Goal: Task Accomplishment & Management: Use online tool/utility

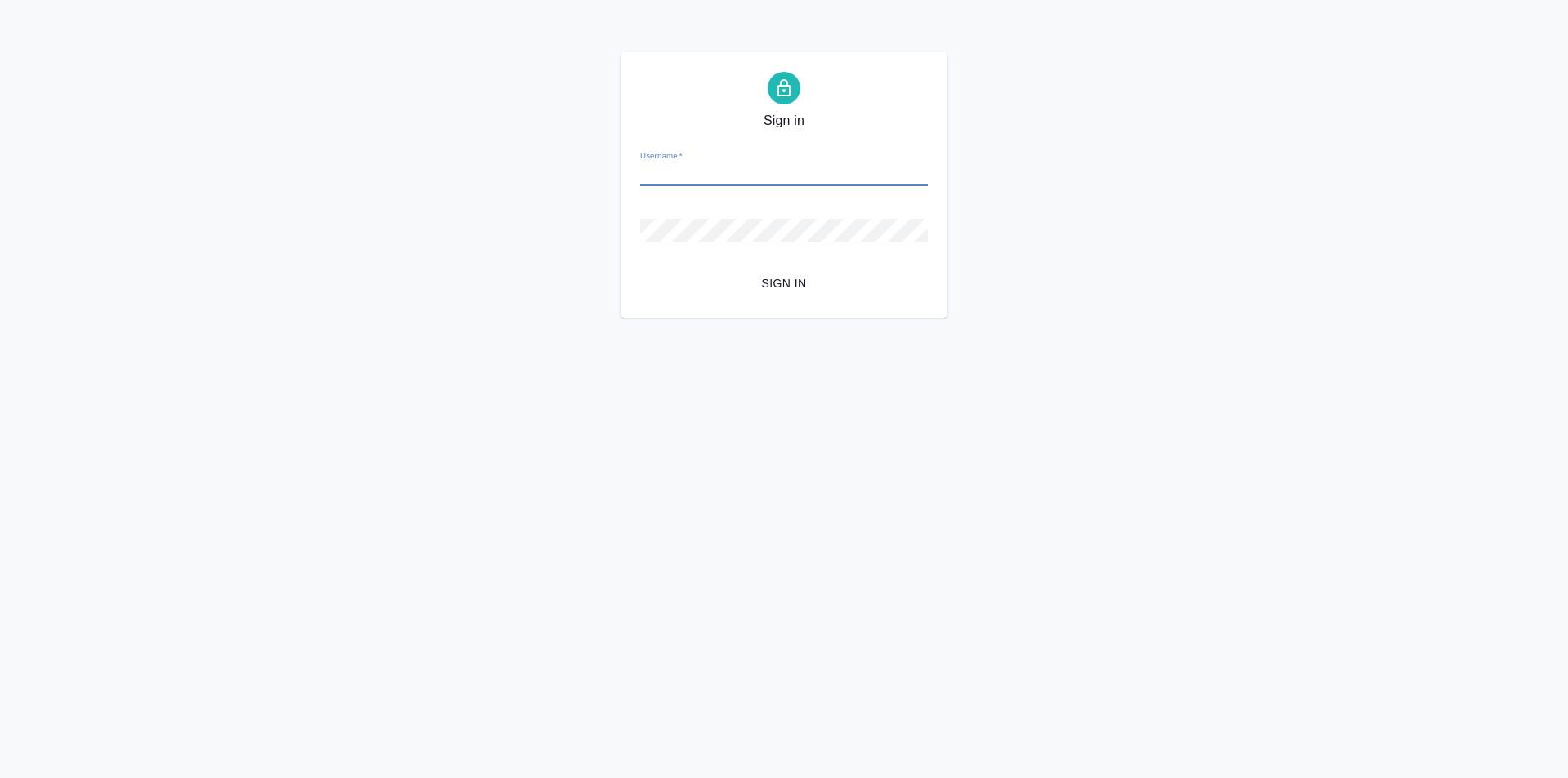
click at [734, 172] on input "Username   *" at bounding box center [784, 175] width 287 height 23
type input "ь"
type input "m.galisheva@awatera.com"
click at [765, 292] on span "Sign in" at bounding box center [784, 283] width 261 height 21
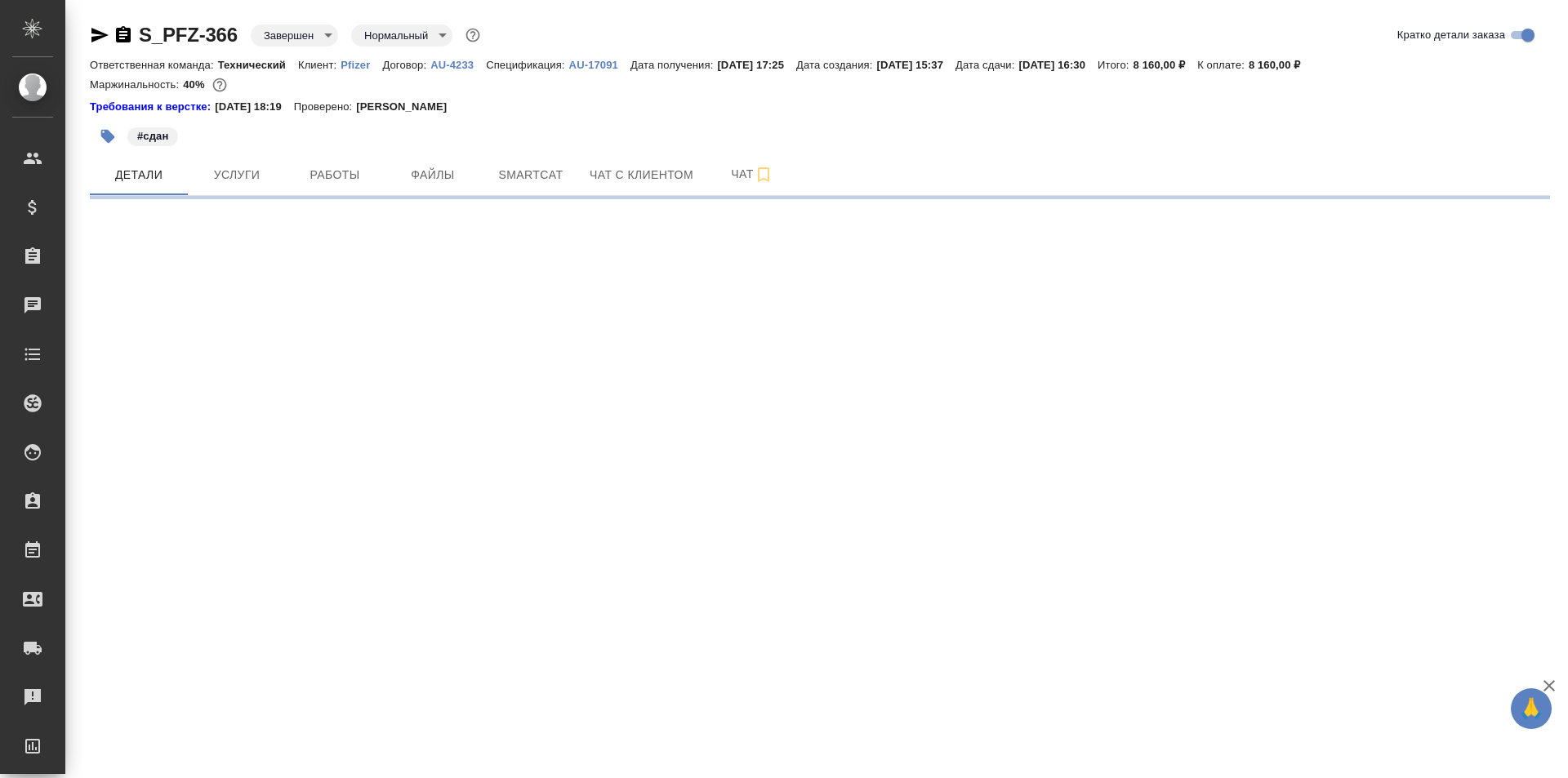
select select "RU"
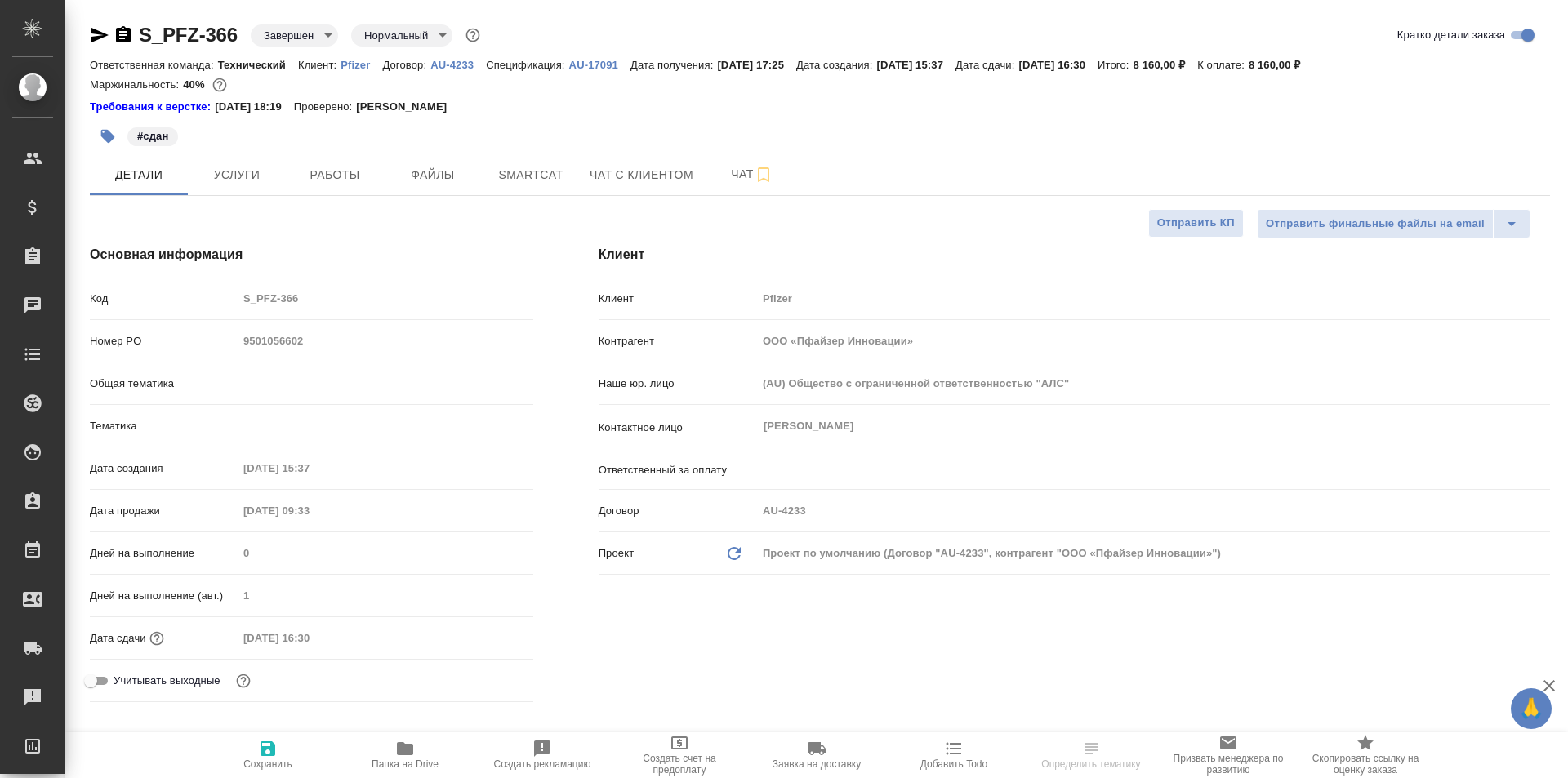
type textarea "x"
type input "Сергеева Анастасия"
type input "Технический"
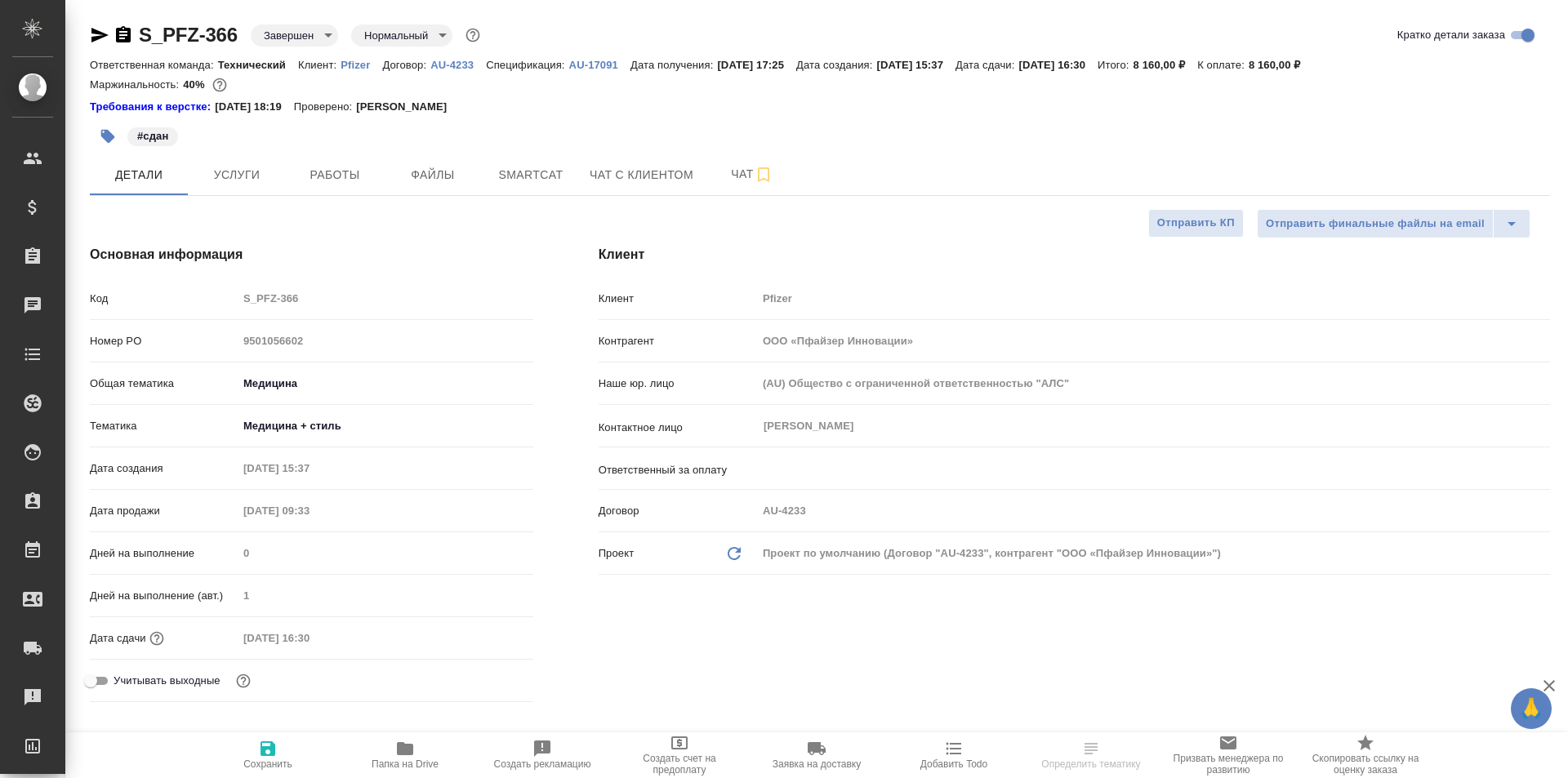
type input "Переверзева Анна a.pereverzeva"
type textarea "x"
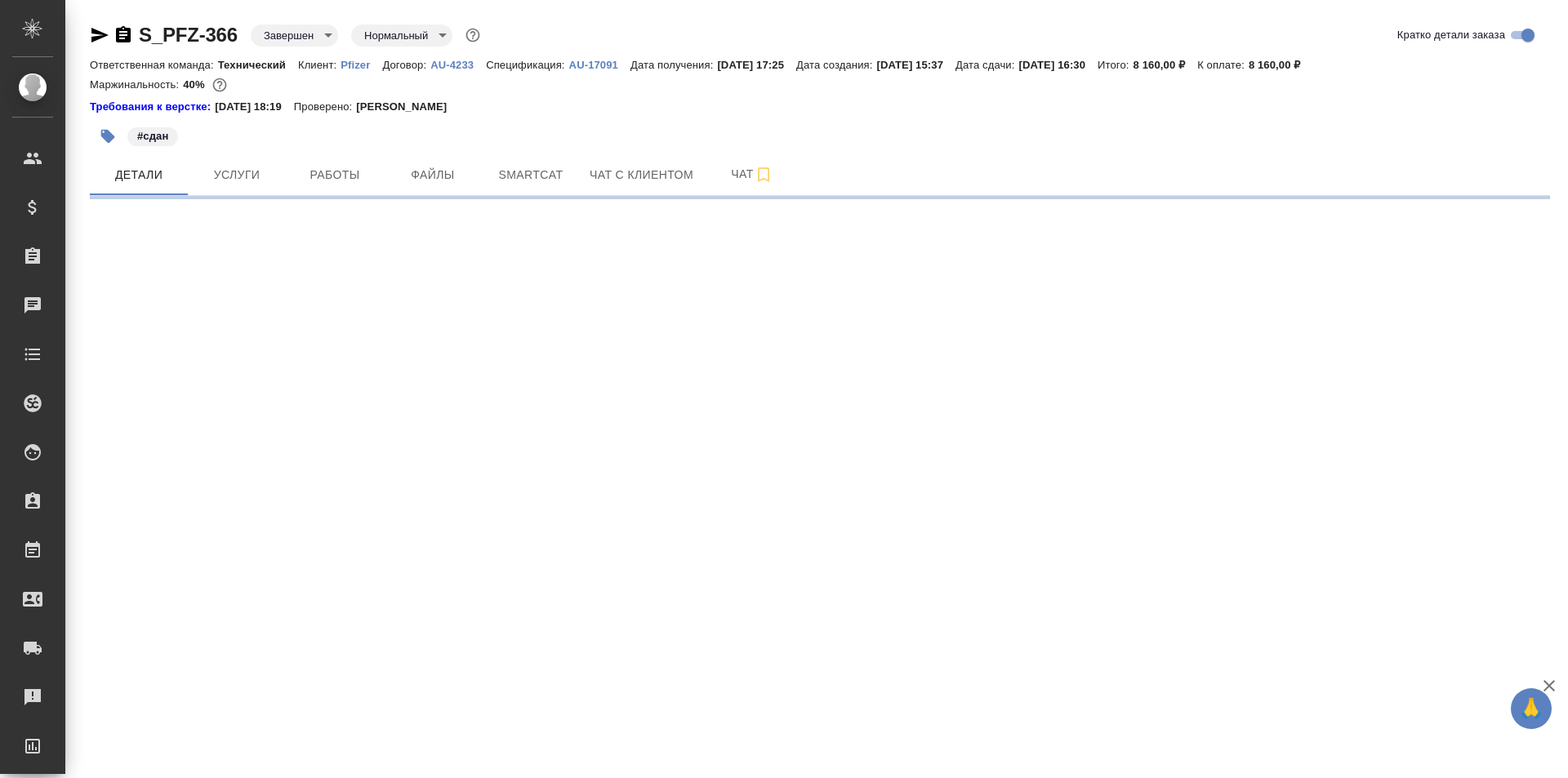
select select "RU"
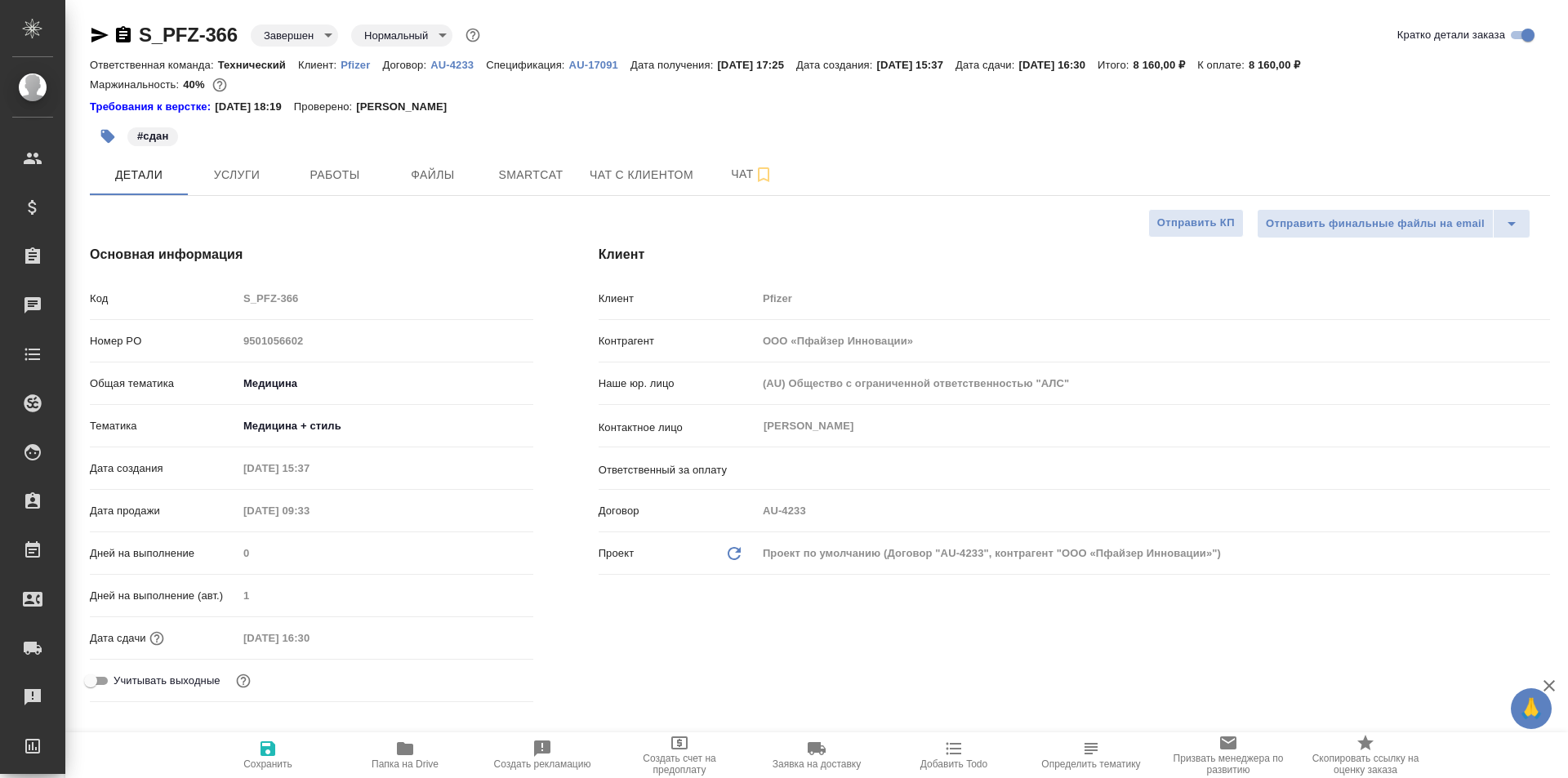
type textarea "x"
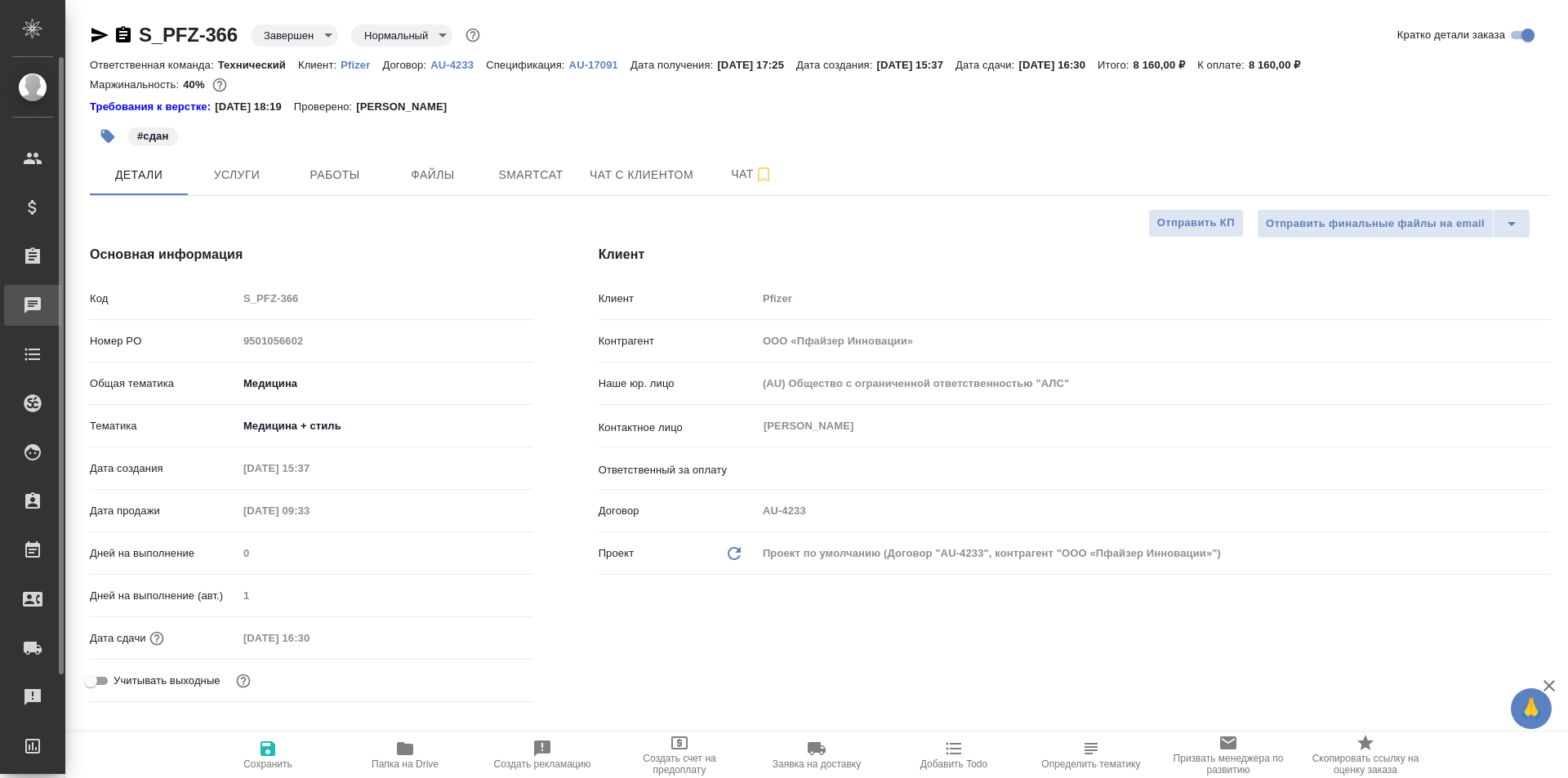
type textarea "x"
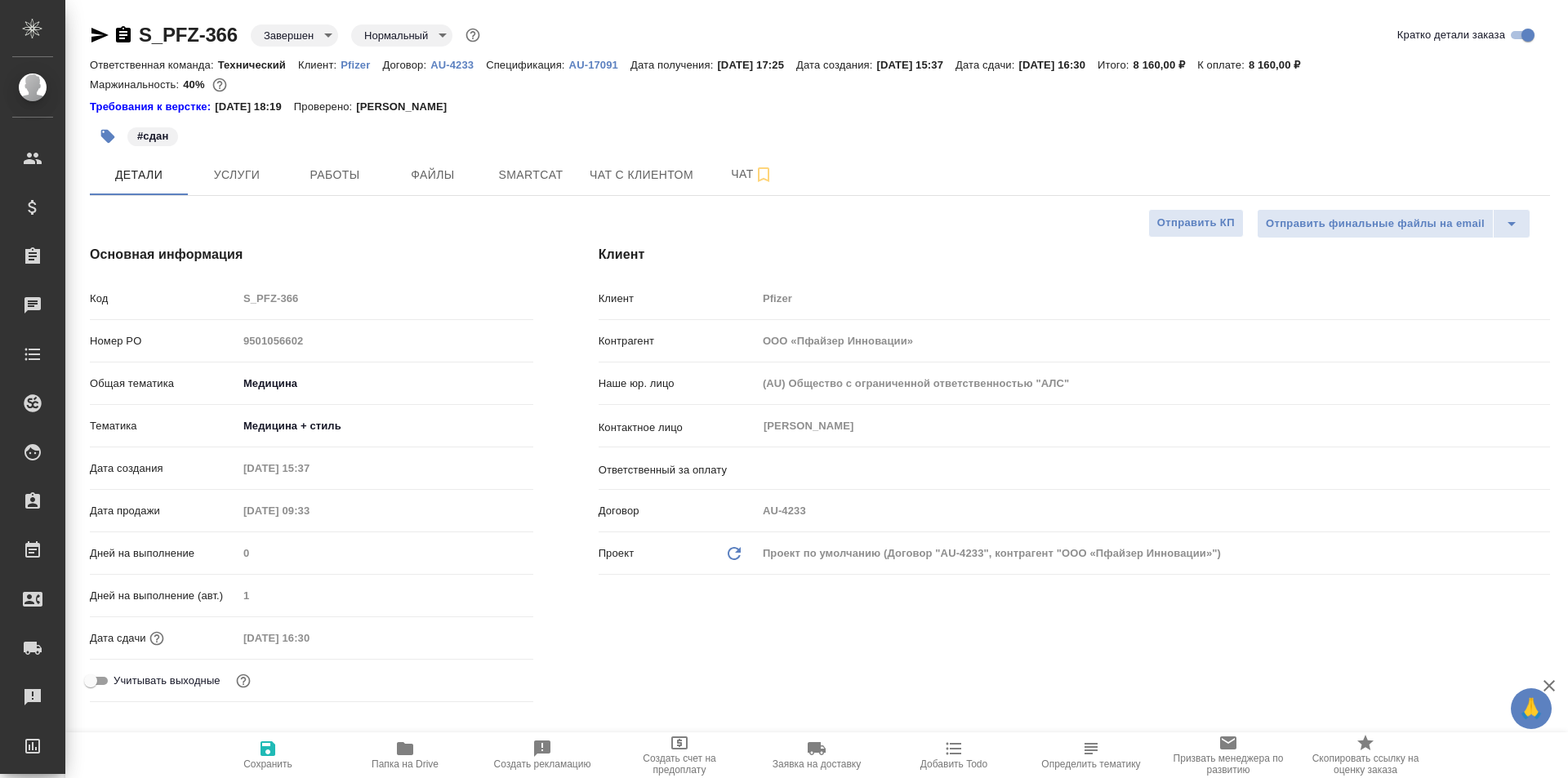
type textarea "x"
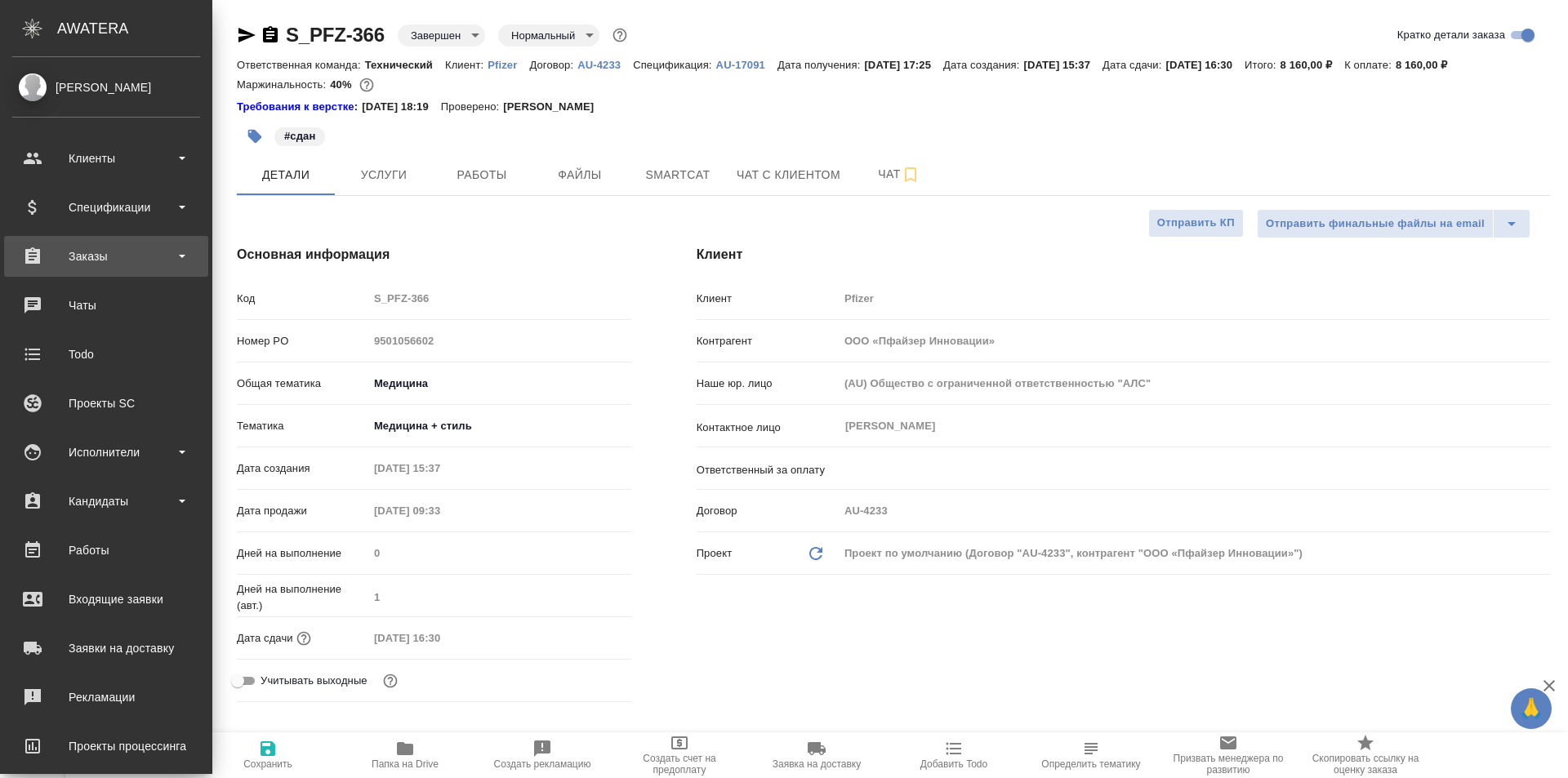
click at [85, 268] on div "Заказы" at bounding box center [106, 257] width 188 height 25
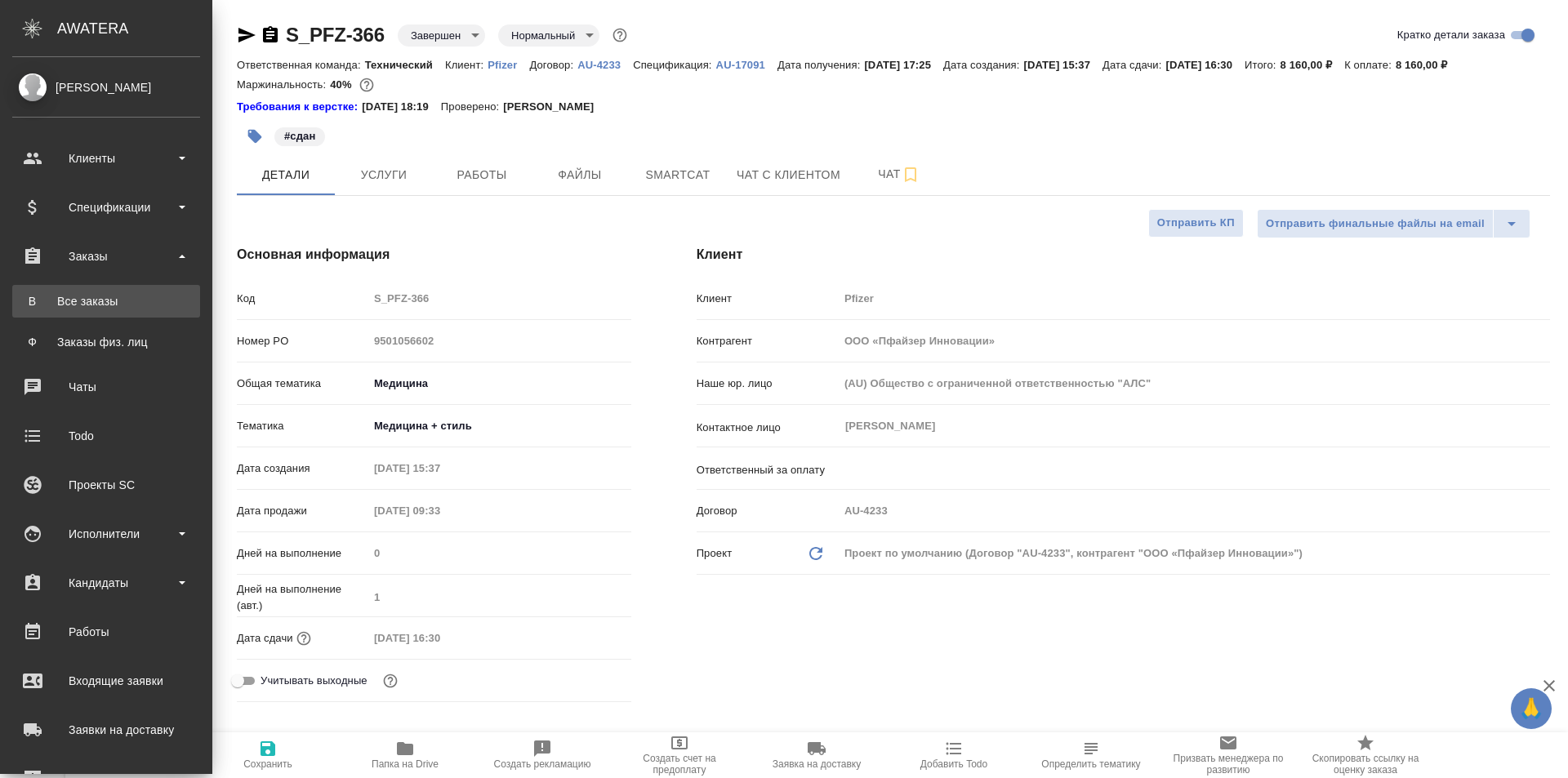
type textarea "x"
click at [100, 298] on div "Все заказы" at bounding box center [106, 302] width 171 height 17
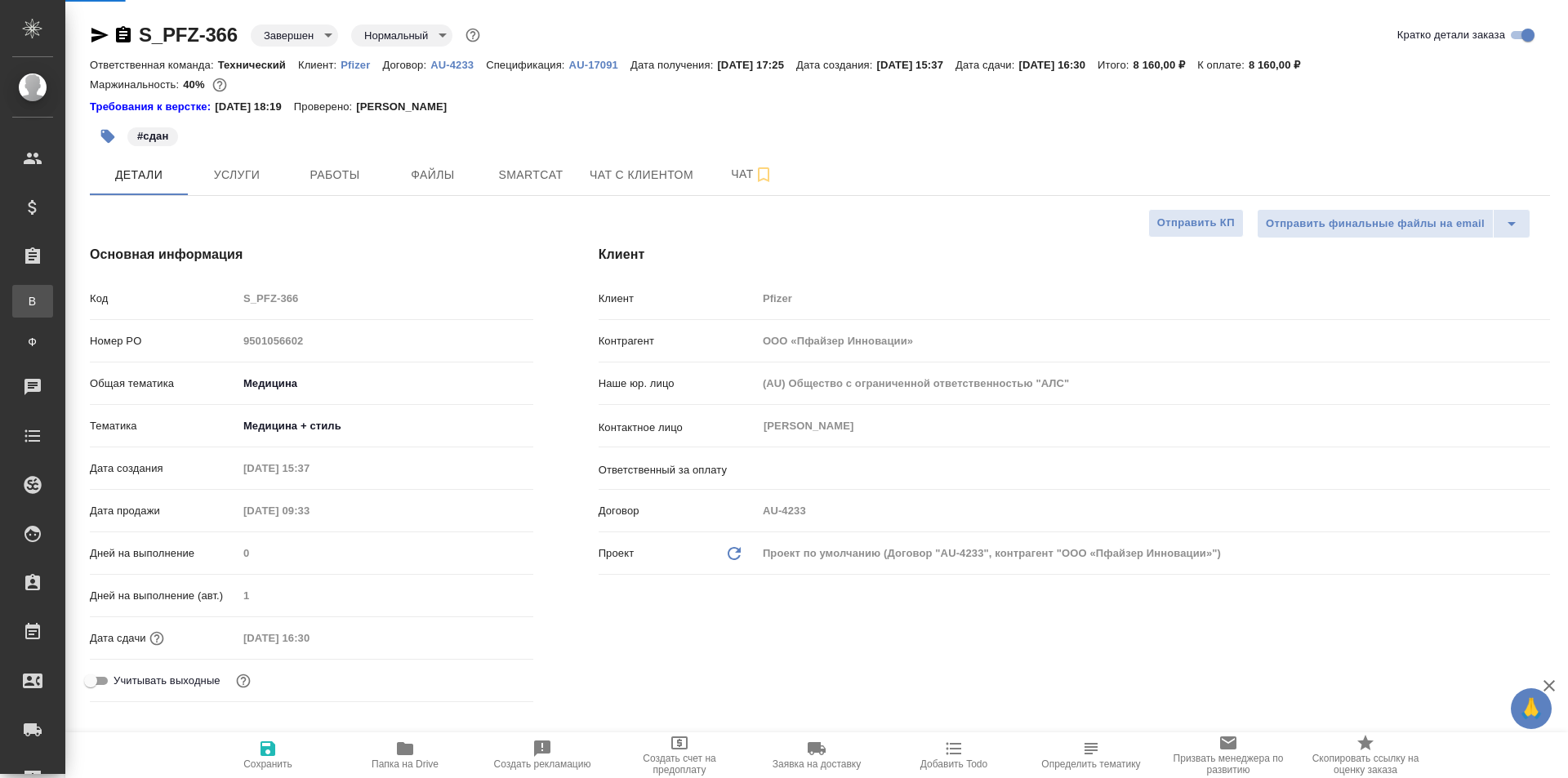
type textarea "x"
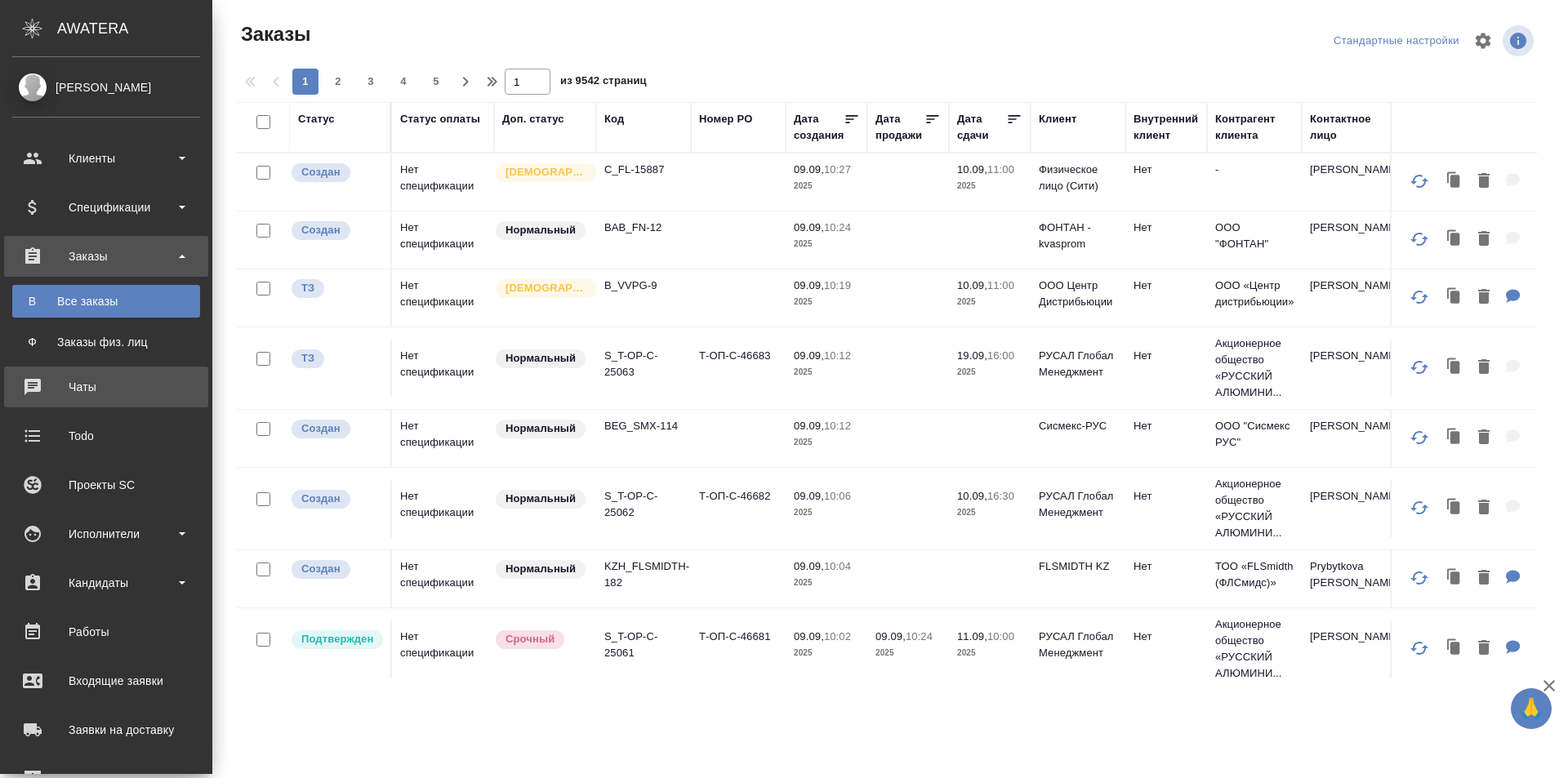
click at [95, 398] on div "Чаты" at bounding box center [106, 387] width 188 height 25
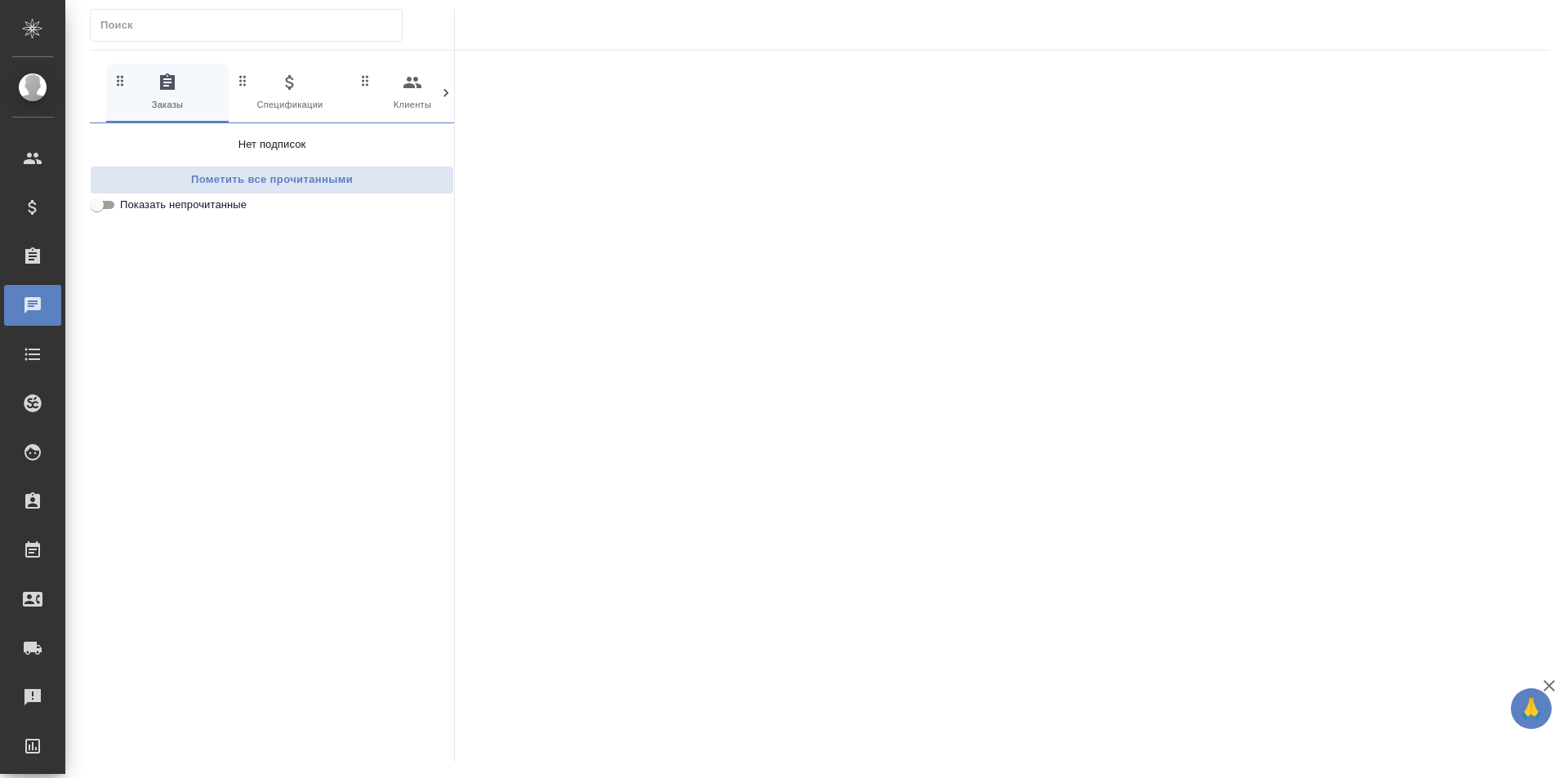
click at [446, 94] on icon at bounding box center [446, 93] width 5 height 8
click at [171, 90] on icon "button" at bounding box center [171, 83] width 17 height 17
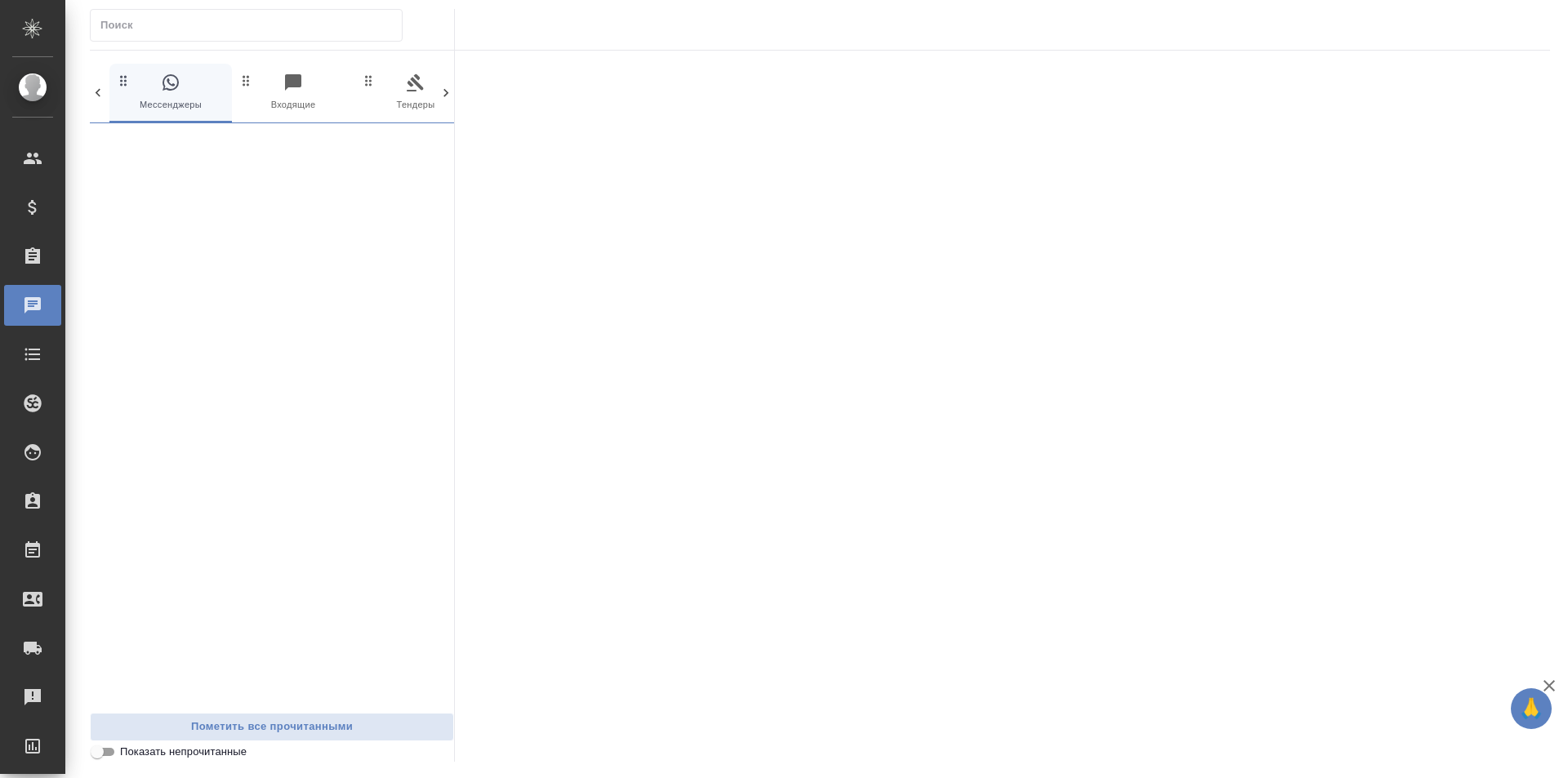
click at [289, 86] on icon "button" at bounding box center [293, 83] width 17 height 17
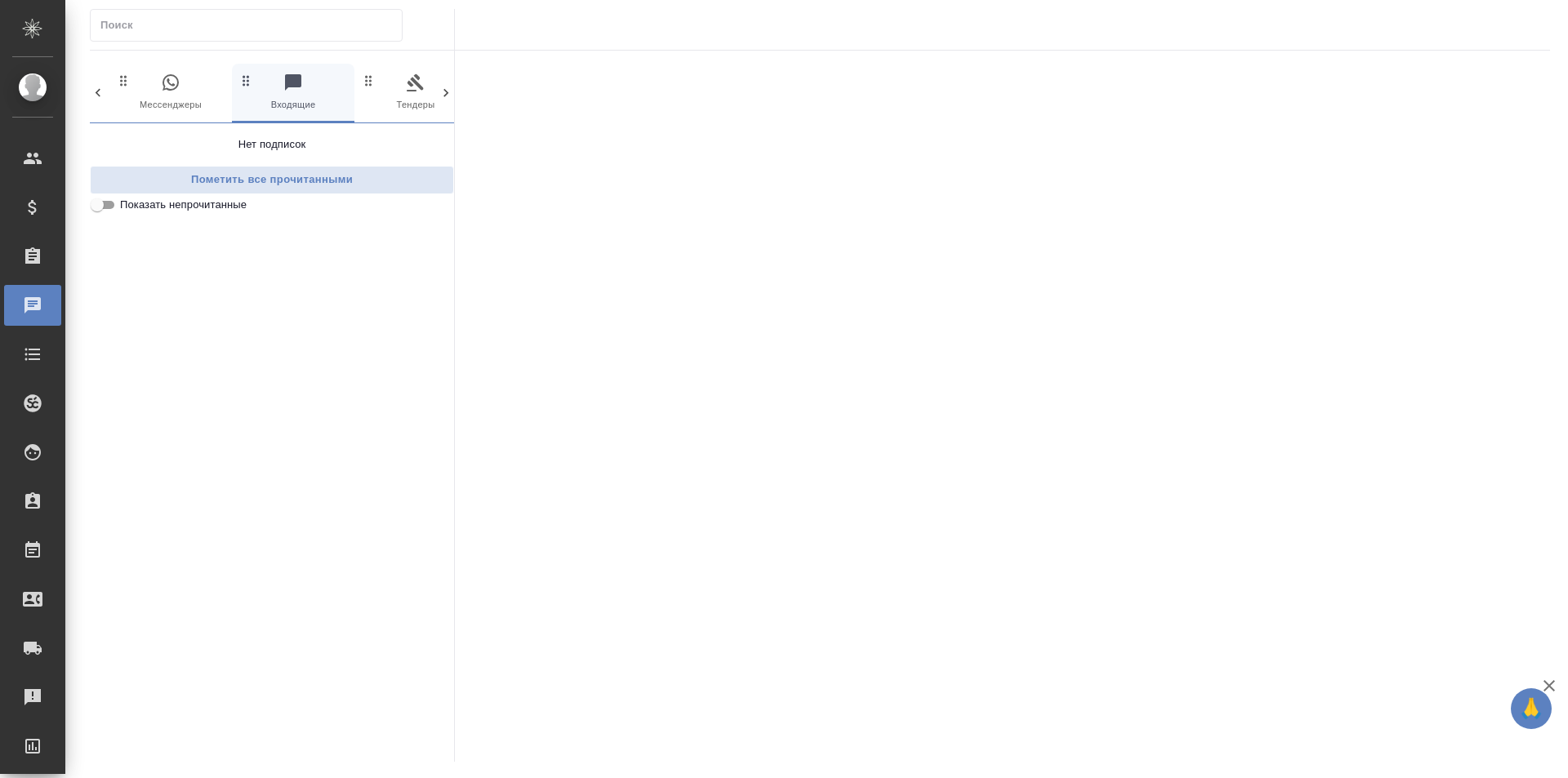
click at [166, 83] on icon "button" at bounding box center [171, 83] width 20 height 20
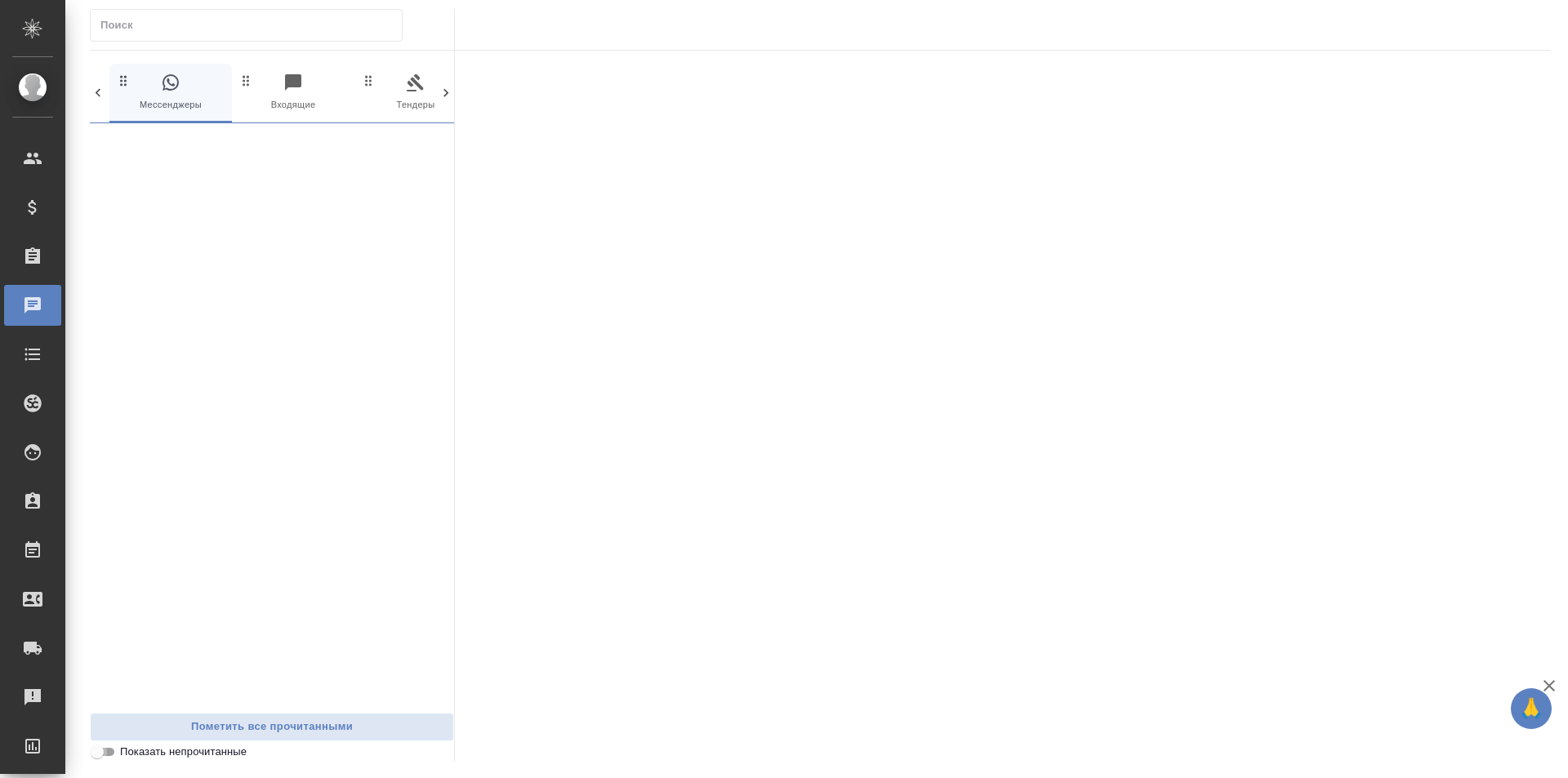
click at [111, 759] on input "Показать непрочитанные" at bounding box center [97, 752] width 59 height 20
checkbox input "true"
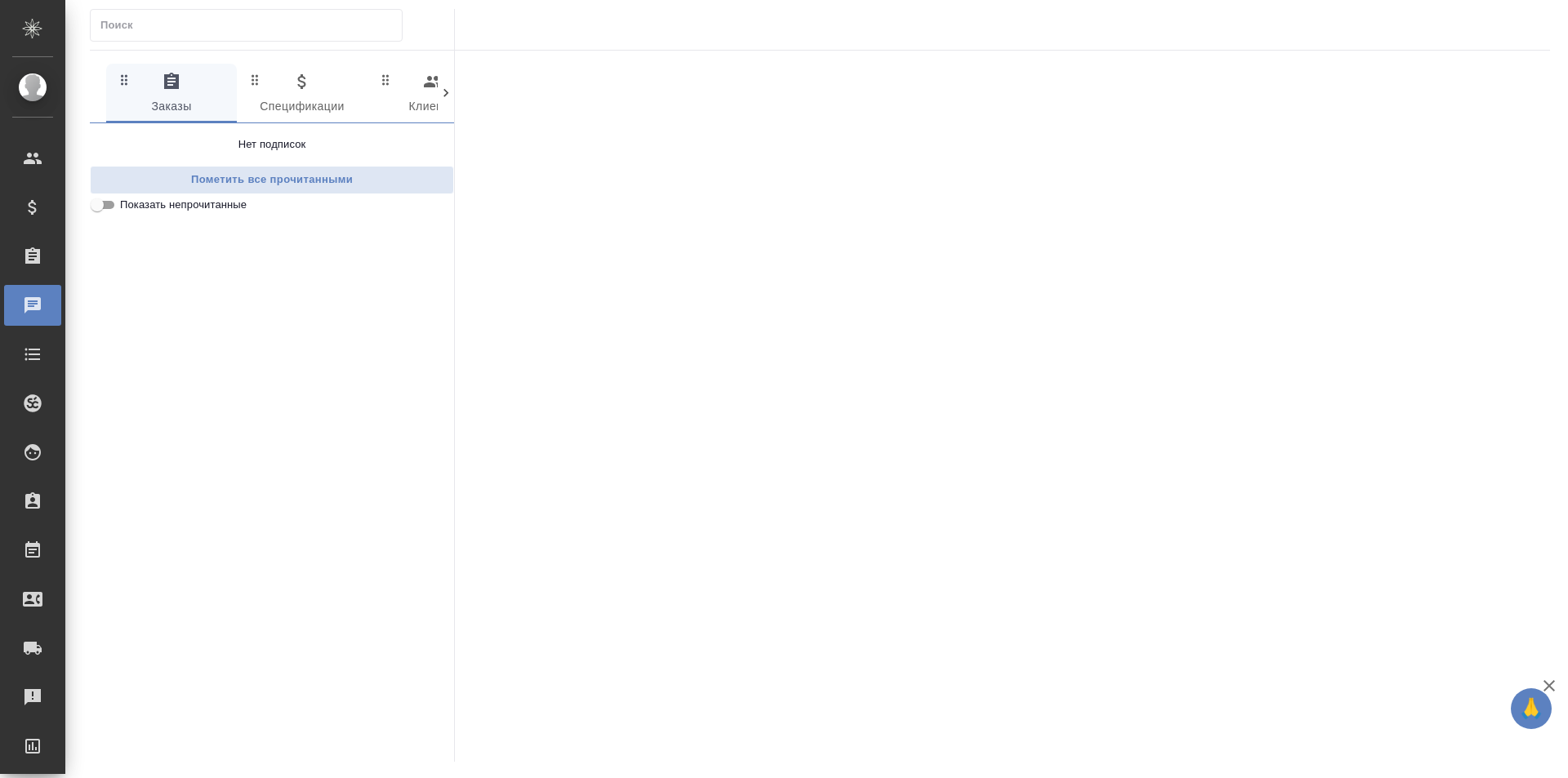
click at [449, 93] on icon at bounding box center [446, 94] width 17 height 17
click at [258, 94] on span "0 Мессенджеры" at bounding box center [232, 94] width 111 height 45
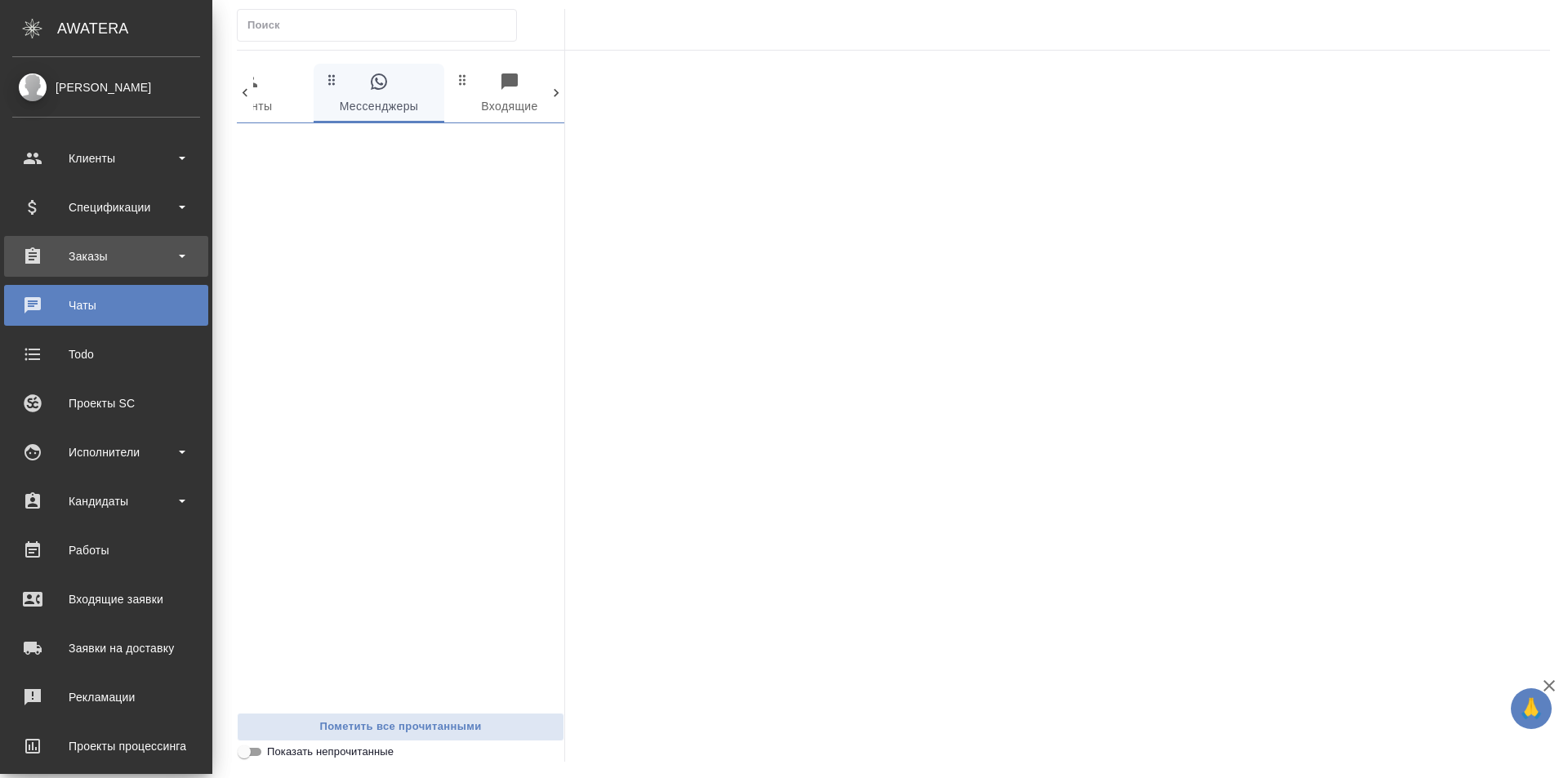
click at [75, 253] on div "Заказы" at bounding box center [106, 257] width 188 height 25
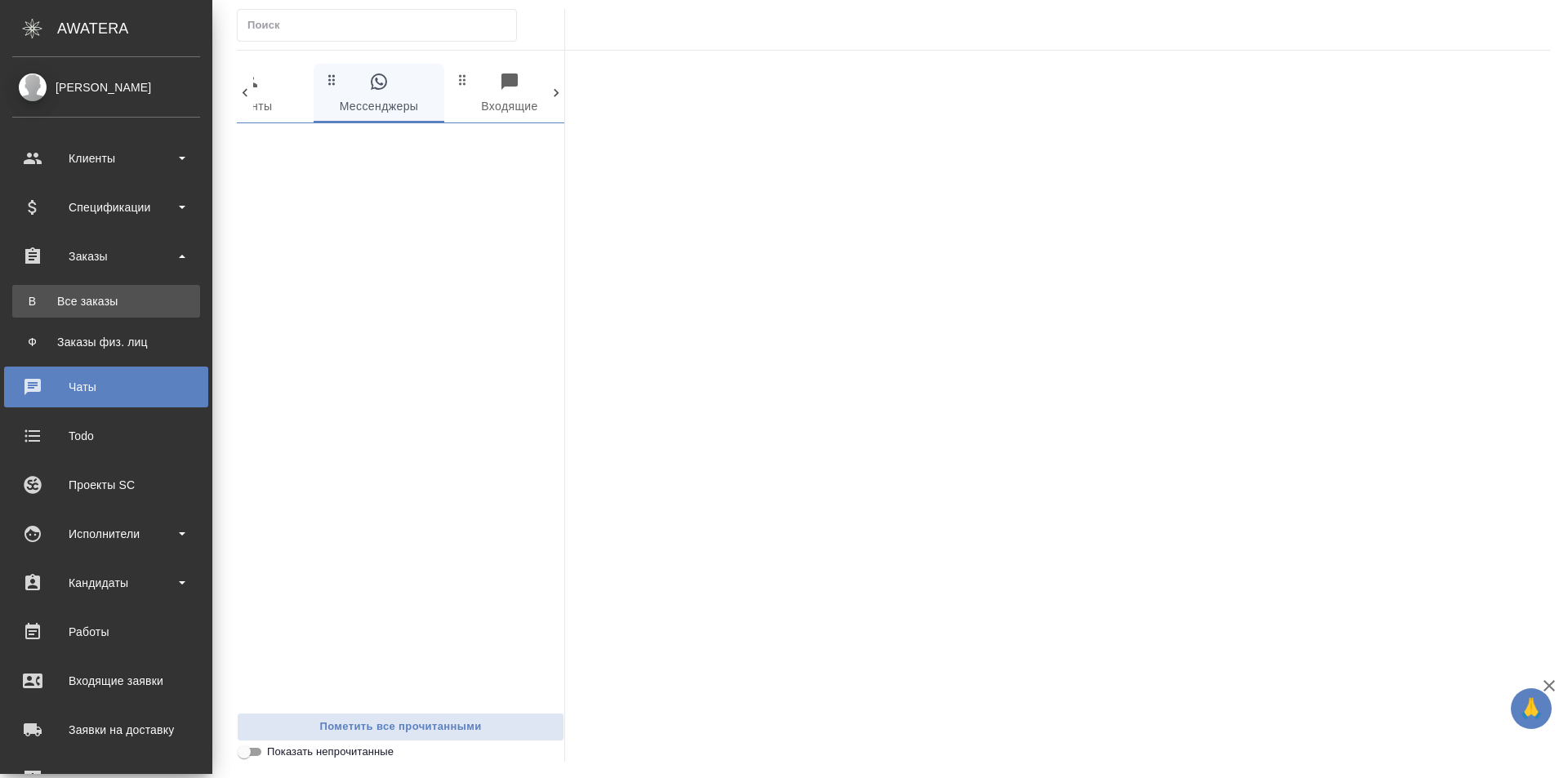
click at [107, 303] on div "Все заказы" at bounding box center [106, 302] width 171 height 17
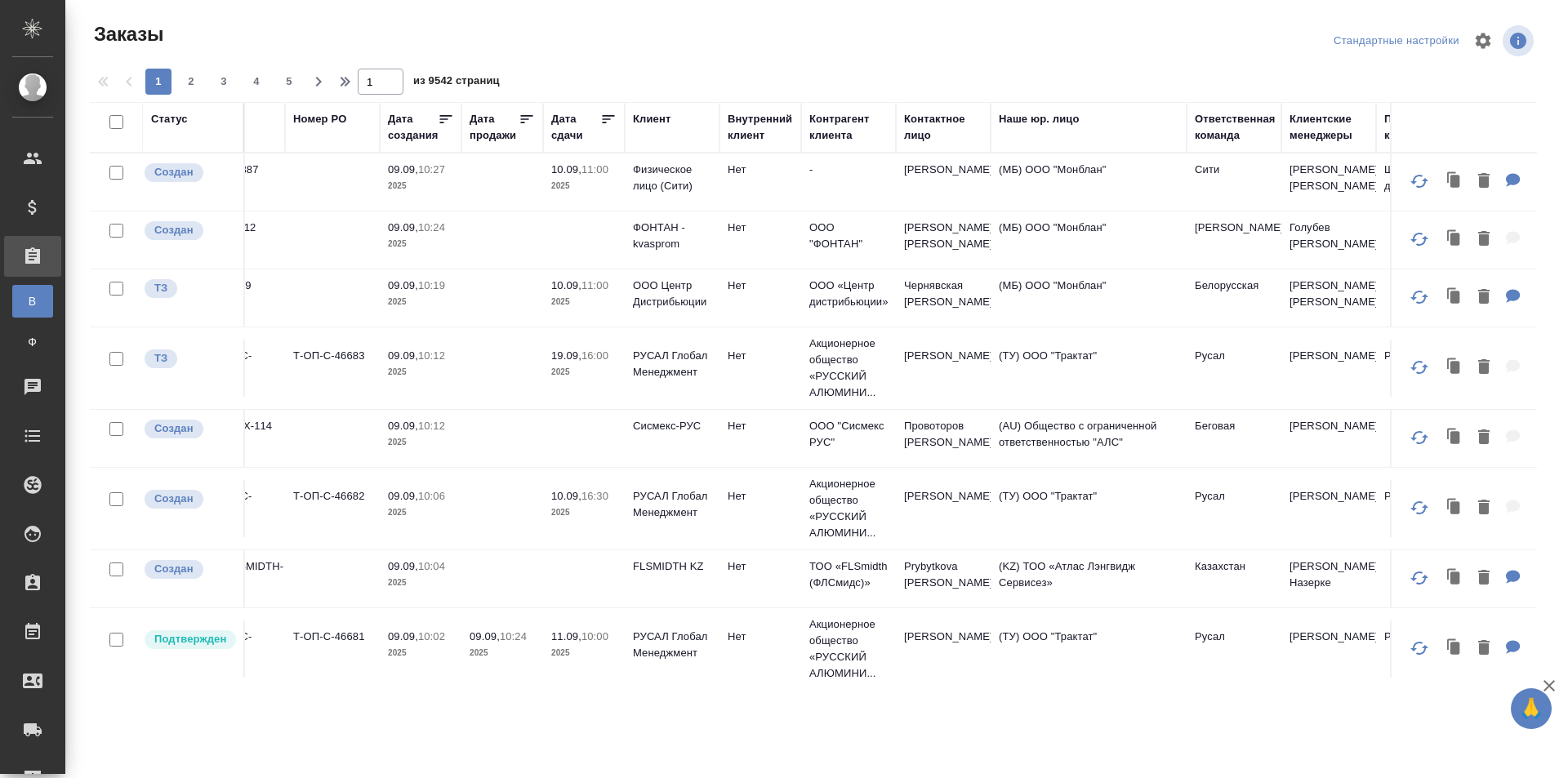
scroll to position [0, 336]
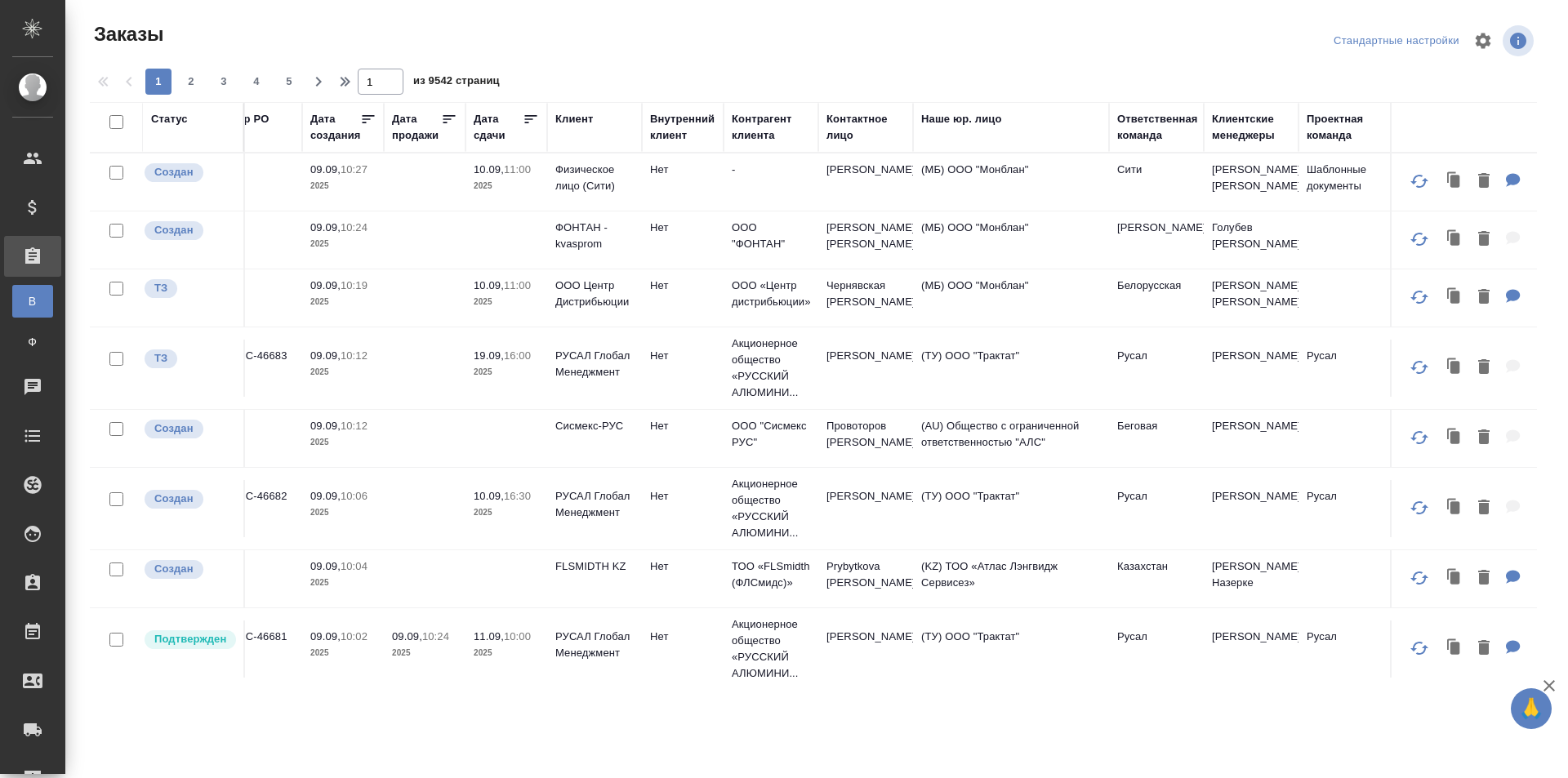
click at [1146, 136] on div "Ответственная команда" at bounding box center [1157, 127] width 81 height 32
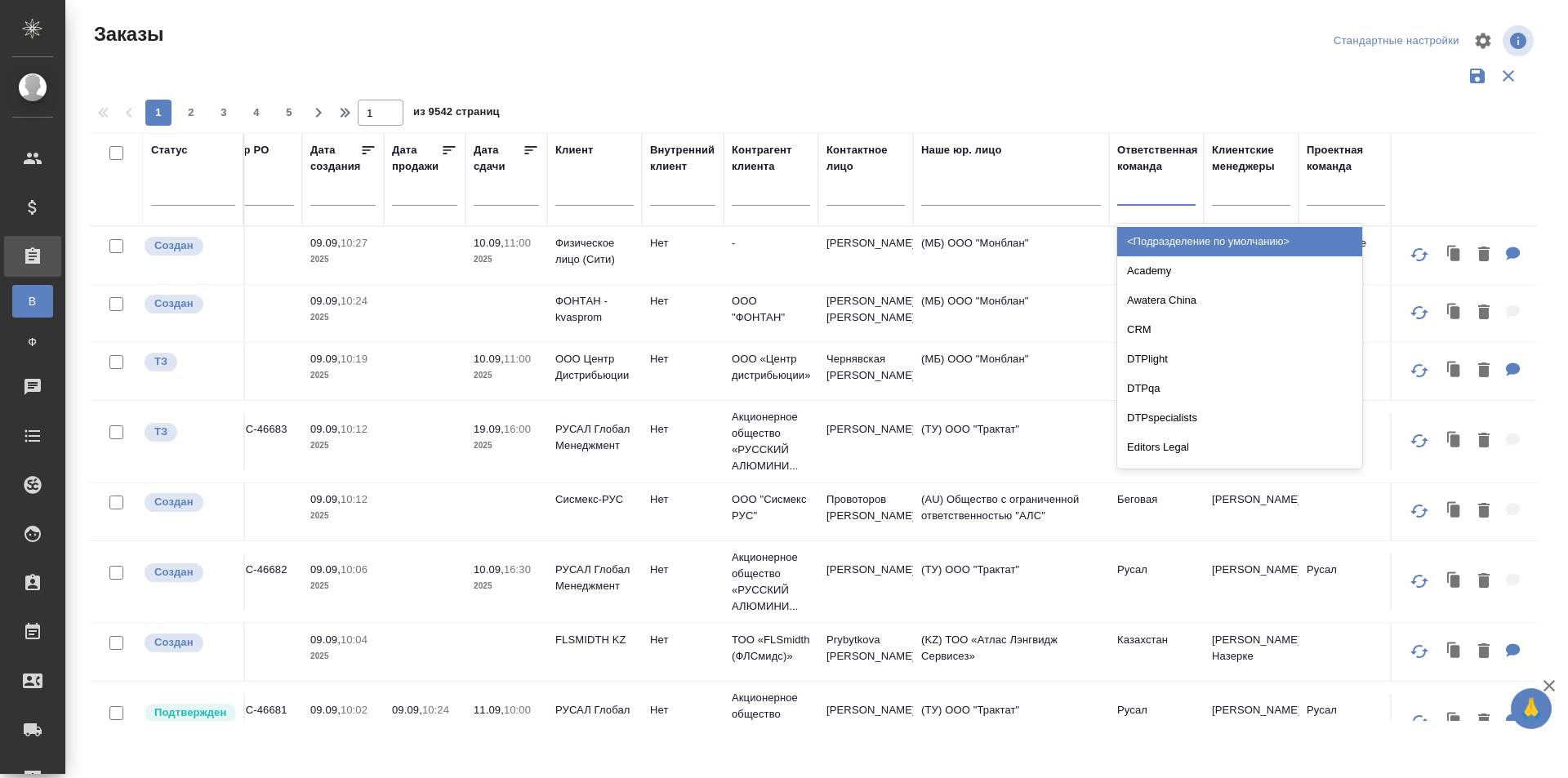
click at [1142, 191] on div at bounding box center [1155, 189] width 79 height 24
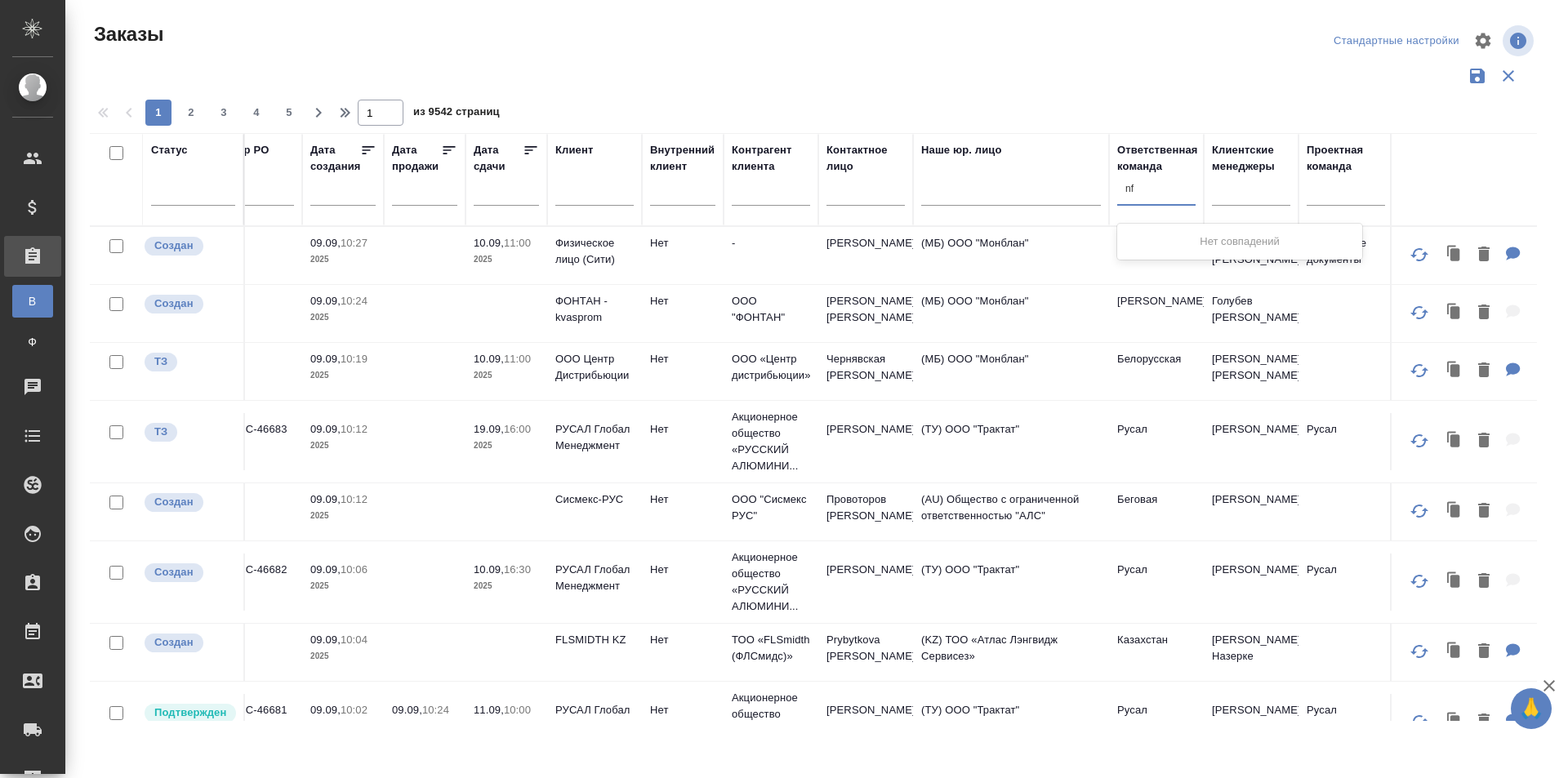
type input "n"
type input "т"
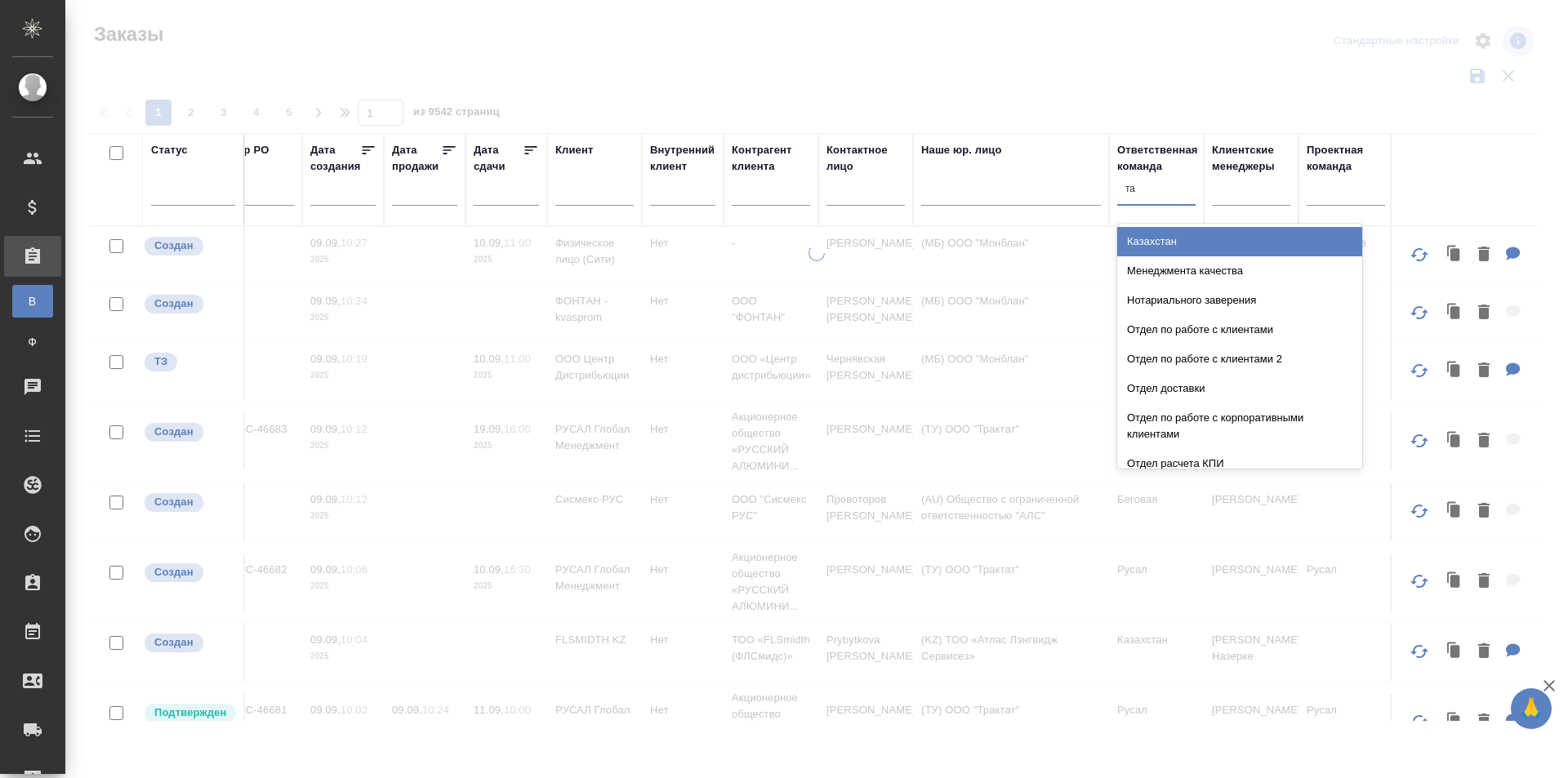
type input "таг"
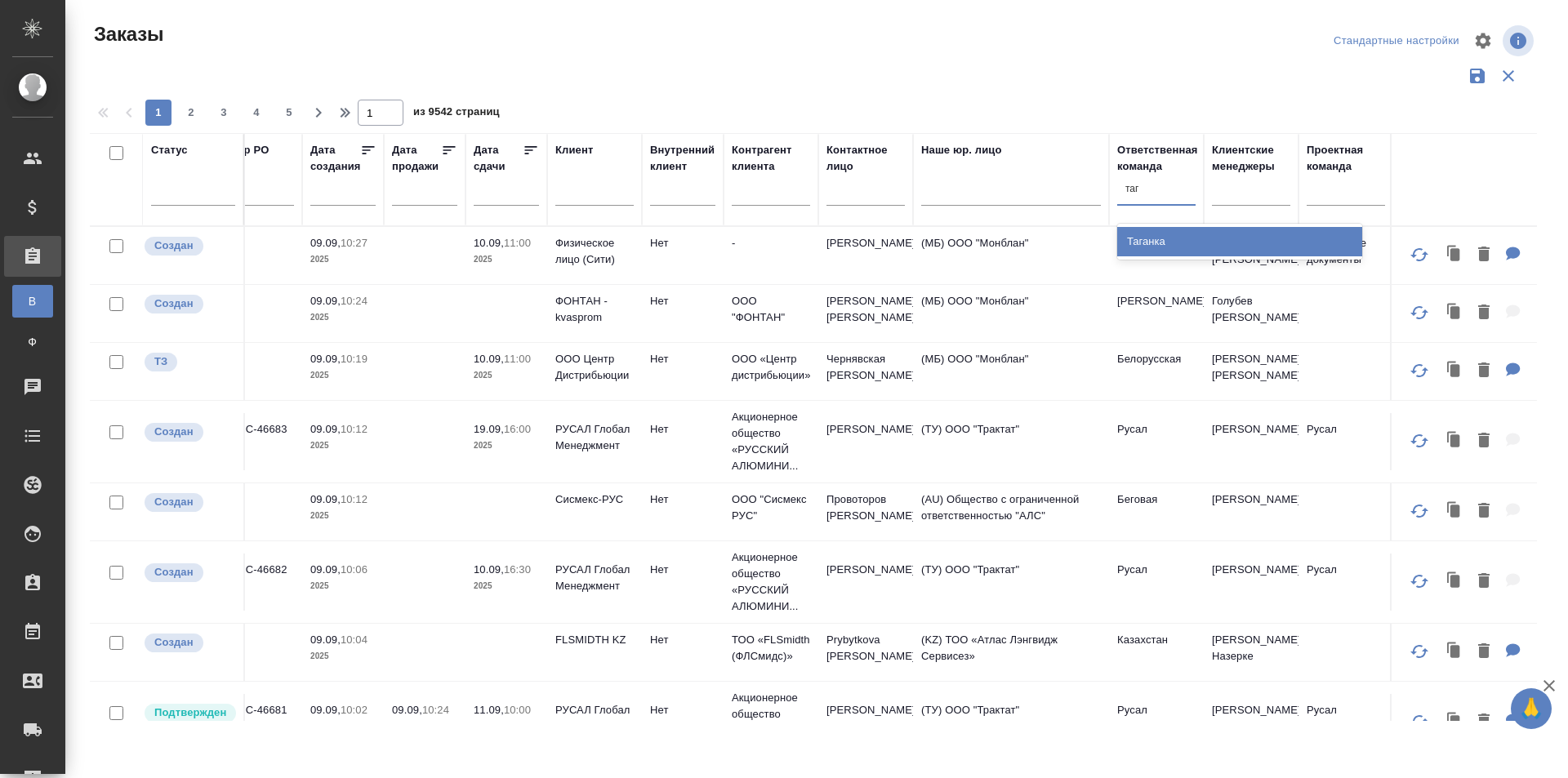
click at [1174, 243] on div "Таганка" at bounding box center [1239, 241] width 245 height 29
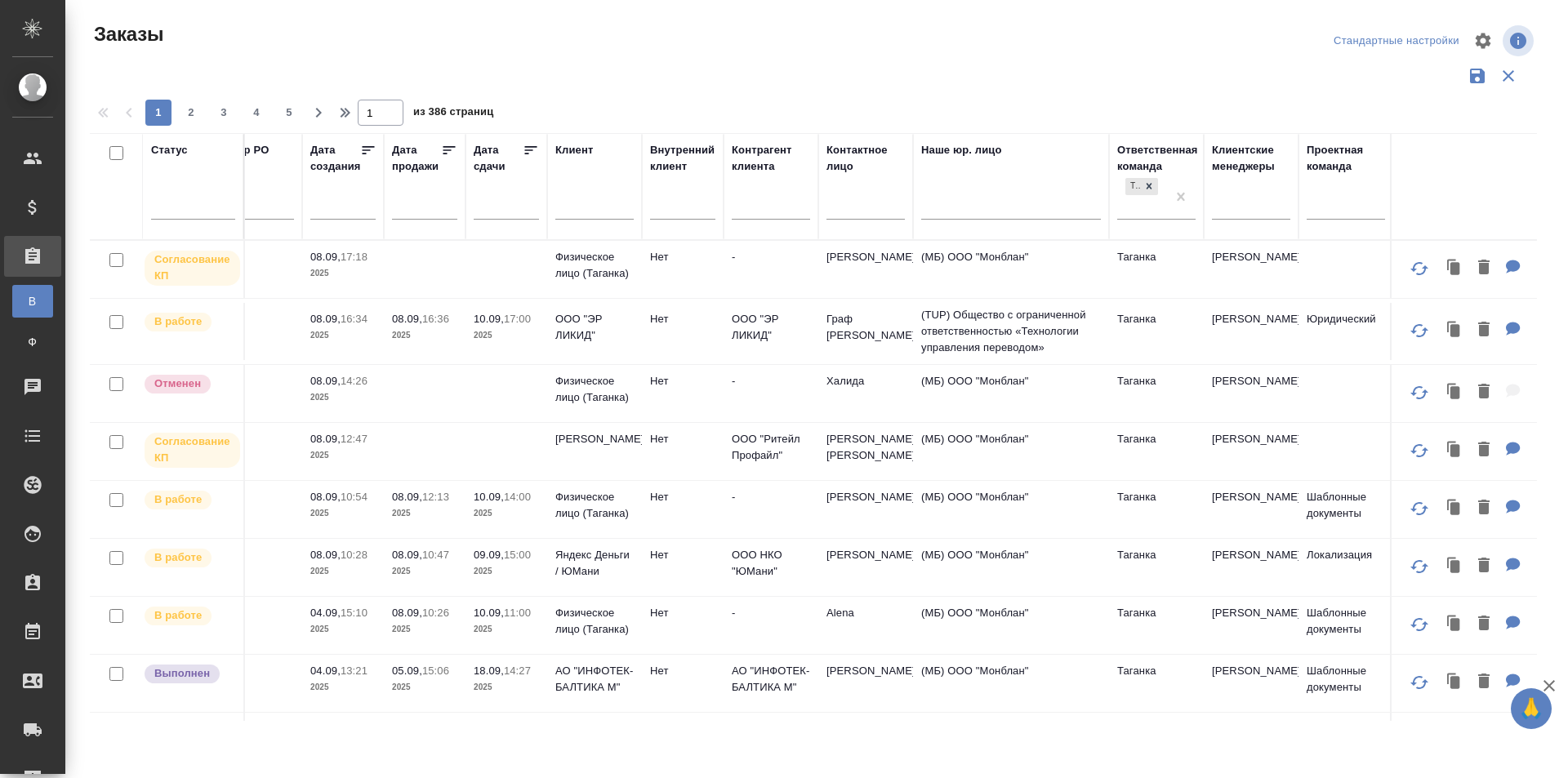
click at [412, 266] on td at bounding box center [424, 269] width 82 height 57
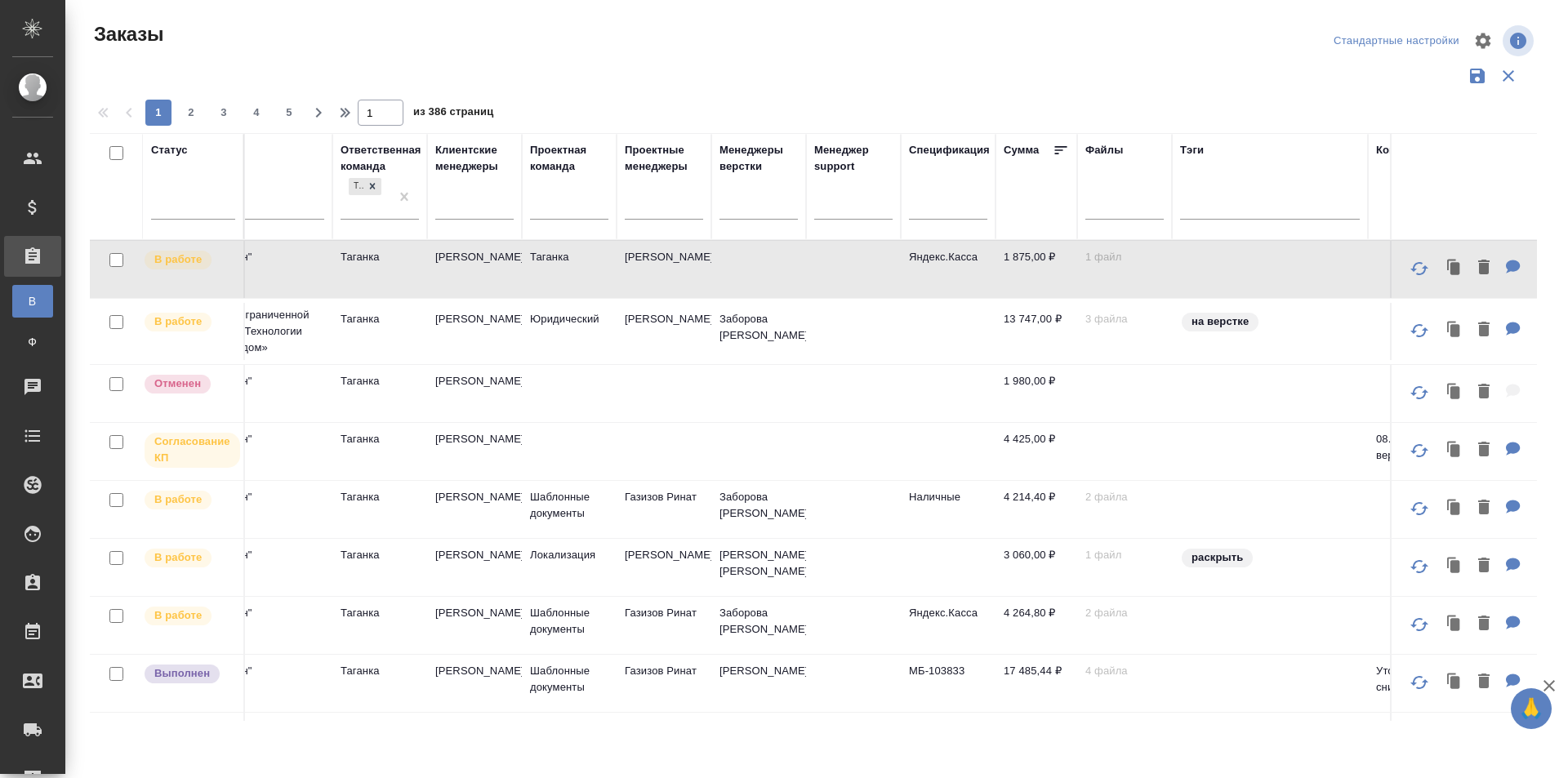
scroll to position [0, 1299]
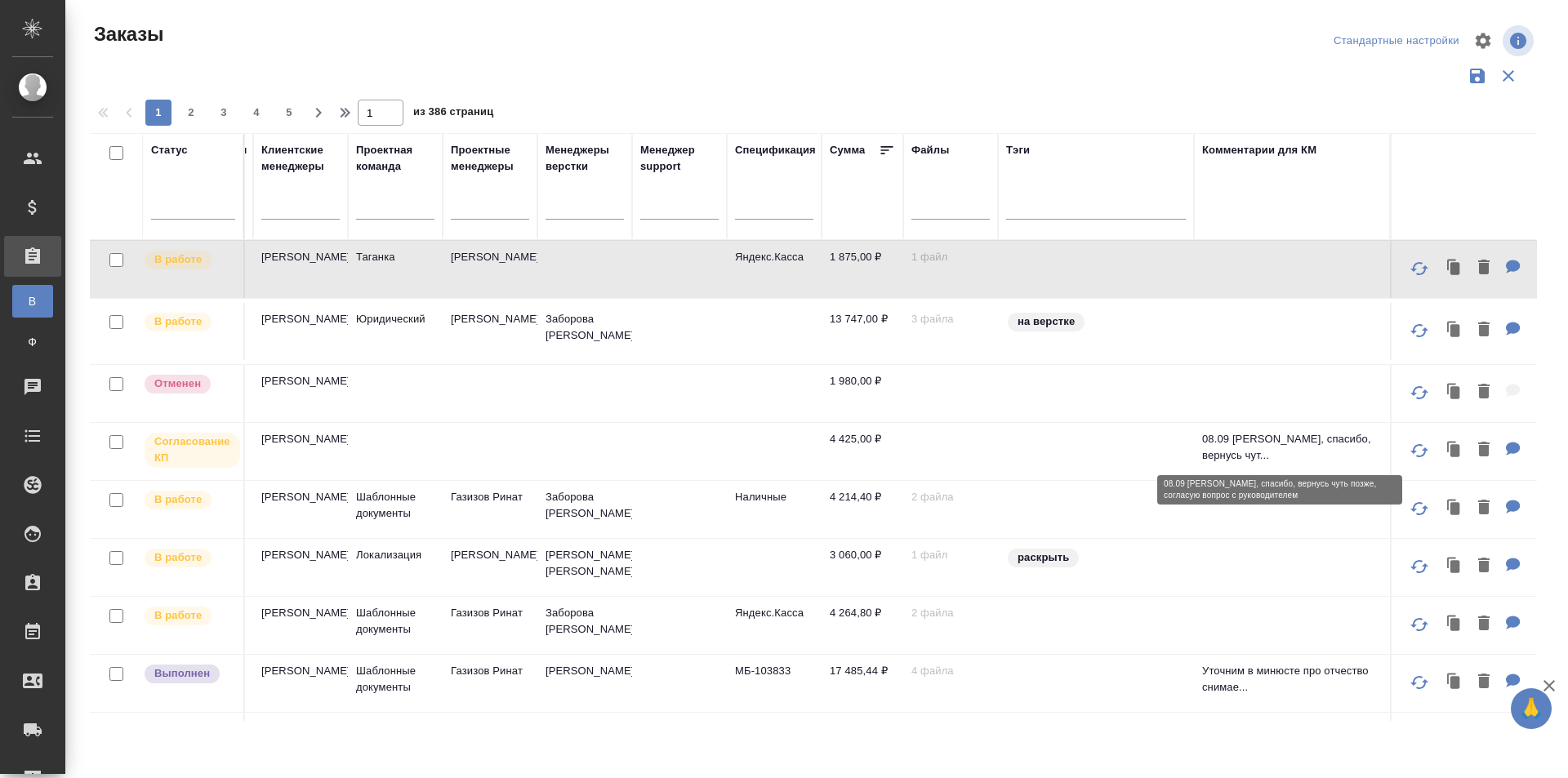
click at [1268, 437] on p "08.09 Анастасия, спасибо, вернусь чут..." at bounding box center [1291, 447] width 180 height 32
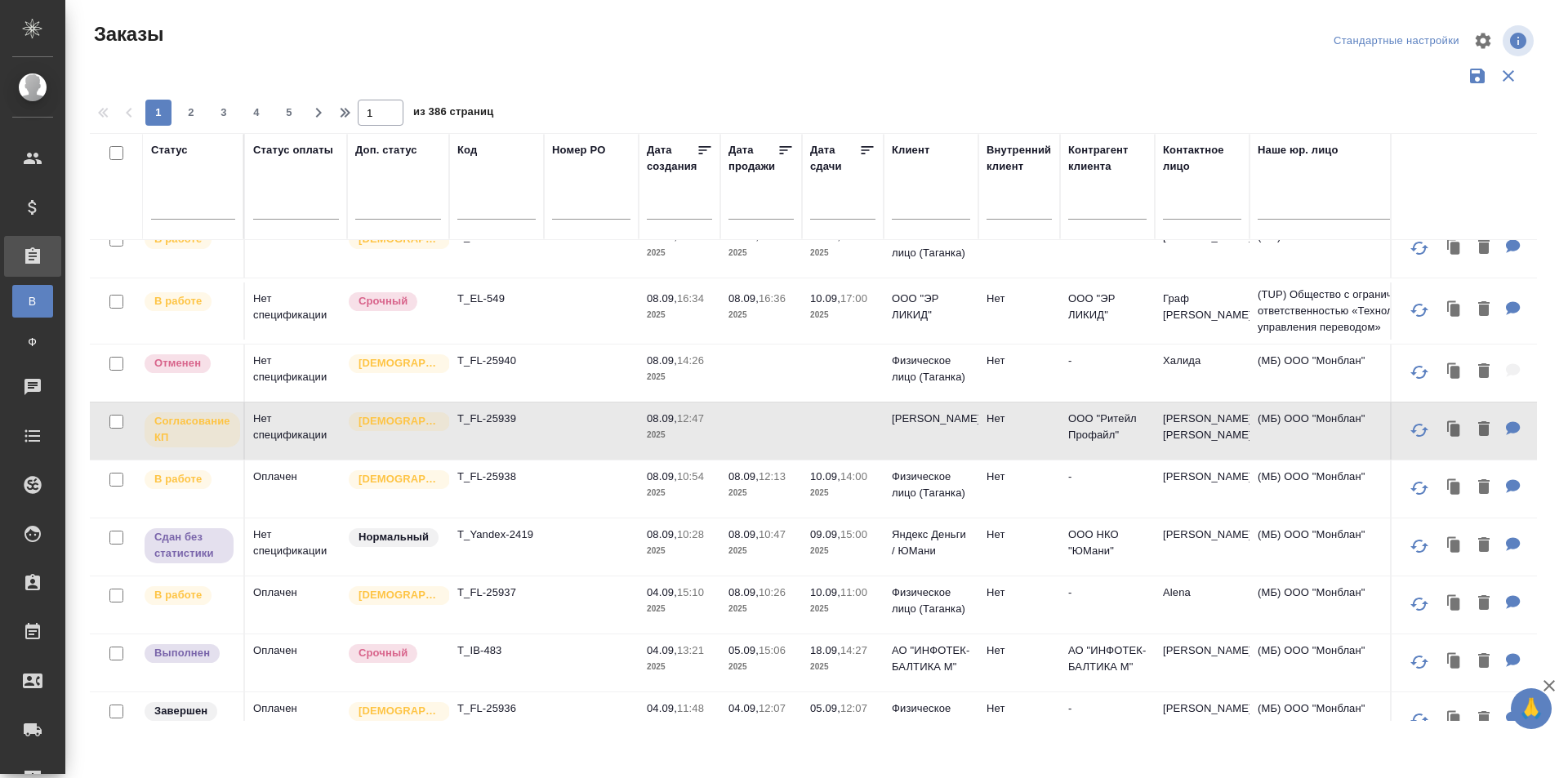
scroll to position [0, 0]
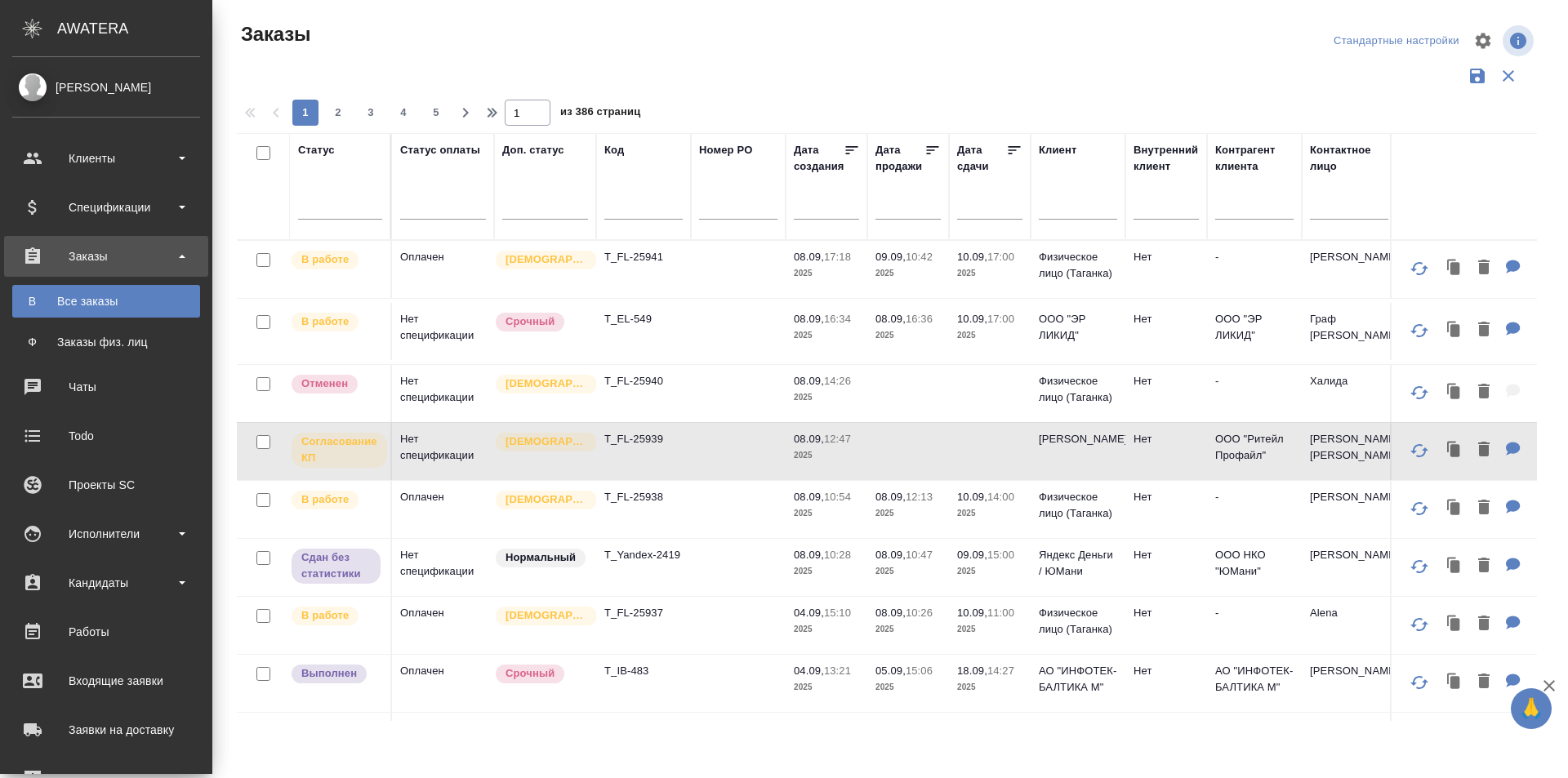
click at [73, 88] on div "[PERSON_NAME]" at bounding box center [106, 88] width 188 height 18
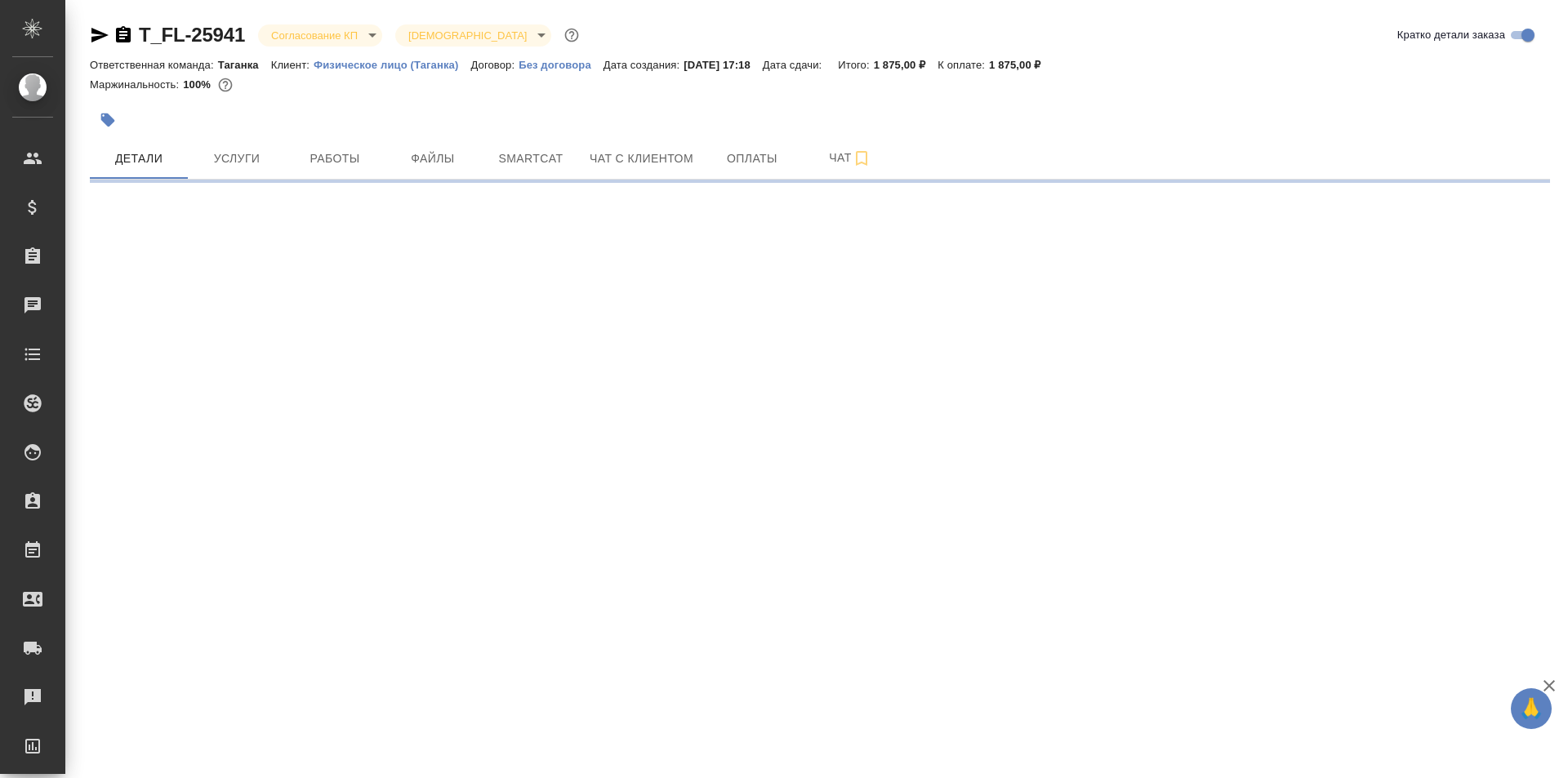
select select "RU"
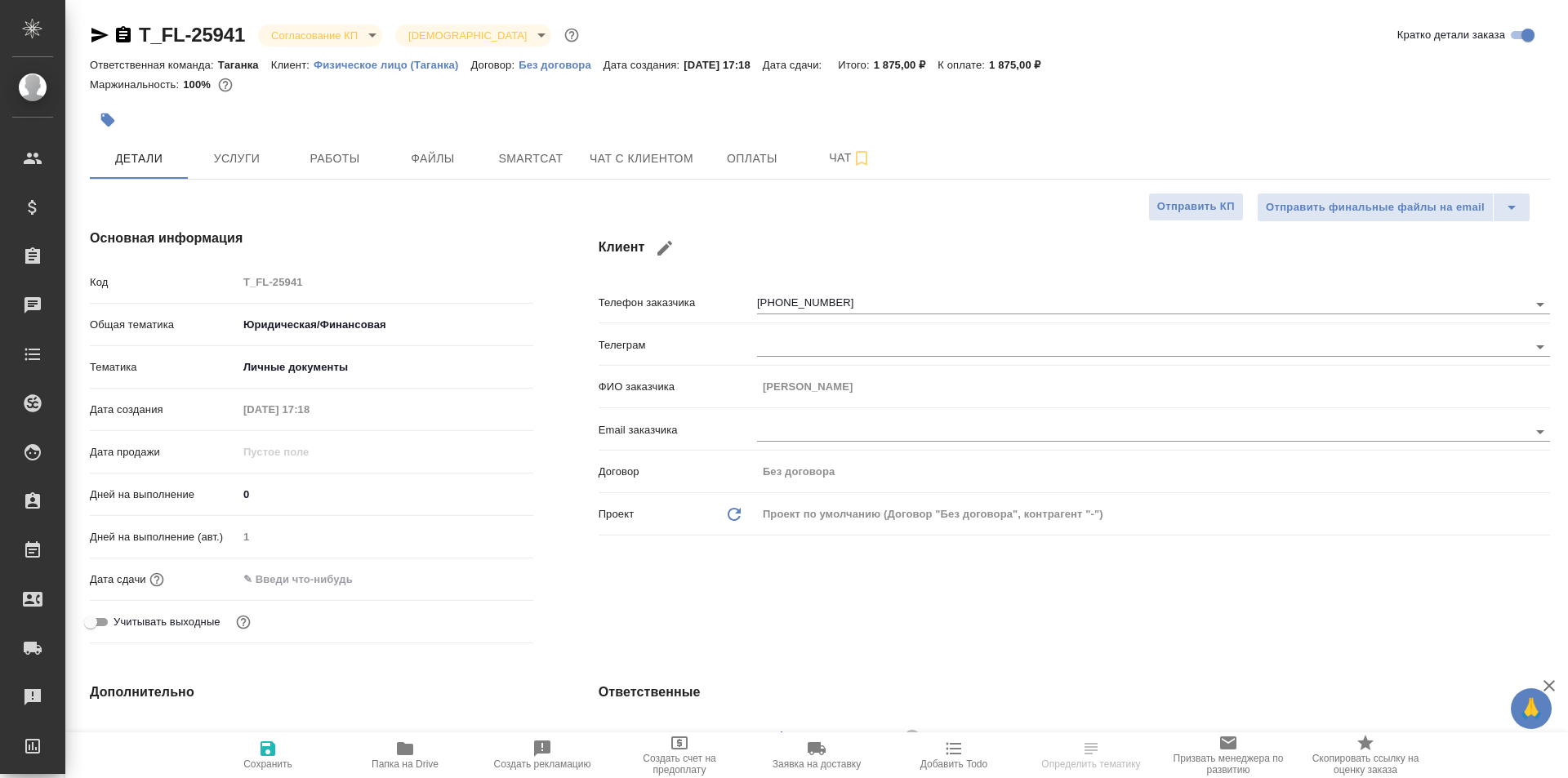
type textarea "x"
click at [834, 161] on span "Чат" at bounding box center [850, 157] width 79 height 21
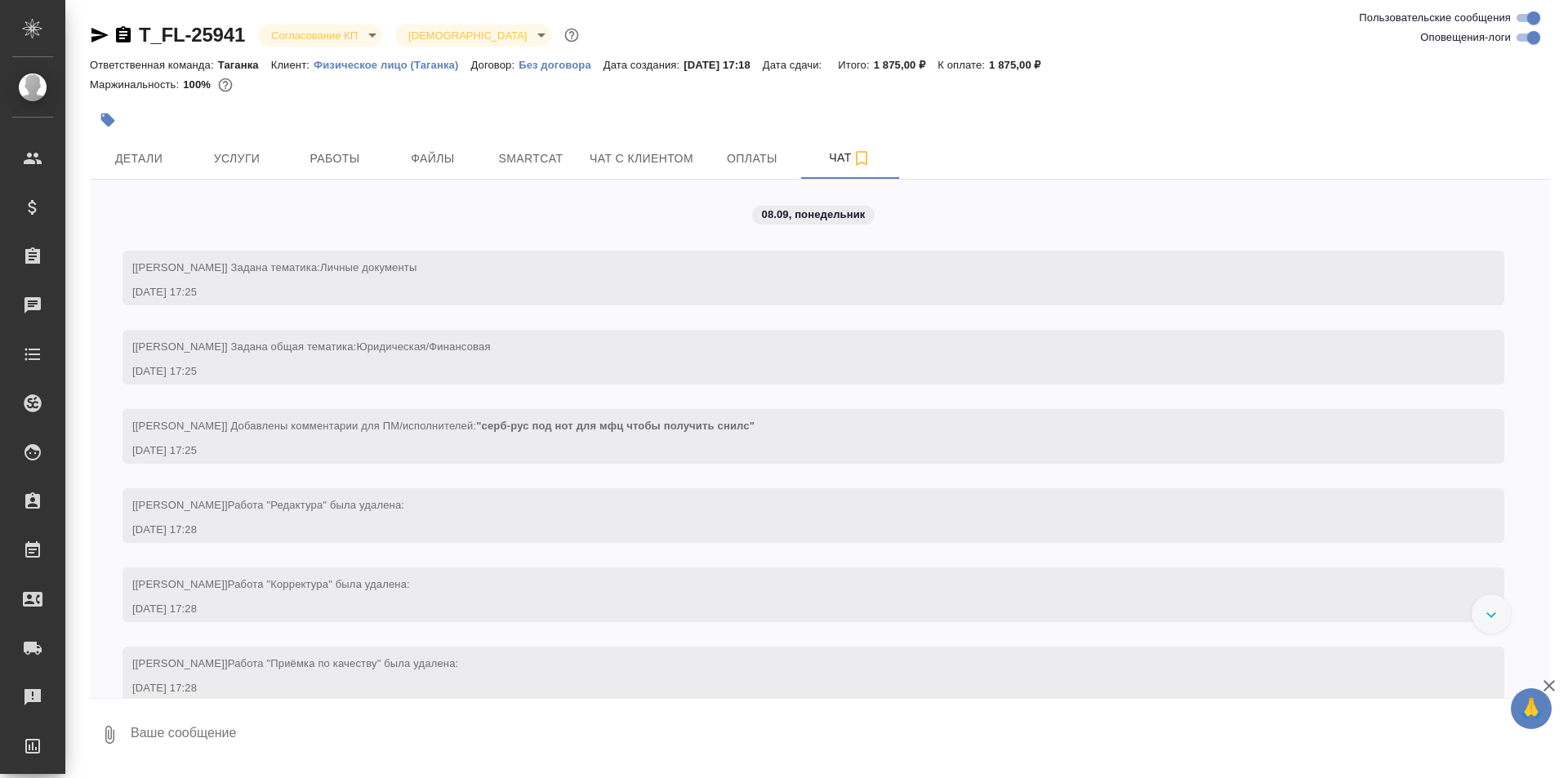
scroll to position [265, 0]
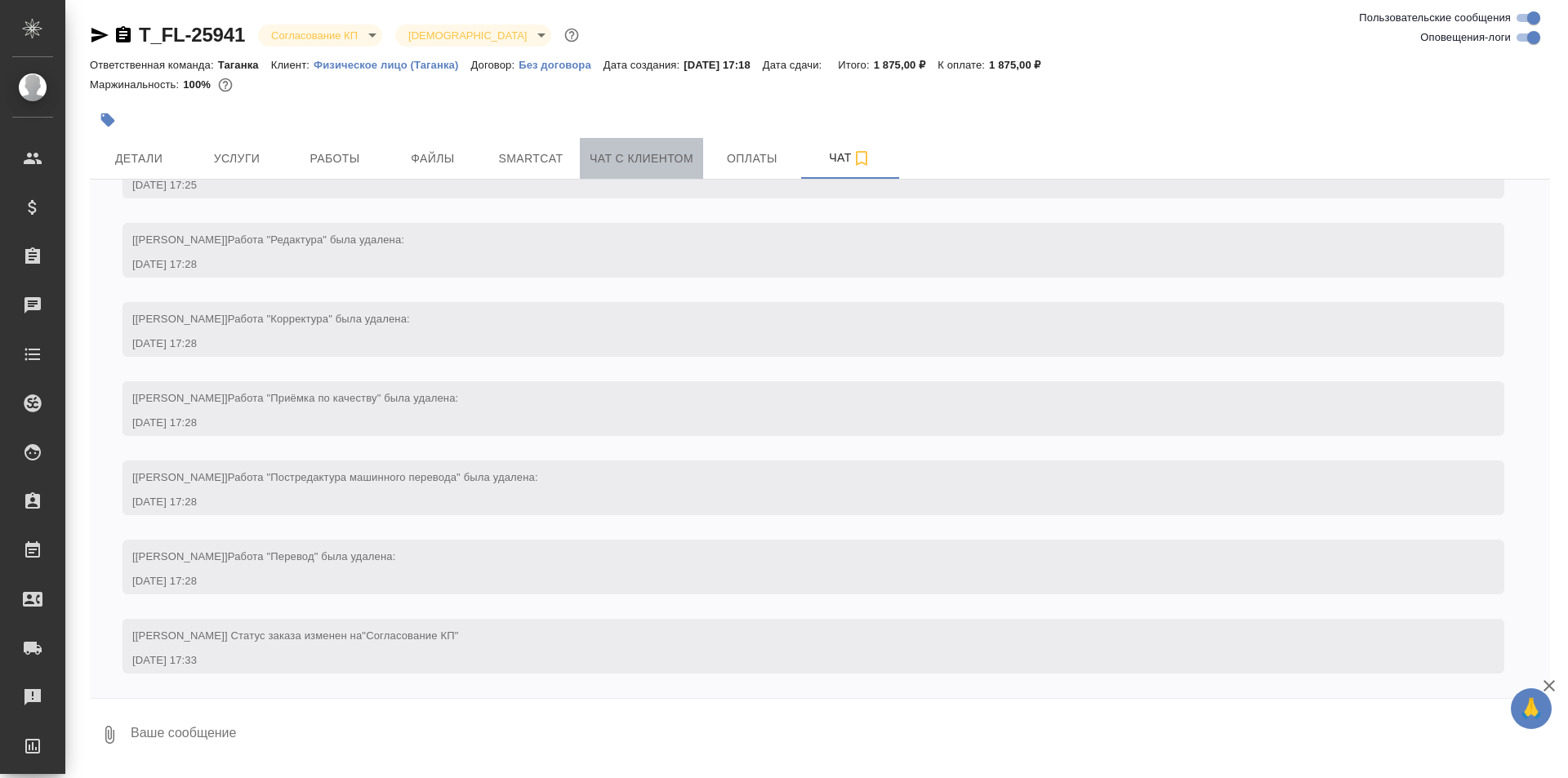
click at [633, 149] on span "Чат с клиентом" at bounding box center [641, 158] width 104 height 21
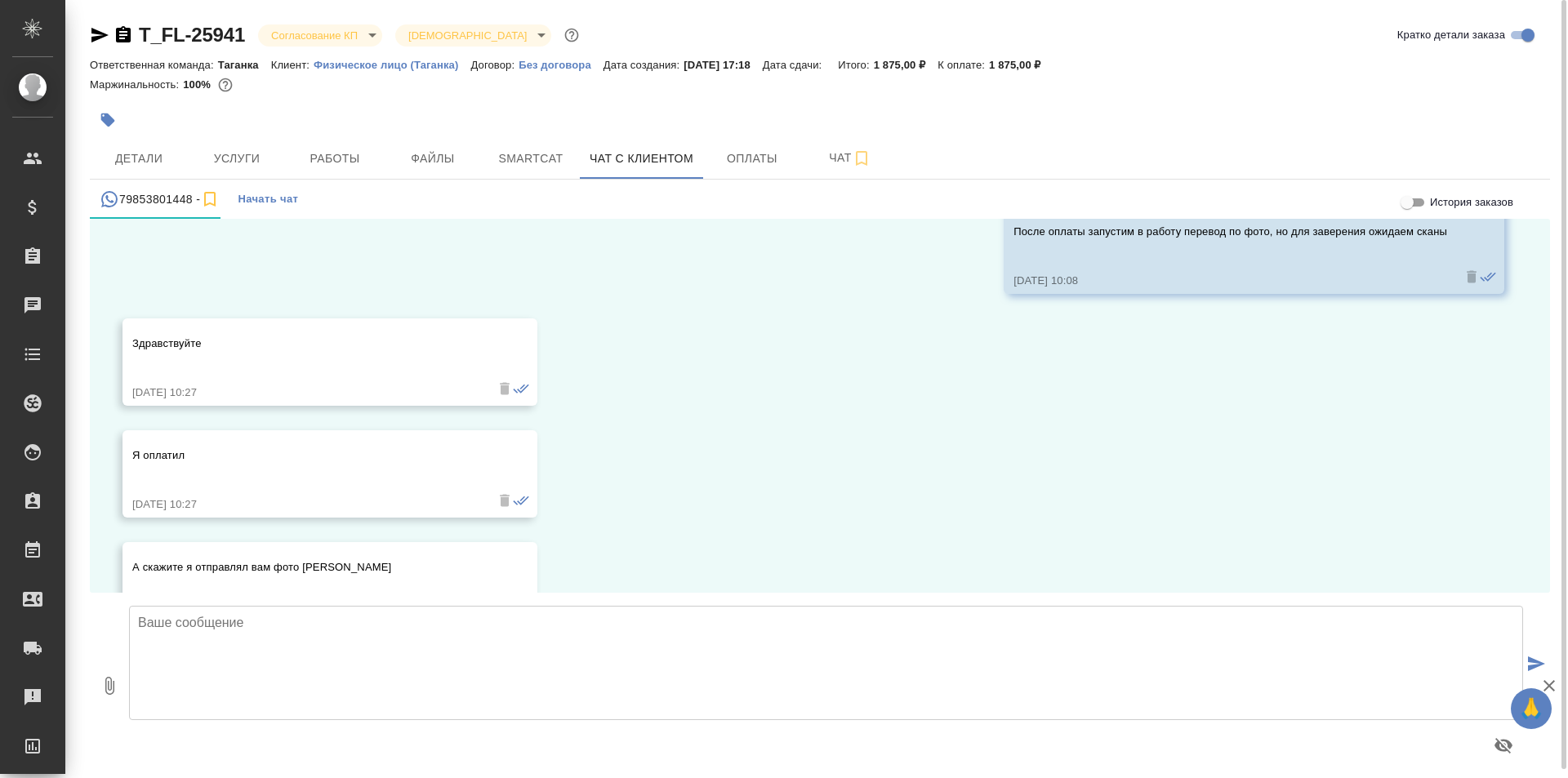
scroll to position [18103, 0]
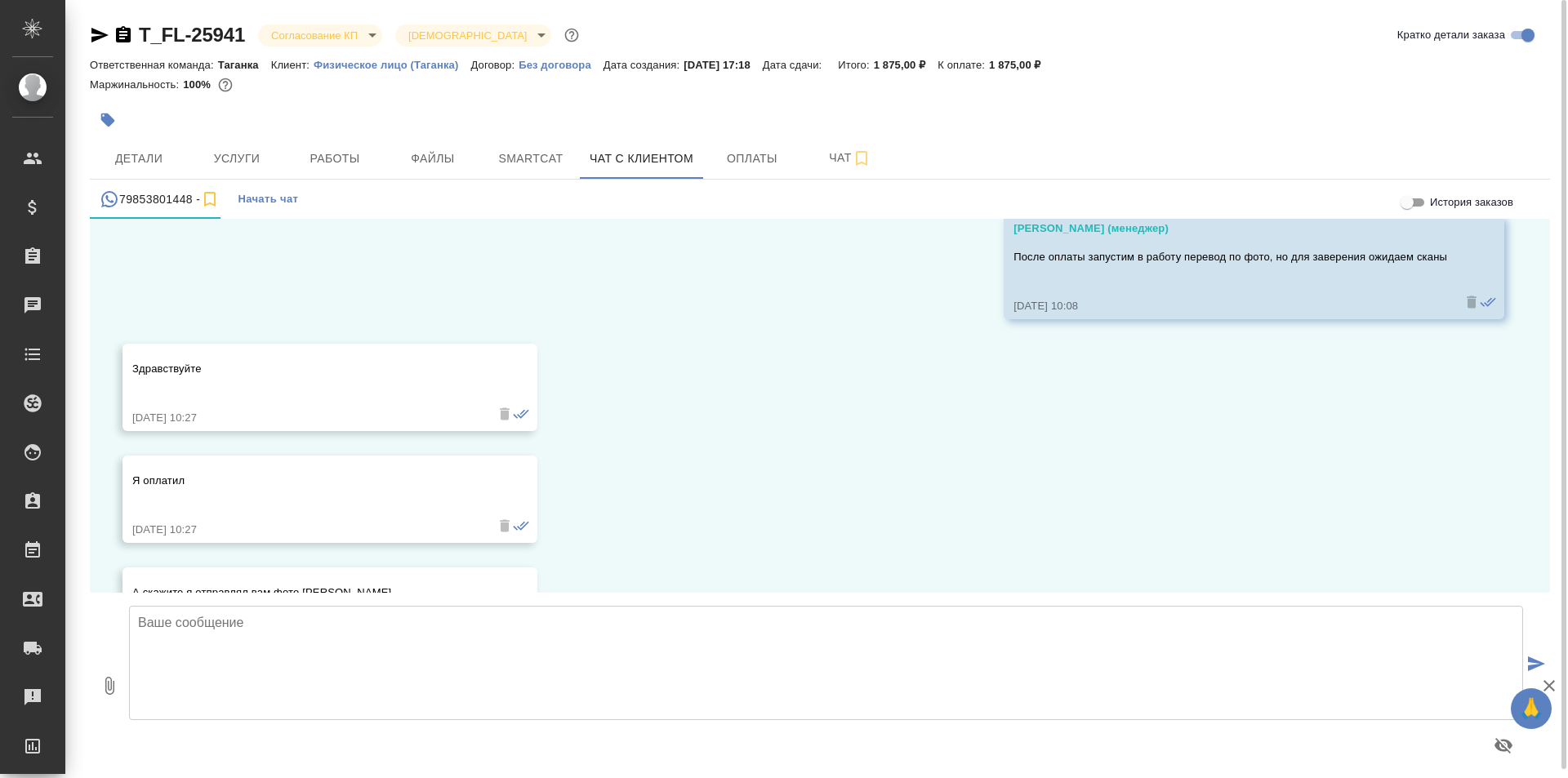
click at [1415, 204] on input "История заказов" at bounding box center [1406, 203] width 59 height 20
checkbox input "true"
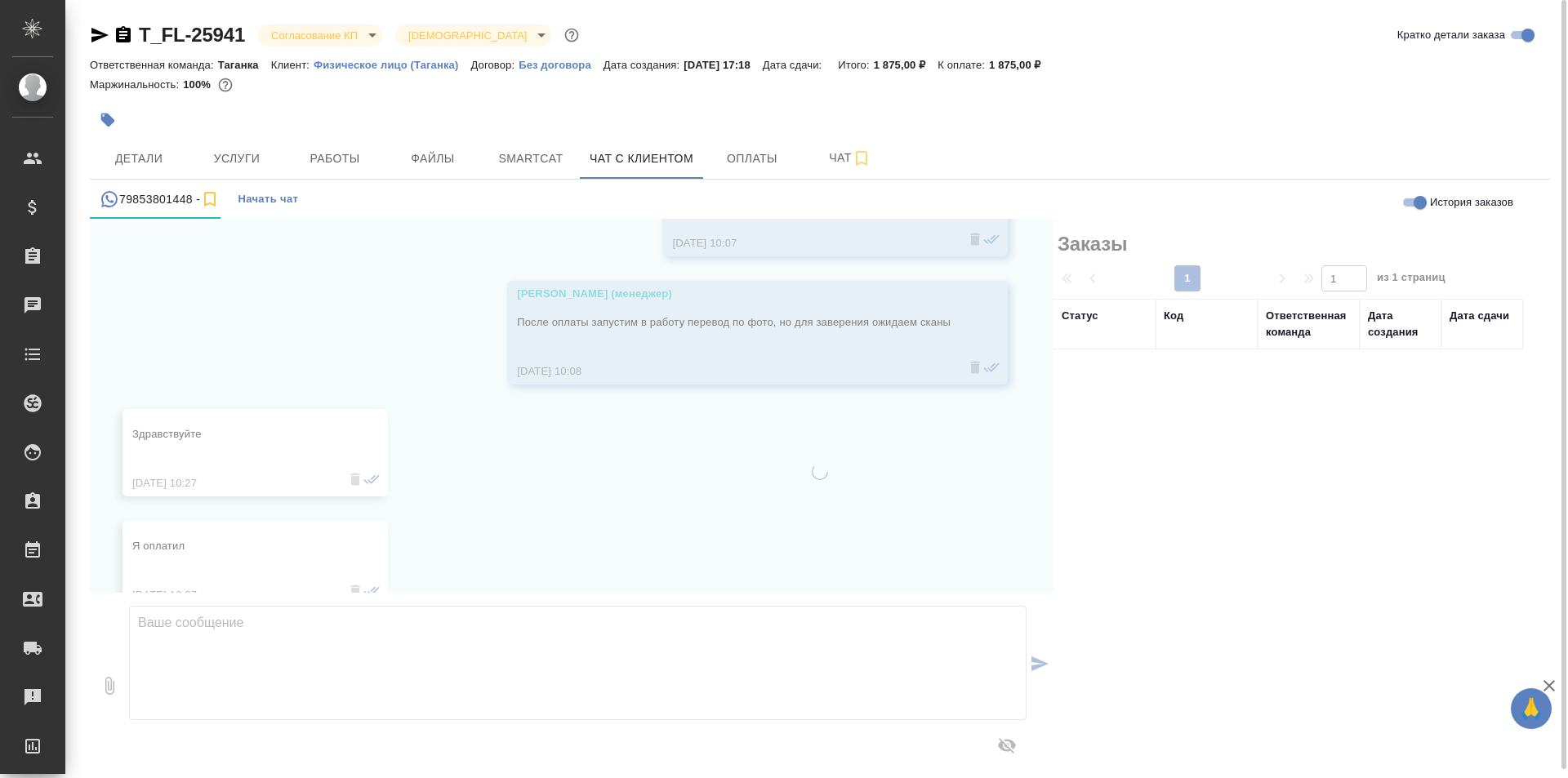
scroll to position [18184, 0]
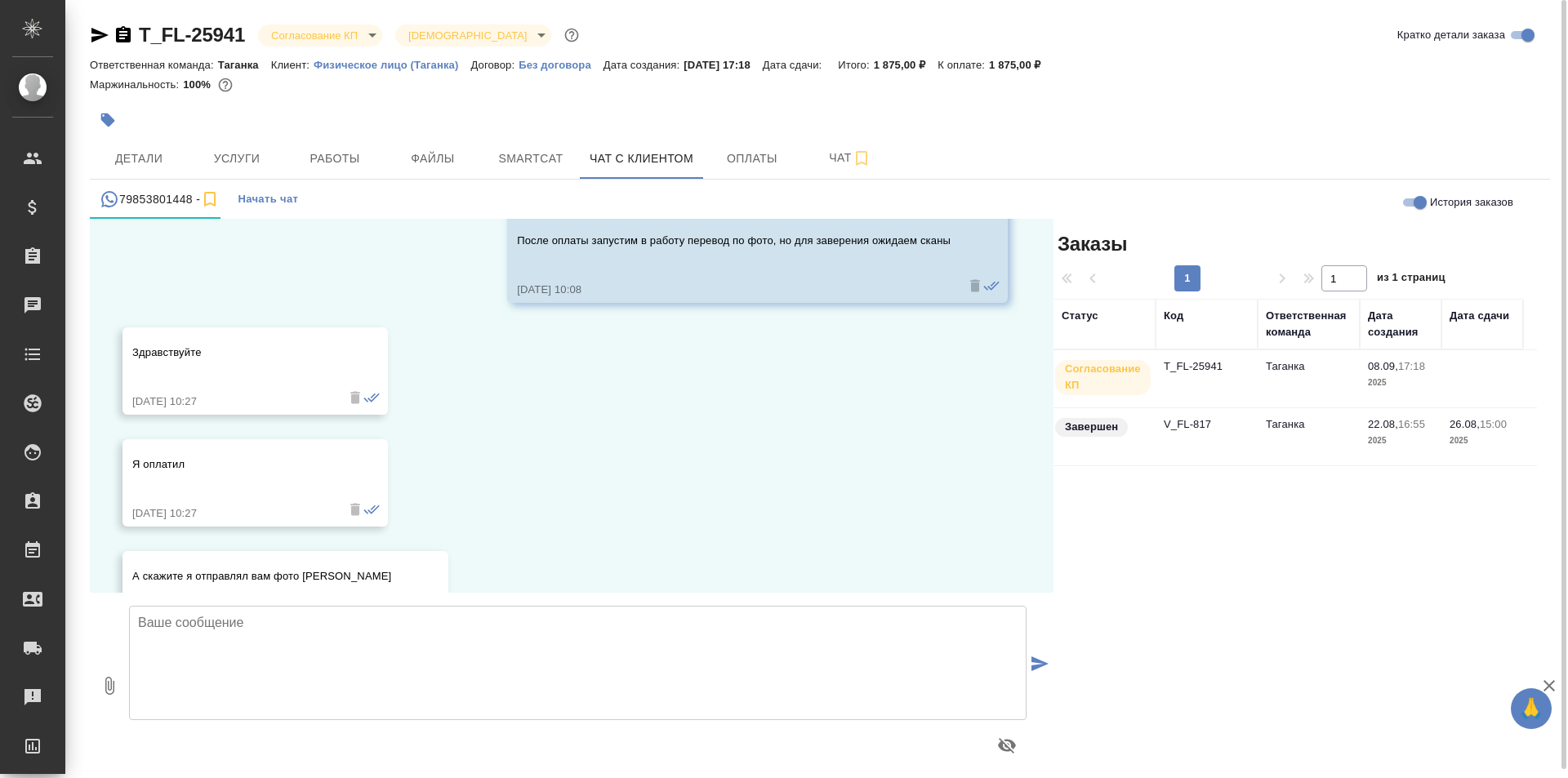
click at [1255, 441] on td "V_FL-817" at bounding box center [1206, 437] width 102 height 57
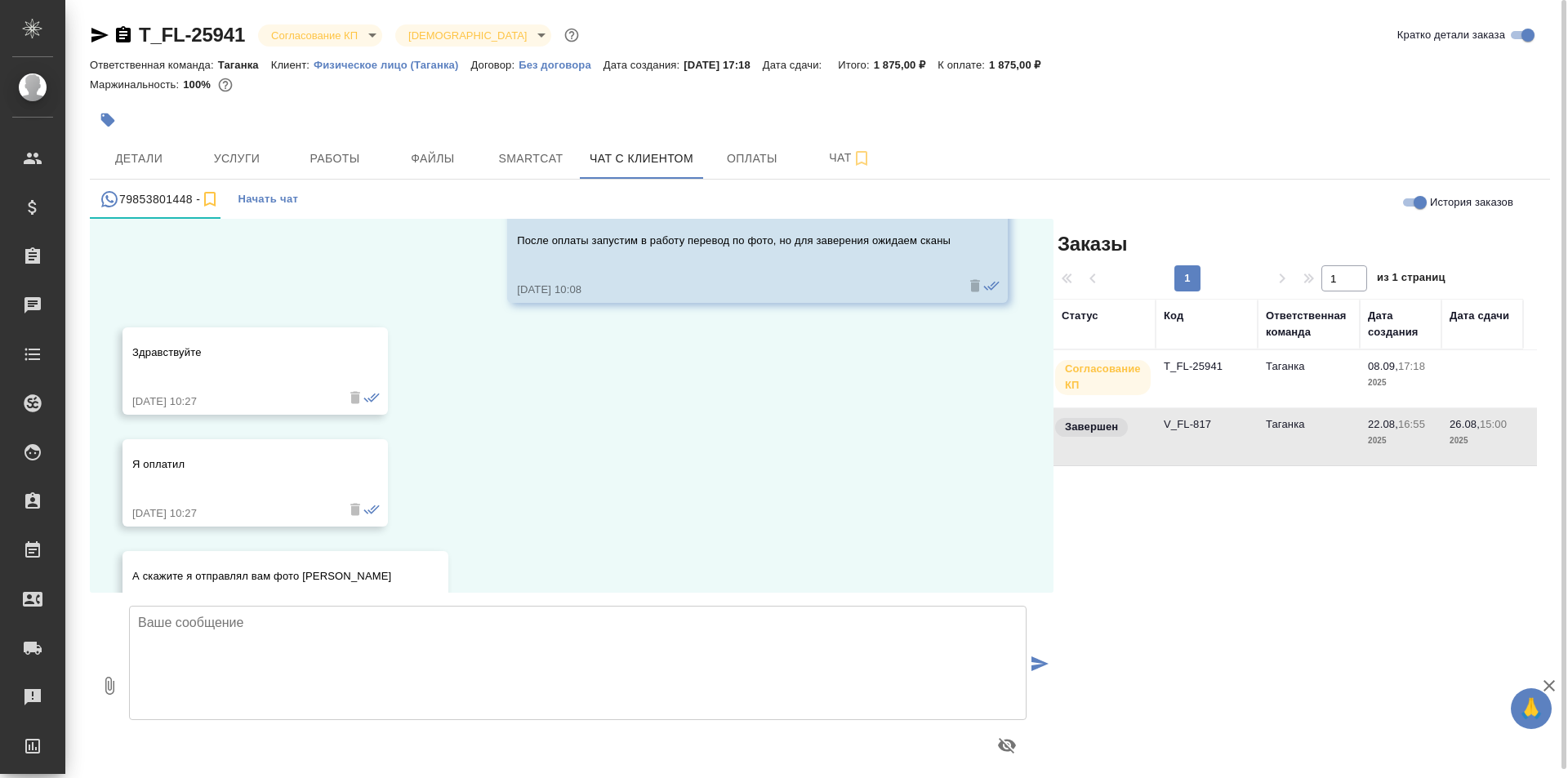
click at [1255, 441] on td "V_FL-817" at bounding box center [1206, 437] width 102 height 57
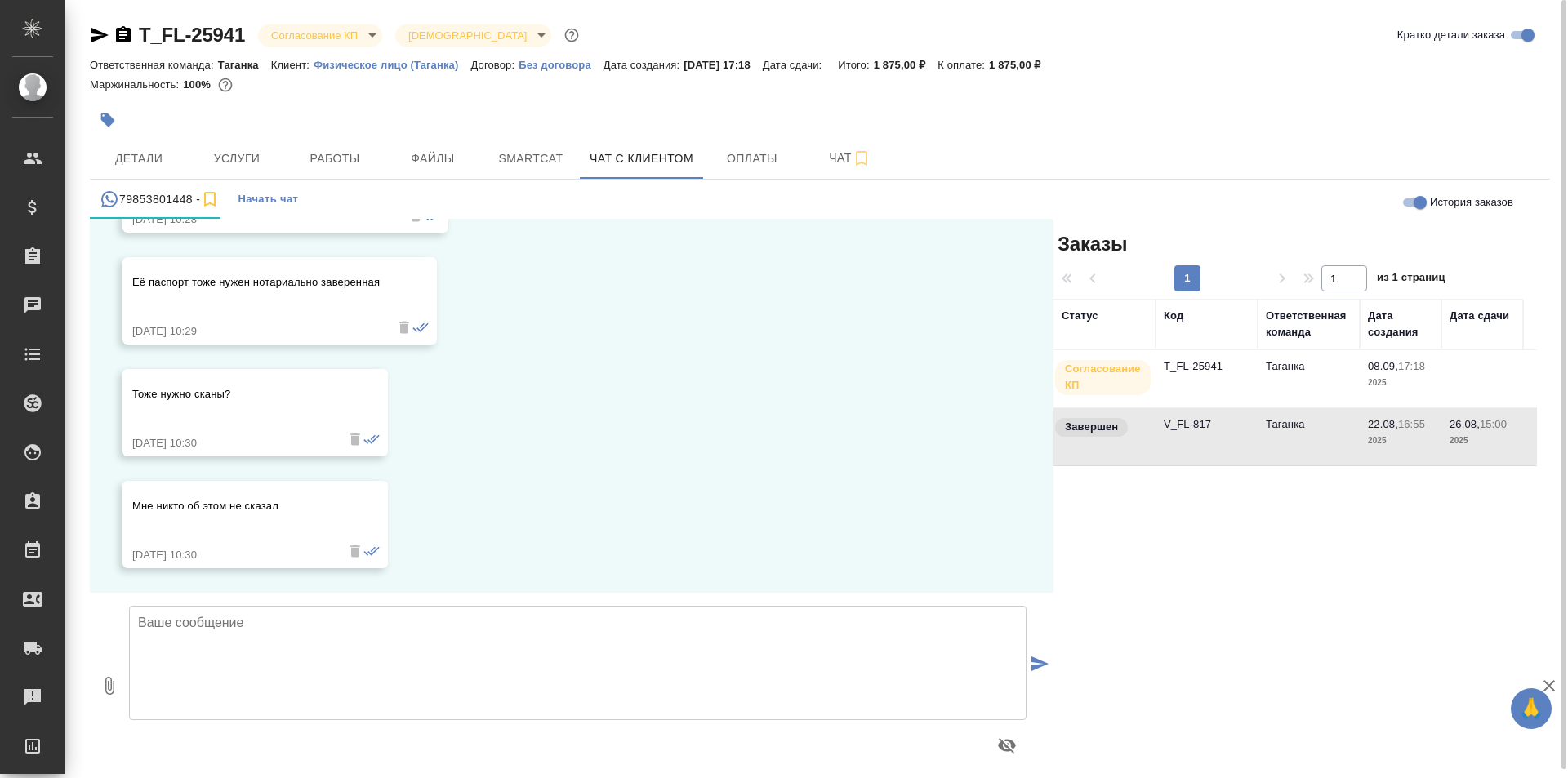
scroll to position [18623, 0]
click at [1520, 35] on input "Кратко детали заказа" at bounding box center [1527, 36] width 59 height 20
checkbox input "false"
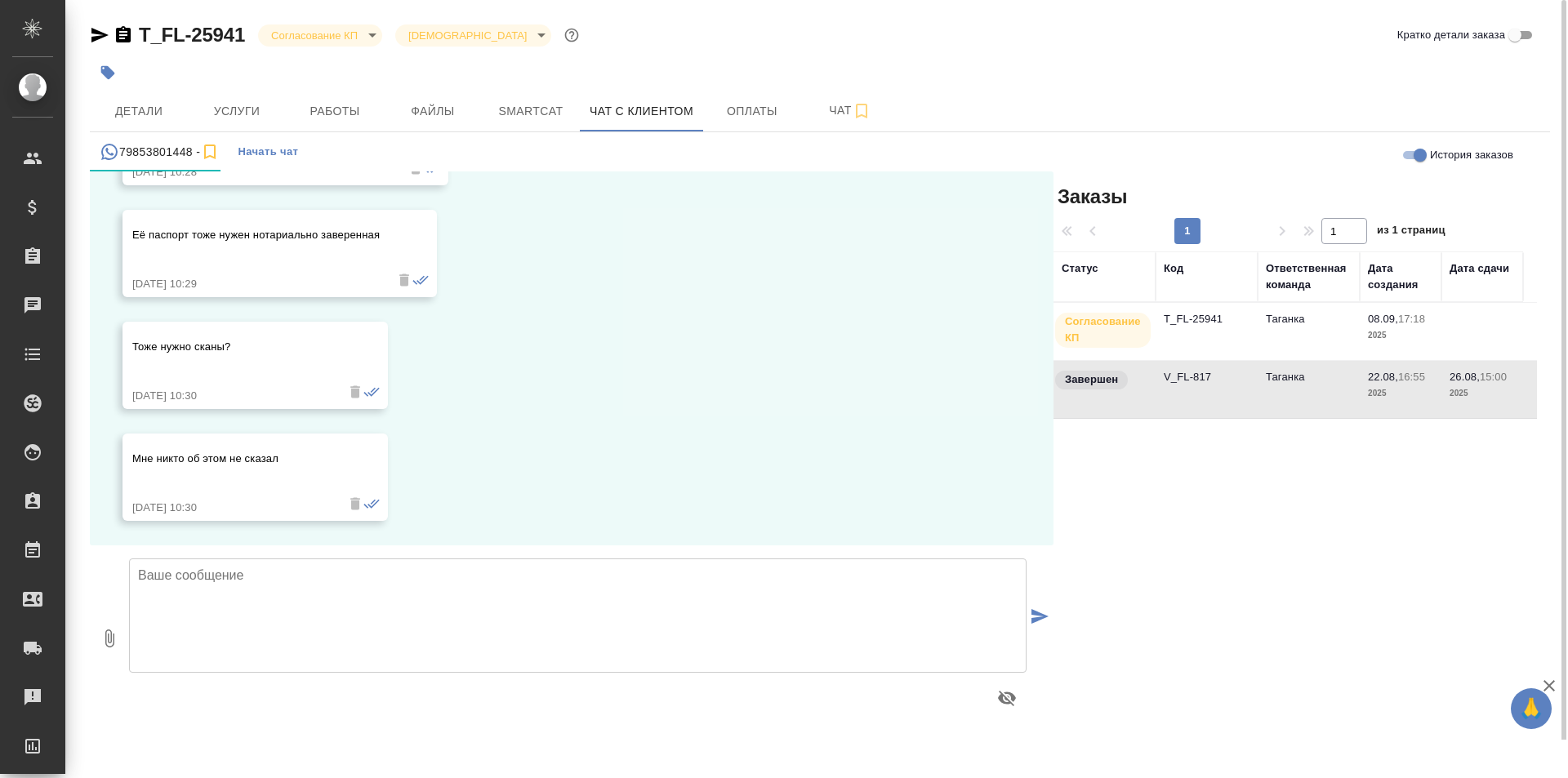
click at [1420, 157] on input "История заказов" at bounding box center [1420, 155] width 59 height 20
checkbox input "false"
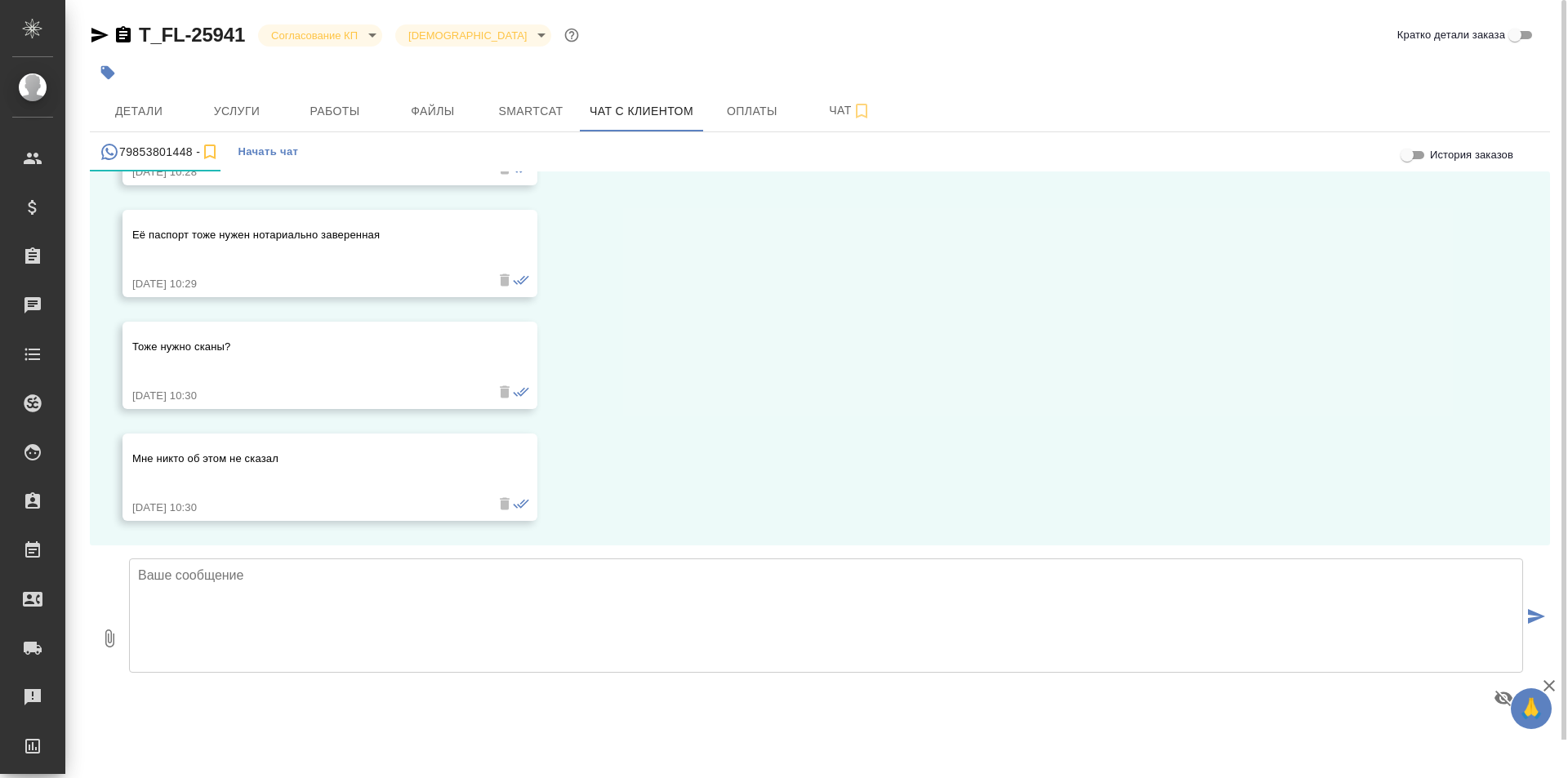
scroll to position [18541, 0]
click at [317, 582] on textarea at bounding box center [826, 616] width 1394 height 114
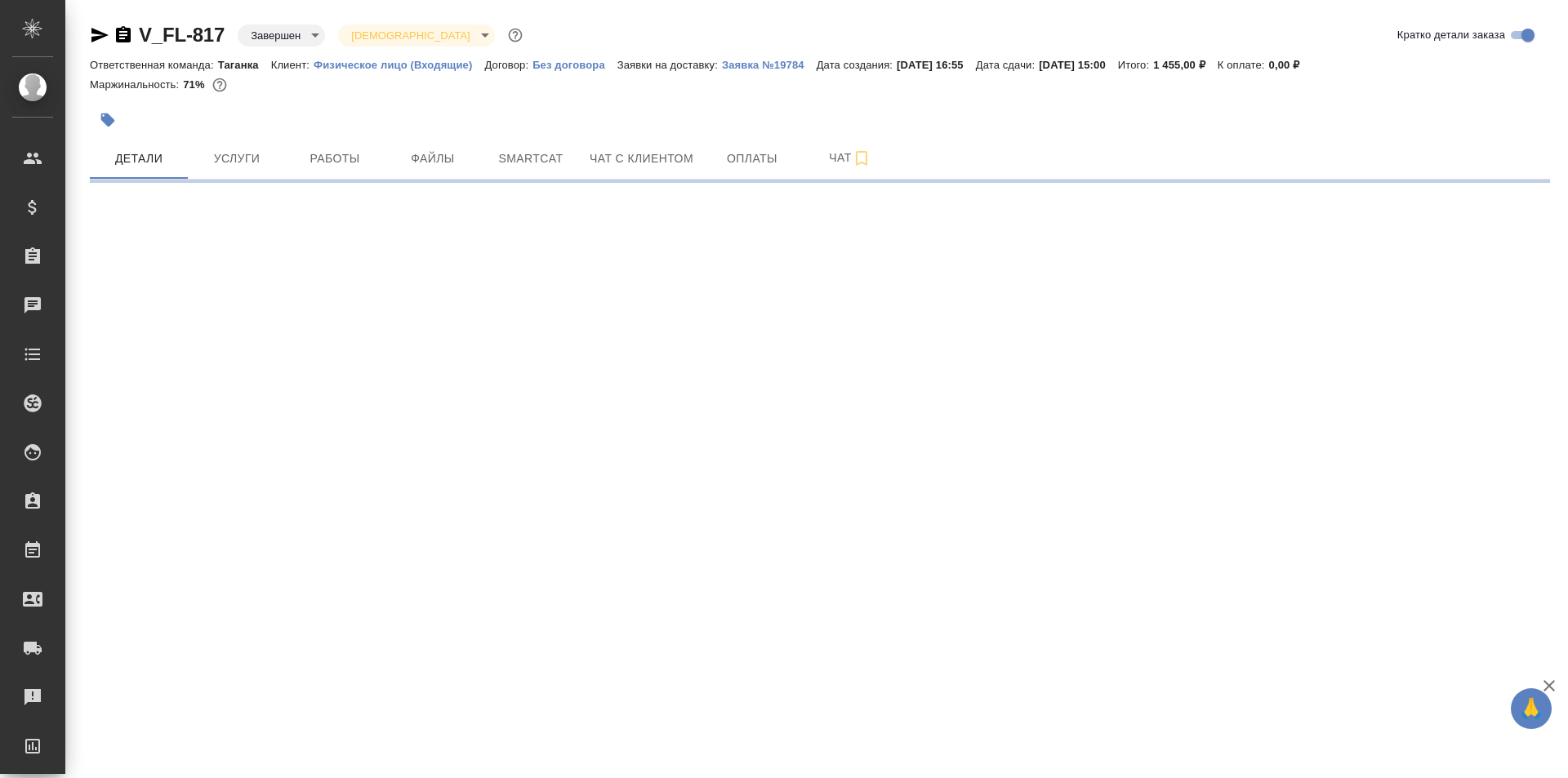
select select "RU"
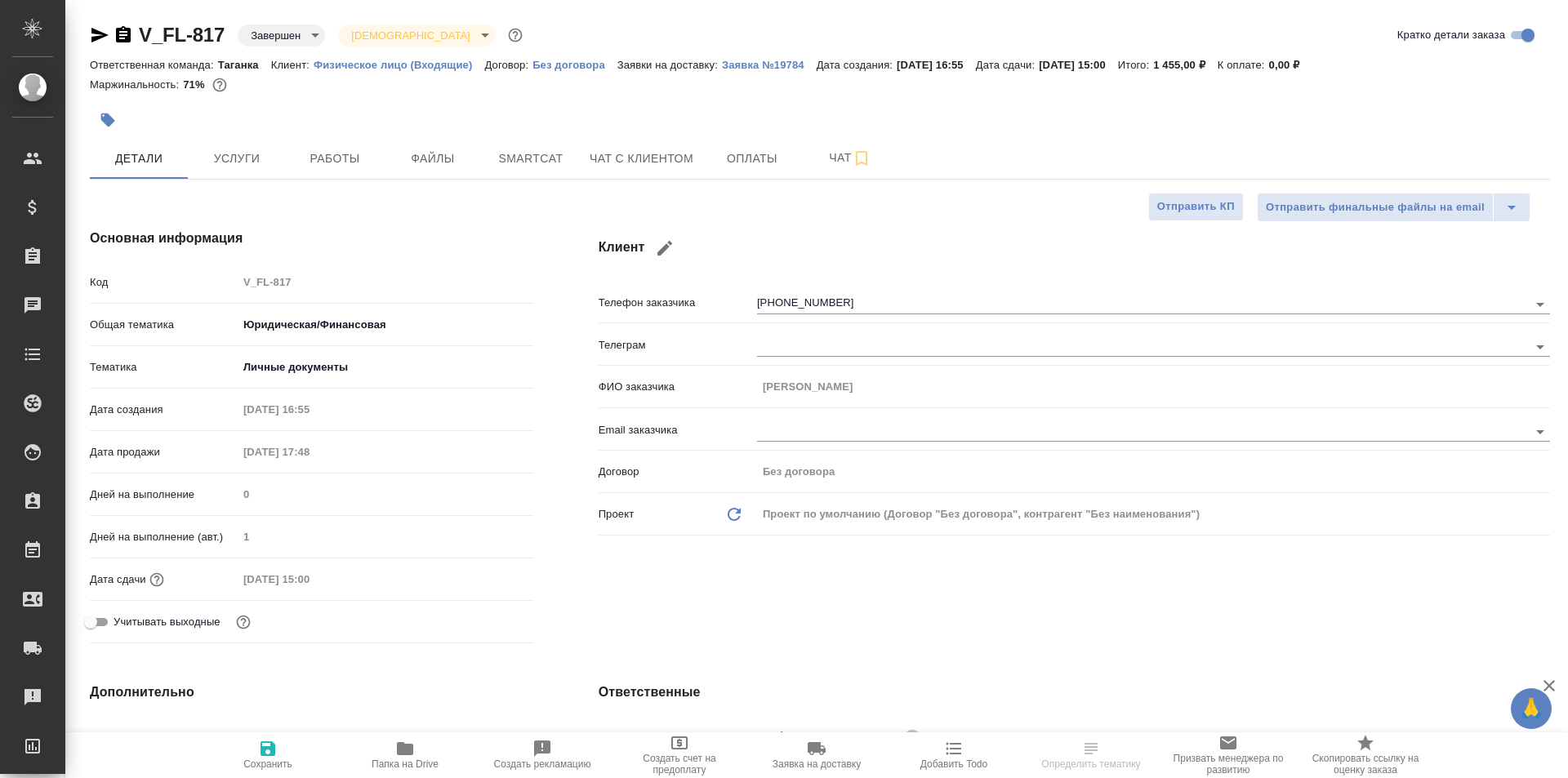
type textarea "x"
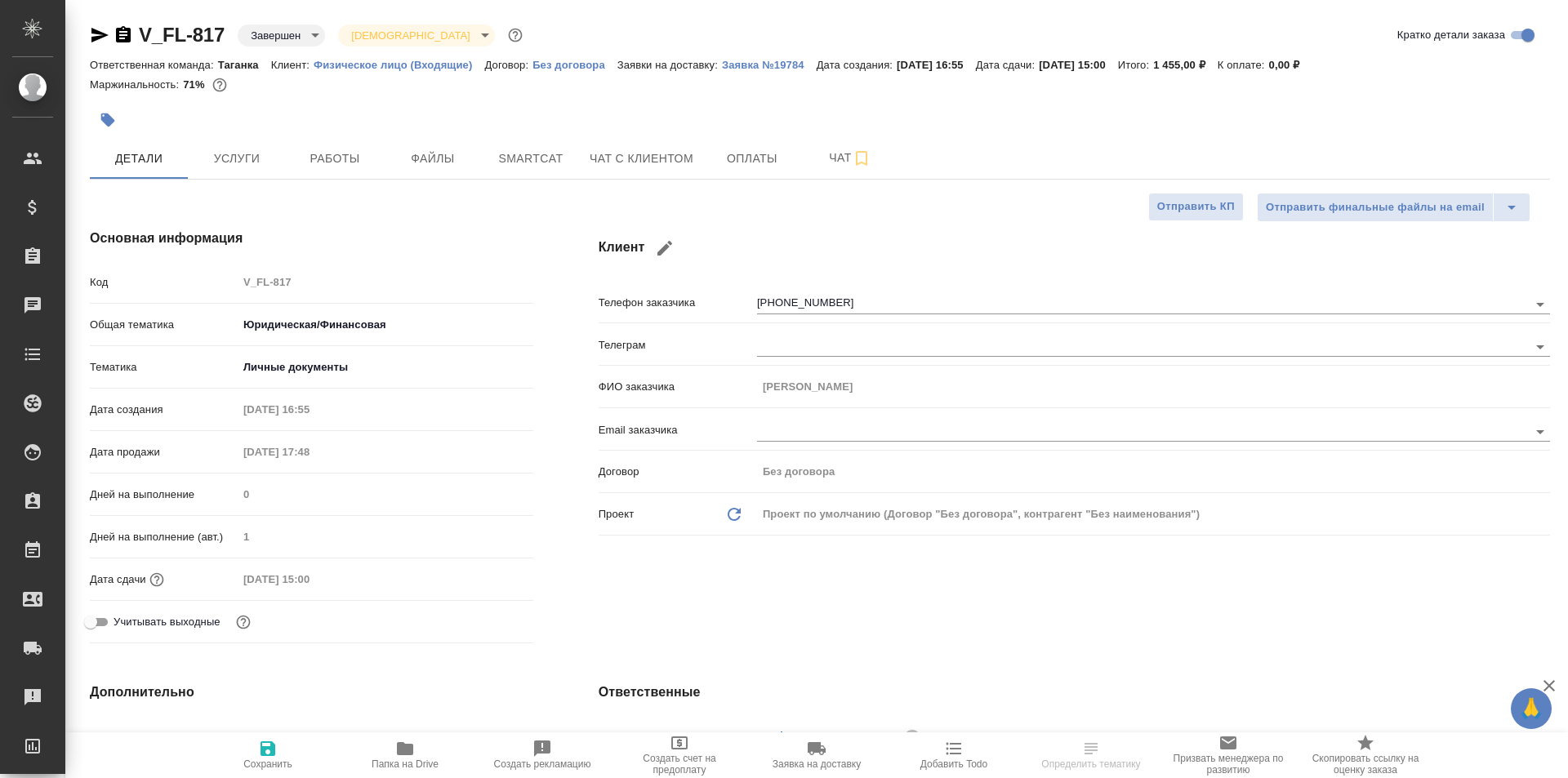
type textarea "x"
click at [422, 159] on span "Файлы" at bounding box center [432, 158] width 79 height 21
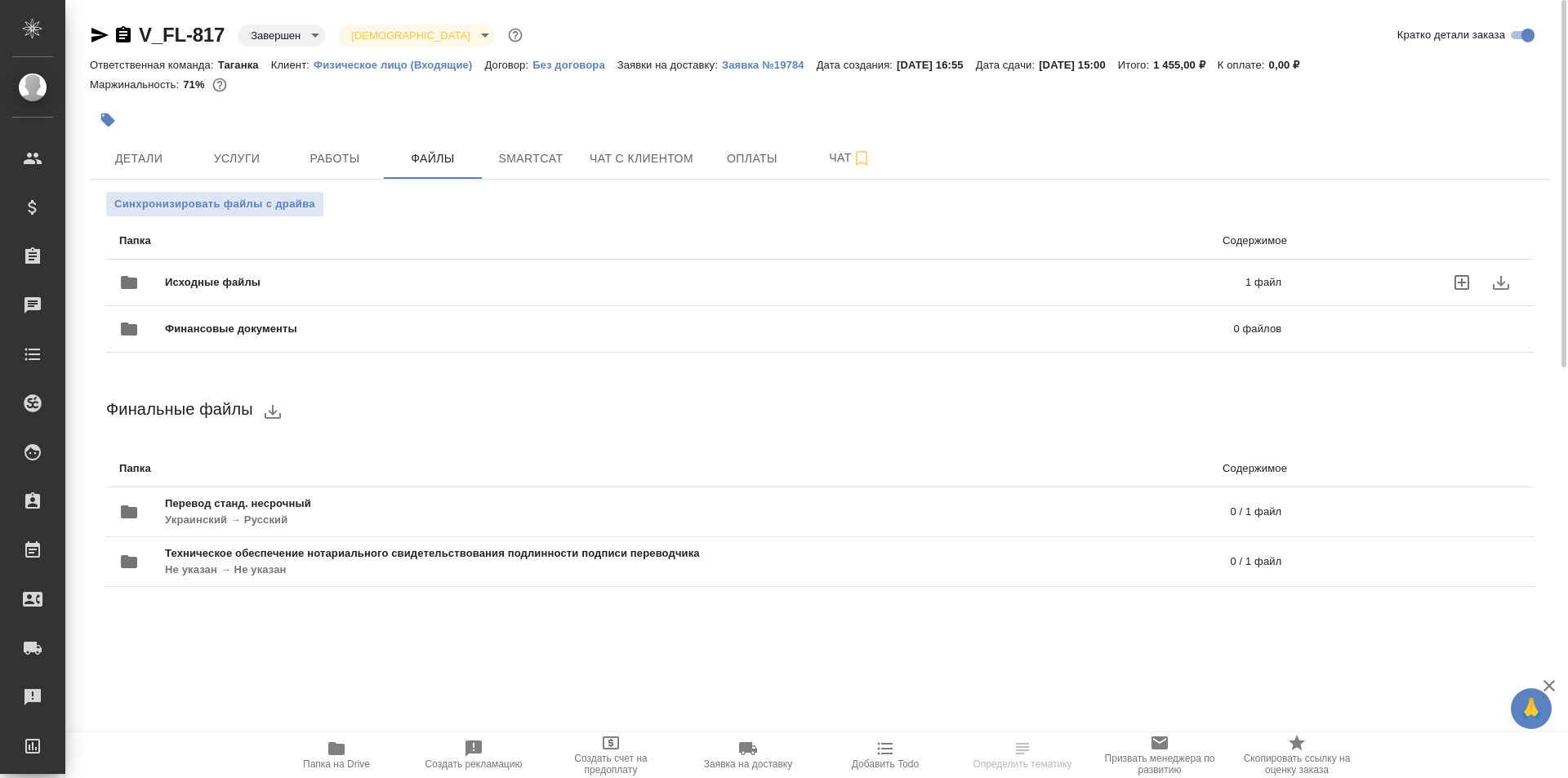
click at [232, 287] on span "Исходные файлы" at bounding box center [459, 283] width 588 height 17
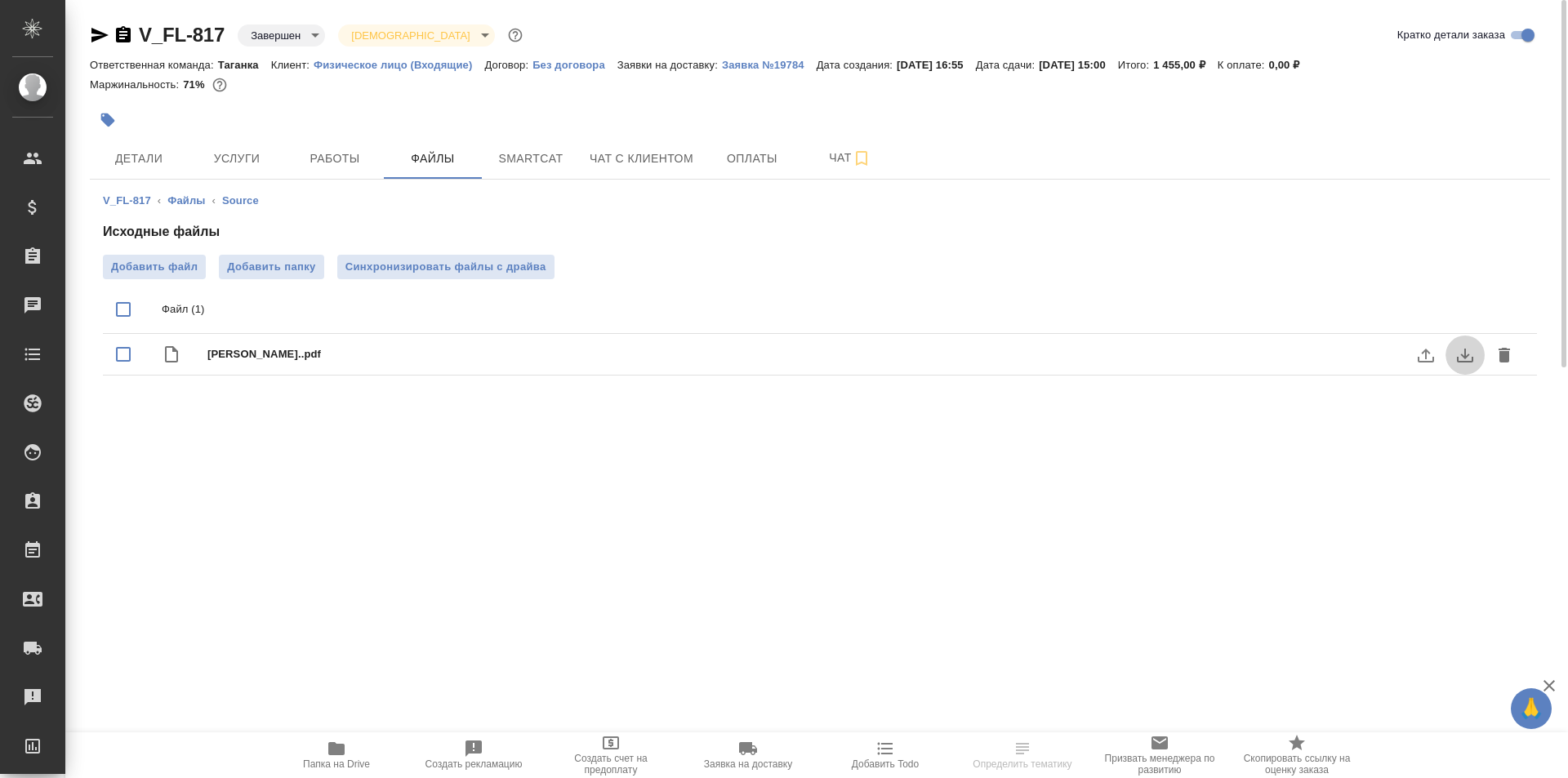
click at [1460, 348] on icon "download" at bounding box center [1464, 355] width 20 height 20
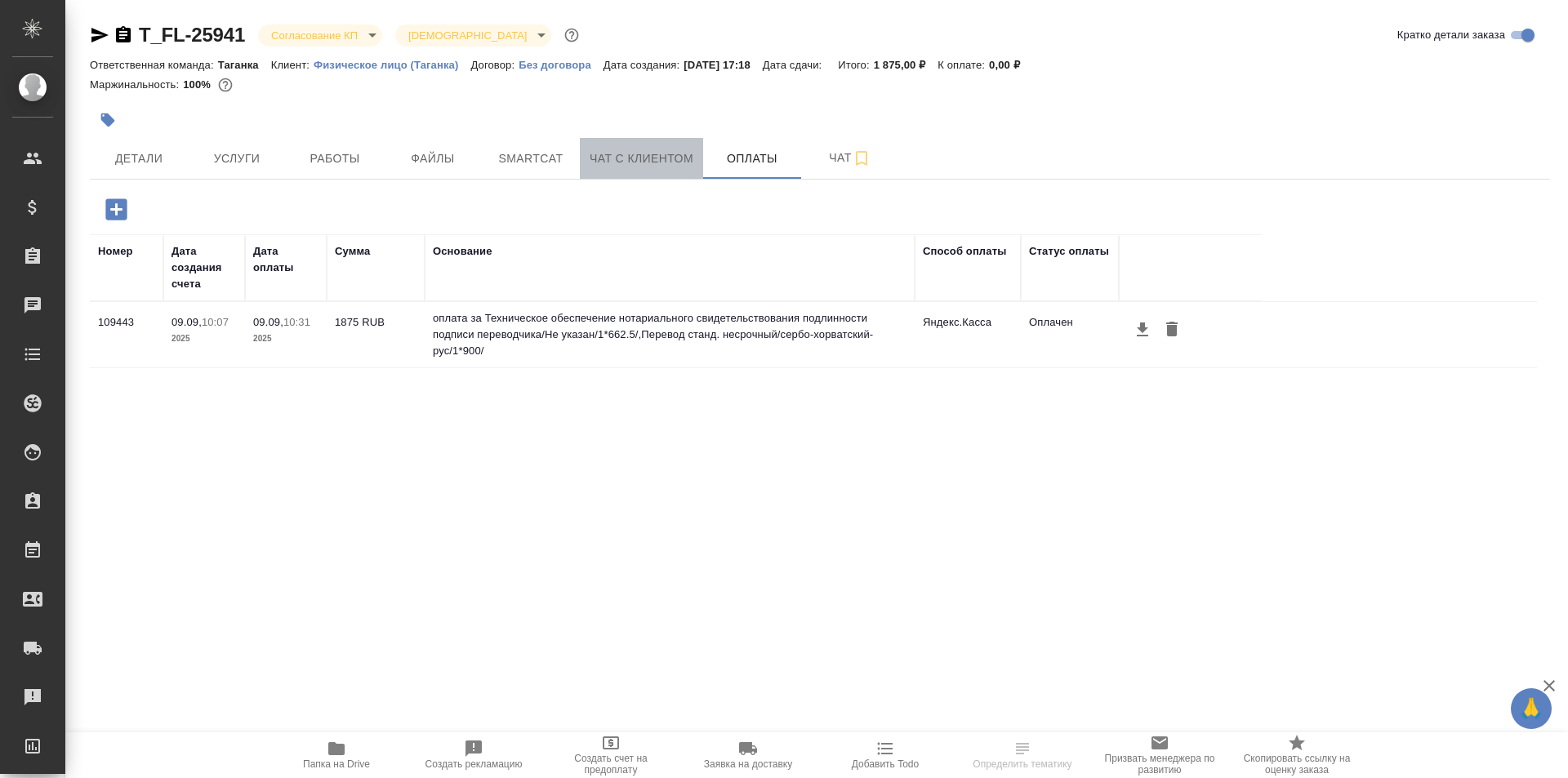
click at [626, 159] on span "Чат с клиентом" at bounding box center [641, 158] width 104 height 21
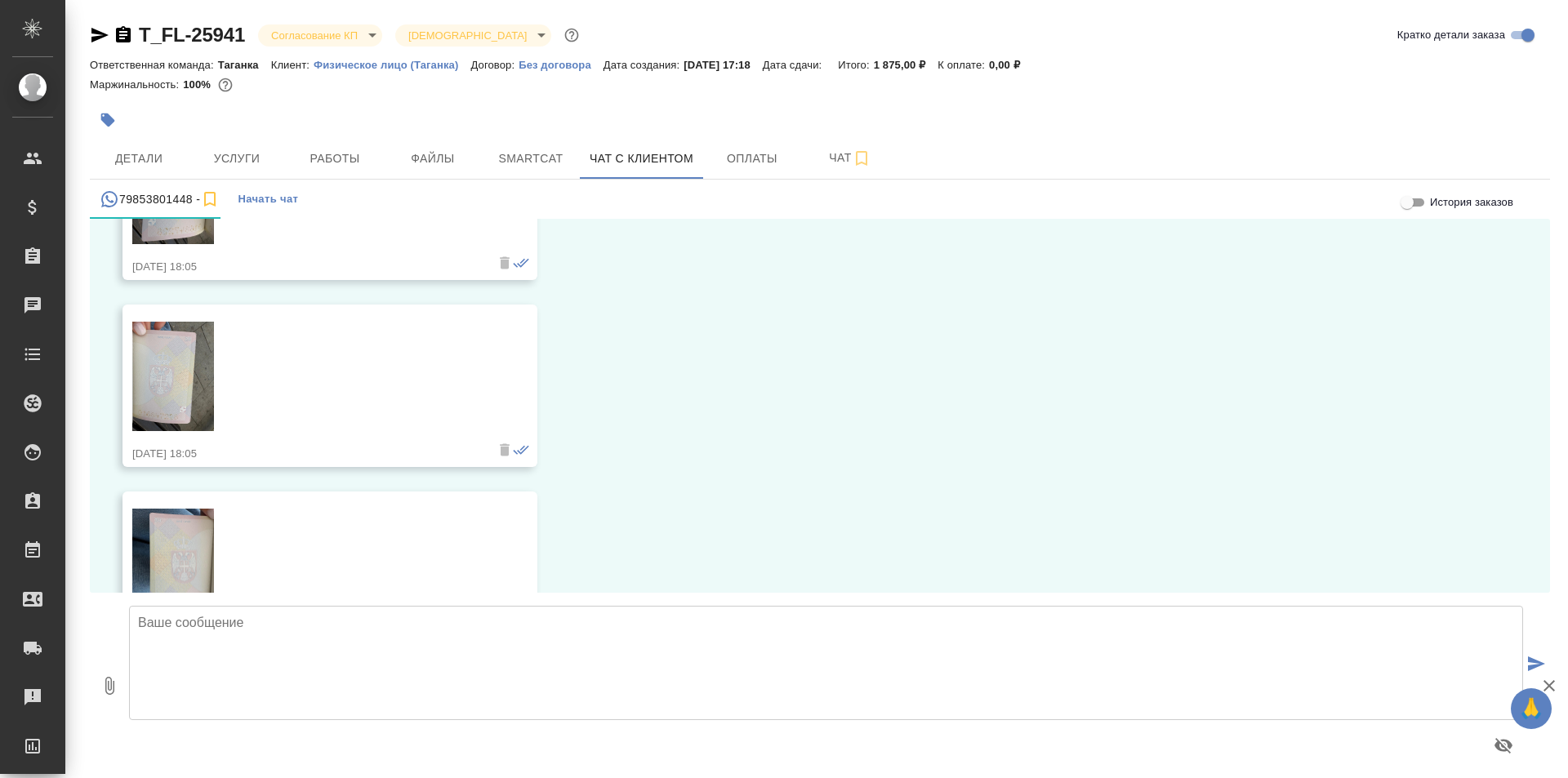
click at [243, 656] on textarea at bounding box center [826, 663] width 1394 height 114
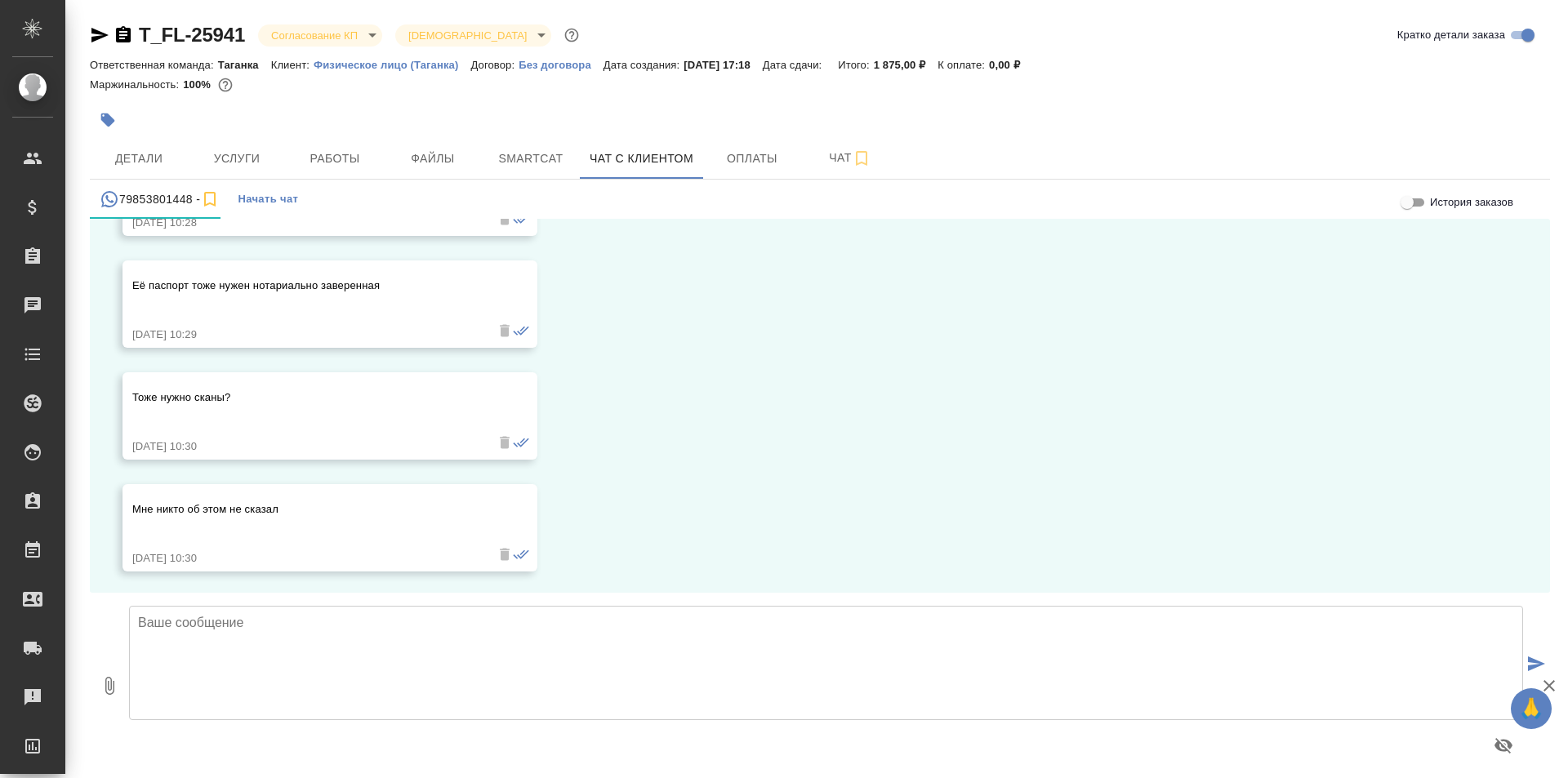
scroll to position [18541, 0]
type textarea "Спасибо, оплата поступила, запустим перевод в работу."
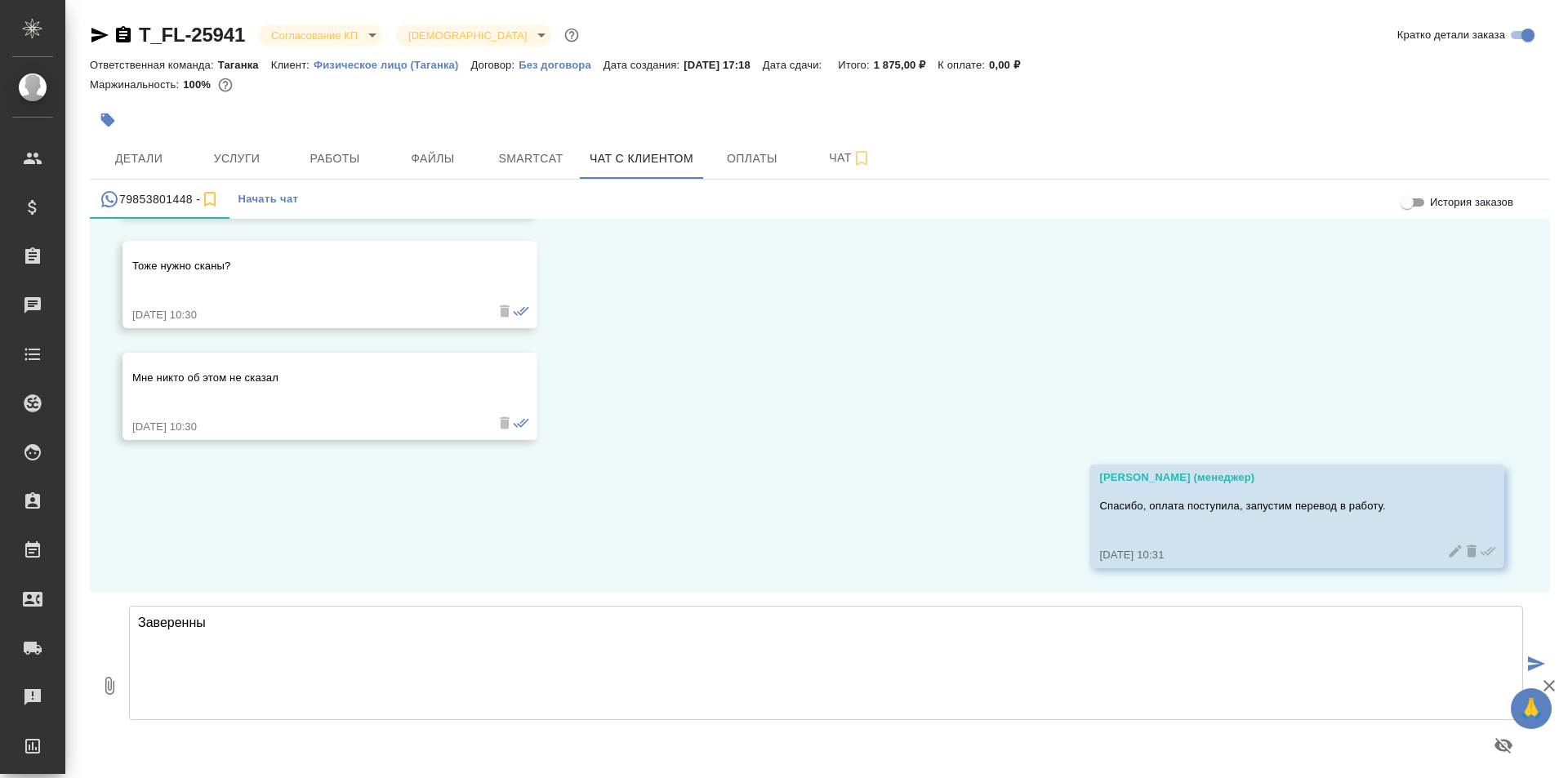
scroll to position [18670, 0]
click at [327, 620] on textarea "Заверенный перевод паспортаЗеленчук" at bounding box center [826, 663] width 1394 height 114
click at [424, 622] on textarea "Заверенный перевод паспорта [PERSON_NAME]" at bounding box center [826, 663] width 1394 height 114
click at [756, 623] on textarea "Заверенный перевод паспорта [PERSON_NAME] лежит на филиале. Перевод подшили, по…" at bounding box center [826, 663] width 1394 height 114
click at [978, 622] on textarea "Заверенный перевод паспорта Зеленчук Марии лежит на филиале. Перевод подшили, п…" at bounding box center [826, 663] width 1394 height 114
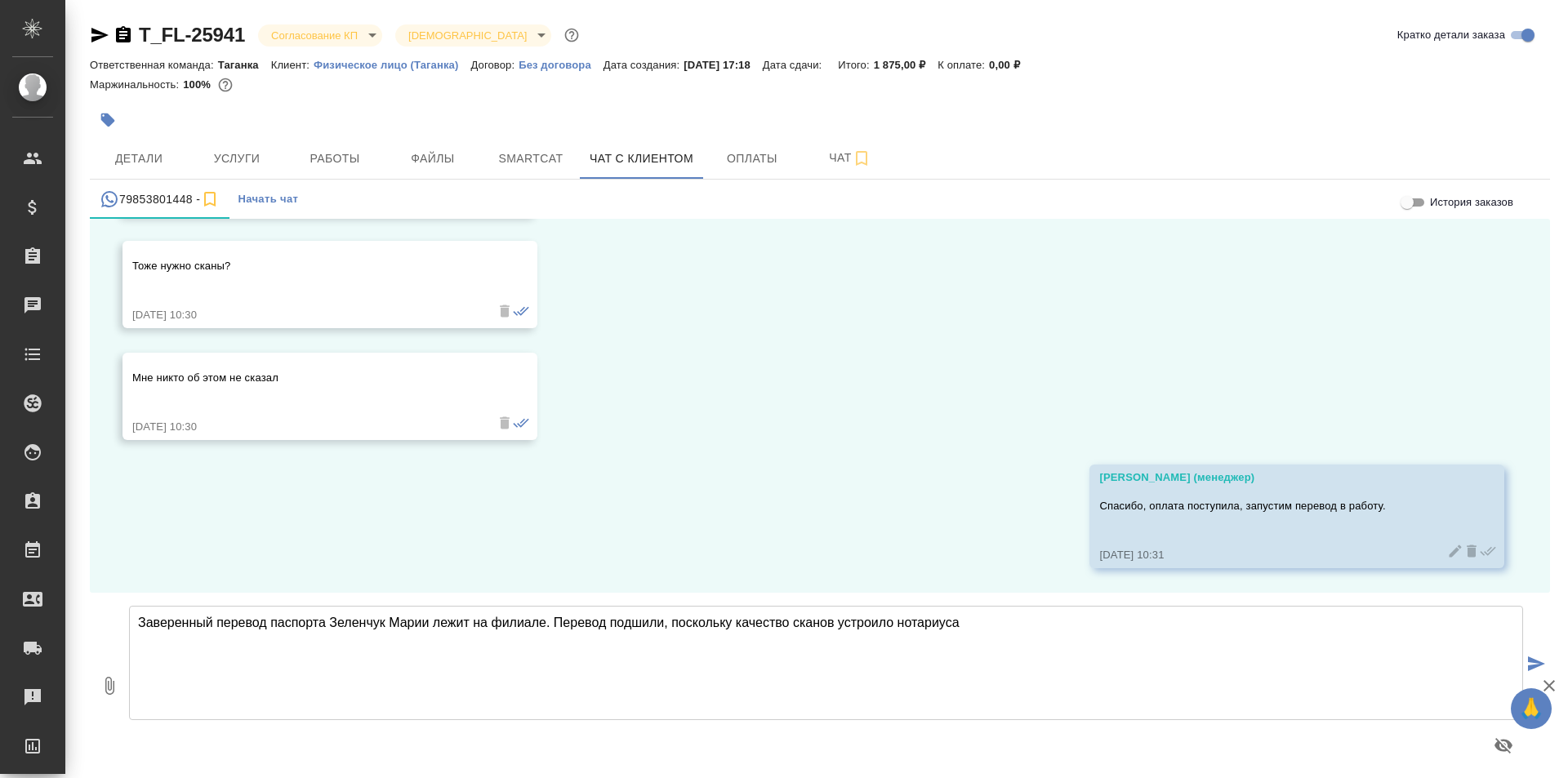
type textarea "Заверенный перевод паспорта Зеленчук Марии лежит на филиале. Перевод подшили, п…"
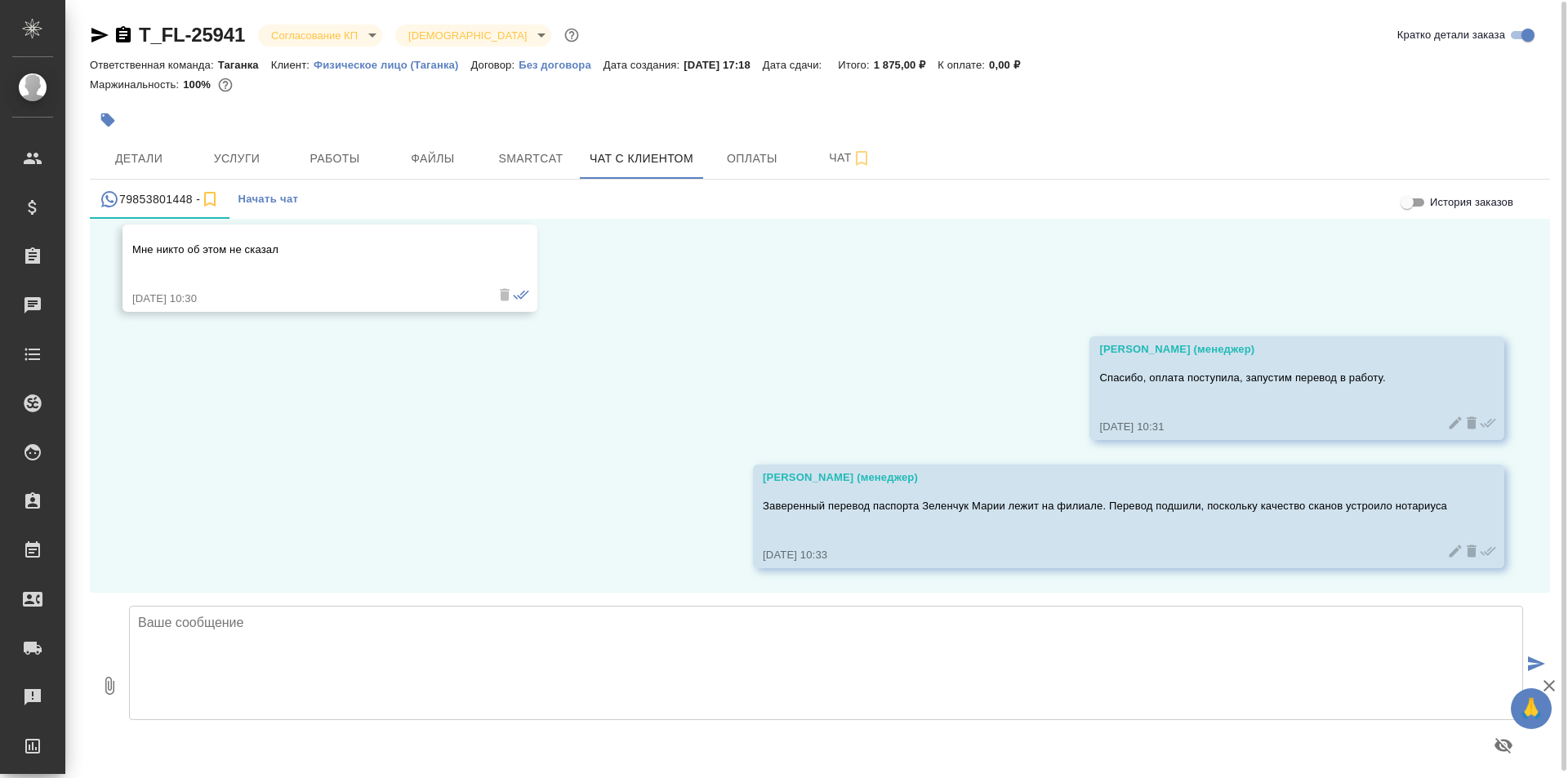
scroll to position [9, 0]
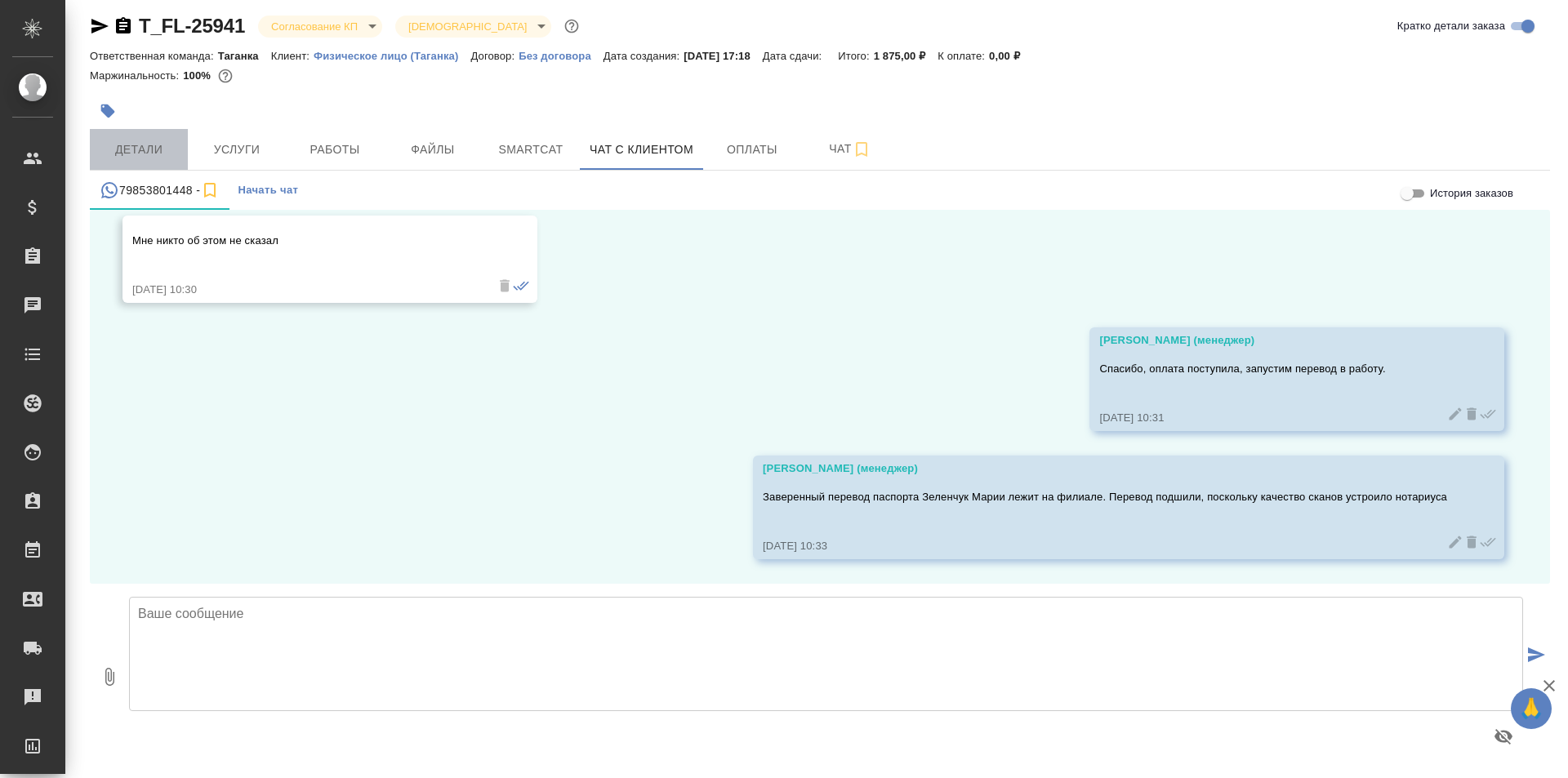
click at [141, 151] on span "Детали" at bounding box center [138, 150] width 79 height 21
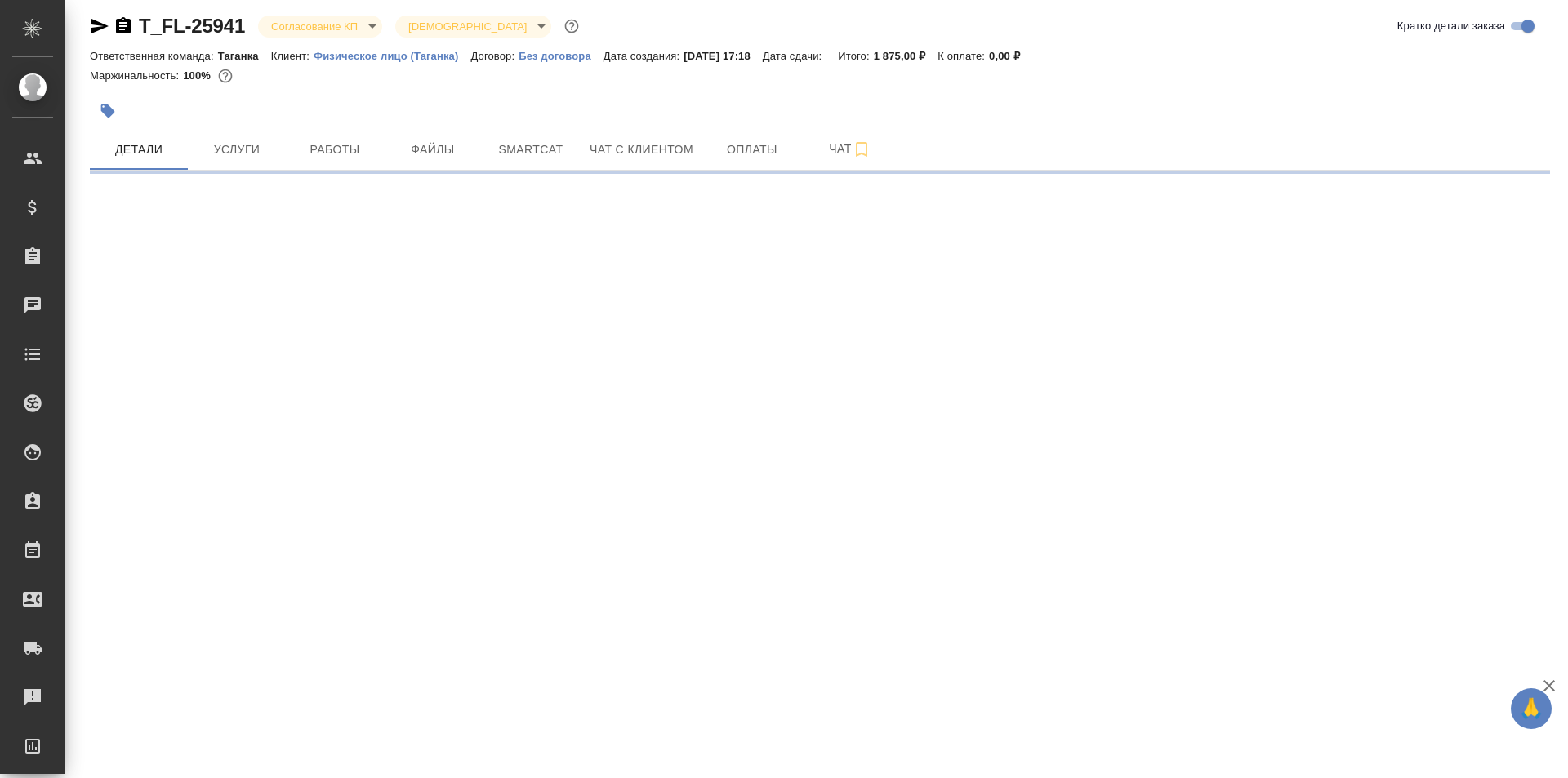
select select "RU"
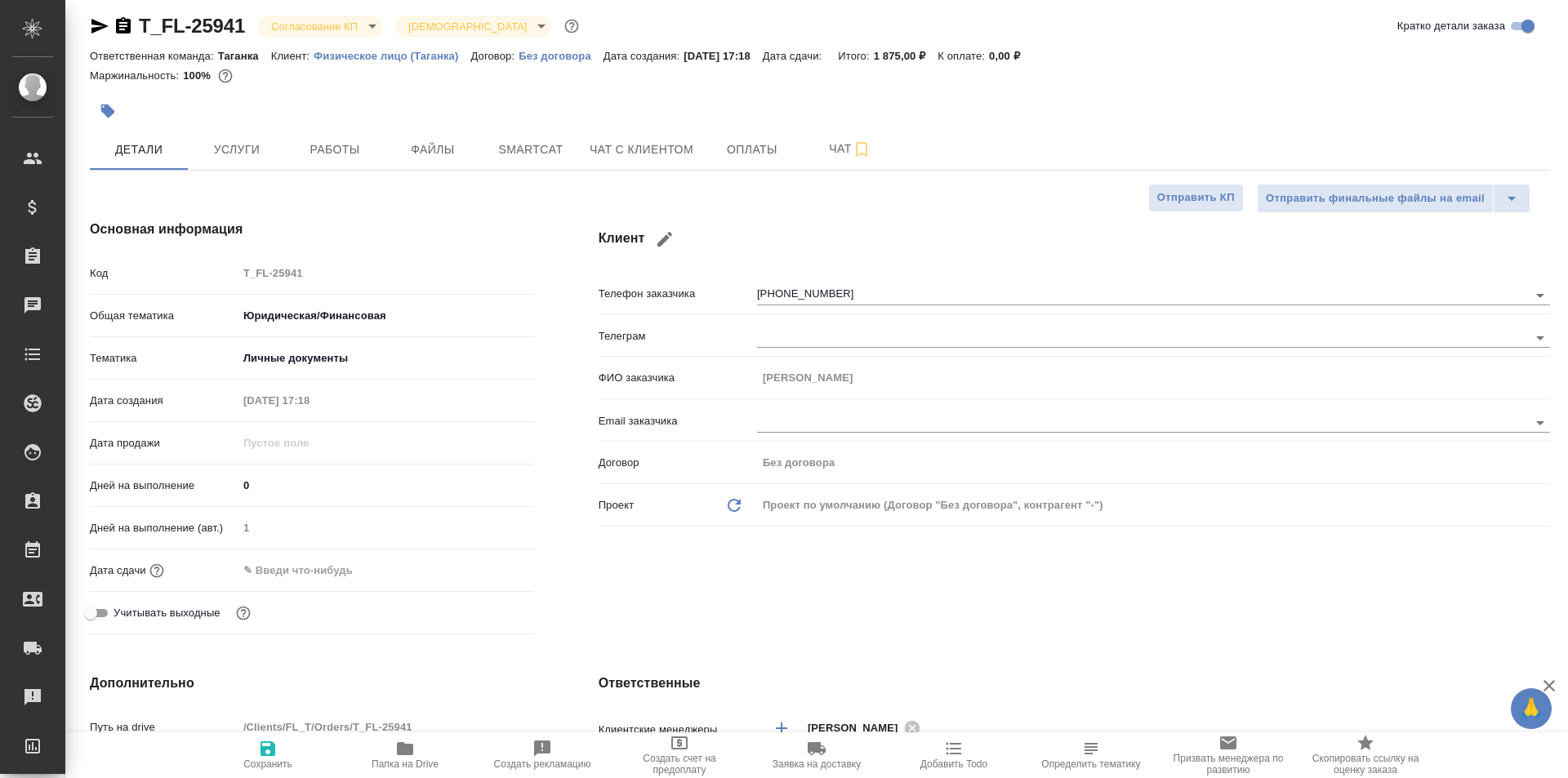
type textarea "x"
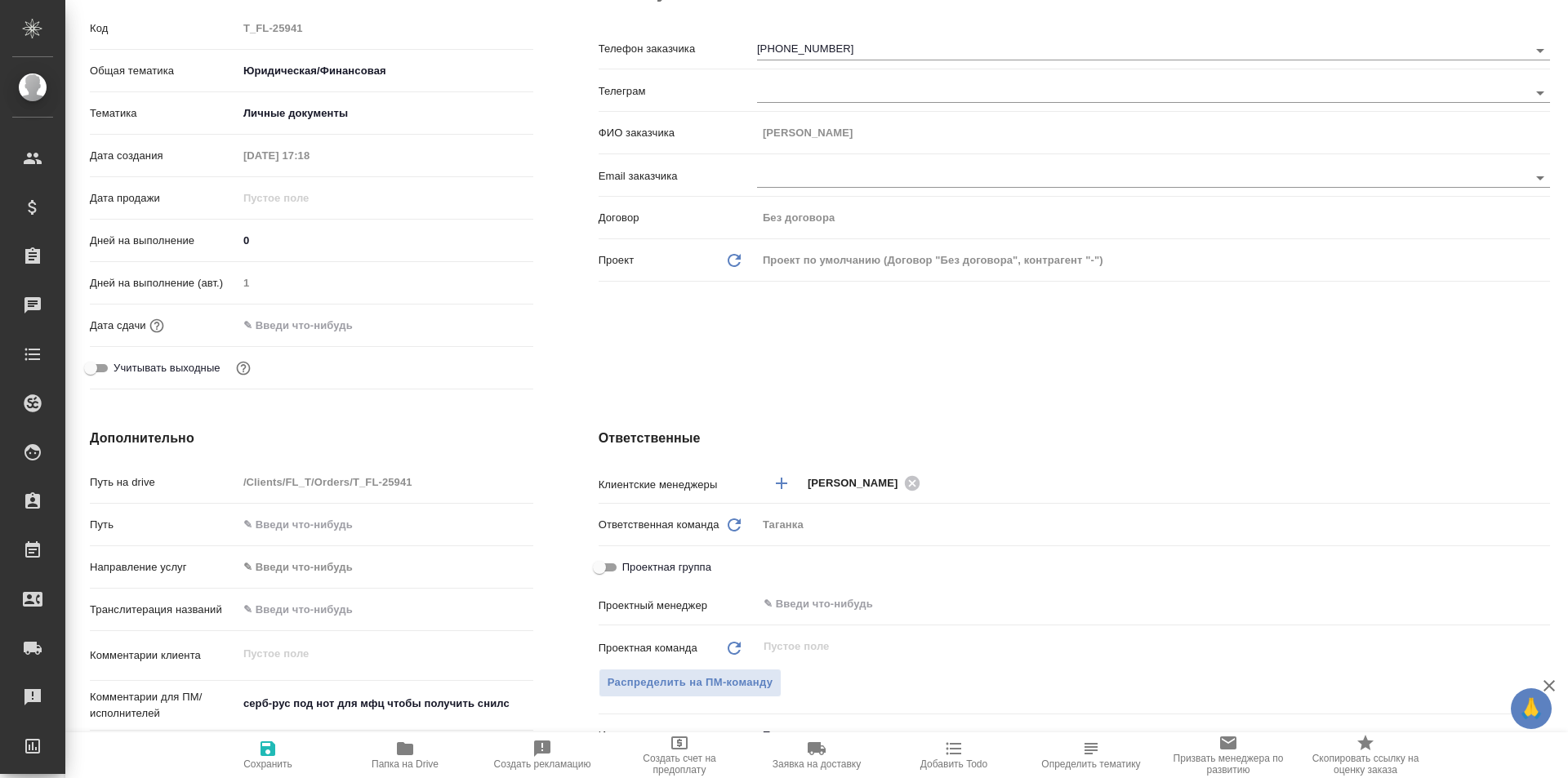
click at [345, 329] on input "text" at bounding box center [309, 326] width 142 height 24
click at [480, 321] on icon "button" at bounding box center [486, 324] width 20 height 20
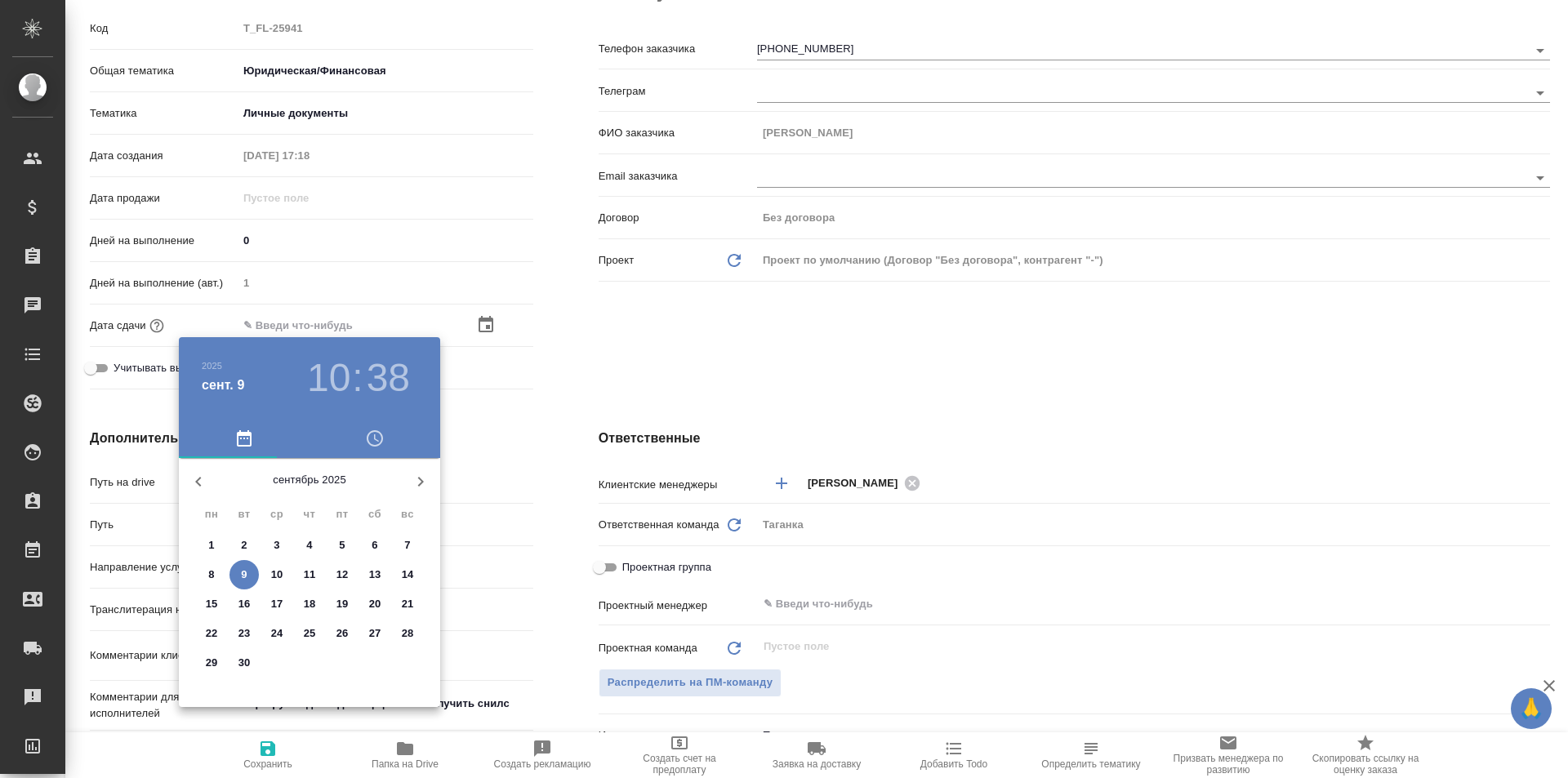
click at [677, 344] on div at bounding box center [784, 389] width 1568 height 778
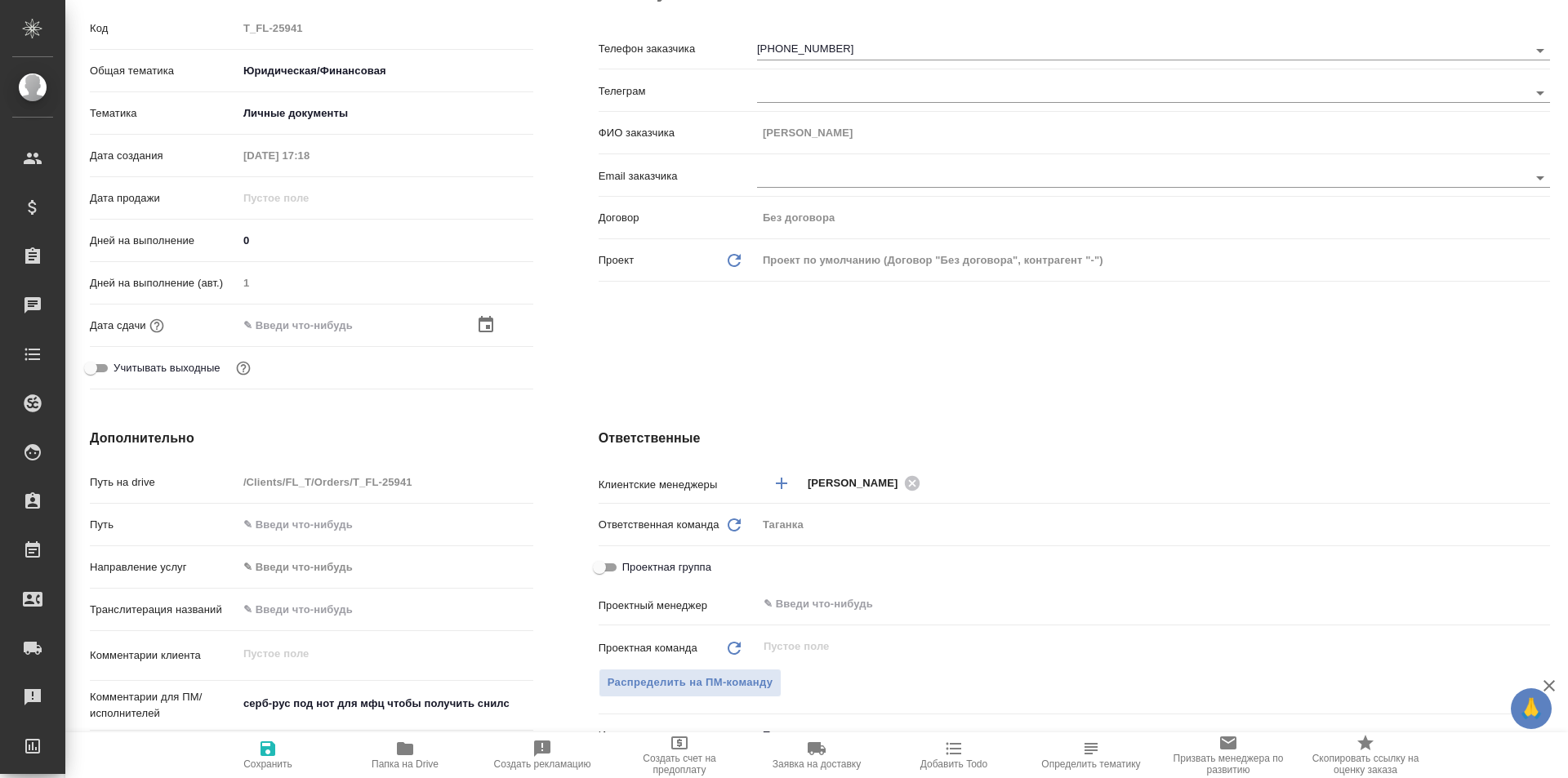
click at [469, 328] on div at bounding box center [385, 326] width 296 height 24
click at [478, 328] on icon "button" at bounding box center [486, 325] width 20 height 20
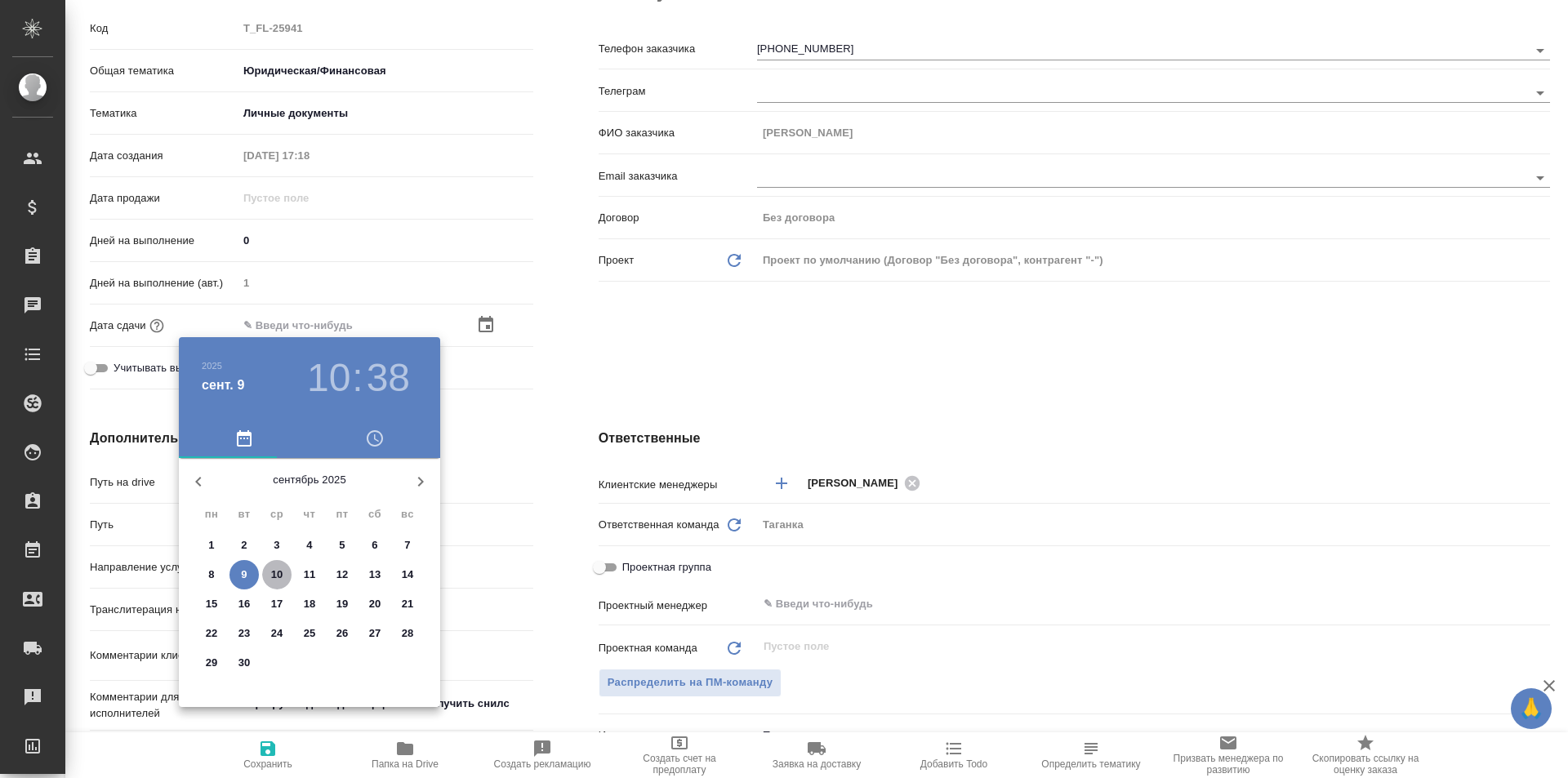
click at [276, 580] on p "10" at bounding box center [277, 575] width 12 height 17
type input "10.09.2025 10:38"
type textarea "x"
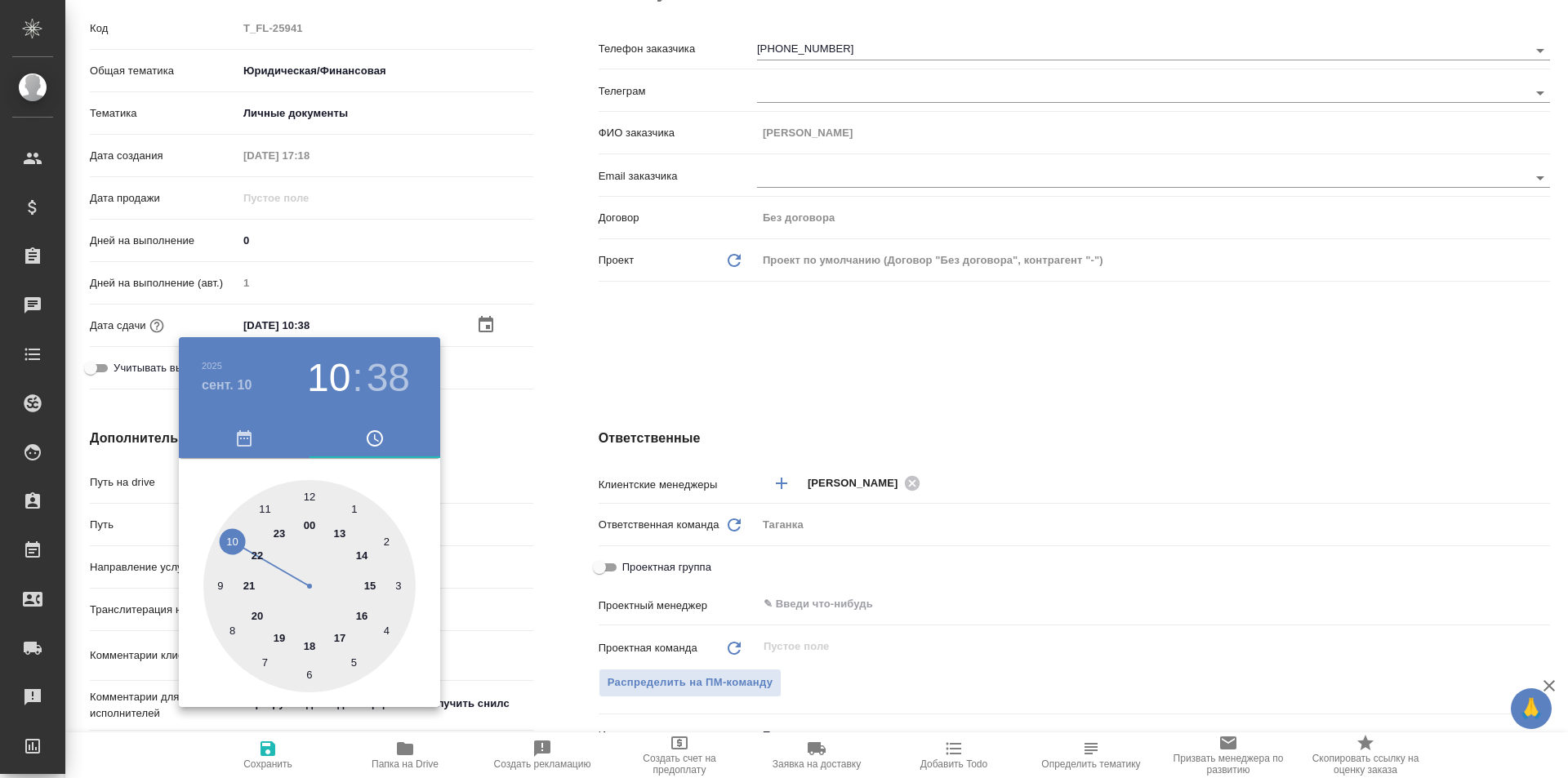
click at [342, 639] on div at bounding box center [309, 587] width 212 height 212
type input "10.09.2025 17:38"
type textarea "x"
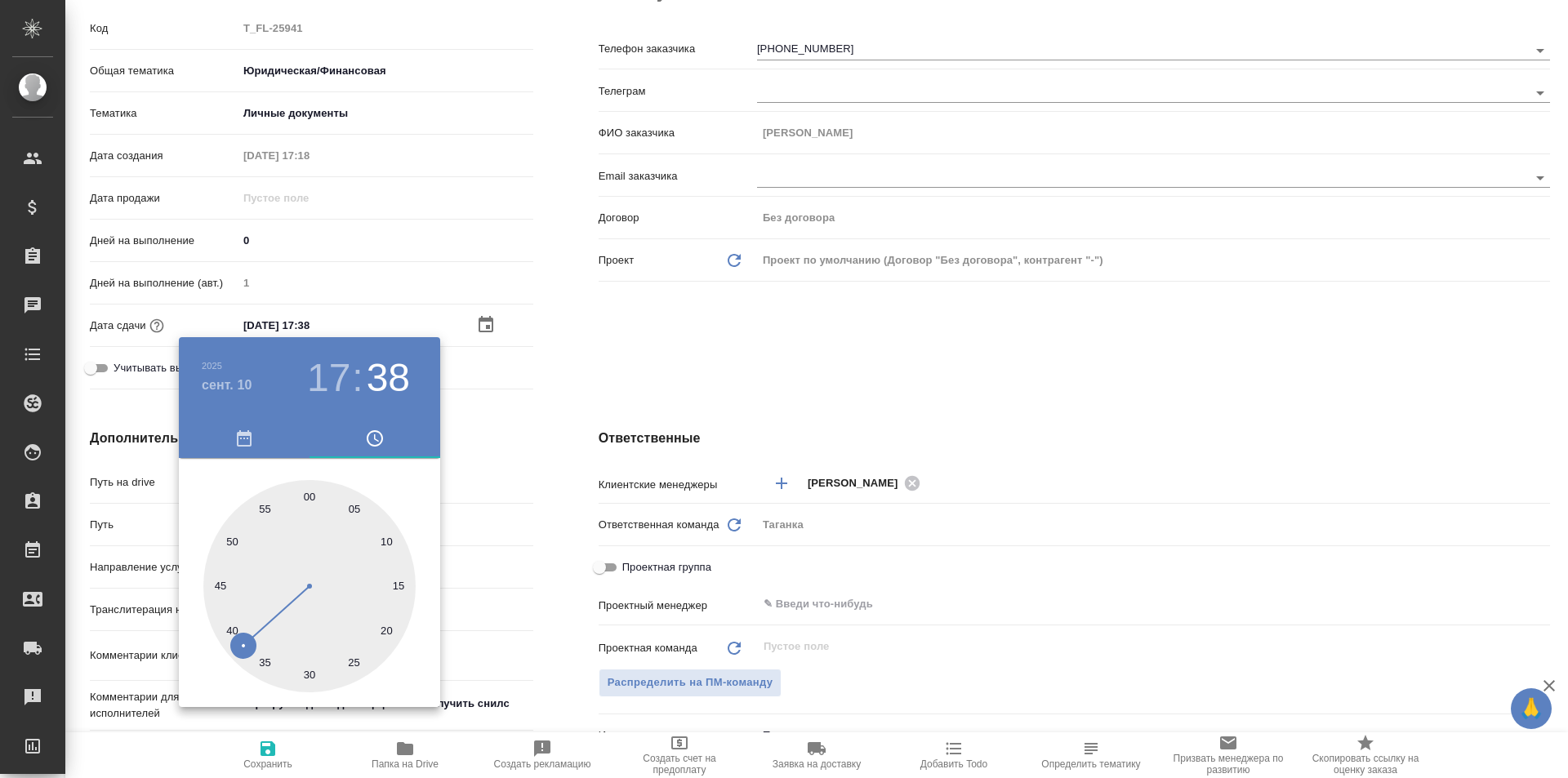
click at [312, 498] on div at bounding box center [309, 587] width 212 height 212
type input "[DATE] 17:00"
type textarea "x"
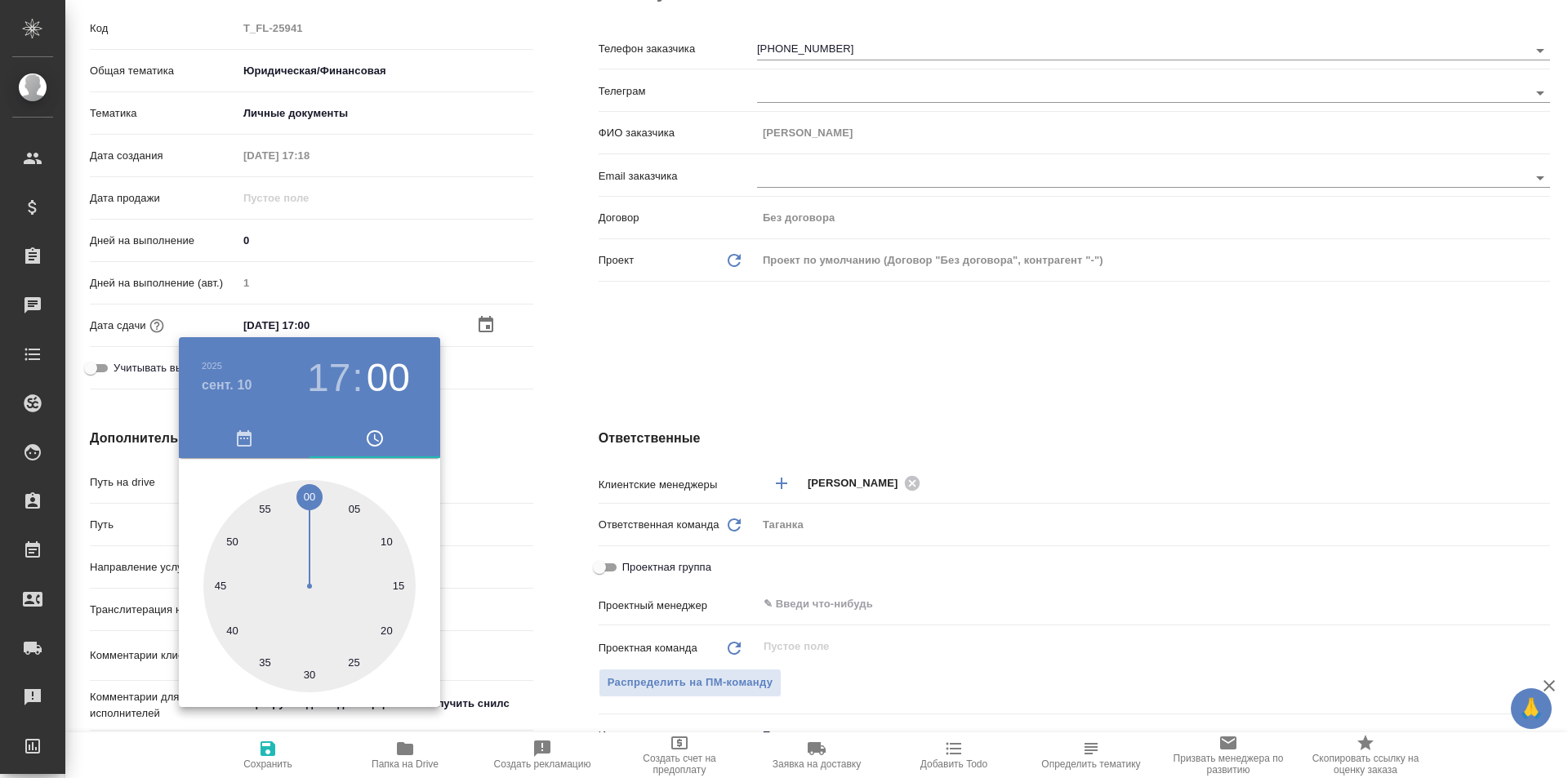
click at [639, 375] on div at bounding box center [784, 389] width 1568 height 778
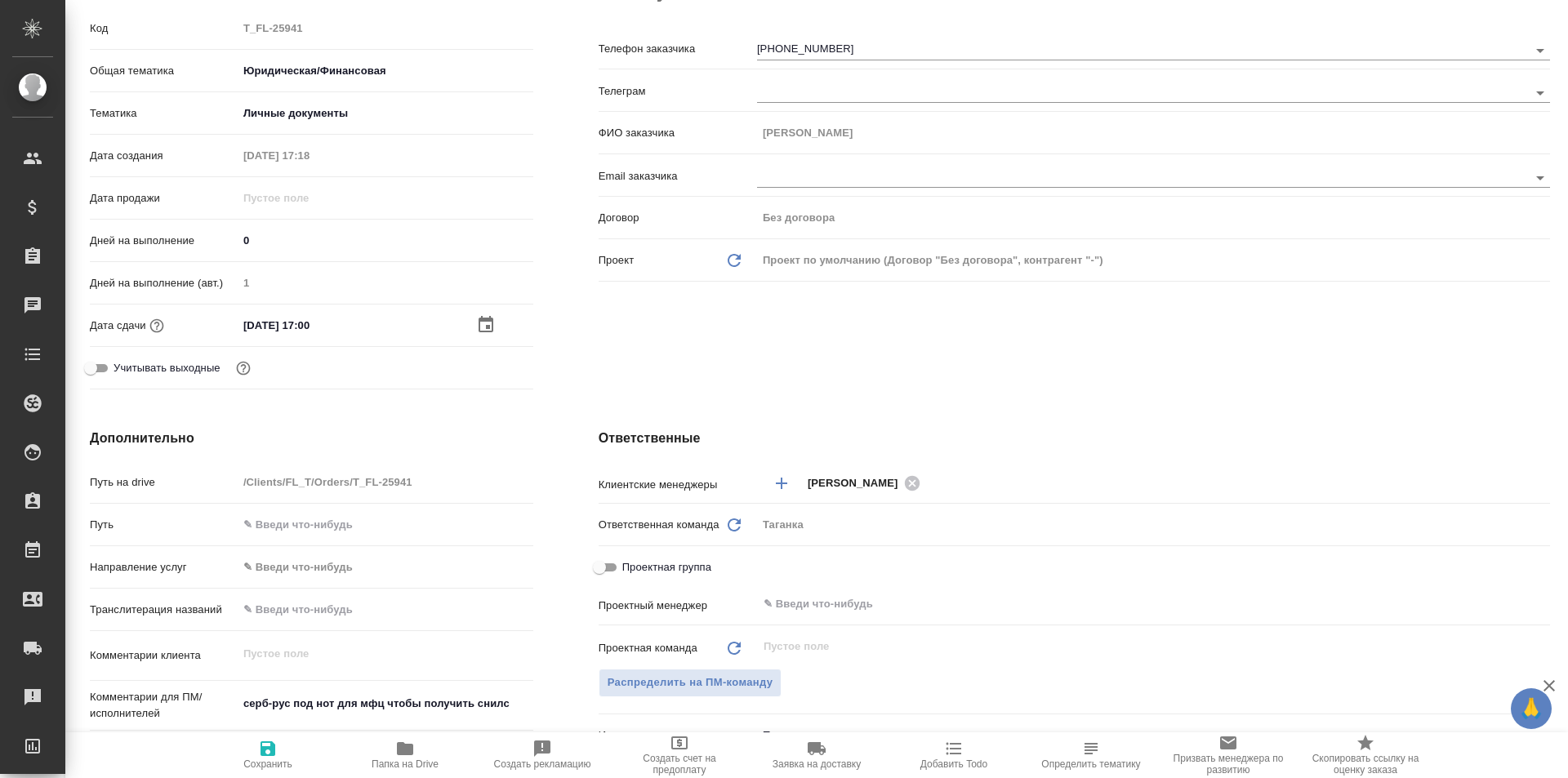
click at [277, 757] on icon "button" at bounding box center [268, 749] width 20 height 20
type textarea "x"
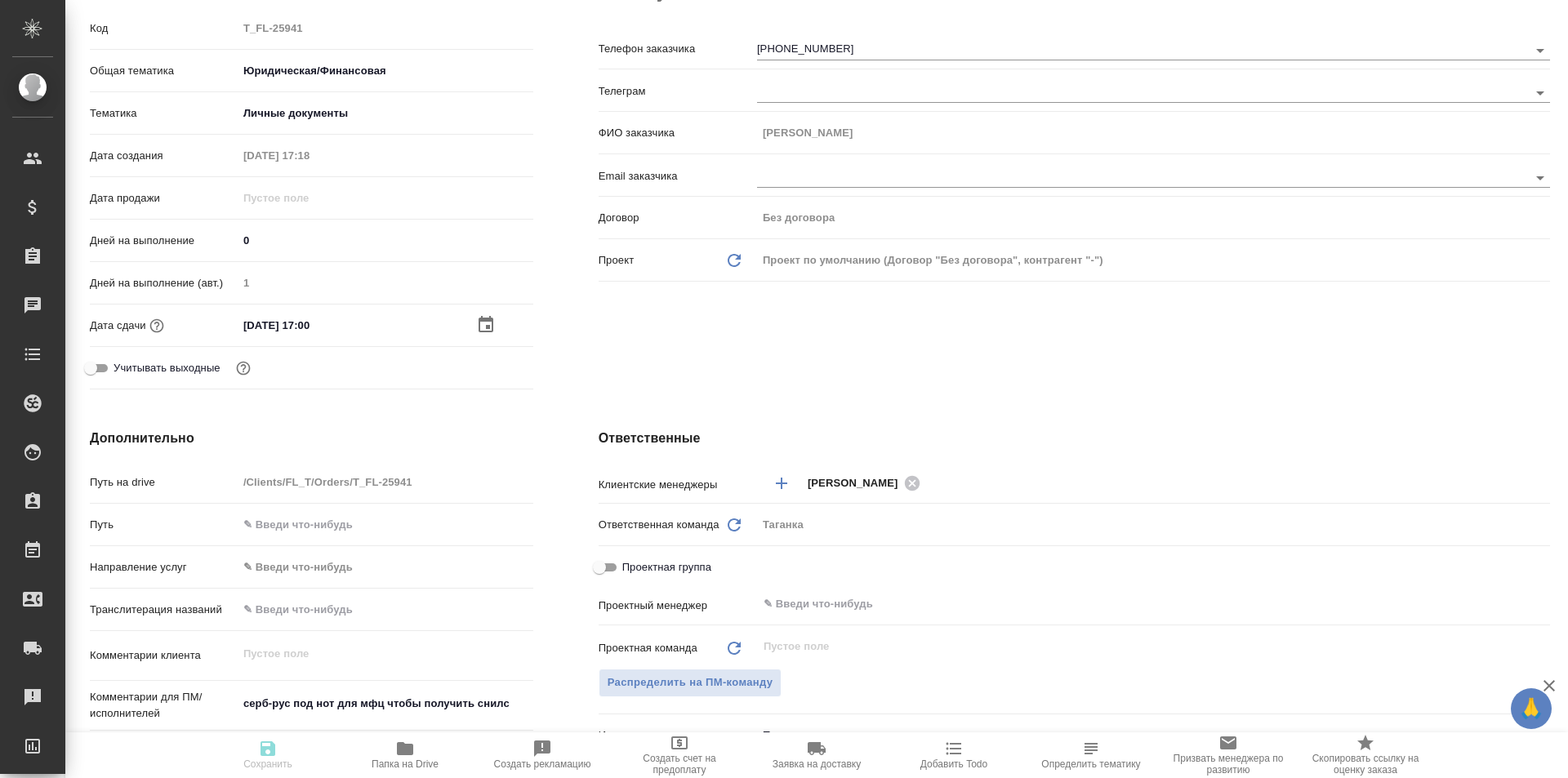
type textarea "x"
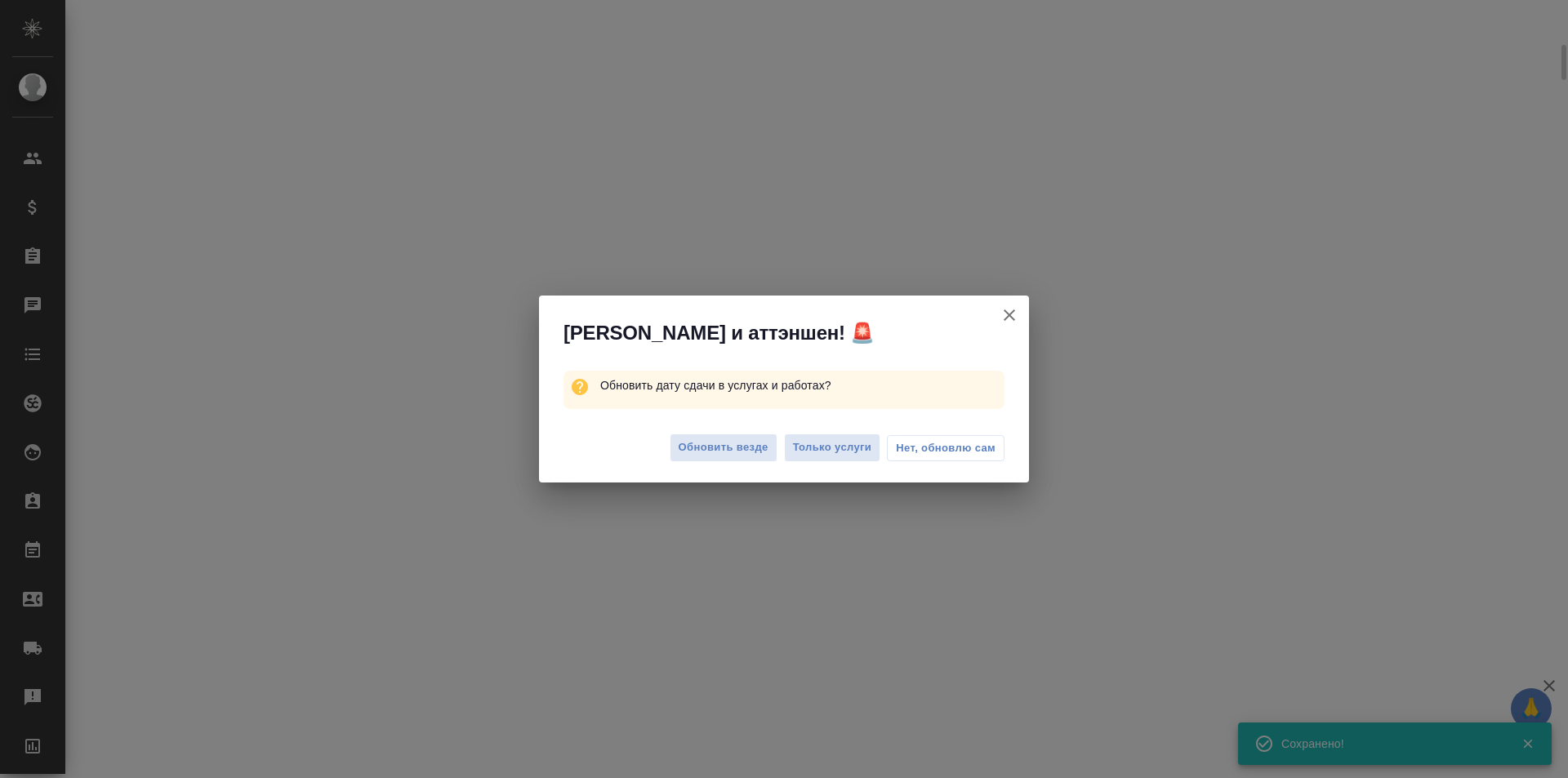
scroll to position [241, 0]
click at [712, 451] on span "Обновить везде" at bounding box center [723, 447] width 89 height 19
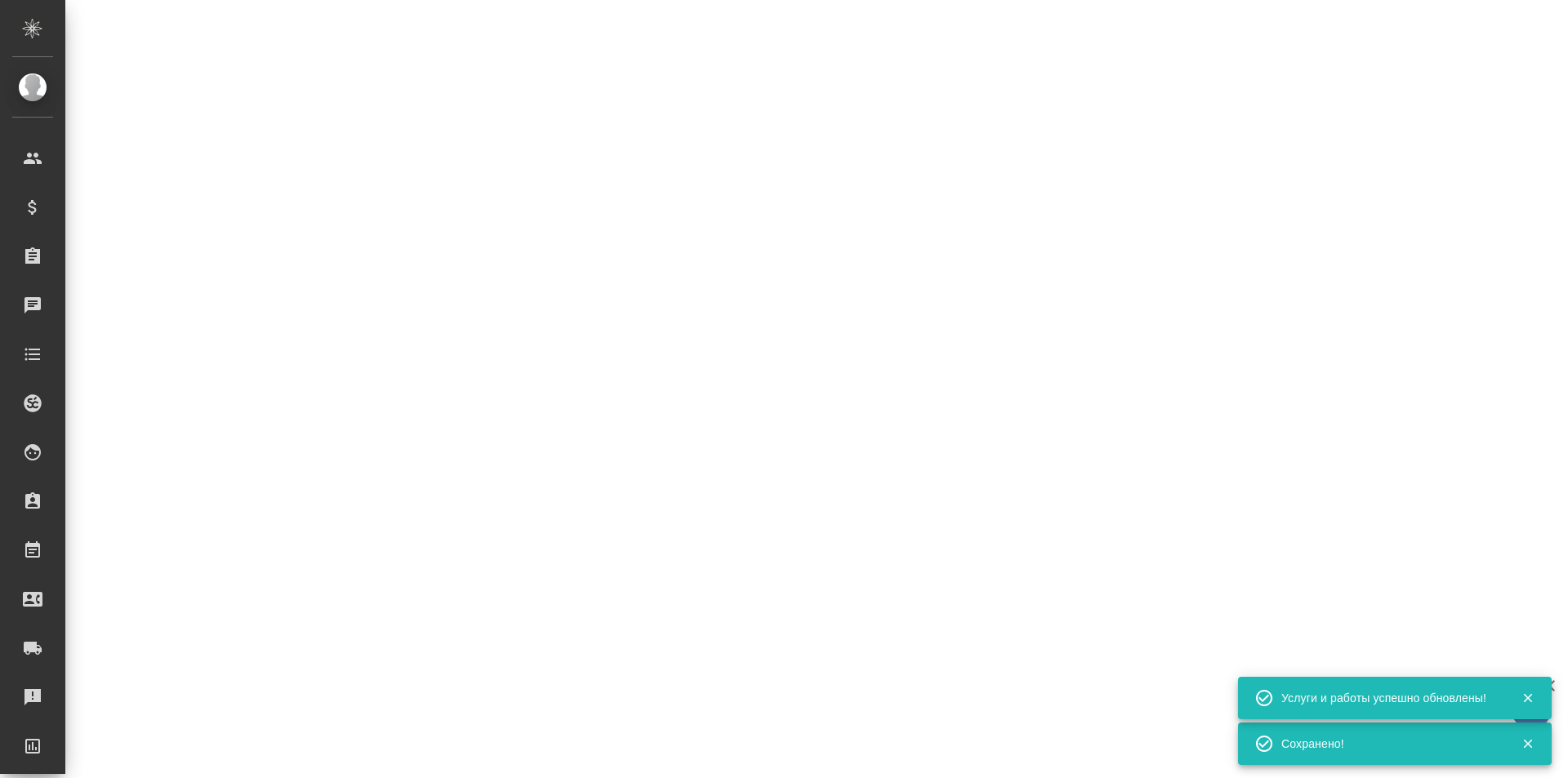
select select "RU"
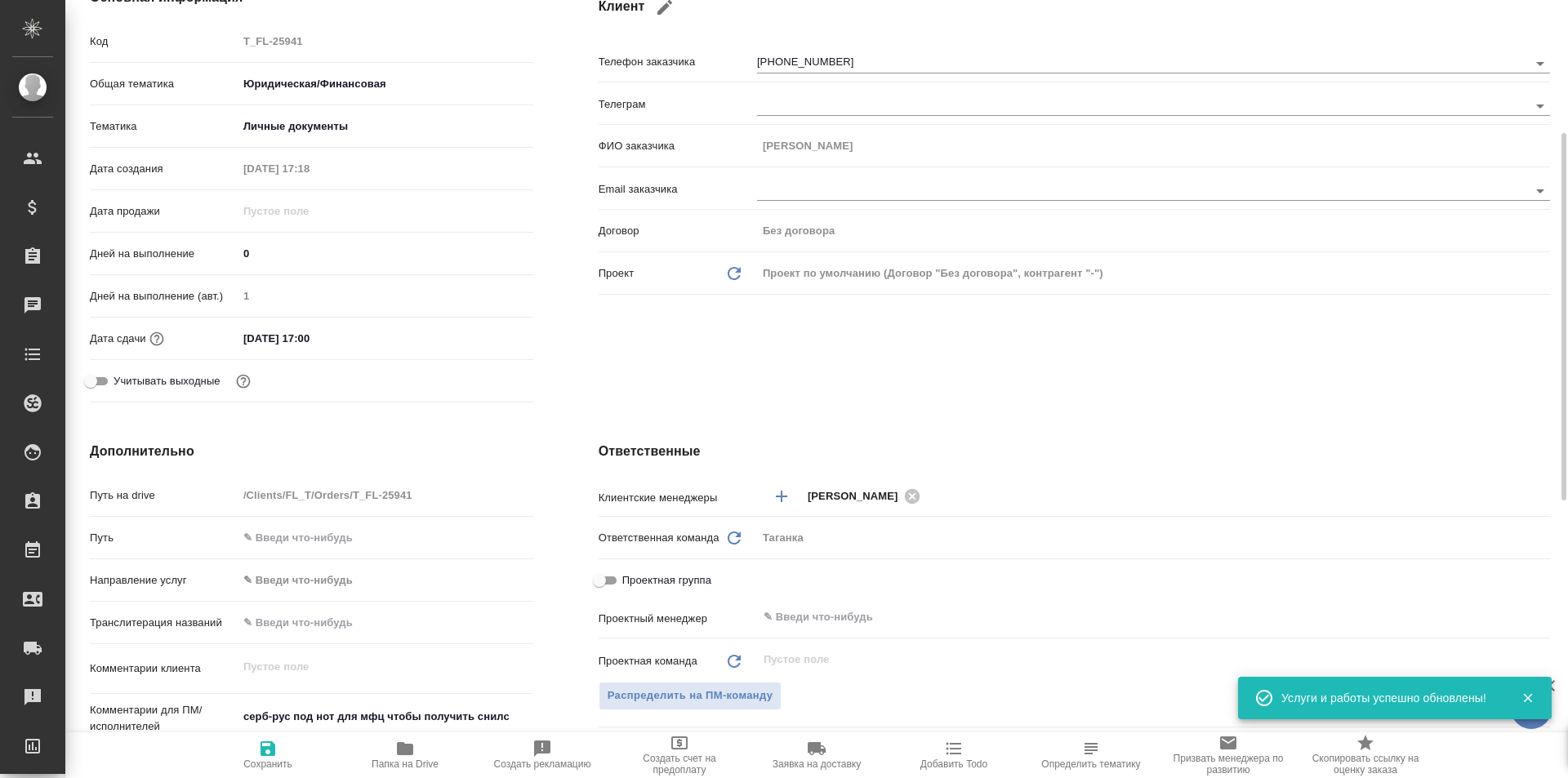
scroll to position [254, 0]
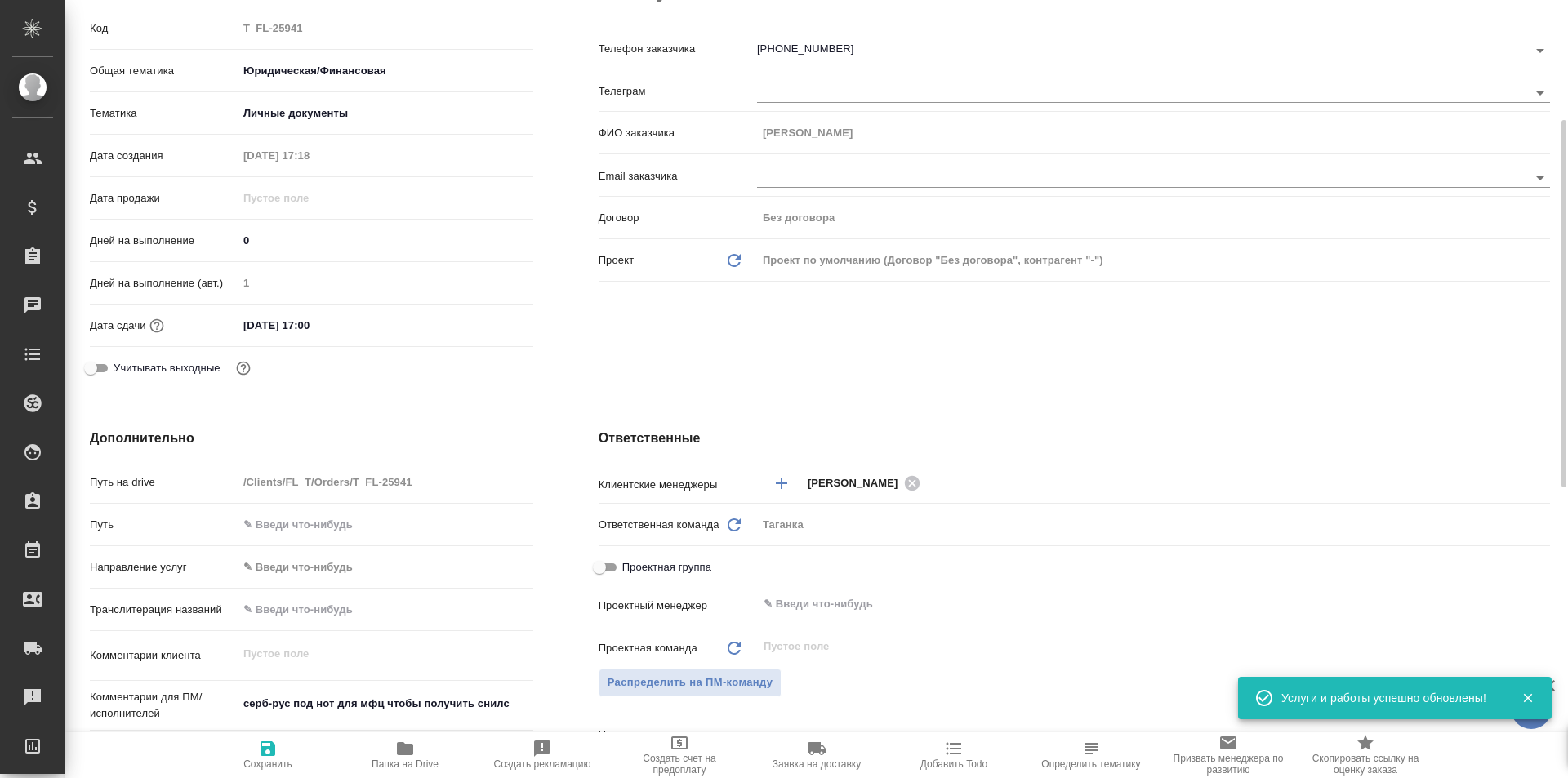
type textarea "x"
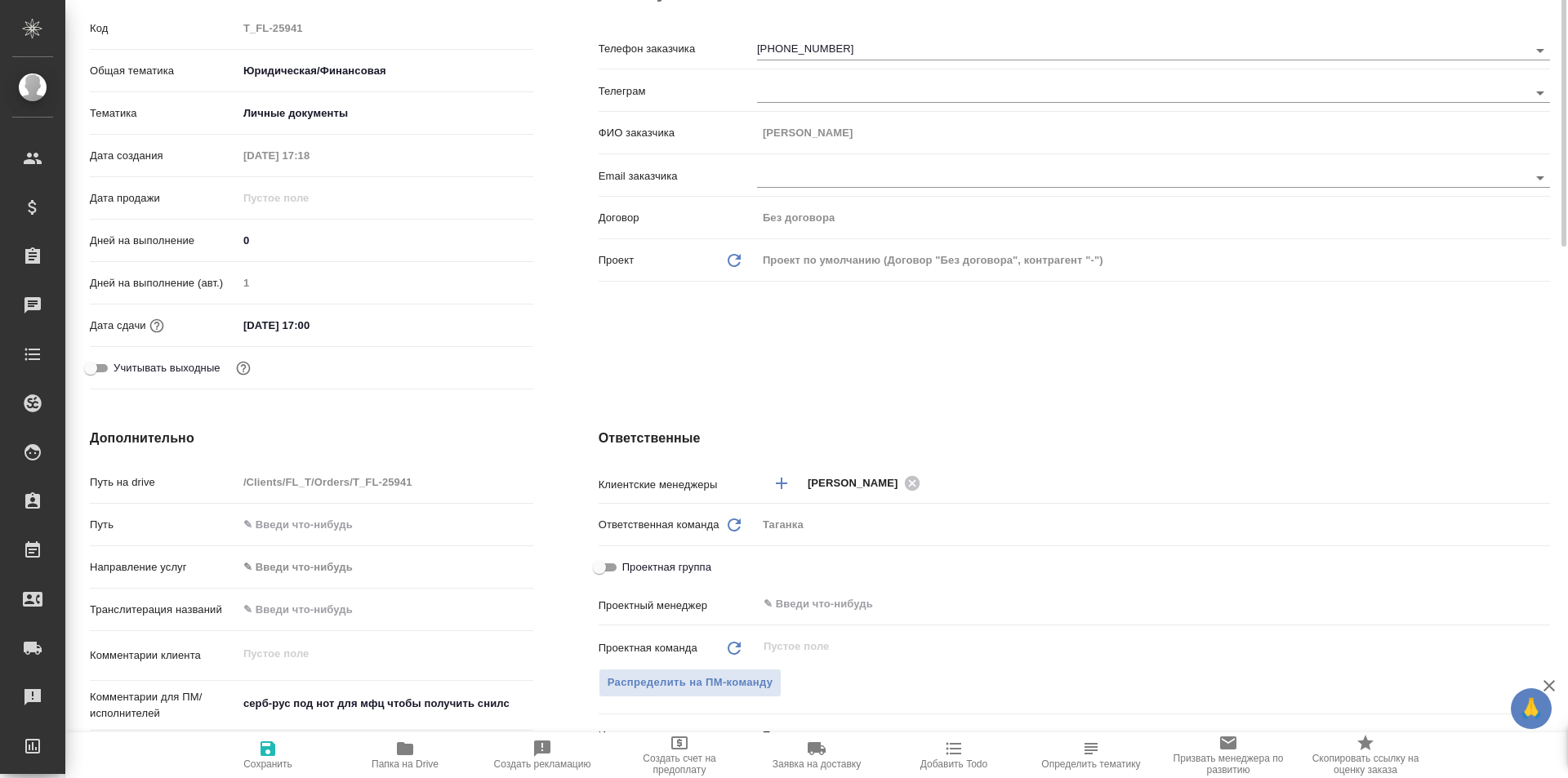
scroll to position [9, 0]
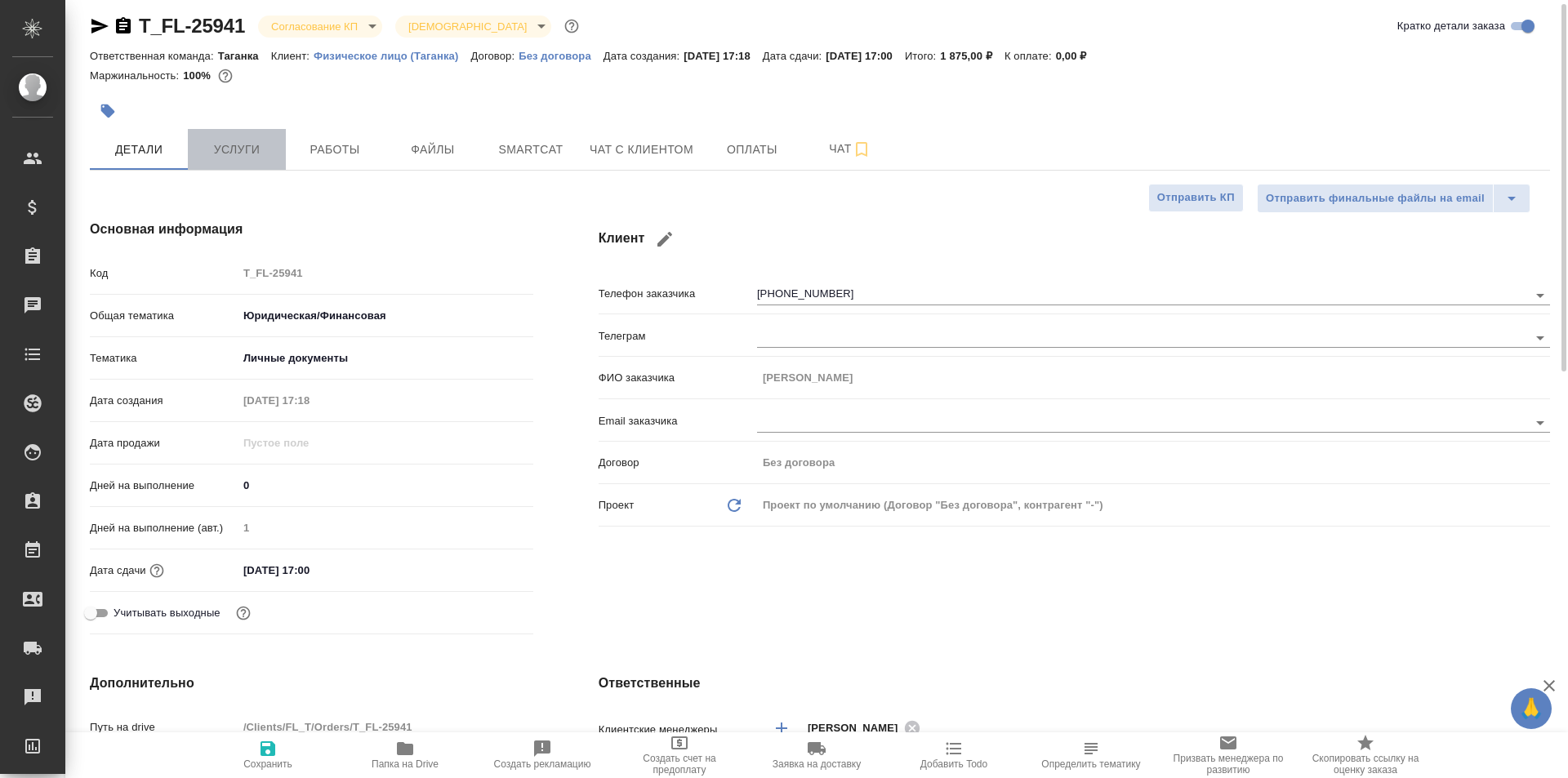
click at [242, 148] on span "Услуги" at bounding box center [237, 150] width 79 height 21
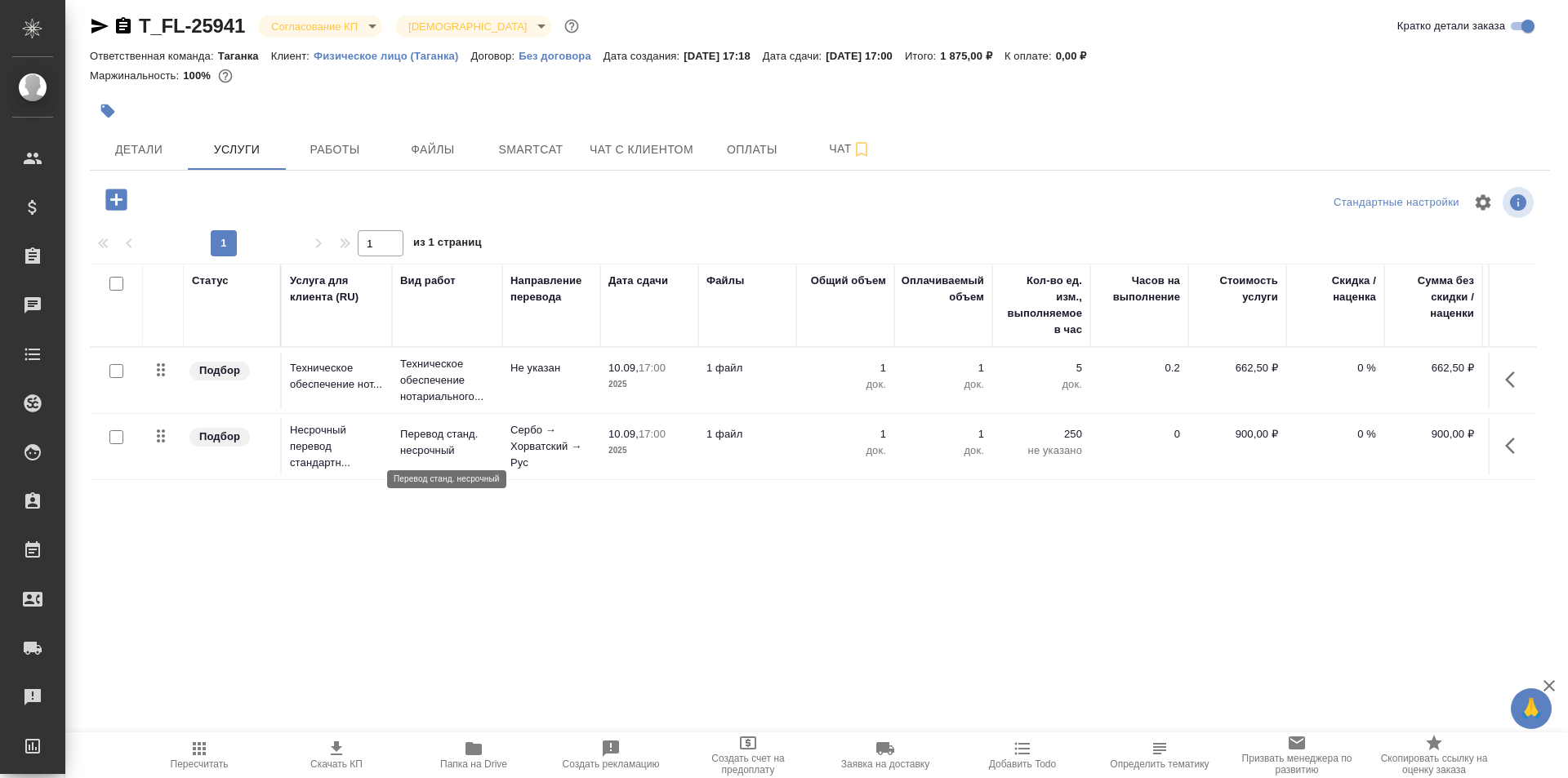
click at [432, 455] on p "Перевод станд. несрочный" at bounding box center [446, 442] width 94 height 32
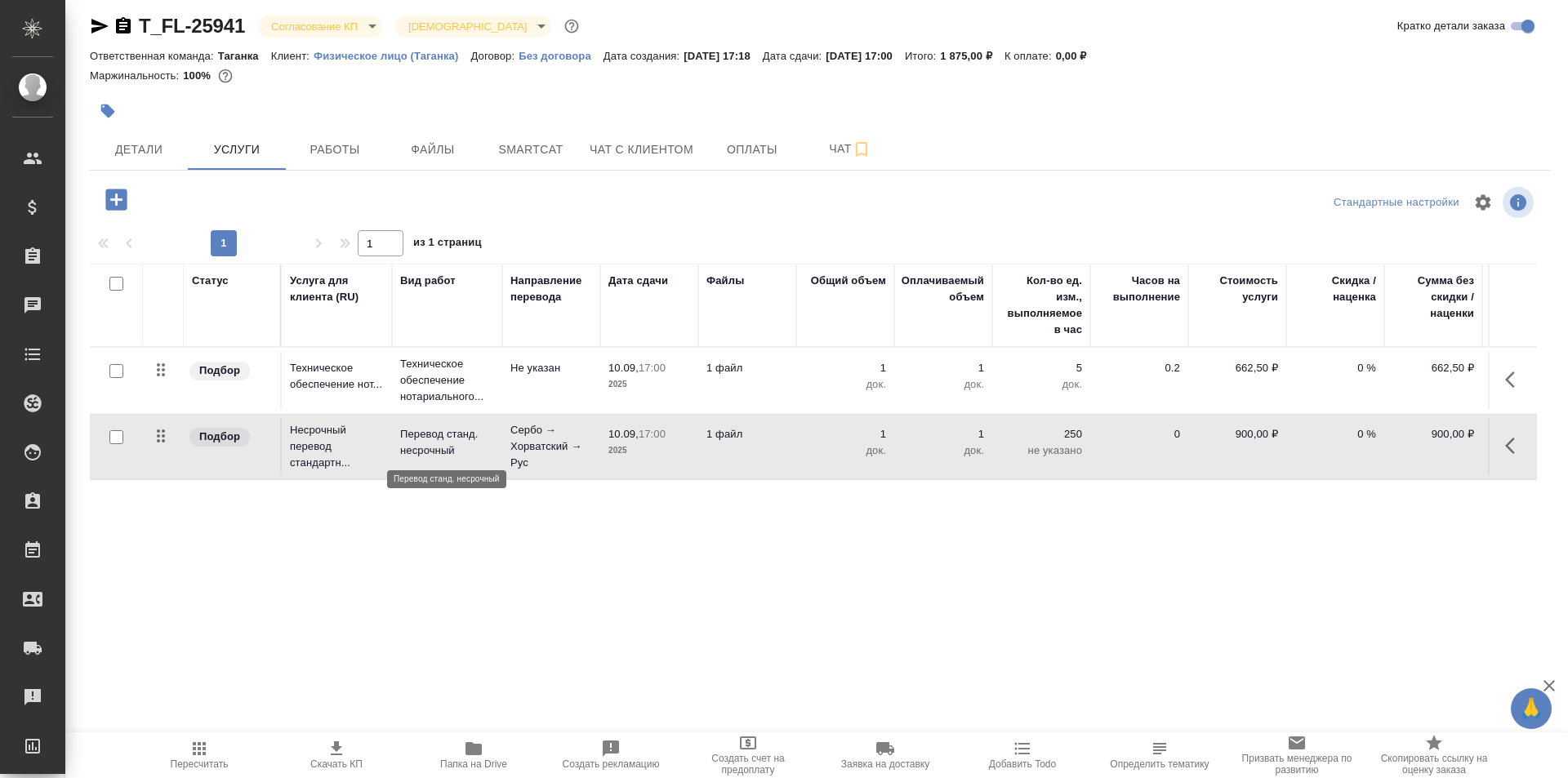
click at [432, 455] on p "Перевод станд. несрочный" at bounding box center [446, 442] width 94 height 32
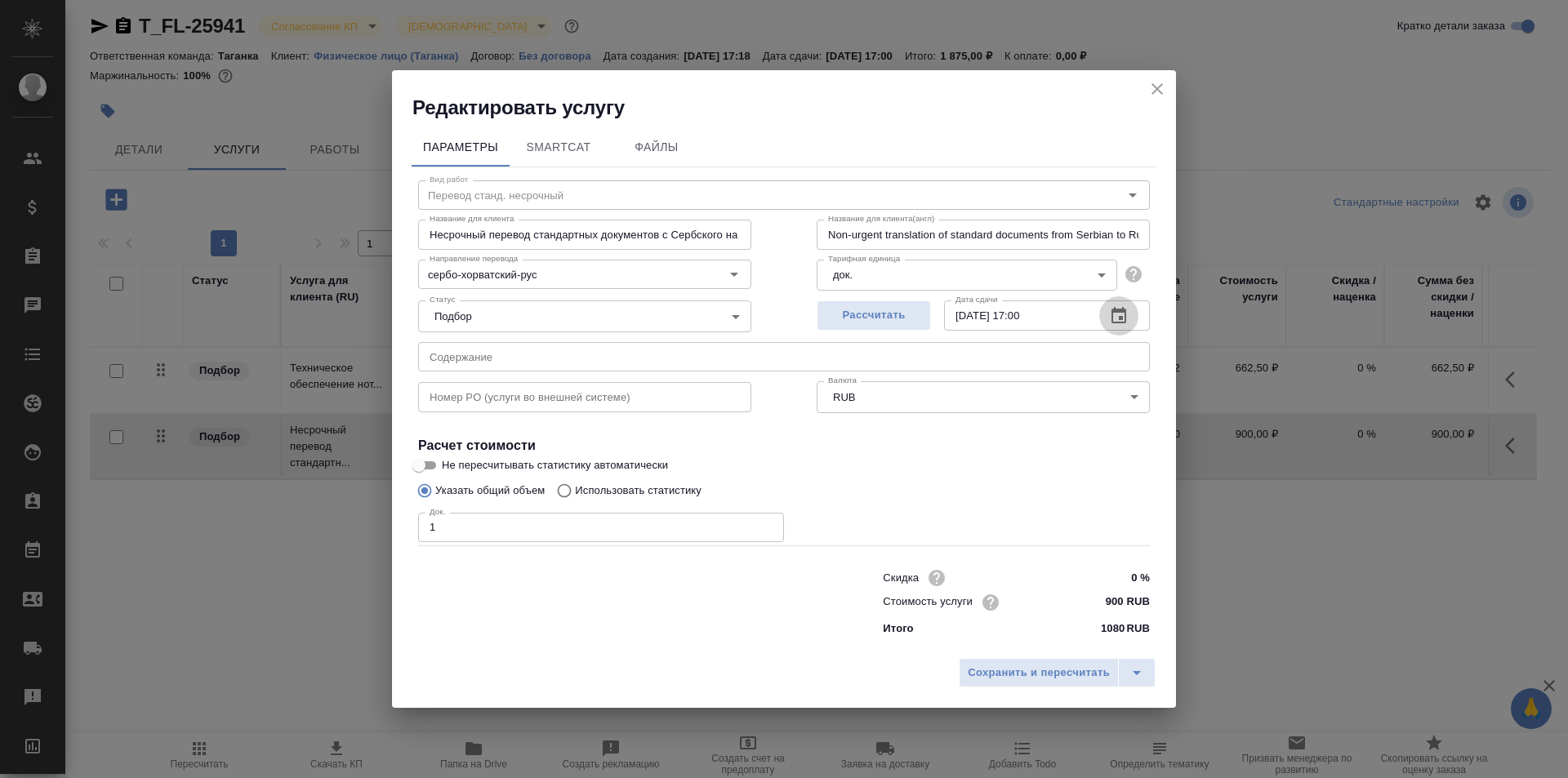
click at [1113, 321] on icon "button" at bounding box center [1119, 316] width 15 height 17
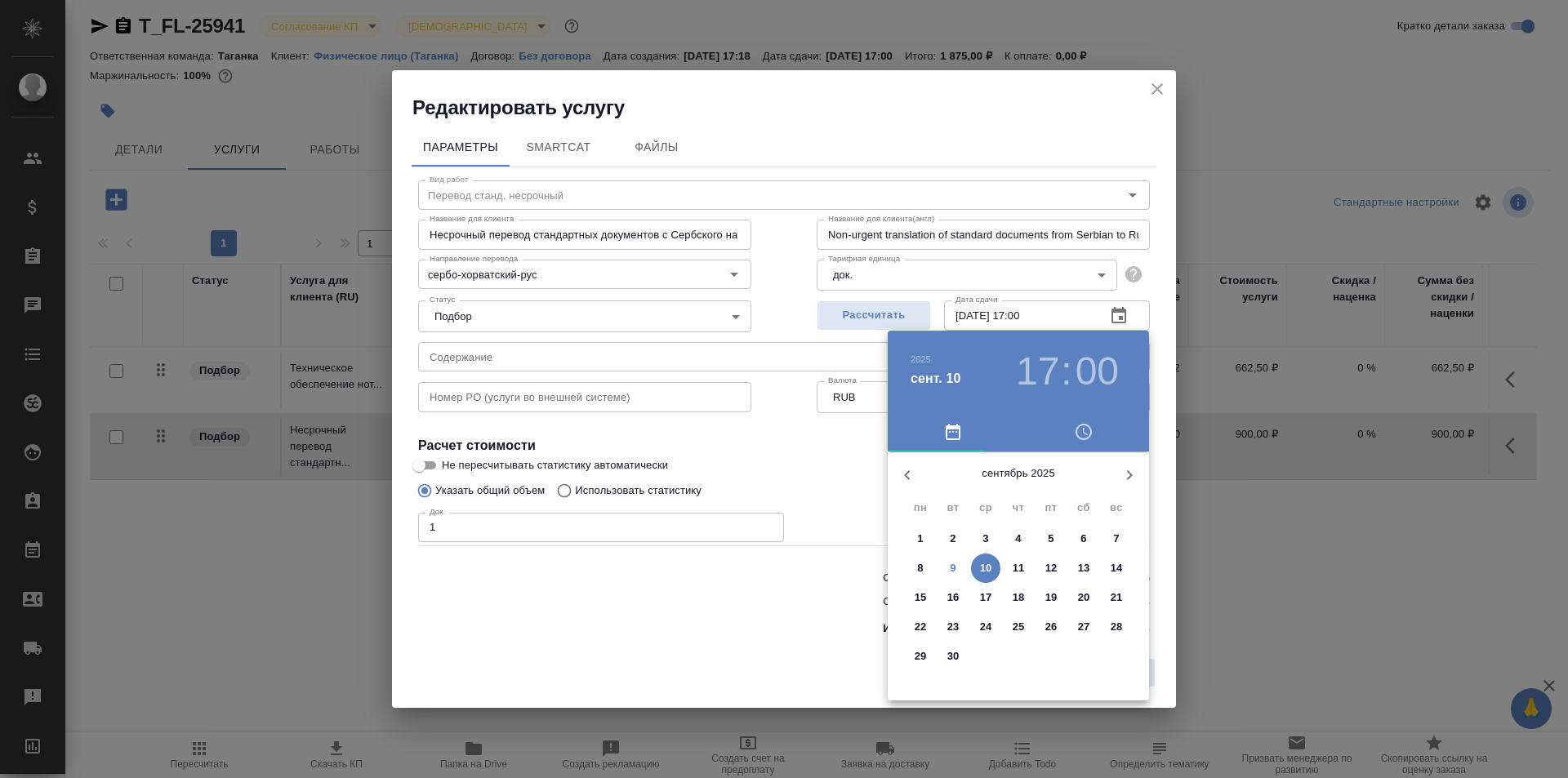
click at [981, 568] on p "10" at bounding box center [986, 568] width 12 height 17
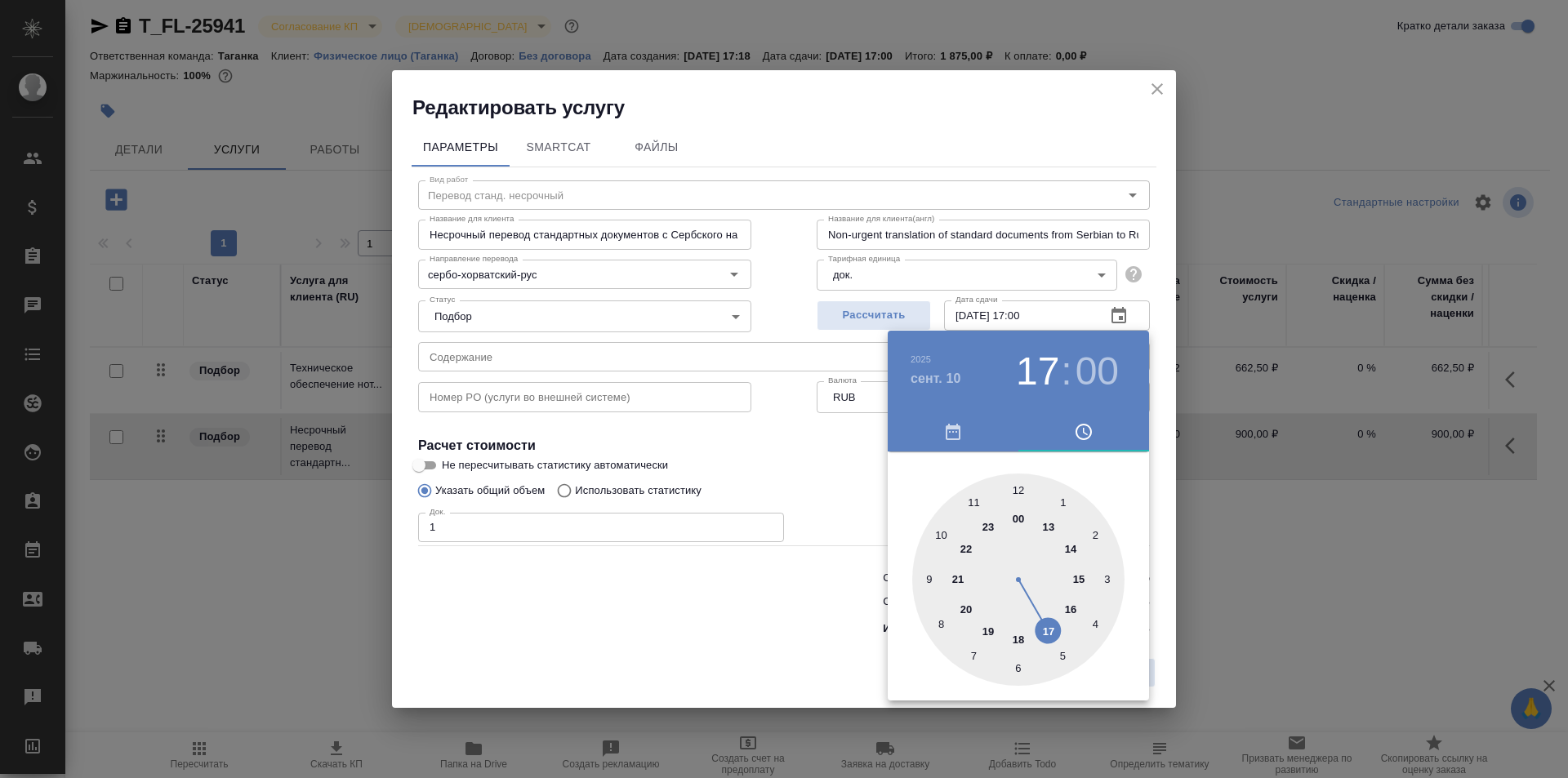
click at [946, 537] on div at bounding box center [1018, 580] width 212 height 212
type input "10.09.2025 10:00"
click at [784, 481] on div at bounding box center [784, 389] width 1568 height 778
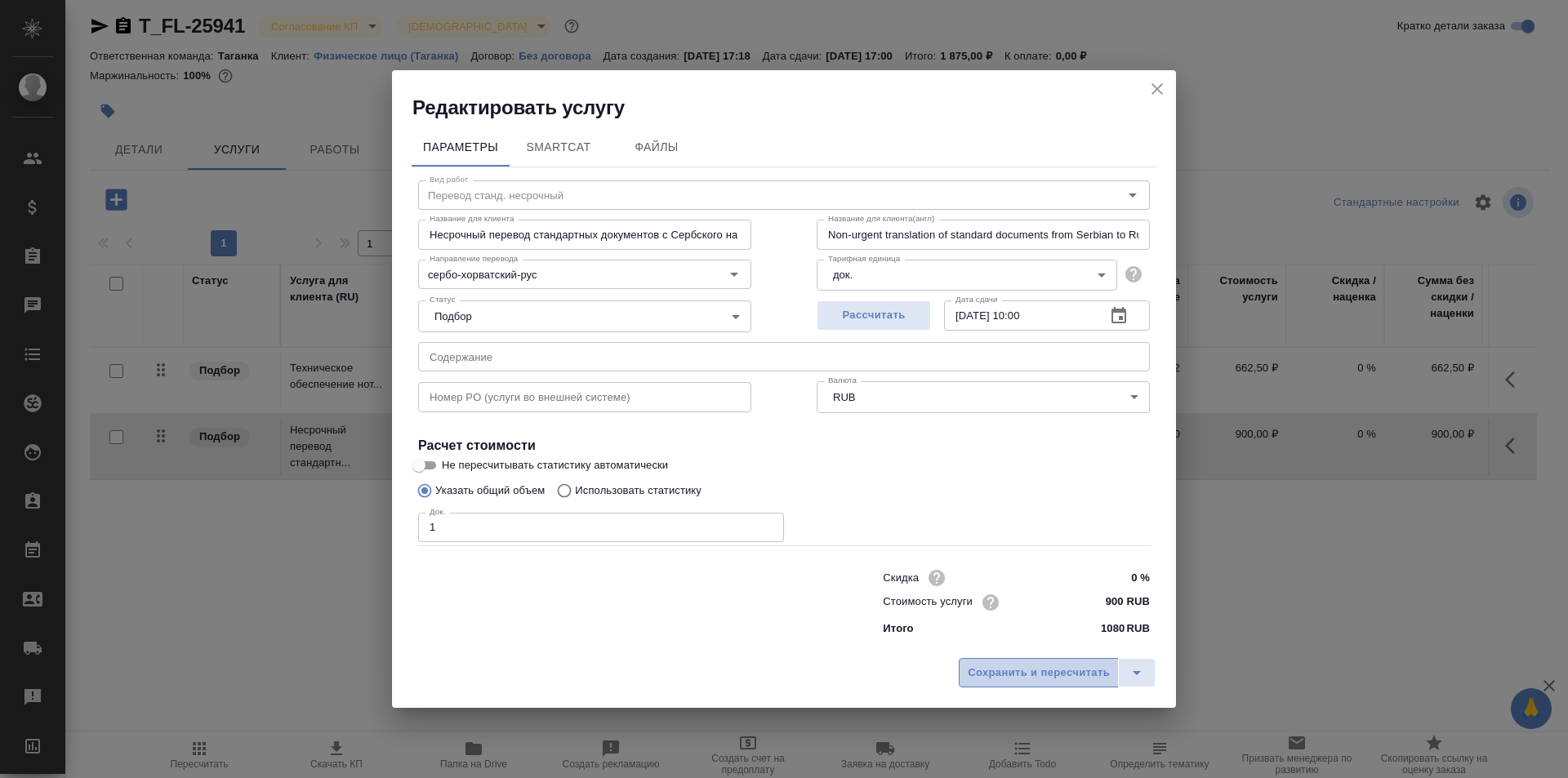
click at [1025, 670] on span "Сохранить и пересчитать" at bounding box center [1039, 673] width 142 height 19
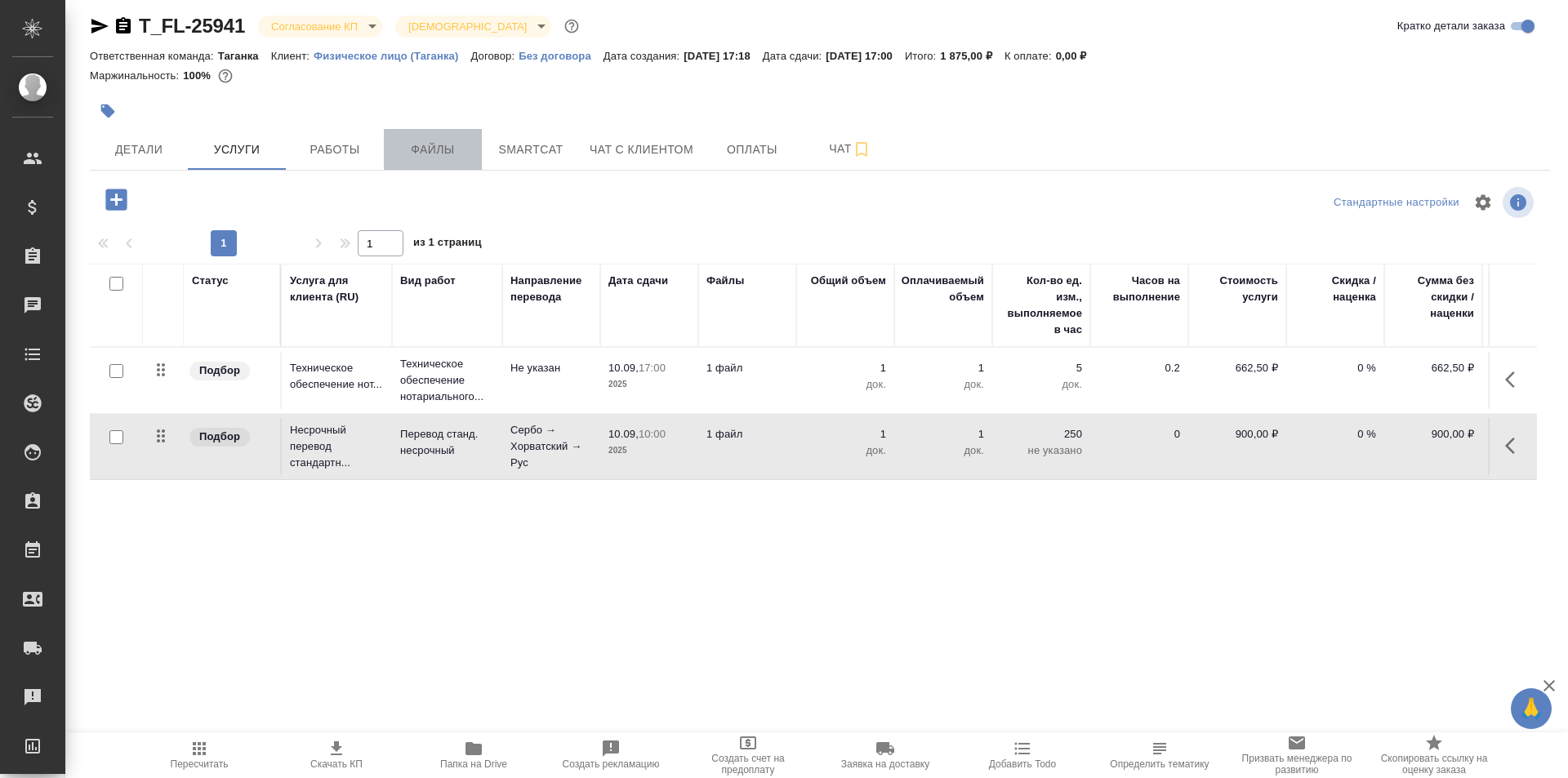
click at [442, 157] on span "Файлы" at bounding box center [432, 150] width 79 height 21
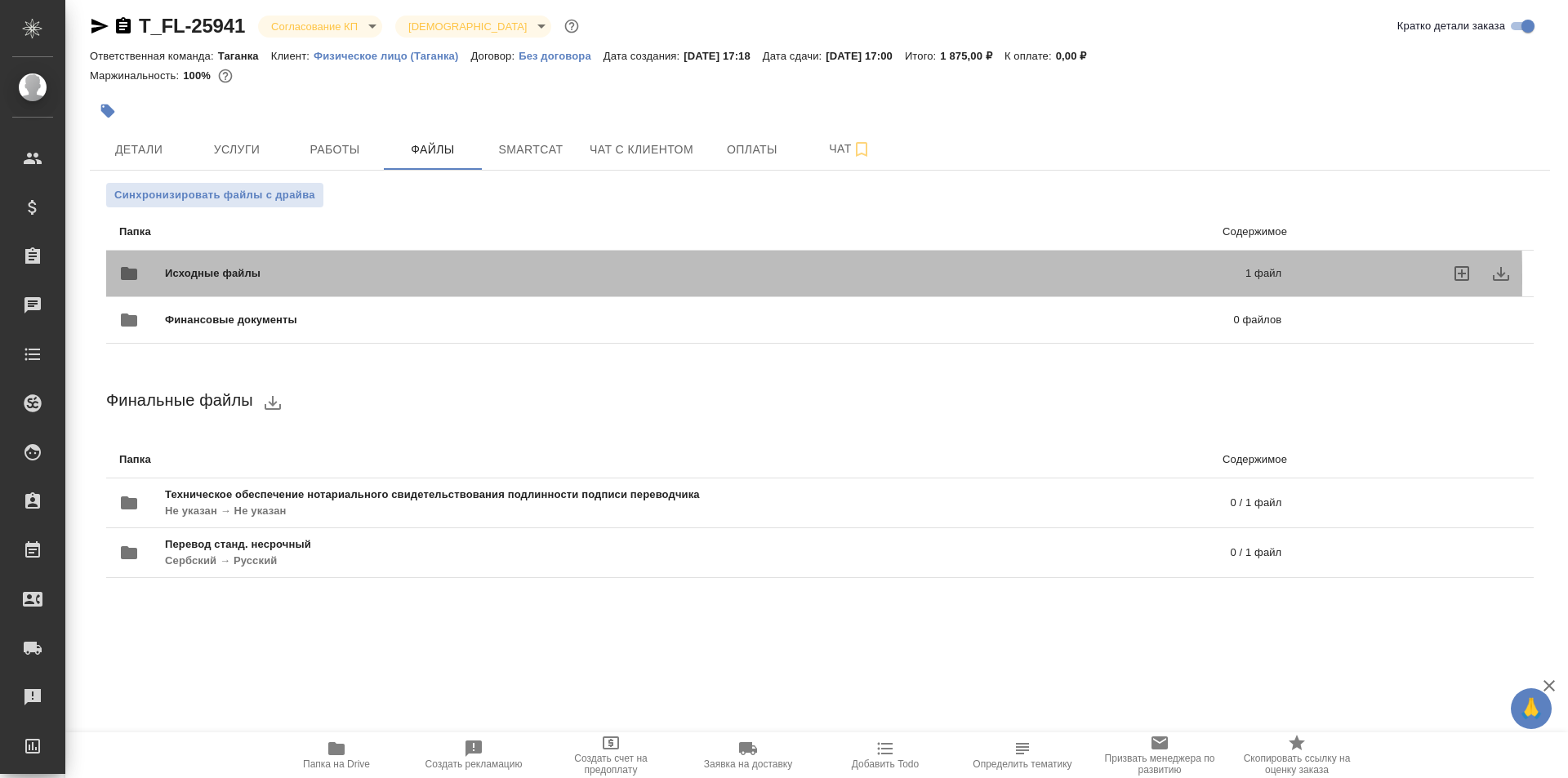
click at [265, 278] on span "Исходные файлы" at bounding box center [459, 273] width 588 height 17
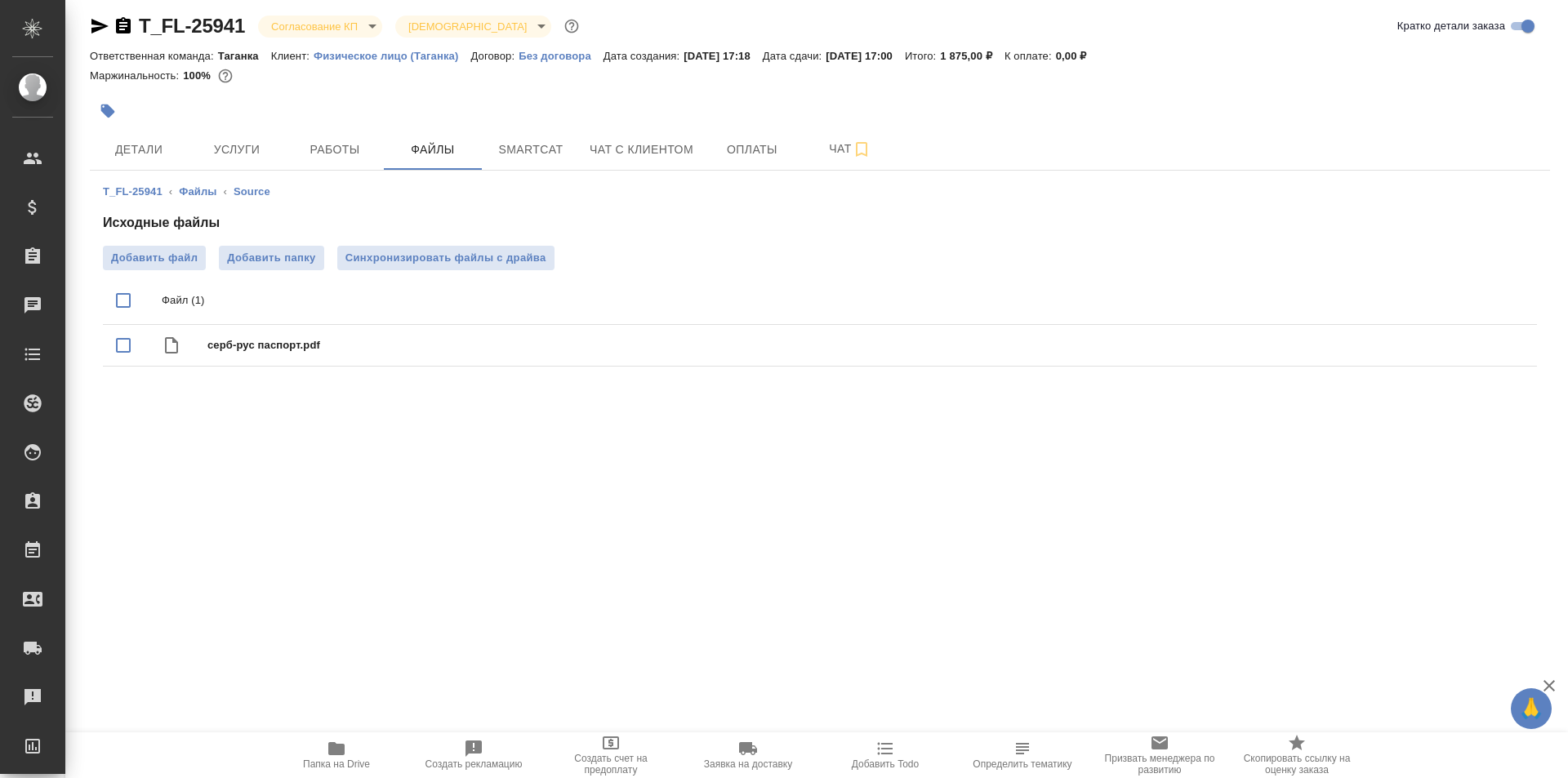
click at [332, 751] on icon "button" at bounding box center [336, 749] width 17 height 13
click at [313, 147] on span "Работы" at bounding box center [335, 150] width 79 height 21
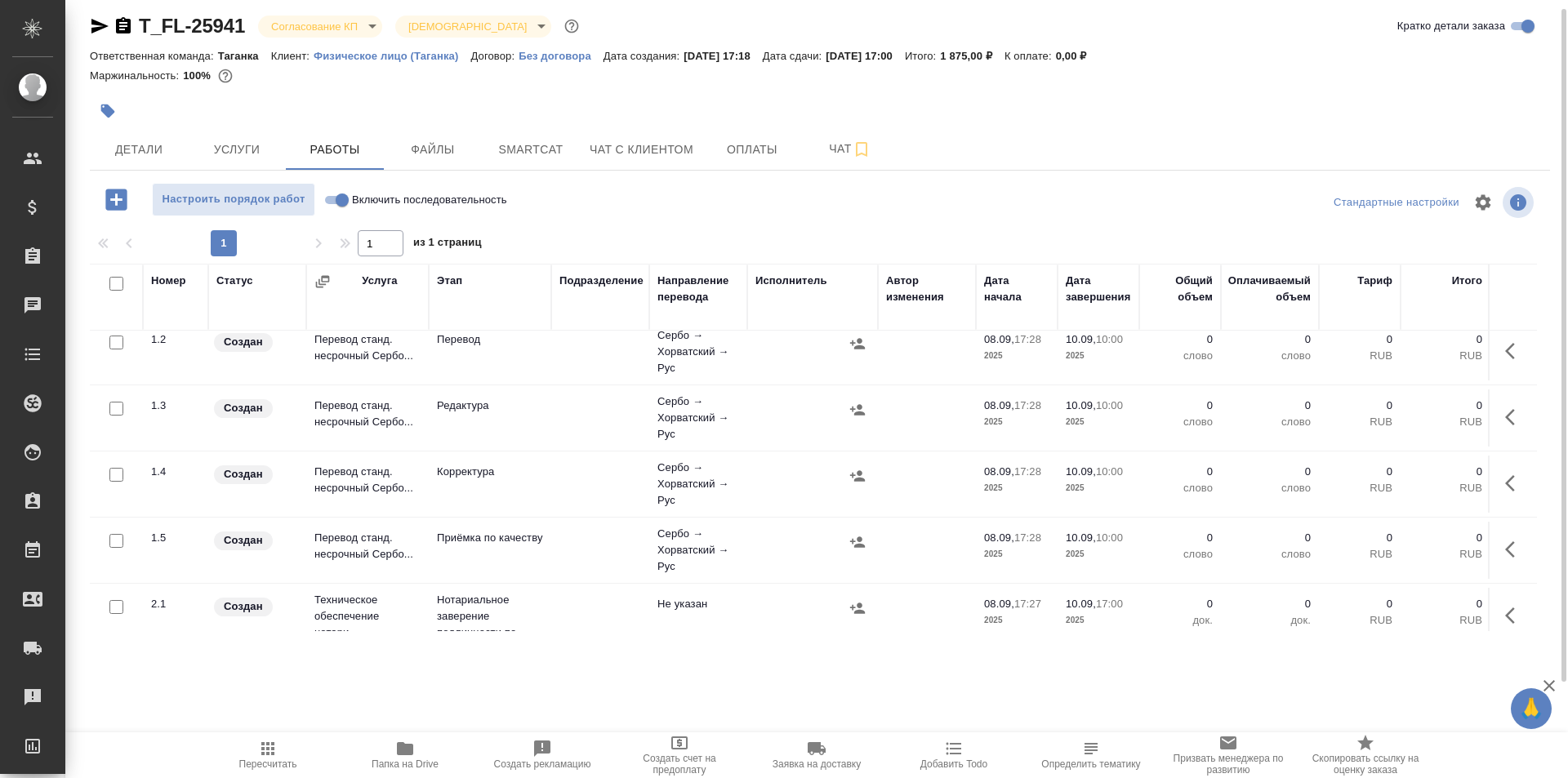
scroll to position [28, 0]
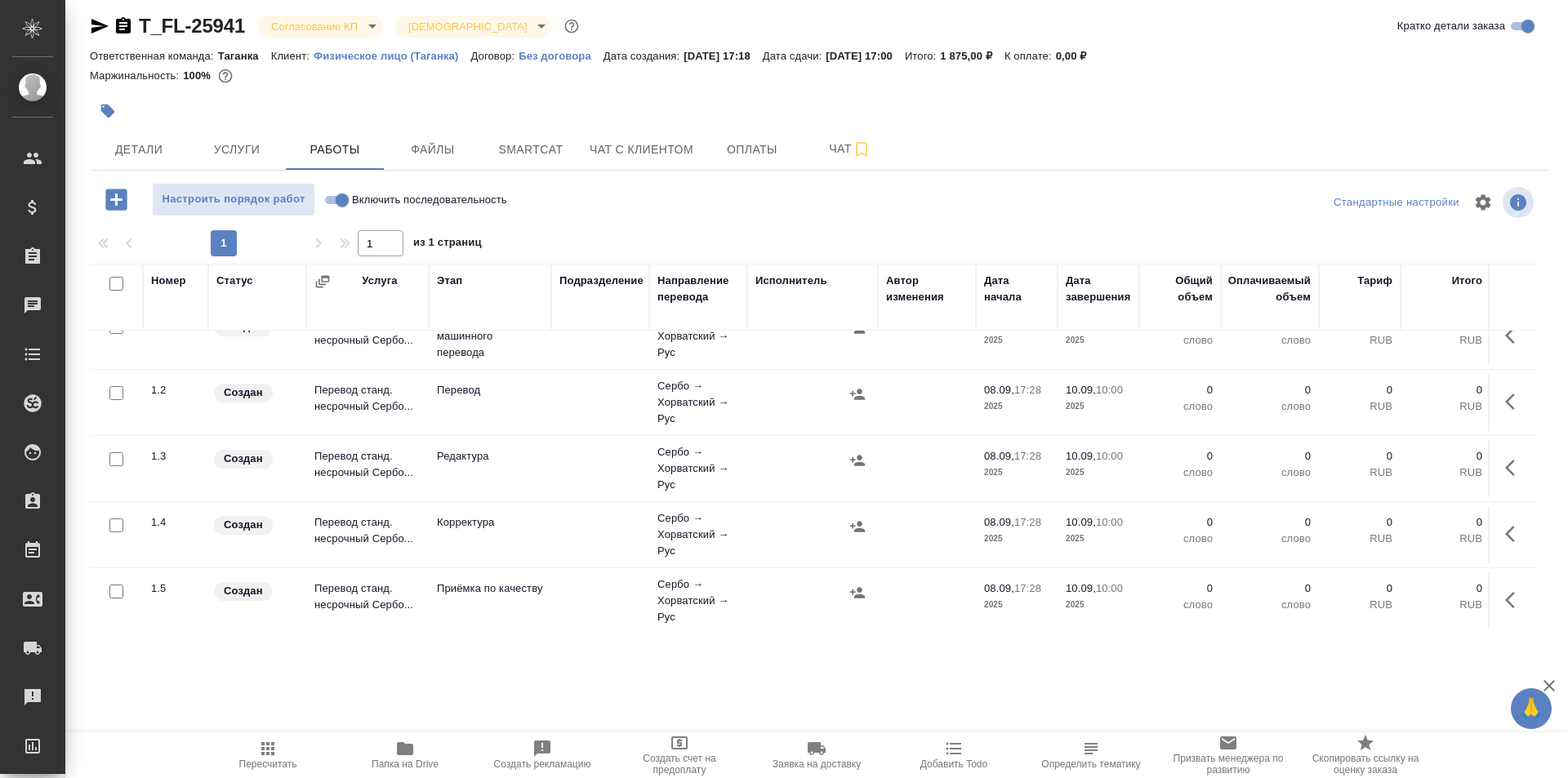
click at [345, 401] on td "Перевод станд. несрочный Сербо..." at bounding box center [368, 402] width 123 height 57
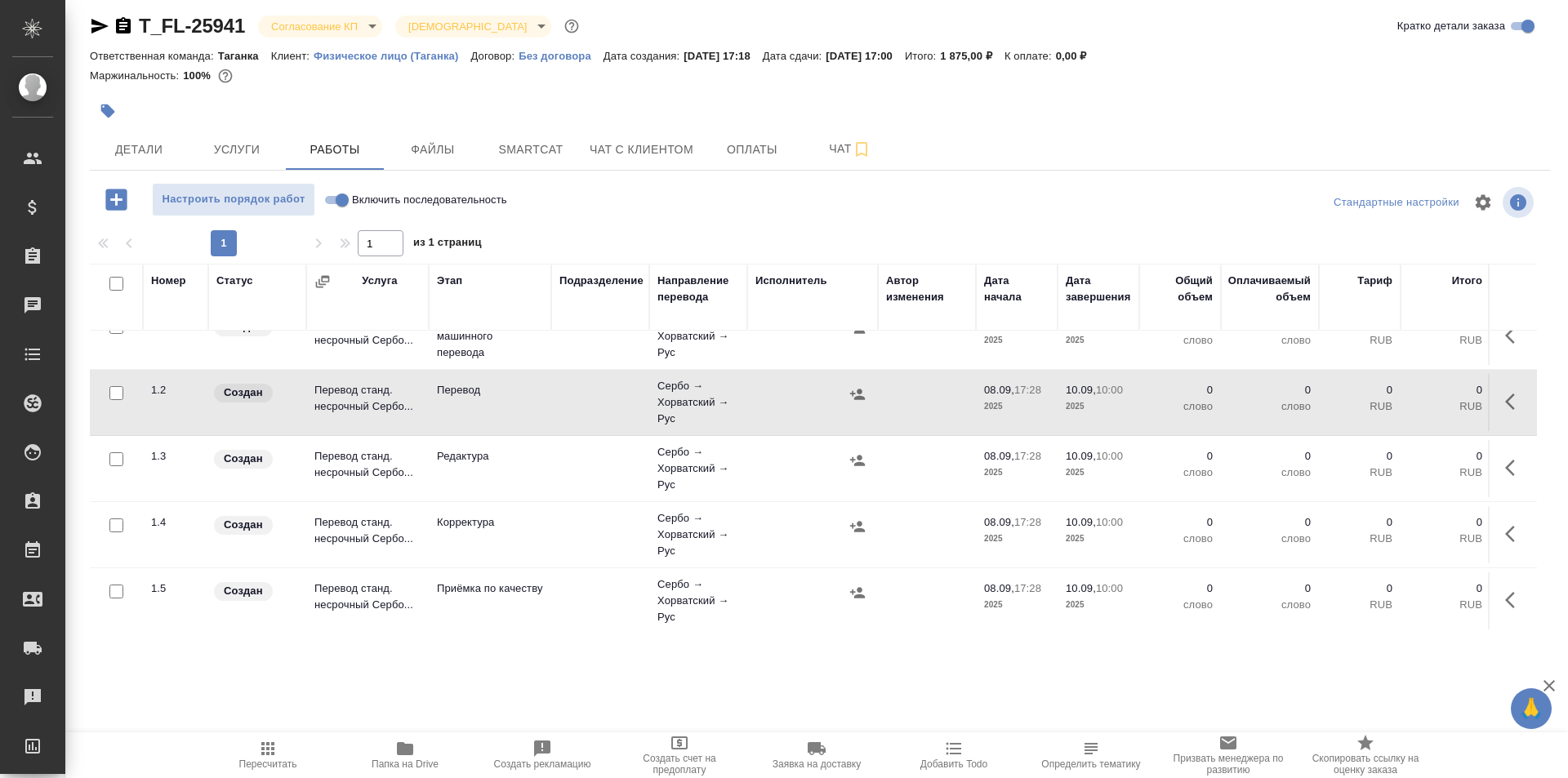
click at [345, 401] on td "Перевод станд. несрочный Сербо..." at bounding box center [368, 402] width 123 height 57
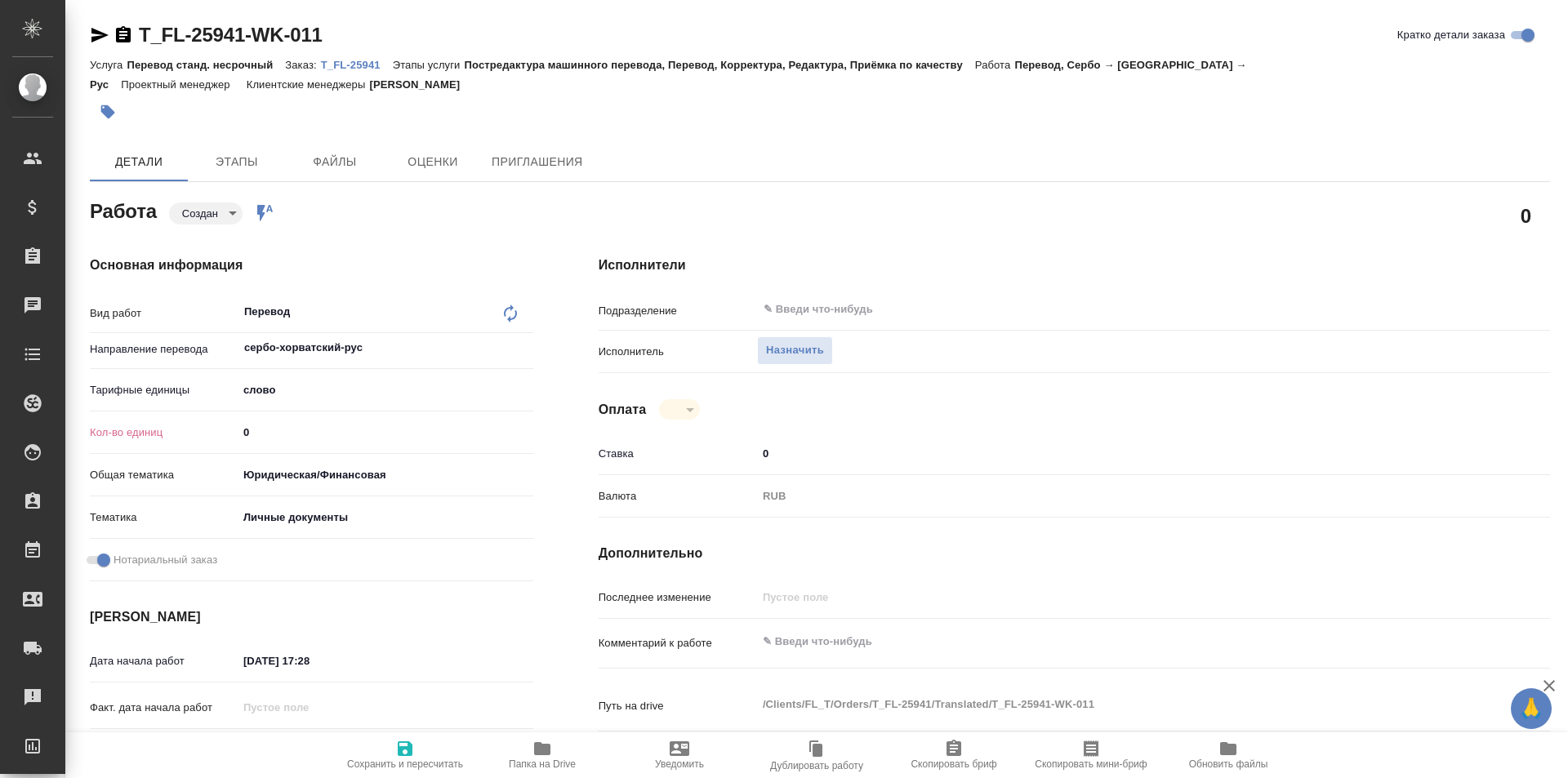
type textarea "x"
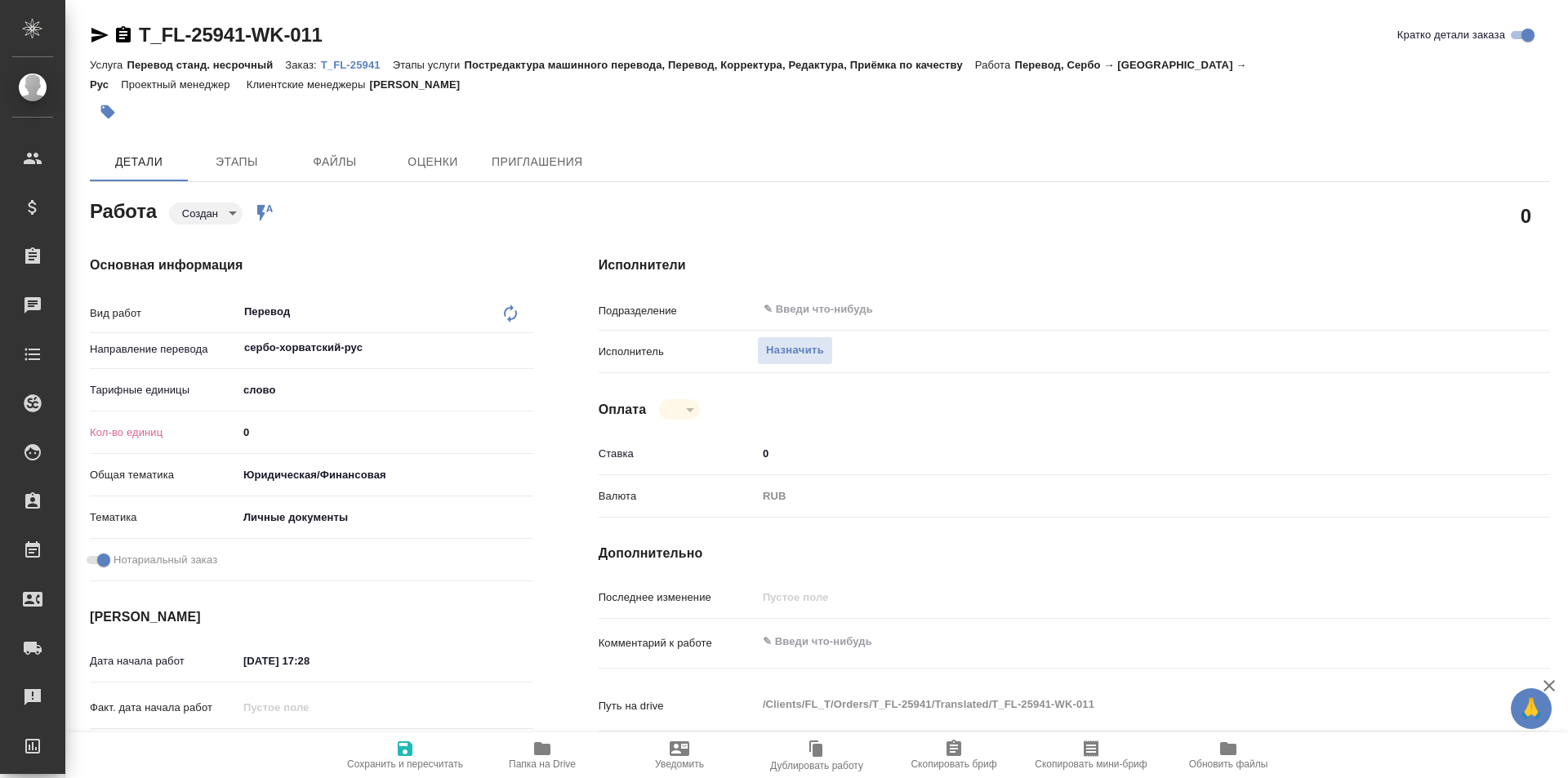
type textarea "x"
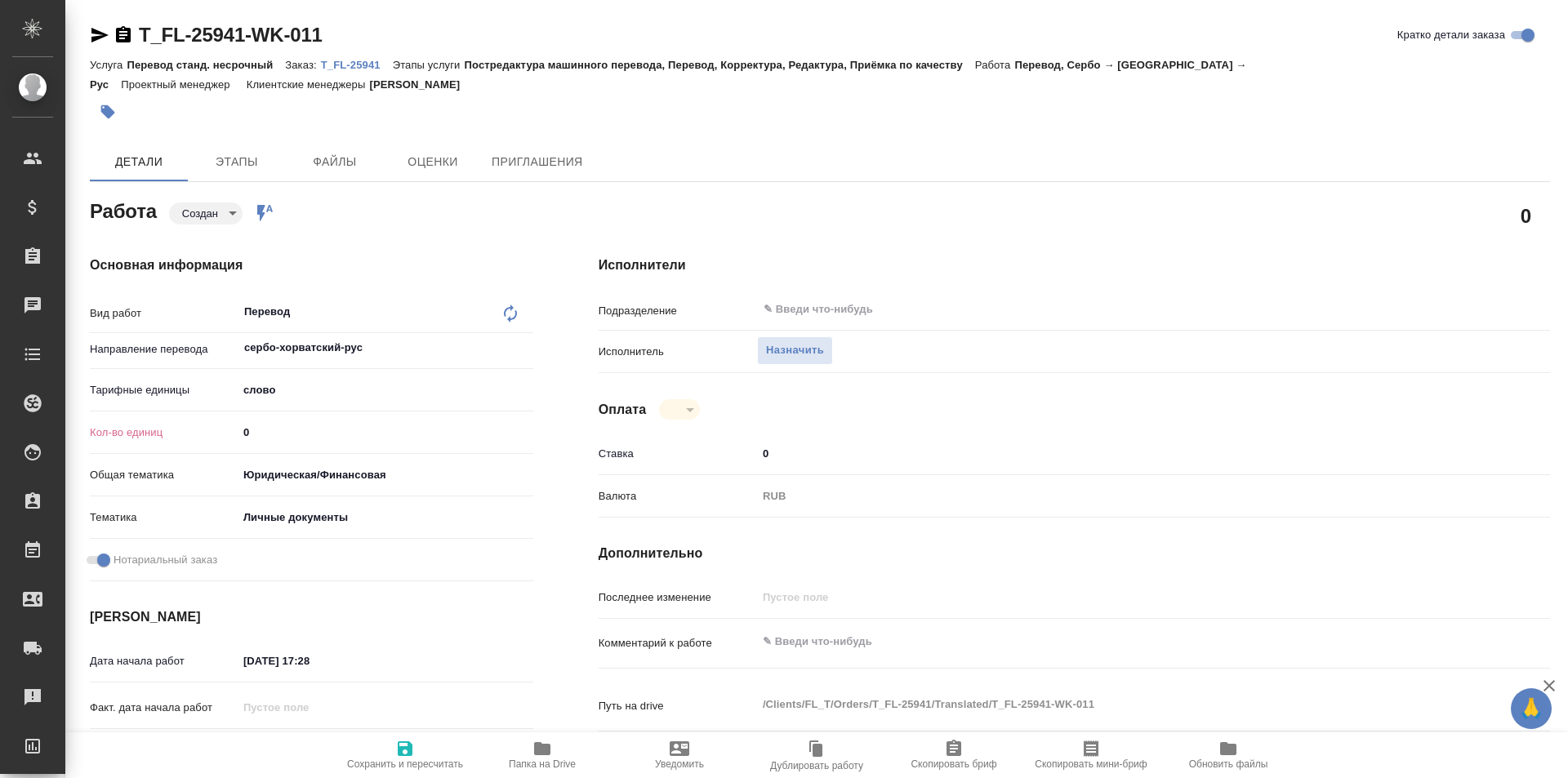
type textarea "x"
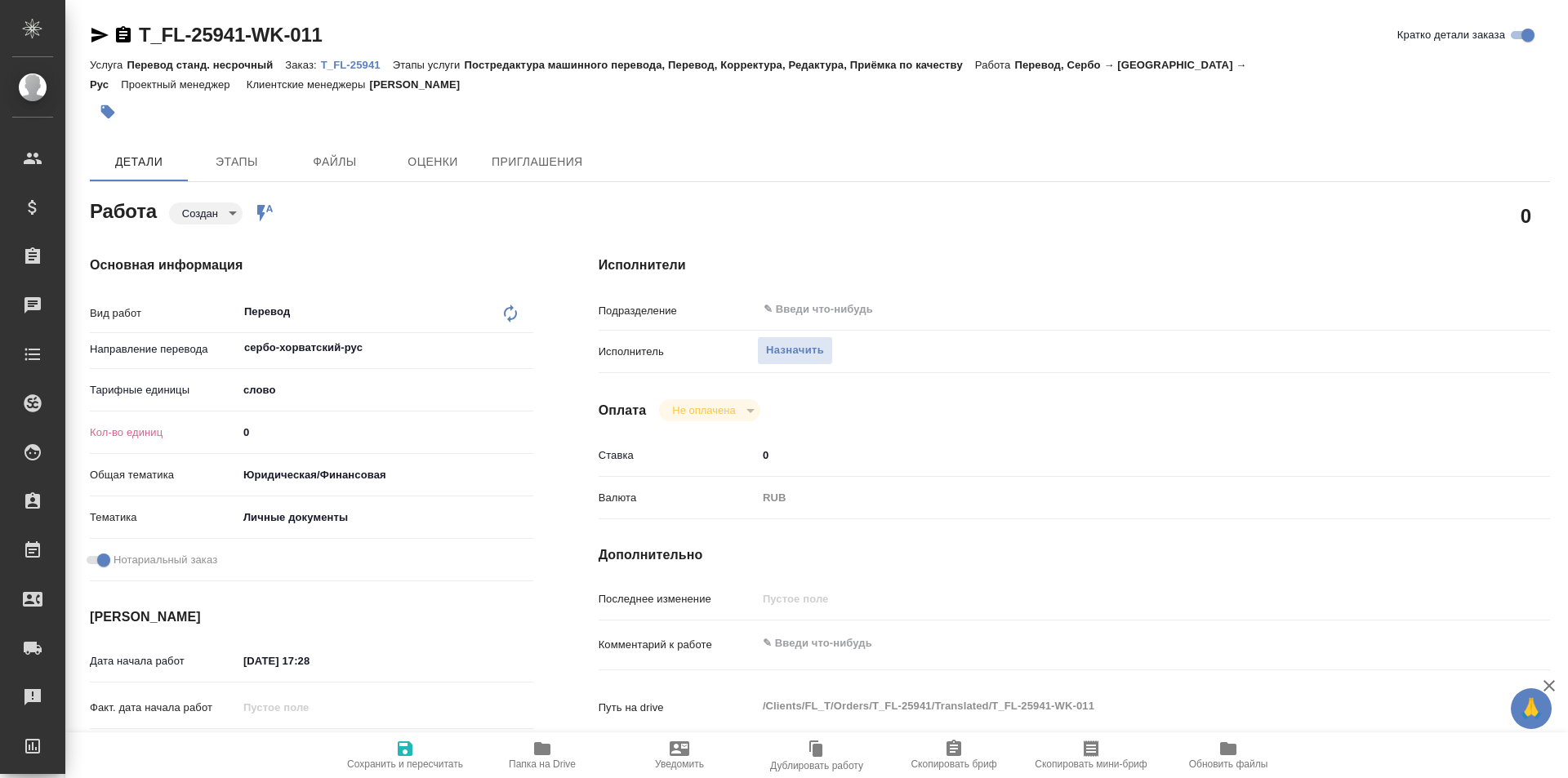
type textarea "x"
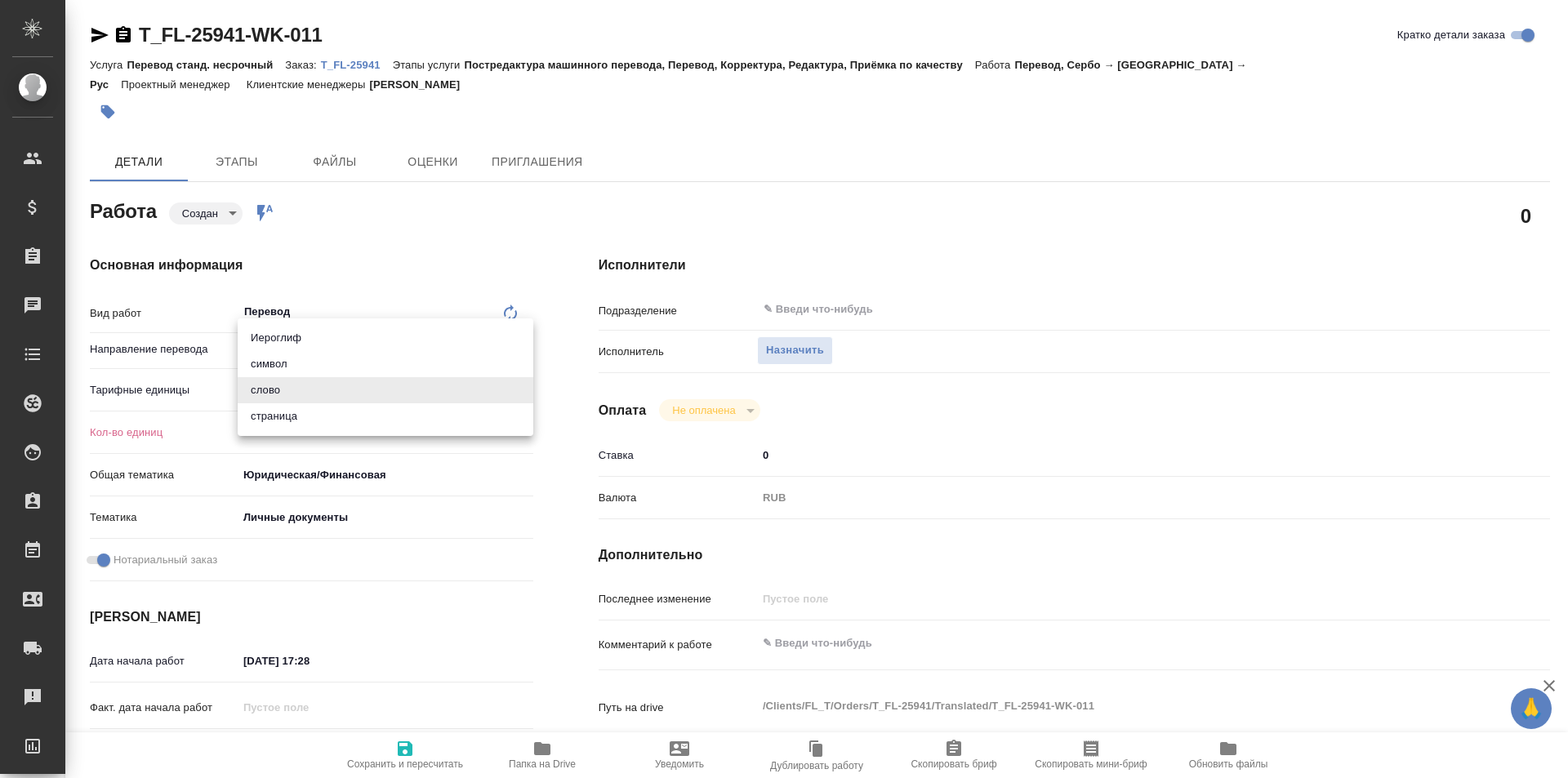
click at [268, 381] on body "🙏 .cls-1 fill:#fff; AWATERA Galisheva Mariya Клиенты Спецификации Заказы Чаты T…" at bounding box center [784, 389] width 1568 height 778
type textarea "x"
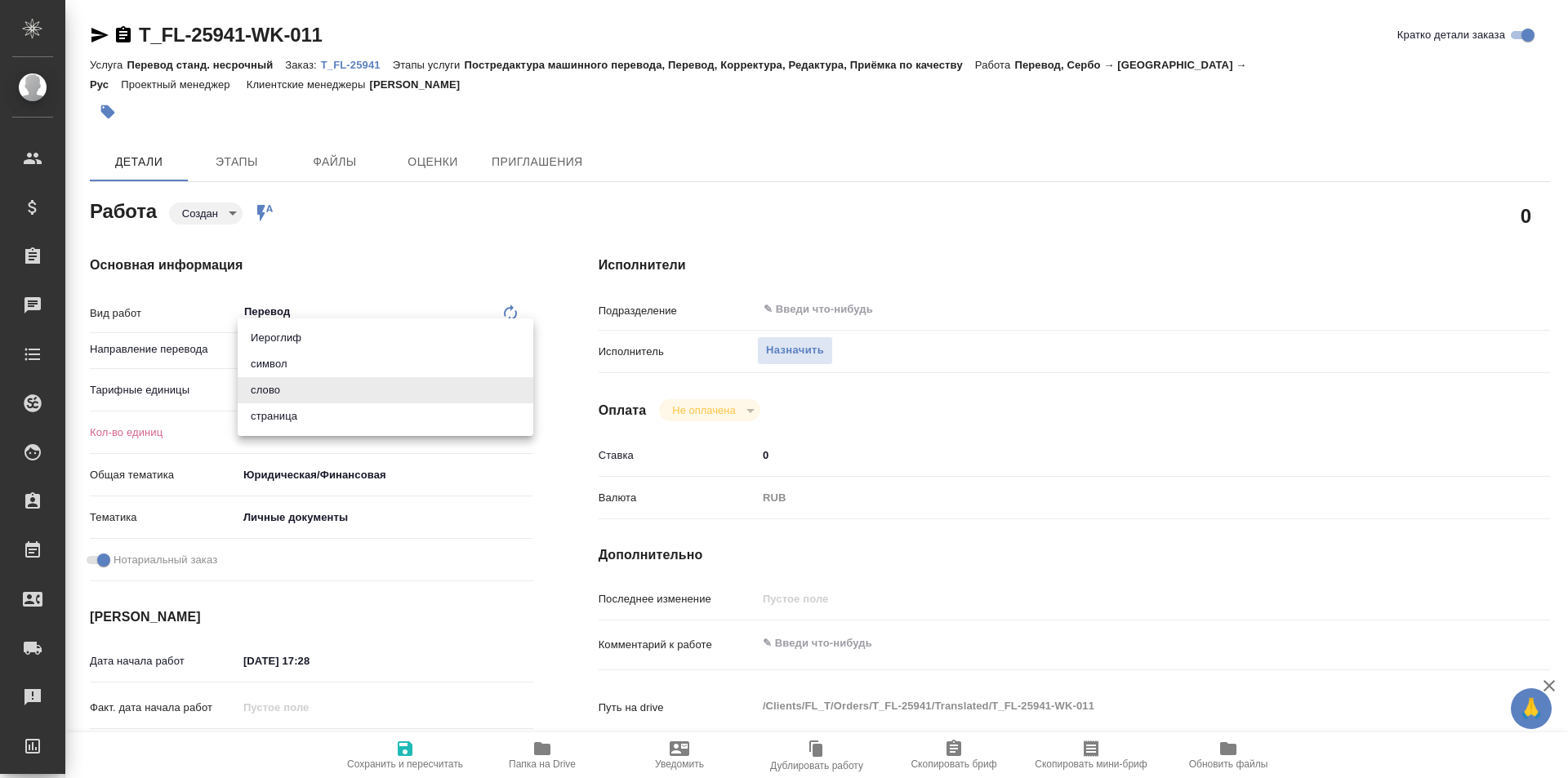
type textarea "x"
click at [326, 452] on div at bounding box center [784, 389] width 1568 height 778
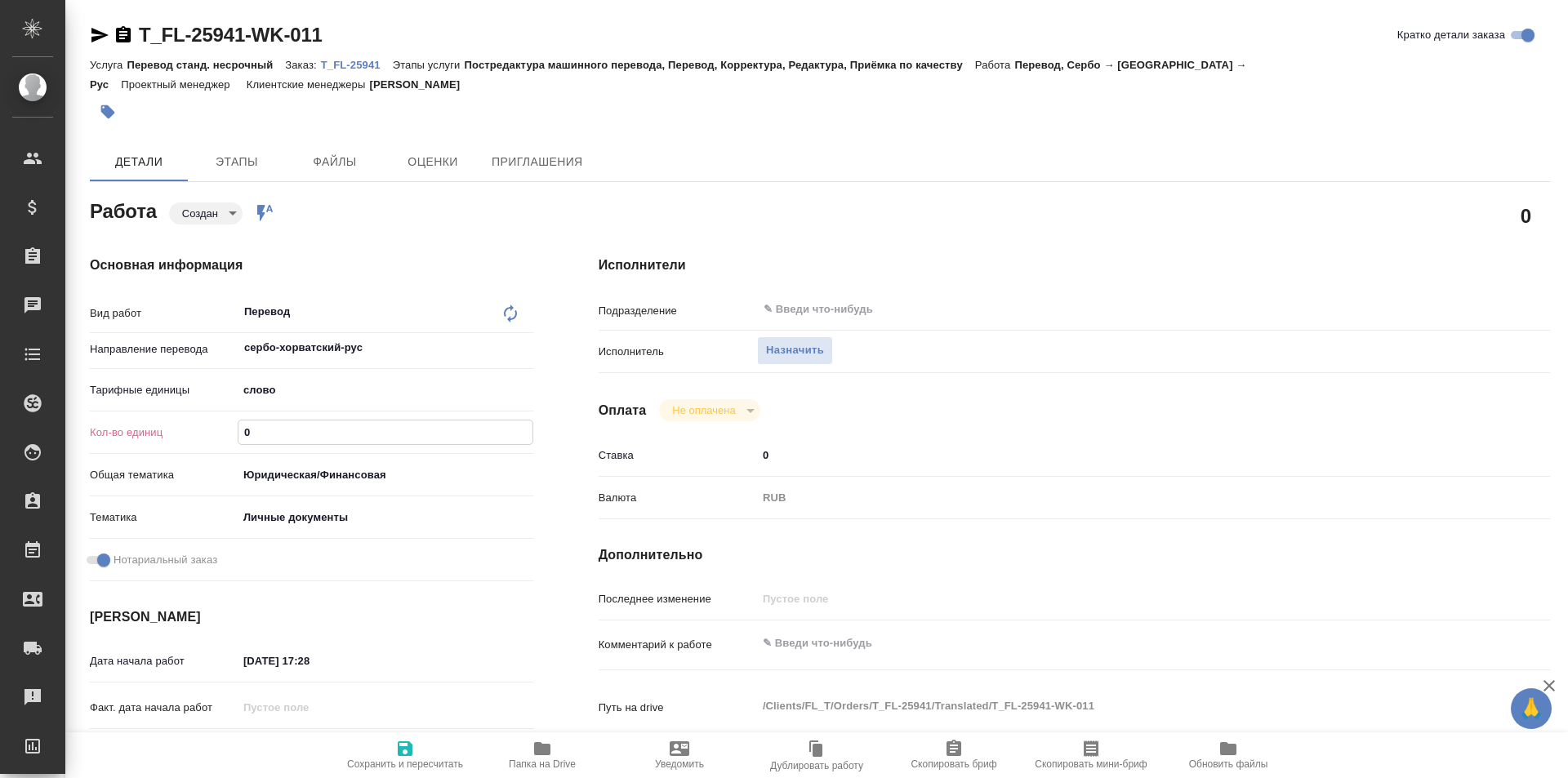
drag, startPoint x: 273, startPoint y: 428, endPoint x: 231, endPoint y: 432, distance: 42.2
click at [231, 432] on div "Кол-во единиц 0" at bounding box center [311, 432] width 443 height 28
type textarea "x"
type input "1"
type textarea "x"
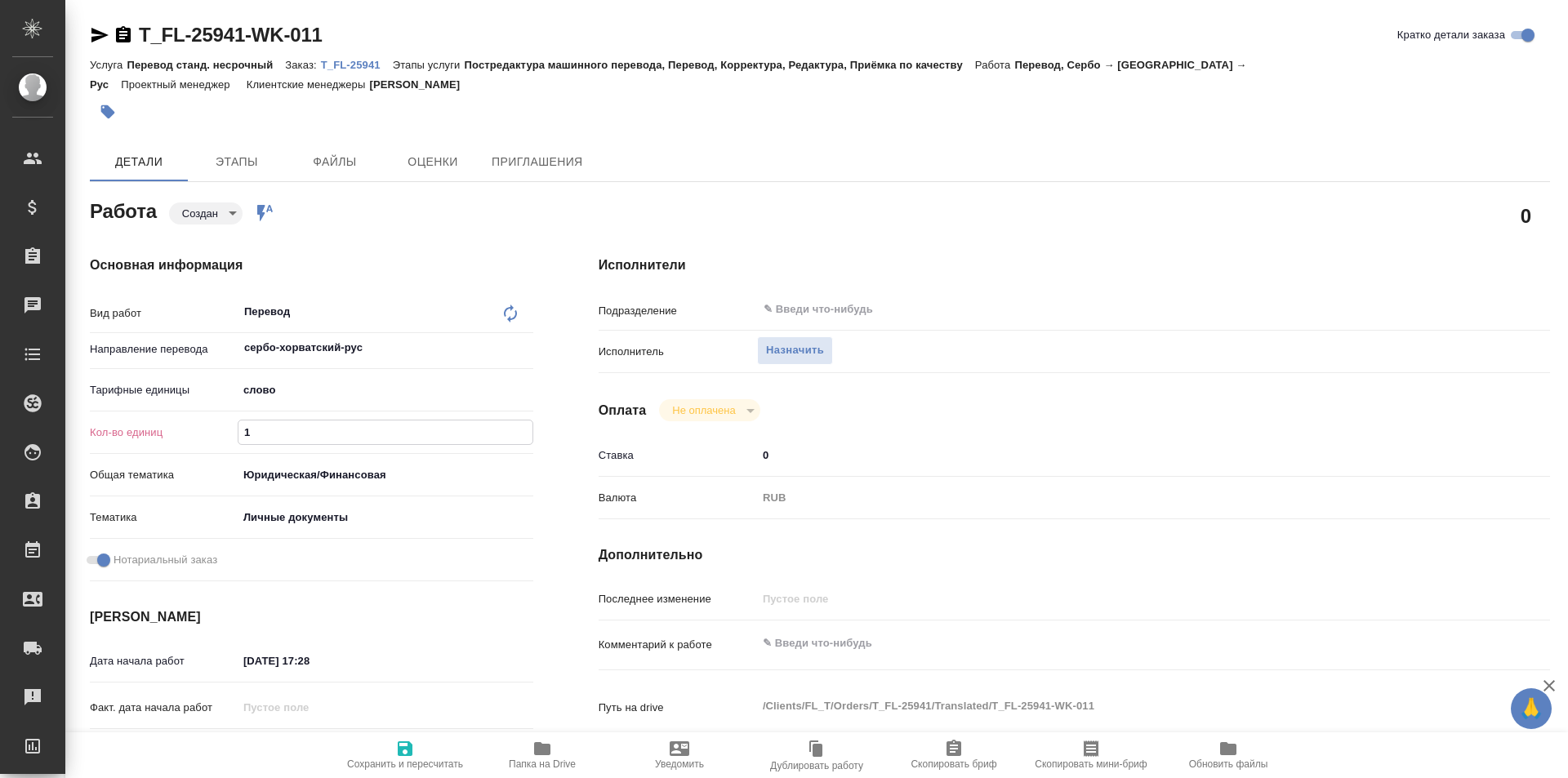
type textarea "x"
type input "12"
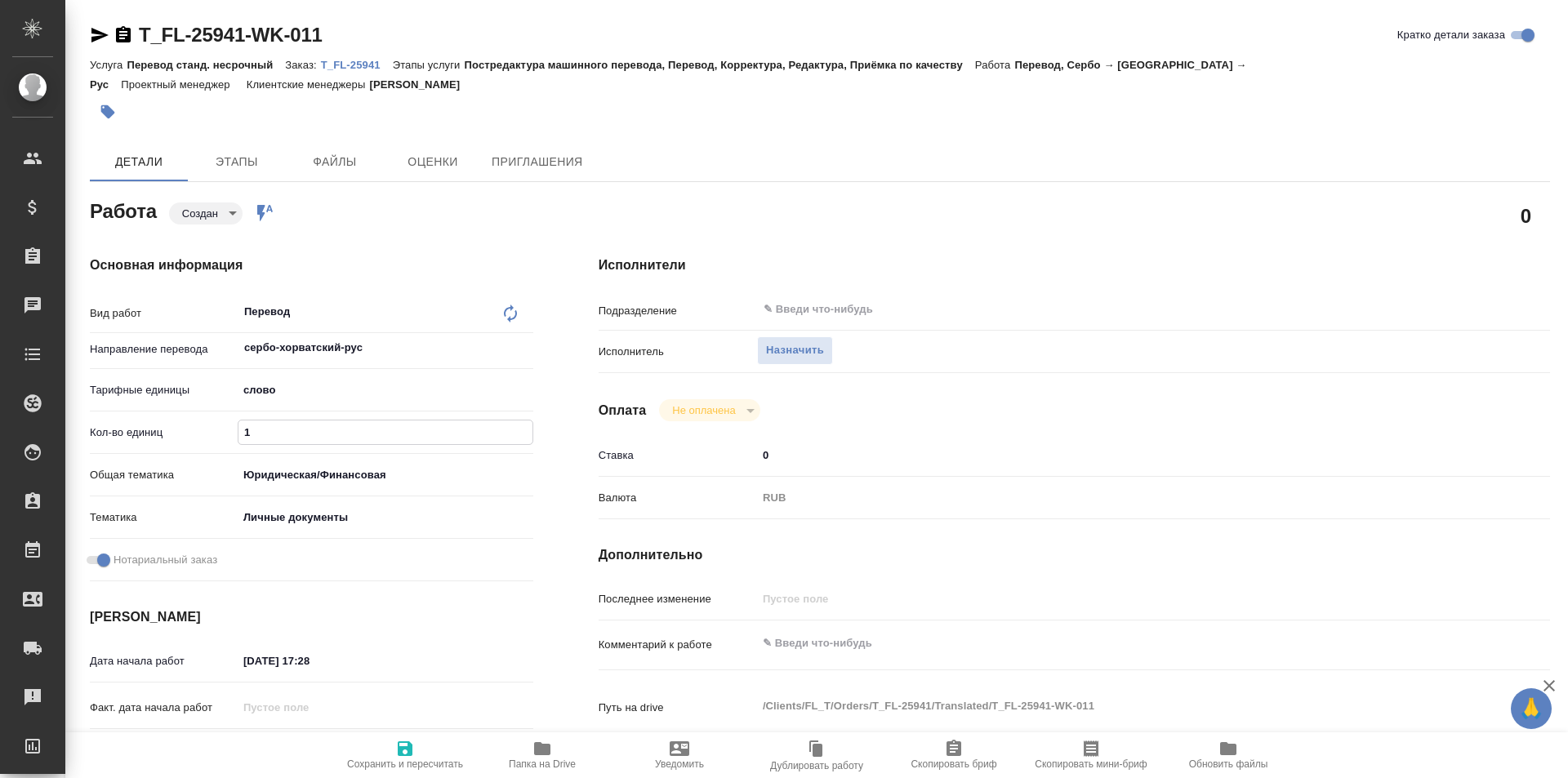
type textarea "x"
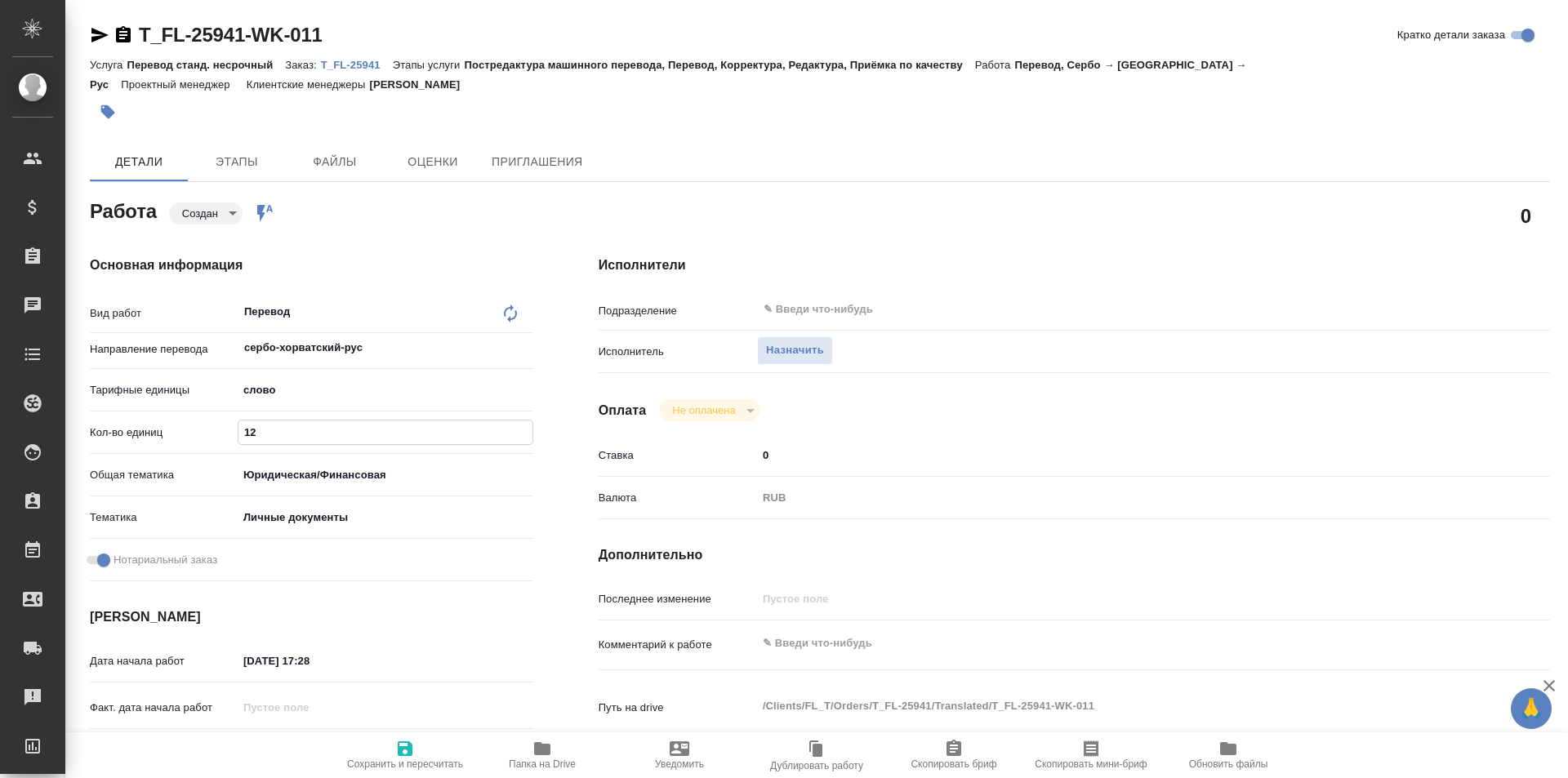
type input "125"
type textarea "x"
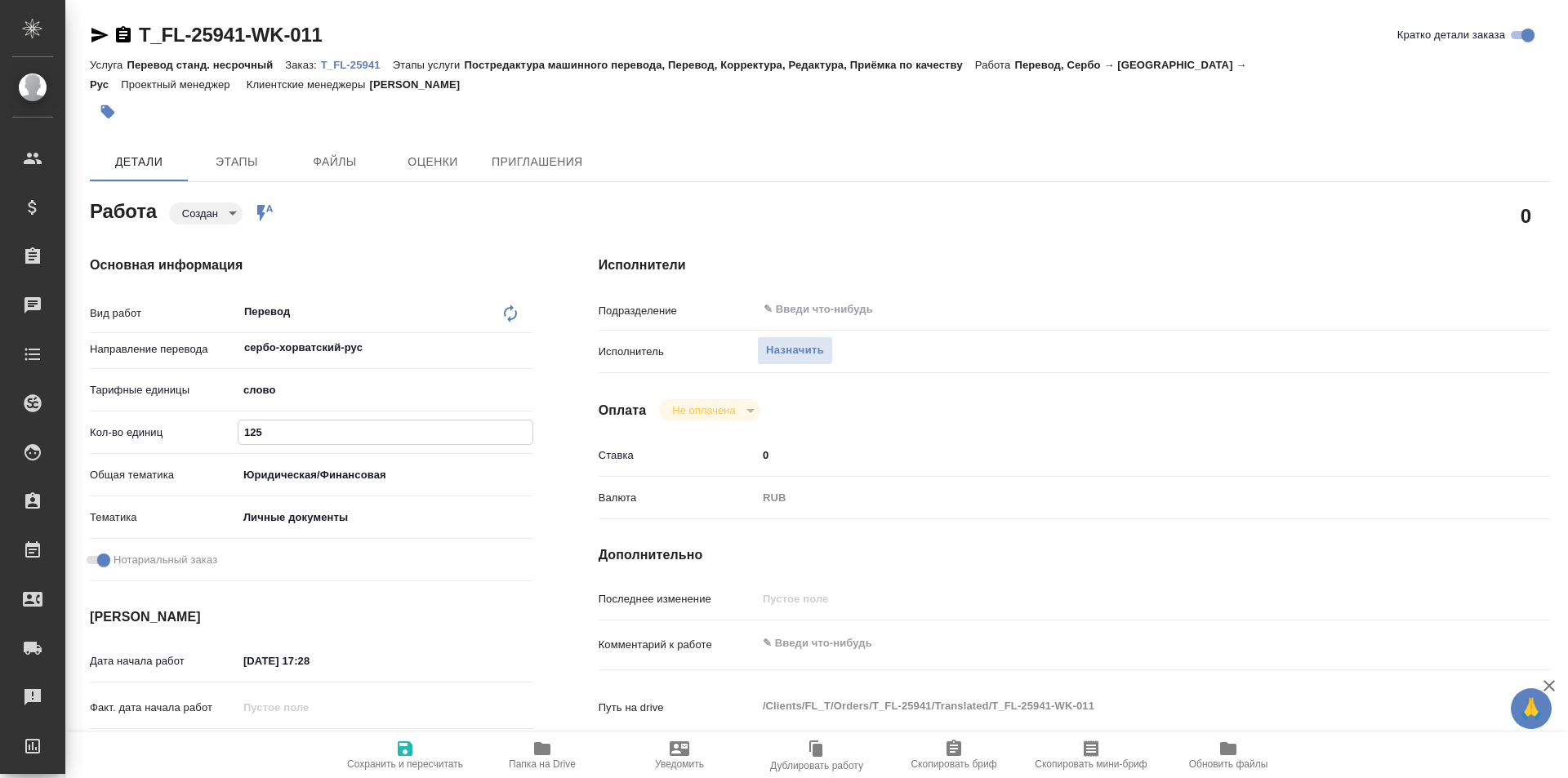
type input "125"
click at [400, 753] on icon "button" at bounding box center [405, 749] width 15 height 15
type textarea "x"
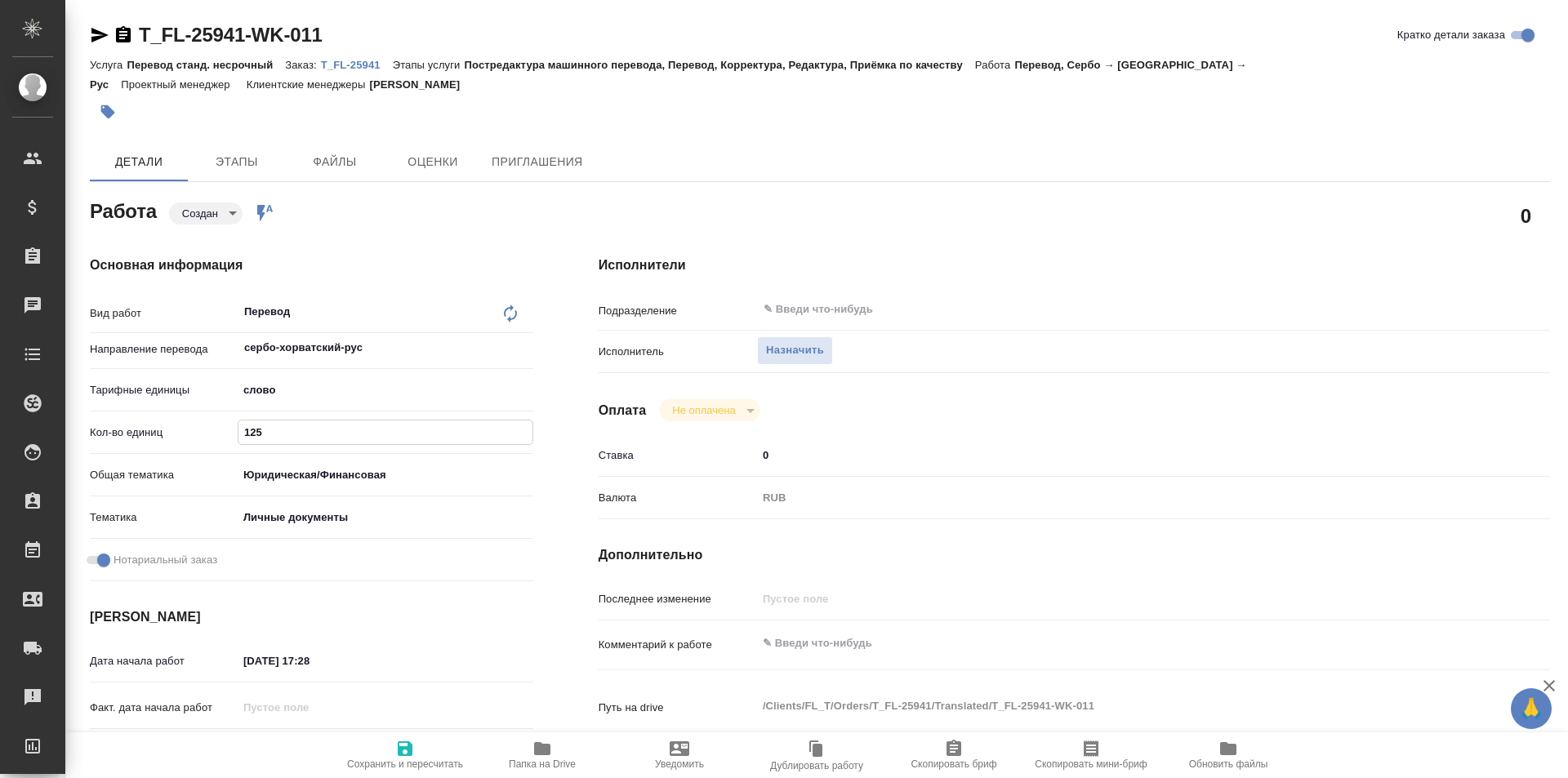
type textarea "x"
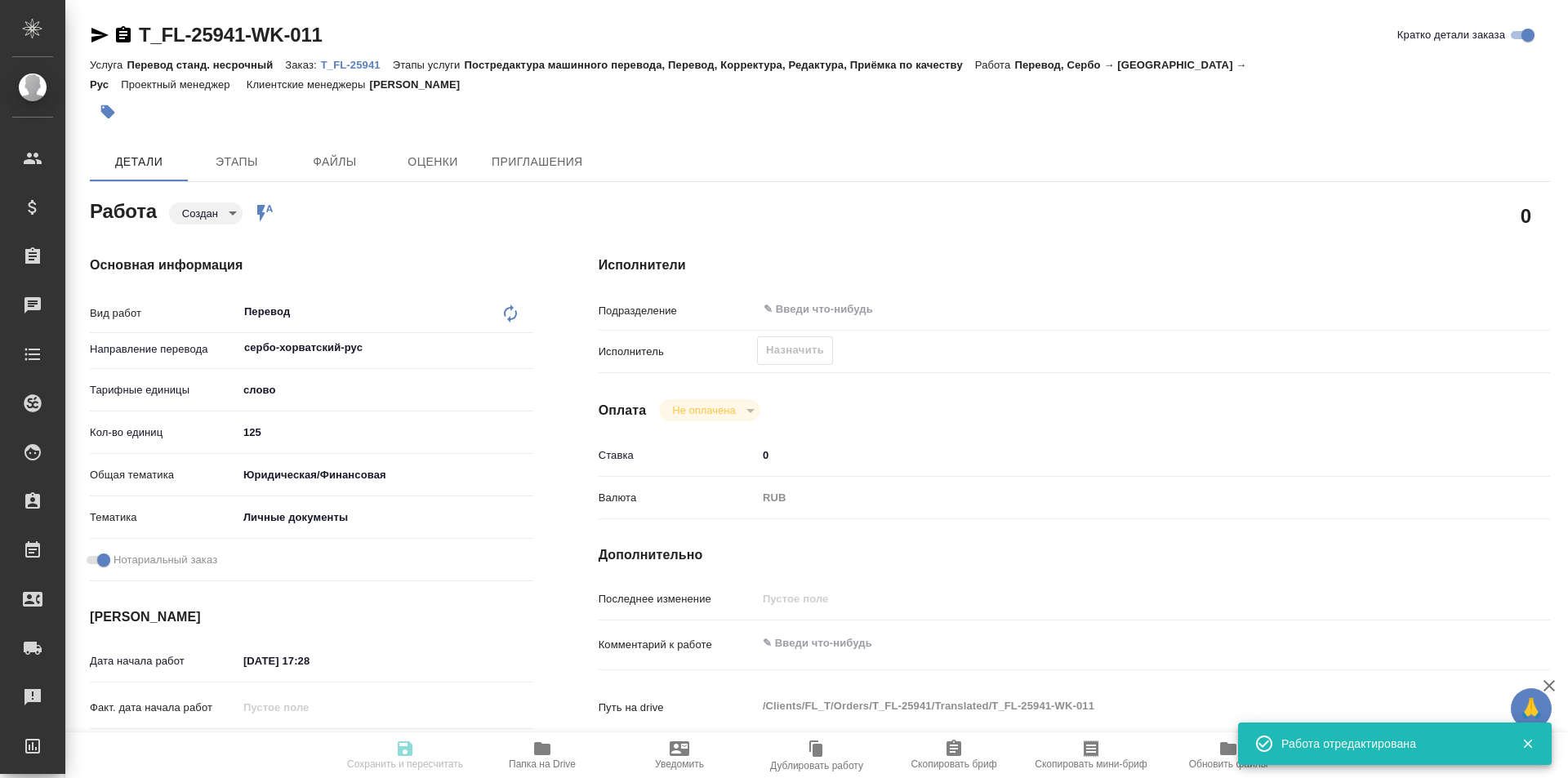
type textarea "x"
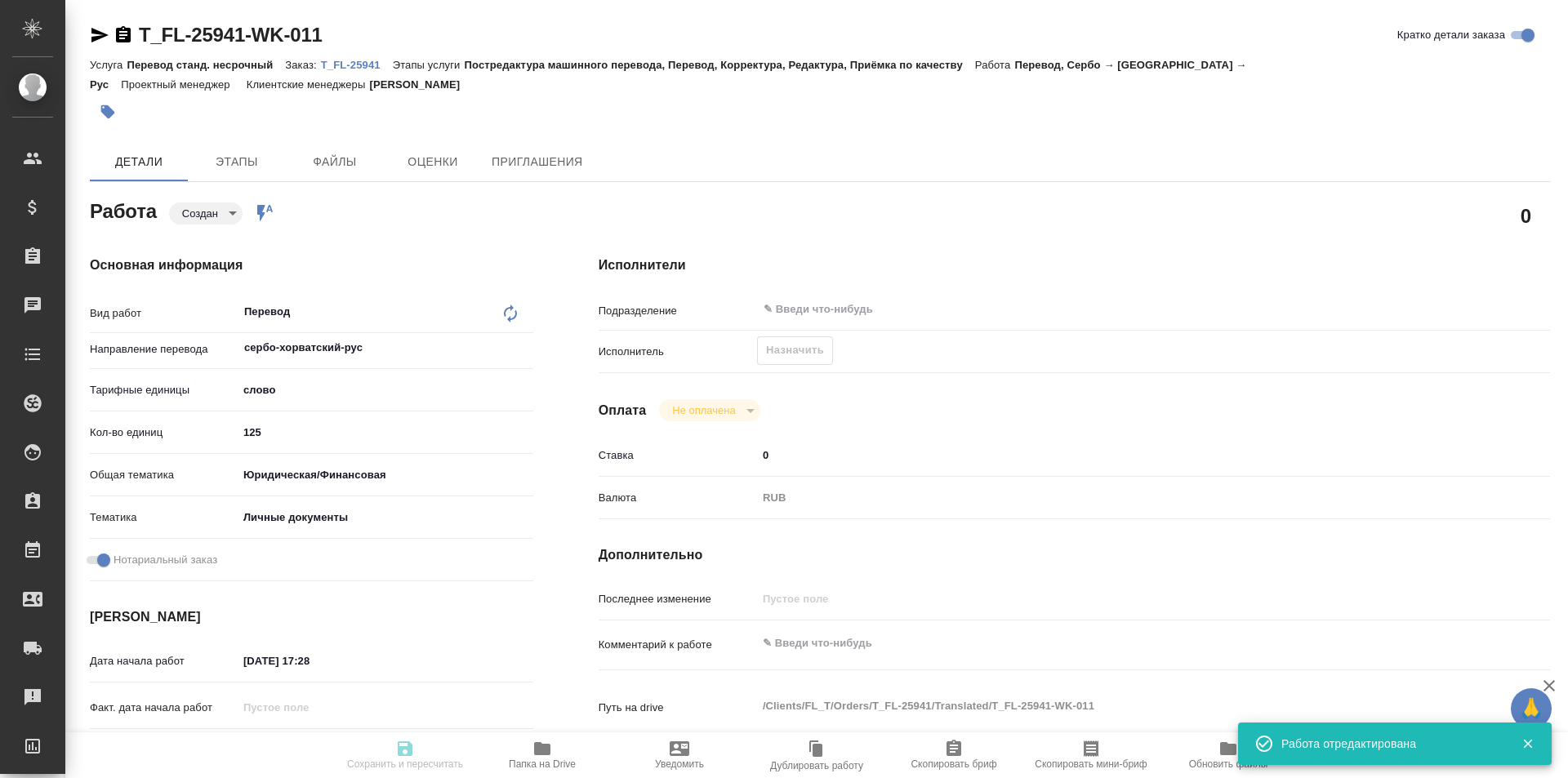
type textarea "x"
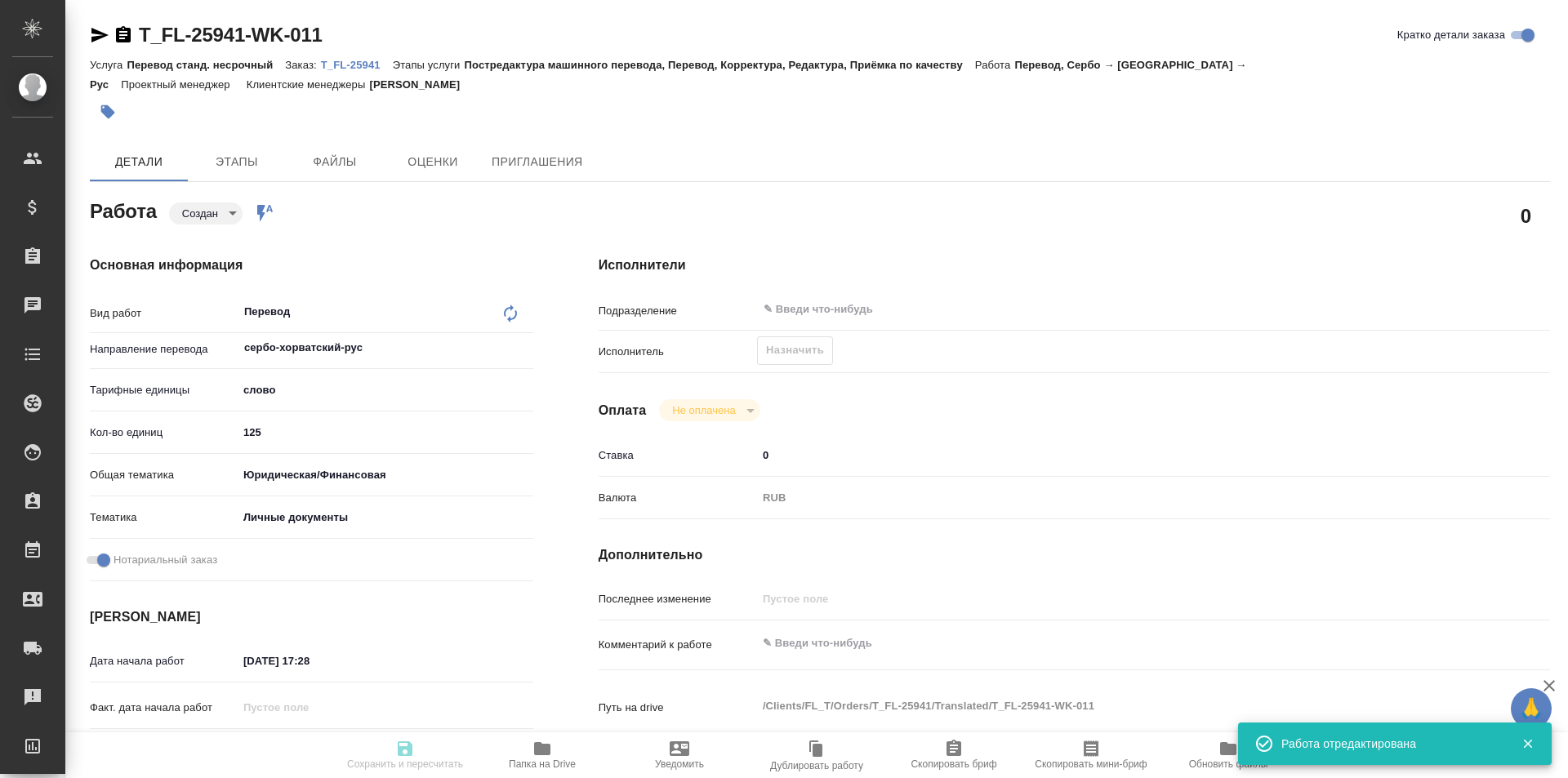
type input "created"
type textarea "Перевод"
type textarea "x"
type input "сербо-хорватский-рус"
type input "5a8b1489cc6b4906c91bfd90"
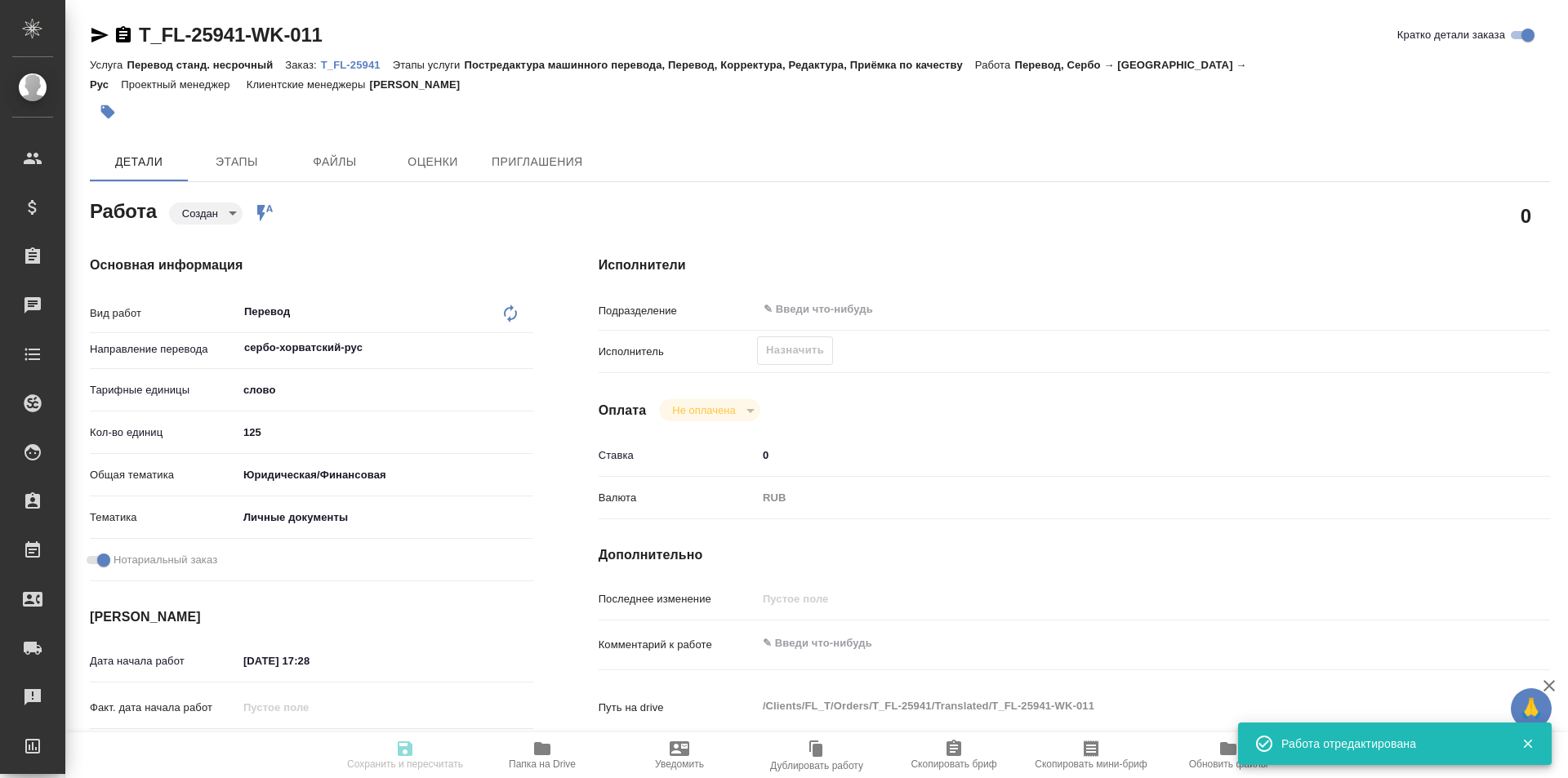
type input "125"
type input "yr-fn"
type input "5a8b8b956a9677013d343cfe"
checkbox input "true"
type input "08.09.2025 17:28"
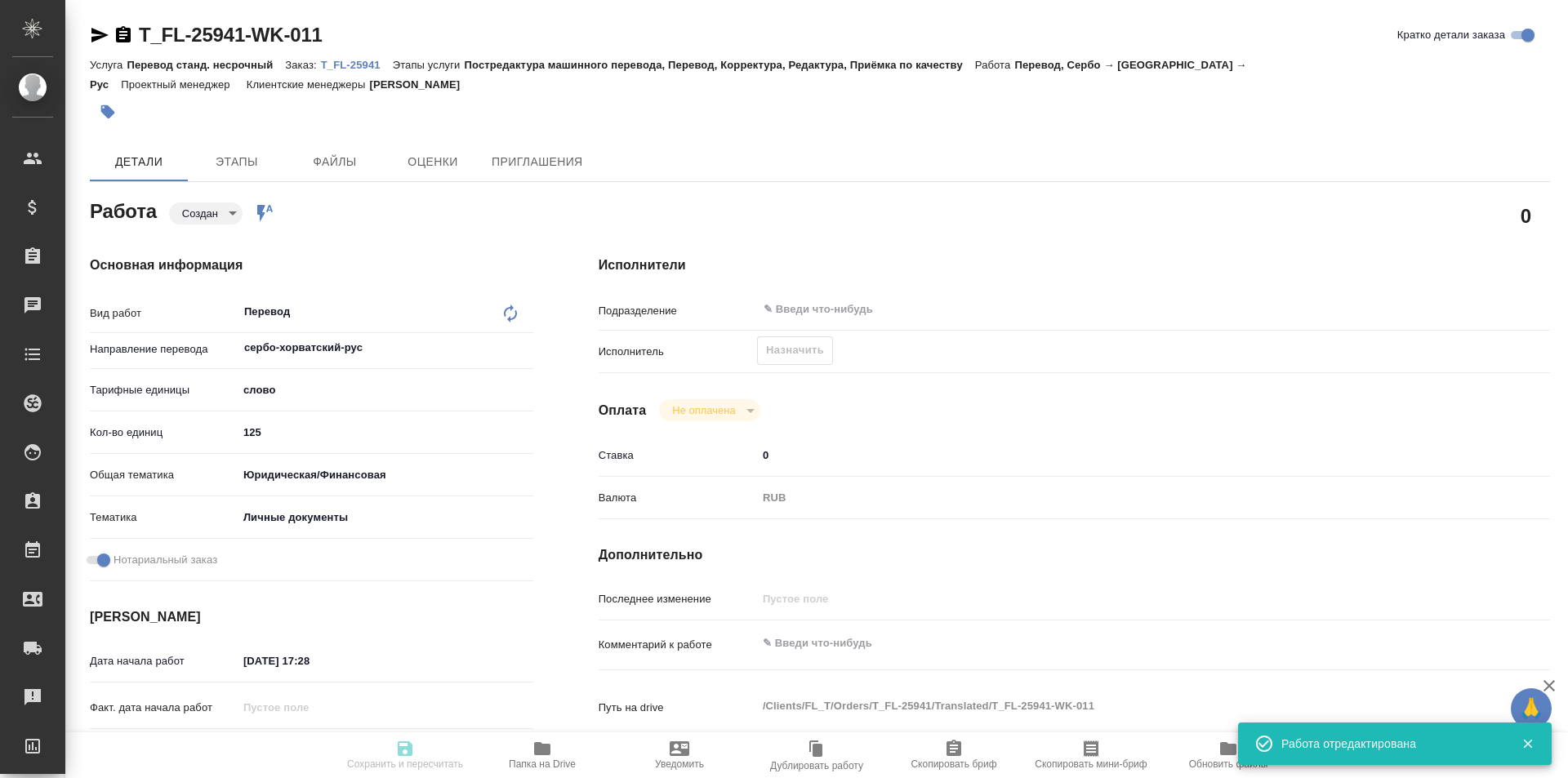
type input "10.09.2025 10:00"
type input "notPayed"
type input "0"
type input "RUB"
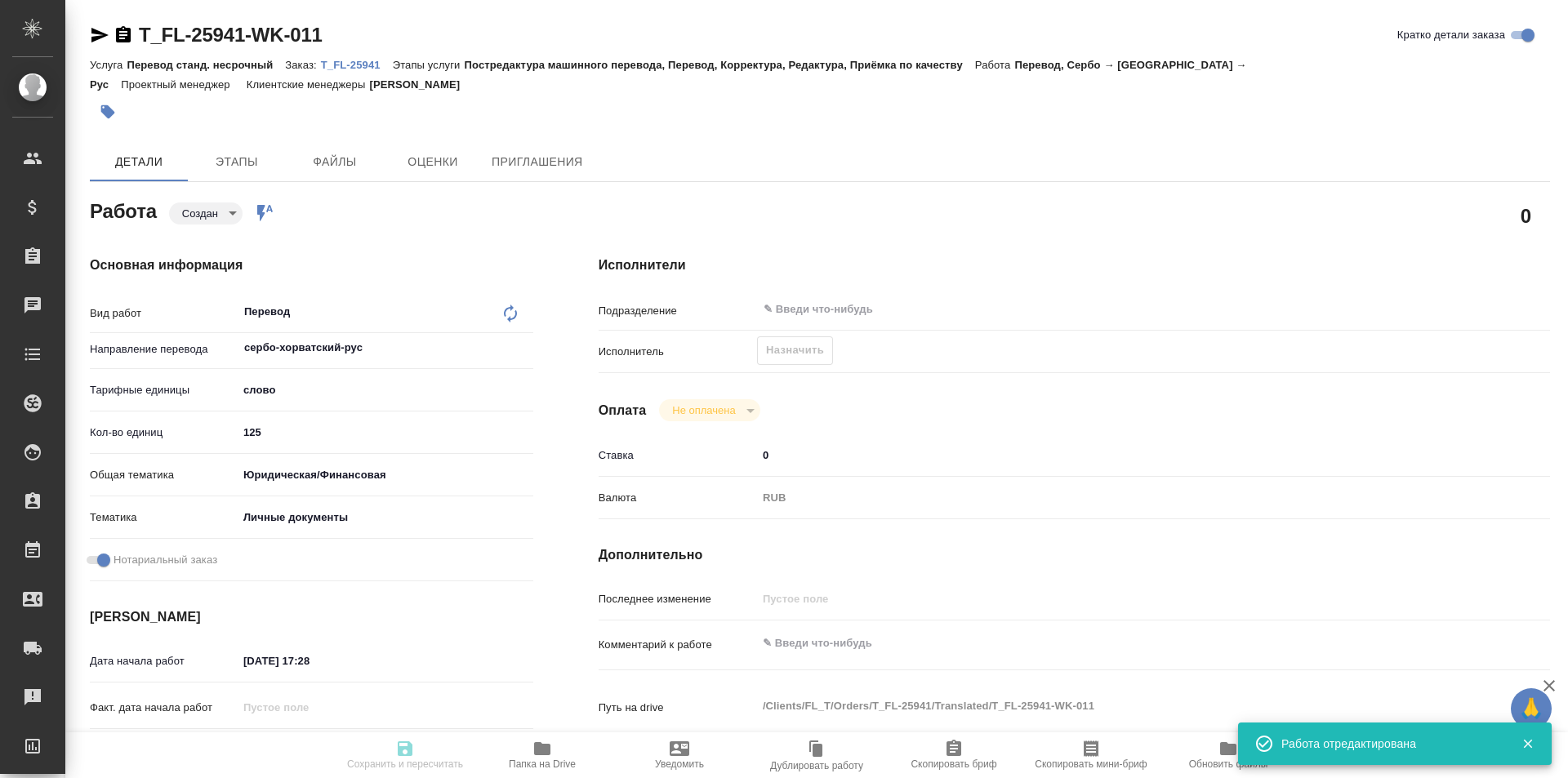
type input "[PERSON_NAME]"
type textarea "x"
type textarea "/Clients/FL_T/Orders/T_FL-25941/Translated/T_FL-25941-WK-011"
type textarea "x"
type input "T_FL-25941"
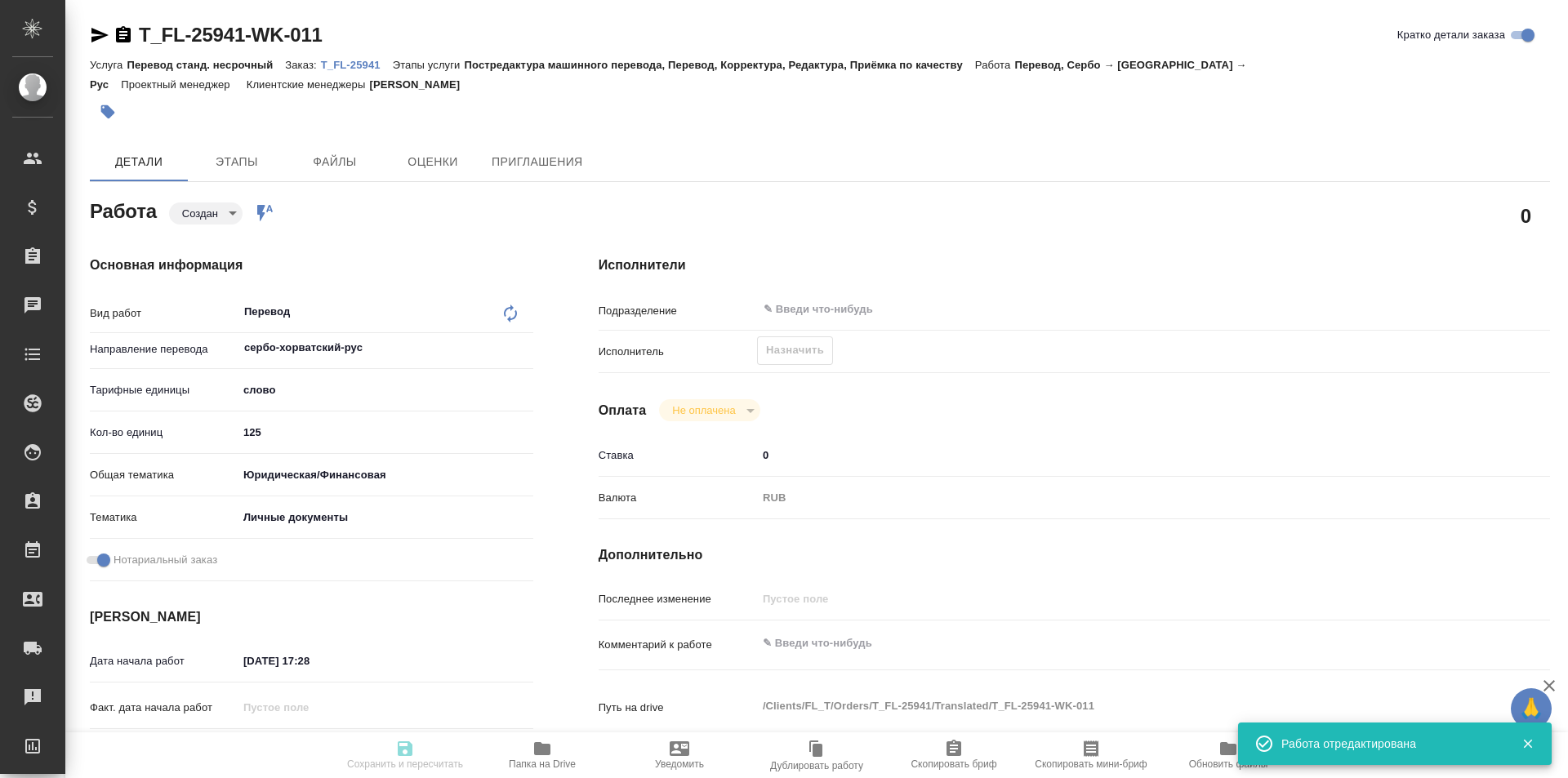
type input "Перевод станд. несрочный"
type input "Постредактура машинного перевода, Перевод, Корректура, Редактура, Приёмка по ка…"
type input "[PERSON_NAME]"
type input "/Clients/FL_T/Orders/T_FL-25941"
type textarea "x"
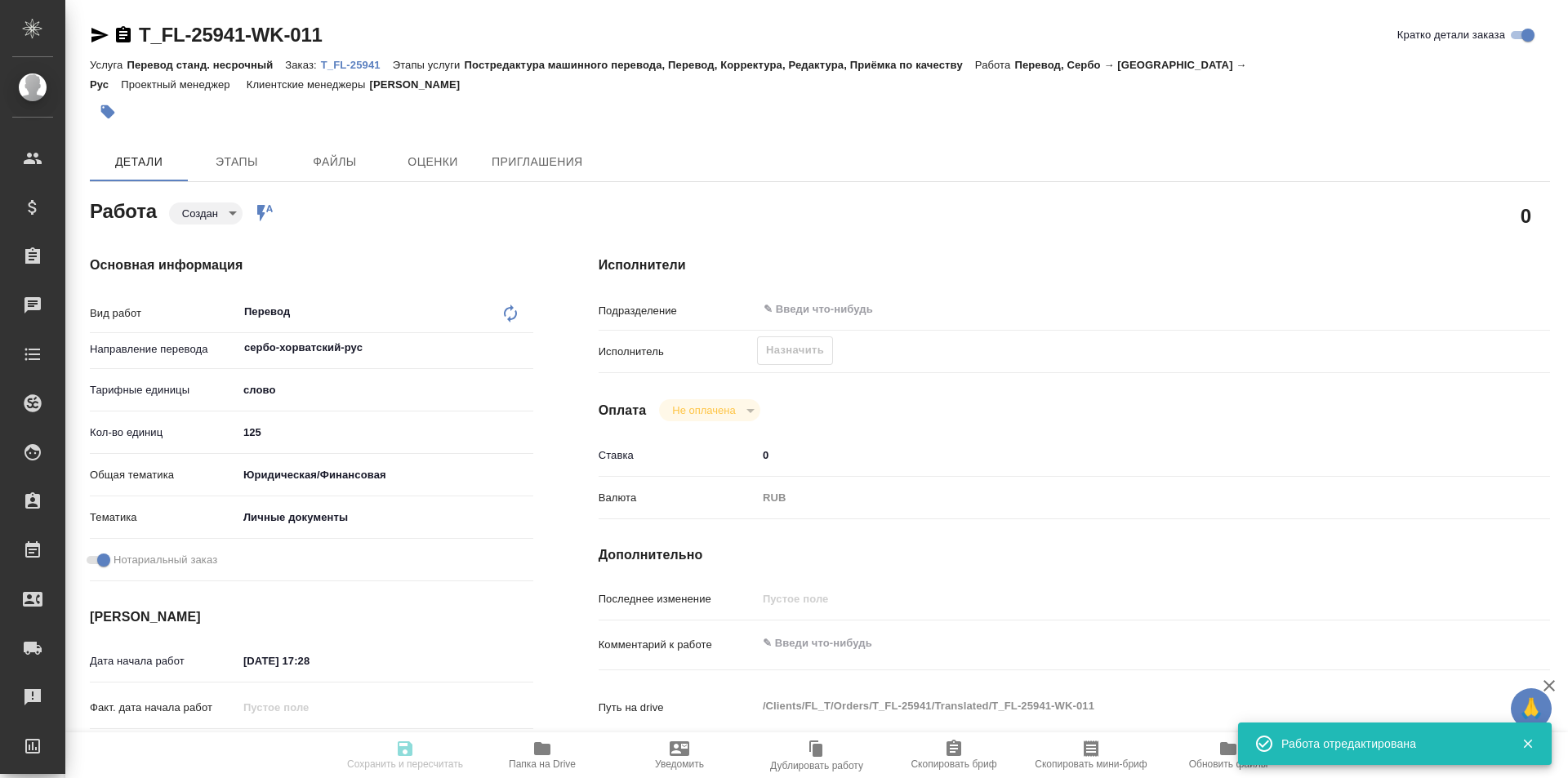
type textarea "серб-рус под нот для мфц чтобы получить снилс"
type textarea "x"
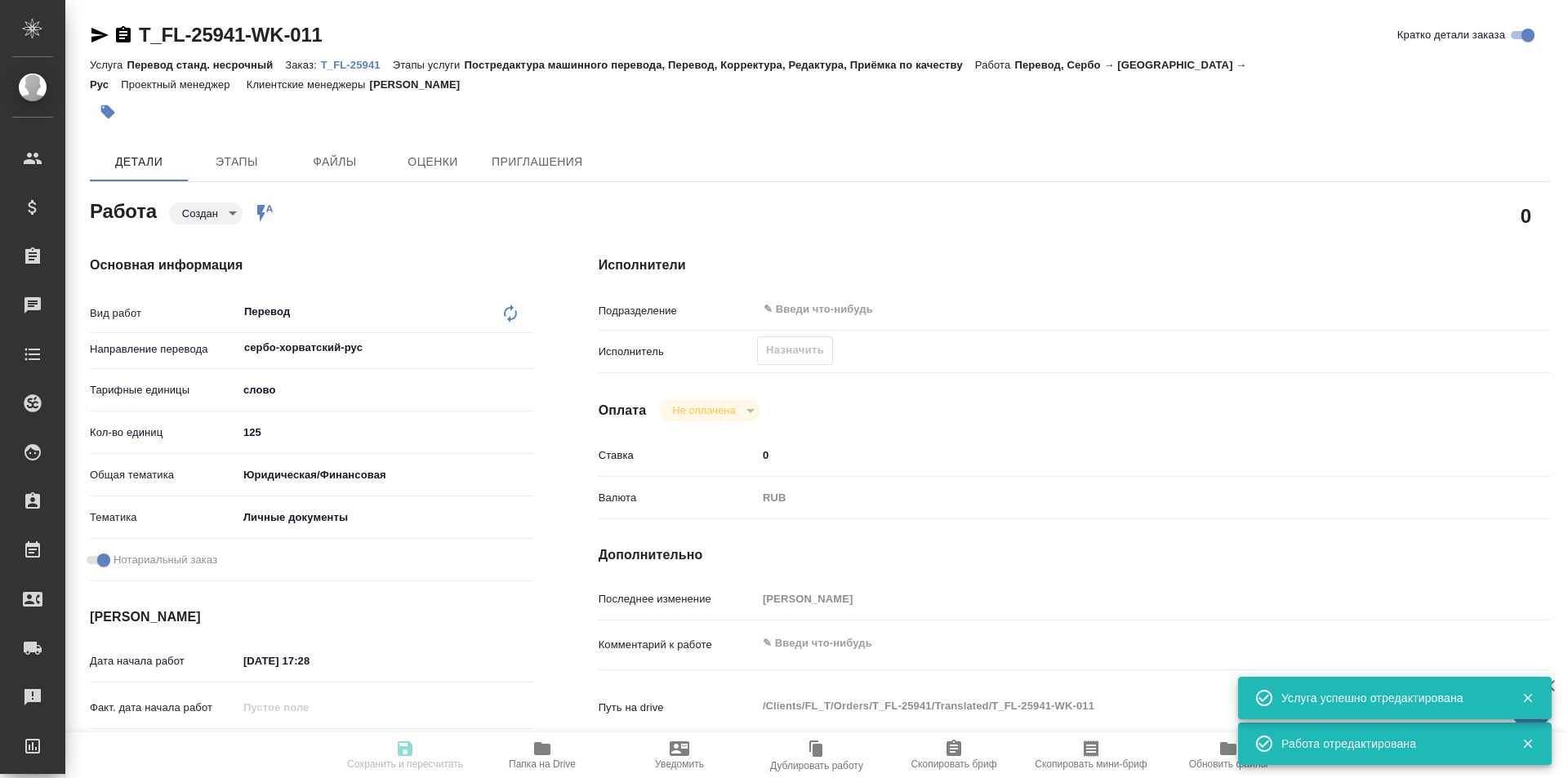
type textarea "x"
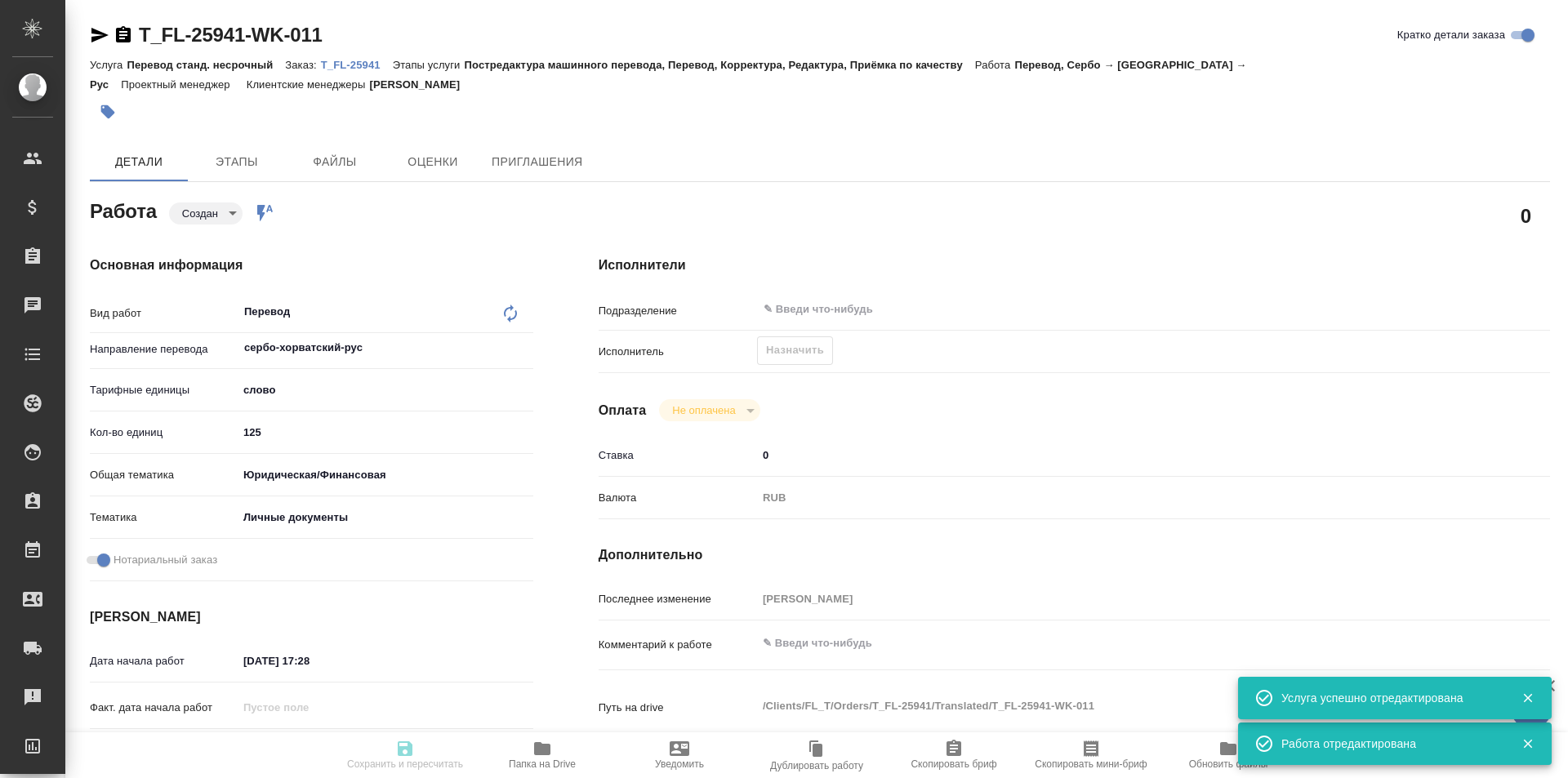
type textarea "x"
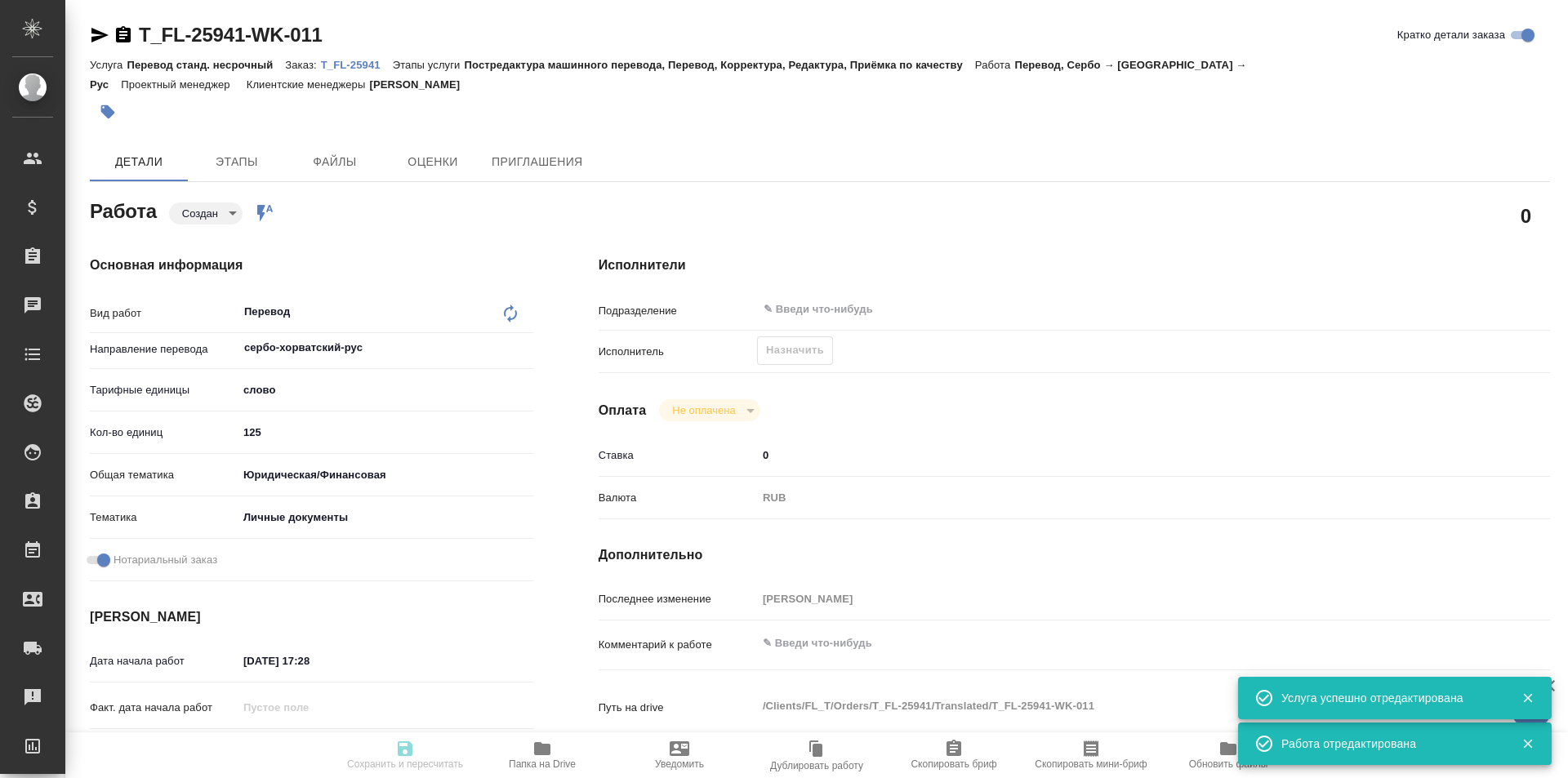
type textarea "x"
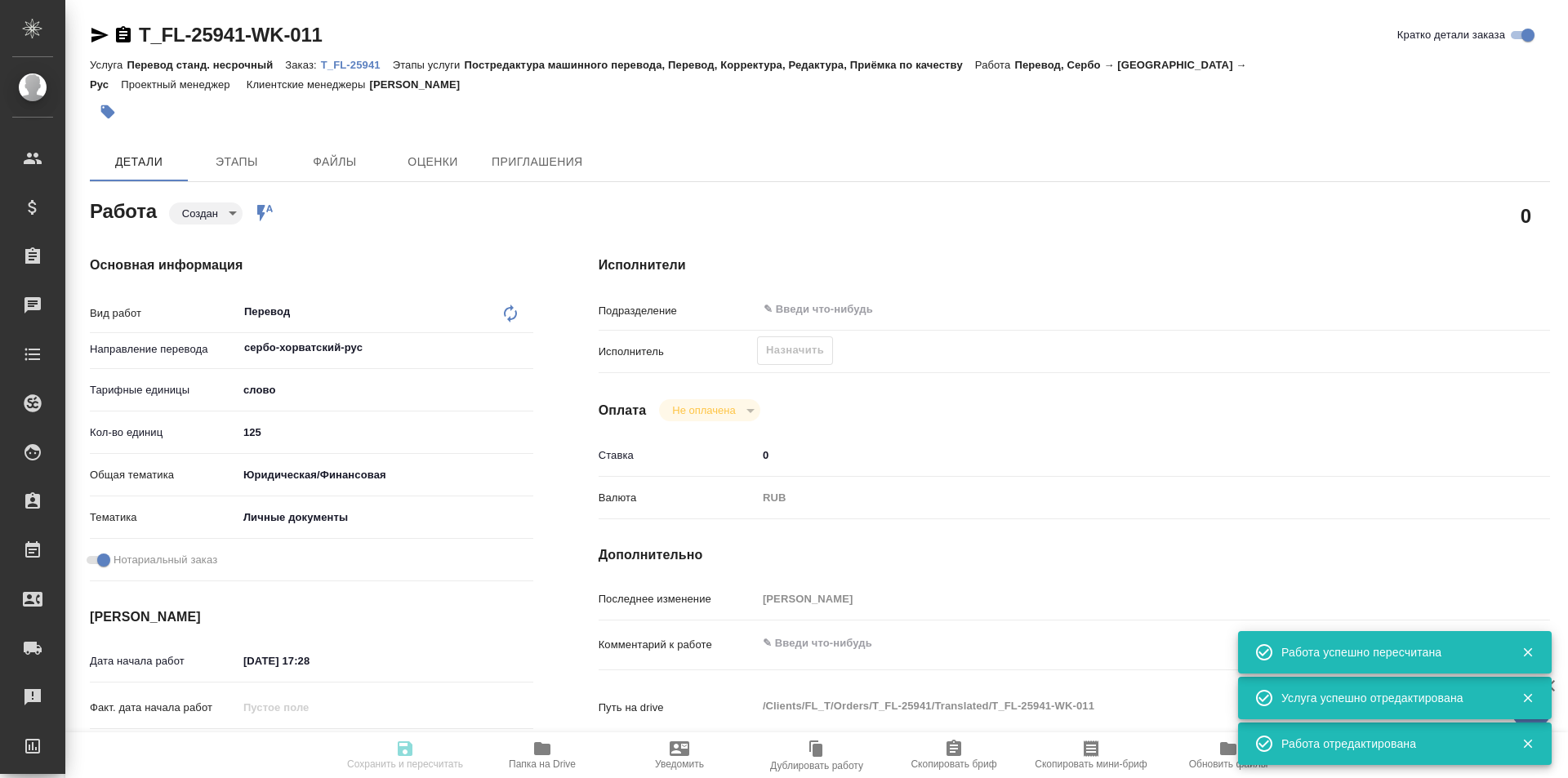
type input "created"
type textarea "Перевод"
type textarea "x"
type input "сербо-хорватский-рус"
type input "5a8b1489cc6b4906c91bfd90"
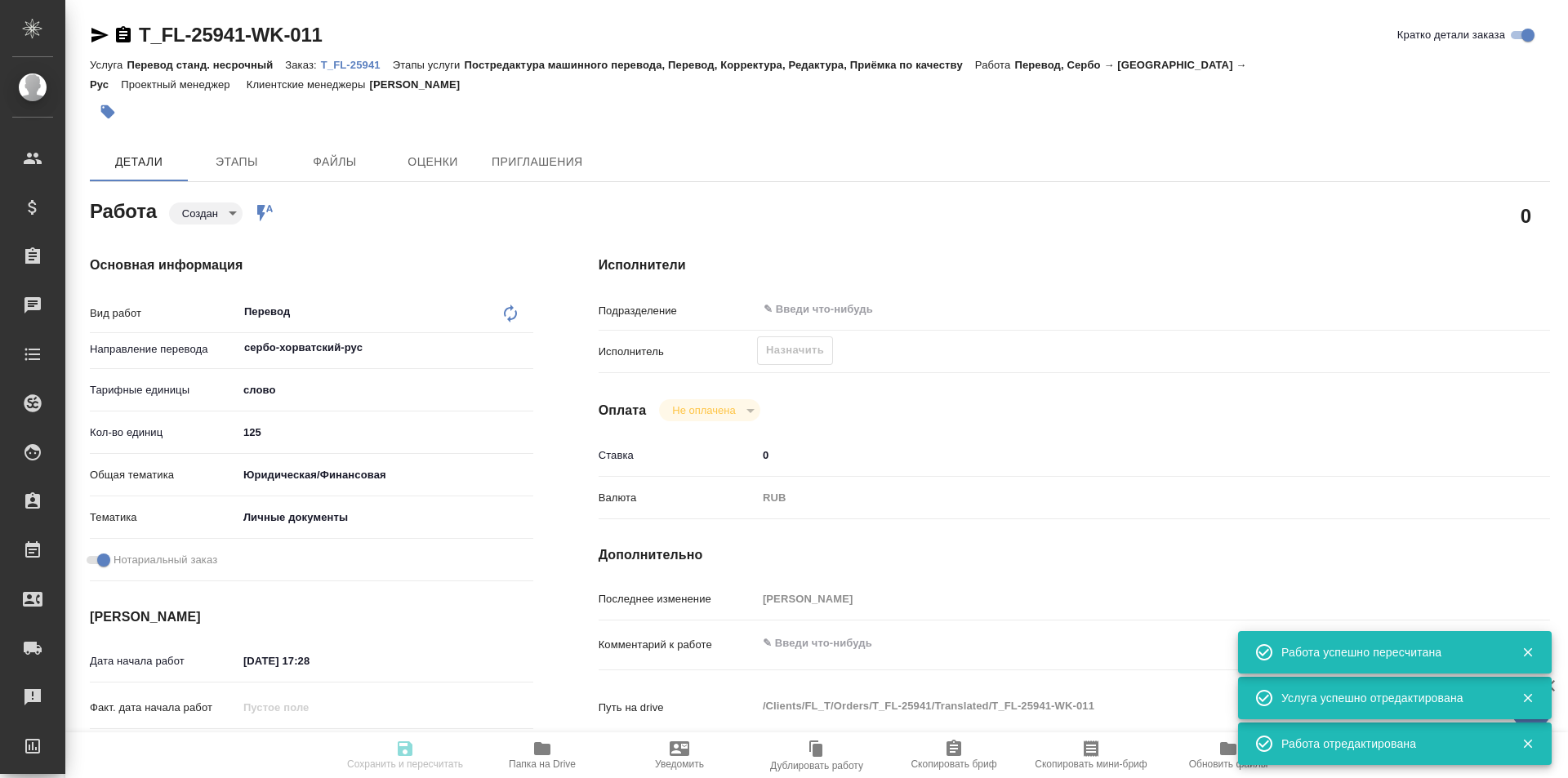
type input "125"
type input "yr-fn"
type input "5a8b8b956a9677013d343cfe"
checkbox input "true"
type input "08.09.2025 17:28"
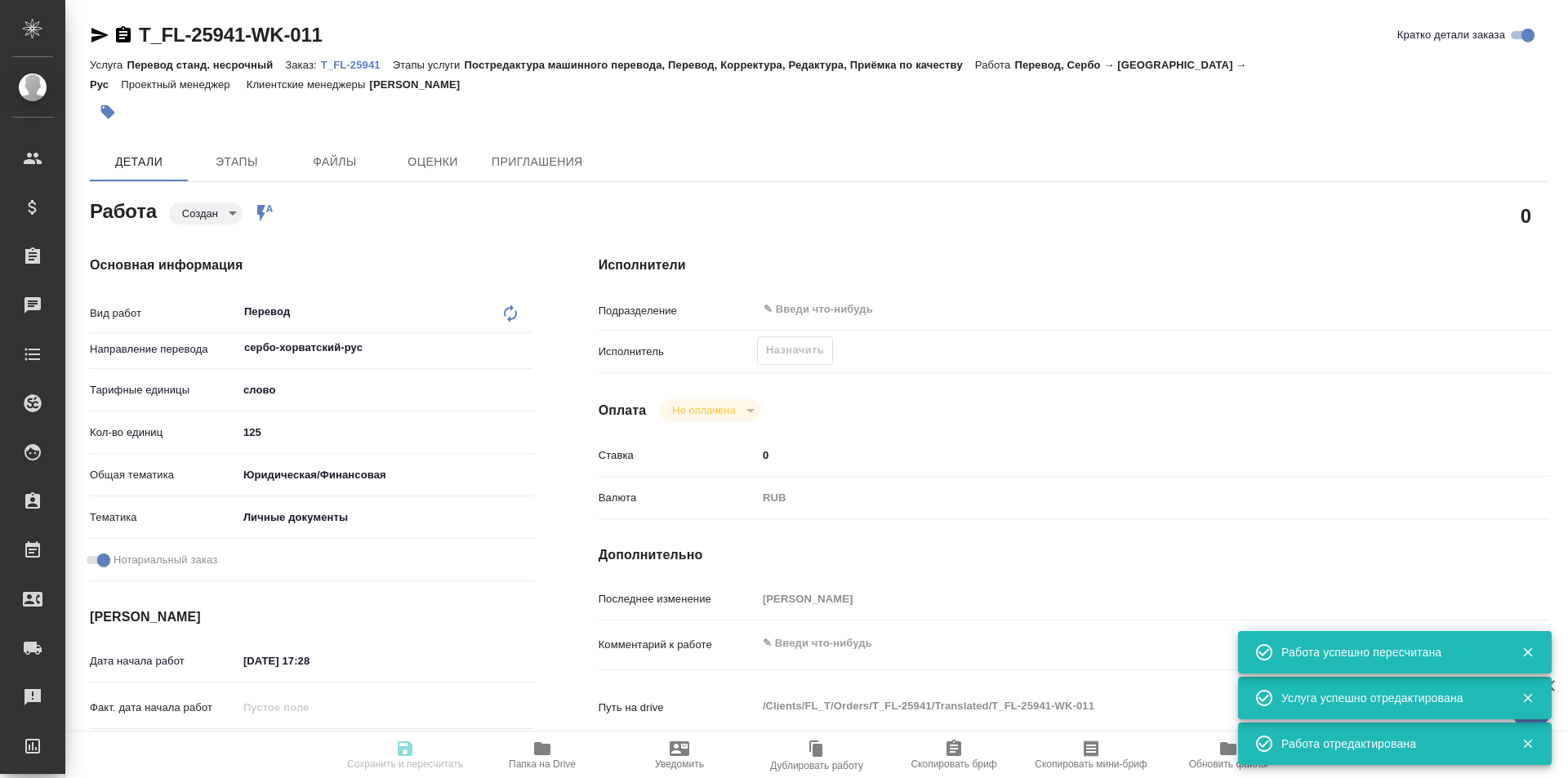
type input "10.09.2025 10:00"
type input "notPayed"
type input "0"
type input "RUB"
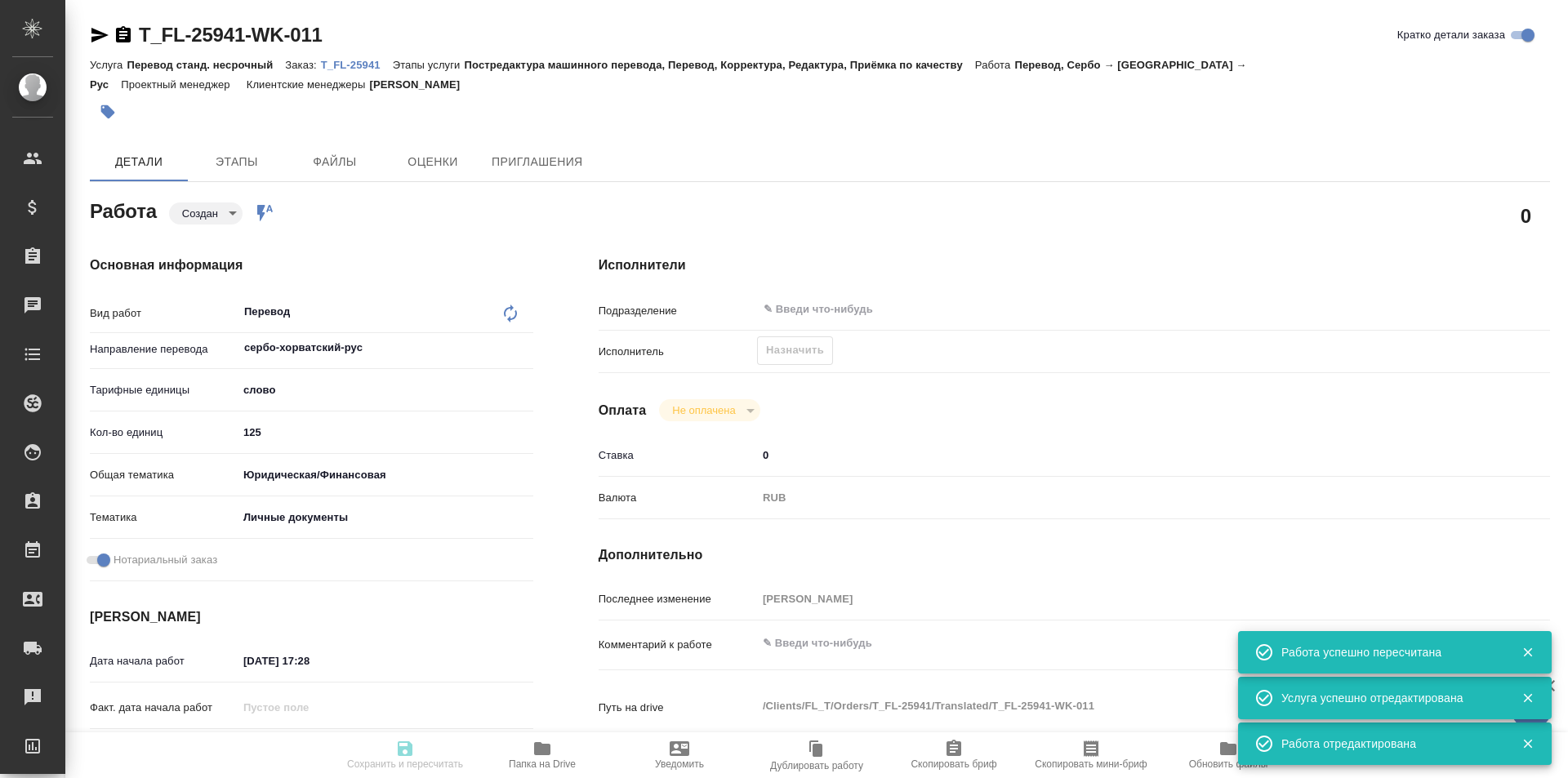
type input "[PERSON_NAME]"
type textarea "x"
type textarea "/Clients/FL_T/Orders/T_FL-25941/Translated/T_FL-25941-WK-011"
type textarea "x"
type input "T_FL-25941"
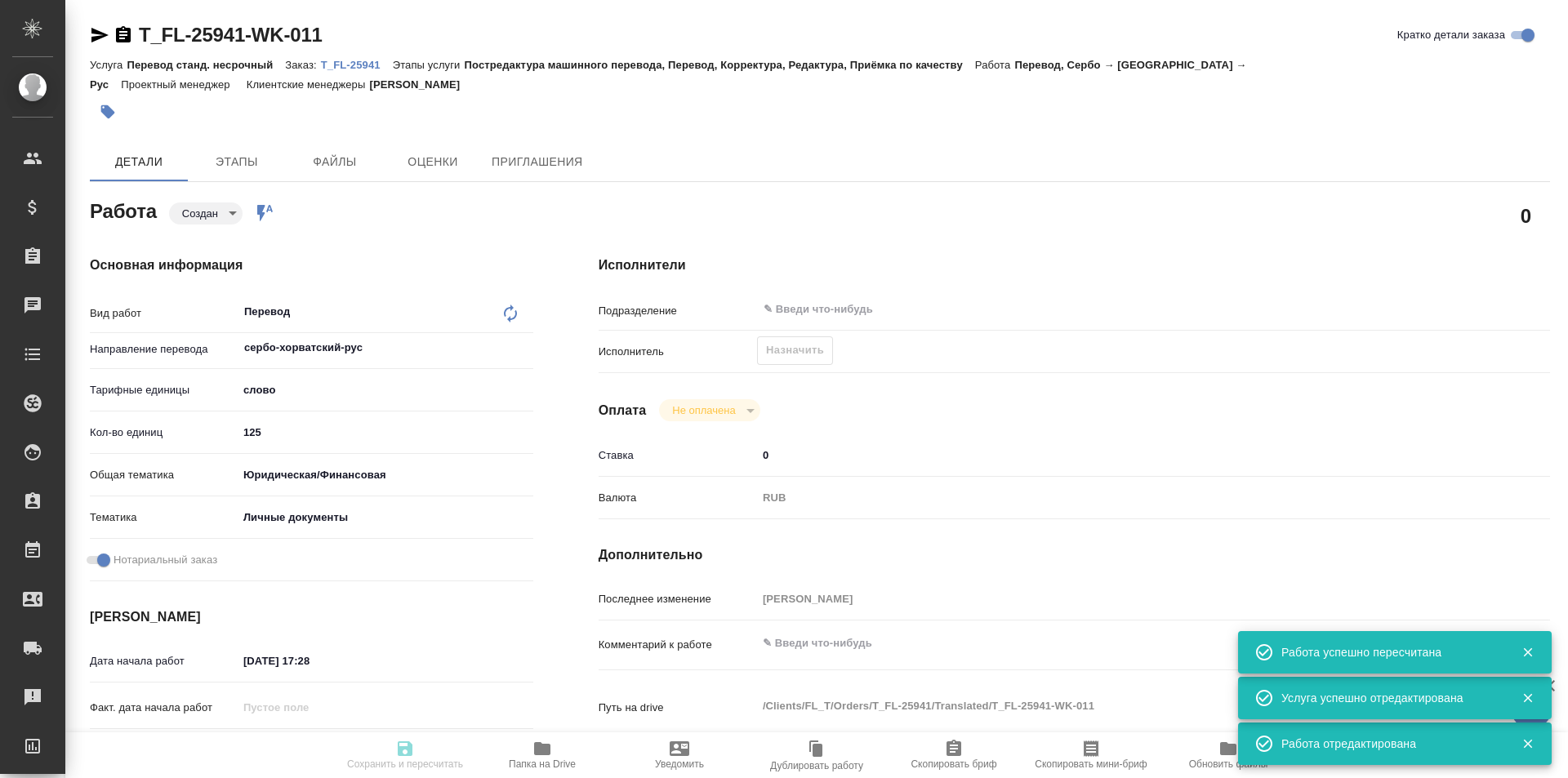
type input "Перевод станд. несрочный"
type input "Постредактура машинного перевода, Перевод, Корректура, Редактура, Приёмка по ка…"
type input "Прохорова Анастасия"
type input "/Clients/FL_T/Orders/T_FL-25941"
type textarea "x"
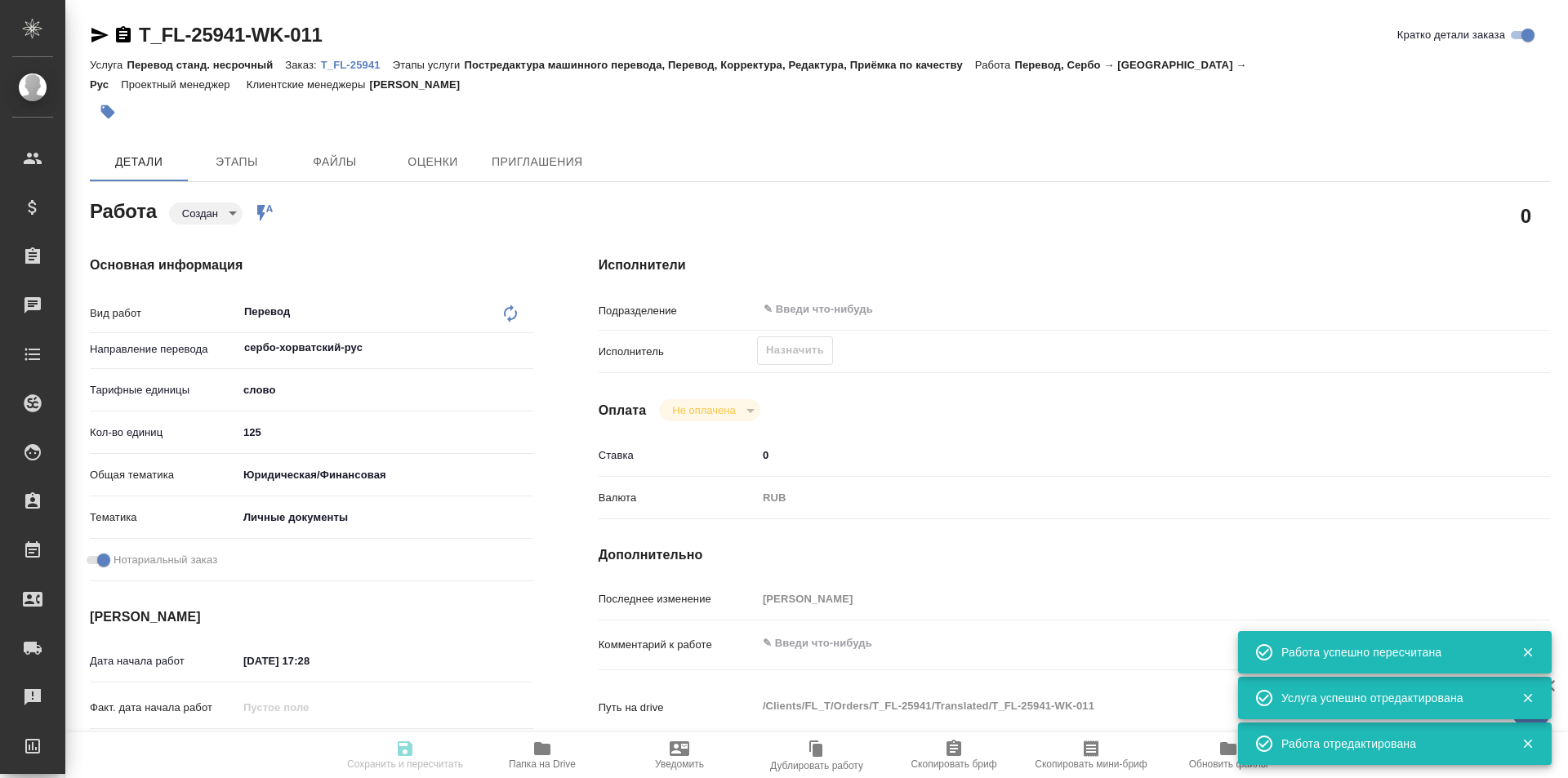
type textarea "серб-рус под нот для мфц чтобы получить снилс"
type textarea "x"
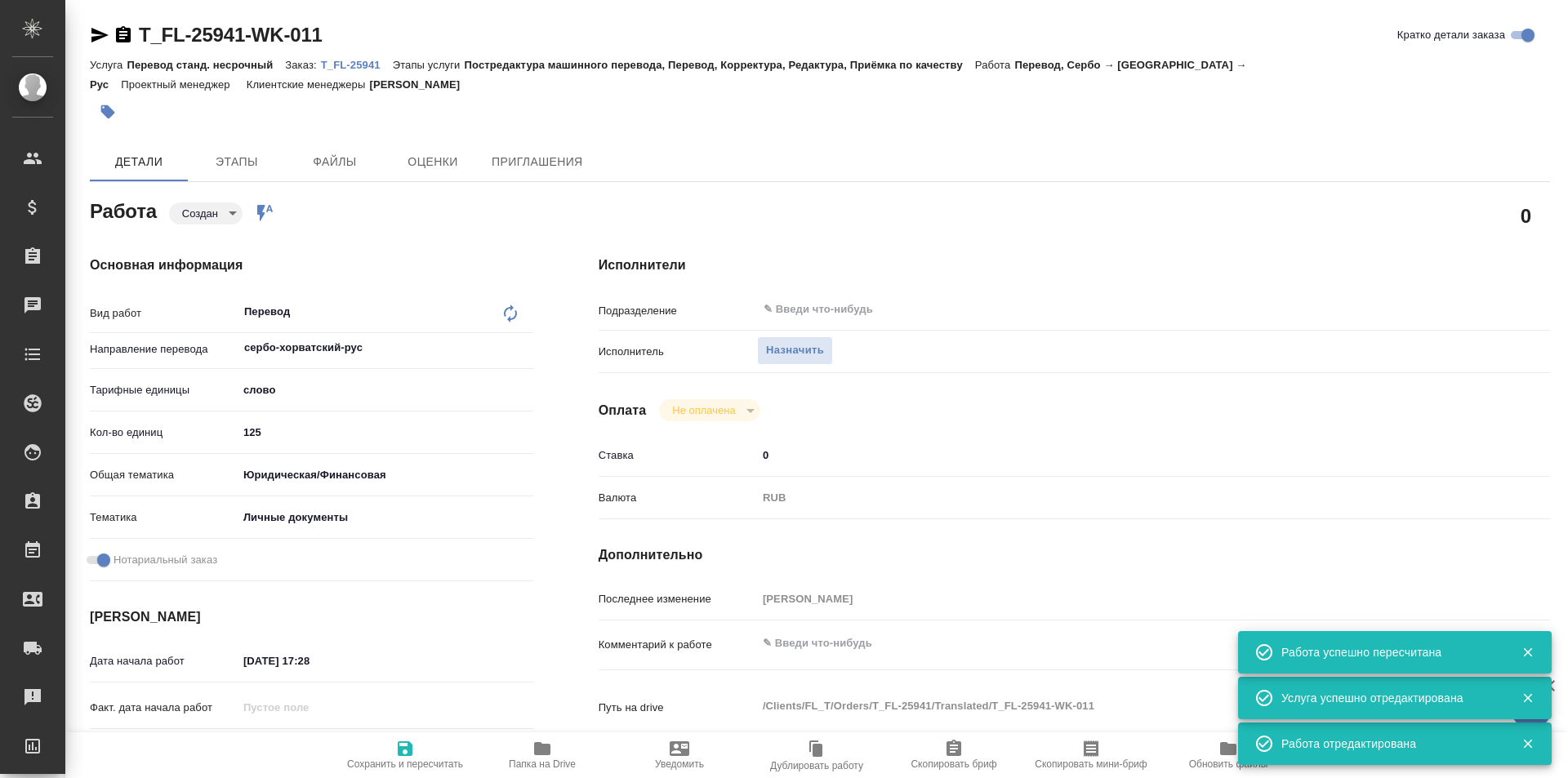
type textarea "x"
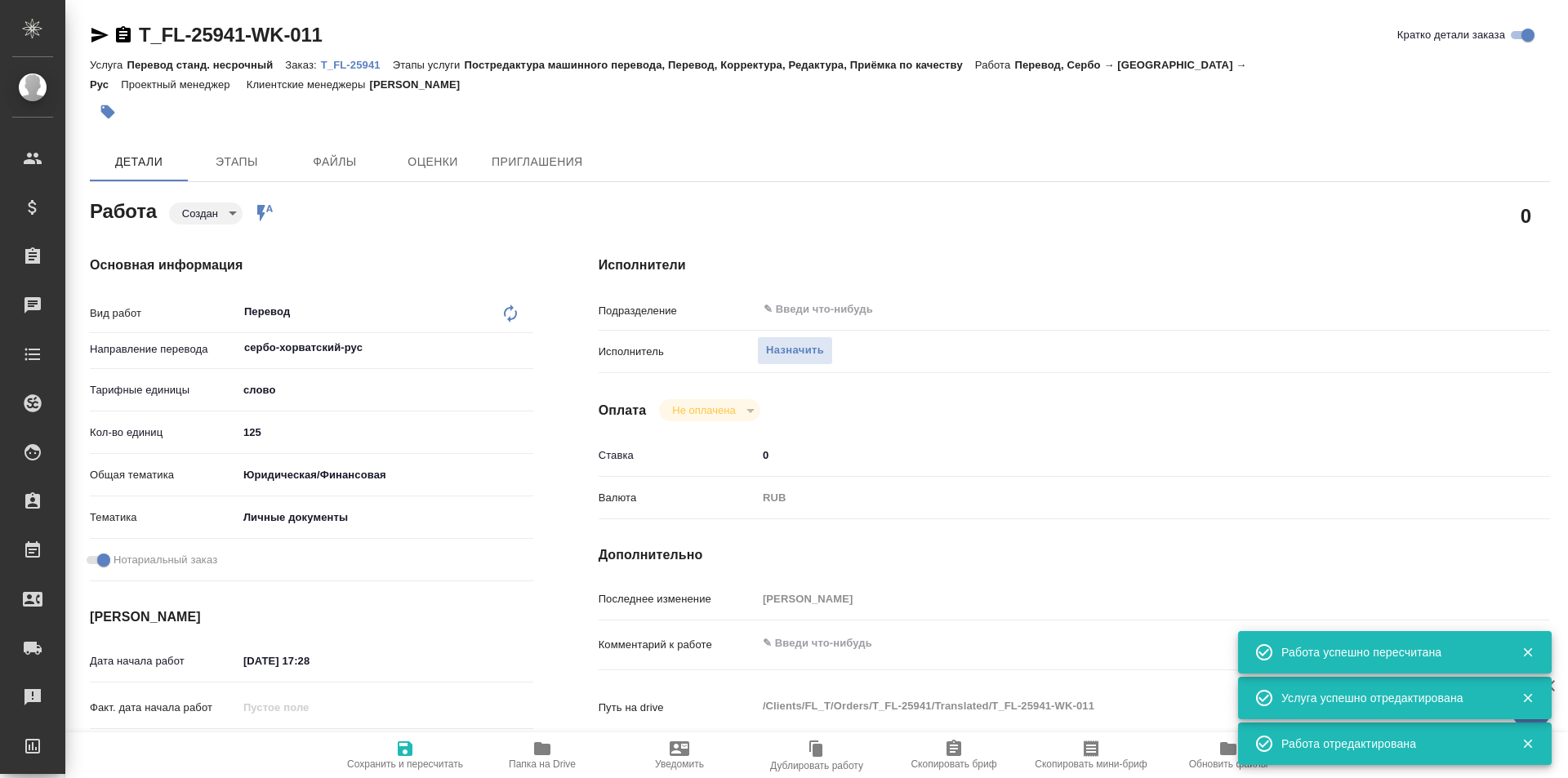
type textarea "x"
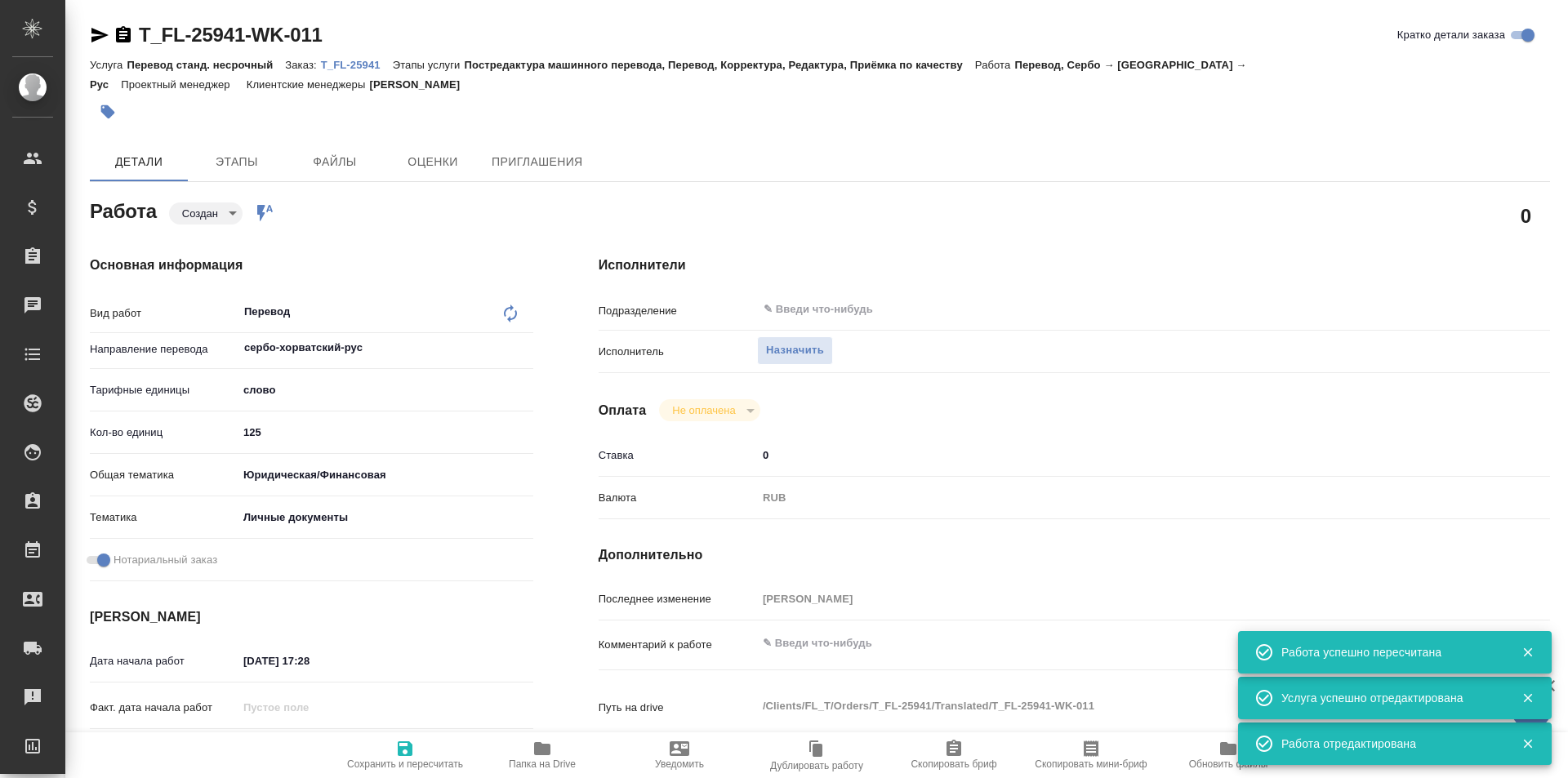
type textarea "x"
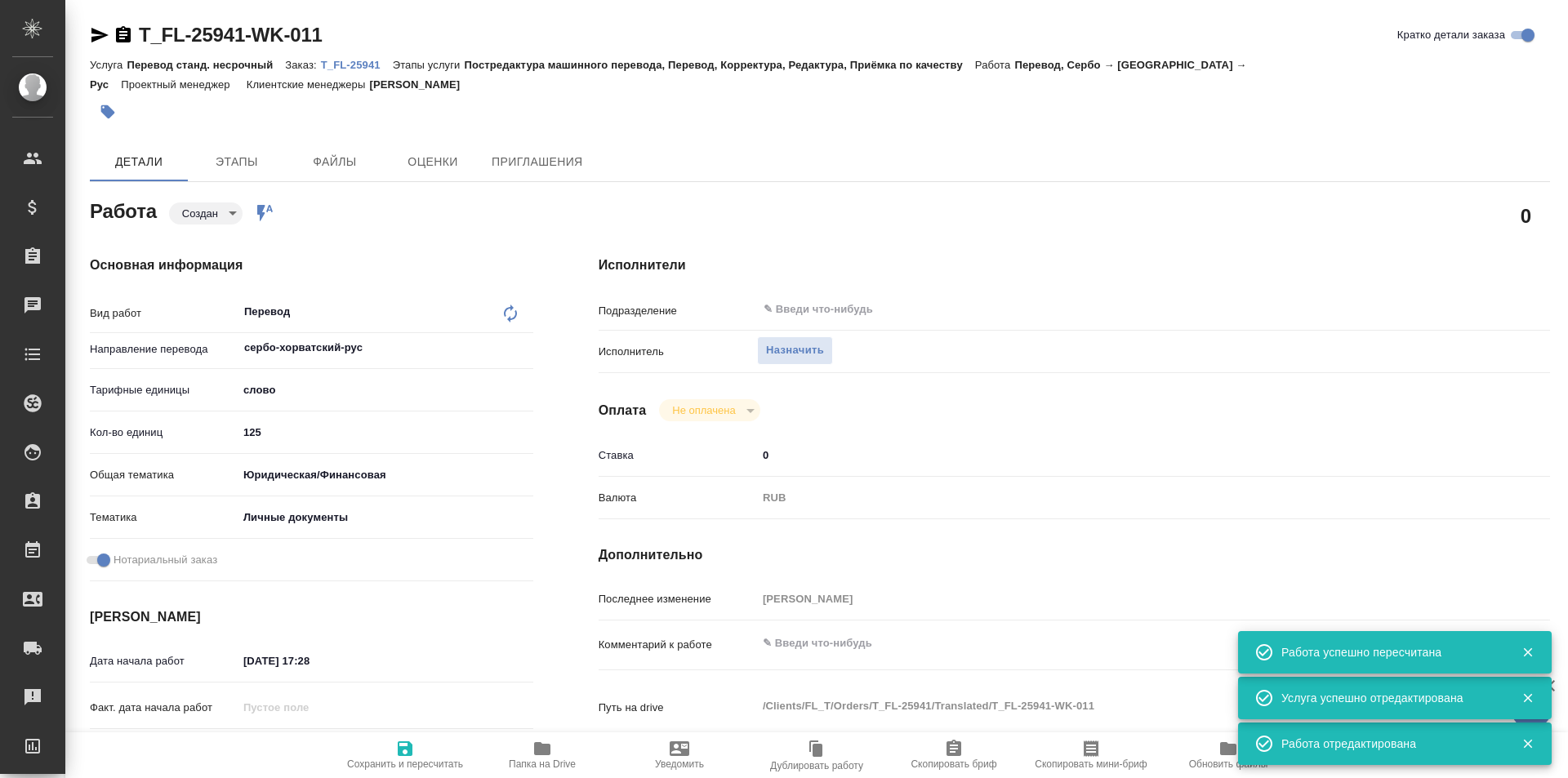
type textarea "x"
click at [847, 307] on input "text" at bounding box center [1087, 310] width 649 height 20
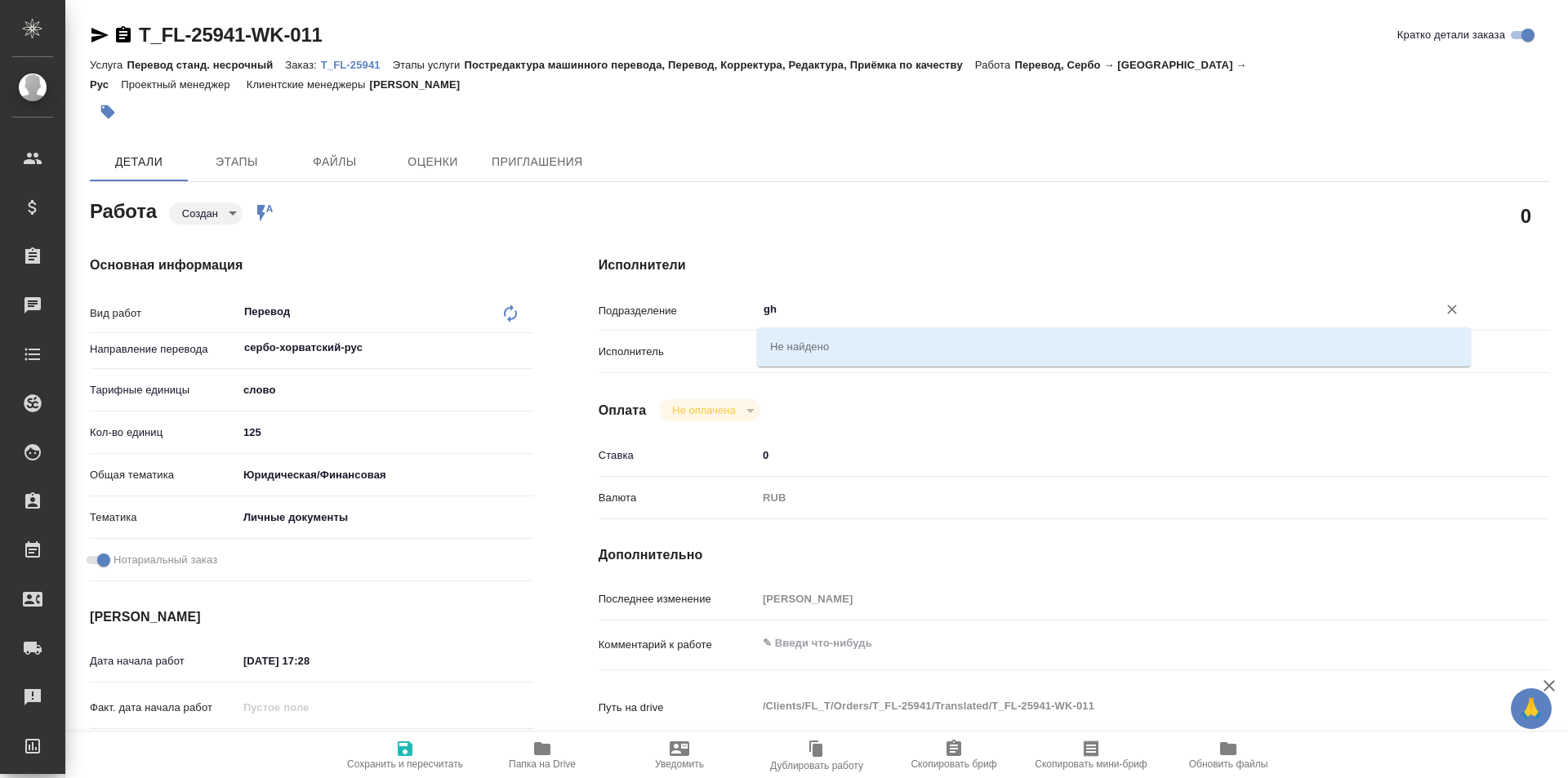
type input "g"
type textarea "x"
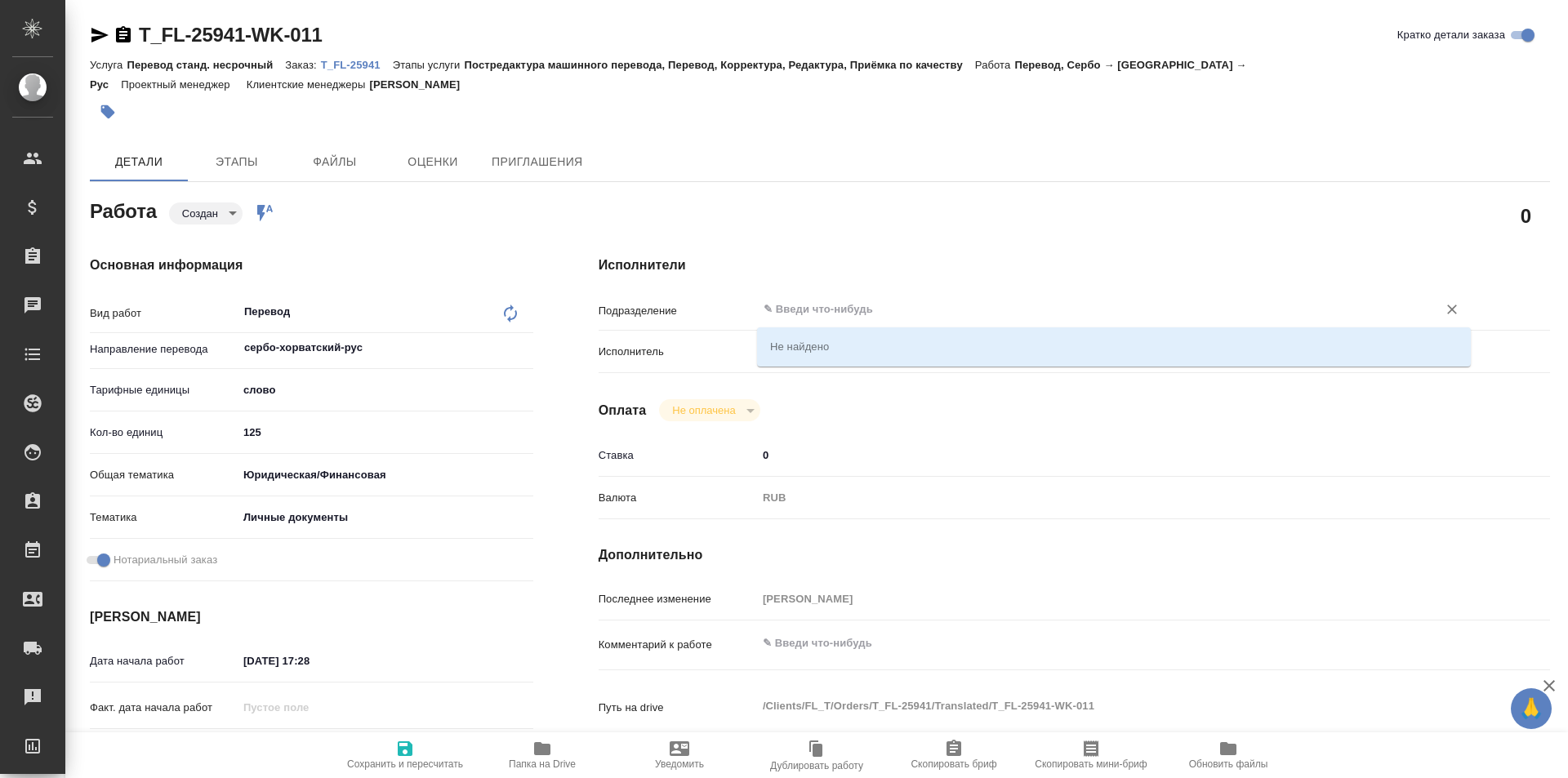
type textarea "x"
type input "пряма"
click at [890, 349] on li "Прямая загрузка (шаблонные документы)" at bounding box center [1113, 346] width 713 height 29
type textarea "x"
type input "Прямая загрузка (шаблонные документы)"
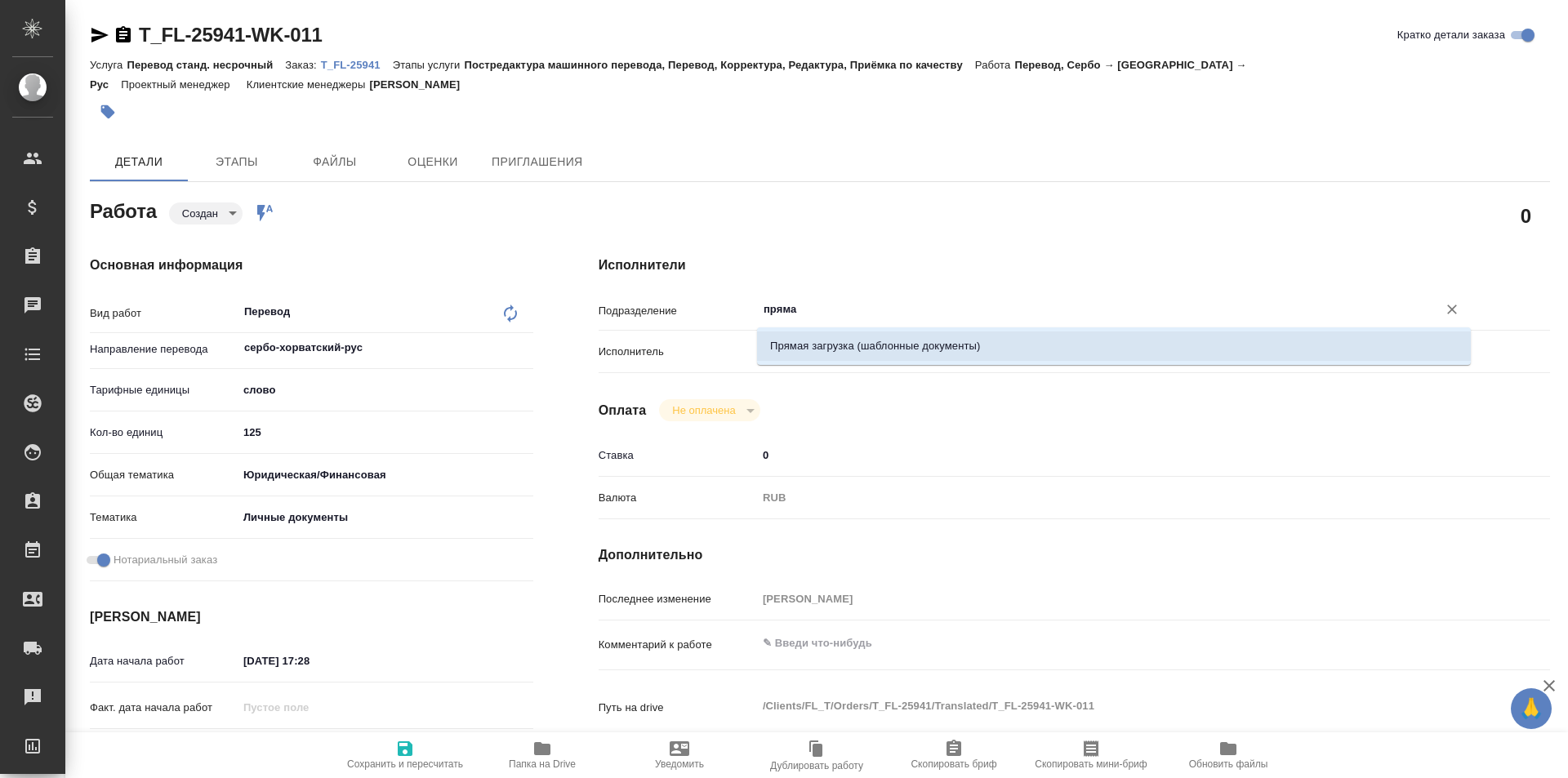
type textarea "x"
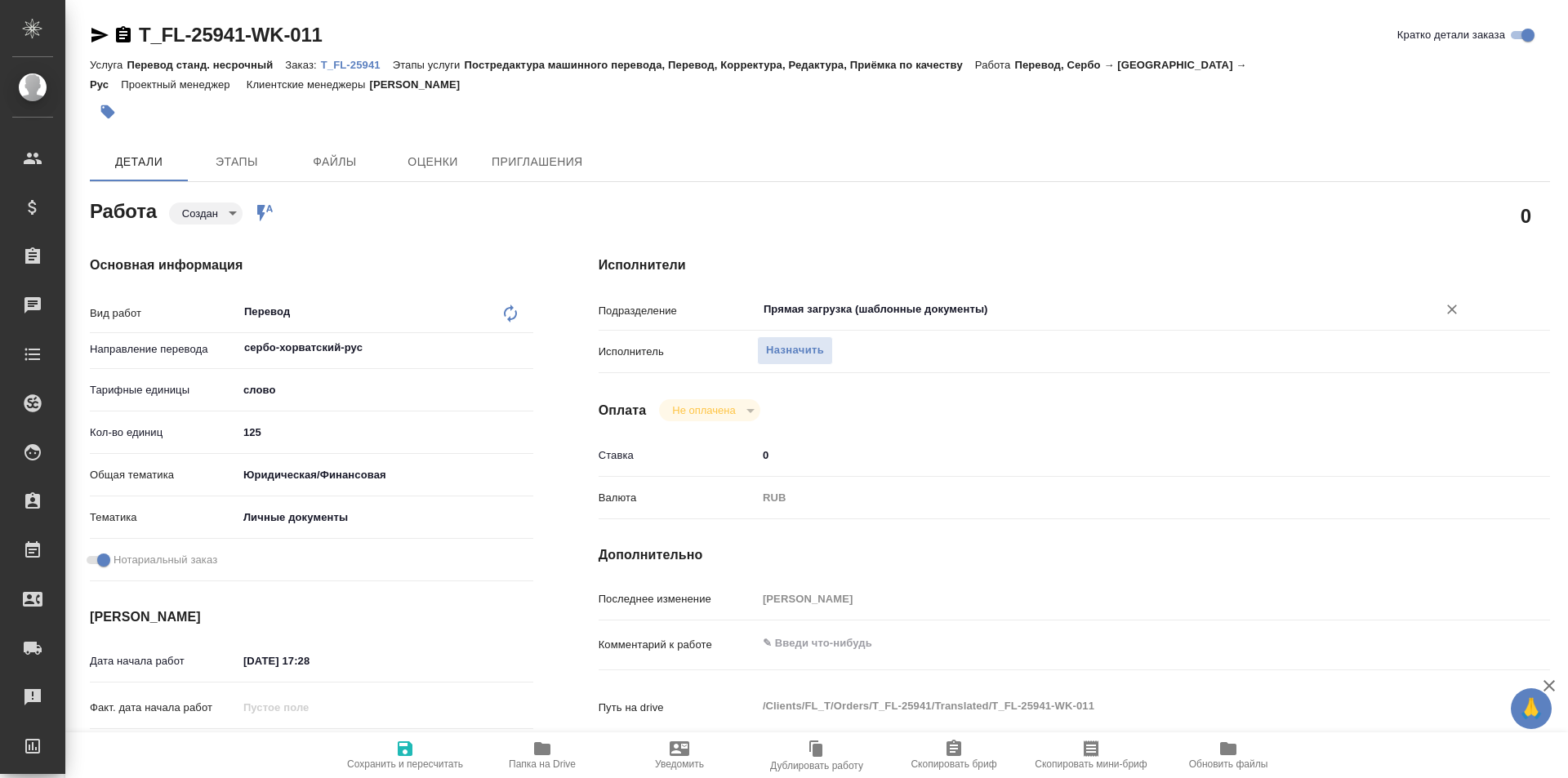
type input "Прямая загрузка (шаблонные документы)"
click at [420, 735] on button "Сохранить и пересчитать" at bounding box center [405, 755] width 138 height 46
type textarea "x"
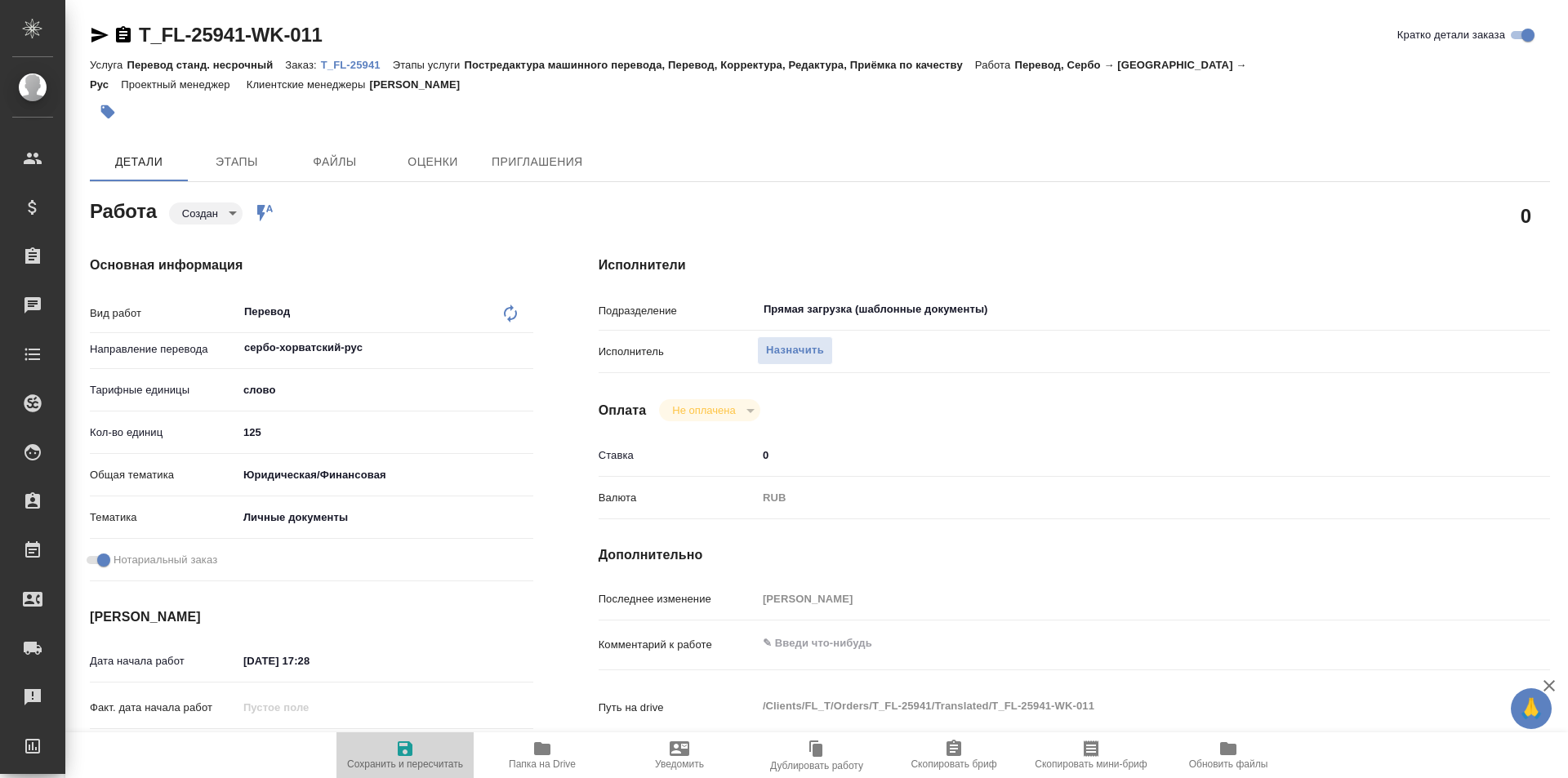
type textarea "x"
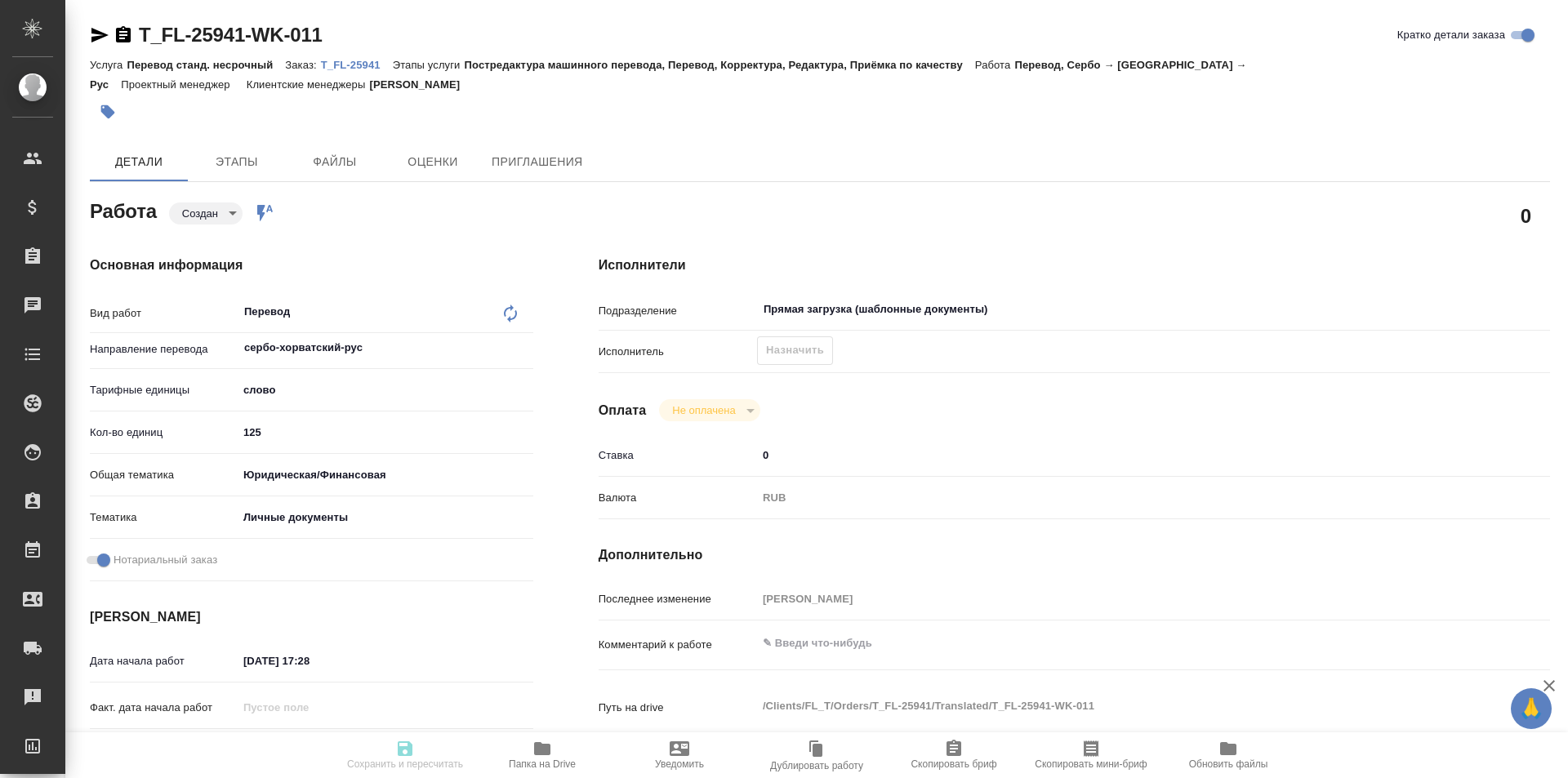
type textarea "x"
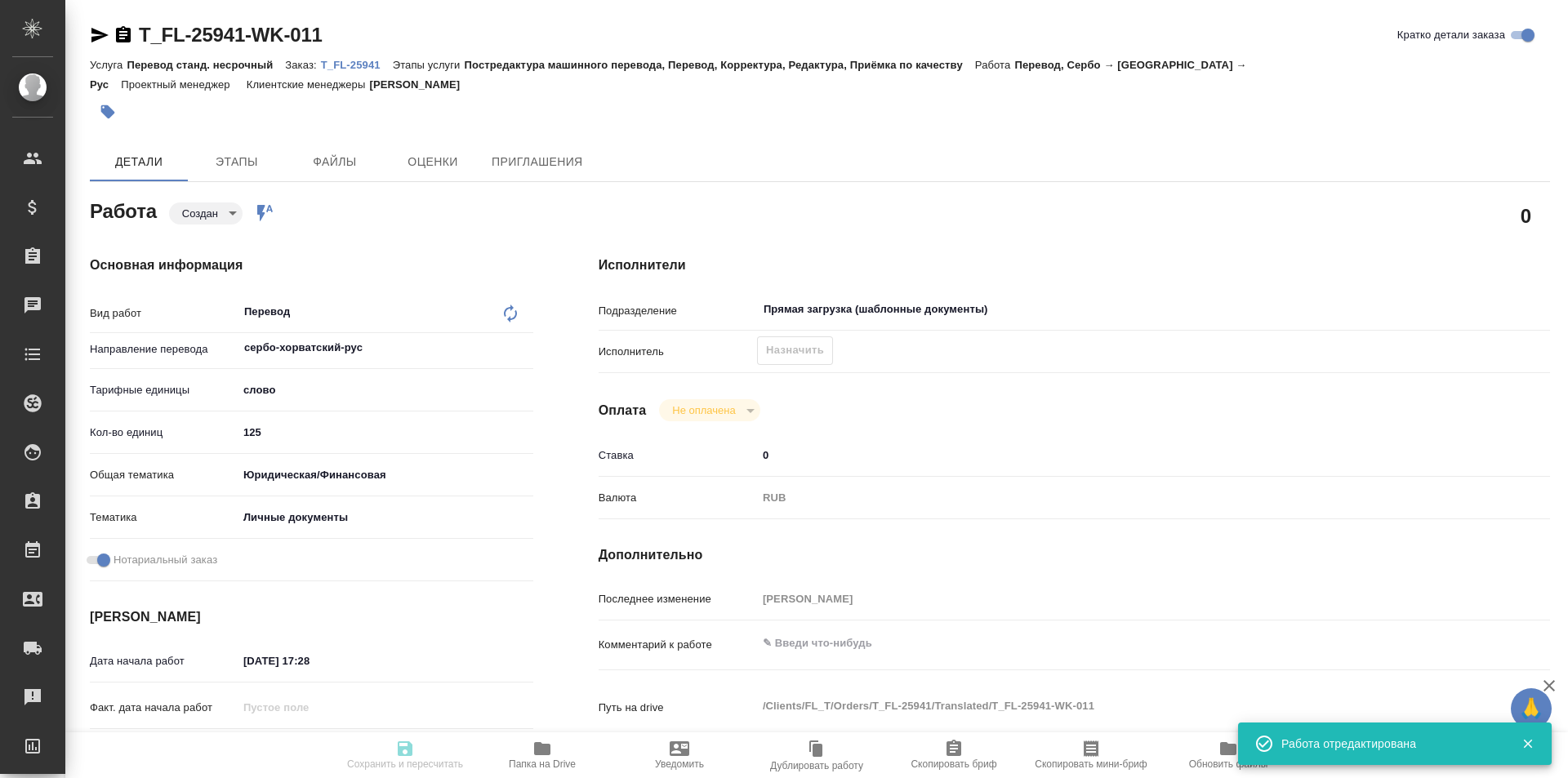
type textarea "x"
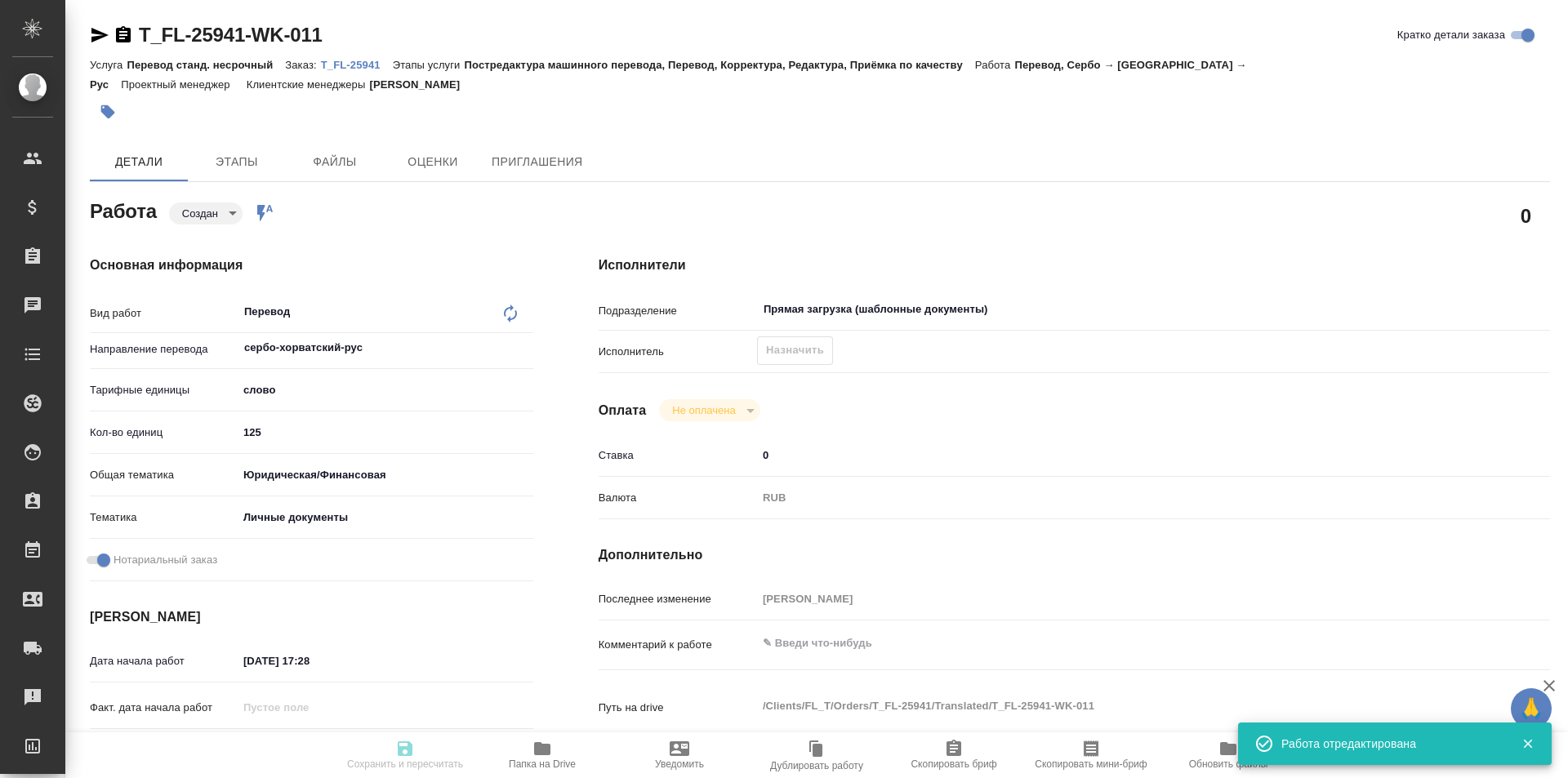
type input "created"
type textarea "Перевод"
type textarea "x"
type input "сербо-хорватский-рус"
type input "5a8b1489cc6b4906c91bfd90"
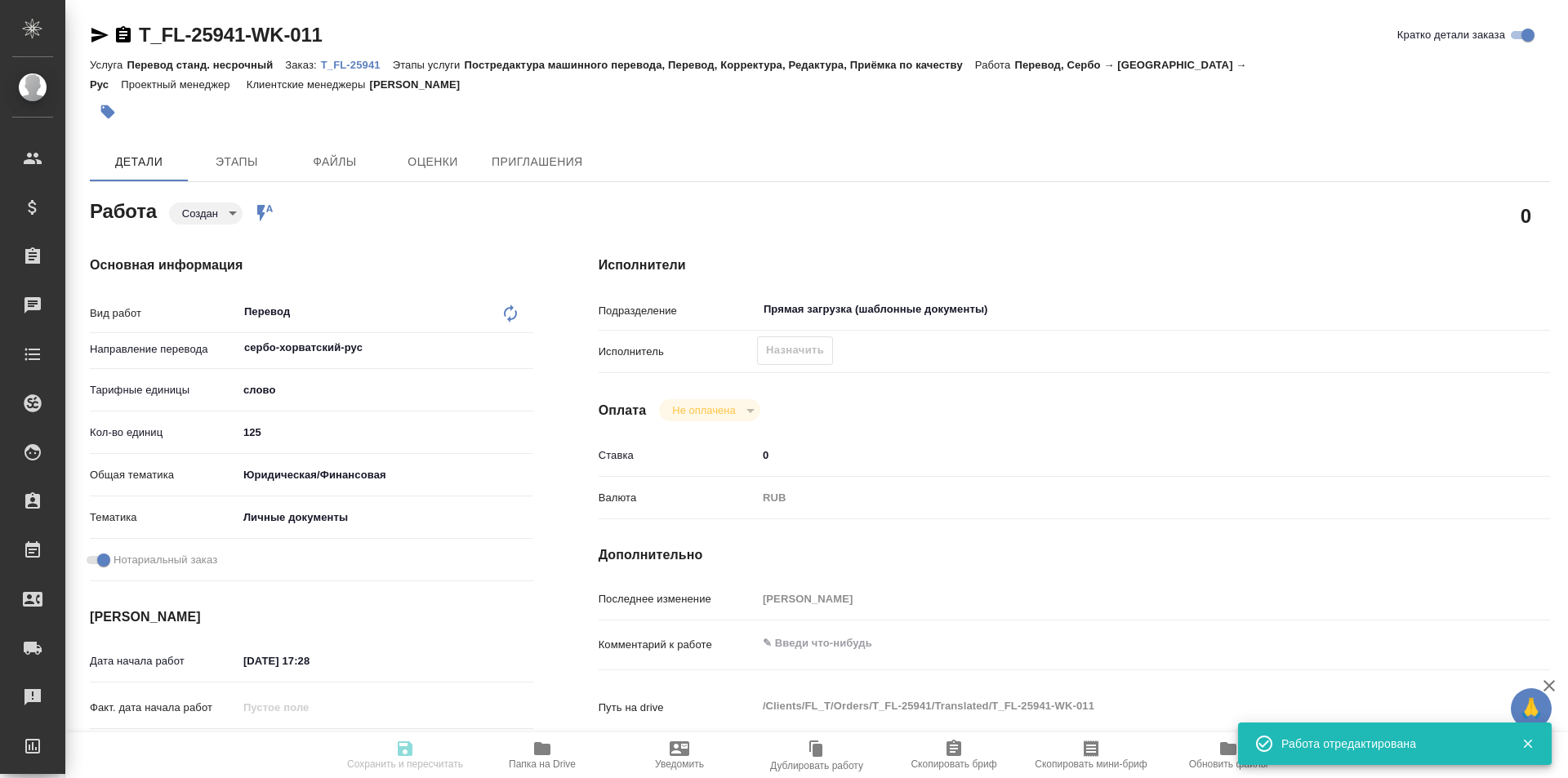
type input "125"
type input "yr-fn"
type input "5a8b8b956a9677013d343cfe"
checkbox input "true"
type input "08.09.2025 17:28"
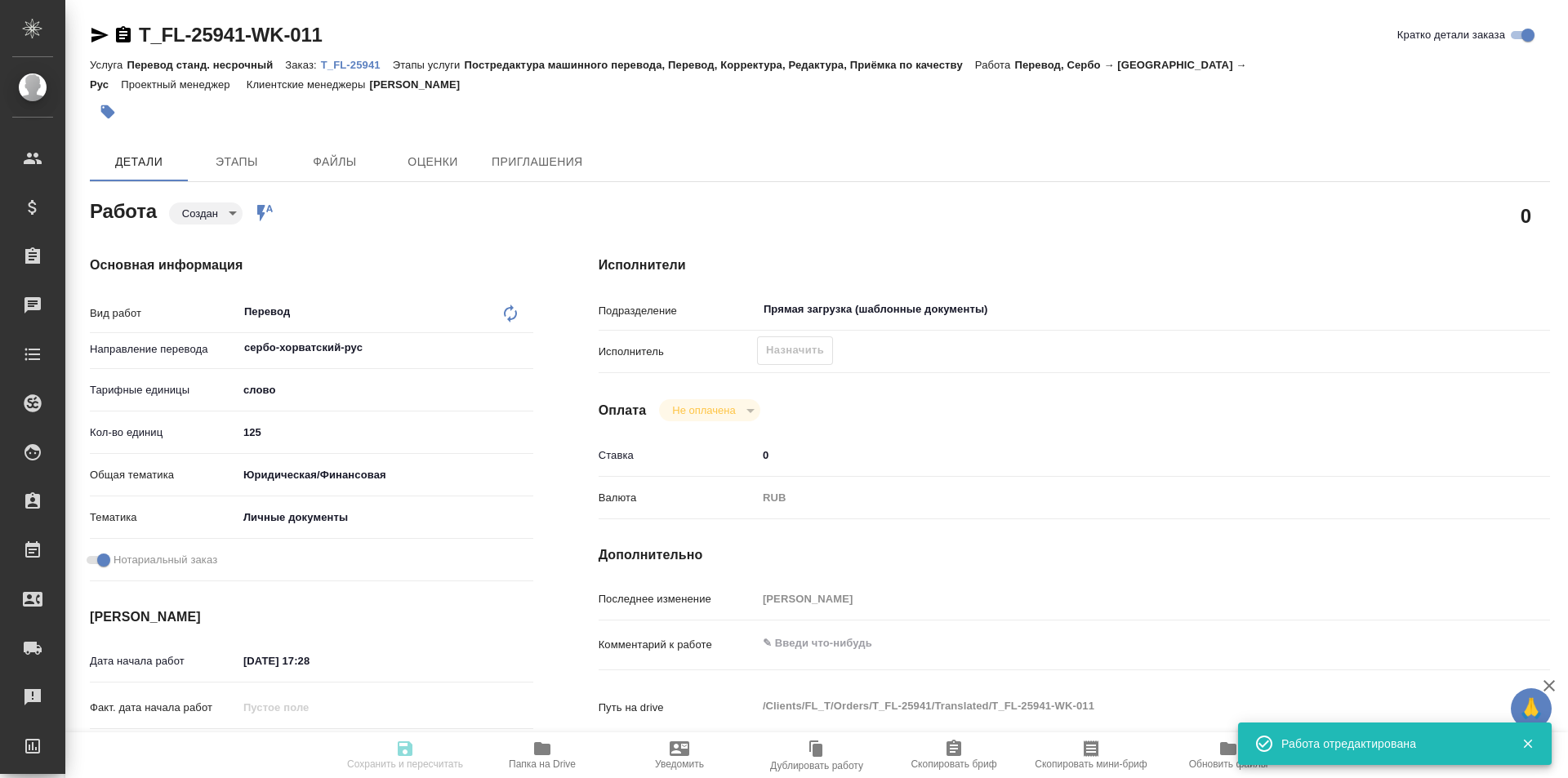
type input "10.09.2025 10:00"
type input "Прямая загрузка (шаблонные документы)"
type input "notPayed"
type input "0"
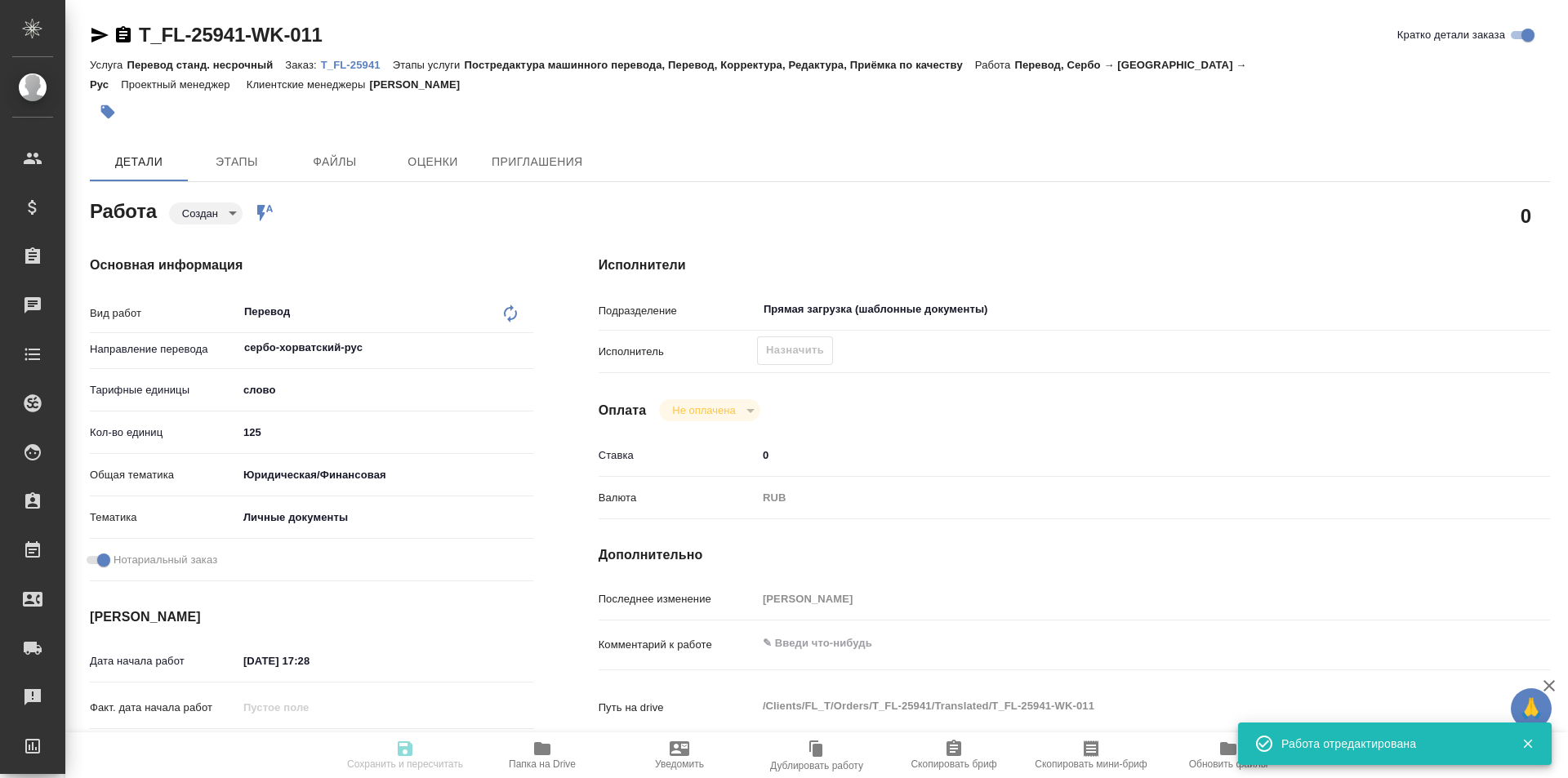
type input "RUB"
type input "[PERSON_NAME]"
type textarea "x"
type textarea "/Clients/FL_T/Orders/T_FL-25941/Translated/T_FL-25941-WK-011"
type textarea "x"
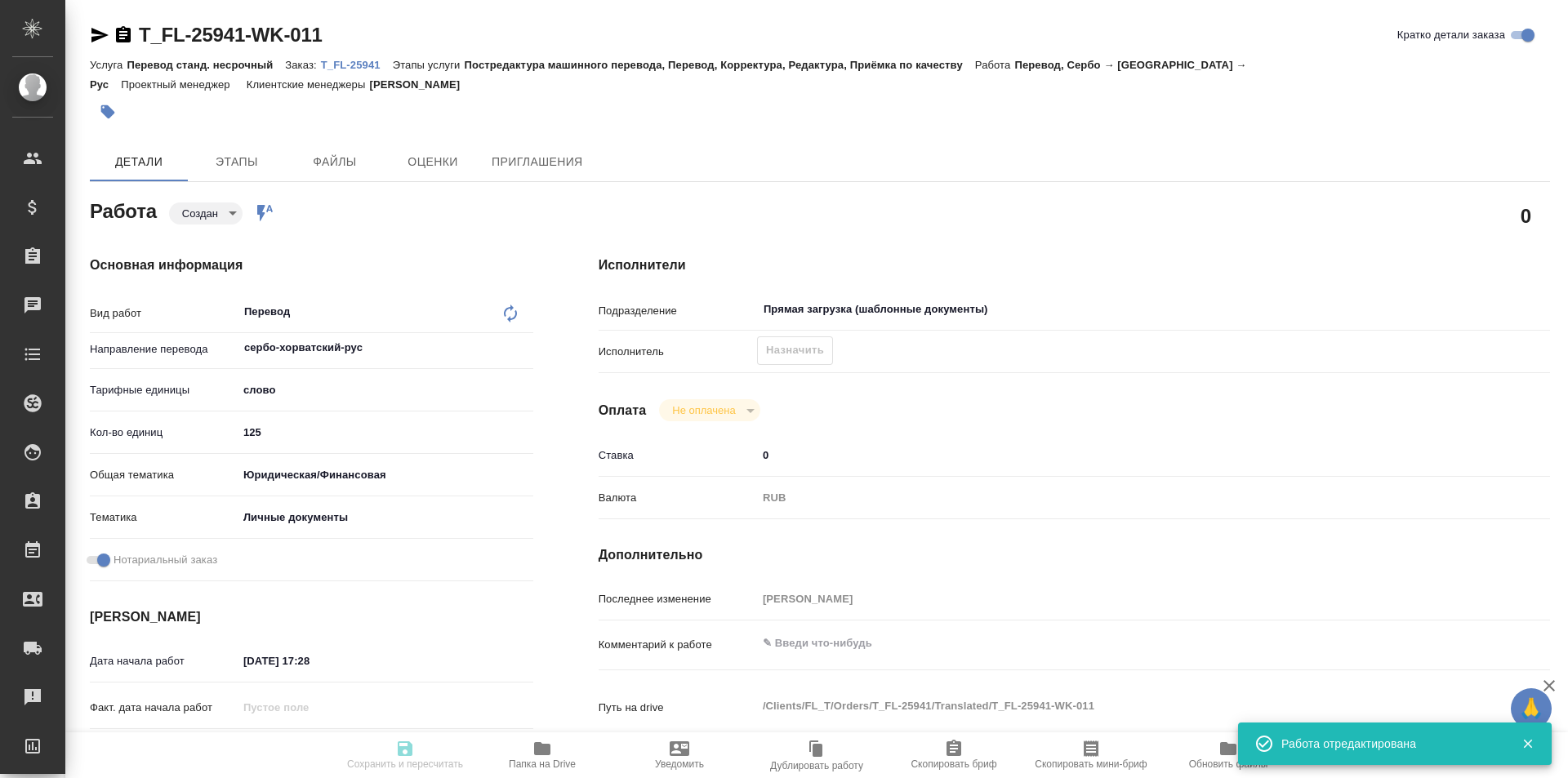
type input "T_FL-25941"
type input "Перевод станд. несрочный"
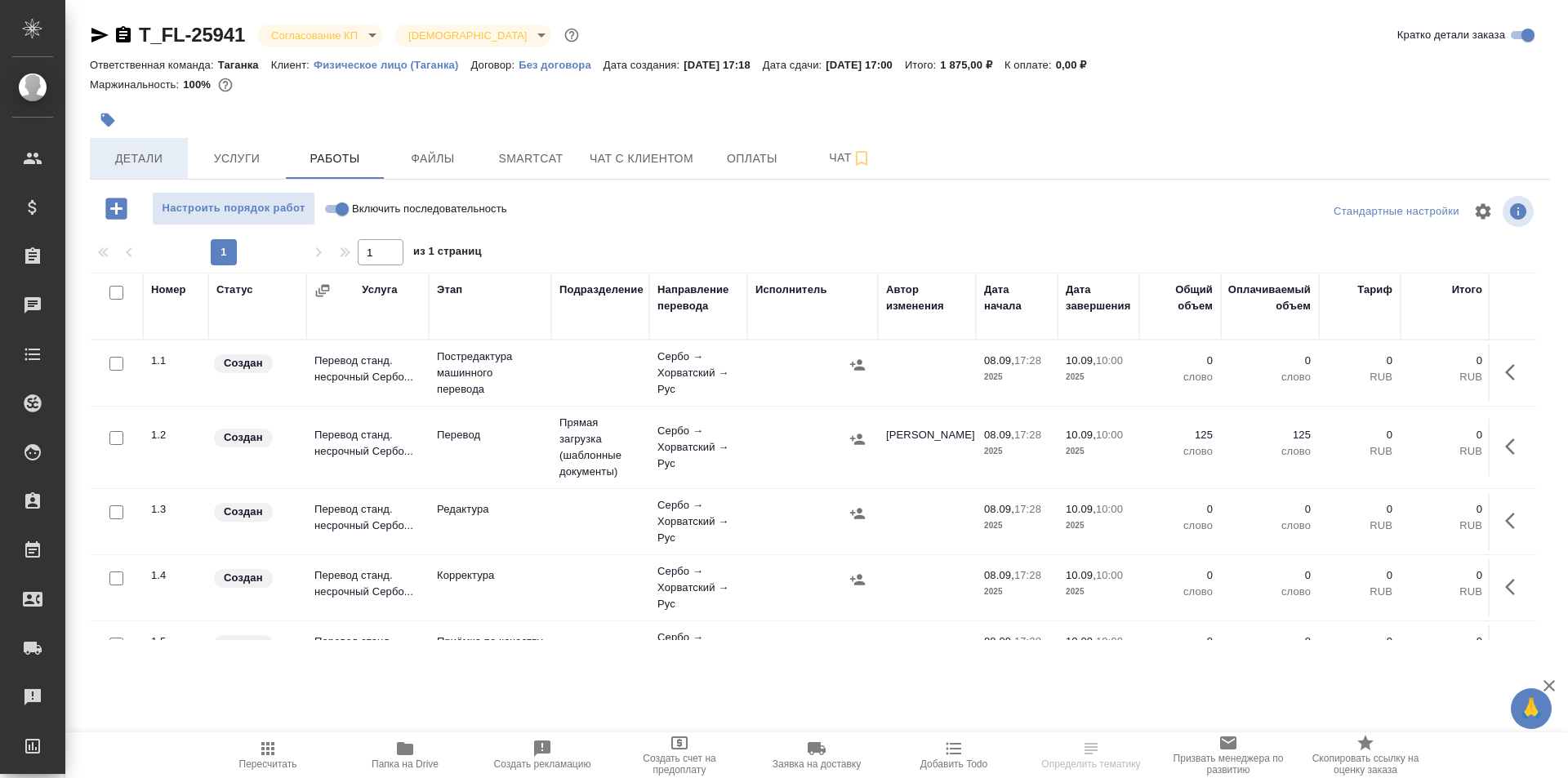
click at [145, 159] on span "Детали" at bounding box center [138, 158] width 79 height 21
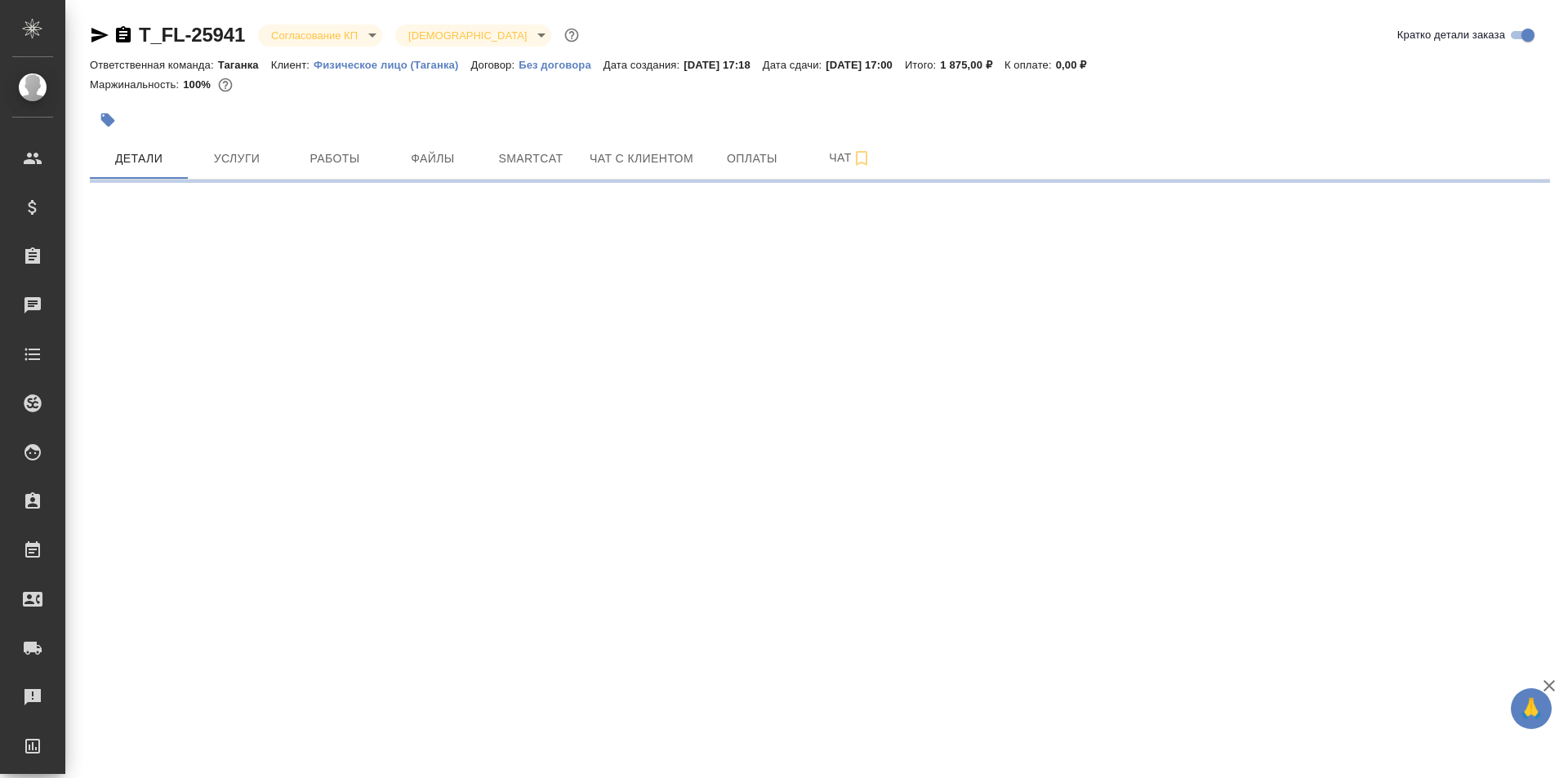
select select "RU"
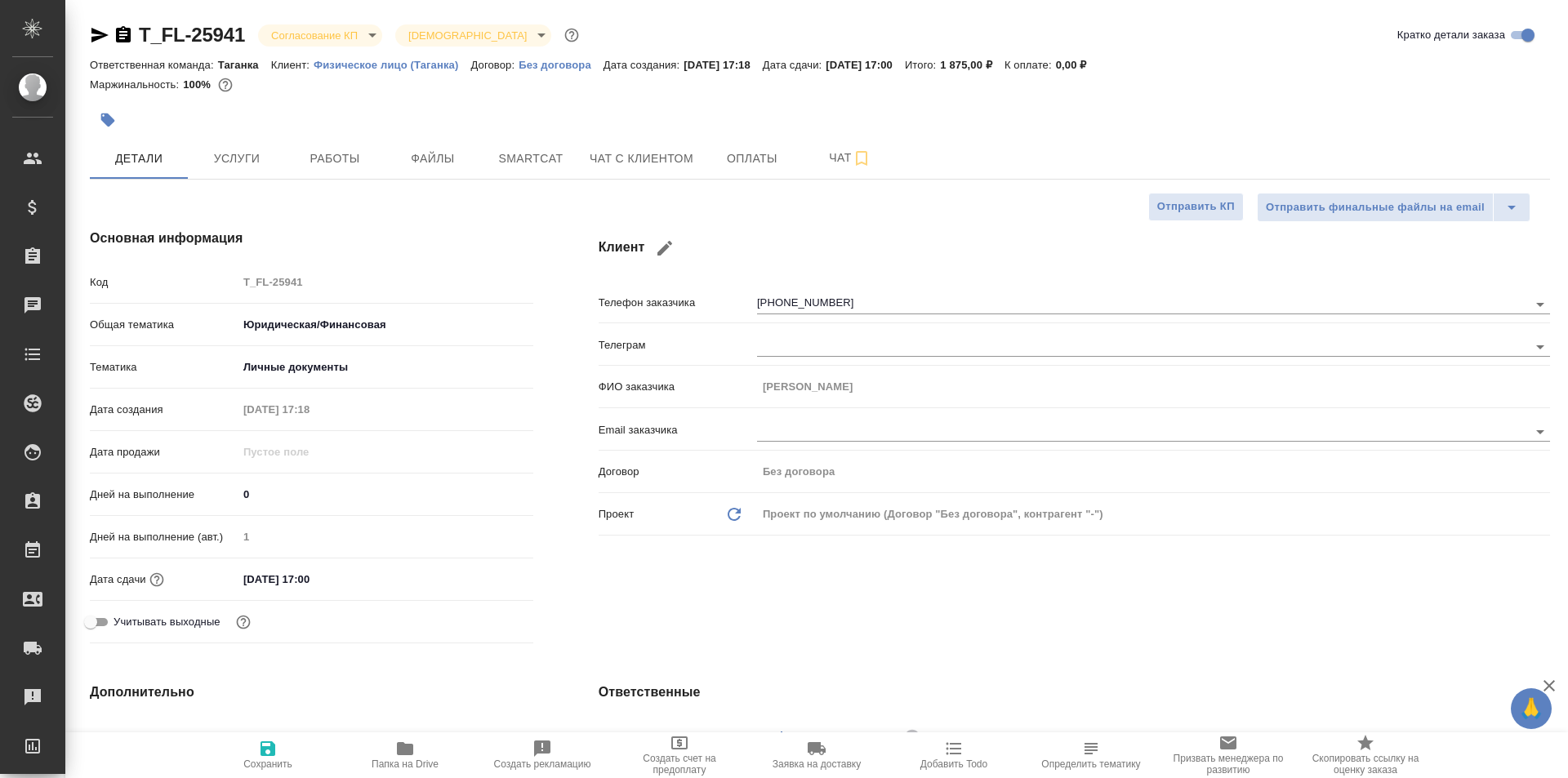
type textarea "x"
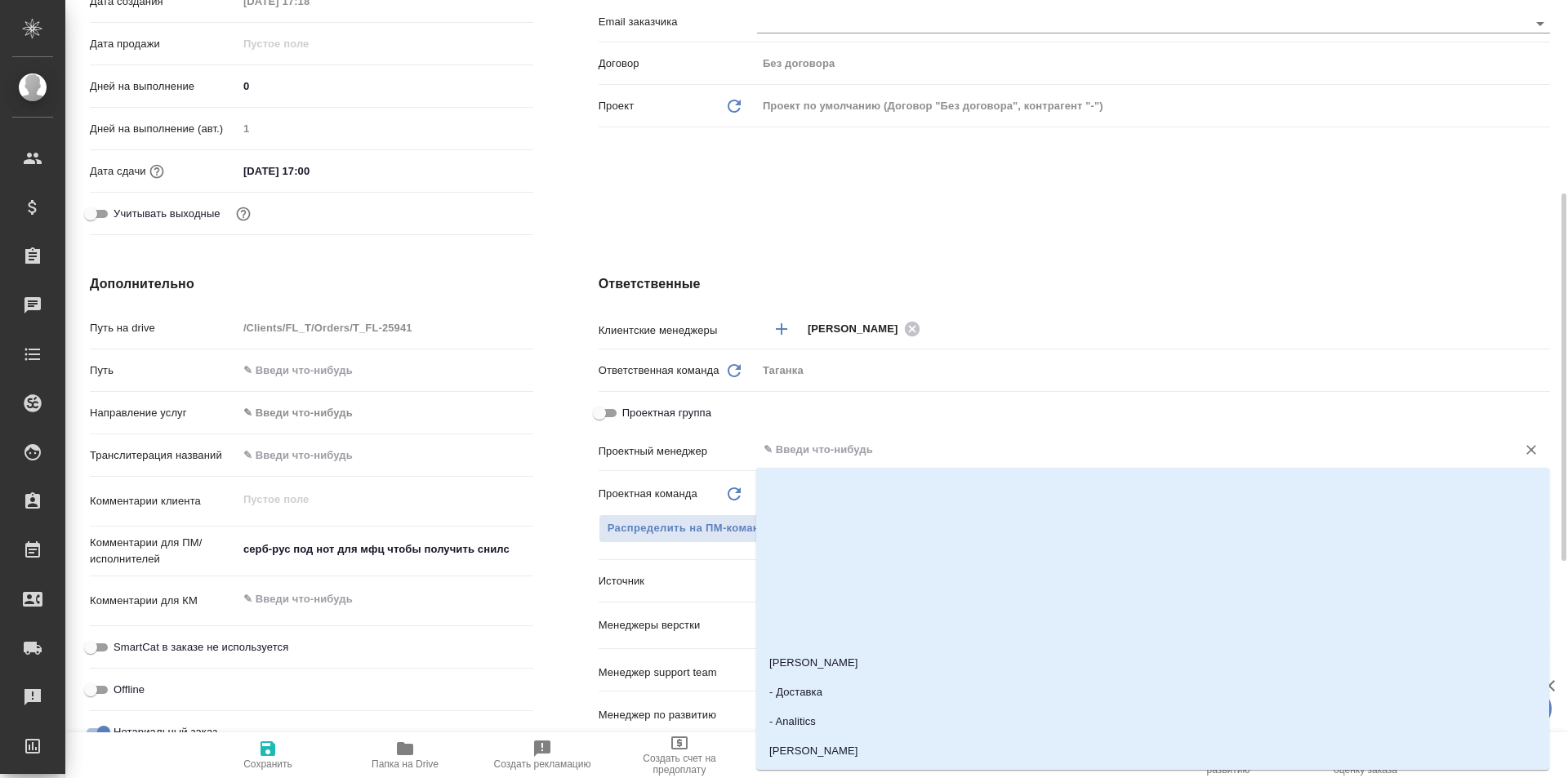
click at [807, 450] on input "text" at bounding box center [1126, 450] width 728 height 20
type textarea "x"
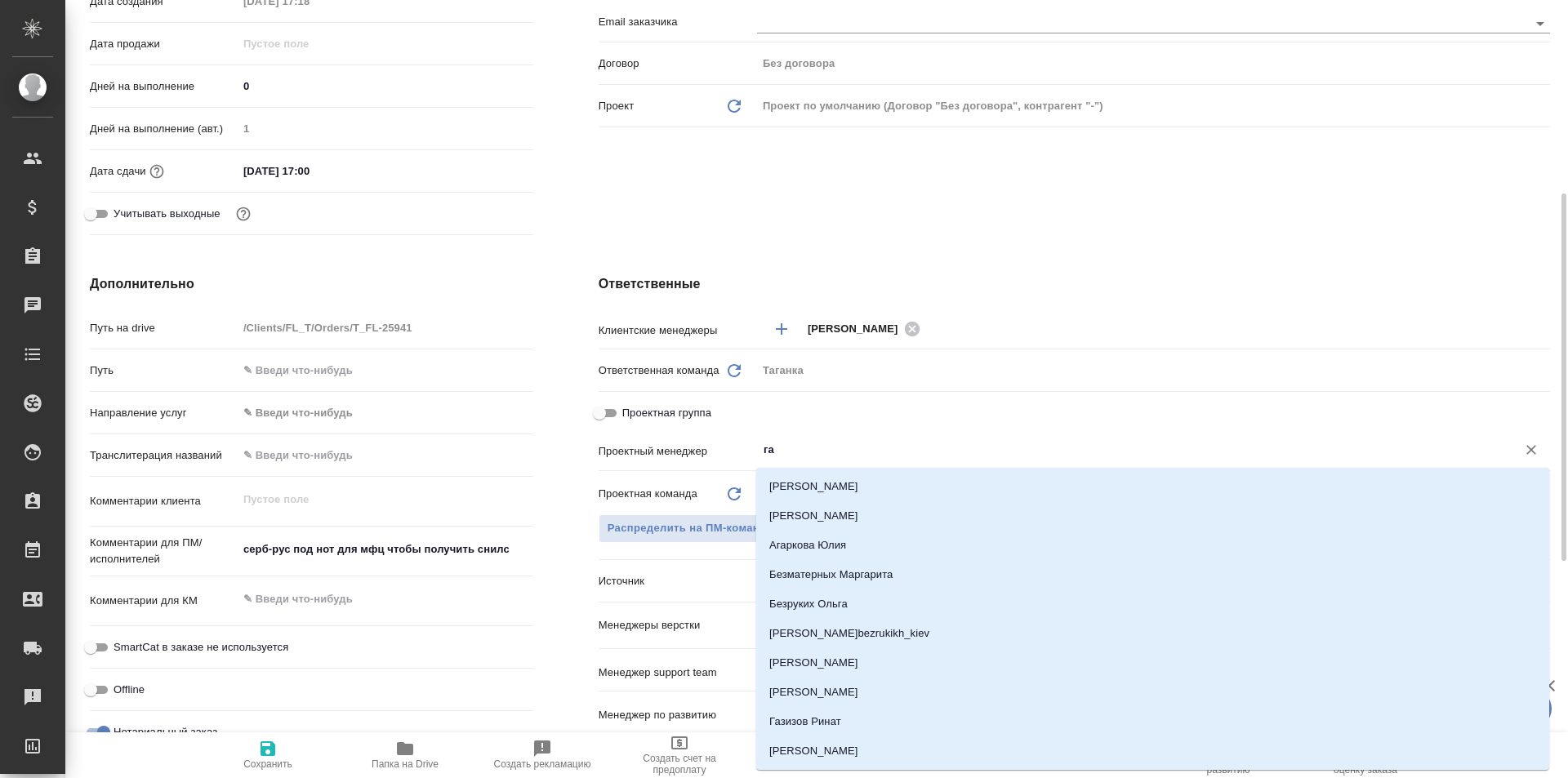
type input "г"
type textarea "x"
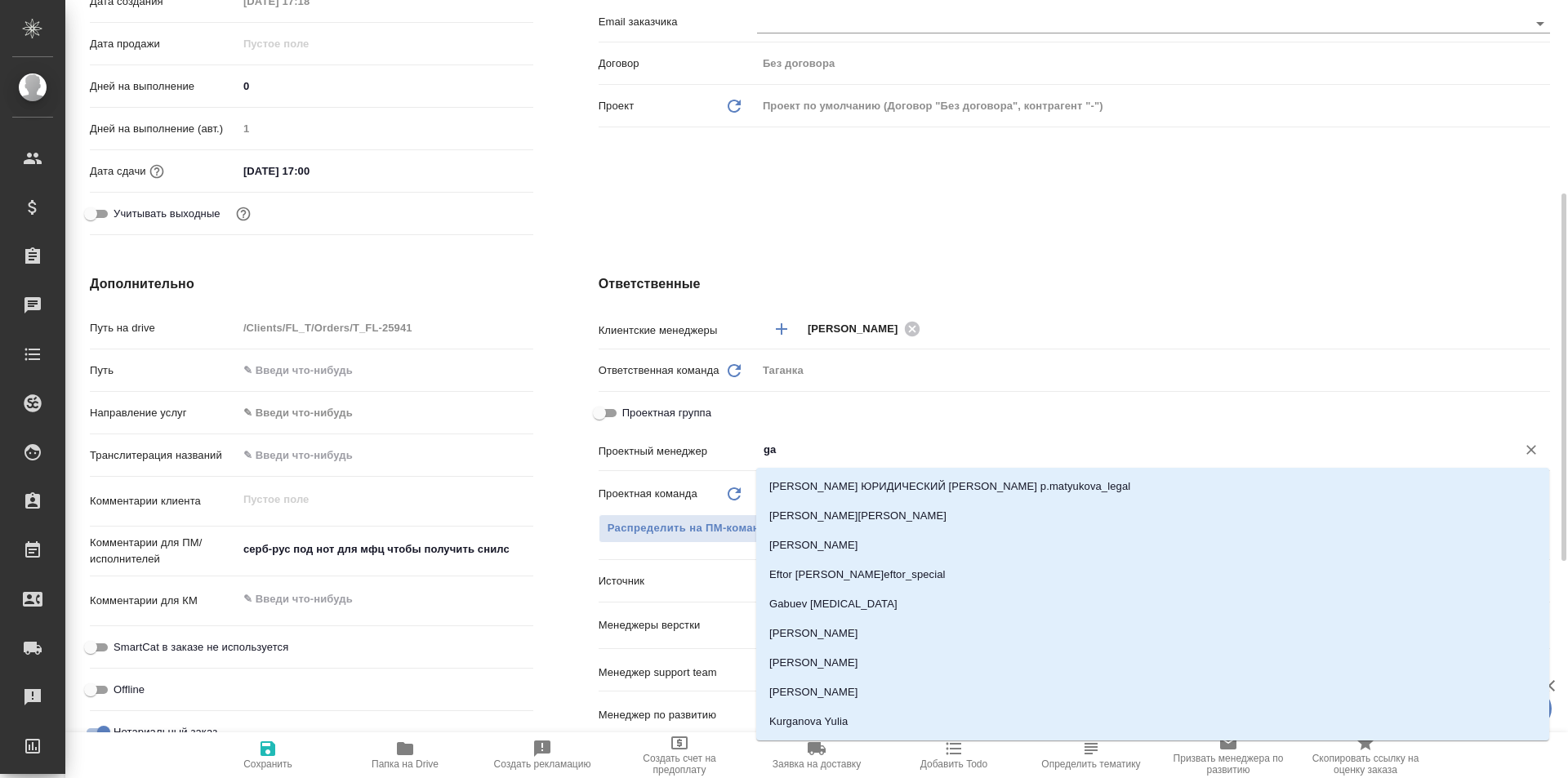
type input "gal"
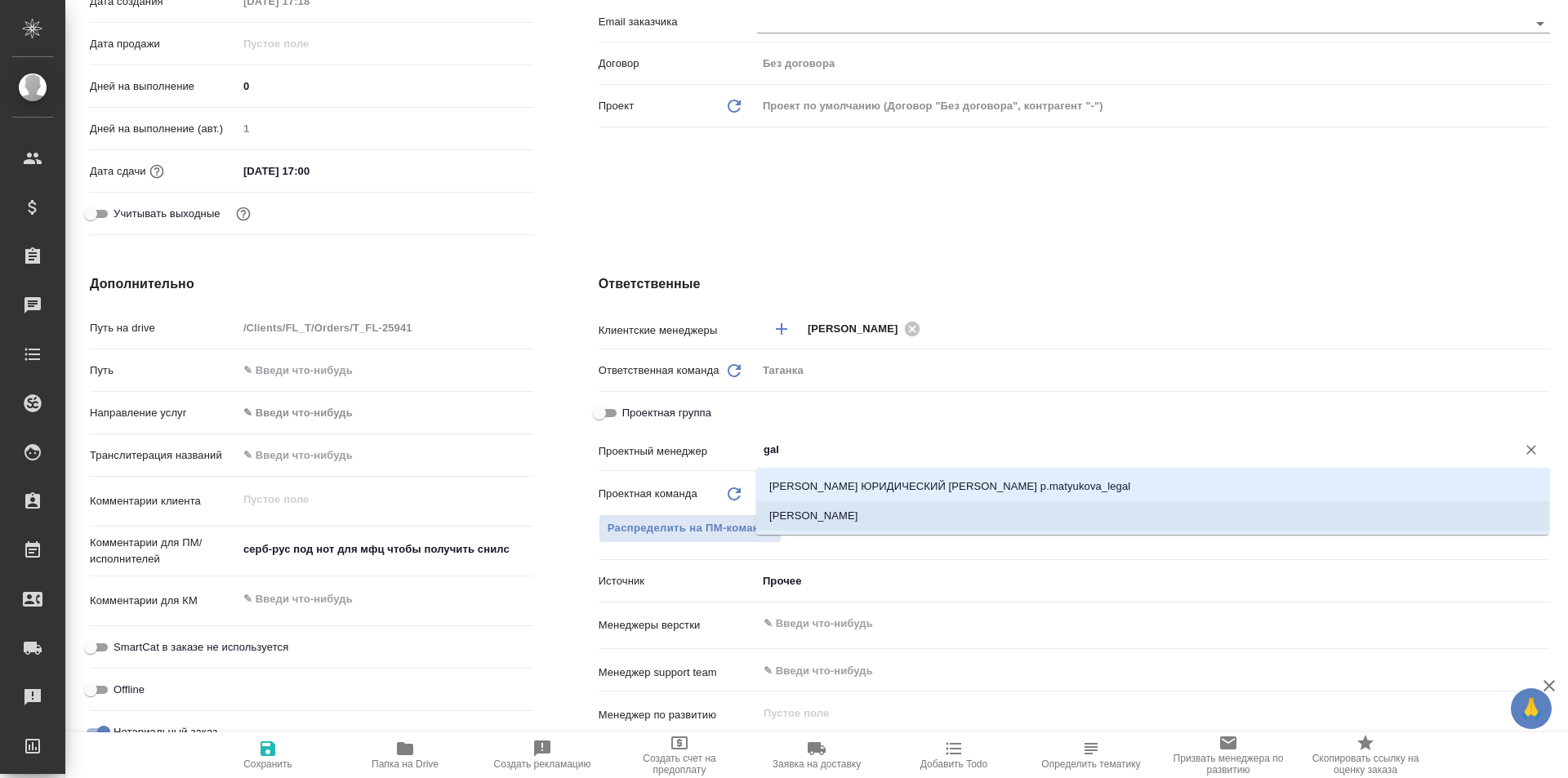
click at [900, 517] on li "[PERSON_NAME]" at bounding box center [1152, 515] width 793 height 29
type textarea "x"
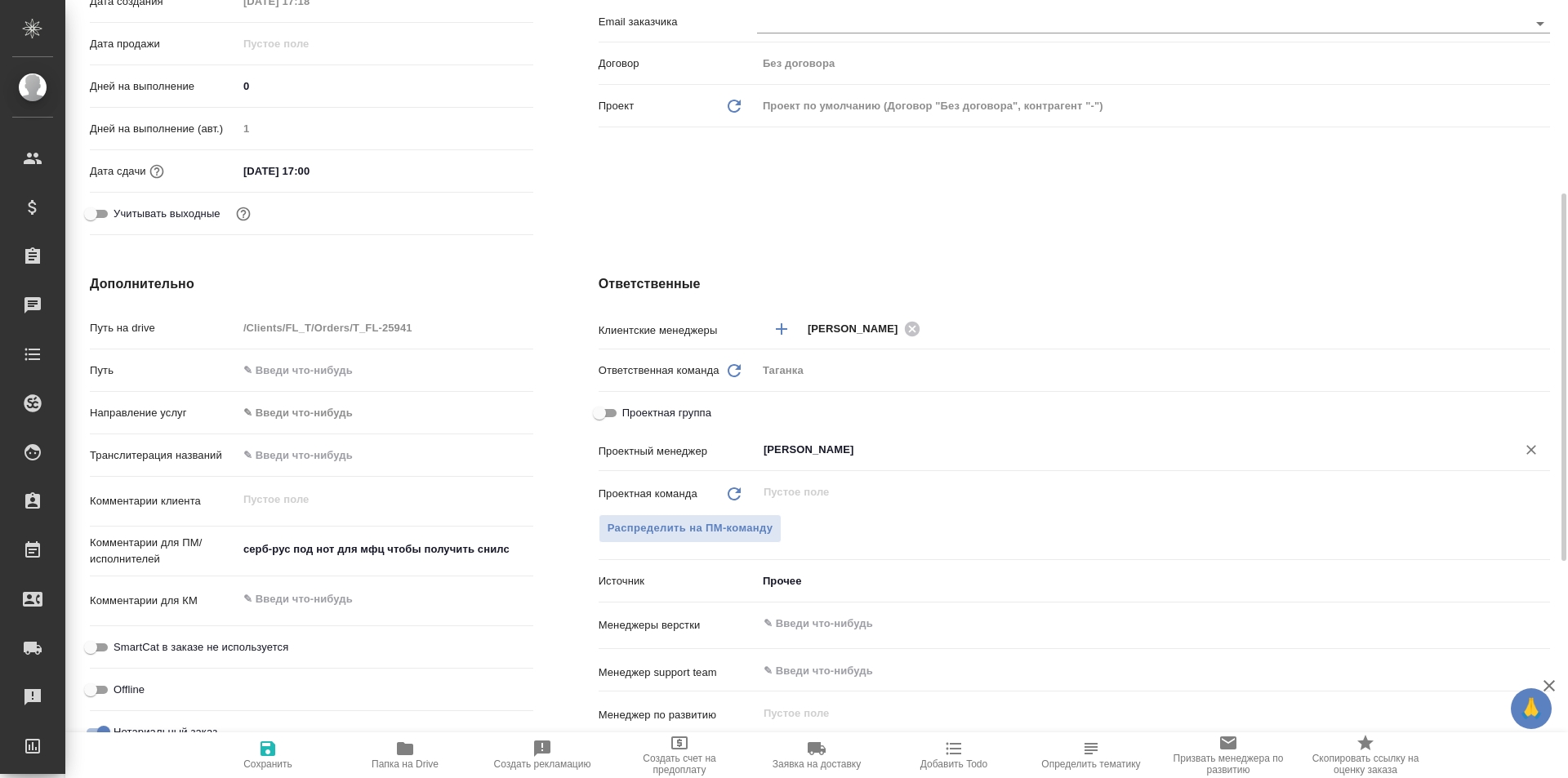
type input "[PERSON_NAME]"
click at [258, 759] on span "Сохранить" at bounding box center [268, 765] width 49 height 12
type textarea "x"
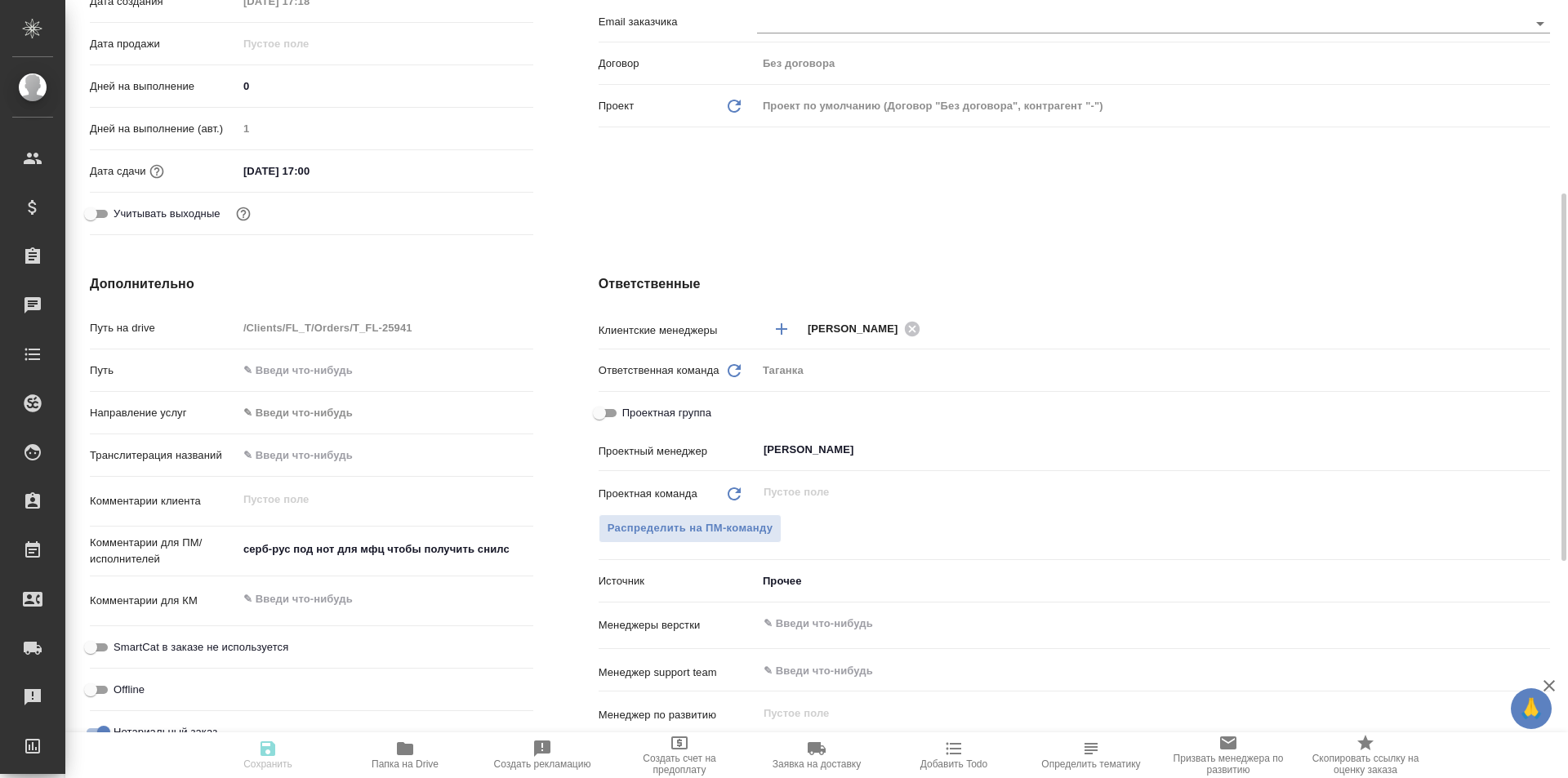
type textarea "x"
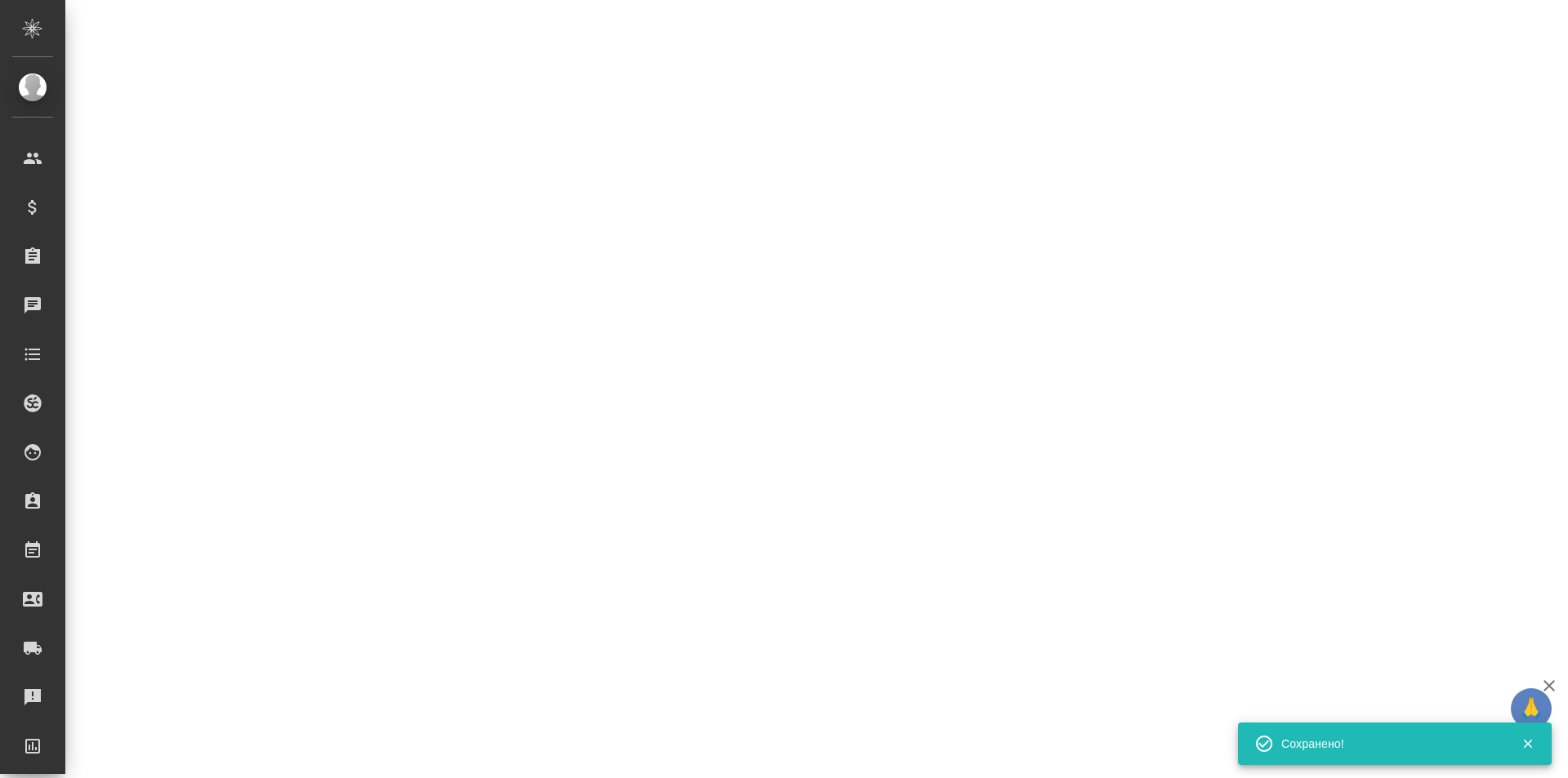
select select "RU"
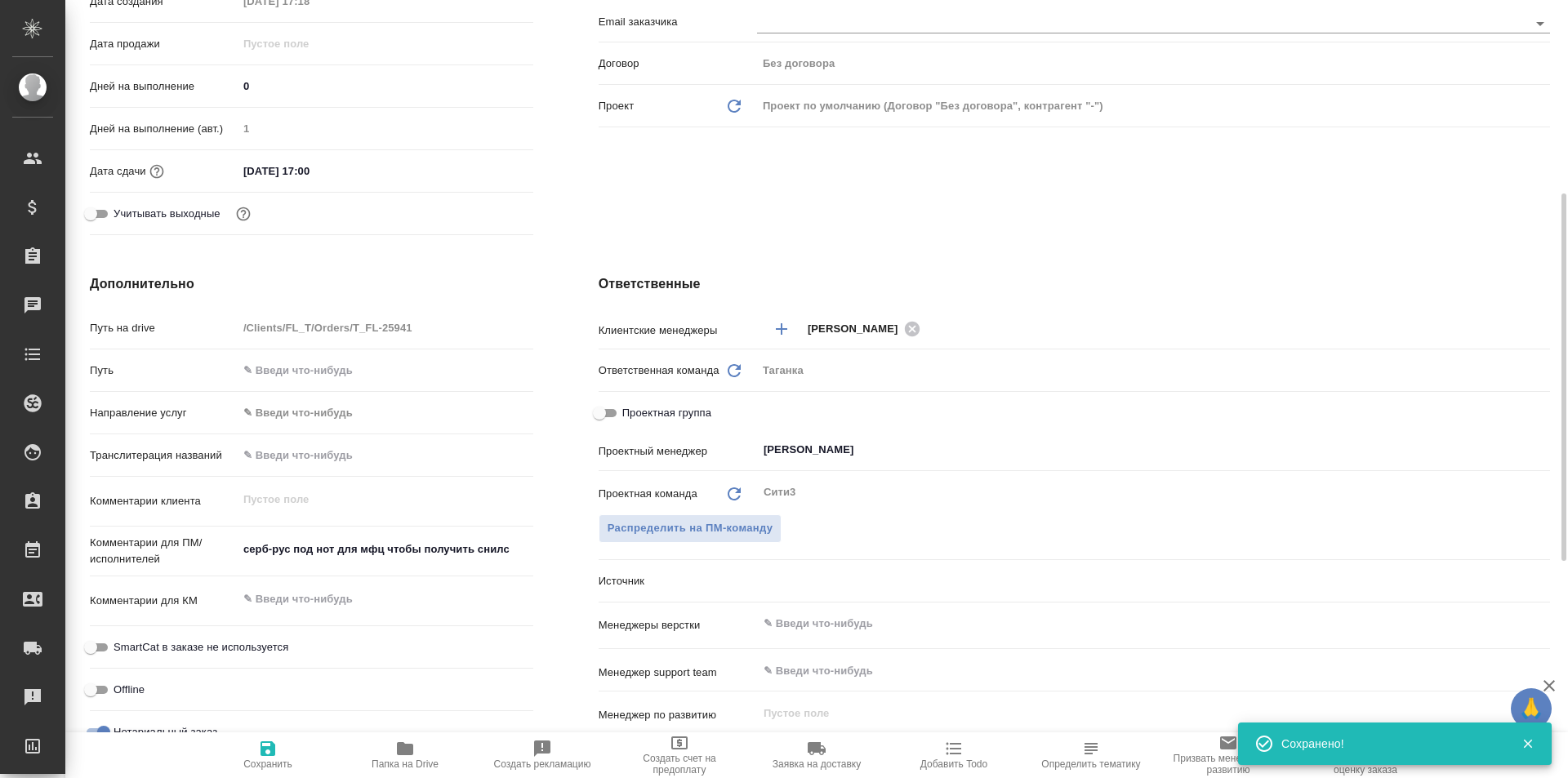
type textarea "x"
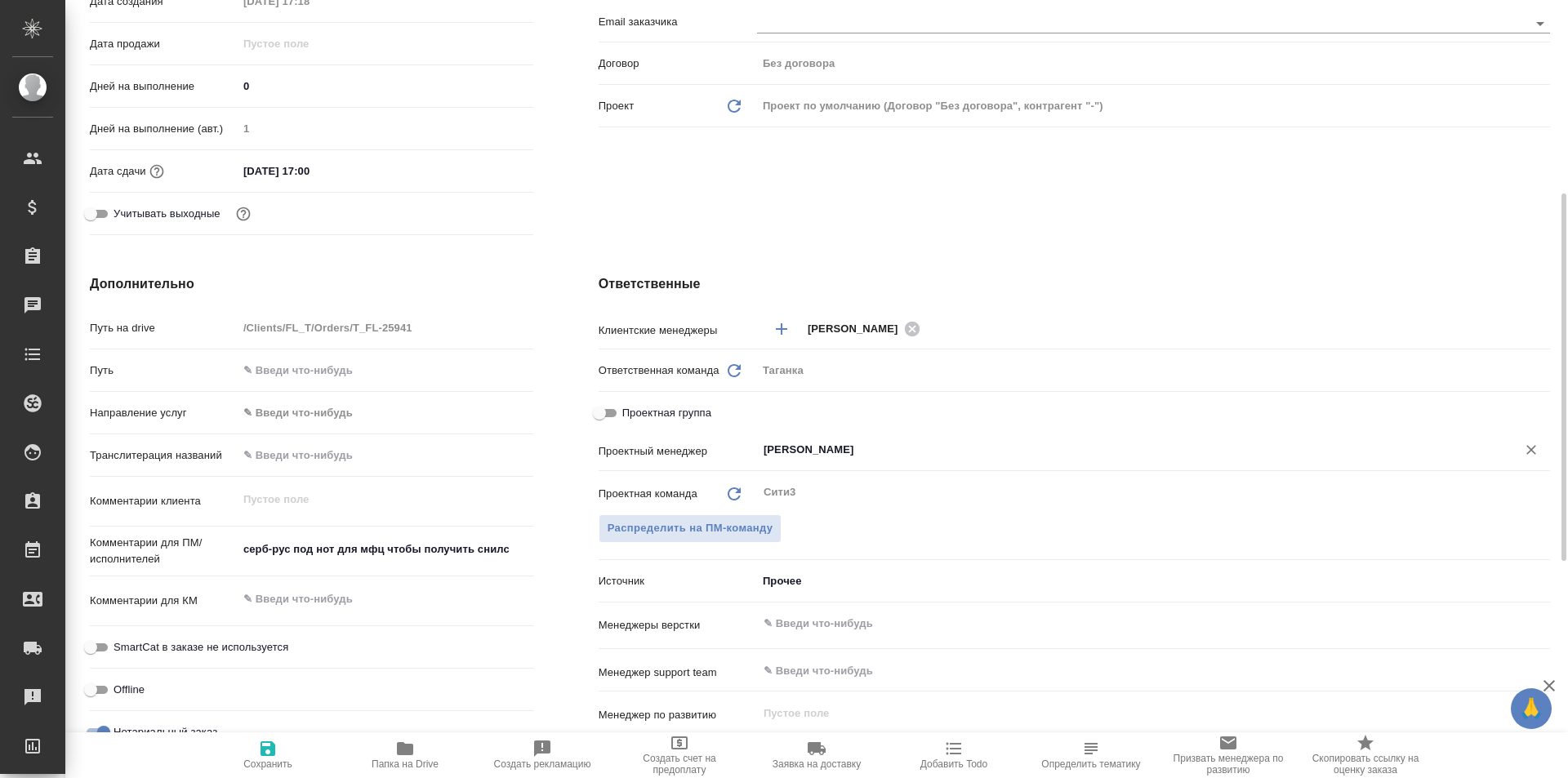
click at [847, 453] on input "[PERSON_NAME]" at bounding box center [1126, 450] width 728 height 20
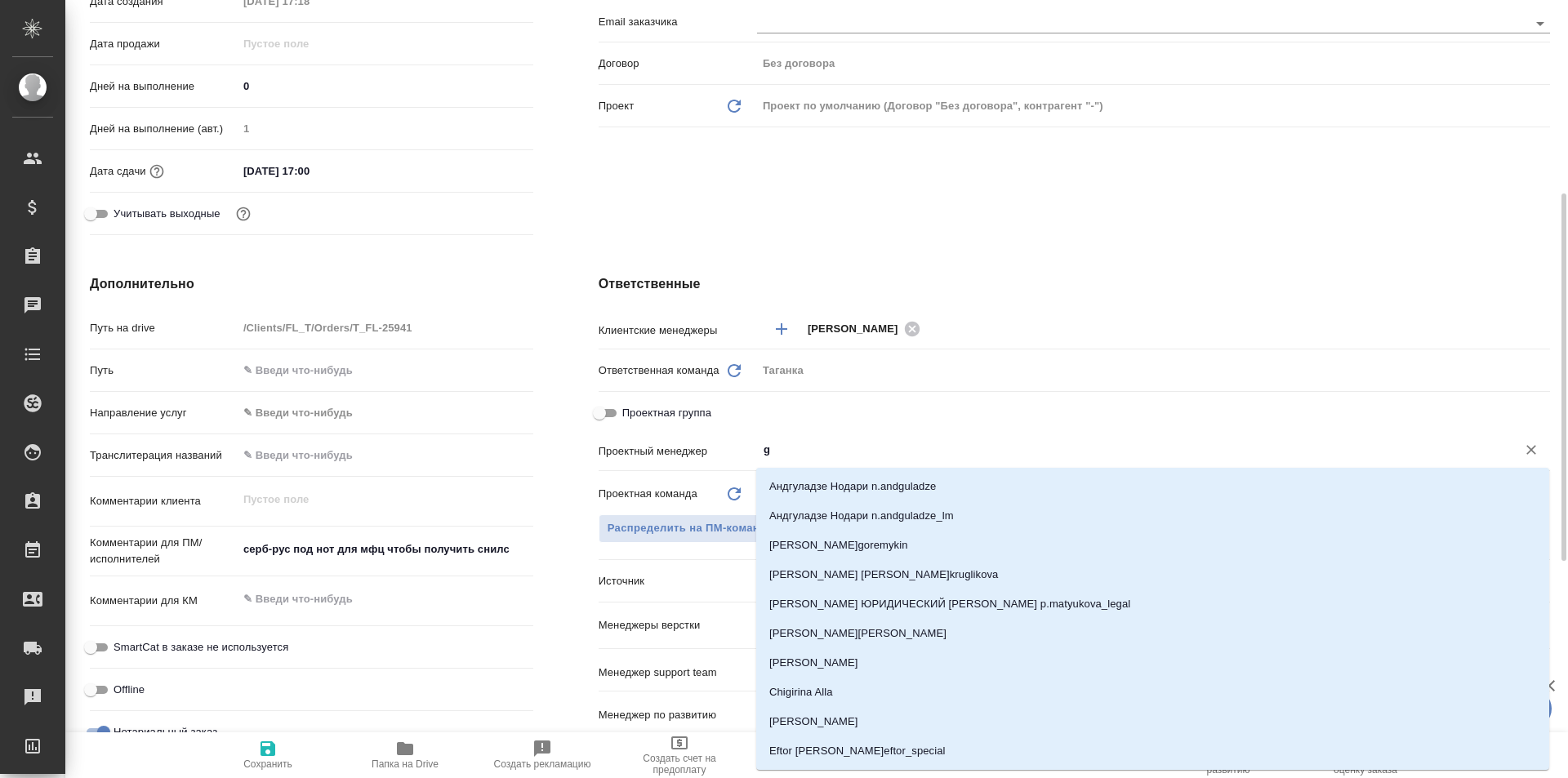
scroll to position [55, 0]
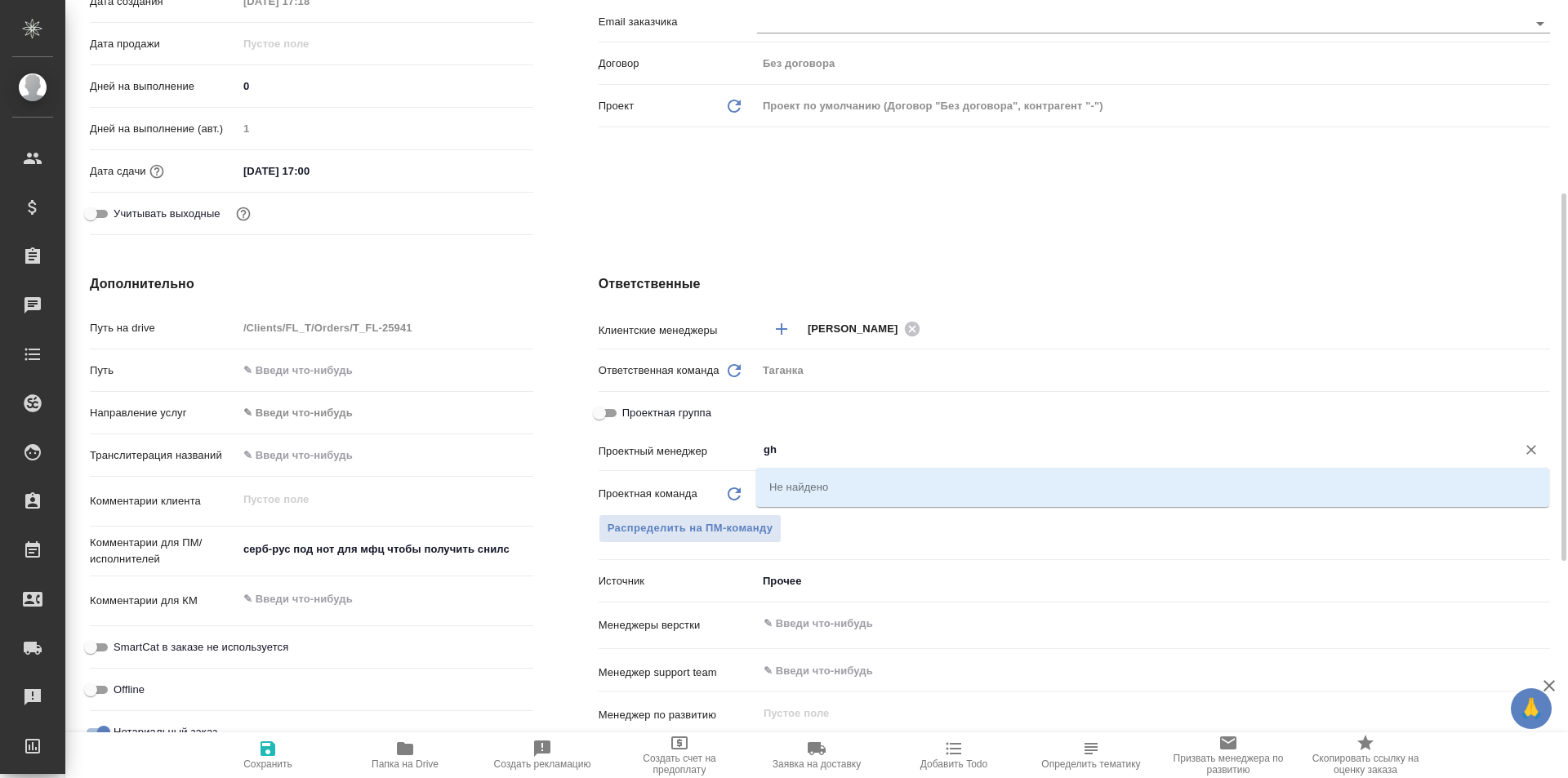
type input "g"
type textarea "x"
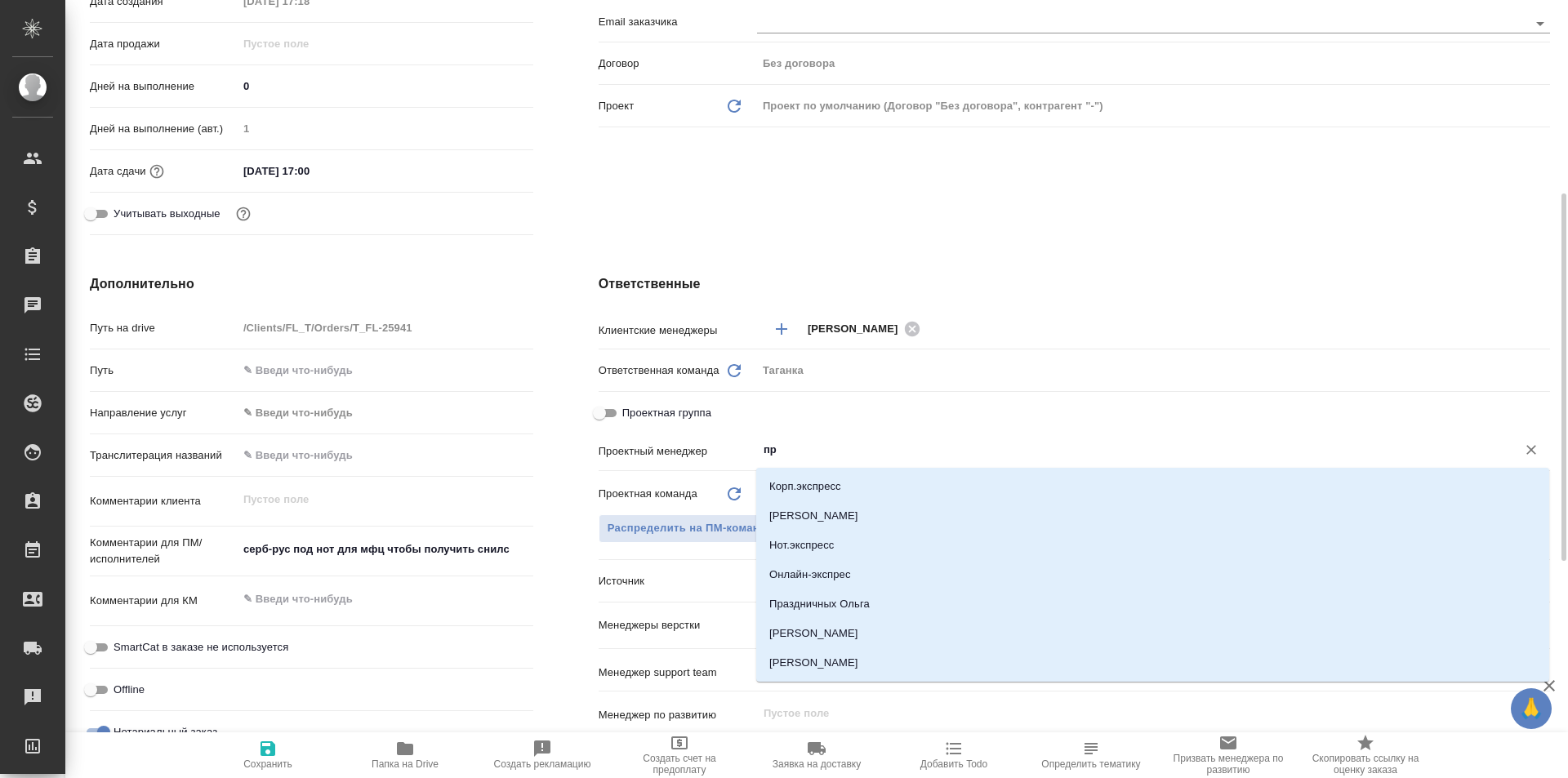
type input "про"
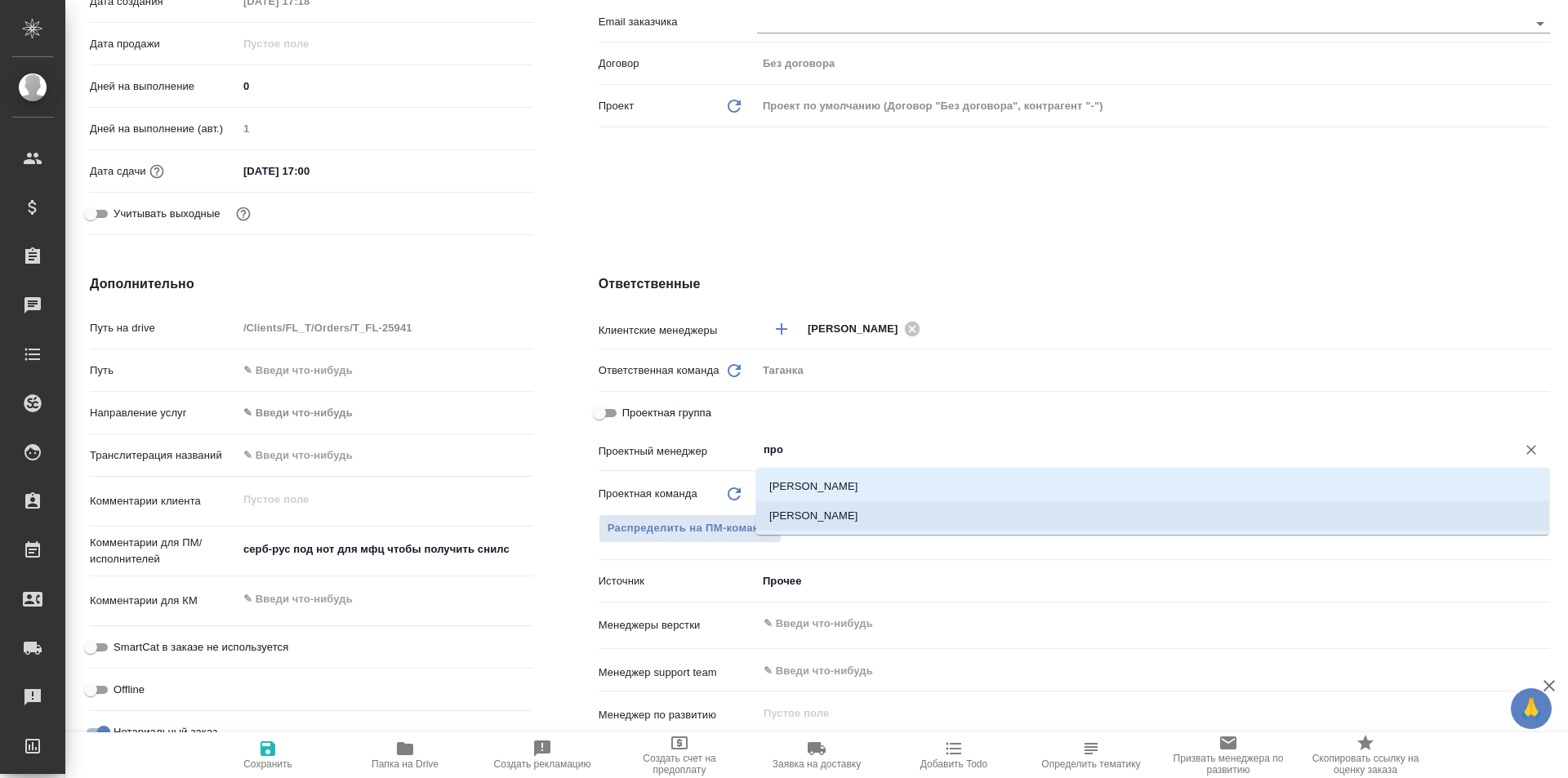
click at [923, 519] on li "[PERSON_NAME]" at bounding box center [1152, 515] width 793 height 29
type textarea "x"
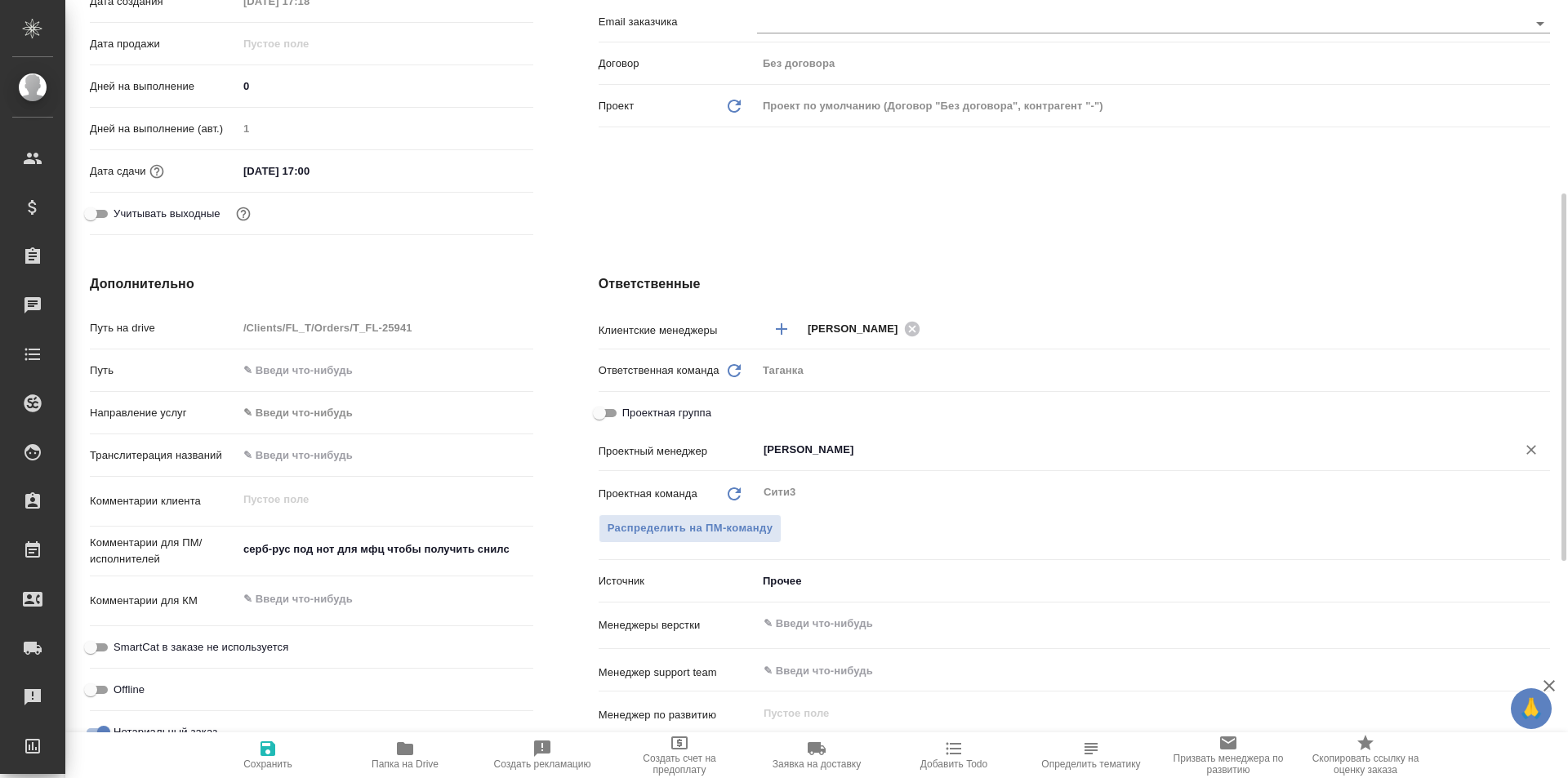
type input "[PERSON_NAME]"
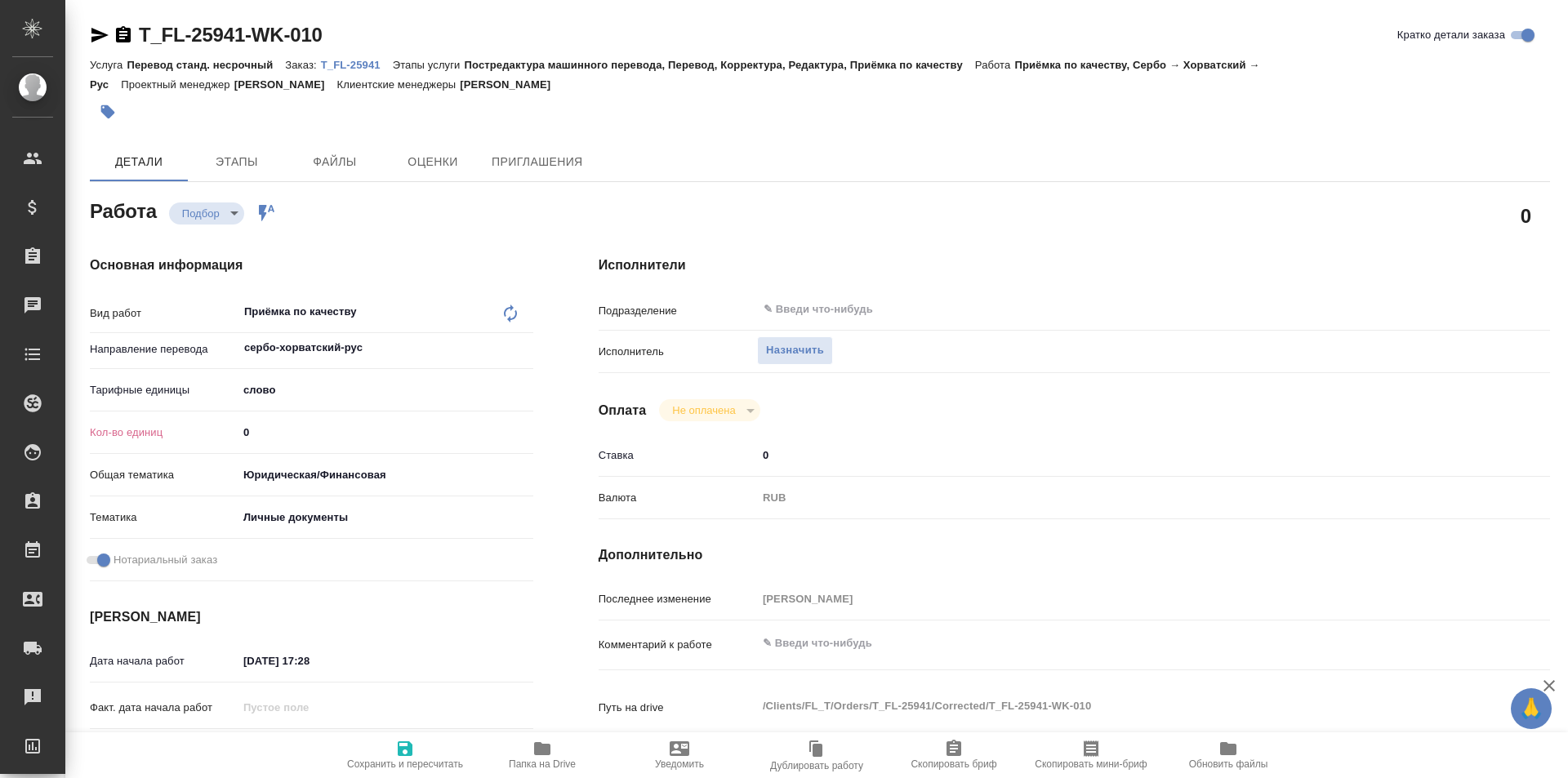
type textarea "x"
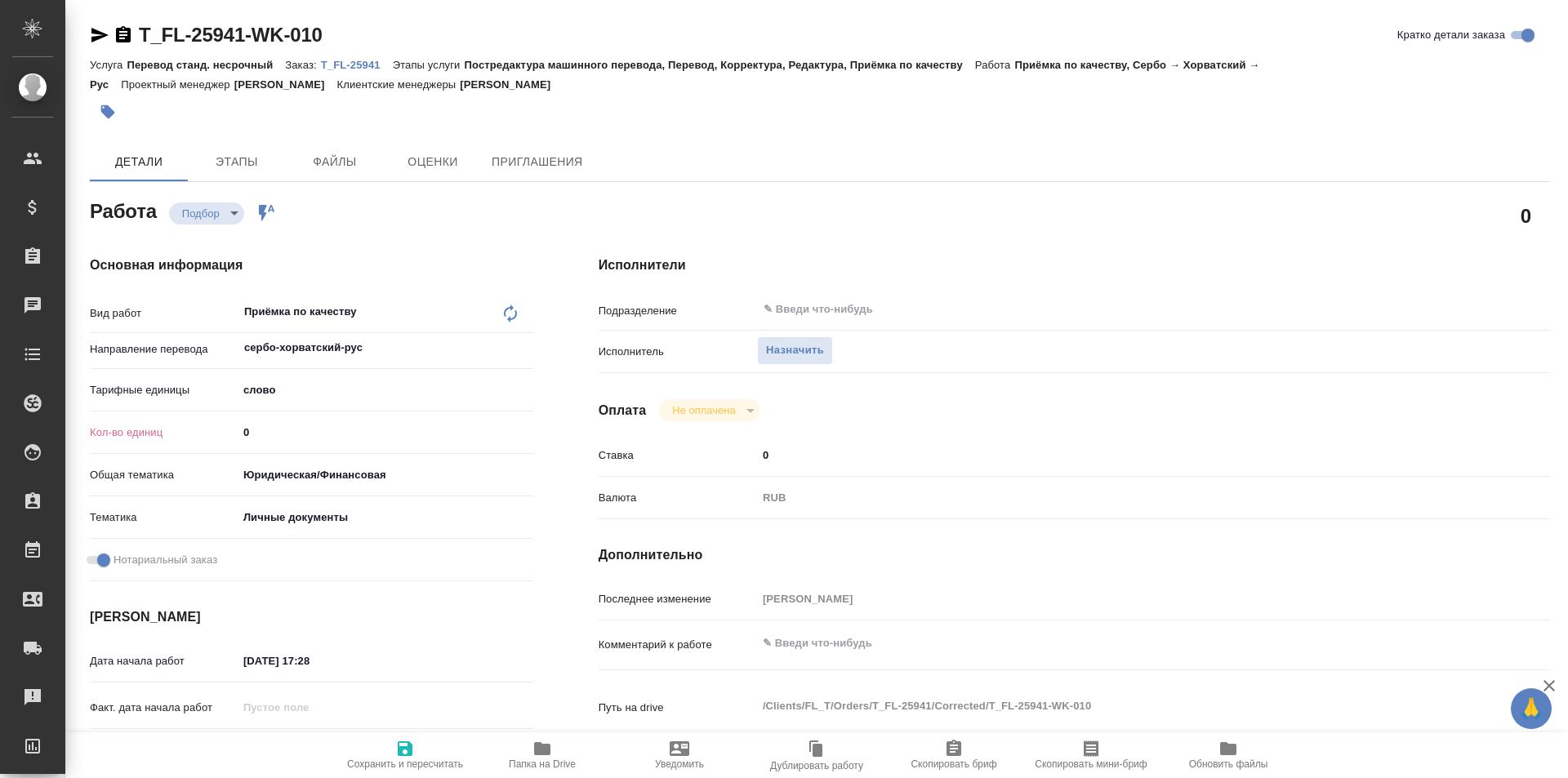
type textarea "x"
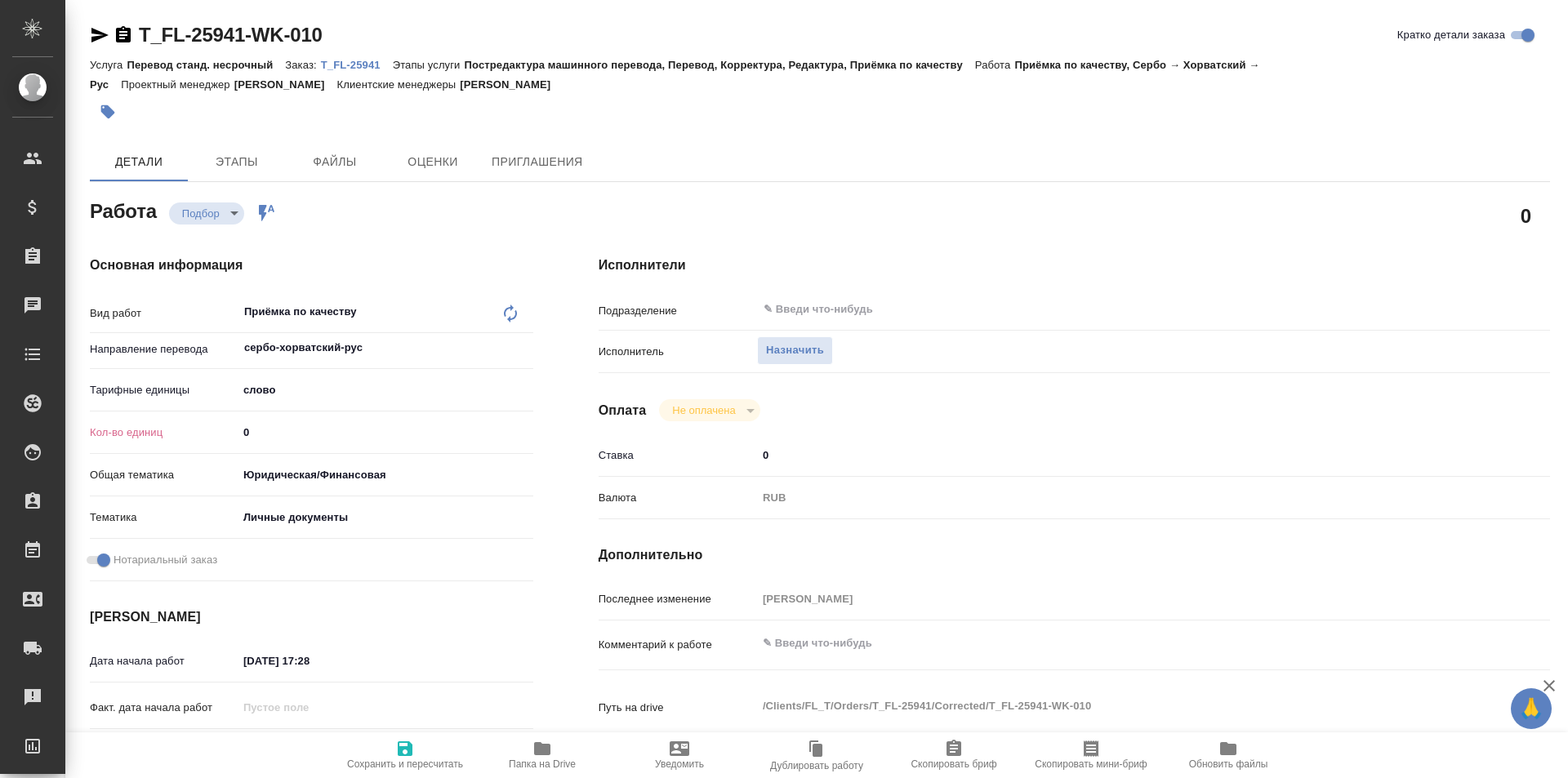
type textarea "x"
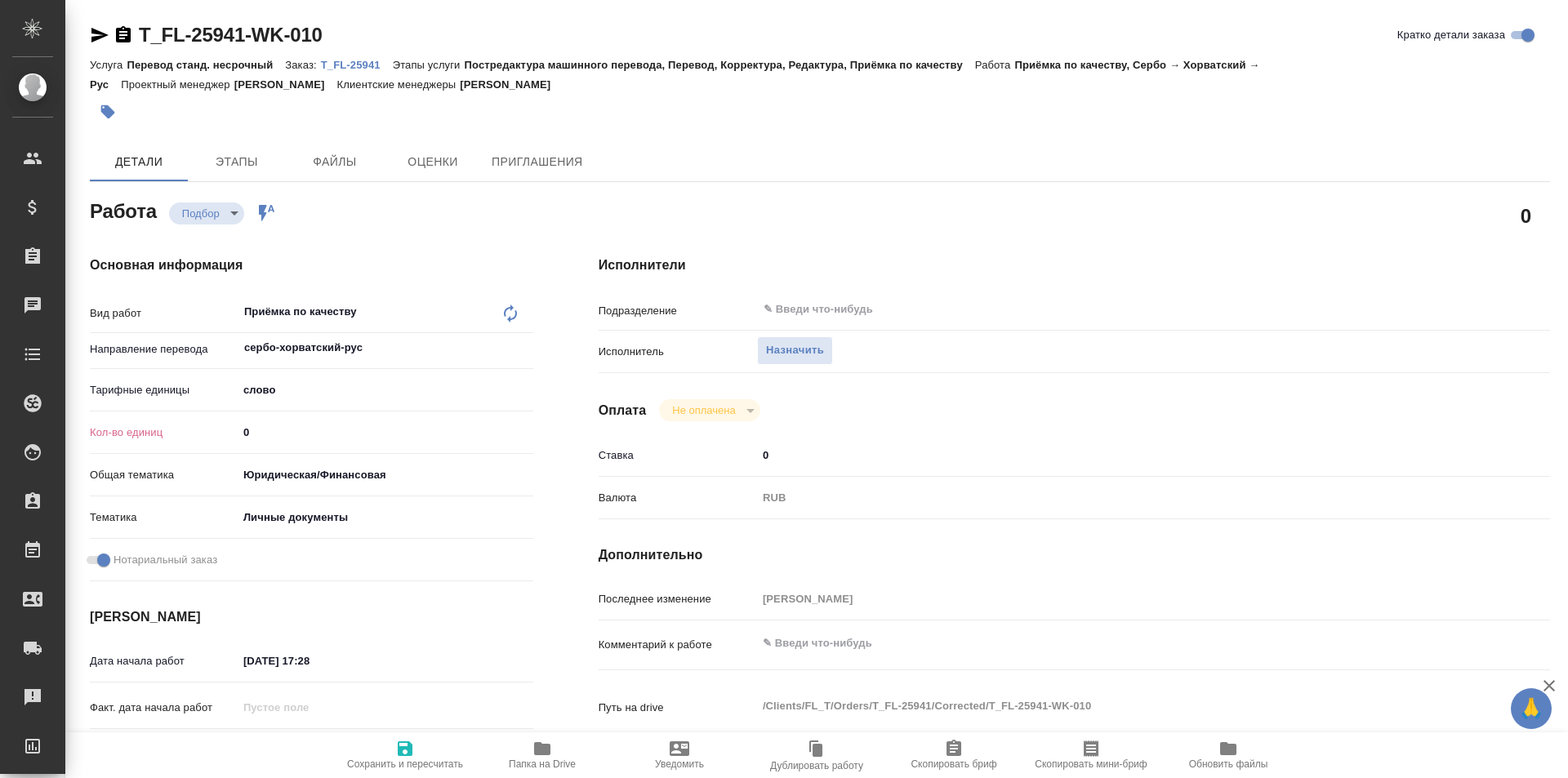
type textarea "x"
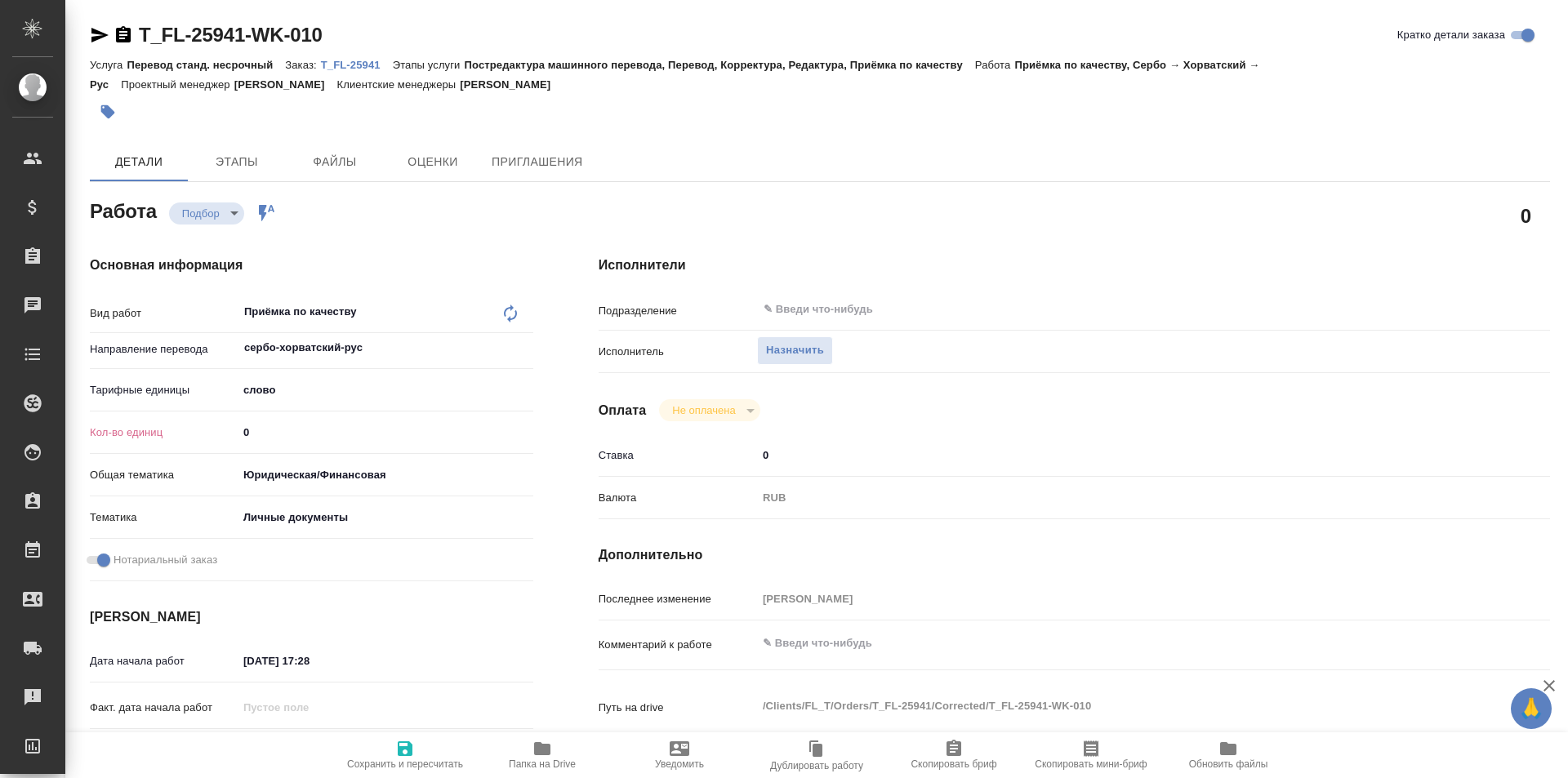
type textarea "x"
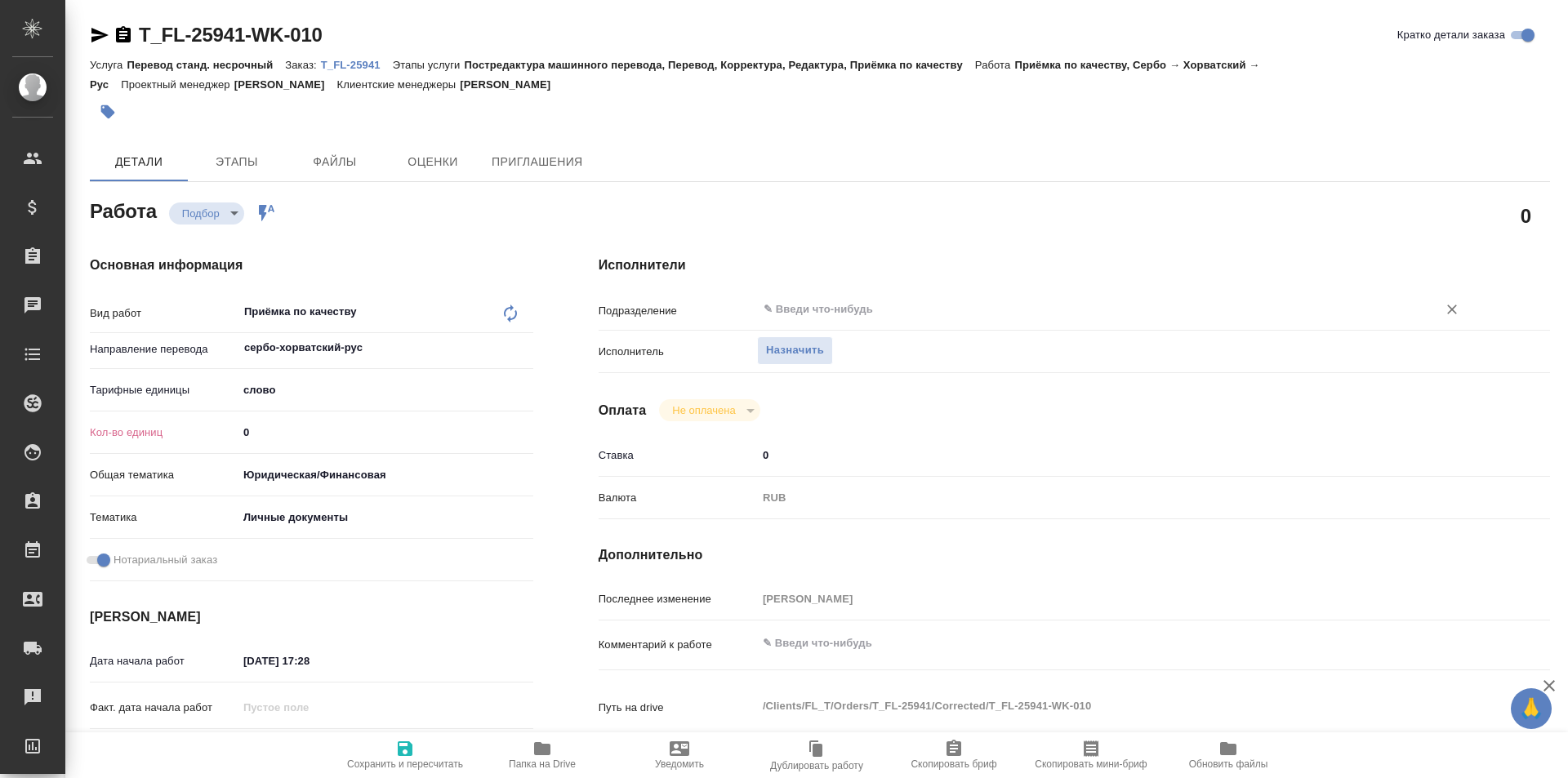
type textarea "x"
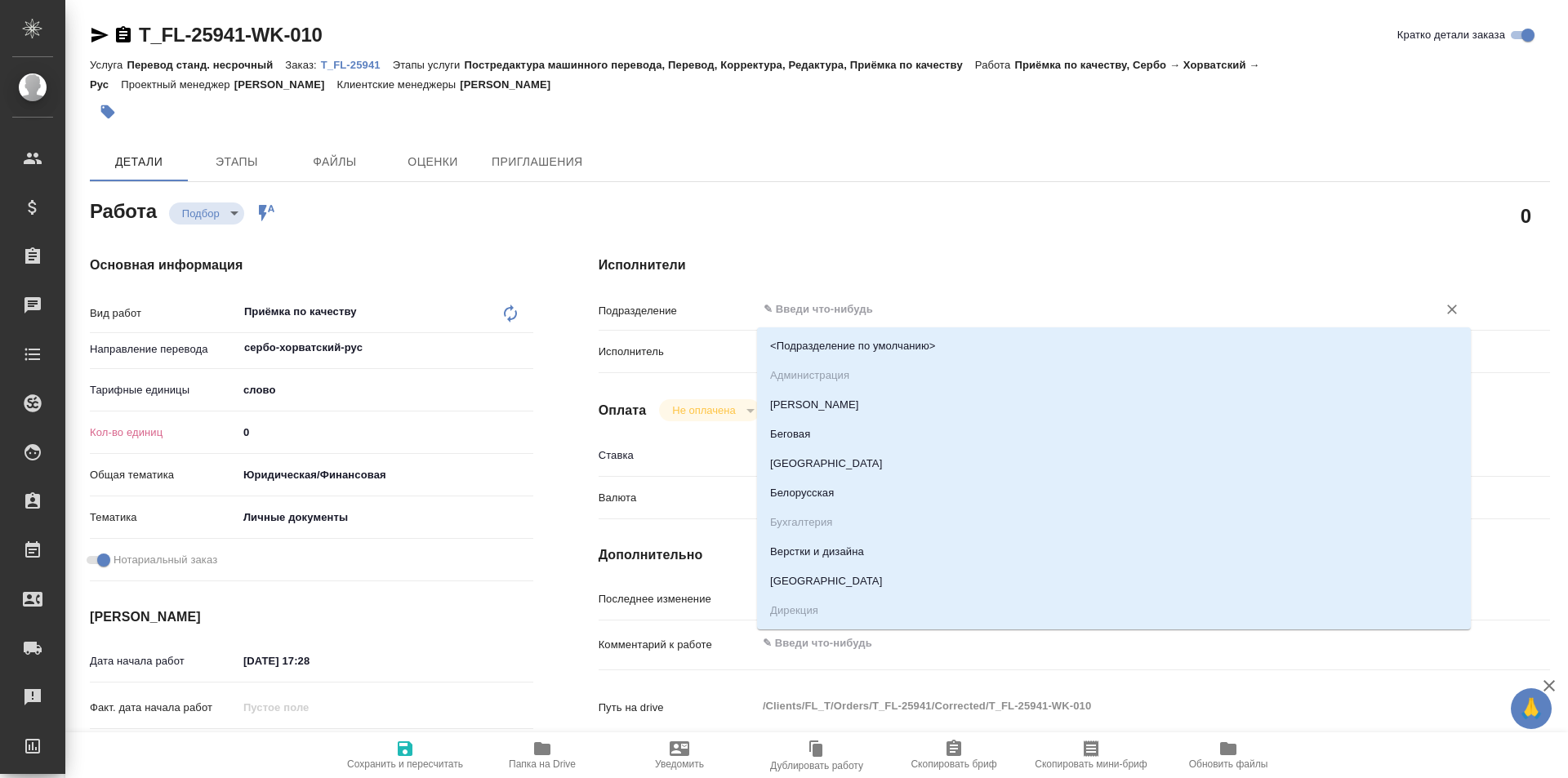
click at [798, 312] on input "text" at bounding box center [1087, 310] width 649 height 20
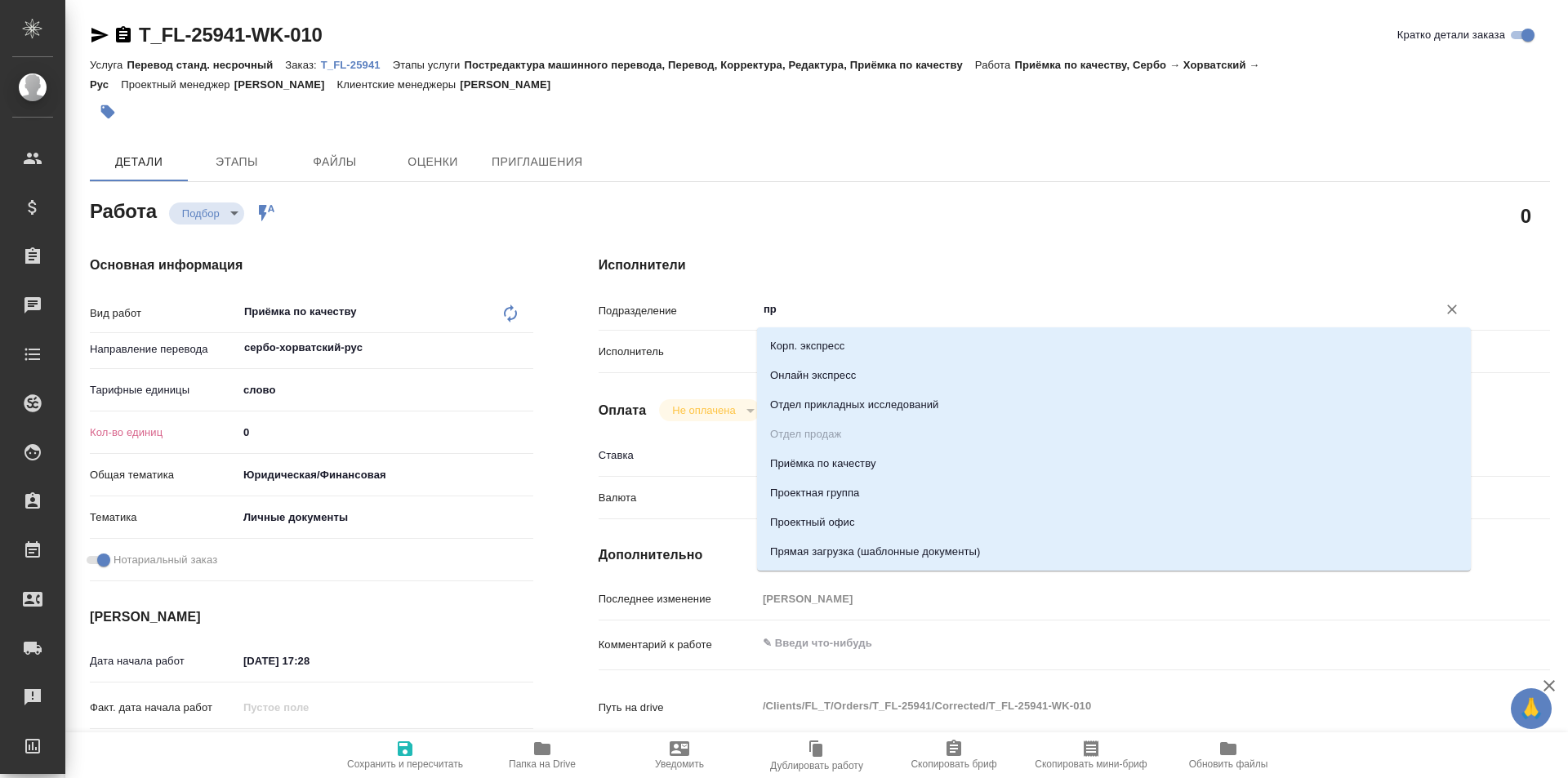
type input "пря"
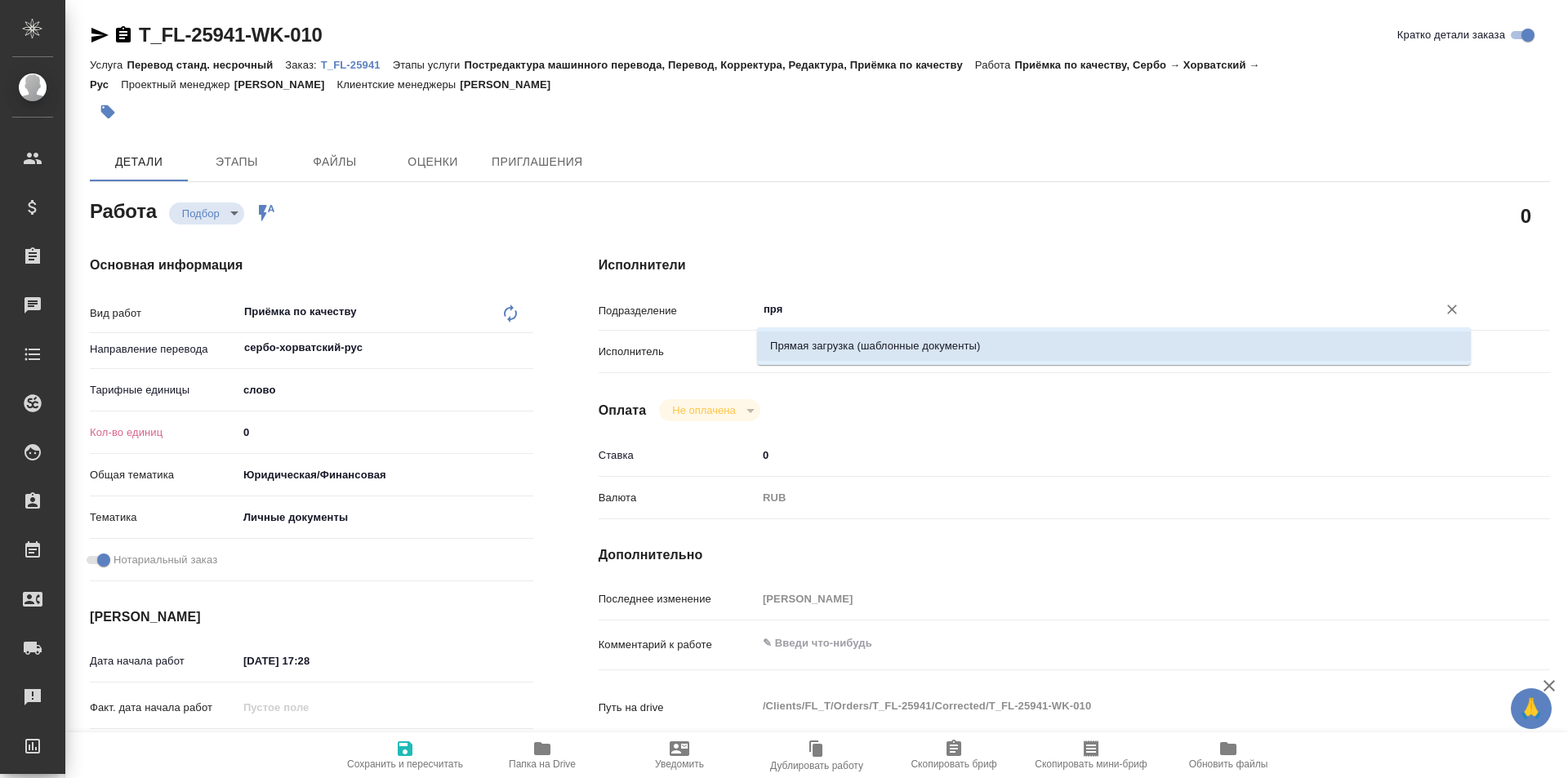
click at [819, 344] on li "Прямая загрузка (шаблонные документы)" at bounding box center [1113, 346] width 713 height 29
type textarea "x"
type input "Прямая загрузка (шаблонные документы)"
type textarea "x"
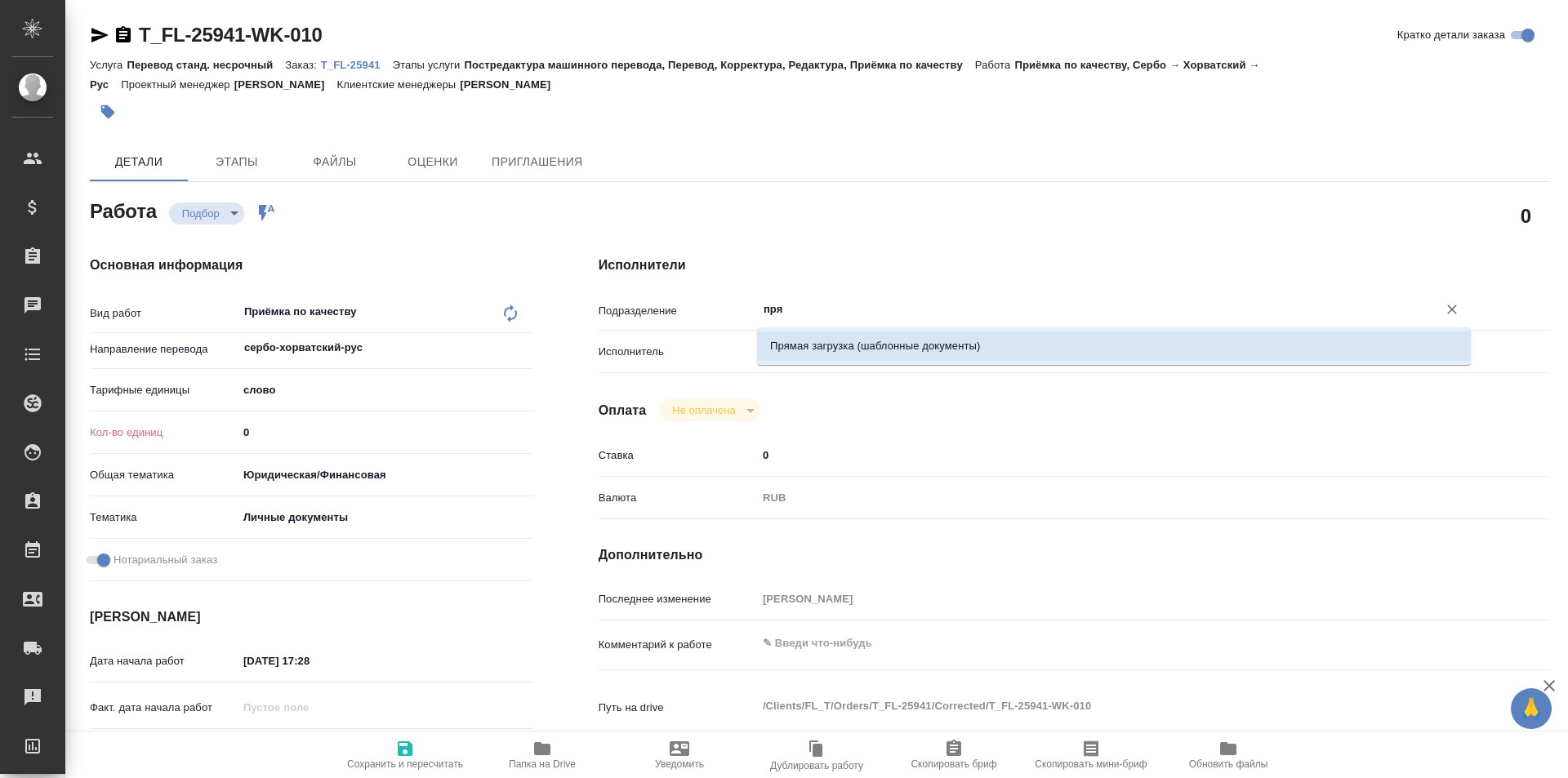
type textarea "x"
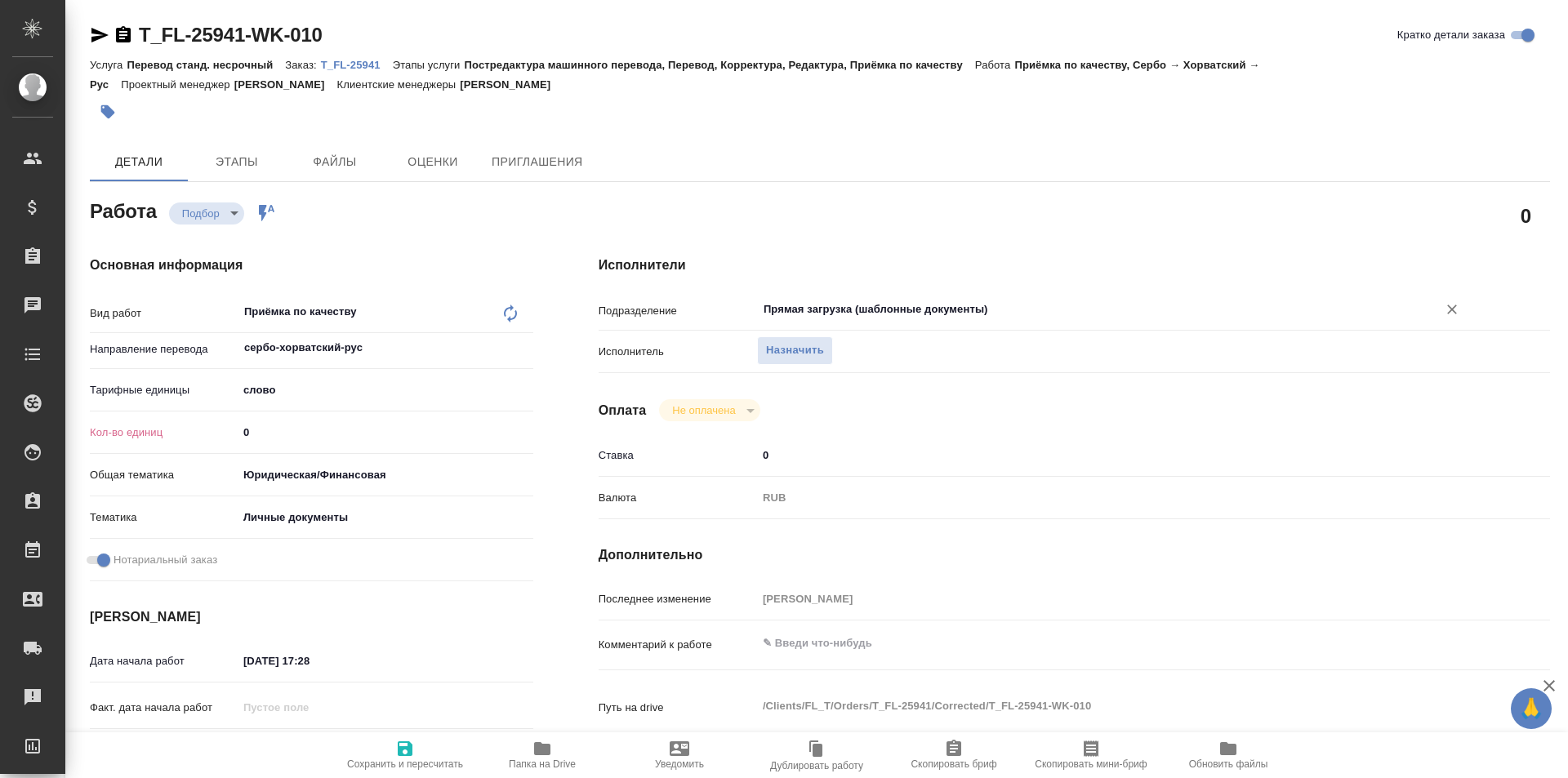
type input "Прямая загрузка (шаблонные документы)"
click at [349, 418] on div "Кол-во единиц 0" at bounding box center [311, 432] width 443 height 28
click at [248, 449] on div "Кол-во единиц 0" at bounding box center [311, 439] width 443 height 42
click at [253, 437] on input "0" at bounding box center [385, 432] width 296 height 24
type textarea "x"
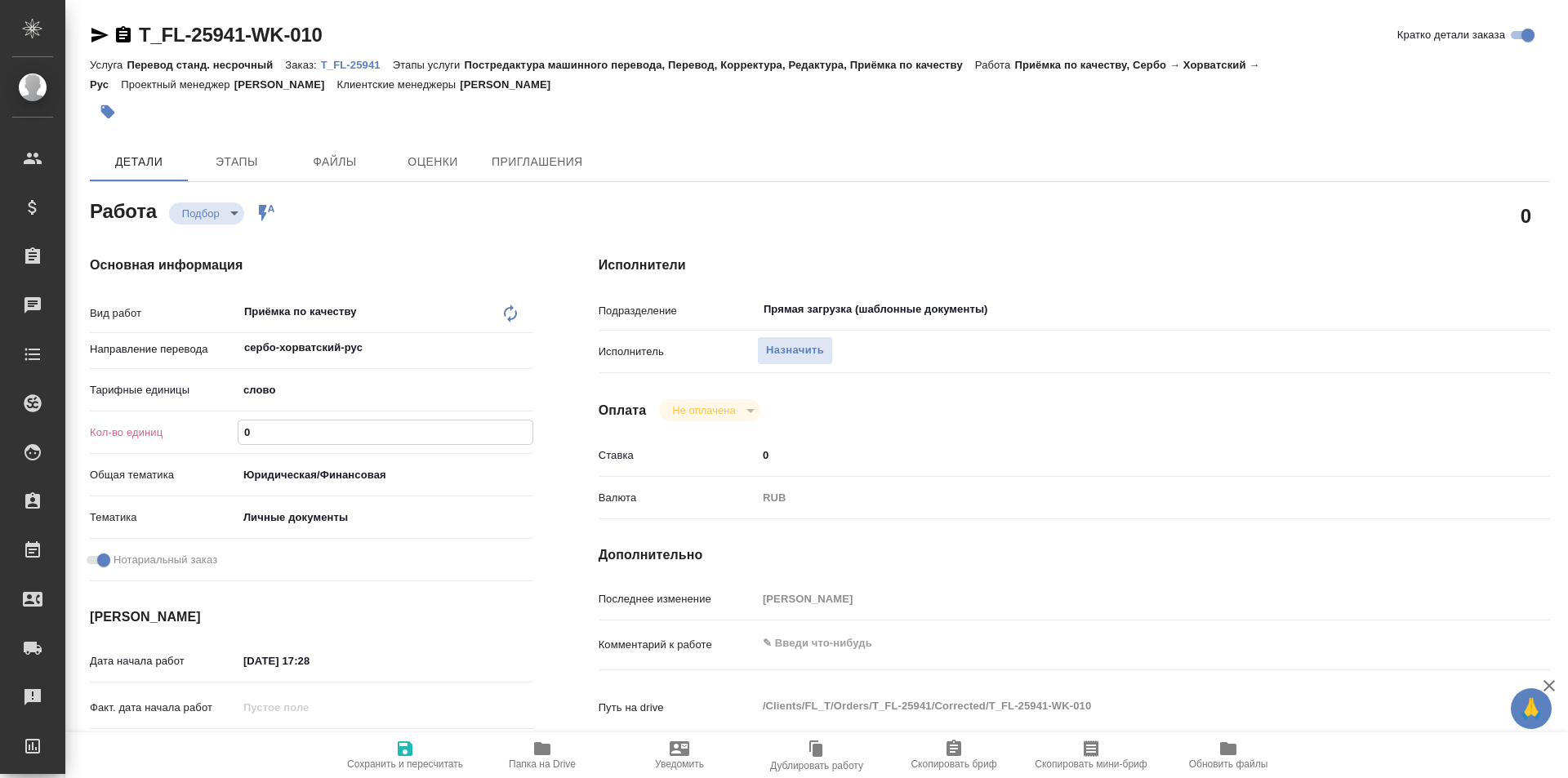
type textarea "x"
type input "1"
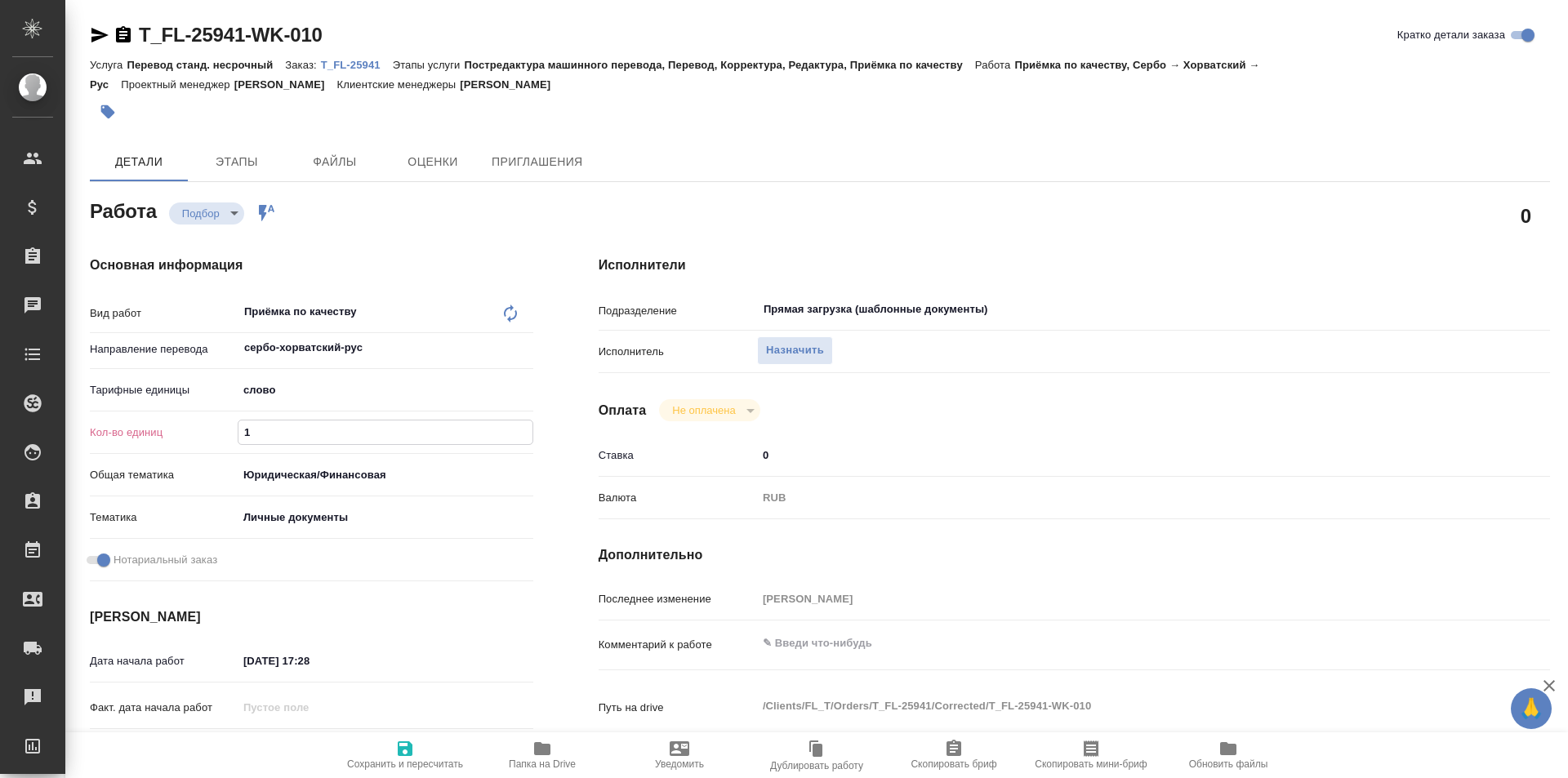
type textarea "x"
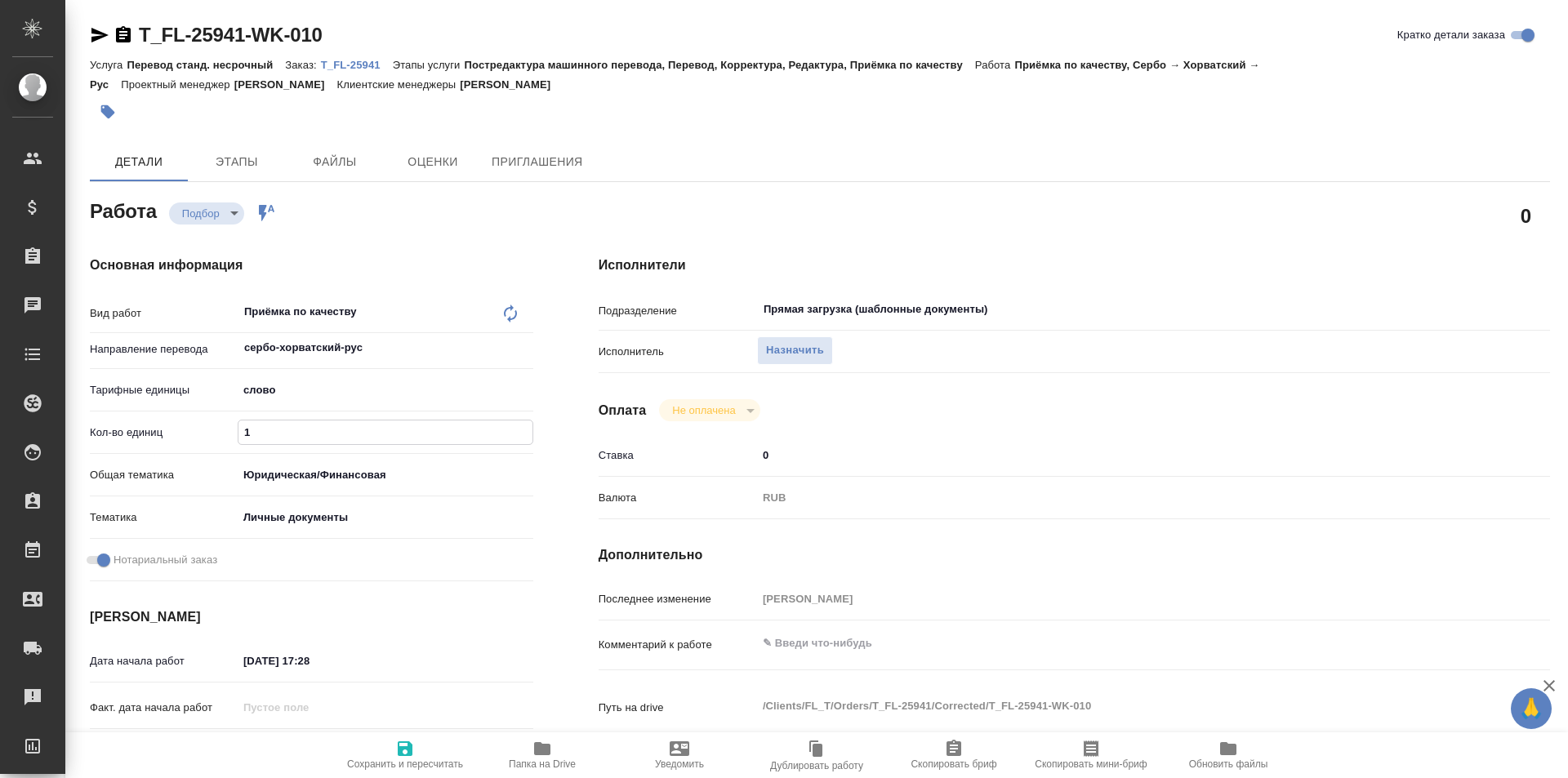
type textarea "x"
type input "15"
type textarea "x"
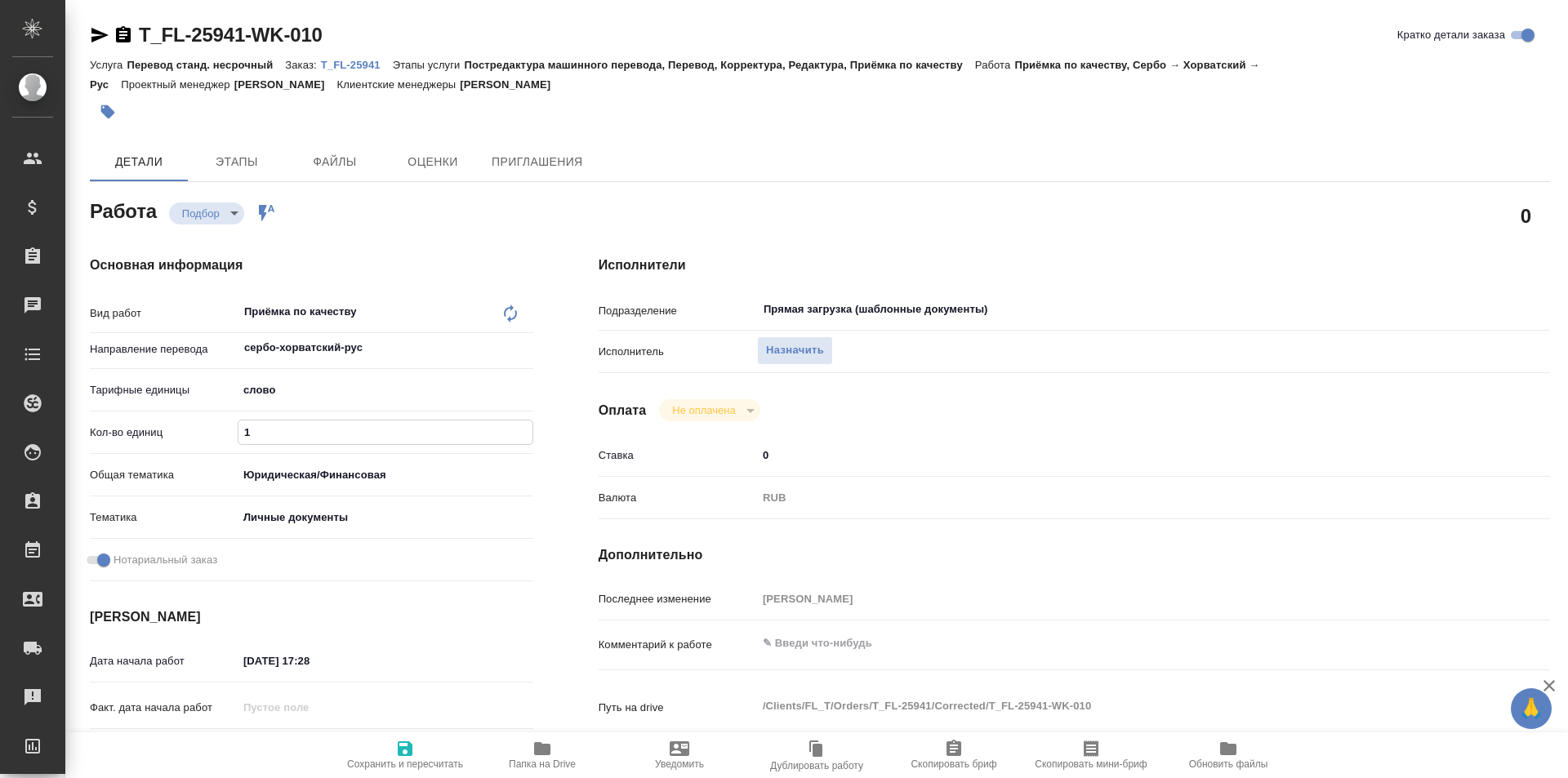
type textarea "x"
type input "150"
type textarea "x"
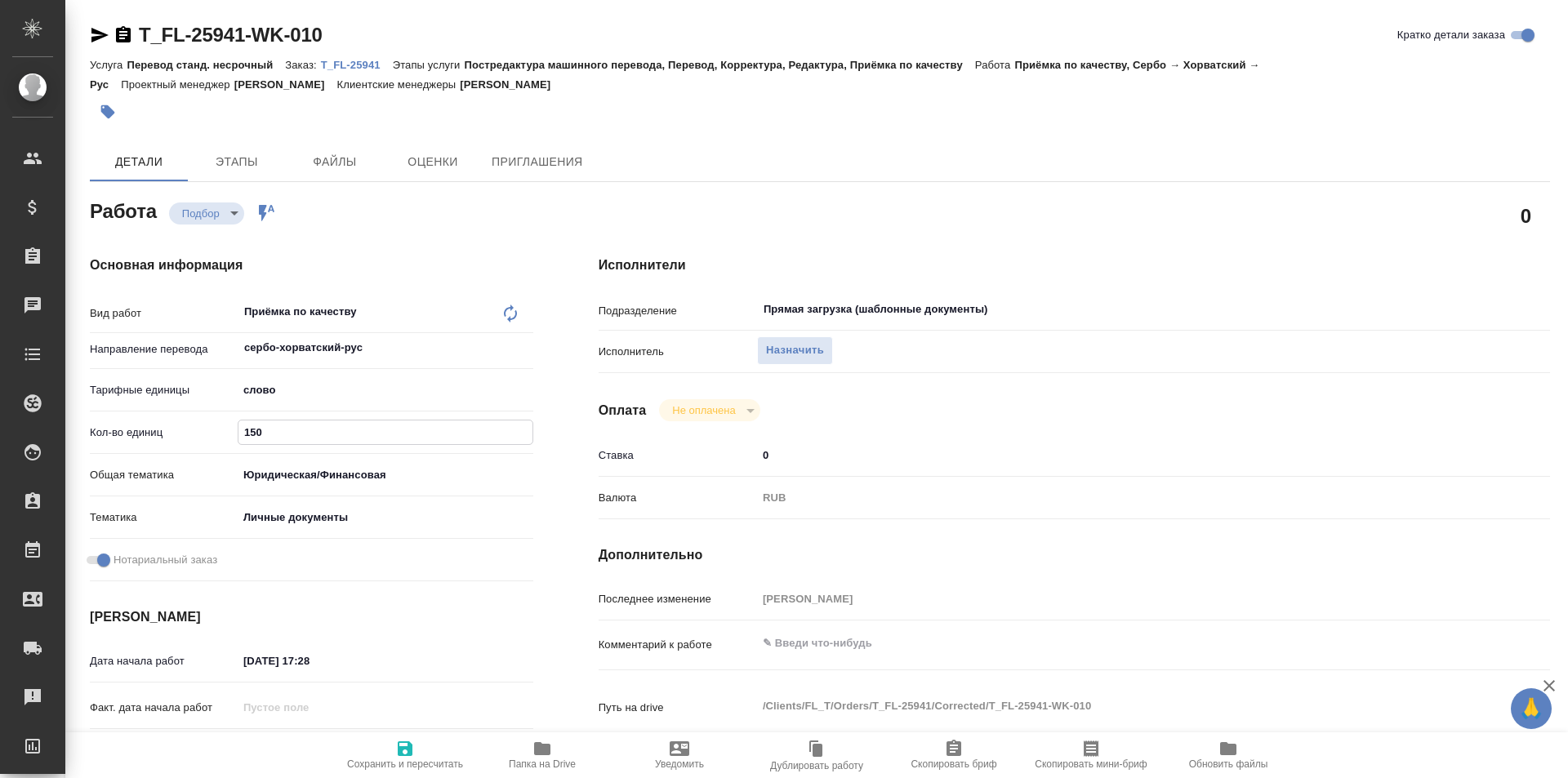
type textarea "x"
type input "150"
click at [416, 756] on span "Сохранить и пересчитать" at bounding box center [405, 754] width 118 height 31
type textarea "x"
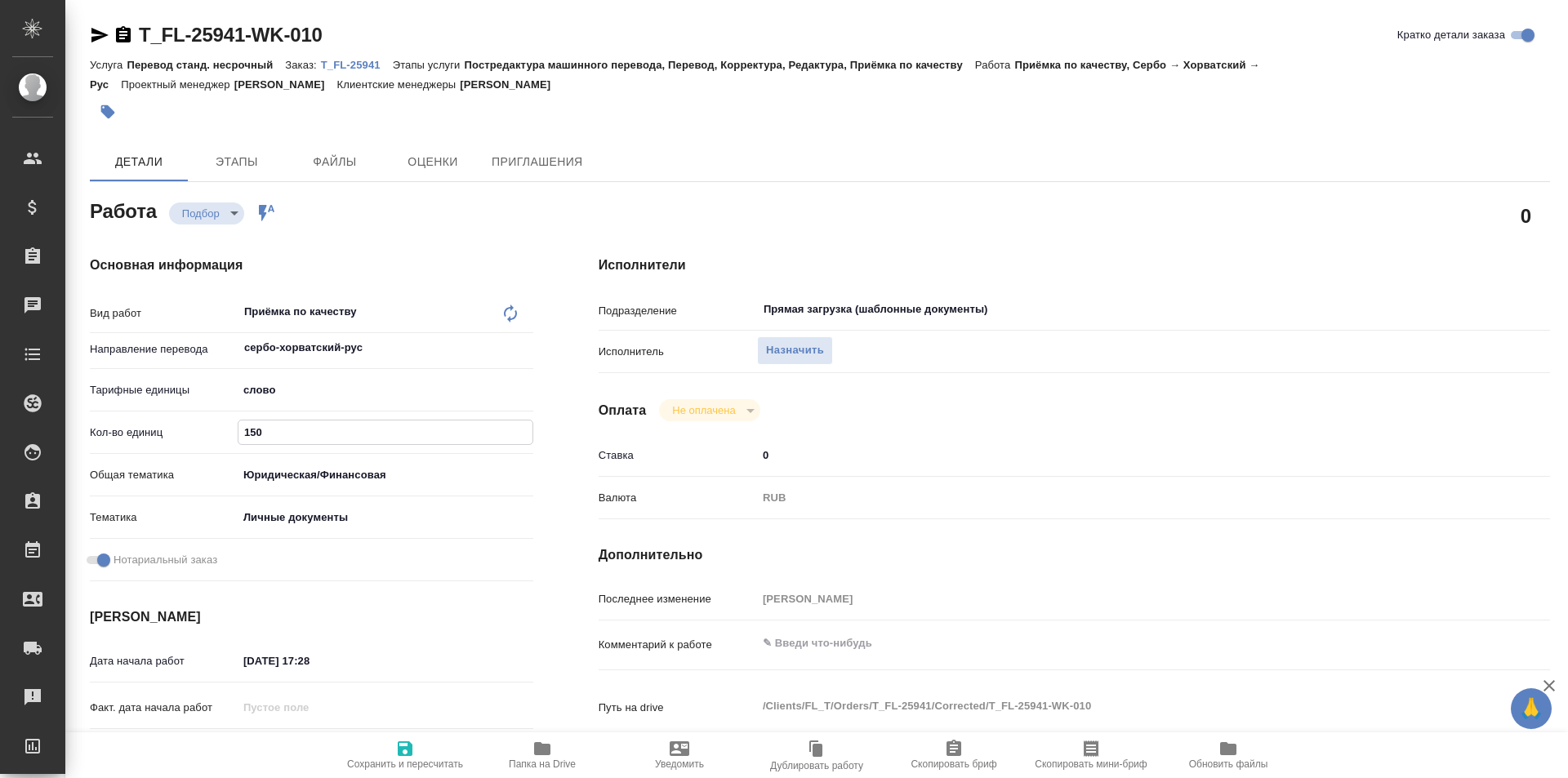
type textarea "x"
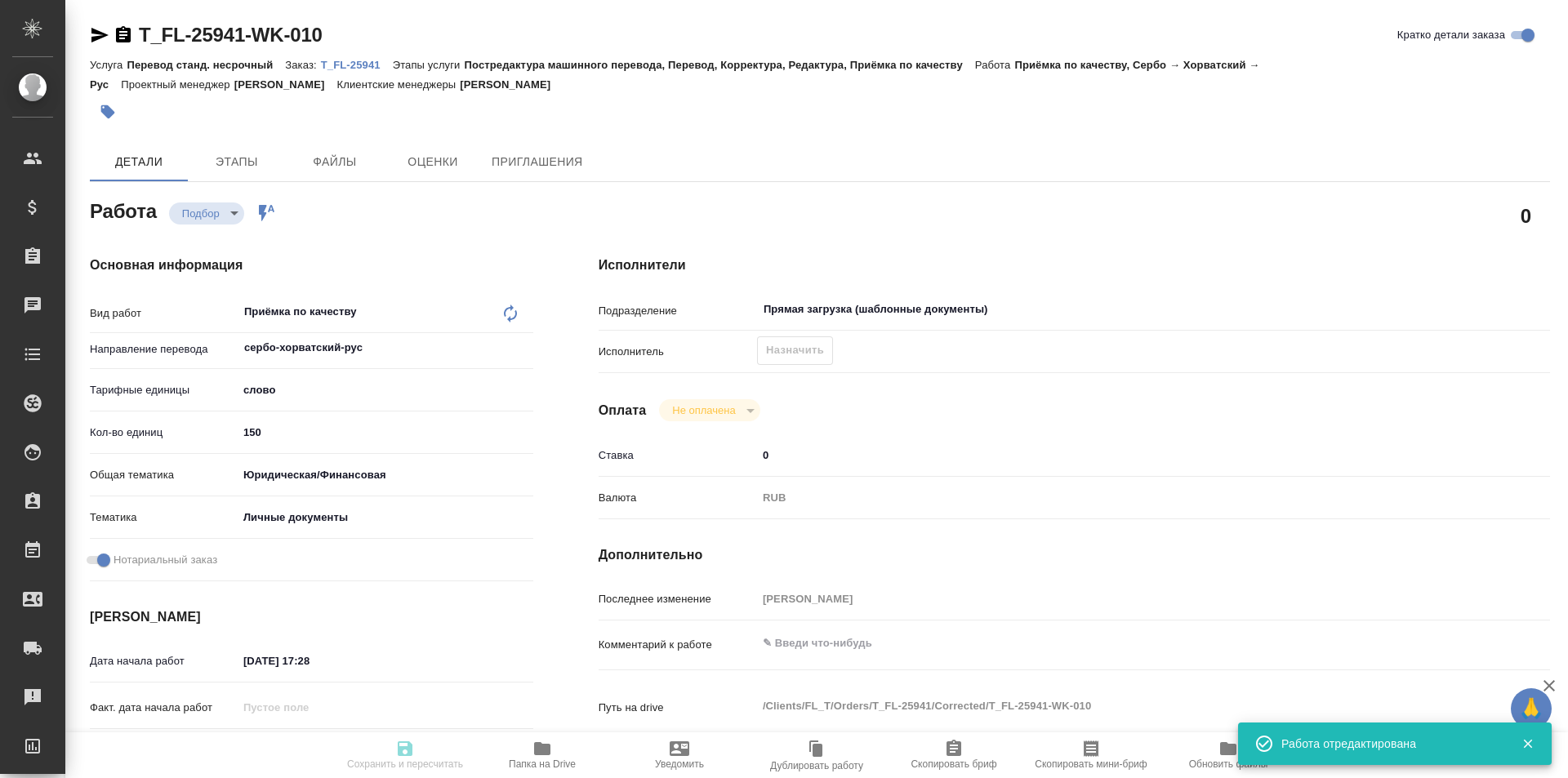
type textarea "x"
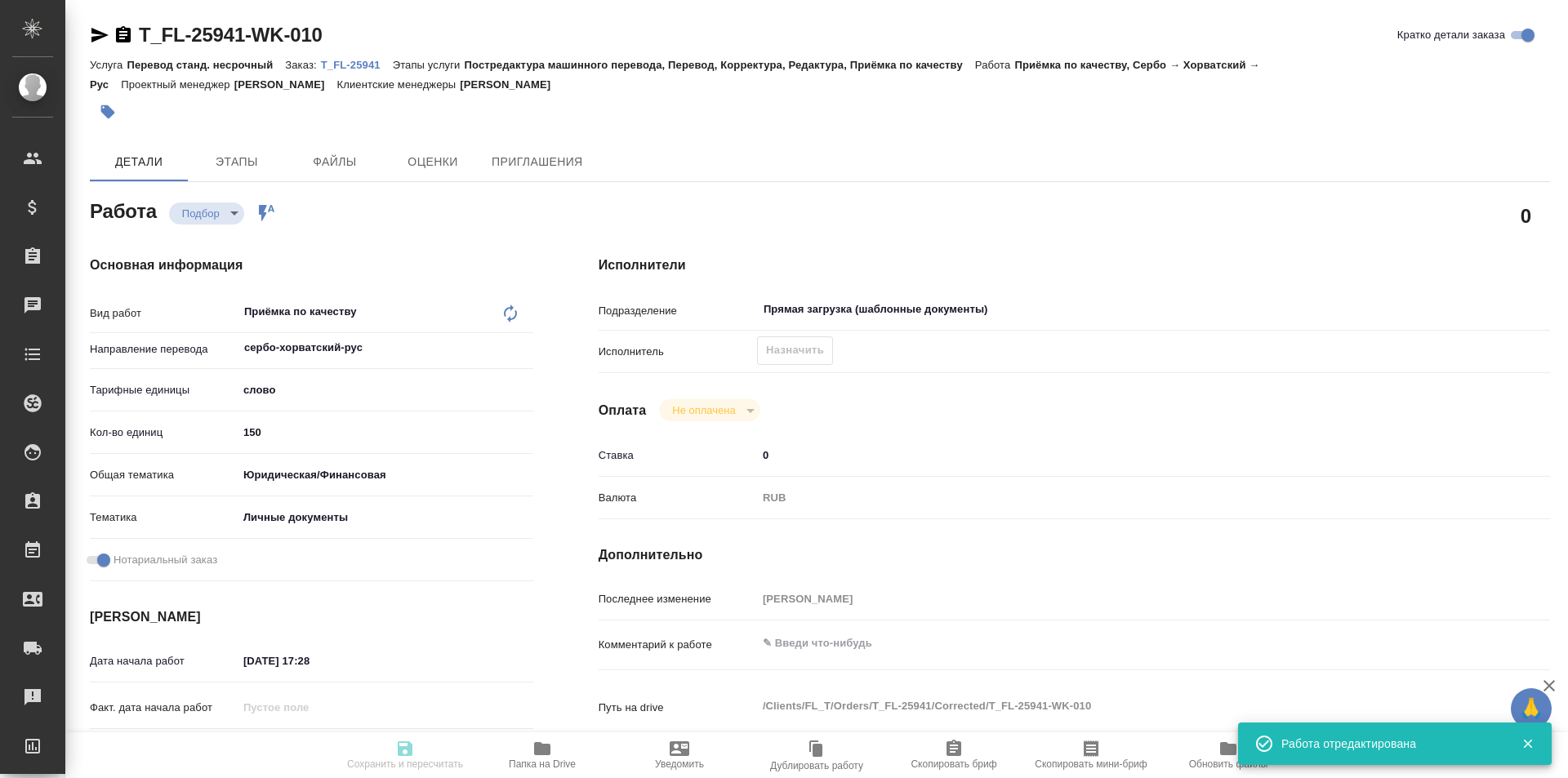
type textarea "x"
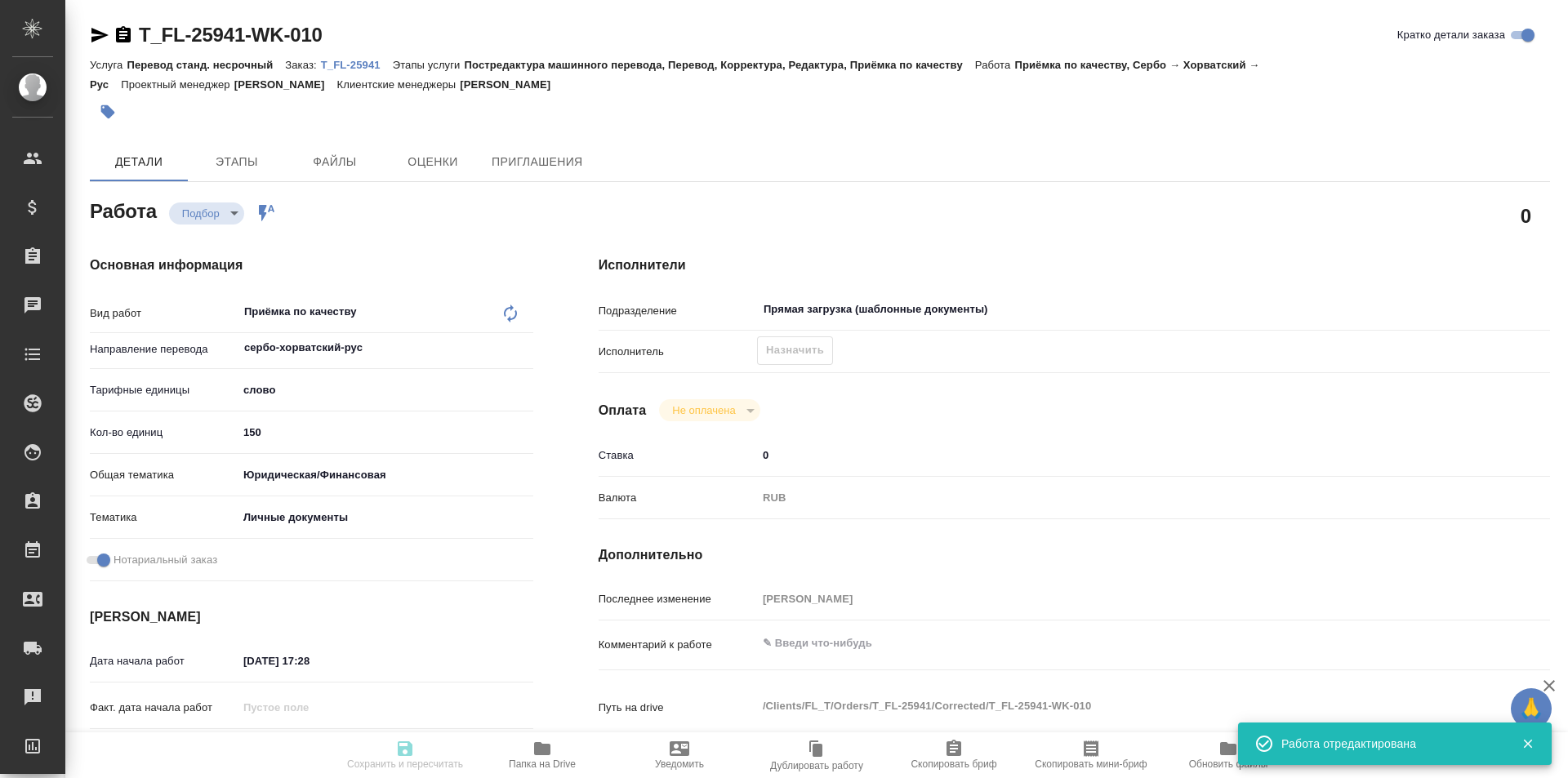
type input "recruiting"
type textarea "Приёмка по качеству"
type textarea "x"
type input "сербо-хорватский-рус"
type input "5a8b1489cc6b4906c91bfd90"
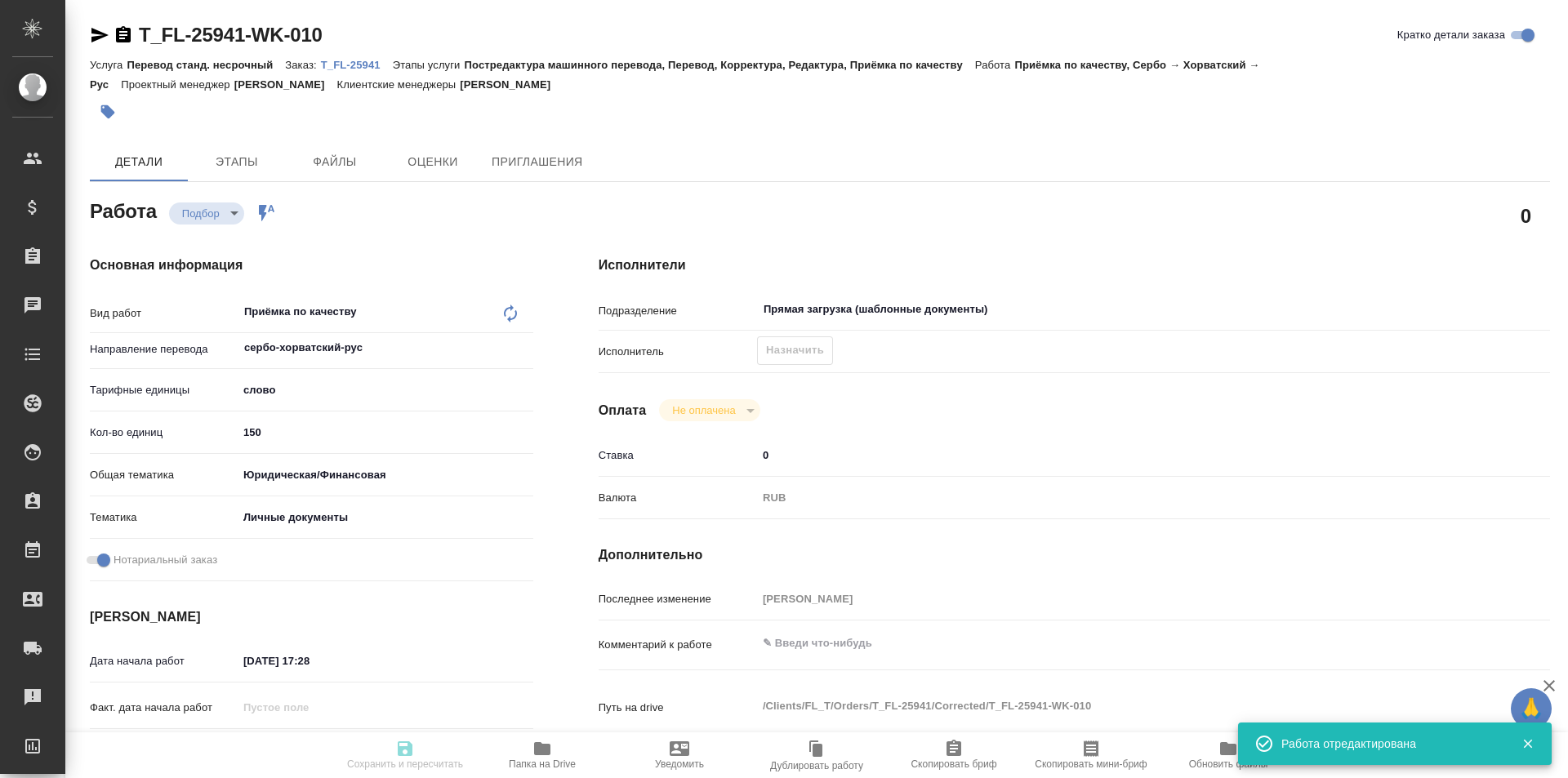
type input "150"
type input "yr-fn"
type input "5a8b8b956a9677013d343cfe"
checkbox input "true"
type input "08.09.2025 17:28"
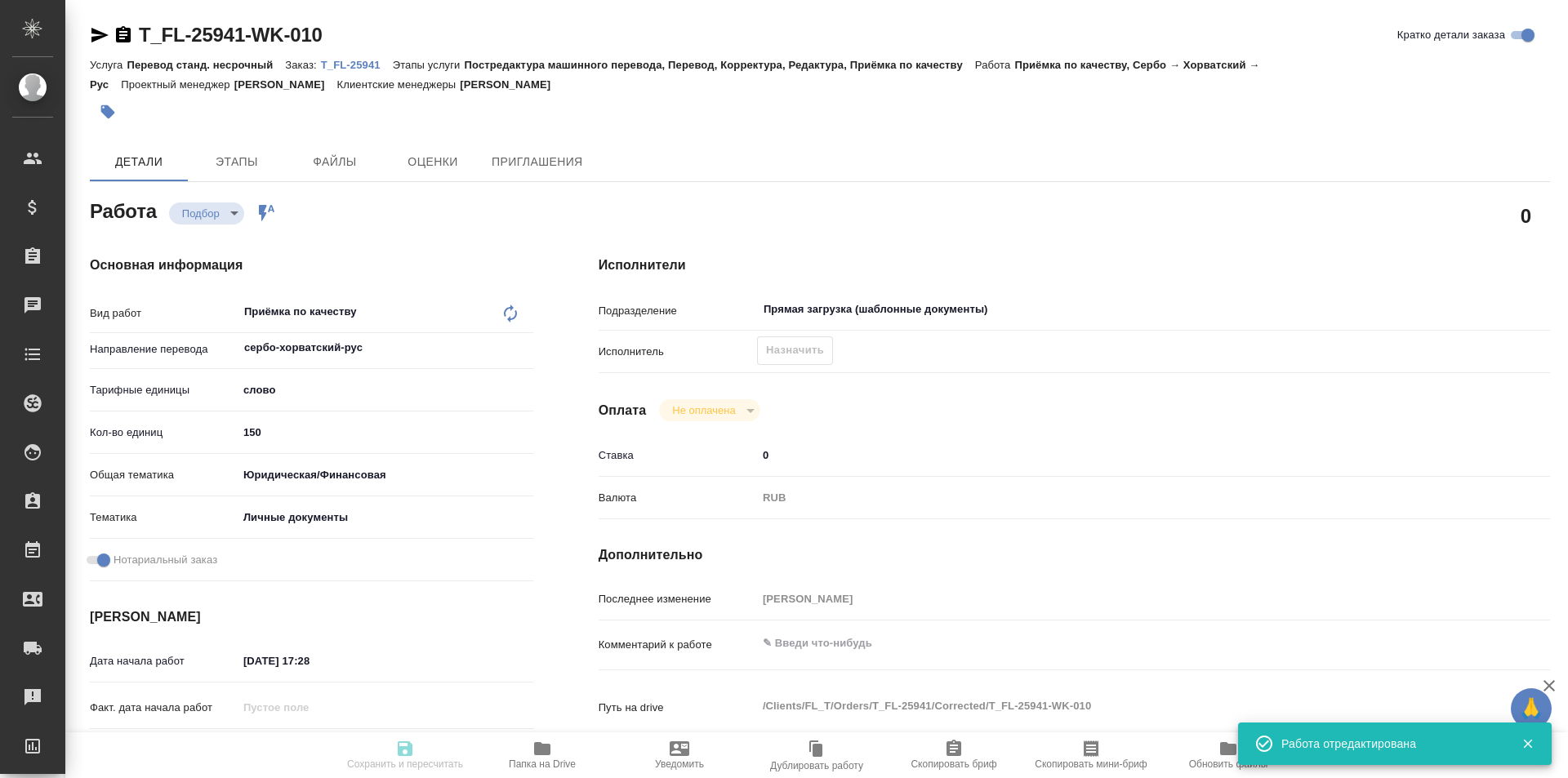
type input "10.09.2025 10:00"
type input "Прямая загрузка (шаблонные документы)"
type input "notPayed"
type input "0"
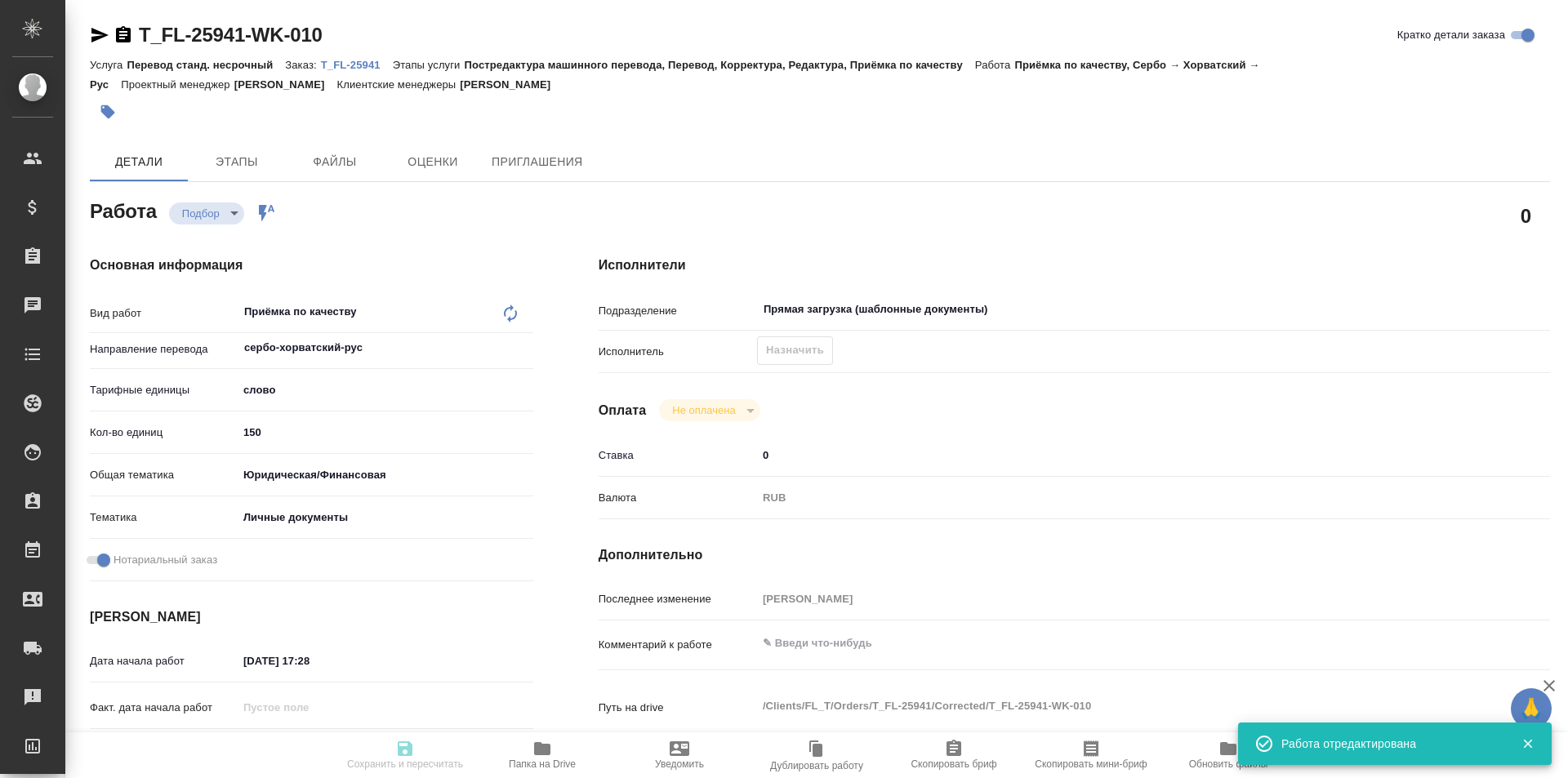
type input "RUB"
type input "[PERSON_NAME]"
type textarea "x"
type textarea "/Clients/FL_T/Orders/T_FL-25941/Corrected/T_FL-25941-WK-010"
type textarea "x"
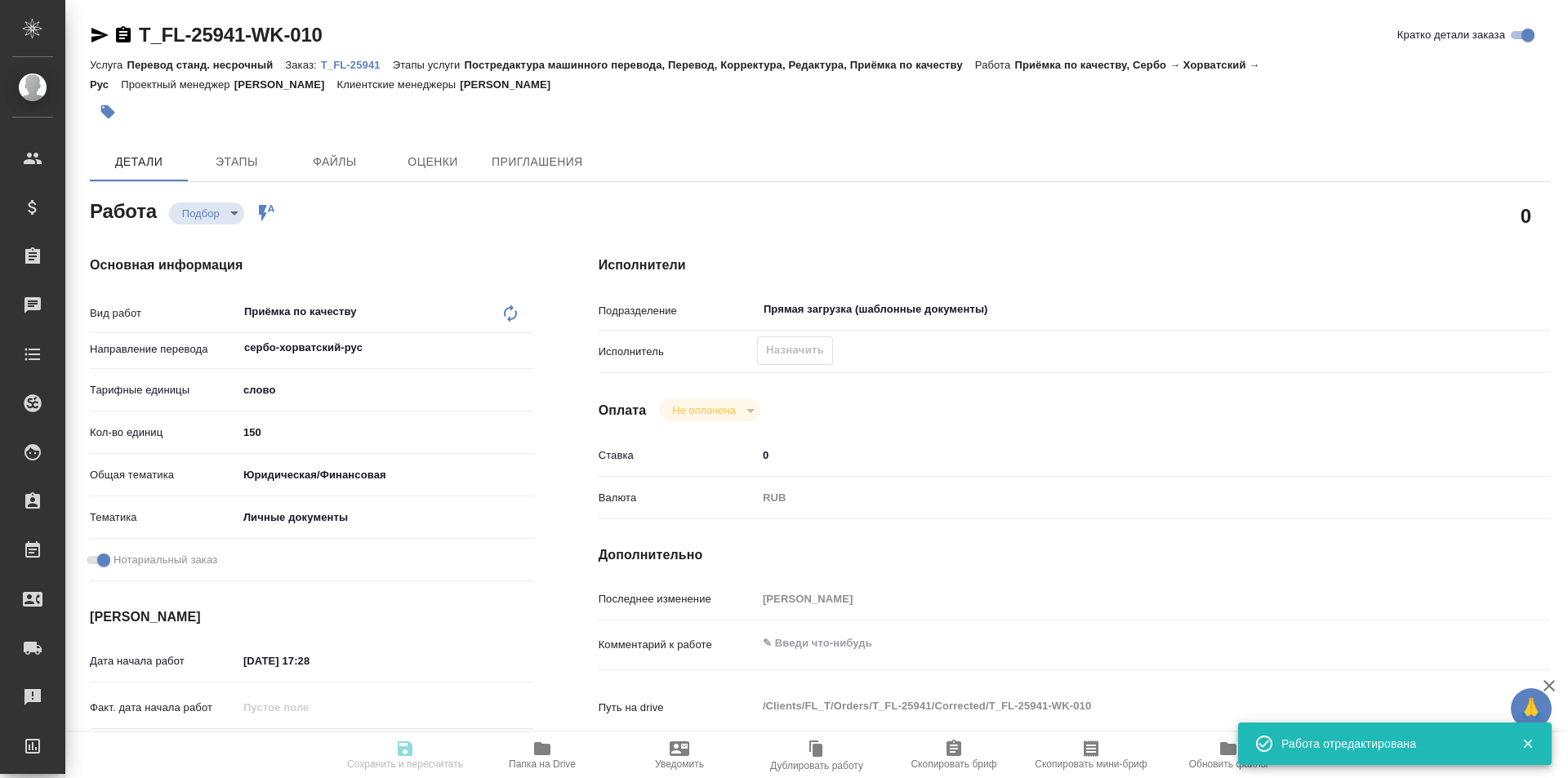
type input "T_FL-25941"
type input "Перевод станд. несрочный"
type input "Постредактура машинного перевода, Перевод, Корректура, Редактура, Приёмка по ка…"
type input "[PERSON_NAME]"
type input "/Clients/FL_T/Orders/T_FL-25941"
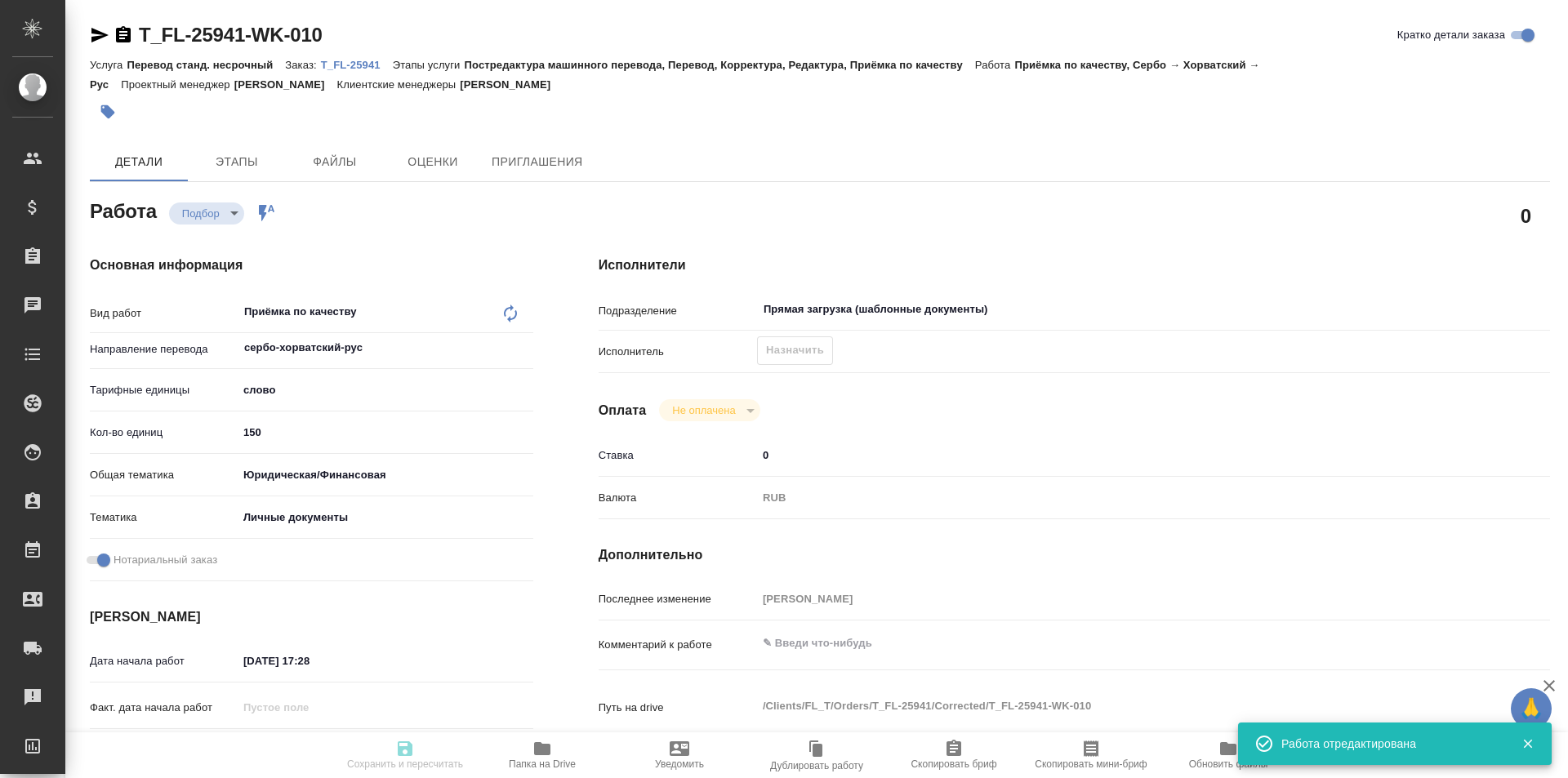
type textarea "x"
type textarea "серб-рус под нот для мфц чтобы получить снилс"
type textarea "x"
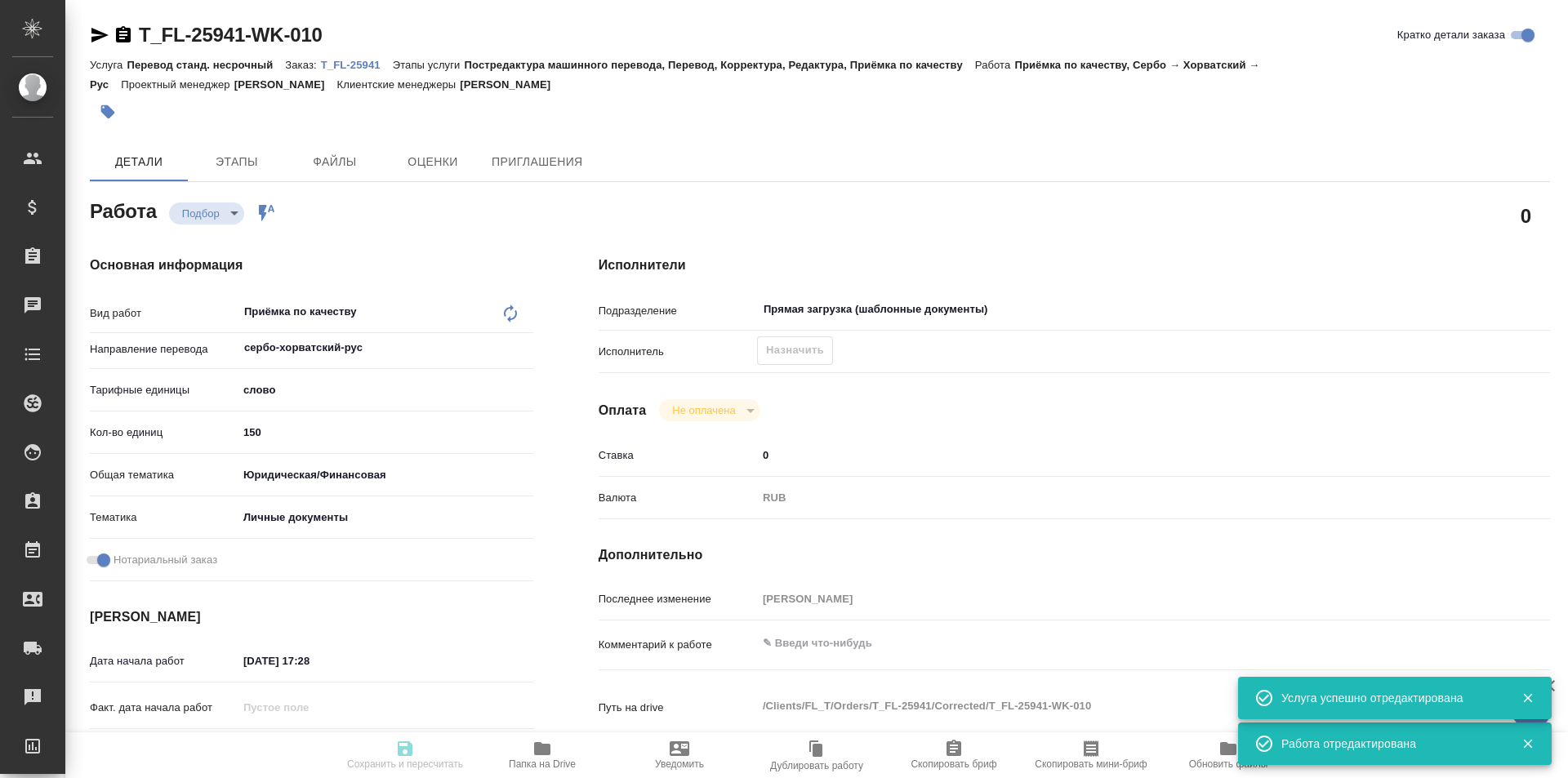
type textarea "x"
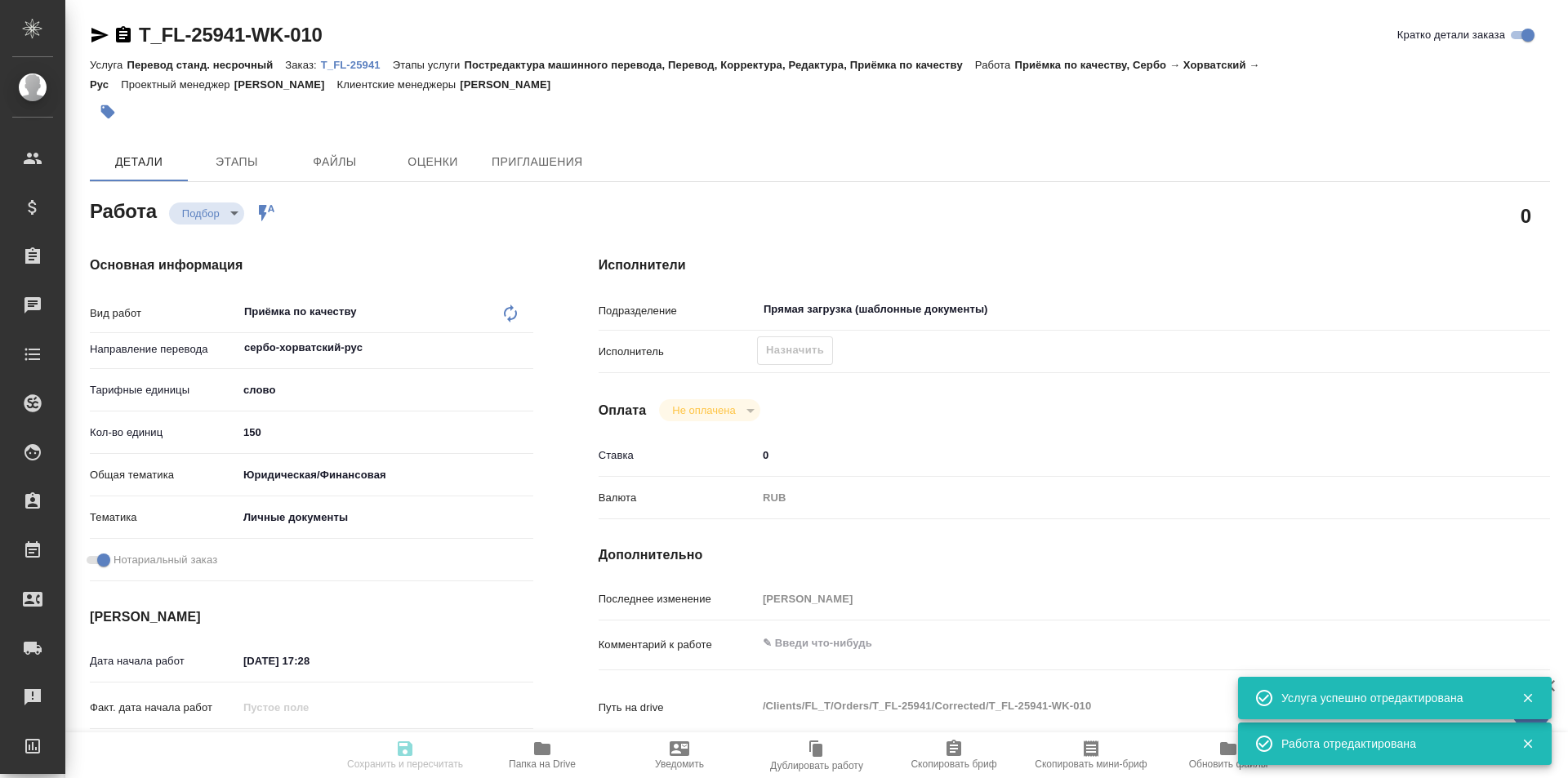
type textarea "x"
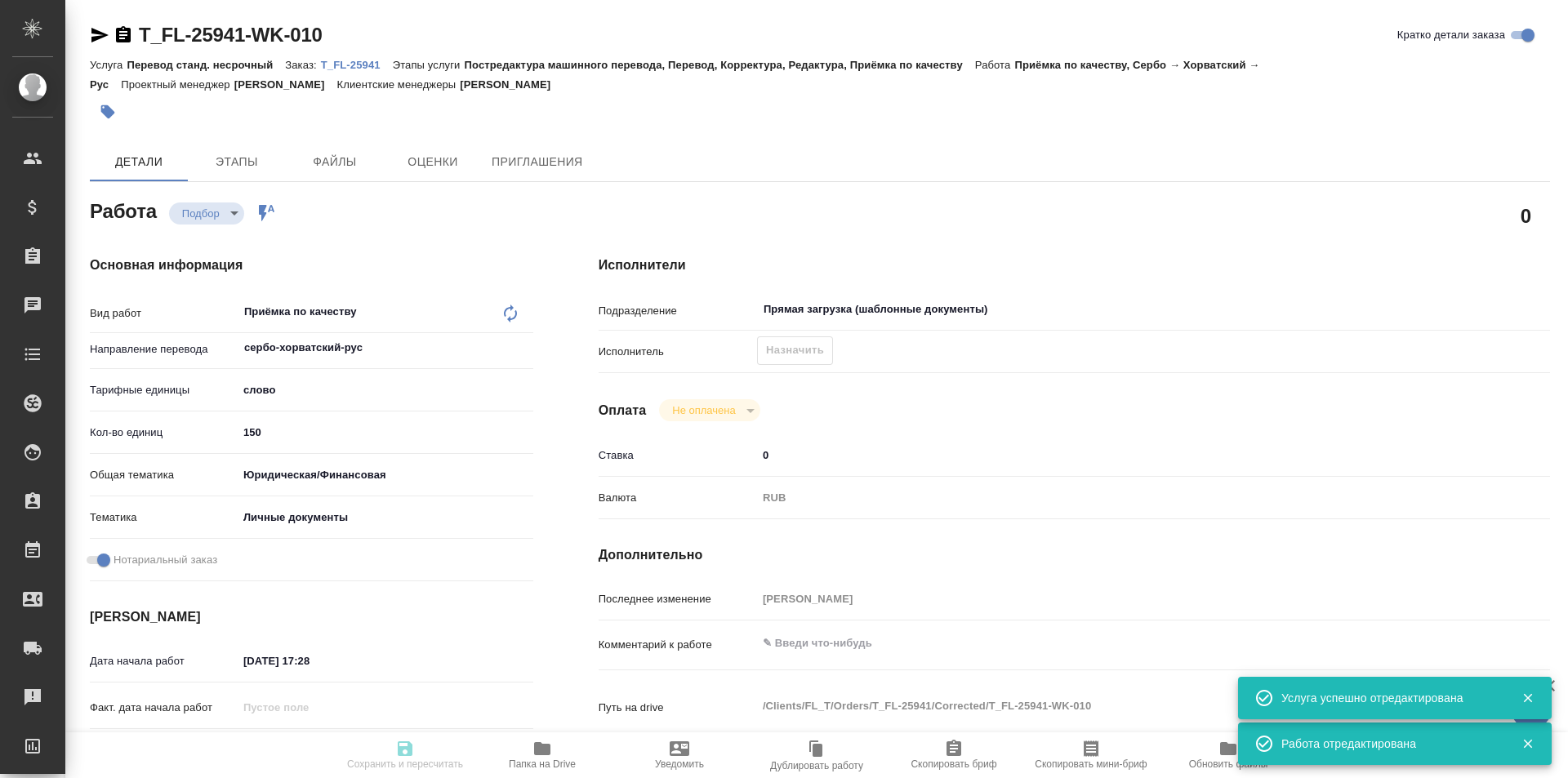
type textarea "x"
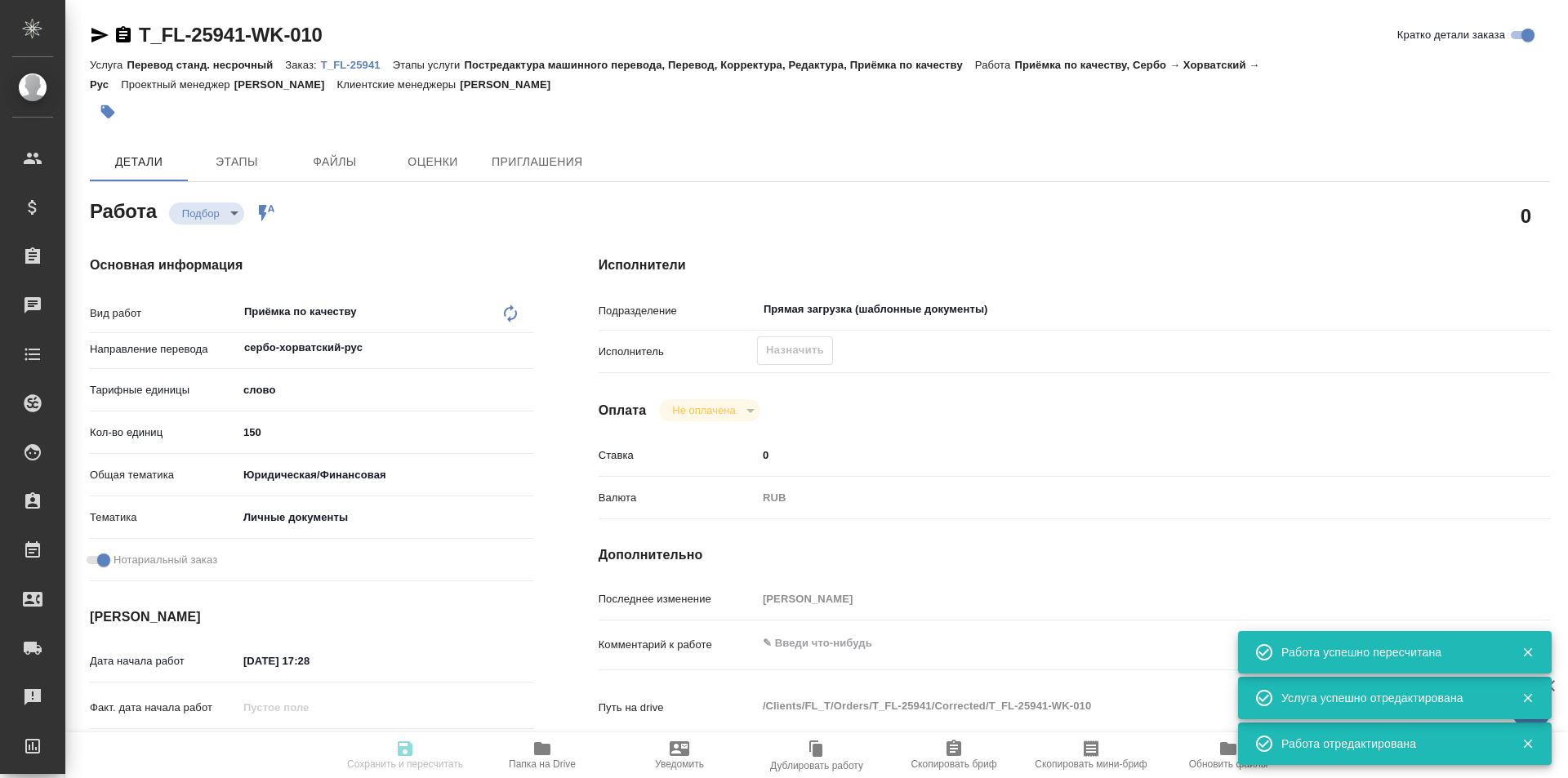
type input "recruiting"
type textarea "Приёмка по качеству"
type textarea "x"
type input "сербо-хорватский-рус"
type input "5a8b1489cc6b4906c91bfd90"
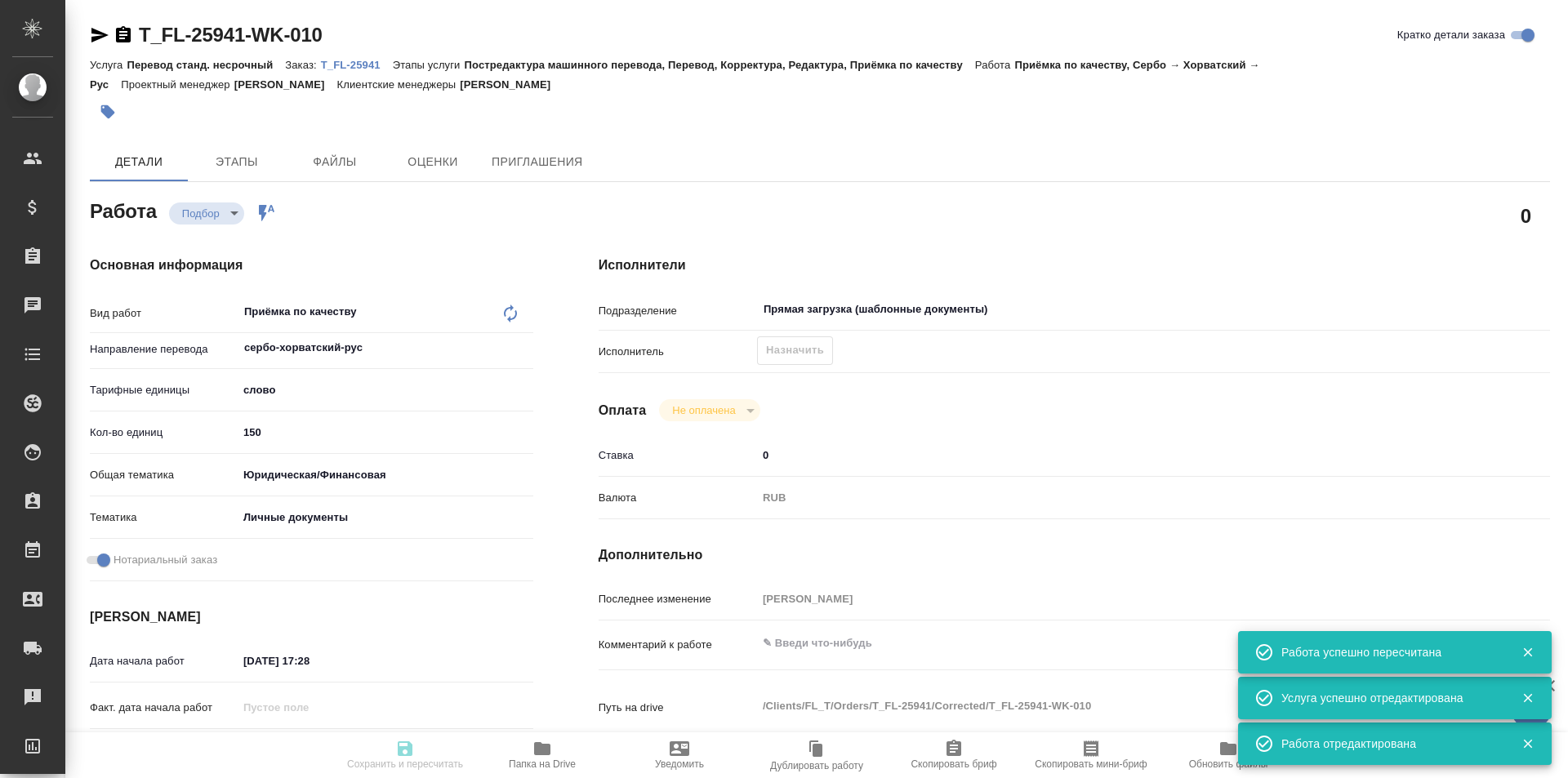
type input "150"
type input "yr-fn"
type input "5a8b8b956a9677013d343cfe"
checkbox input "true"
type input "08.09.2025 17:28"
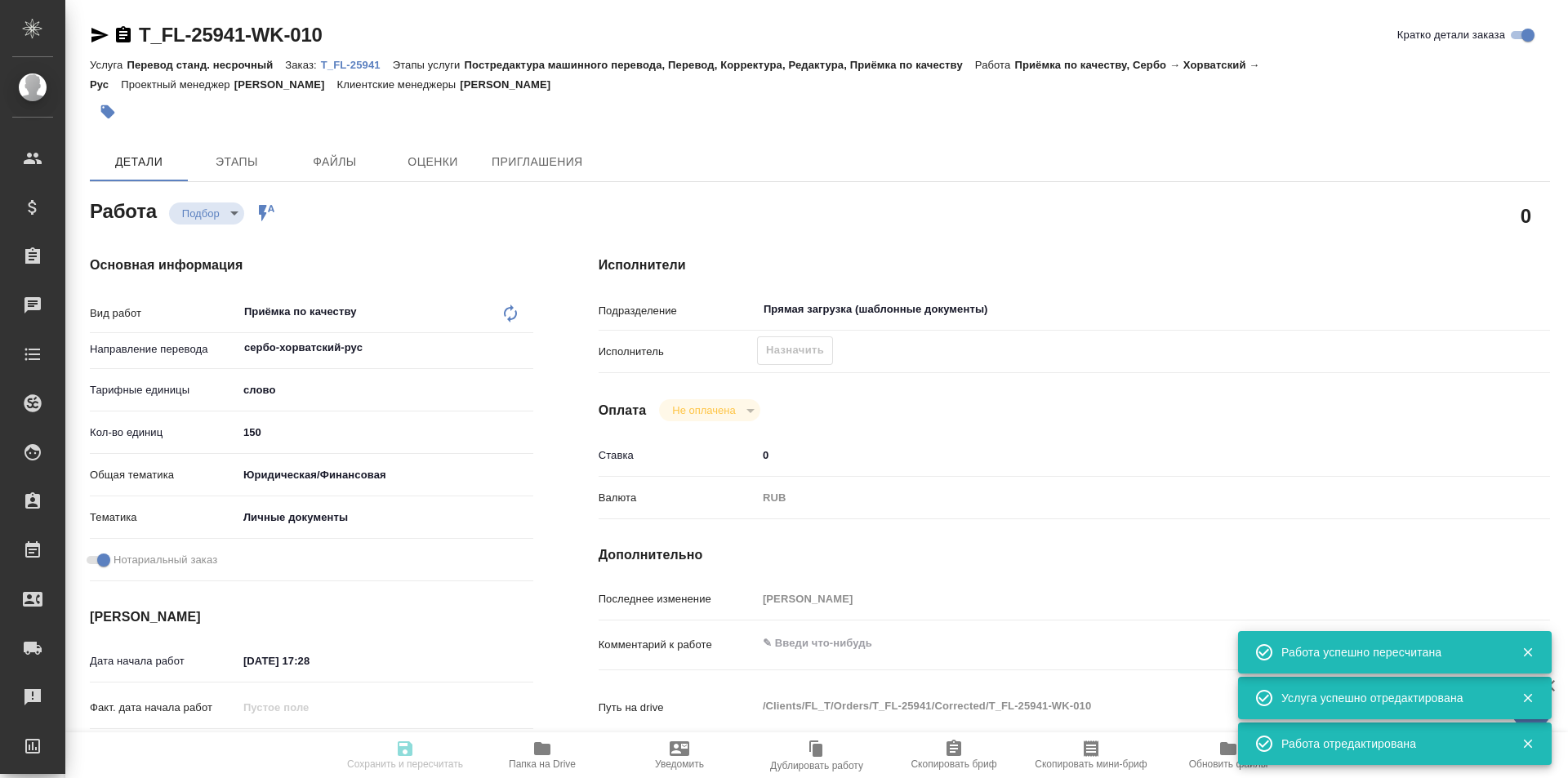
type input "10.09.2025 10:00"
type input "Прямая загрузка (шаблонные документы)"
type input "notPayed"
type input "0"
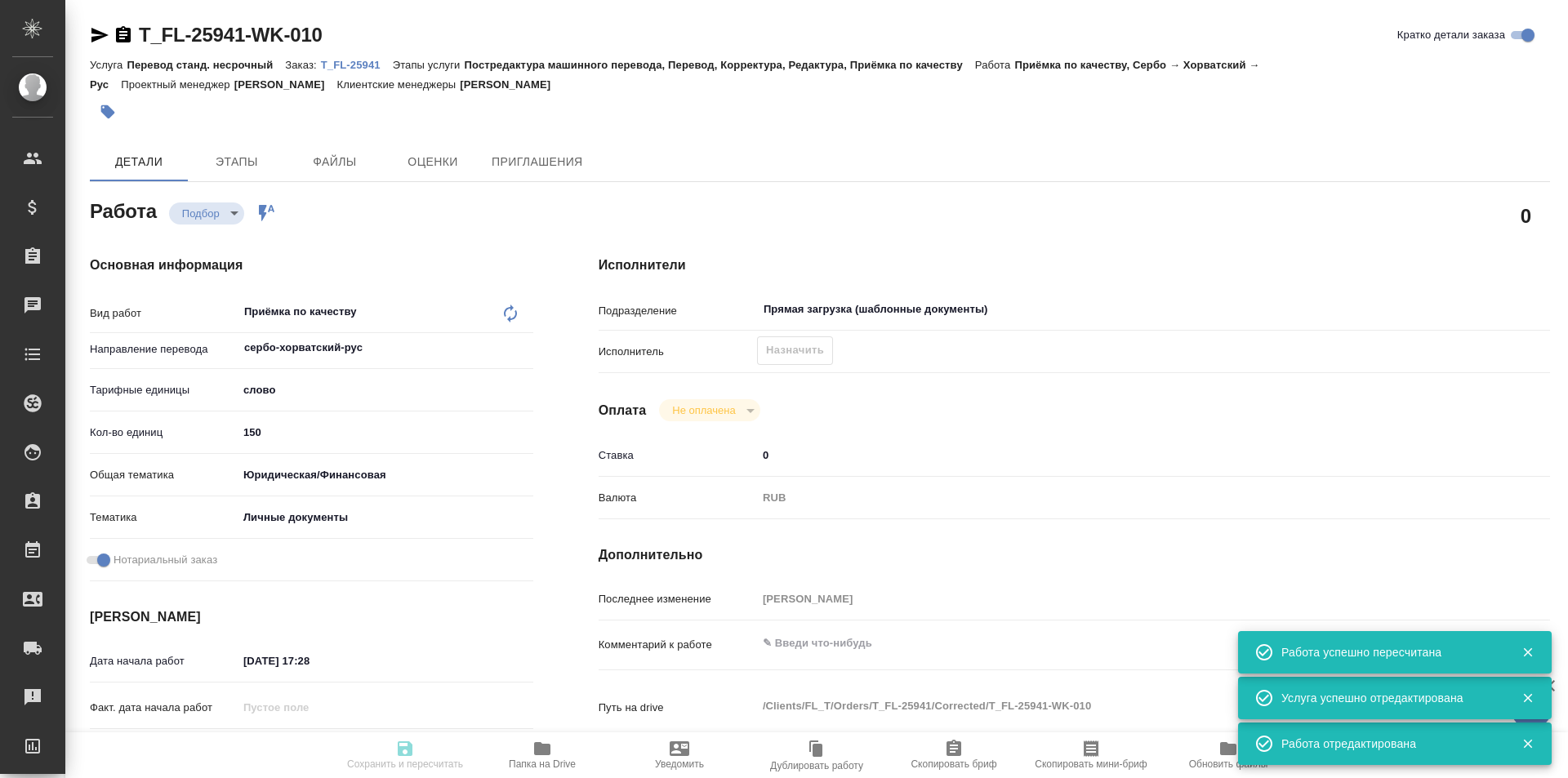
type input "RUB"
type input "[PERSON_NAME]"
type textarea "x"
type textarea "/Clients/FL_T/Orders/T_FL-25941/Corrected/T_FL-25941-WK-010"
type textarea "x"
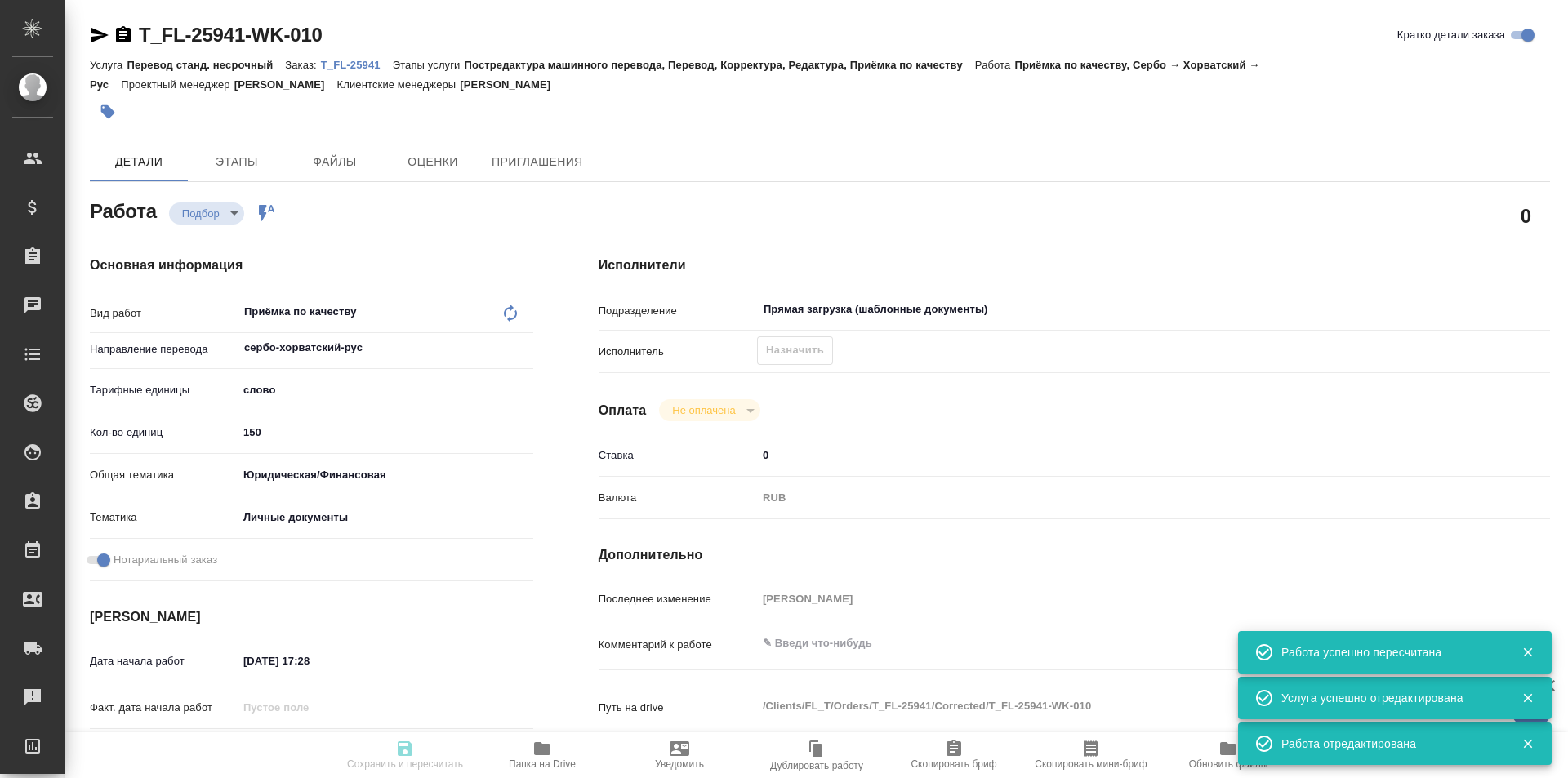
type input "T_FL-25941"
type input "Перевод станд. несрочный"
type input "Постредактура машинного перевода, Перевод, Корректура, Редактура, Приёмка по ка…"
type input "[PERSON_NAME]"
type input "/Clients/FL_T/Orders/T_FL-25941"
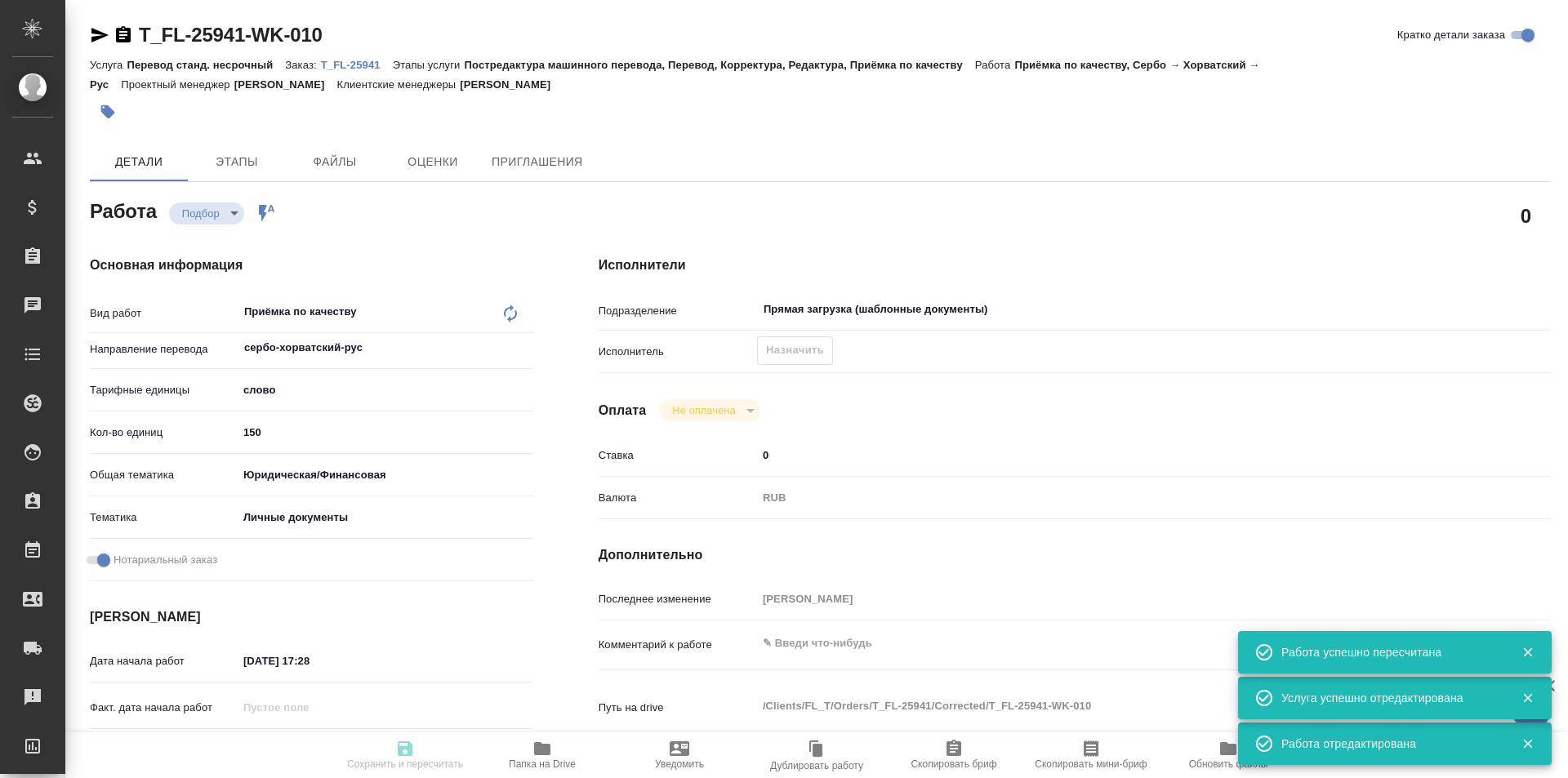
type textarea "x"
type textarea "серб-рус под нот для мфц чтобы получить снилс"
type textarea "x"
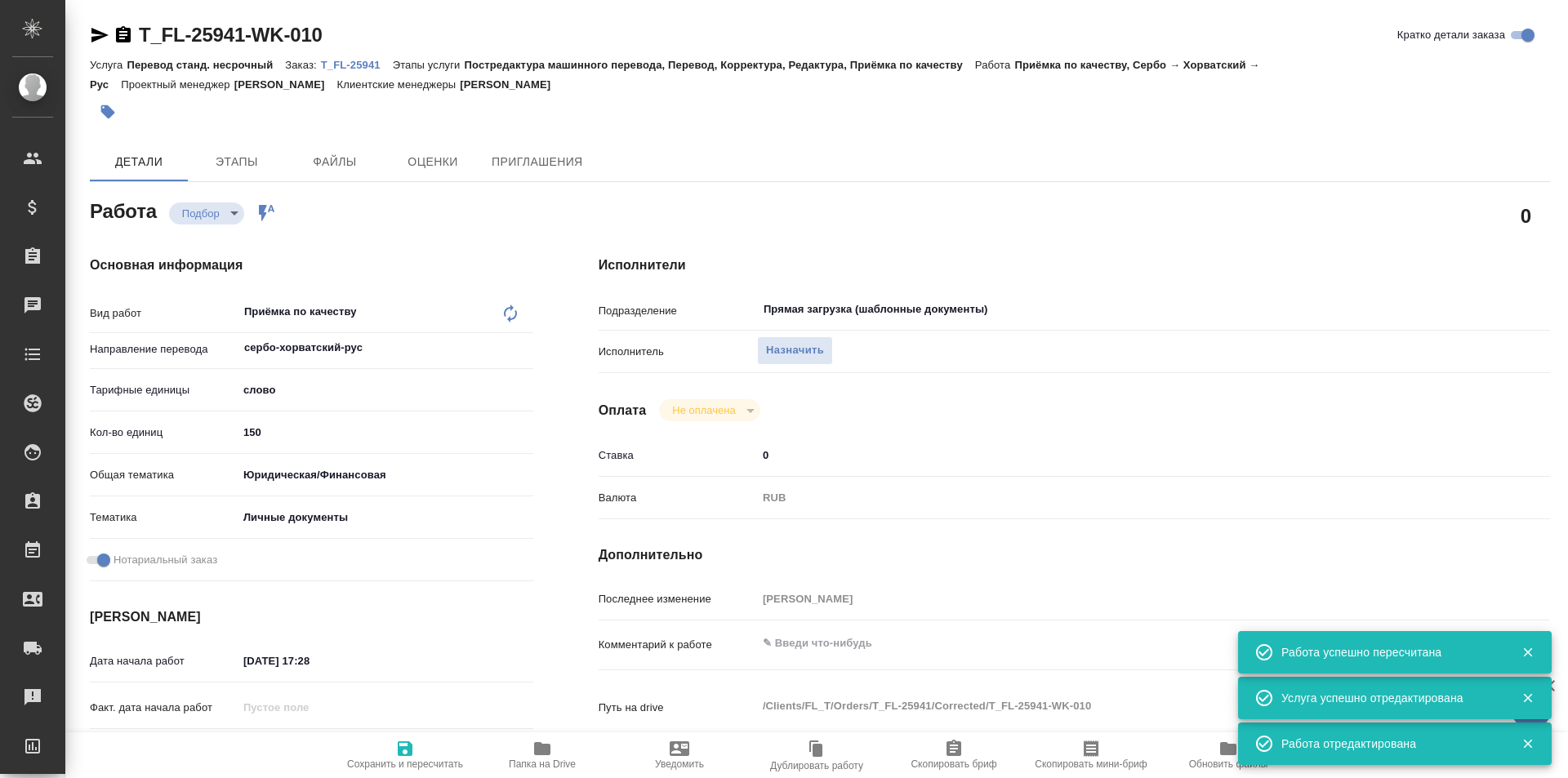
type textarea "x"
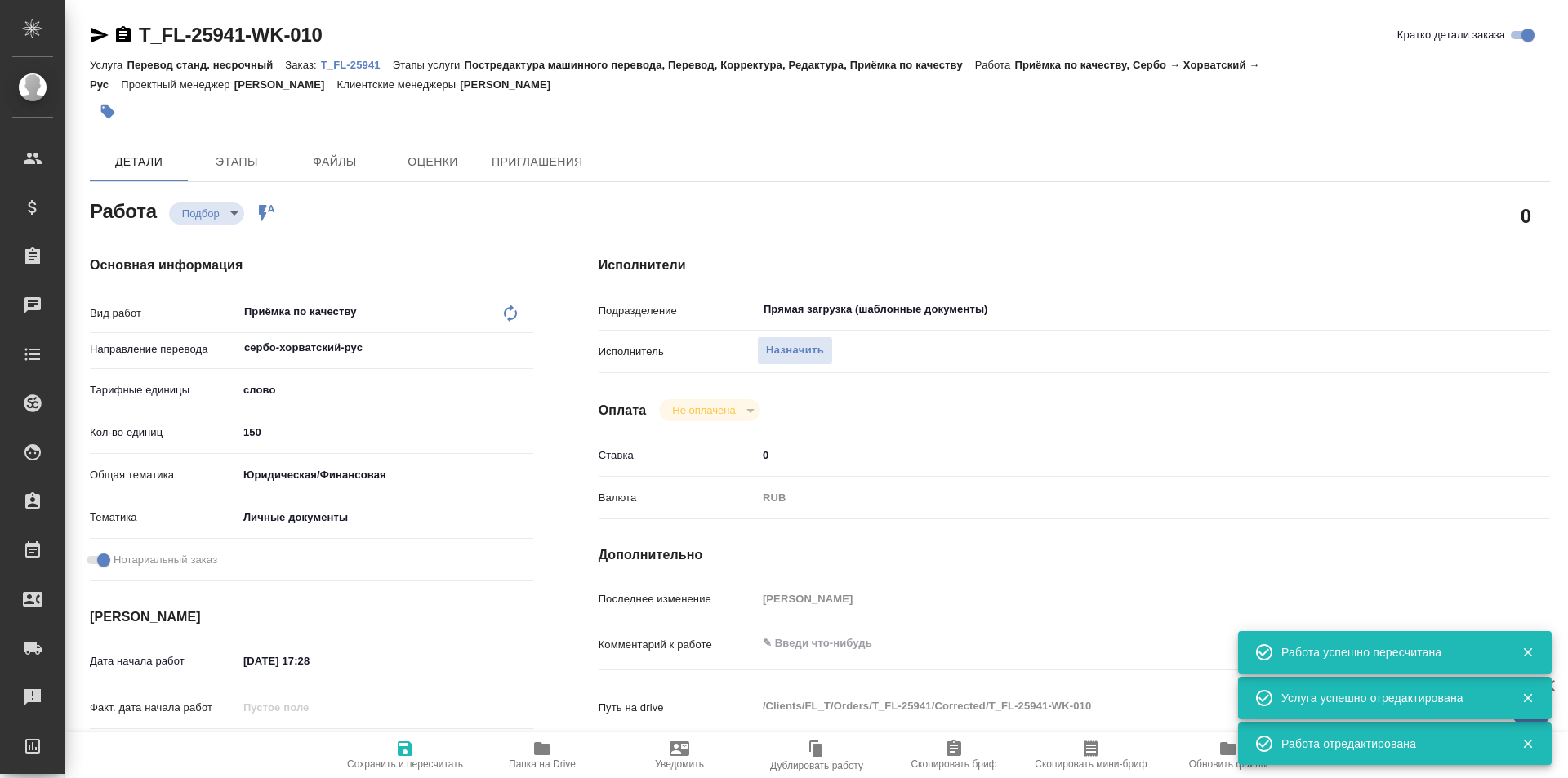
type textarea "x"
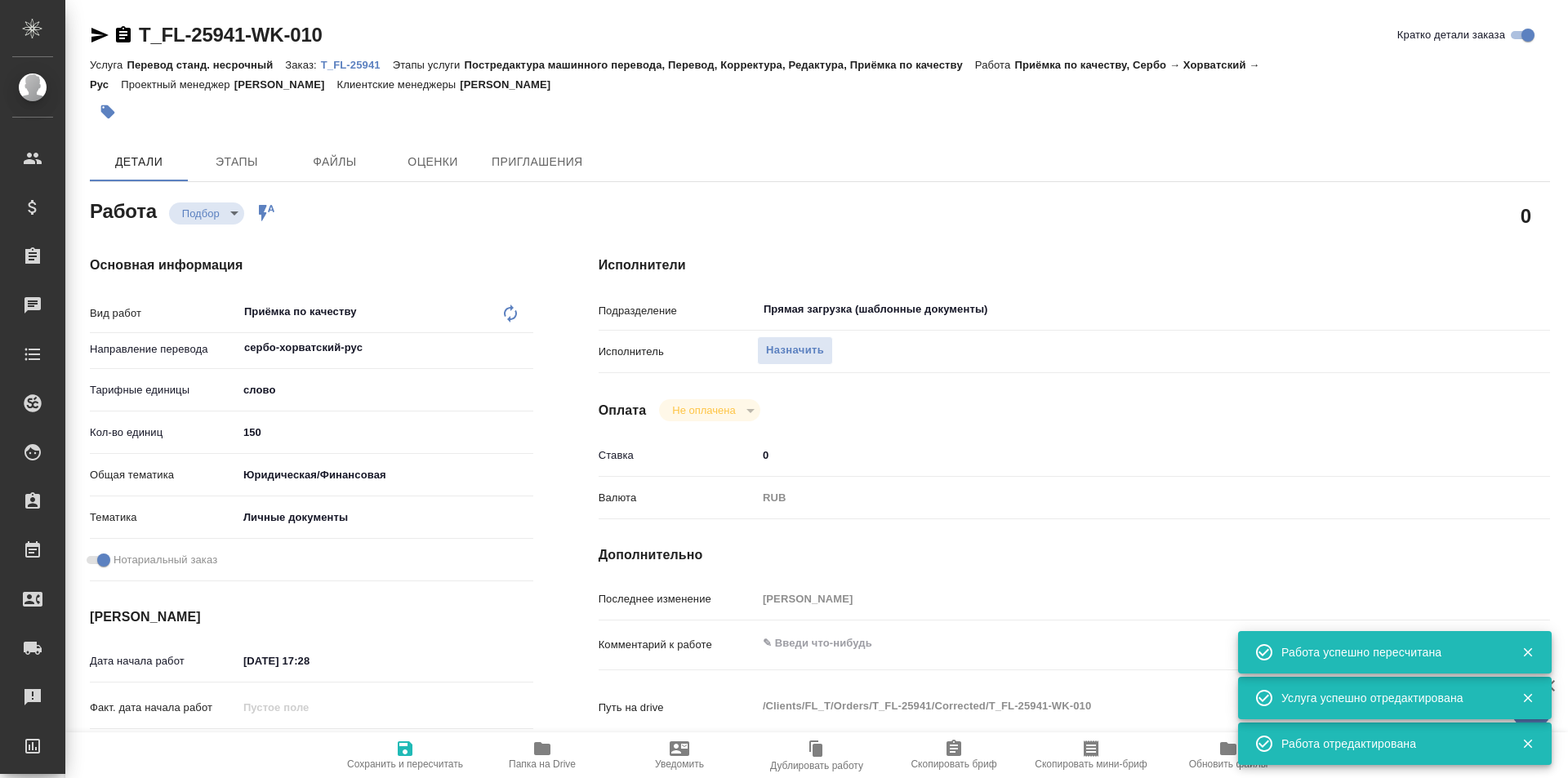
type textarea "x"
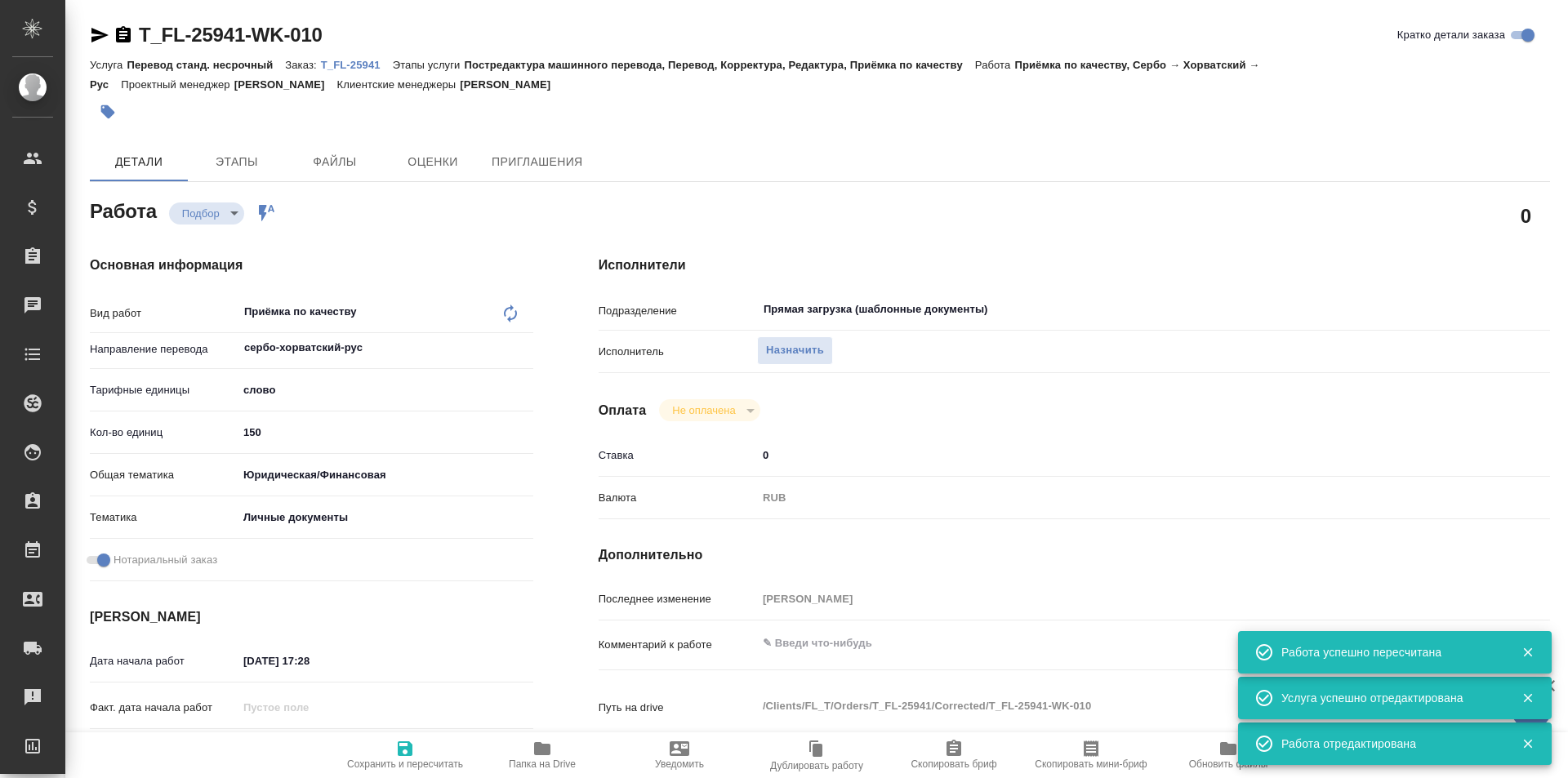
type textarea "x"
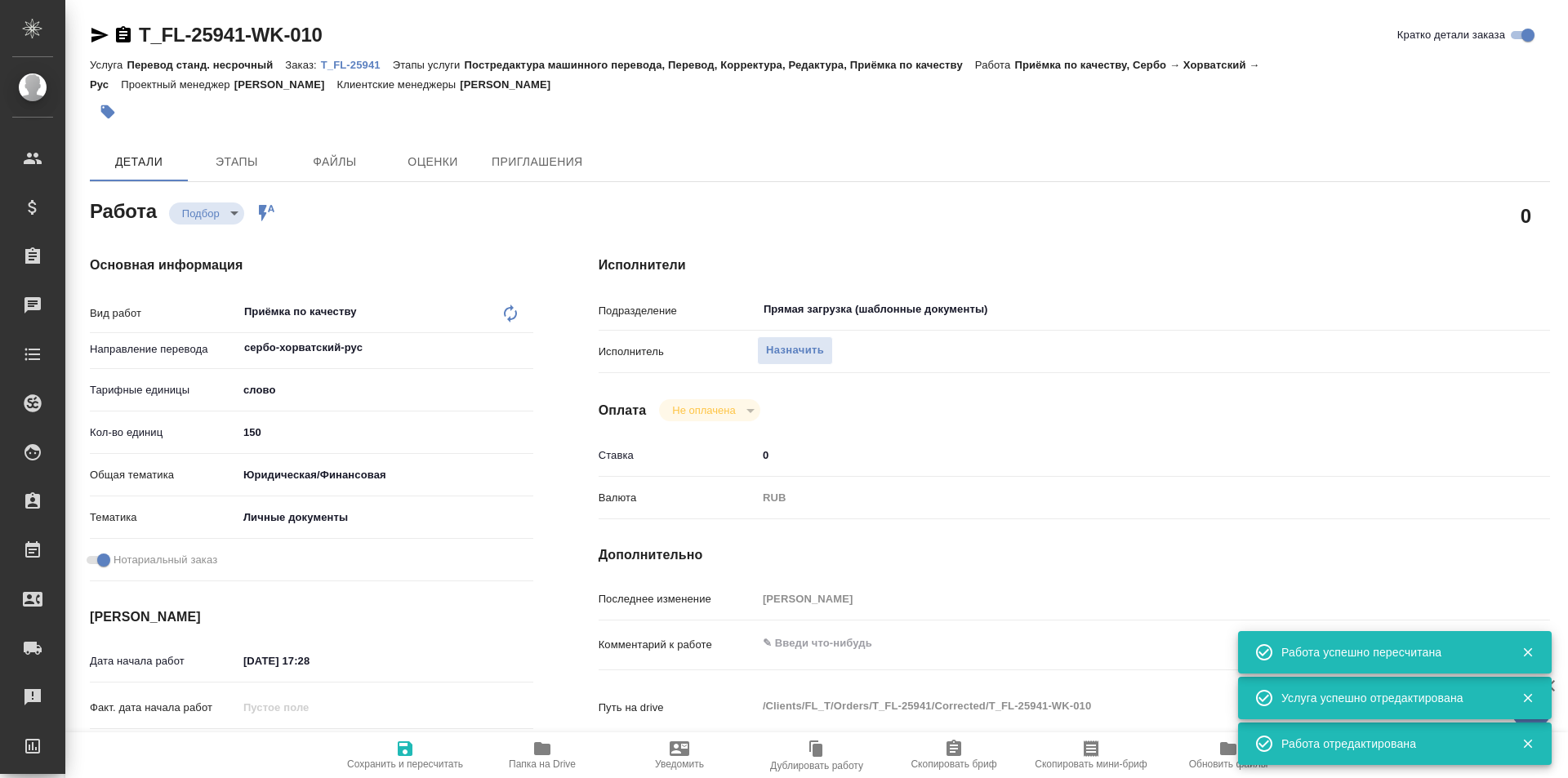
type textarea "x"
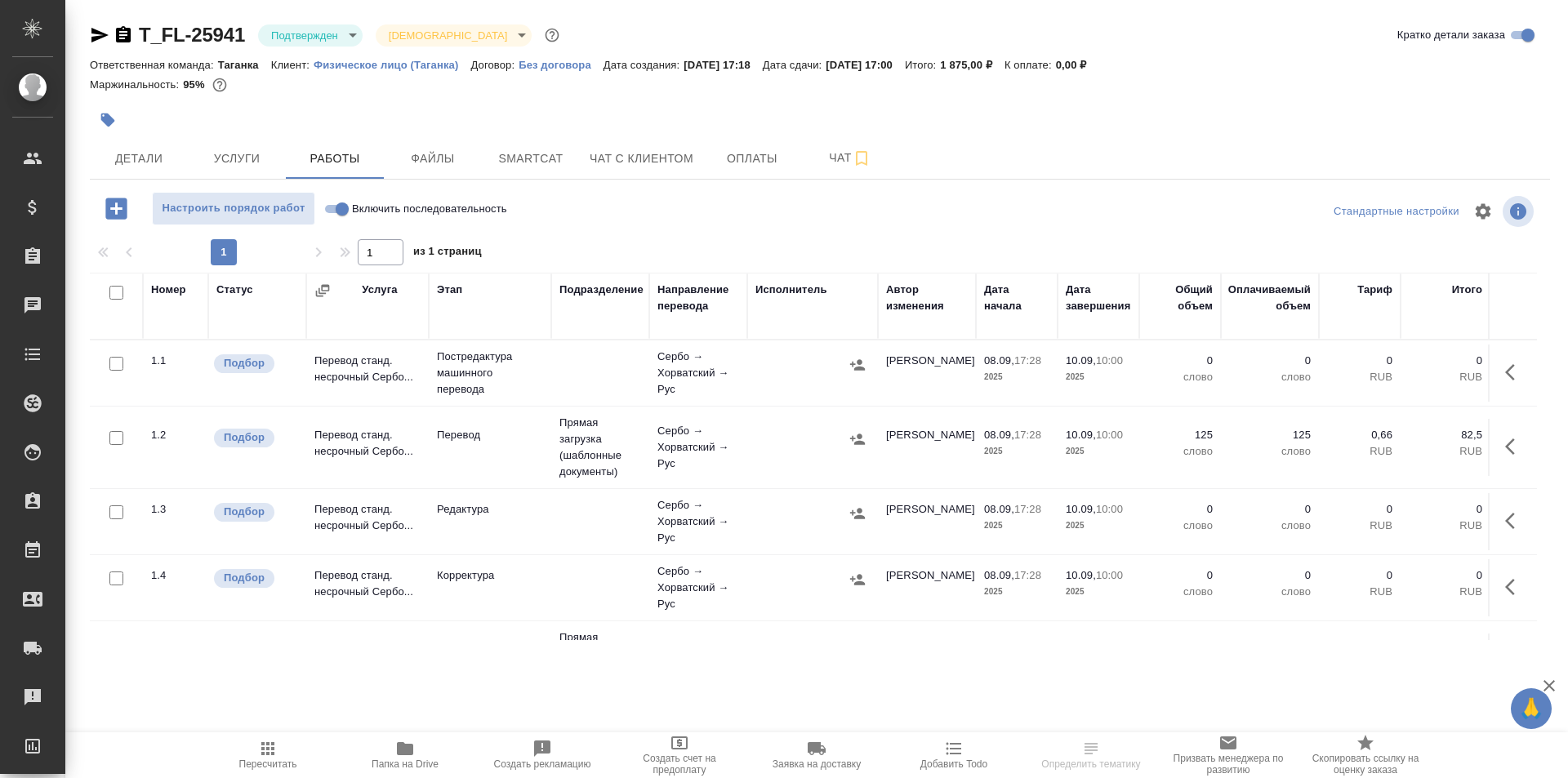
scroll to position [143, 0]
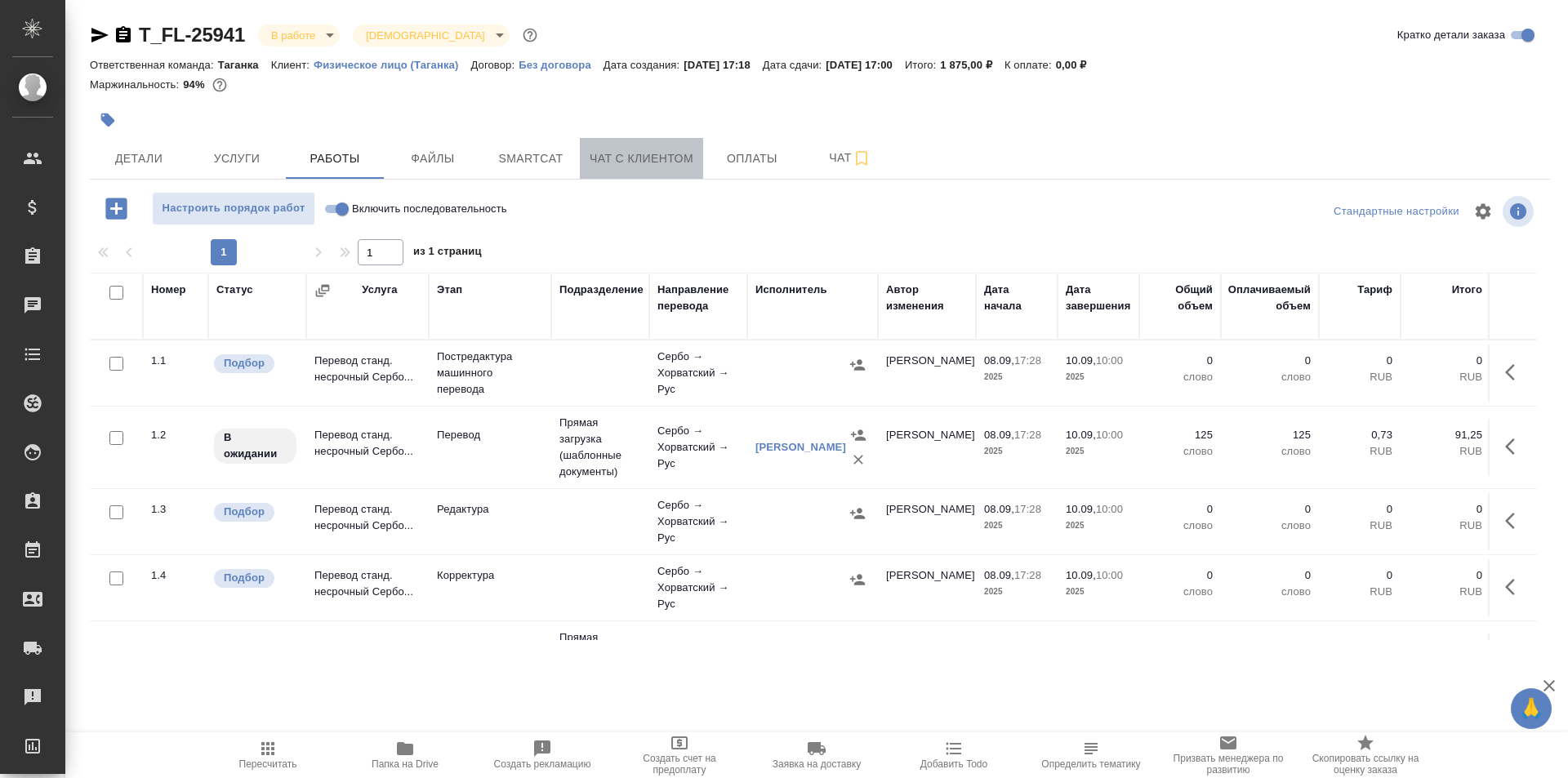
click at [634, 166] on span "Чат с клиентом" at bounding box center [641, 158] width 104 height 21
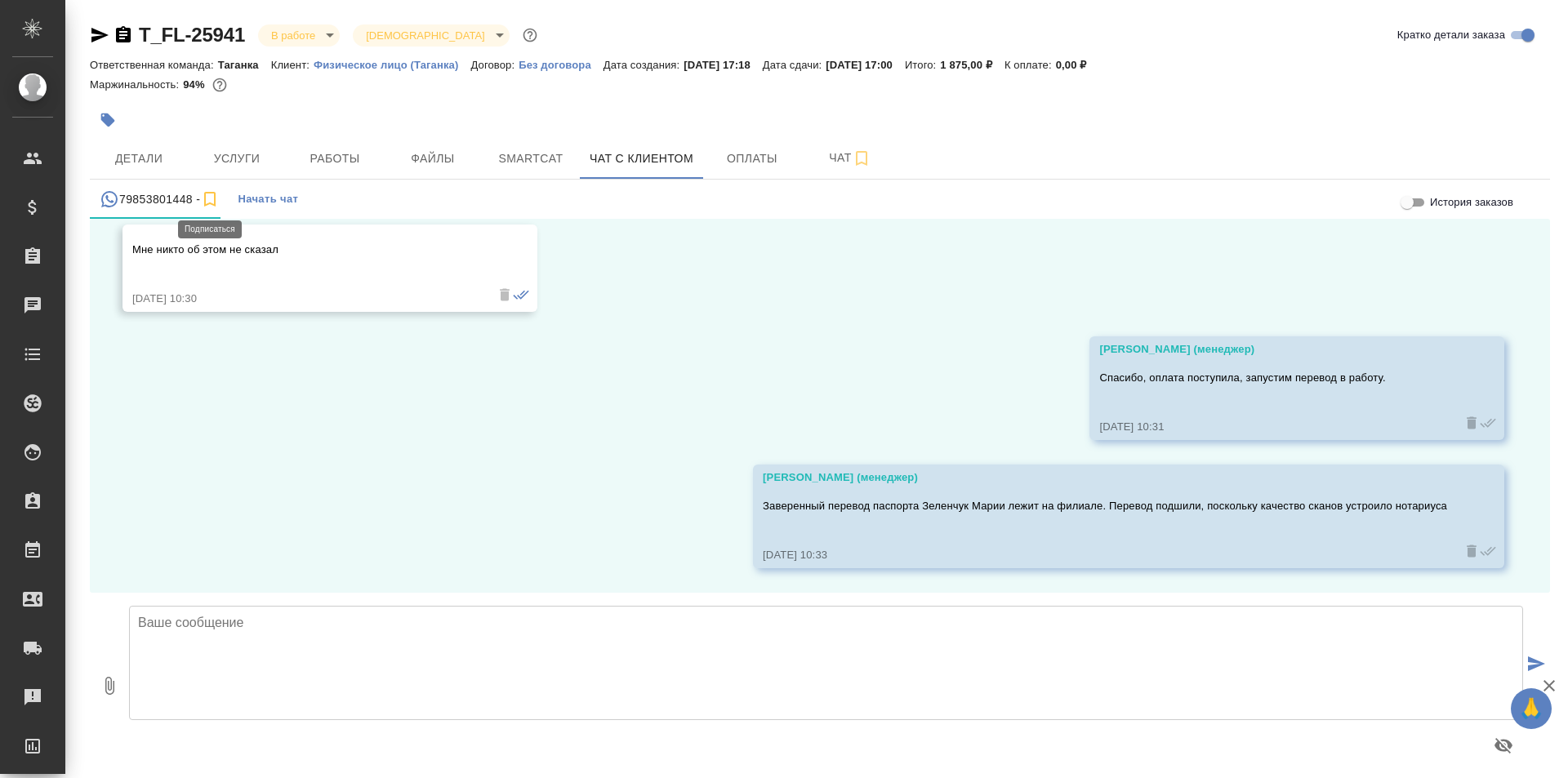
scroll to position [18797, 0]
click at [209, 200] on icon "simple tabs example" at bounding box center [210, 200] width 20 height 20
click at [147, 156] on span "Детали" at bounding box center [138, 158] width 79 height 21
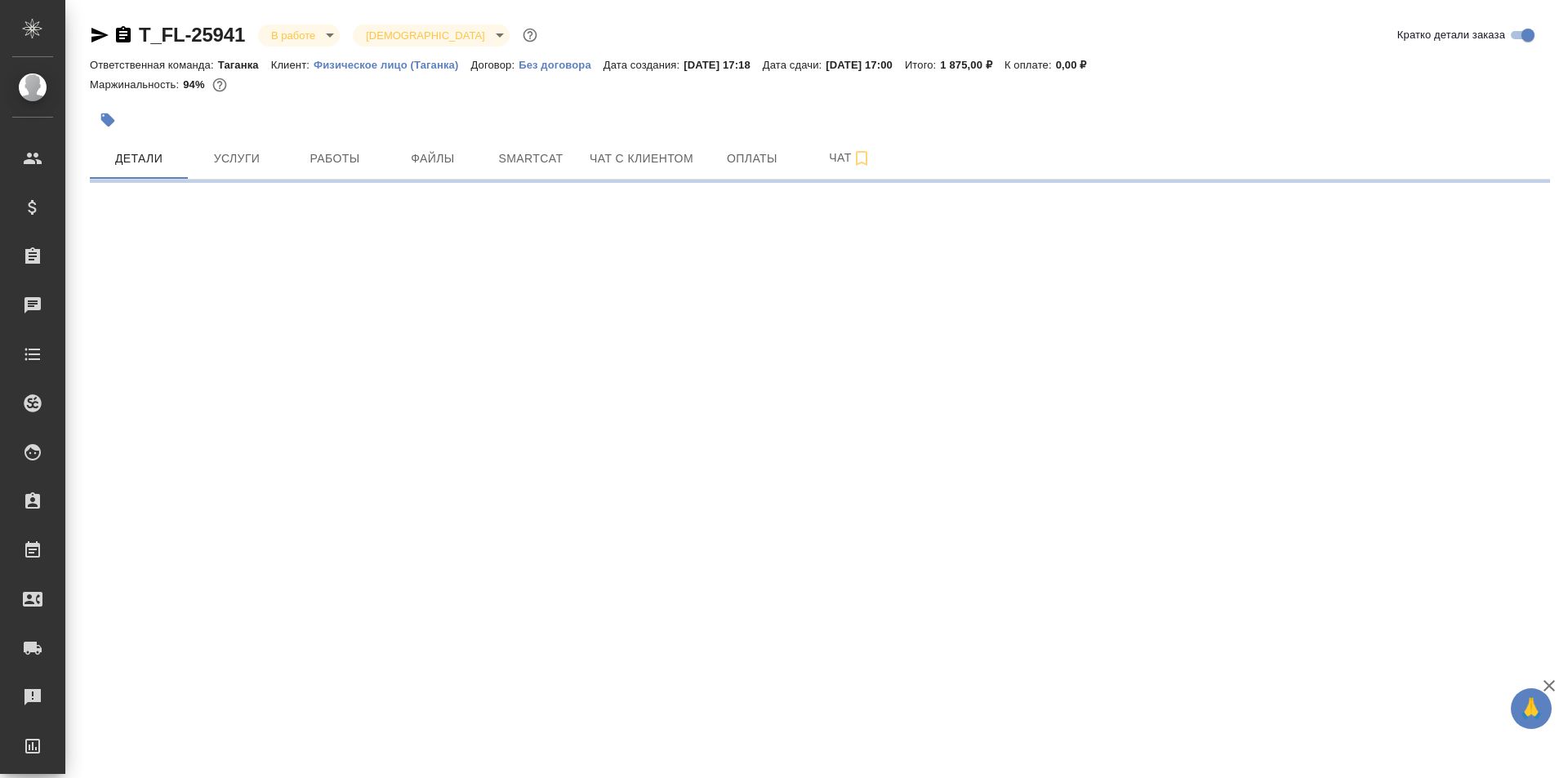
select select "RU"
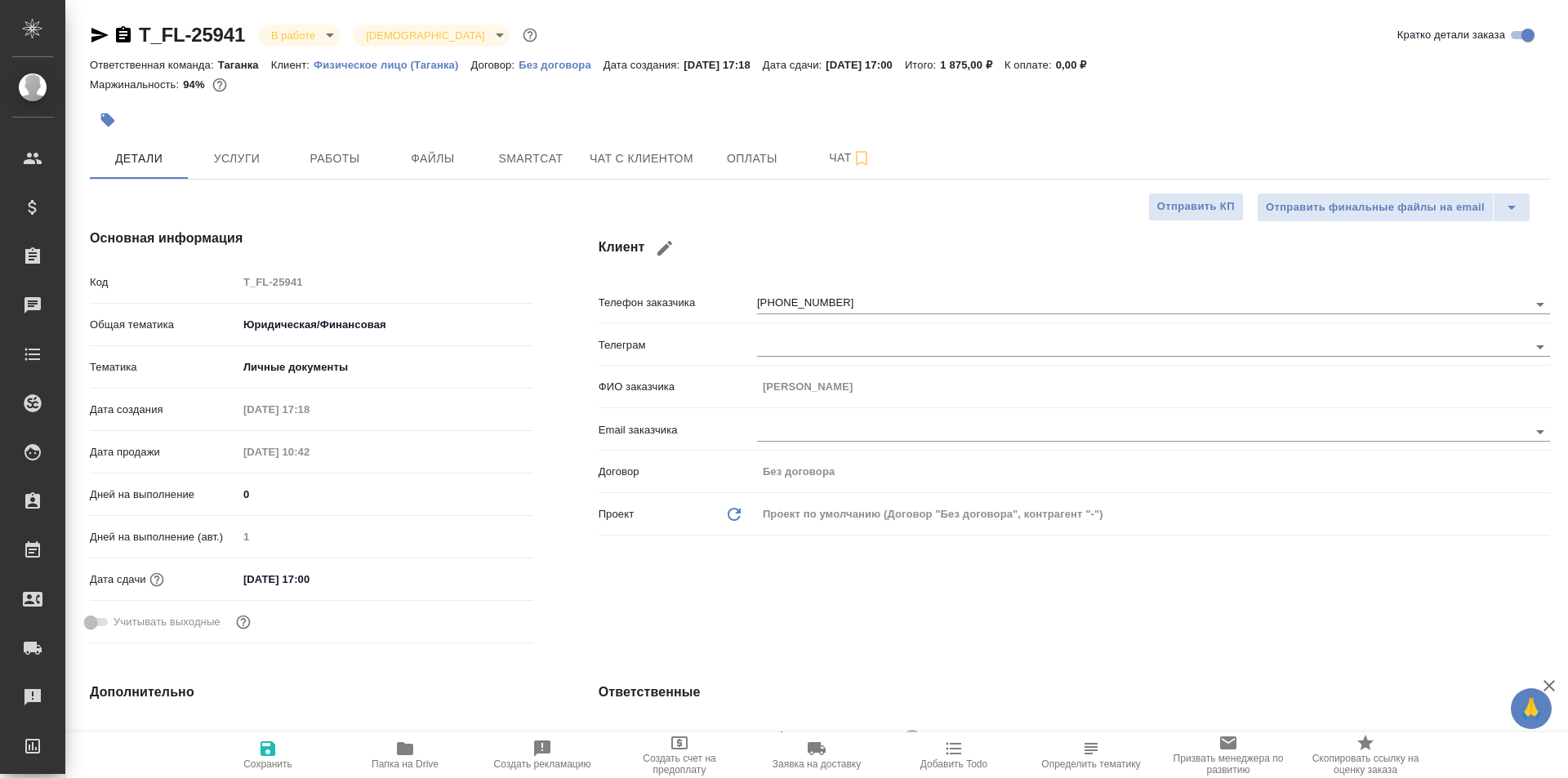
type textarea "x"
click at [366, 148] on span "Работы" at bounding box center [335, 158] width 79 height 21
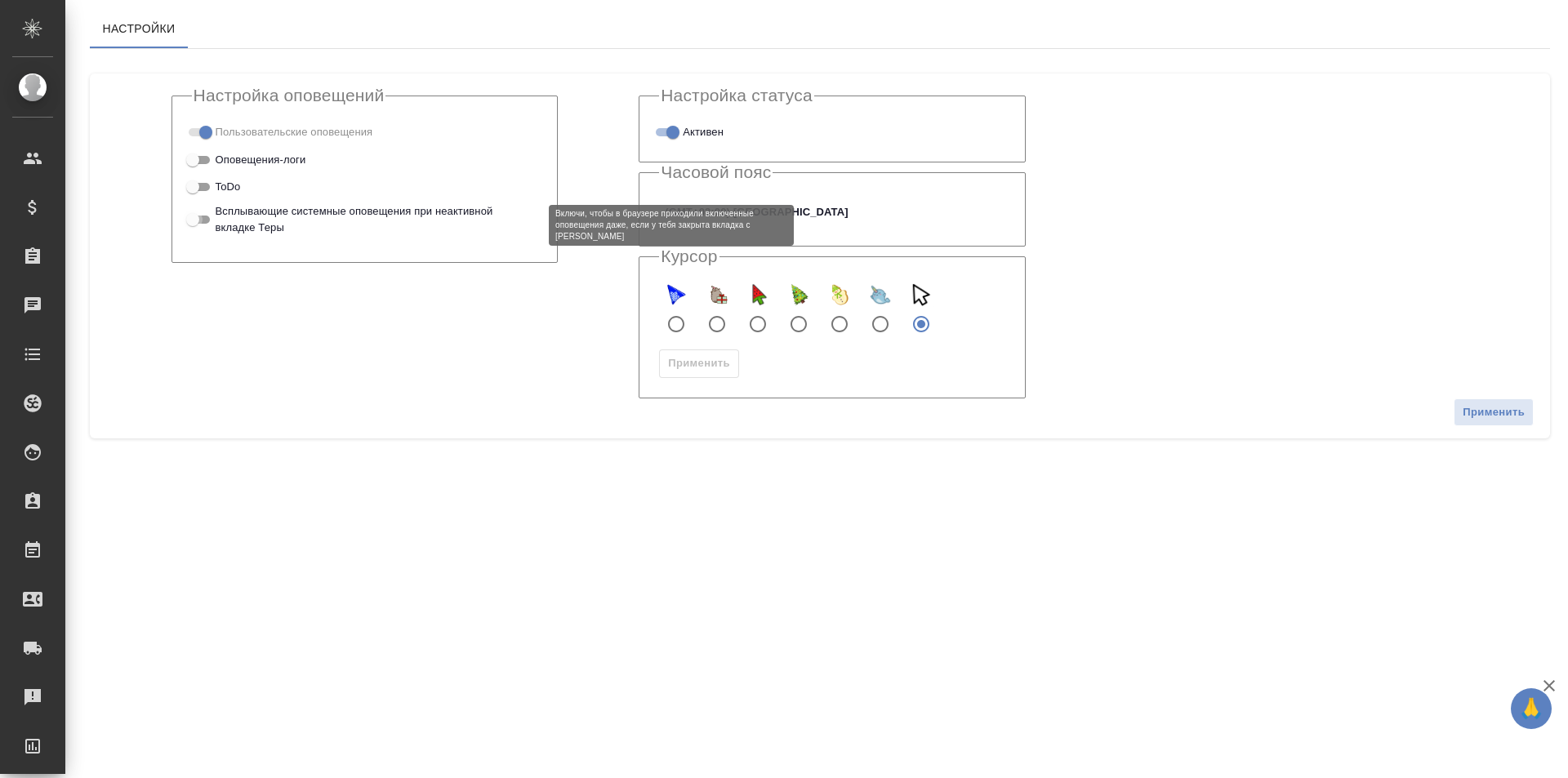
click at [199, 216] on input "Всплывающие системные оповещения при неактивной вкладке Теры" at bounding box center [192, 220] width 59 height 20
checkbox input "true"
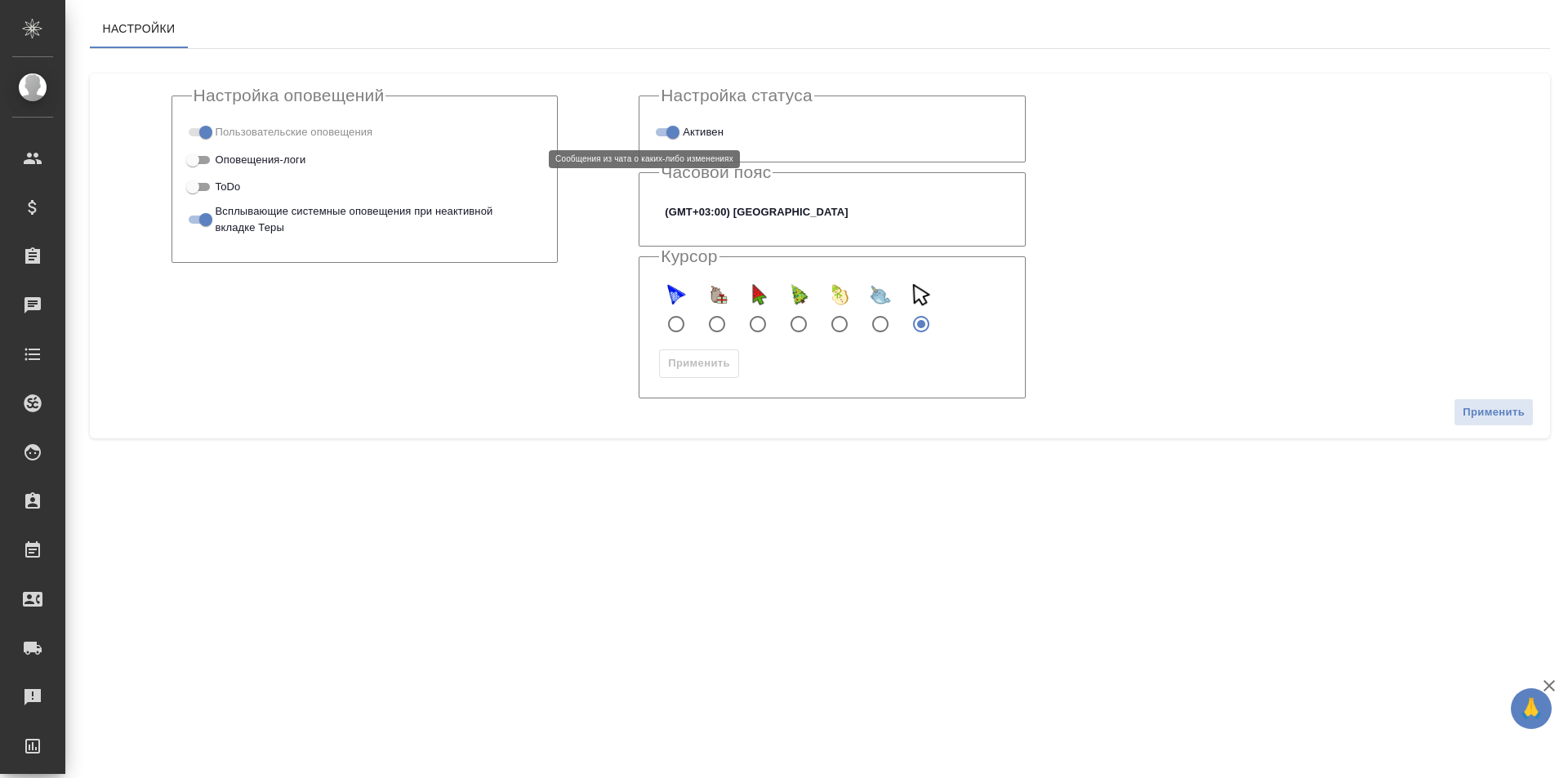
click at [197, 157] on input "Оповещения-логи" at bounding box center [192, 160] width 59 height 20
click at [197, 157] on input "Оповещения-логи" at bounding box center [205, 160] width 59 height 20
checkbox input "false"
click at [1489, 408] on span "Применить" at bounding box center [1493, 413] width 62 height 19
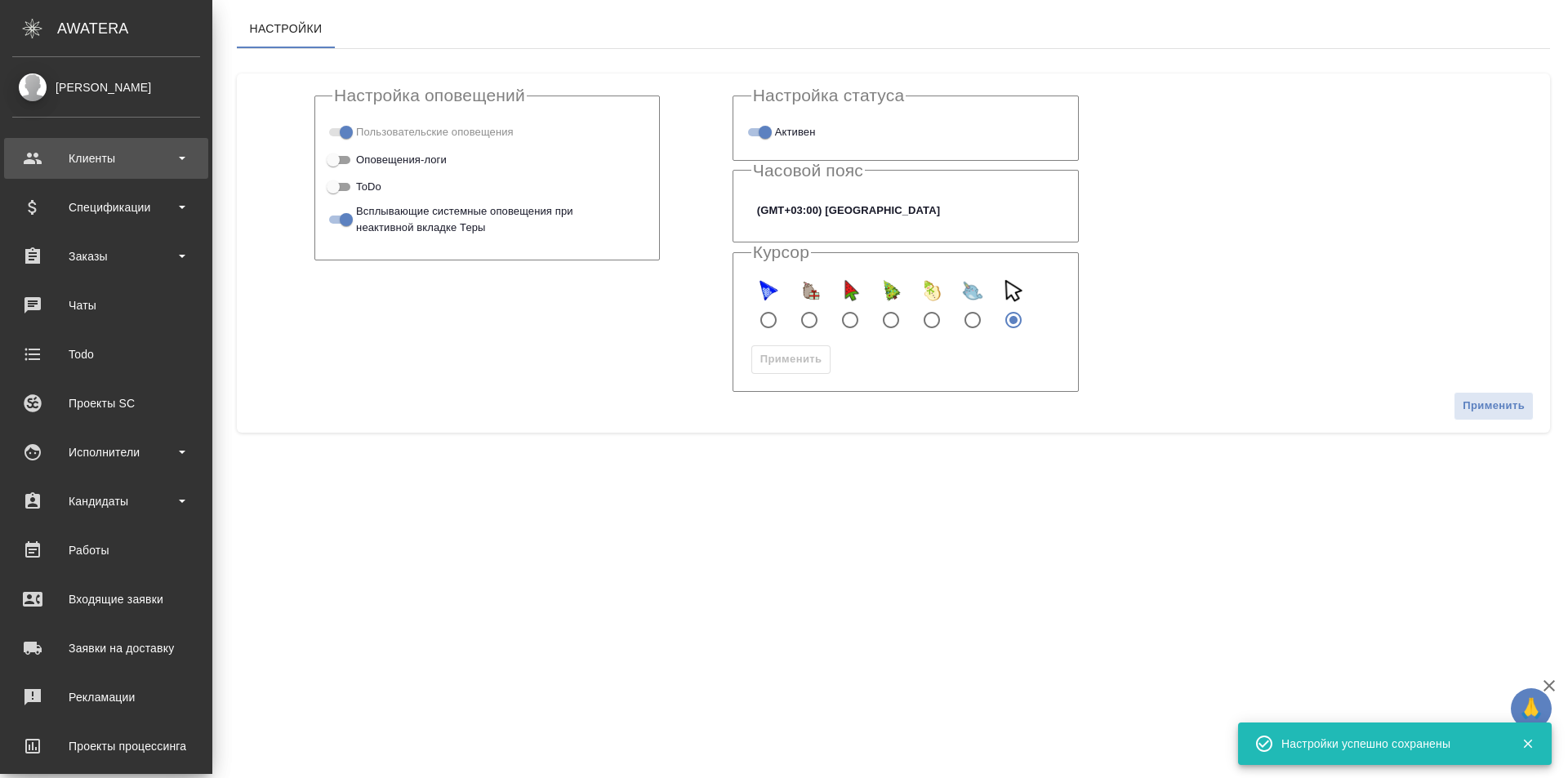
click at [185, 159] on b at bounding box center [182, 158] width 7 height 3
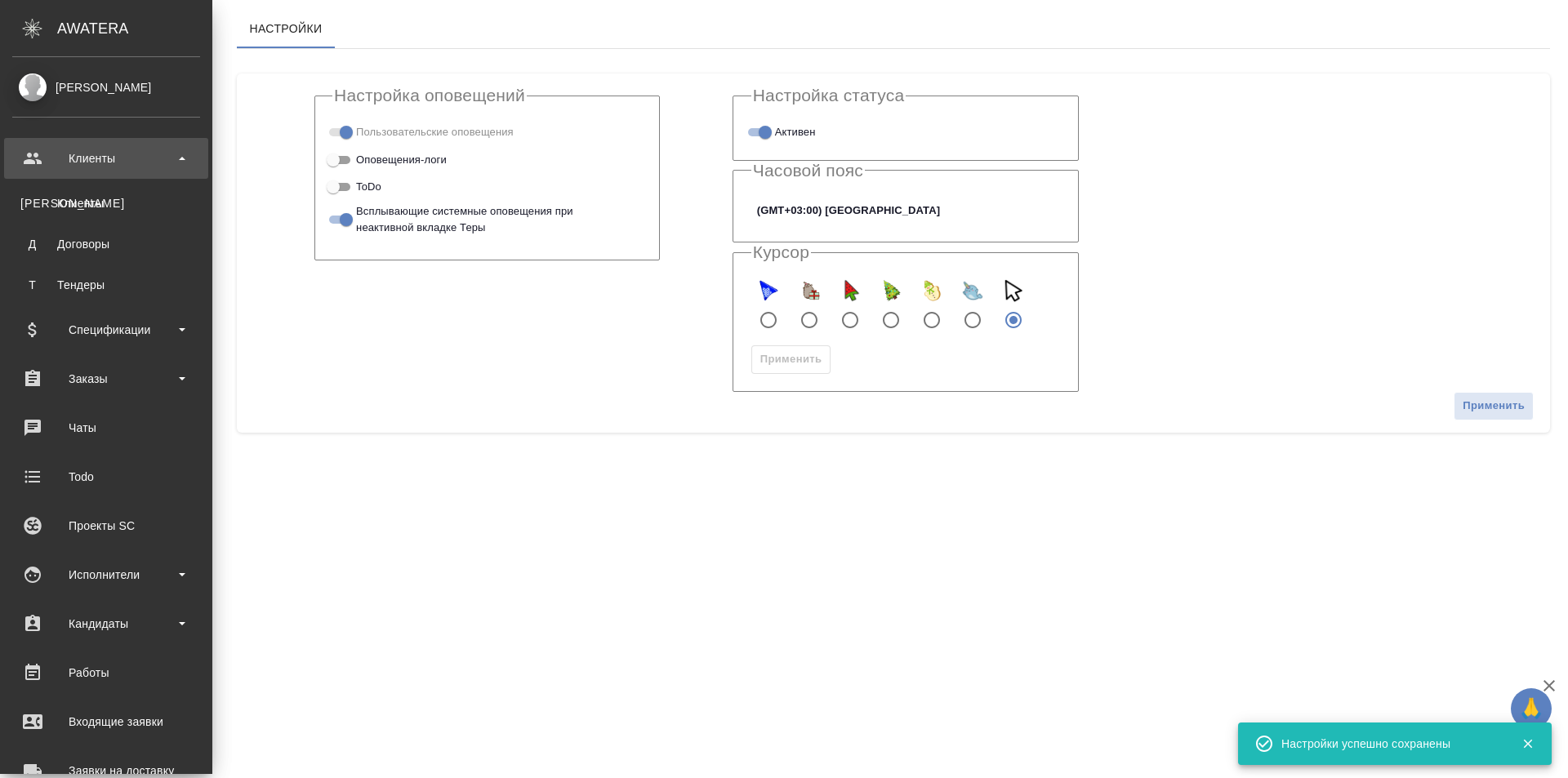
click at [185, 159] on b at bounding box center [182, 158] width 7 height 3
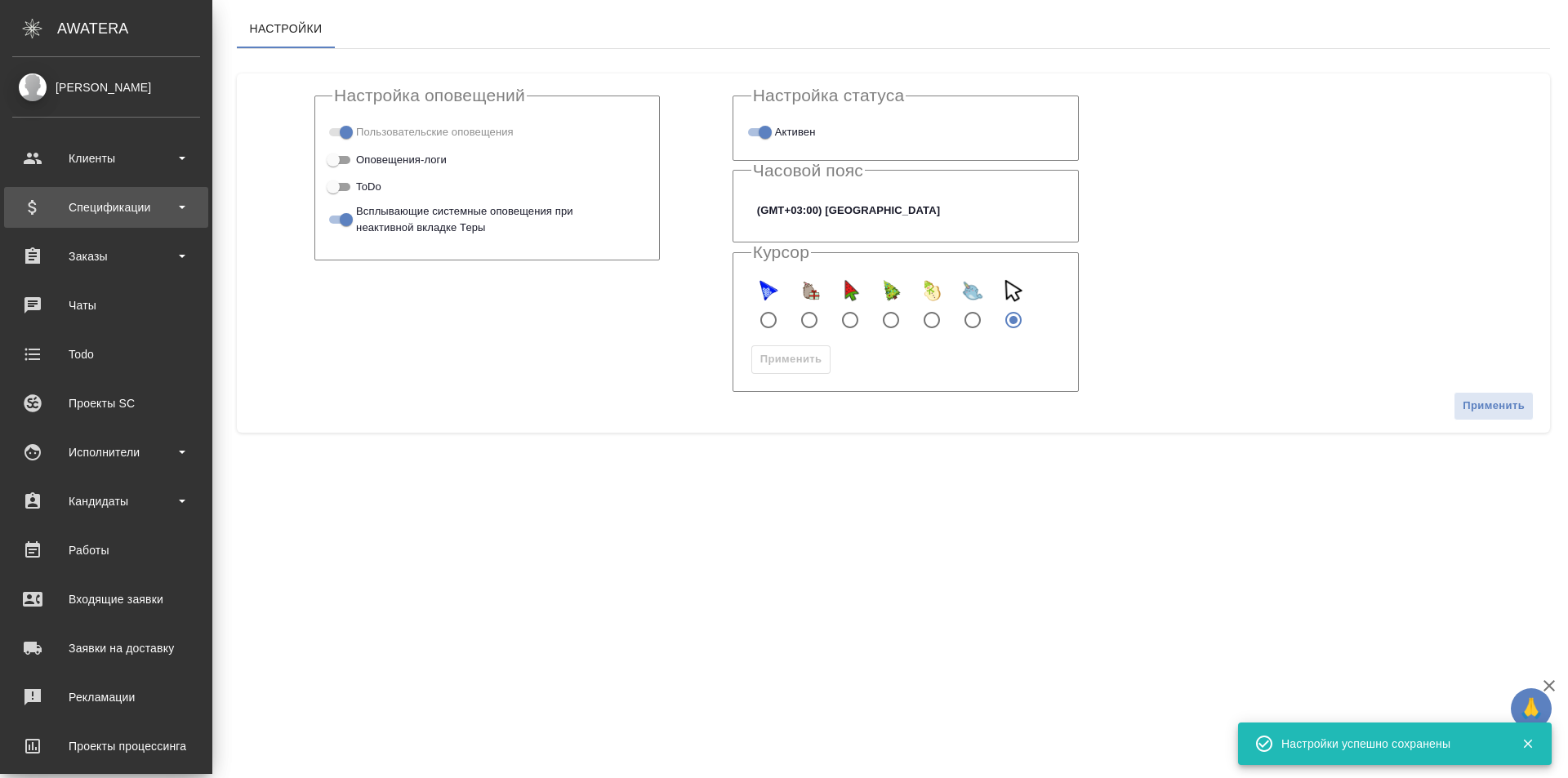
click at [176, 202] on div "Спецификации" at bounding box center [106, 208] width 188 height 25
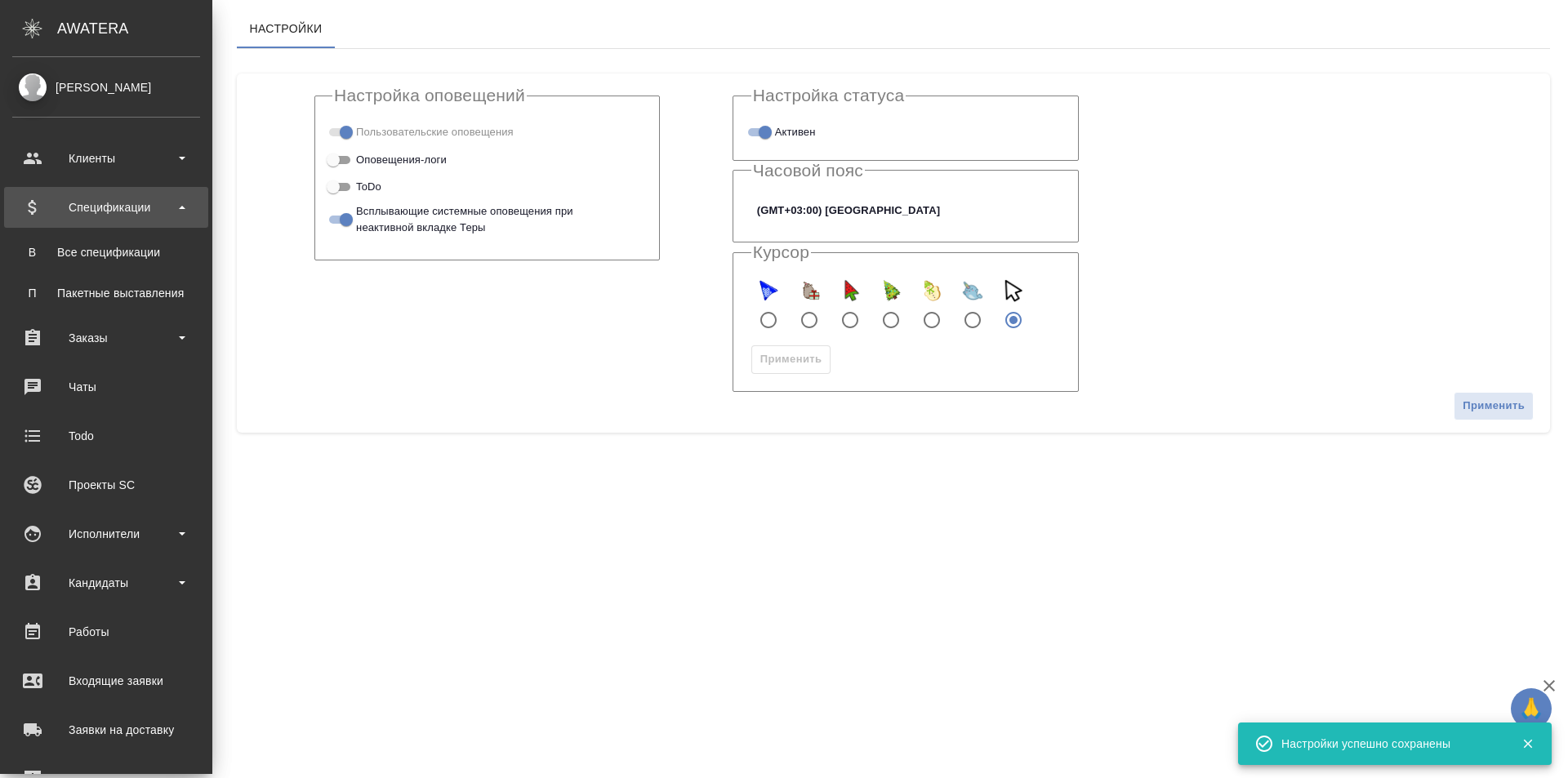
click at [176, 202] on div "Спецификации" at bounding box center [106, 208] width 188 height 25
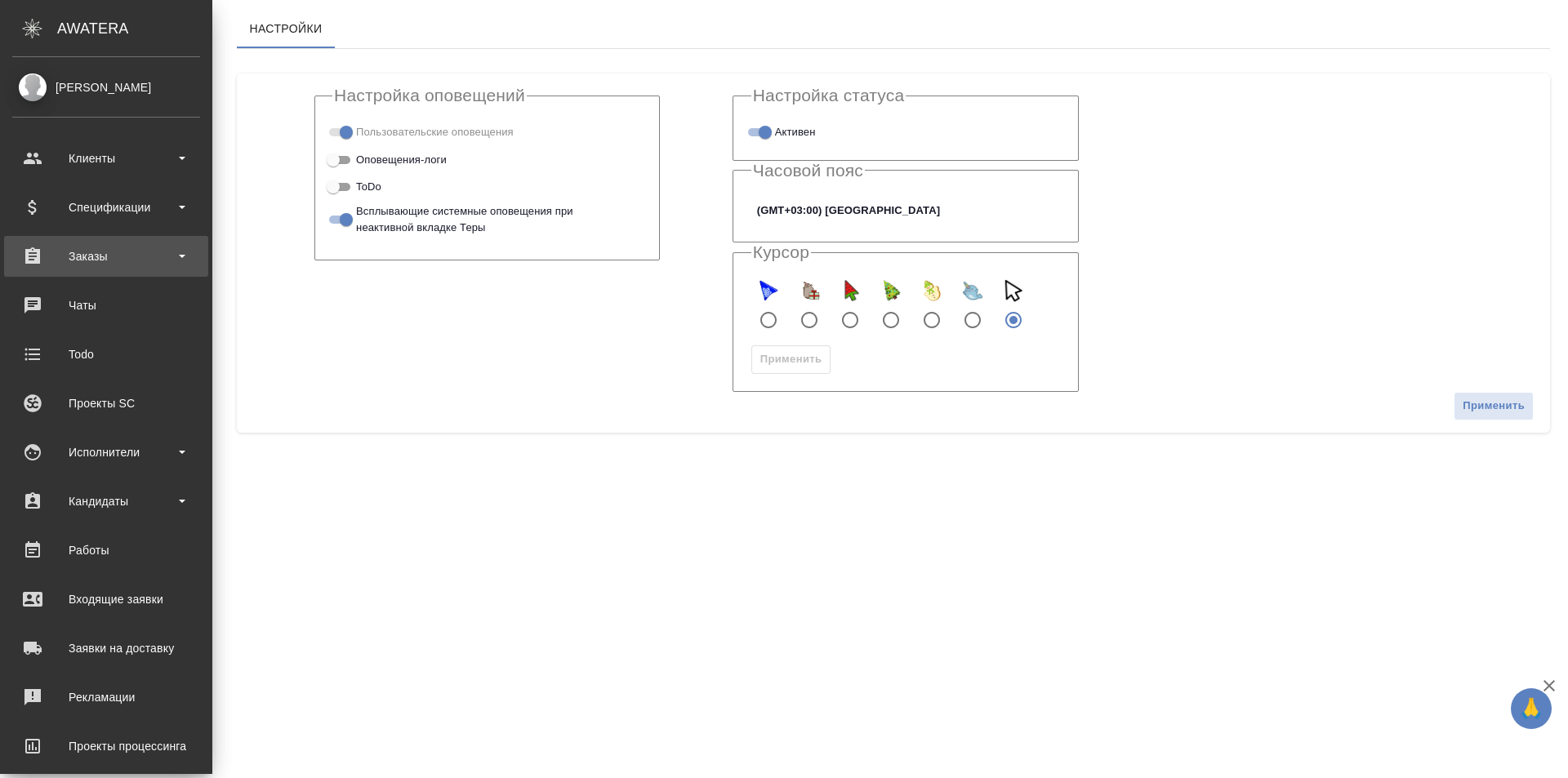
click at [167, 262] on div "Заказы" at bounding box center [106, 257] width 188 height 25
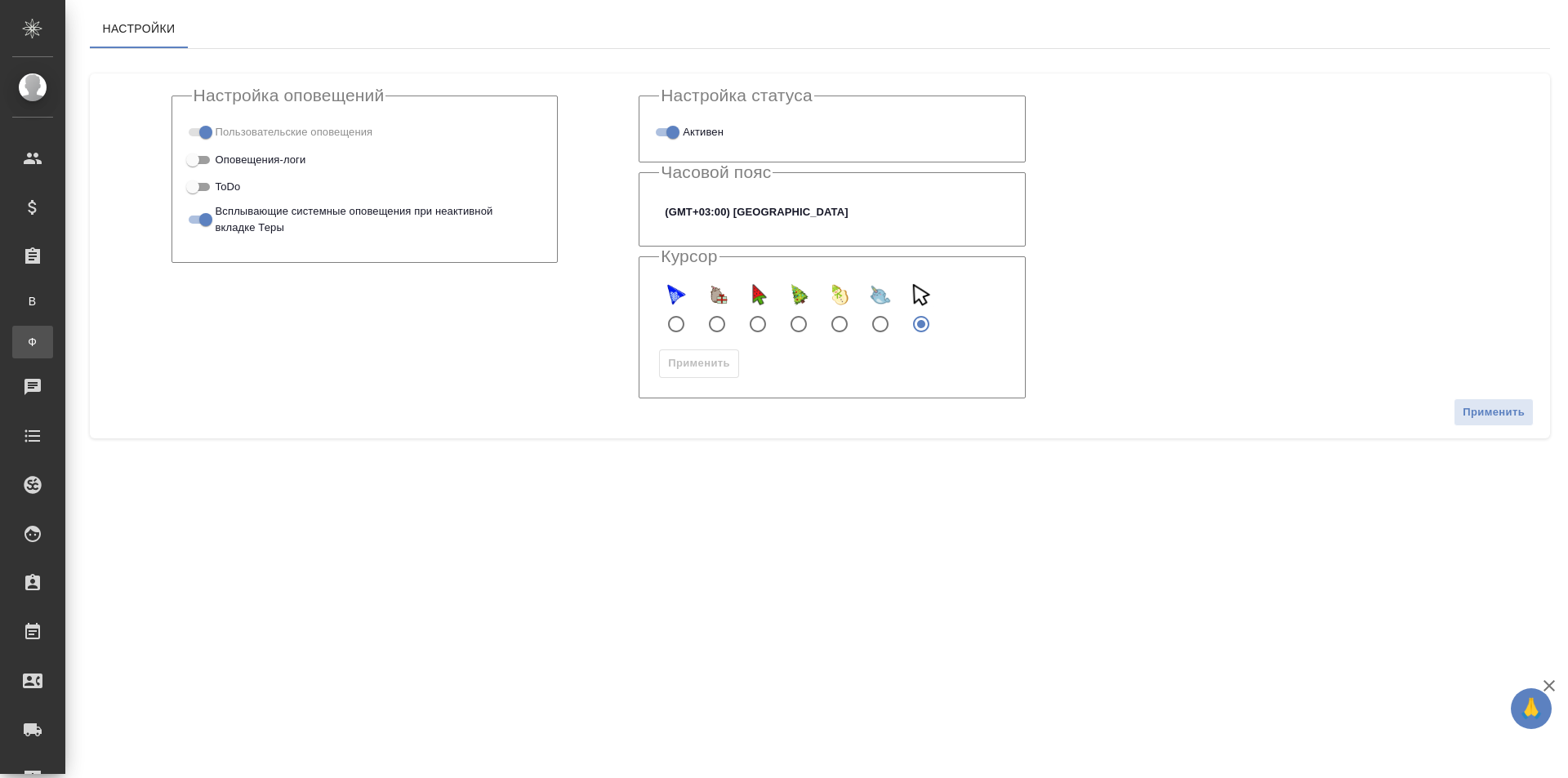
click at [53, 330] on link "Ф Заказы физ. лиц" at bounding box center [32, 341] width 41 height 32
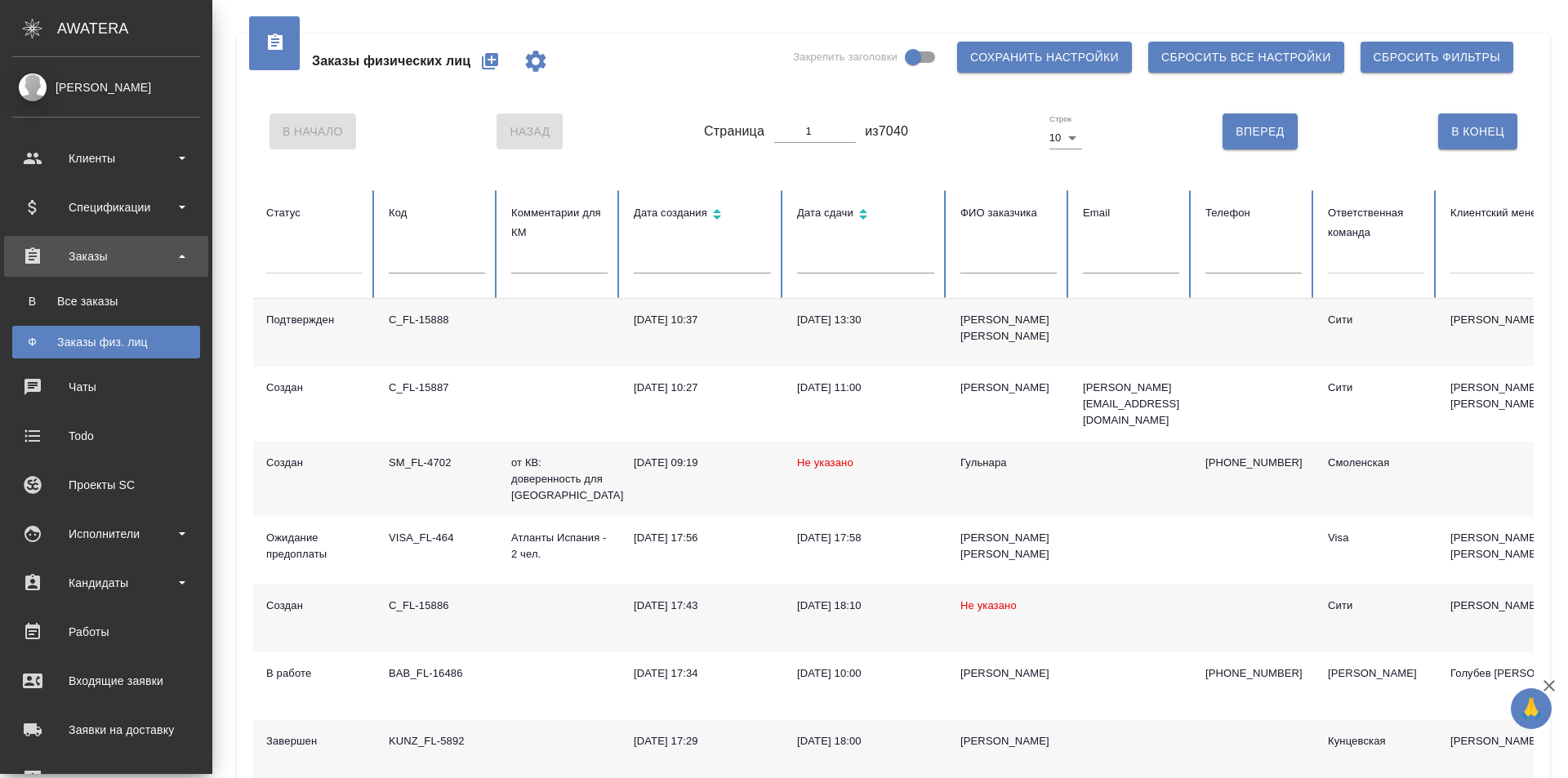
click at [156, 278] on ul "В Все заказы Ф Заказы физ. лиц" at bounding box center [106, 317] width 212 height 82
click at [154, 298] on link "В Все заказы" at bounding box center [106, 301] width 188 height 32
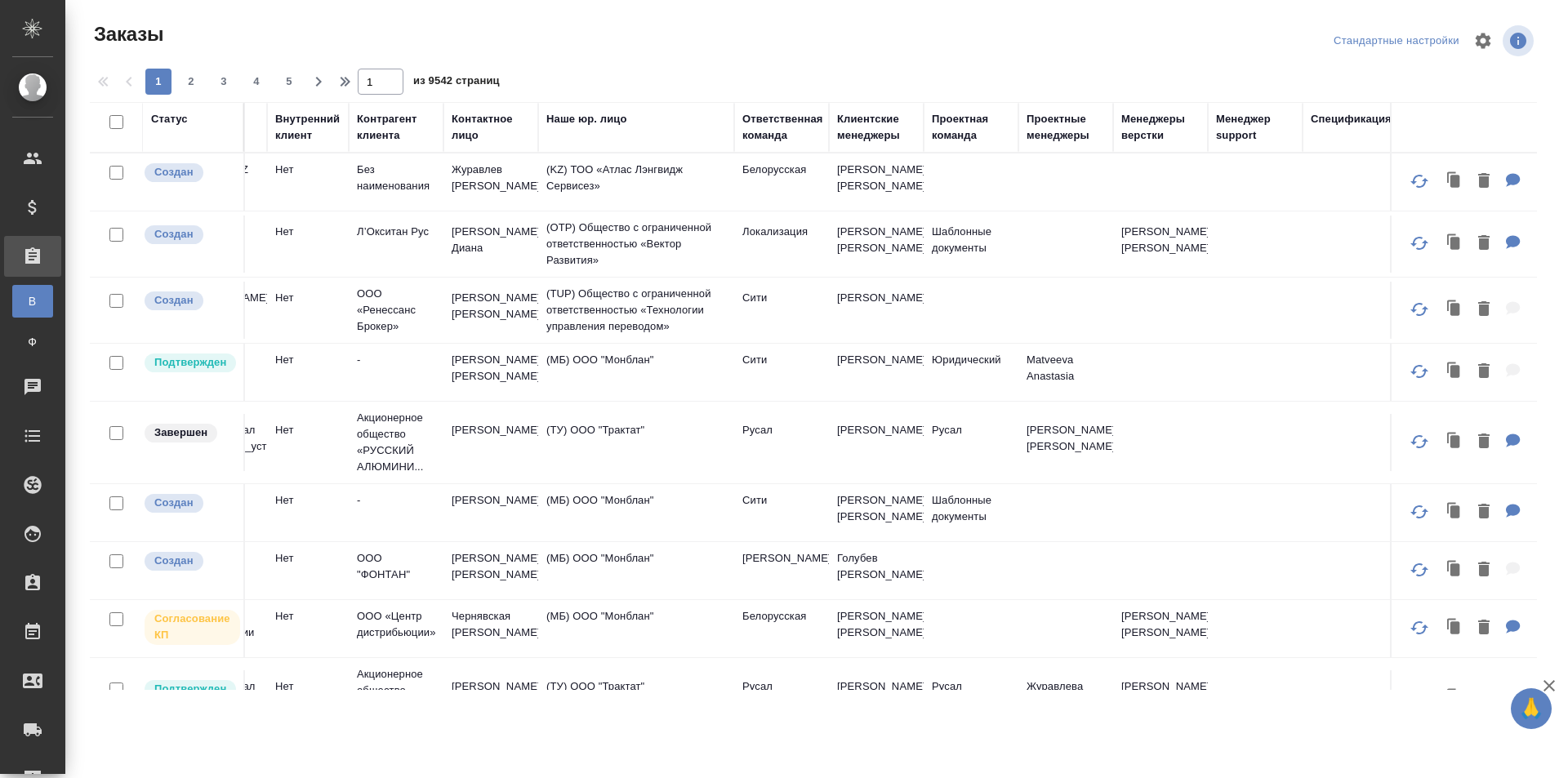
scroll to position [0, 549]
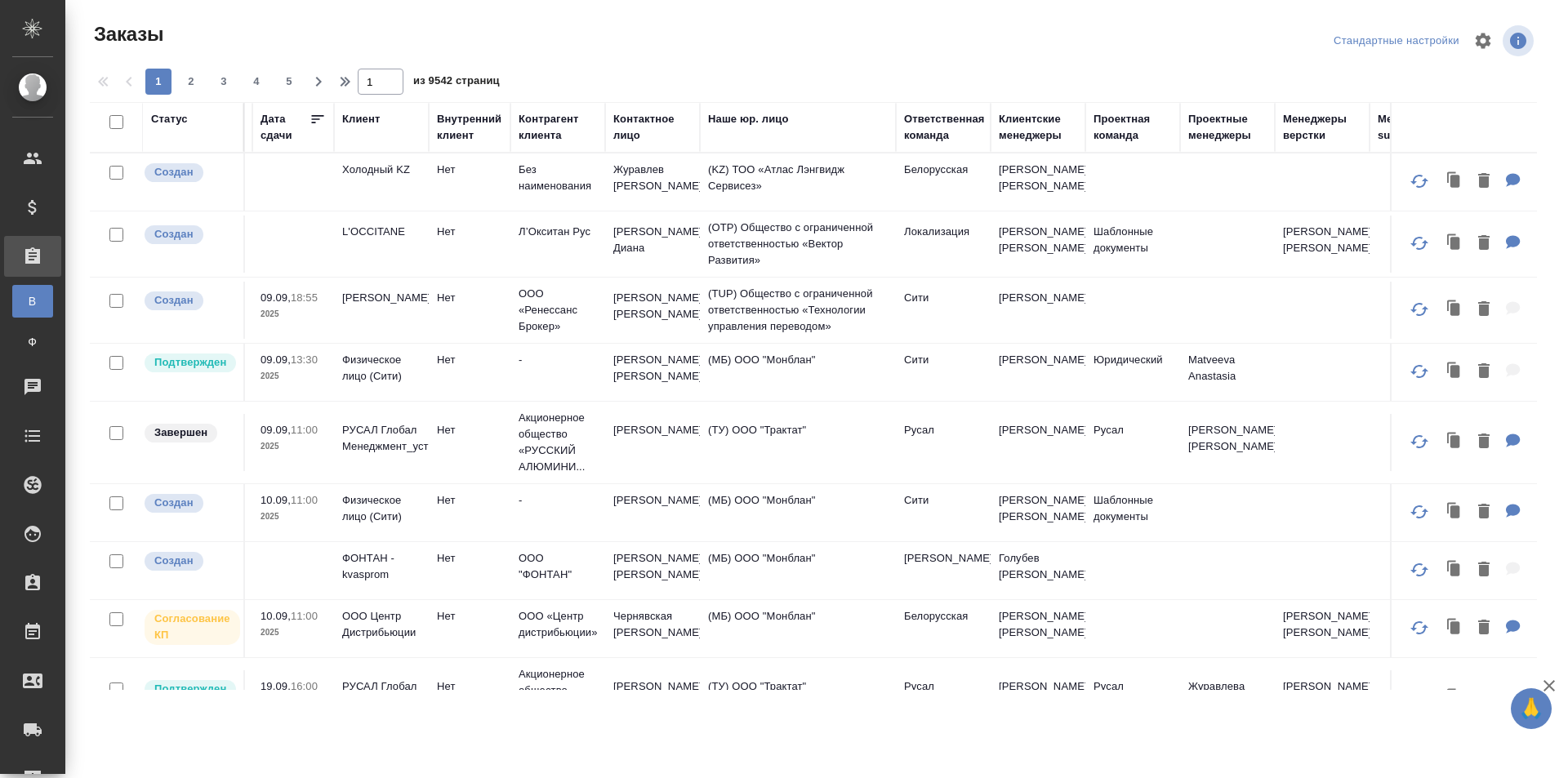
click at [945, 118] on div "Ответственная команда" at bounding box center [944, 127] width 81 height 32
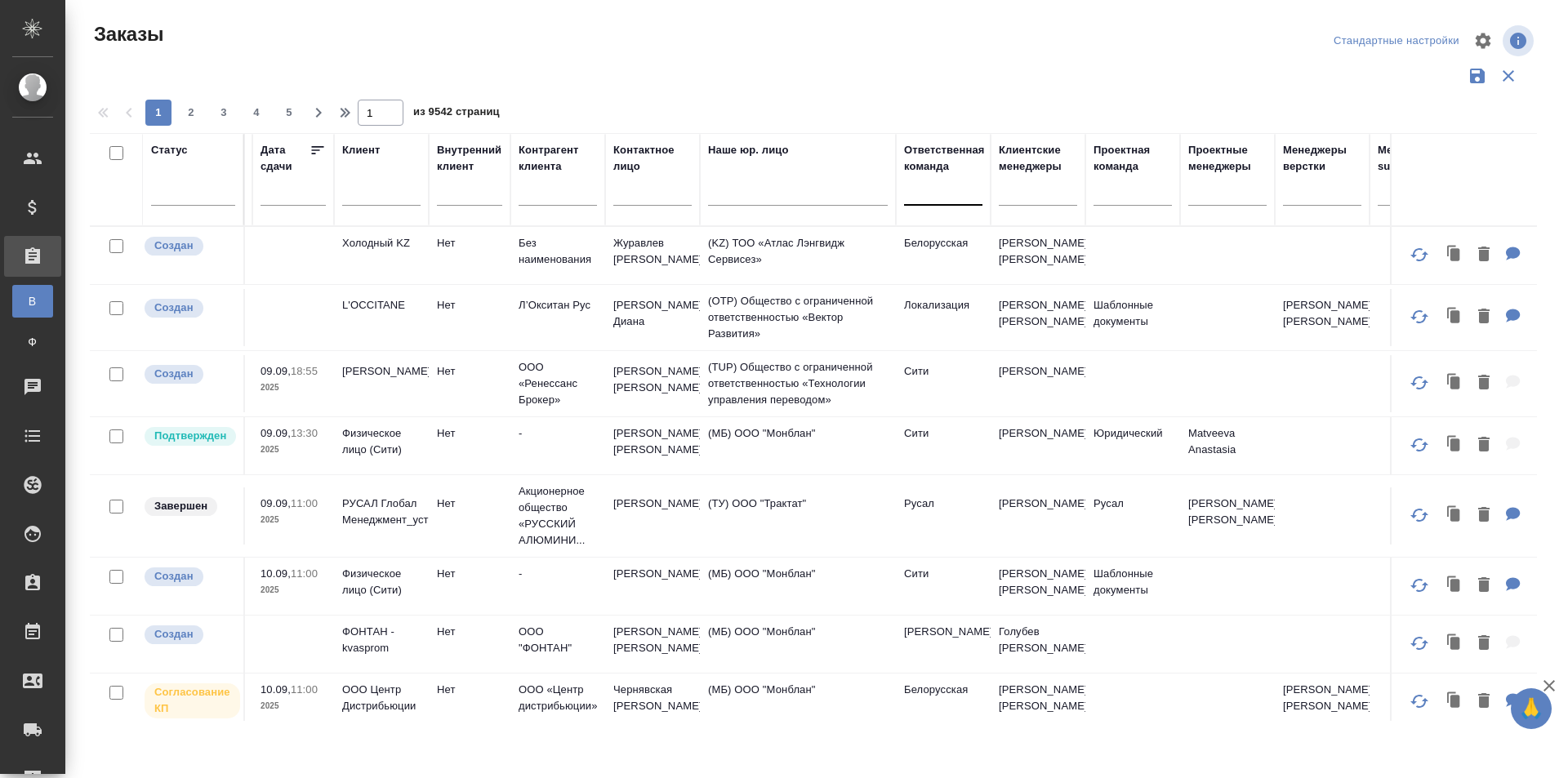
click at [933, 197] on div at bounding box center [943, 189] width 79 height 24
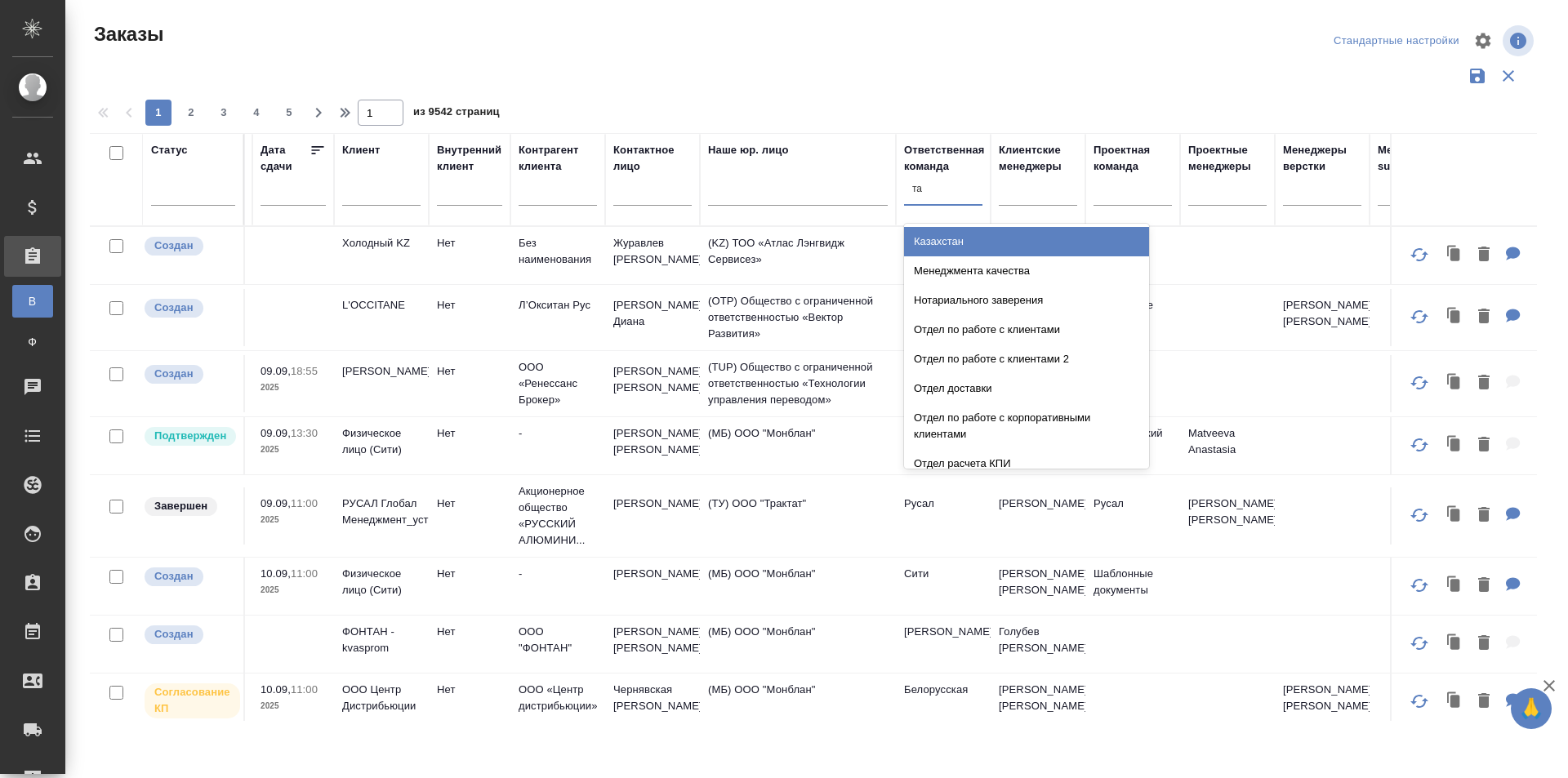
type input "таг"
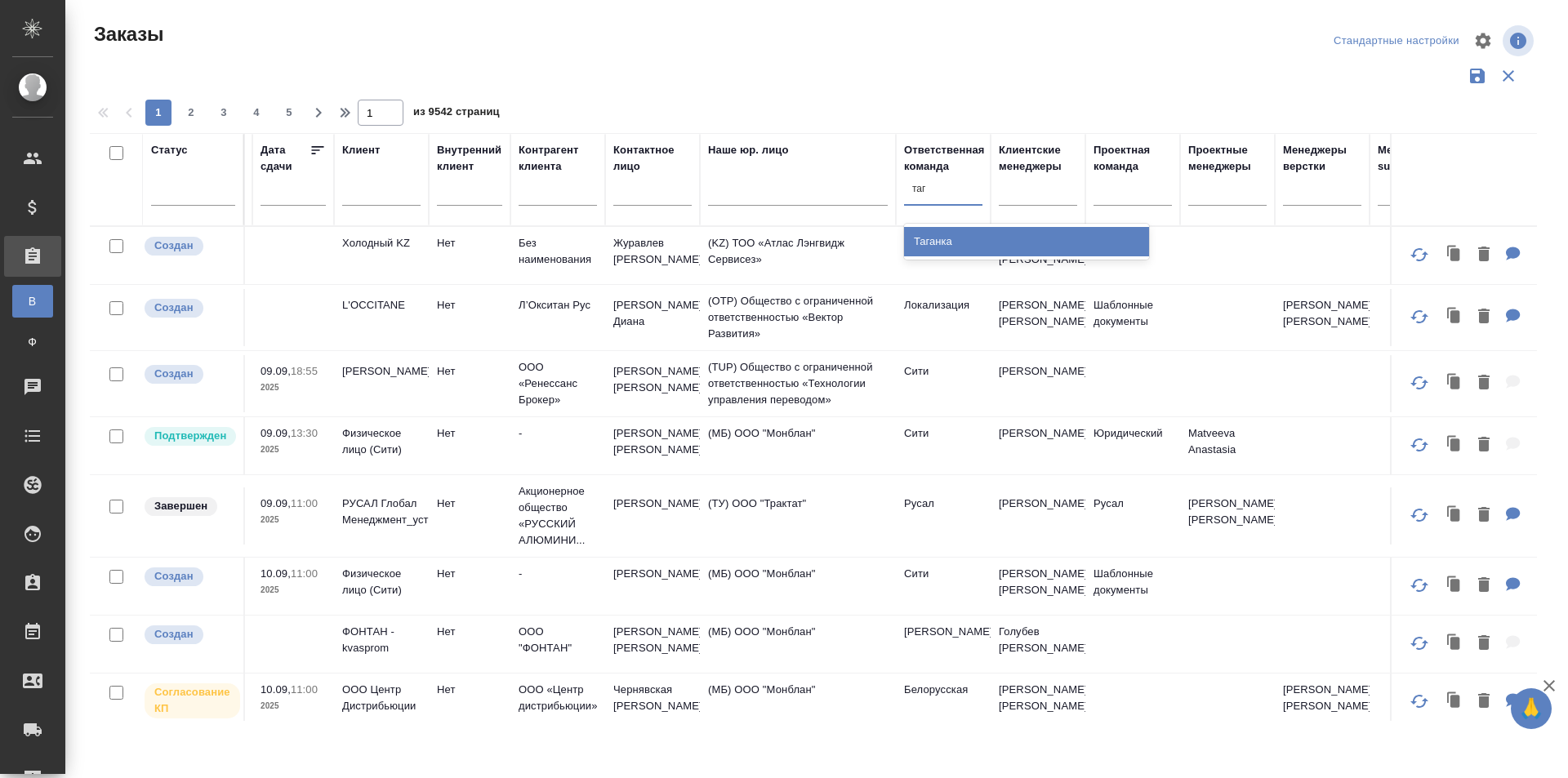
click at [947, 234] on div "Таганка" at bounding box center [1026, 241] width 245 height 29
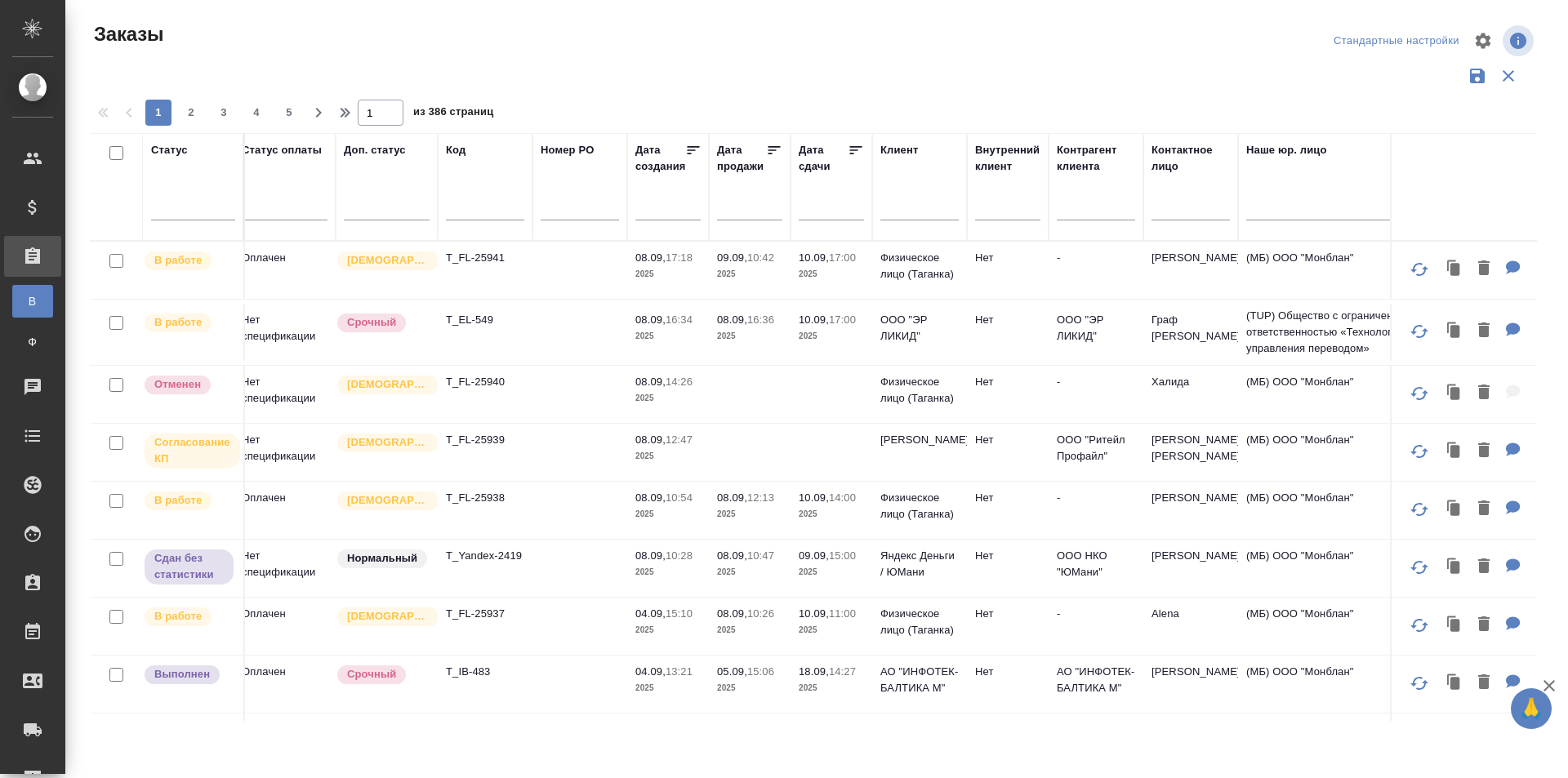
scroll to position [0, 0]
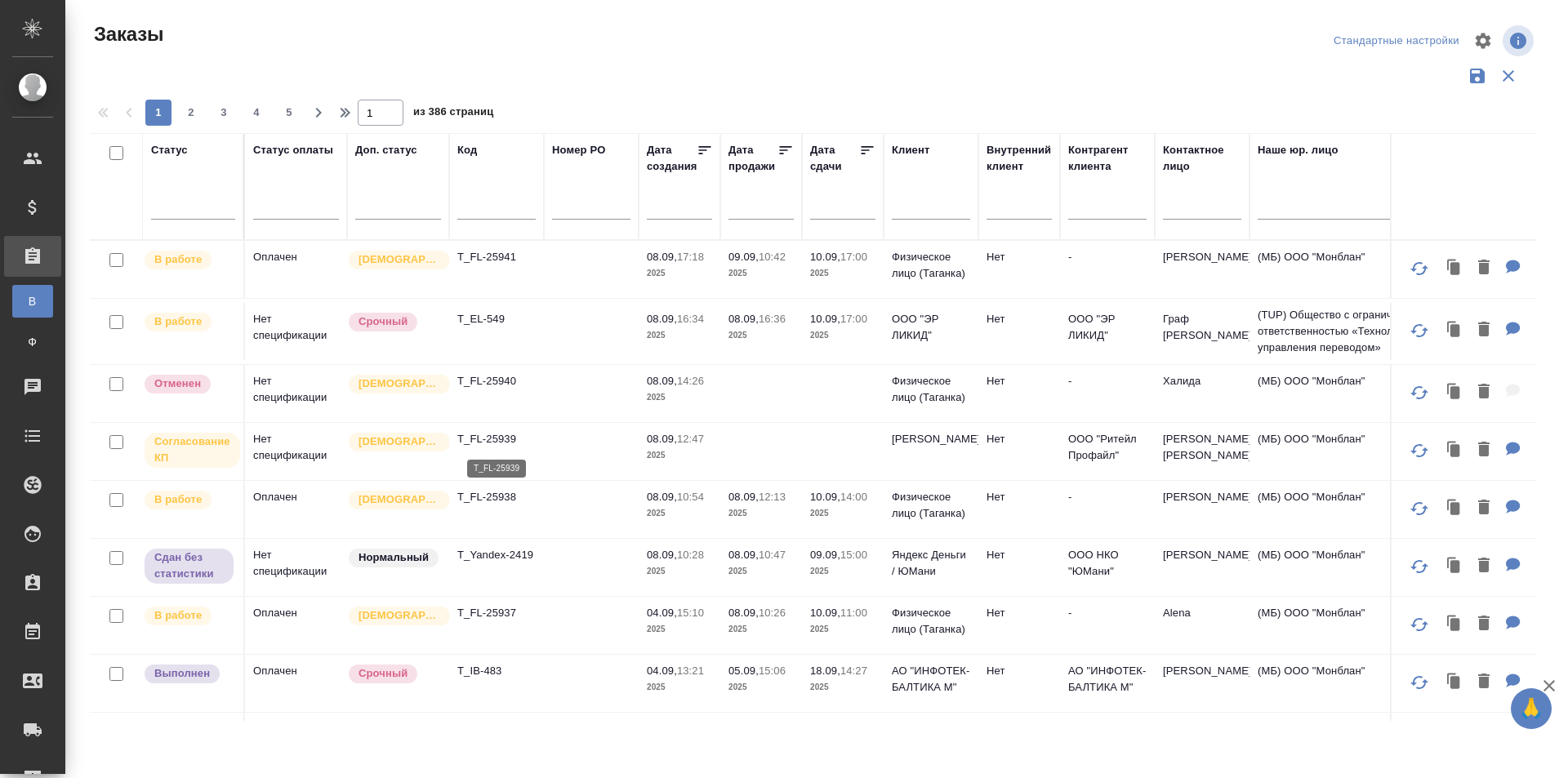
click at [491, 447] on td "T_FL-25939" at bounding box center [496, 452] width 94 height 57
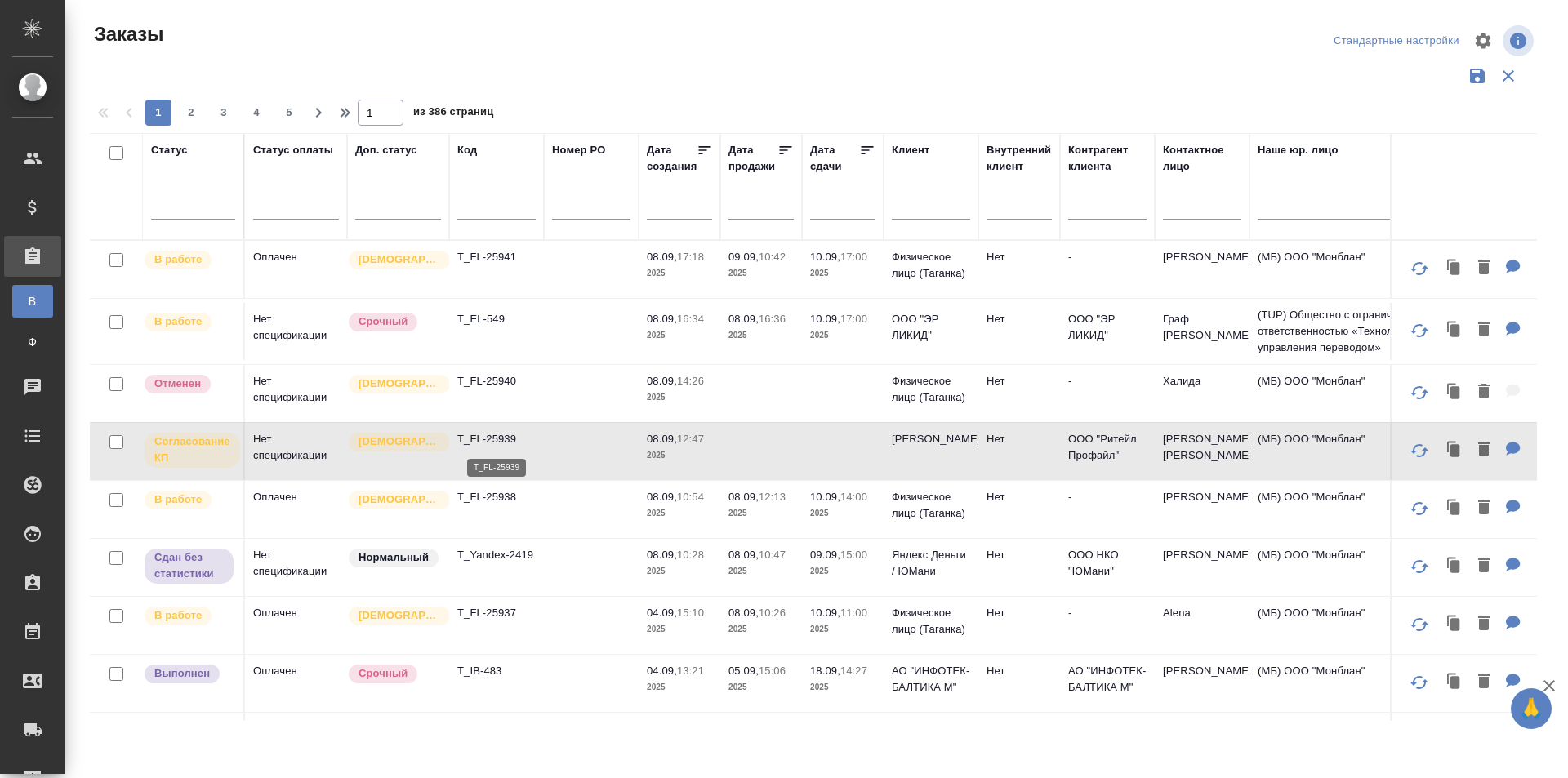
click at [495, 445] on p "T_FL-25939" at bounding box center [496, 439] width 79 height 17
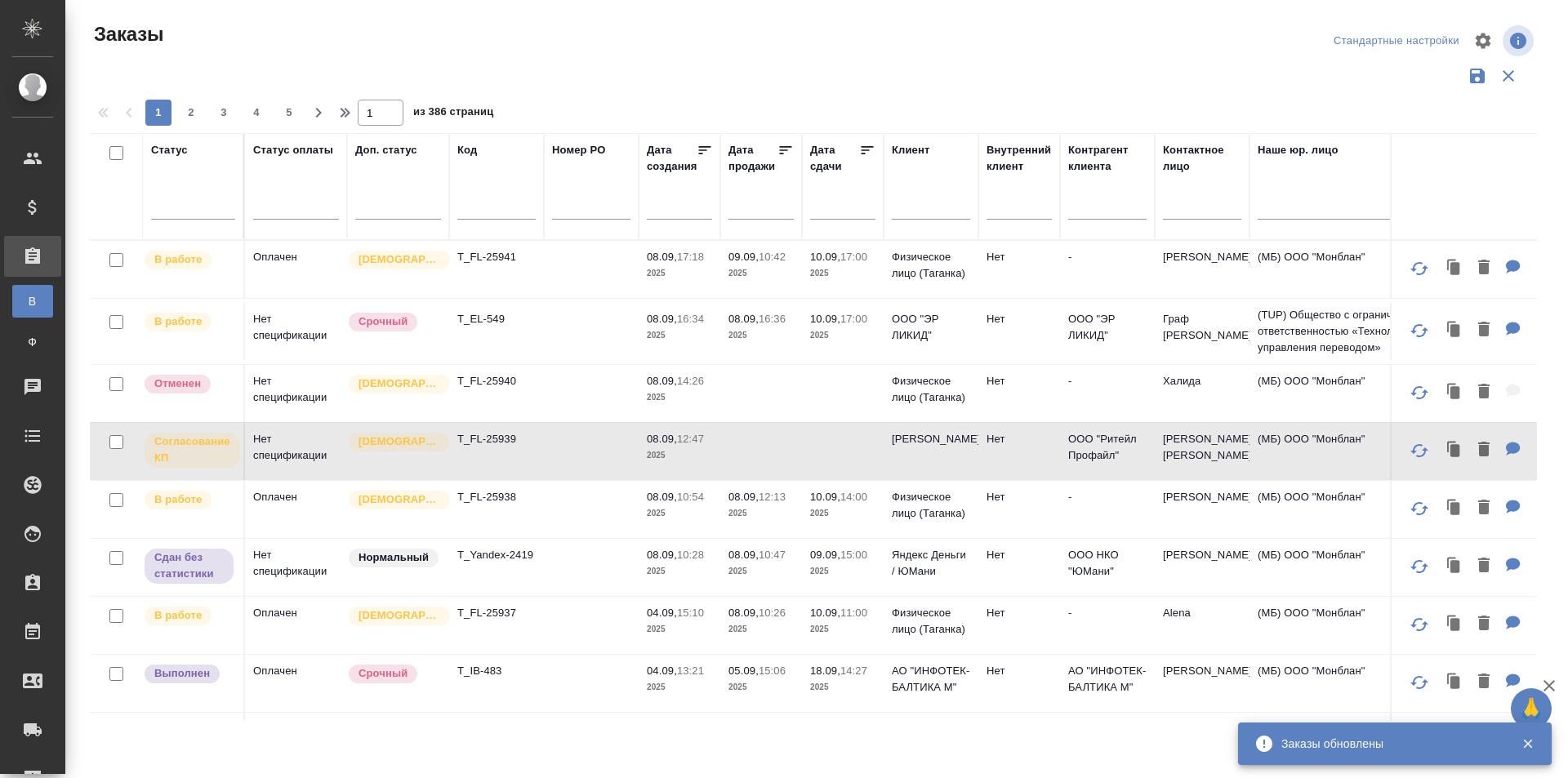
scroll to position [82, 0]
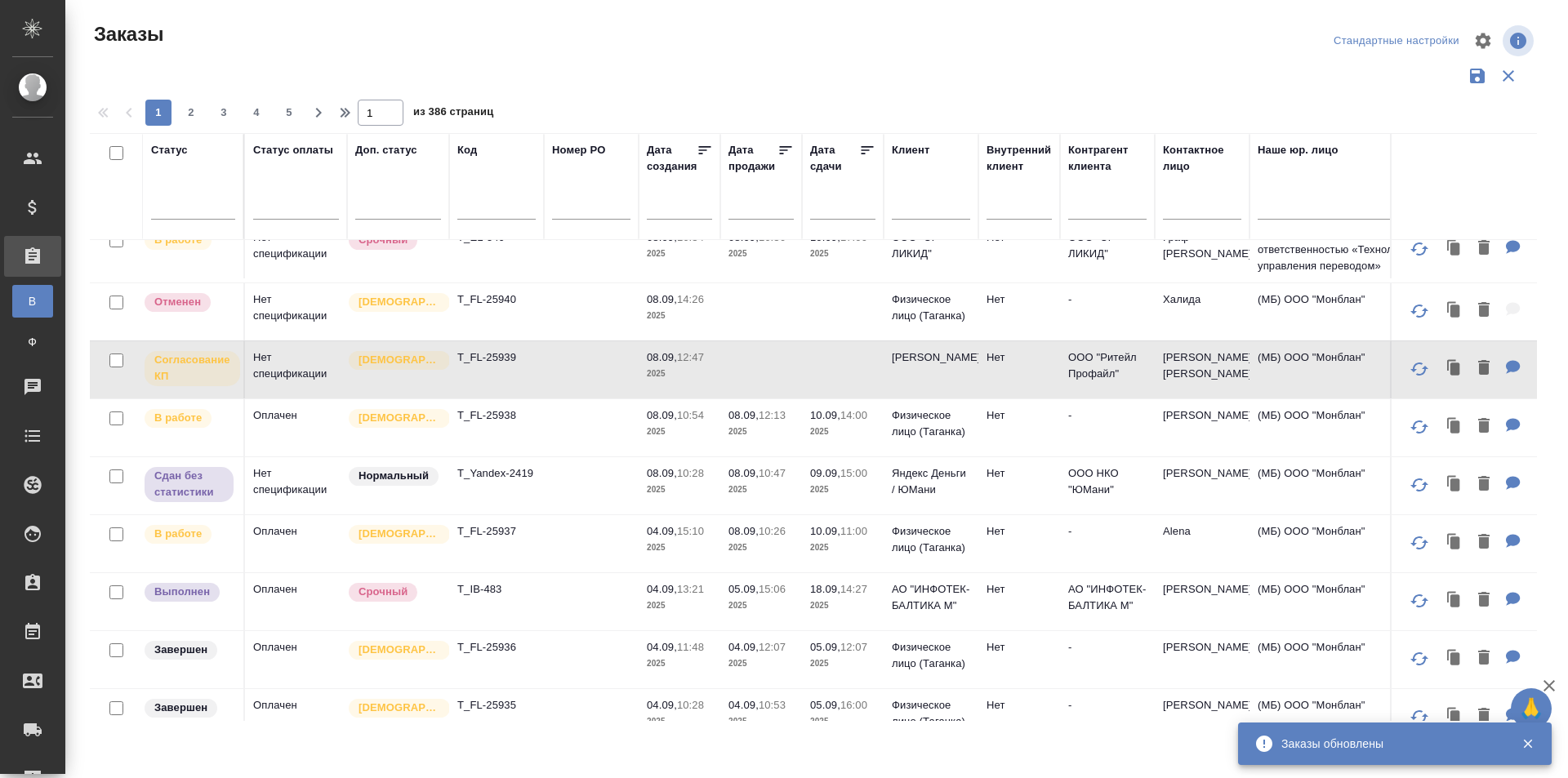
click at [542, 558] on td "T_FL-25937" at bounding box center [496, 544] width 94 height 57
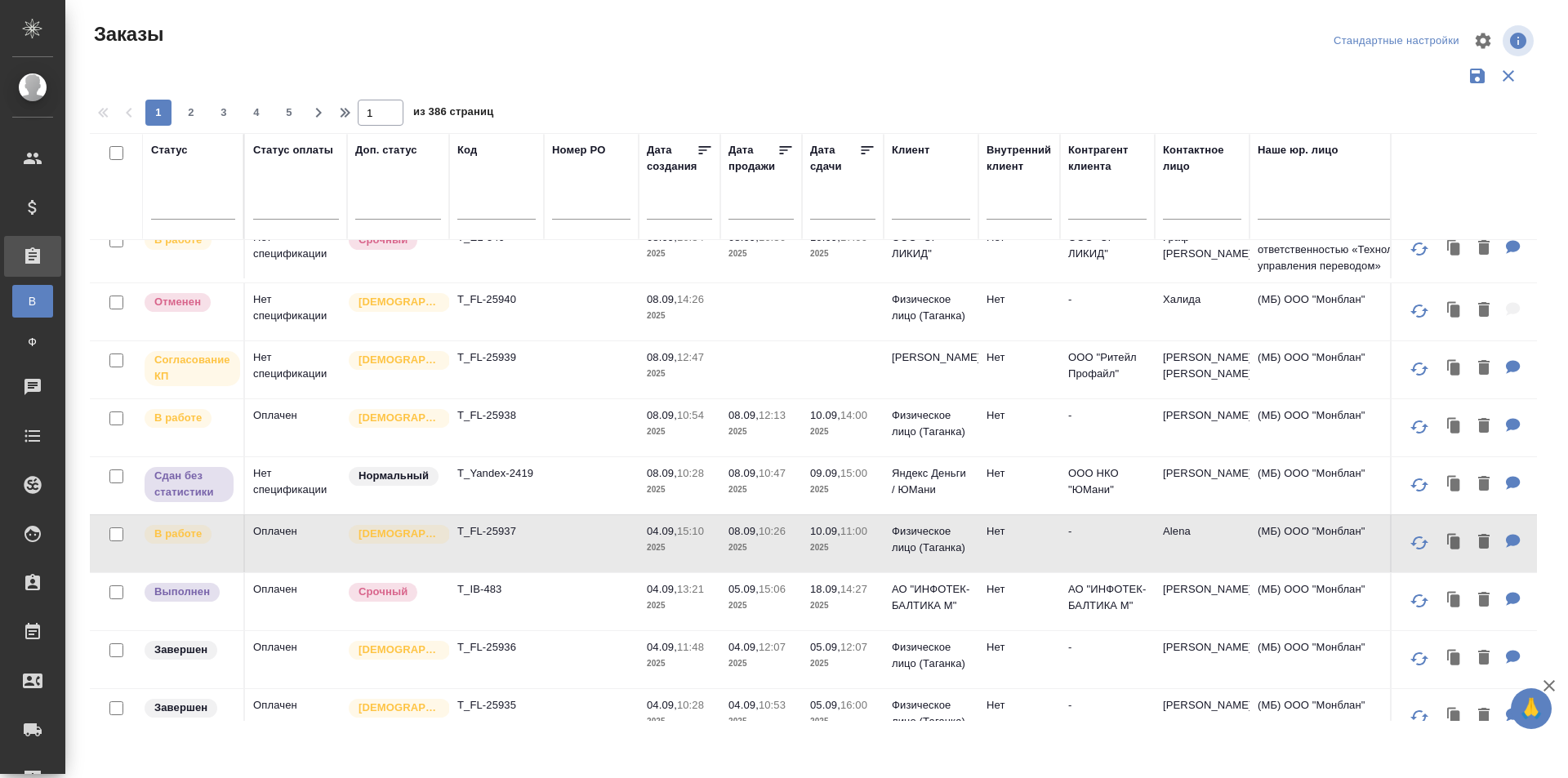
click at [1000, 547] on td "Нет" at bounding box center [1019, 544] width 82 height 57
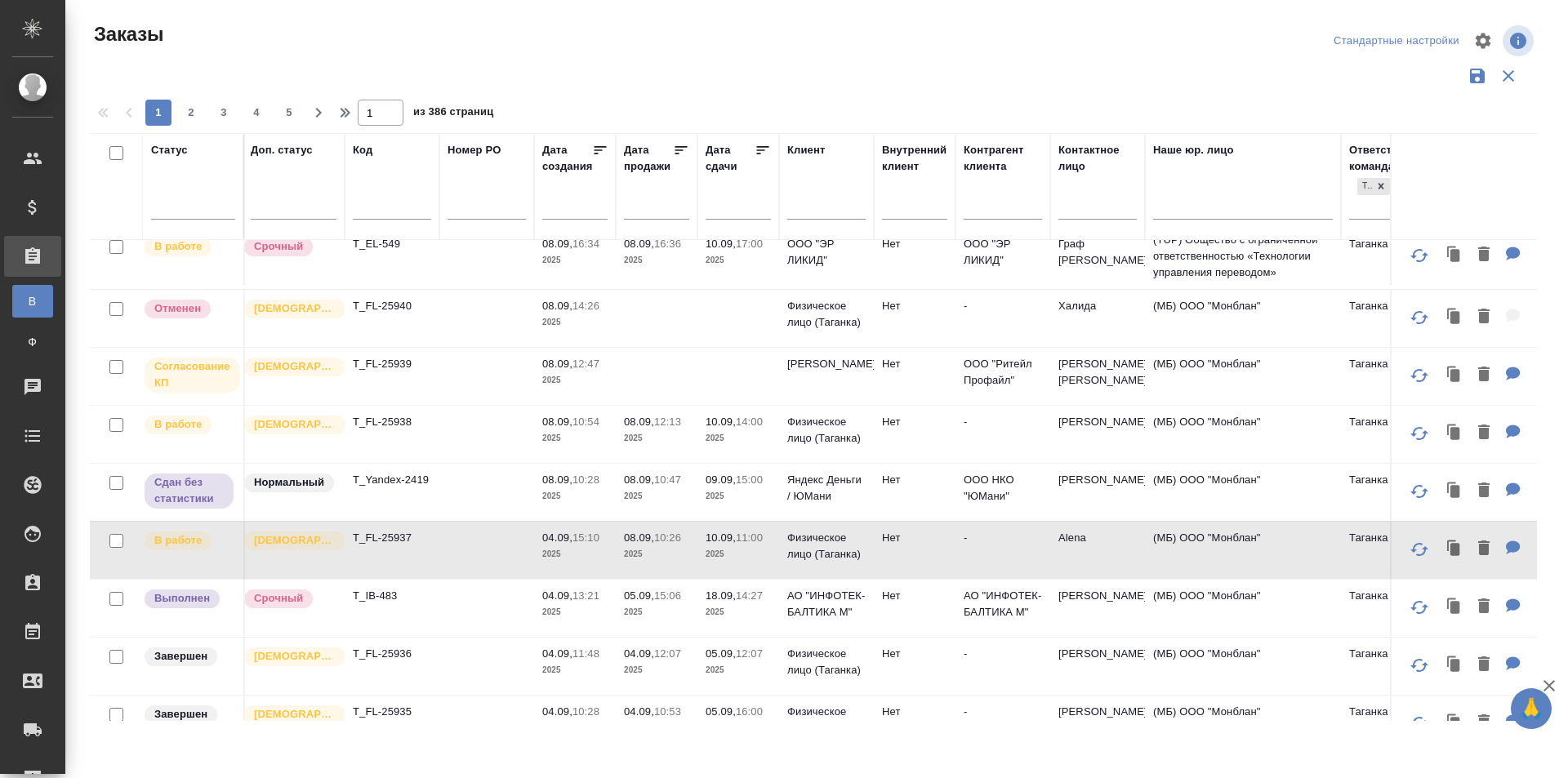
scroll to position [0, 104]
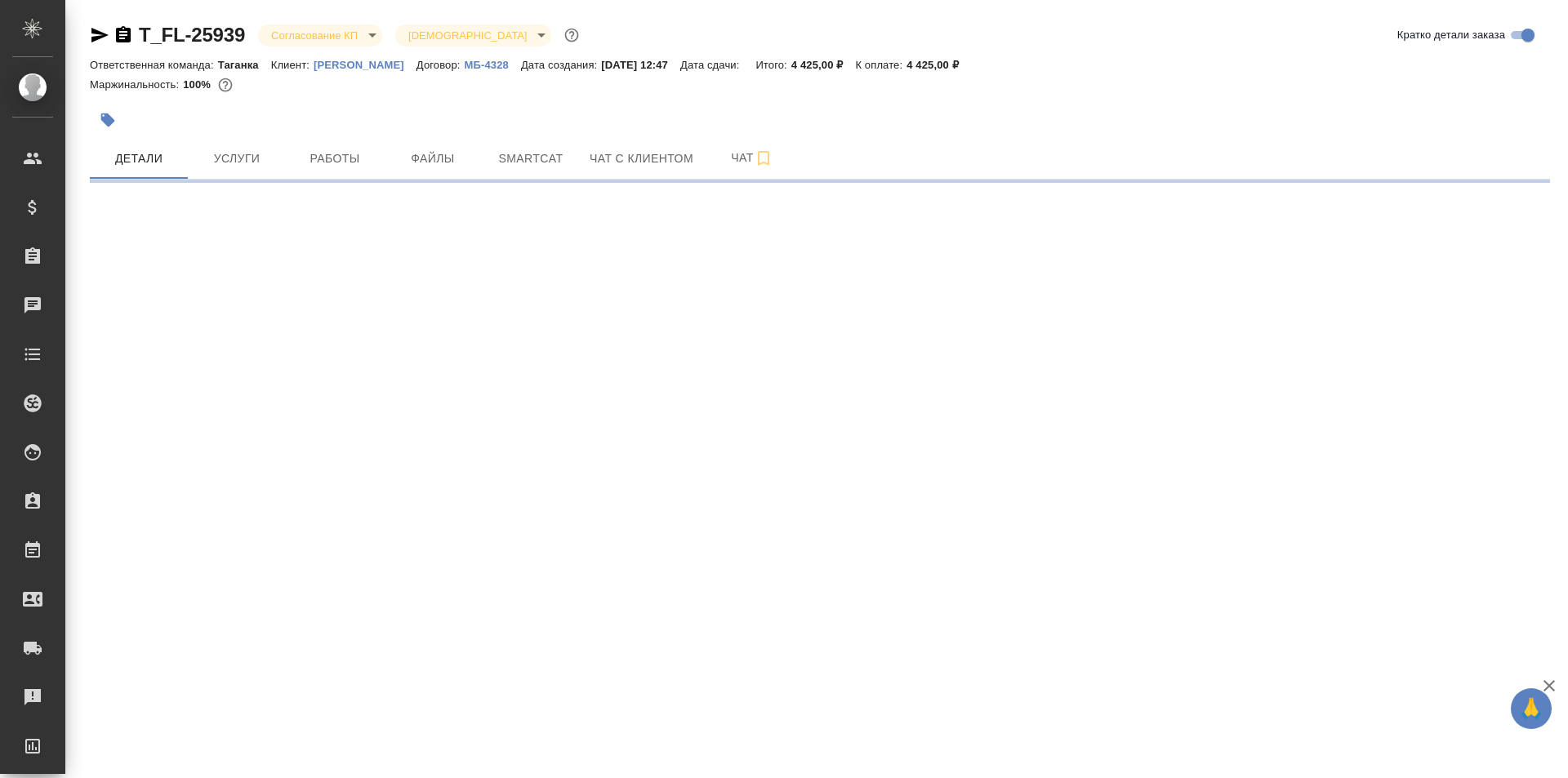
select select "RU"
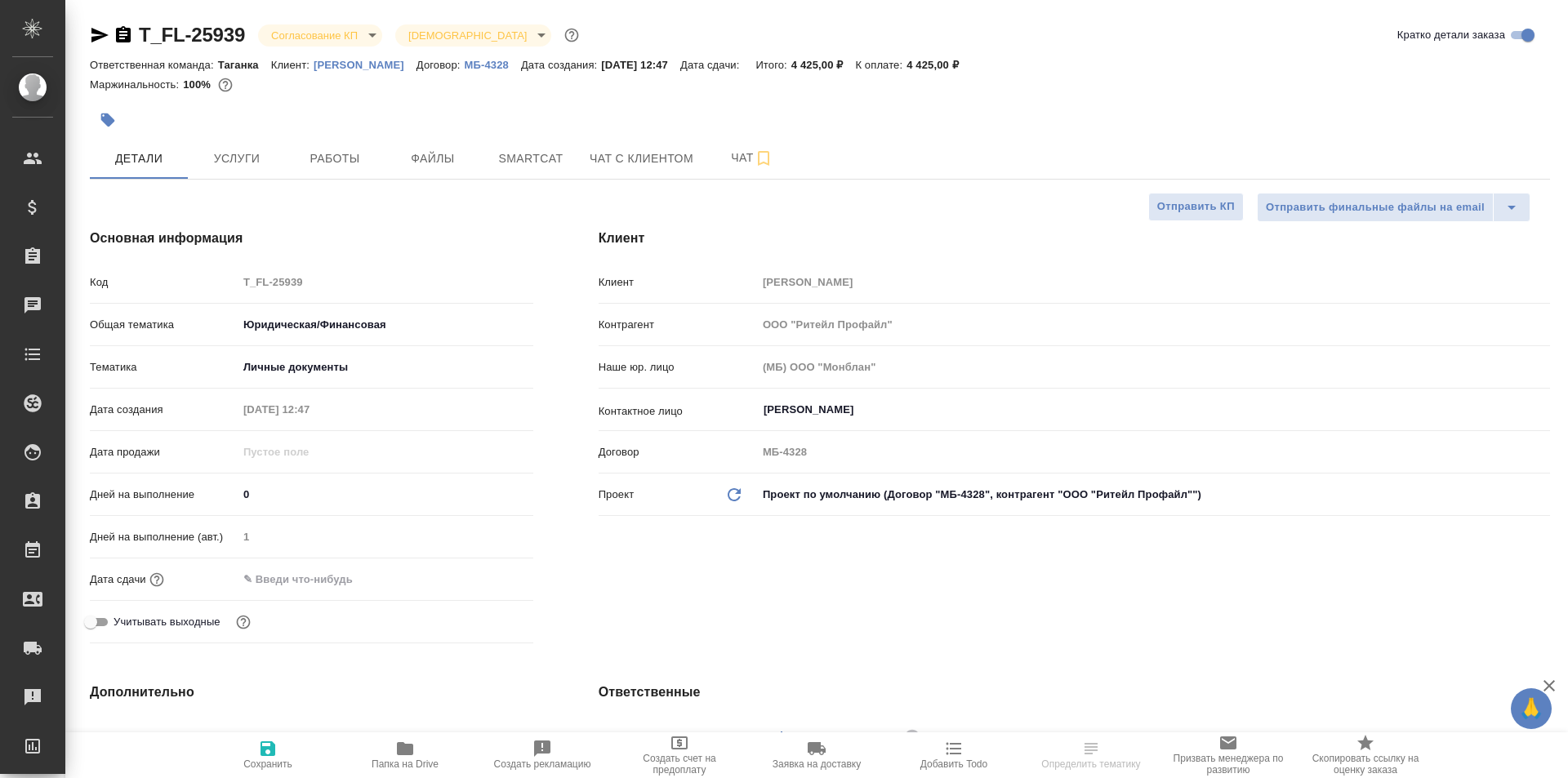
type textarea "x"
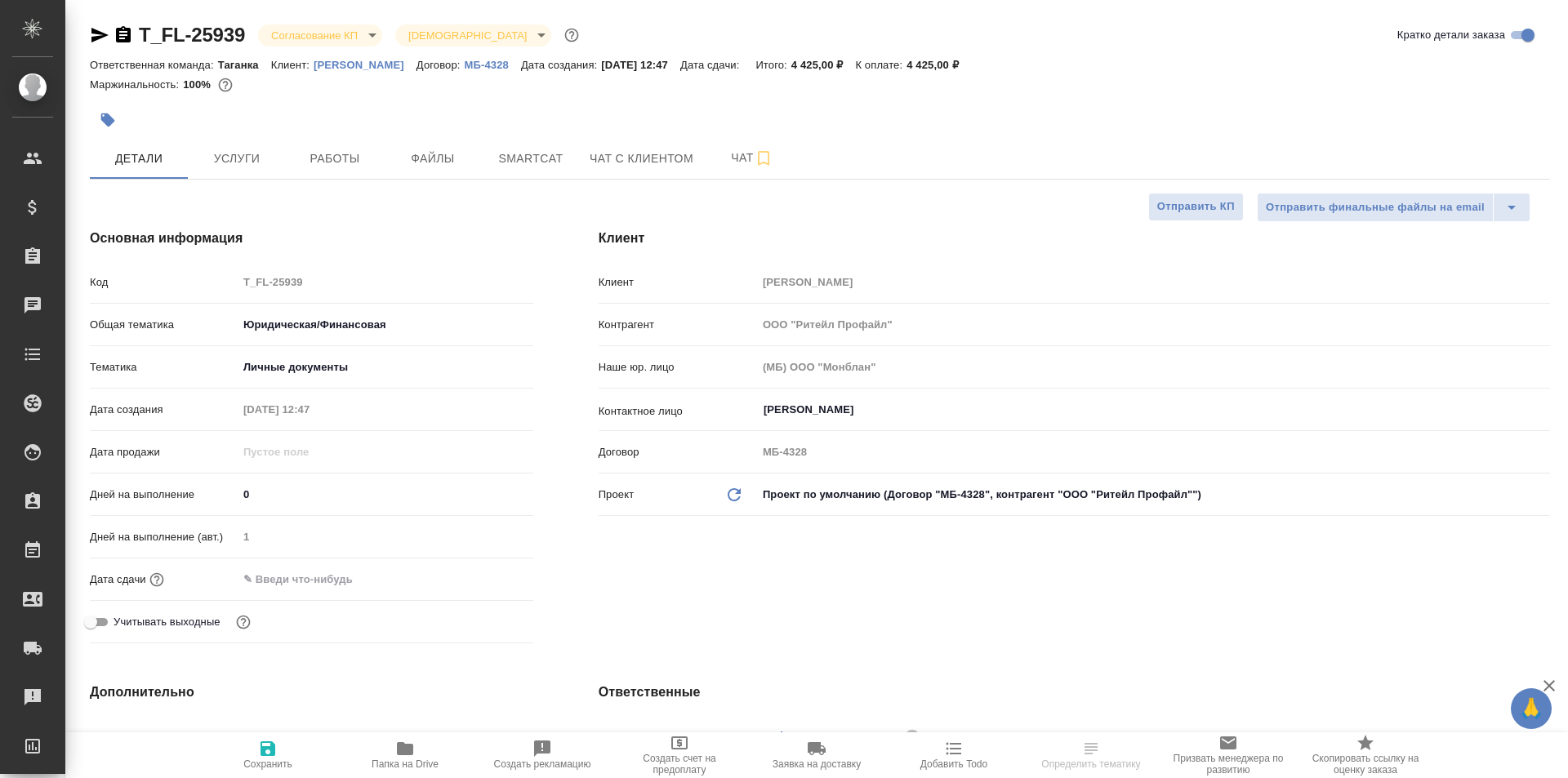
type textarea "x"
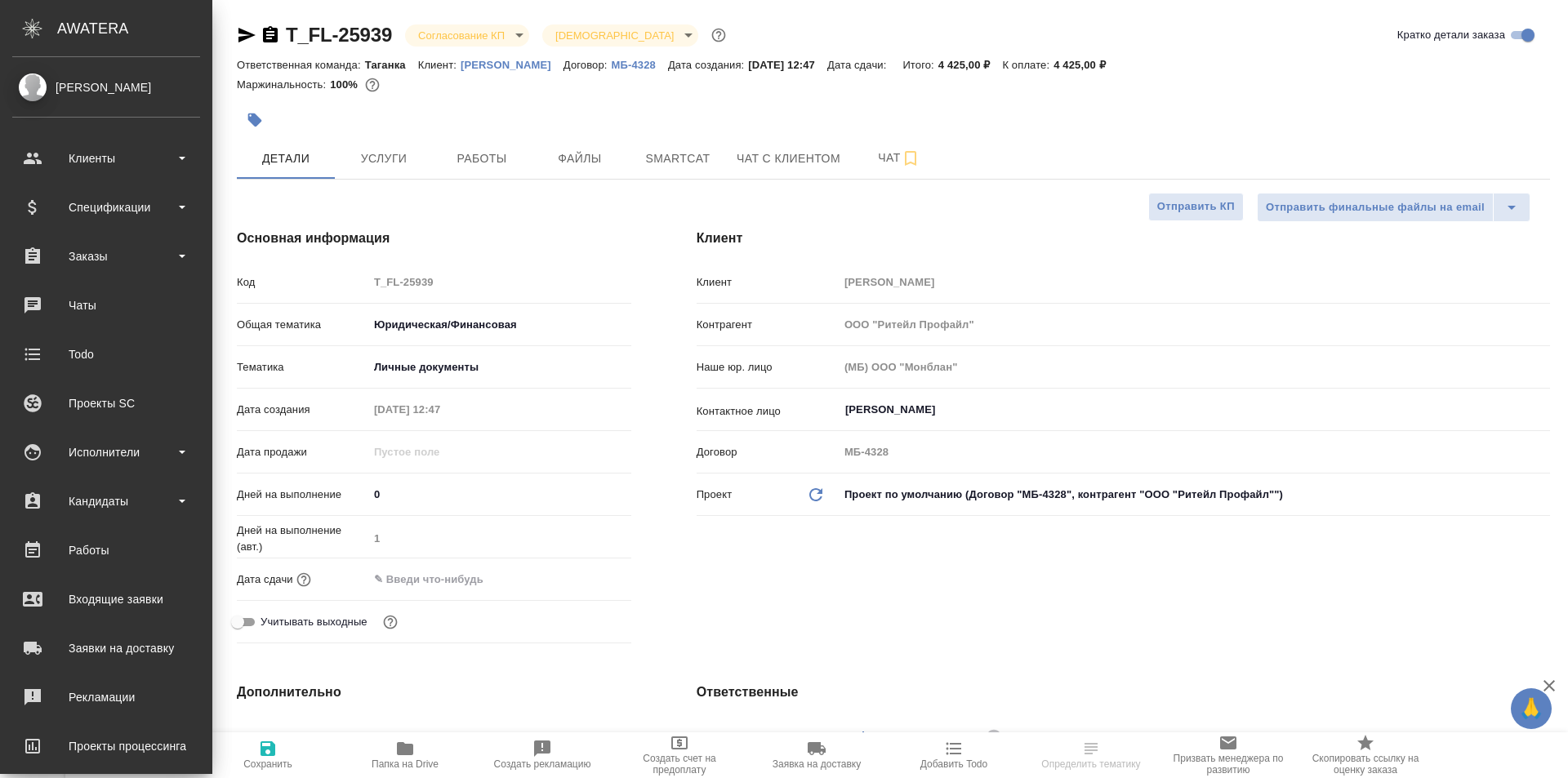
type textarea "x"
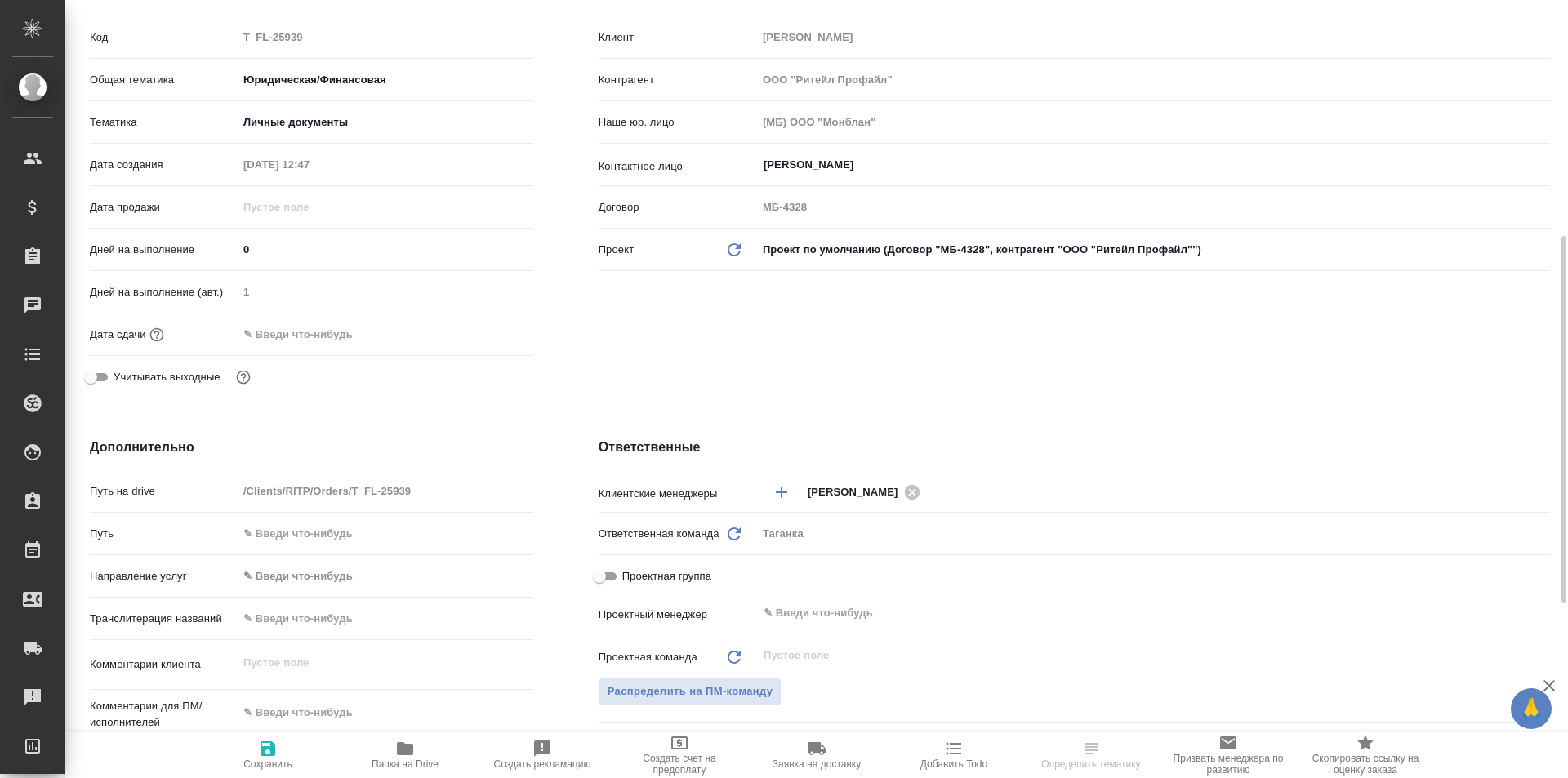
scroll to position [490, 0]
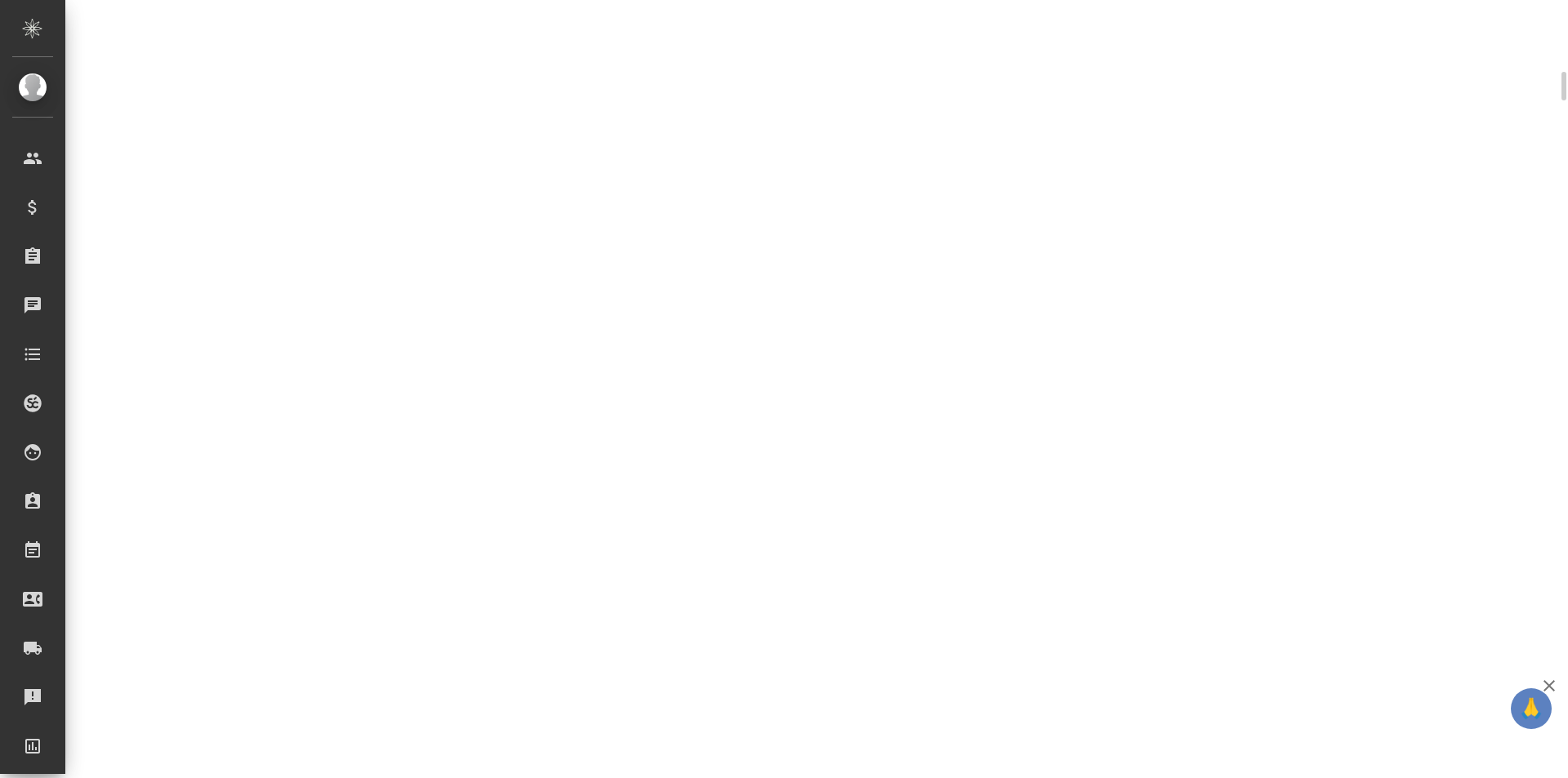
select select "RU"
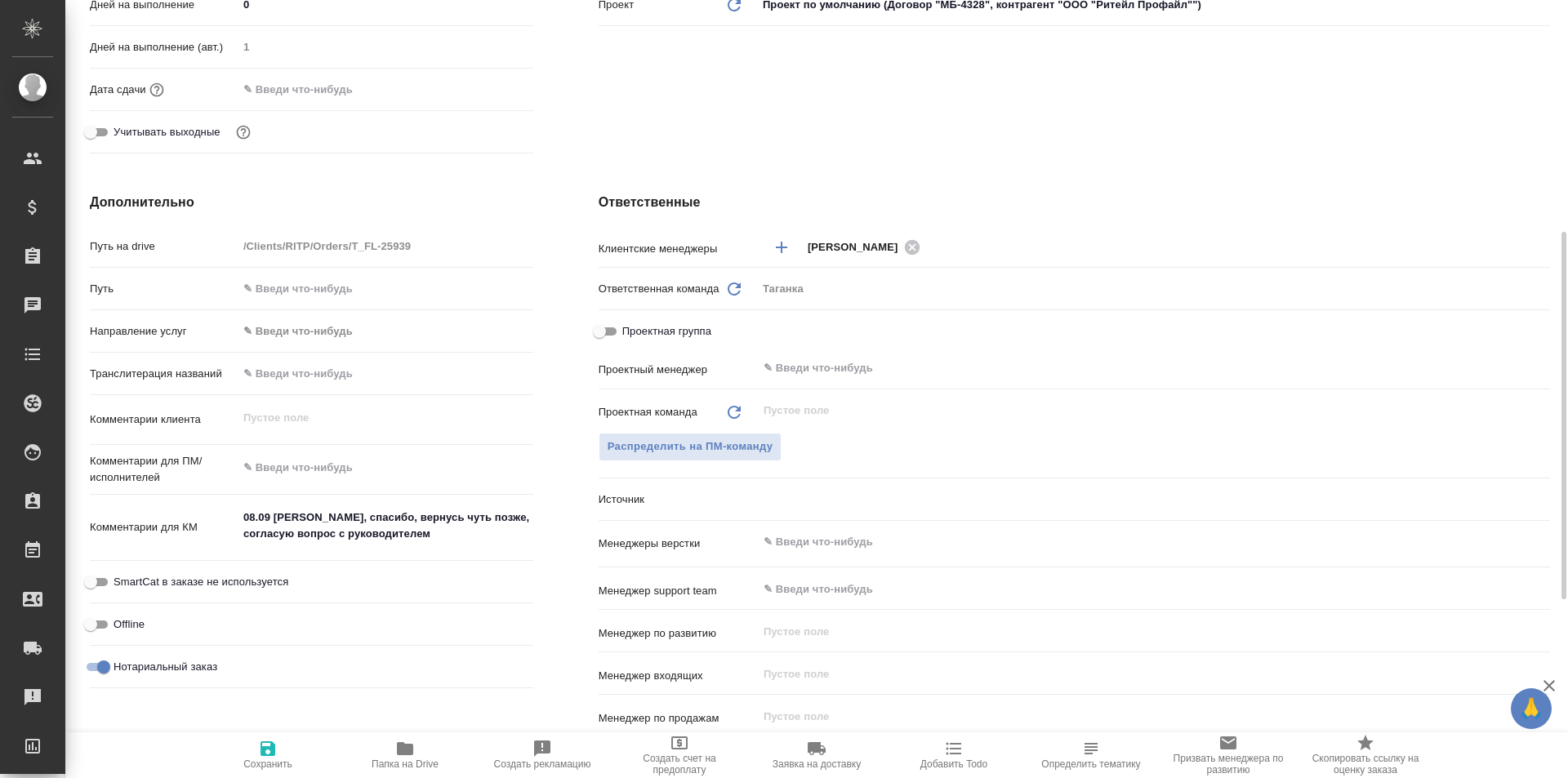
type textarea "x"
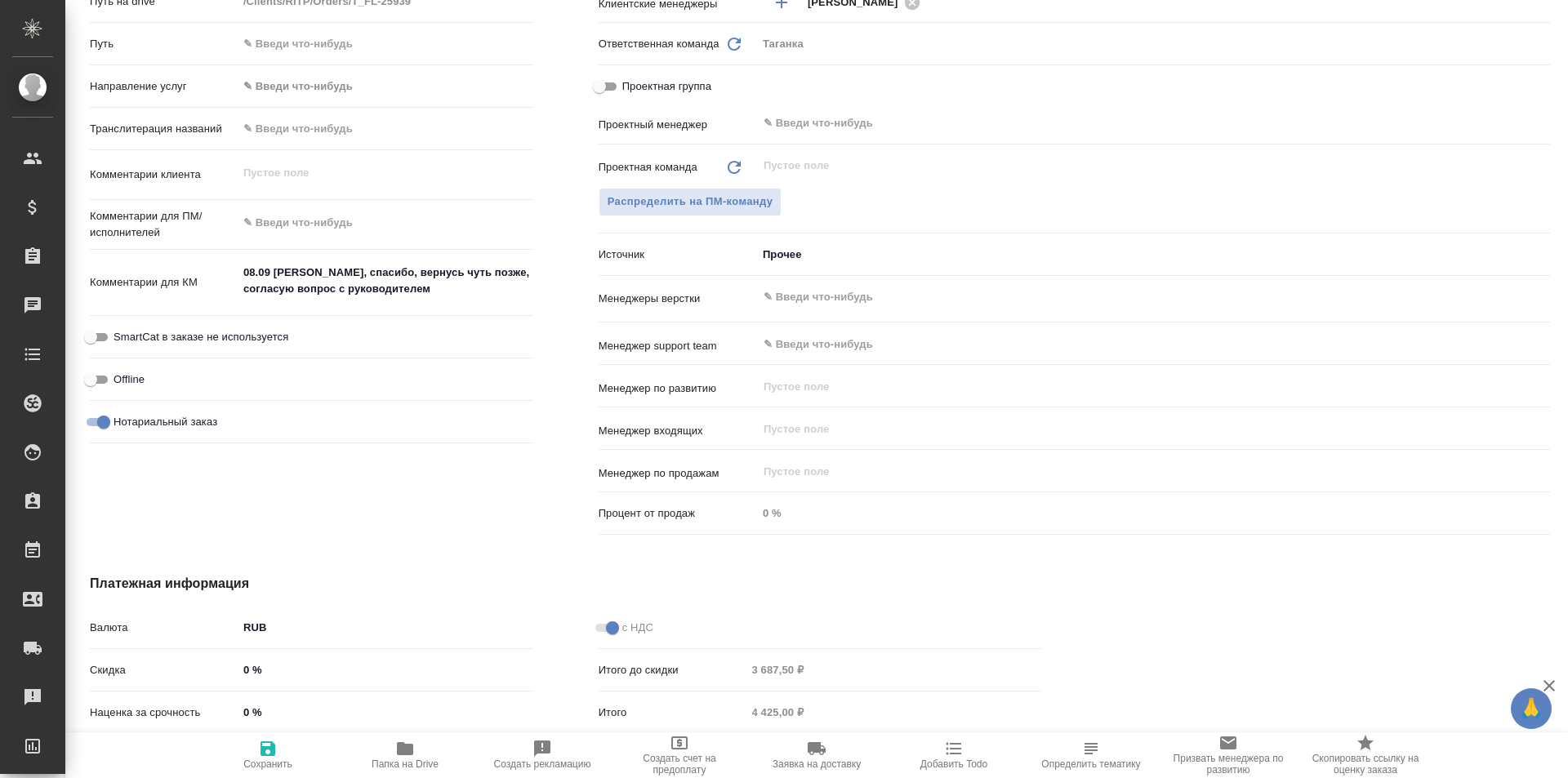
type textarea "x"
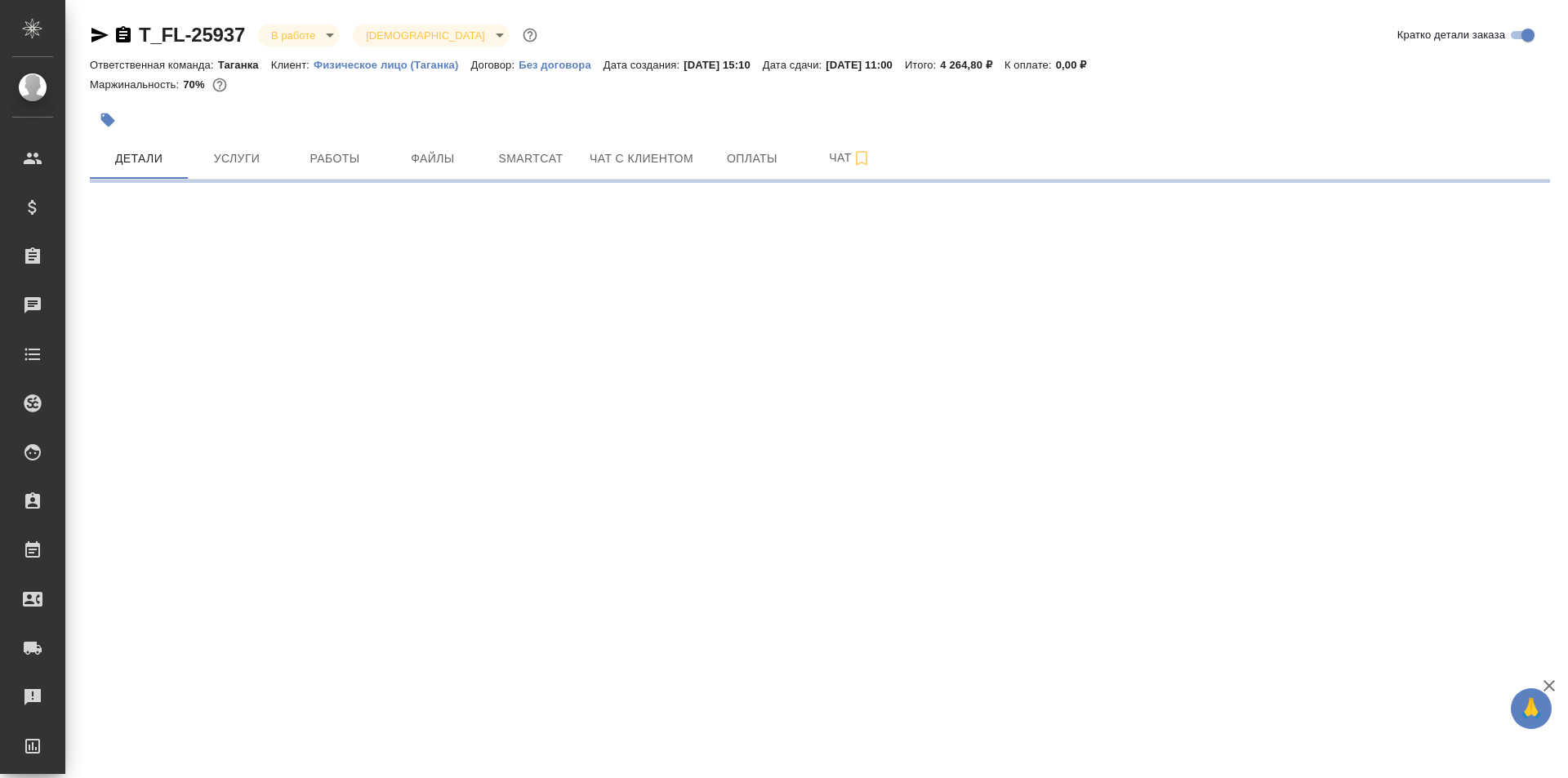
select select "RU"
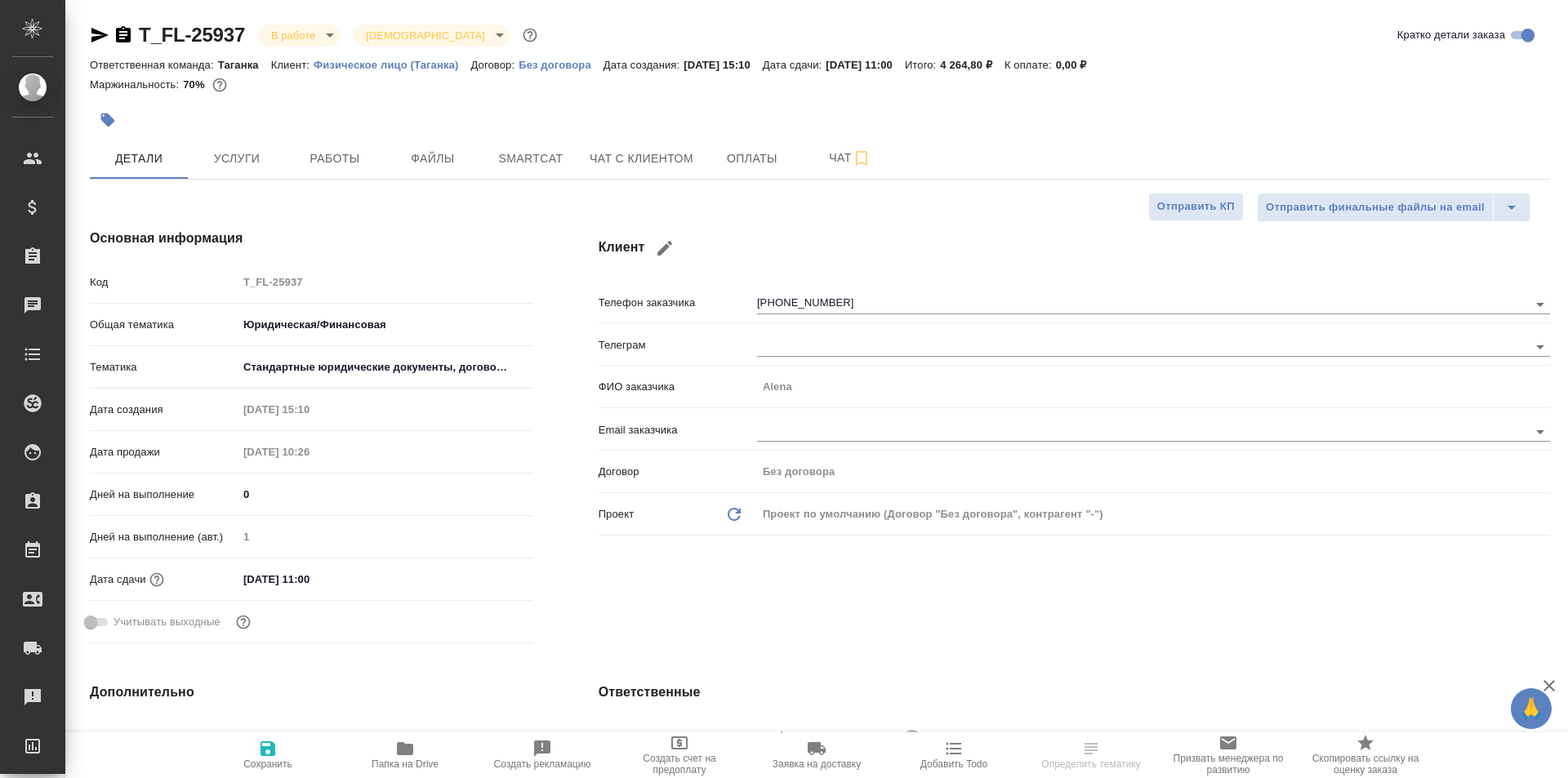
type textarea "x"
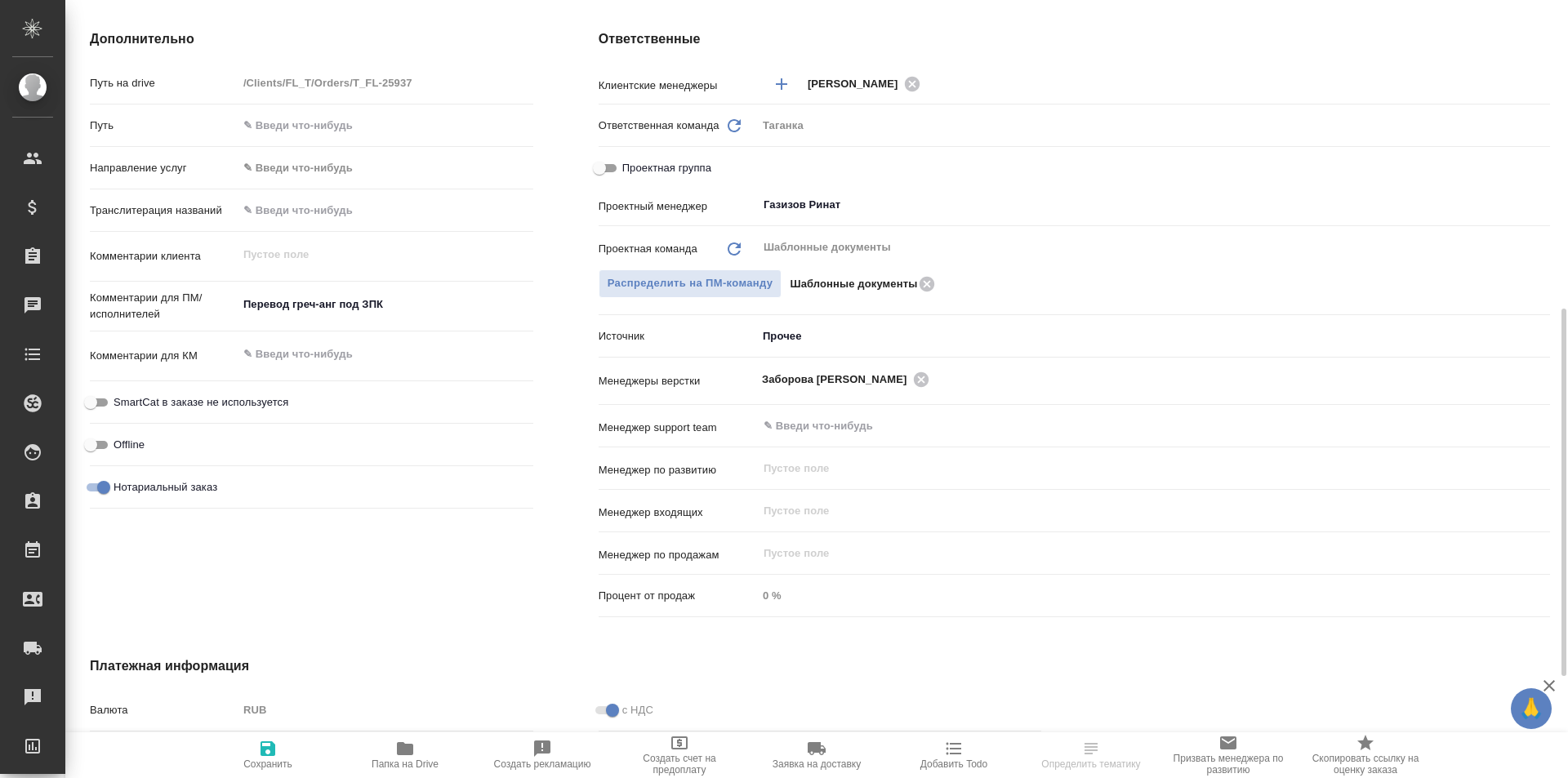
scroll to position [572, 0]
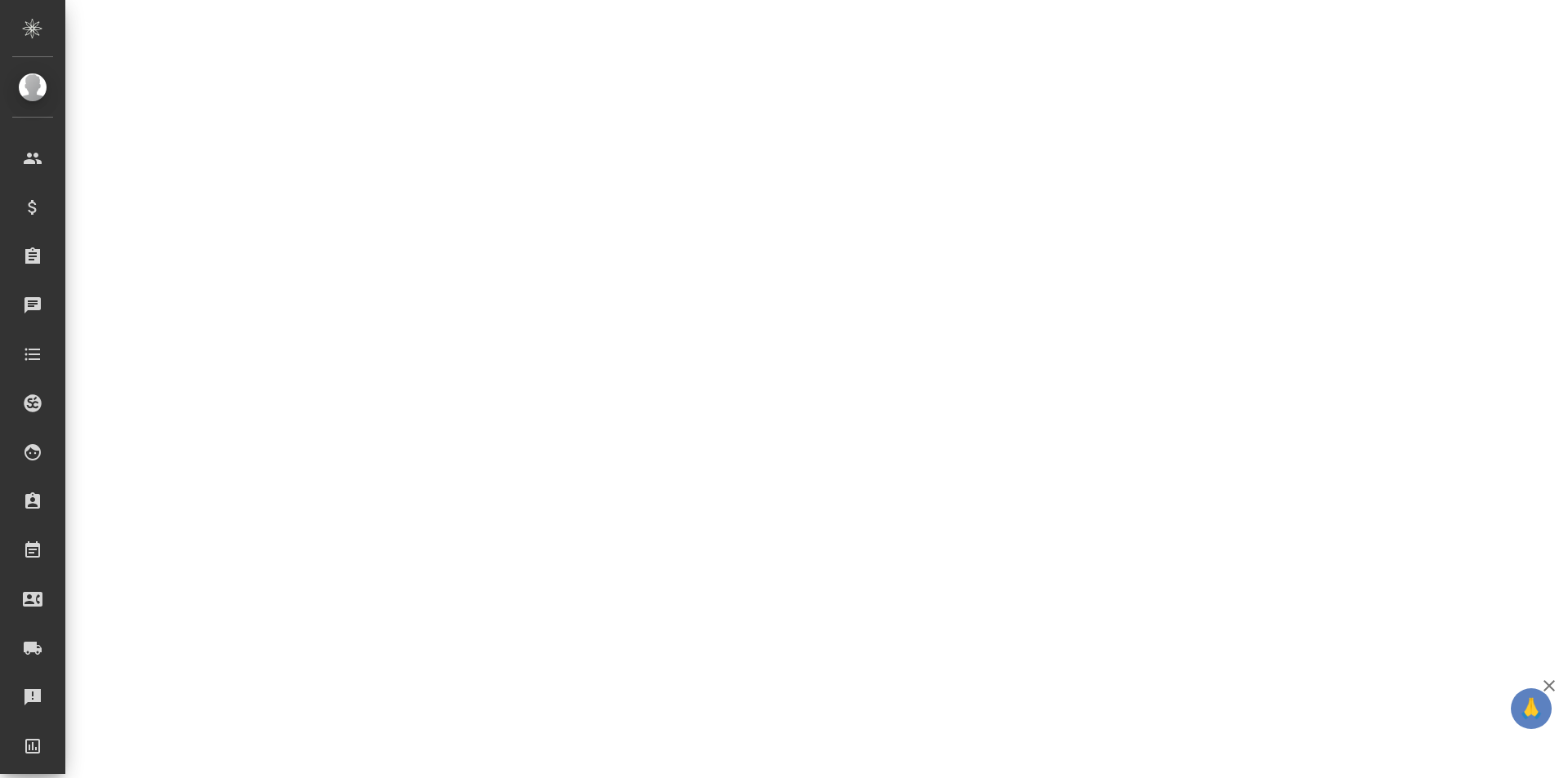
select select "RU"
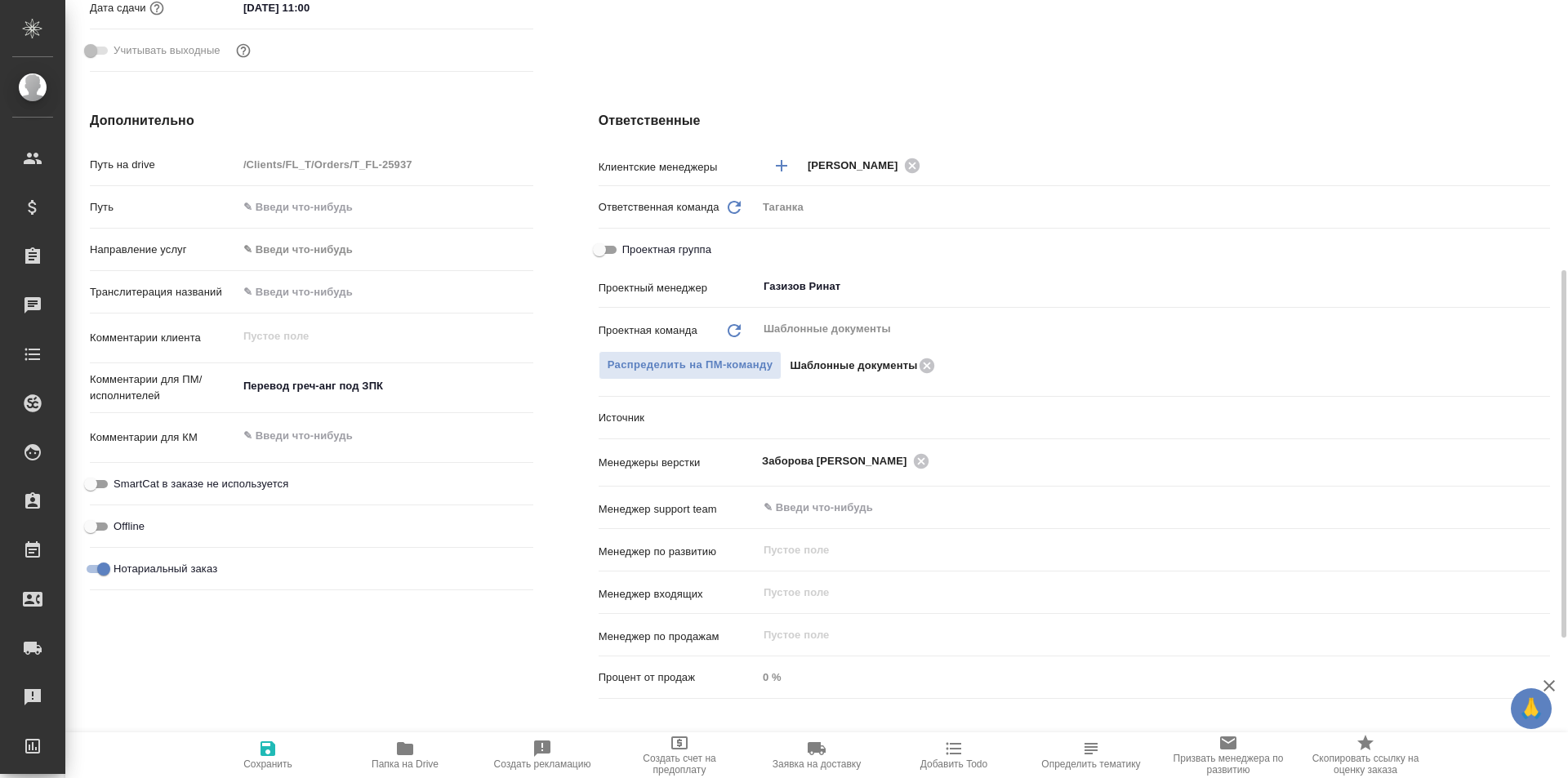
type textarea "x"
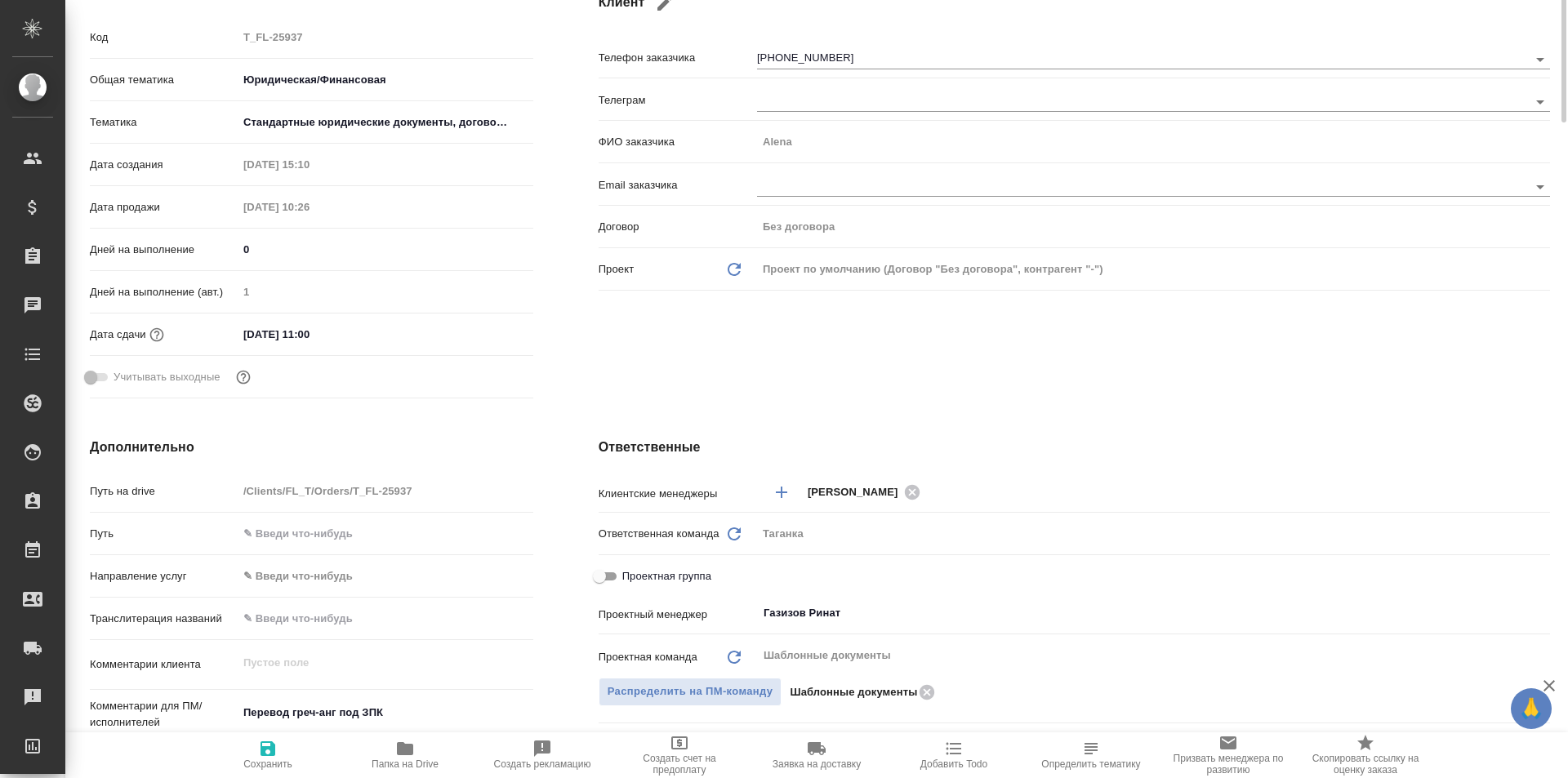
scroll to position [0, 0]
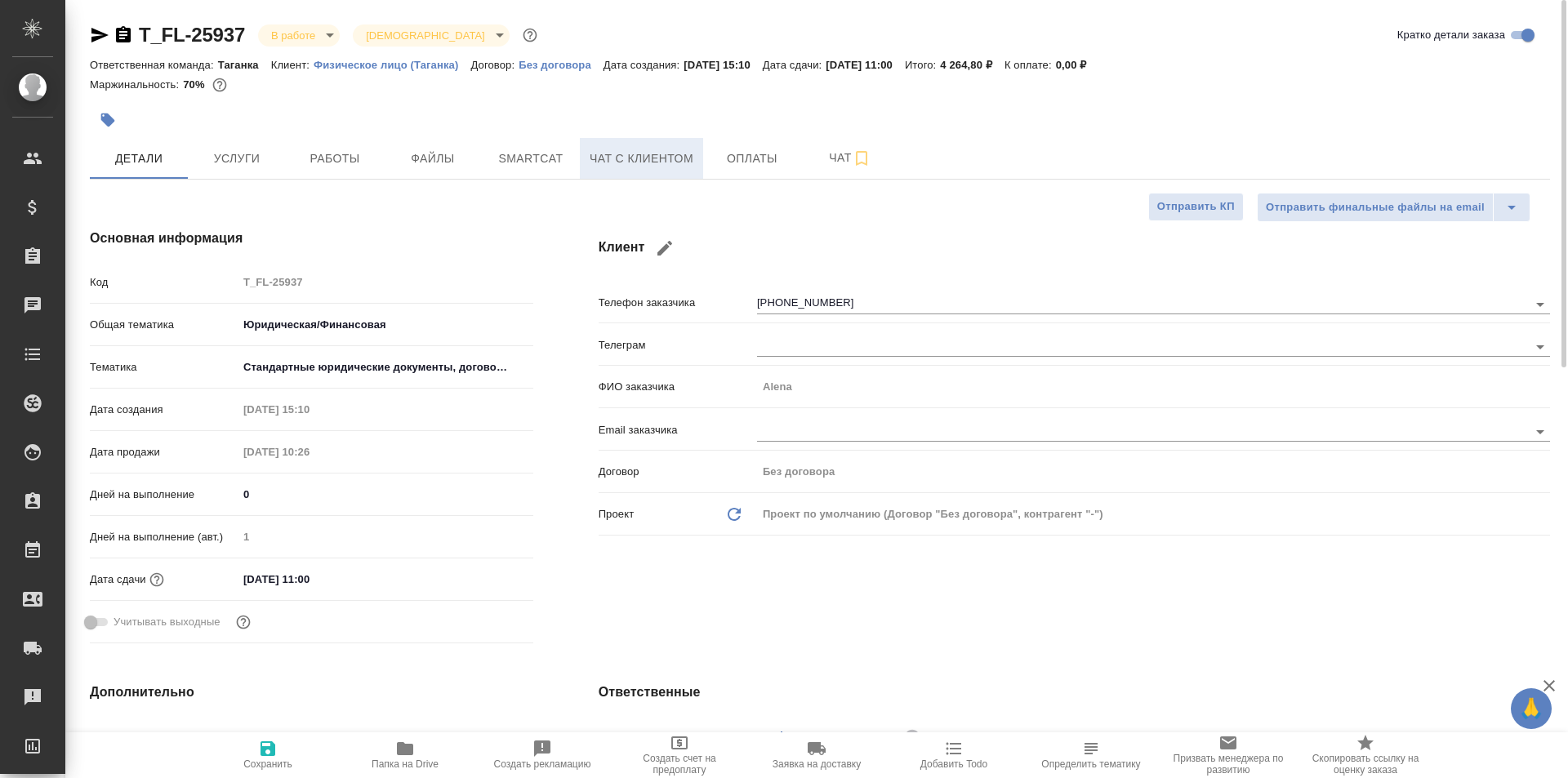
click at [654, 156] on span "Чат с клиентом" at bounding box center [641, 158] width 104 height 21
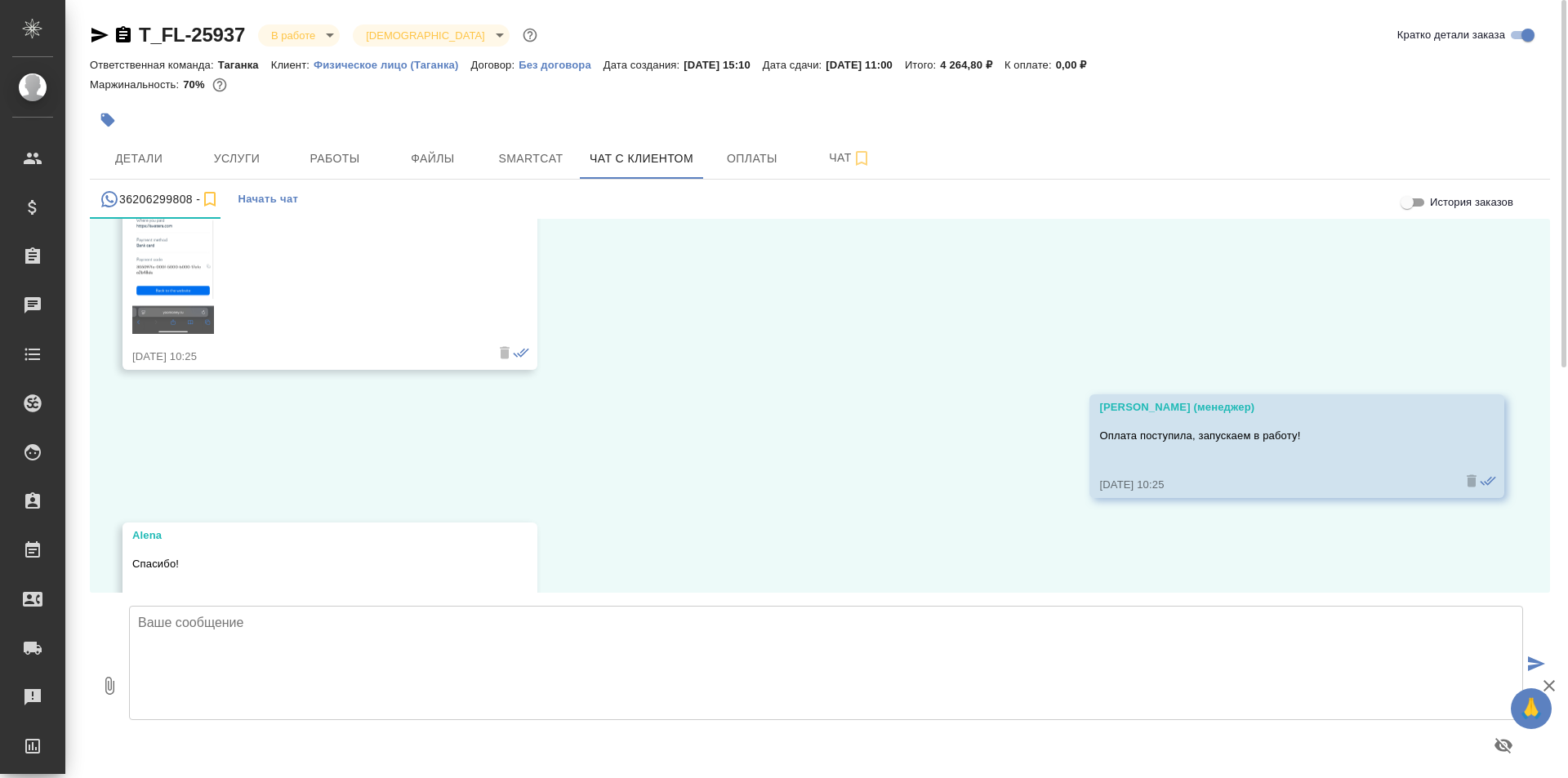
scroll to position [18497, 0]
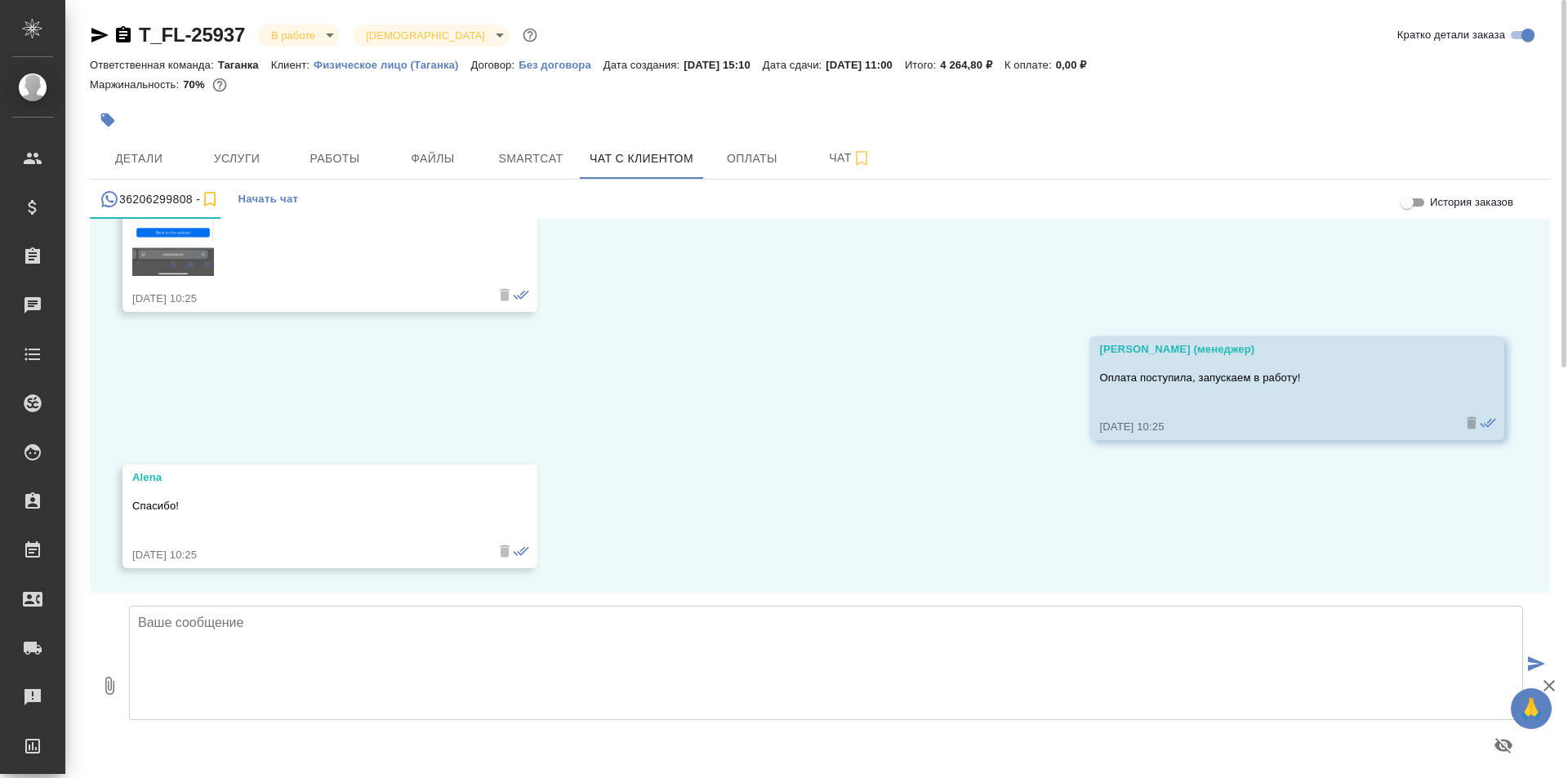
click at [267, 687] on textarea at bounding box center [826, 663] width 1394 height 114
type textarea "Добрый день! Высылаю перевод на согласование перед заверением печатью компании"
click at [1540, 662] on icon "submit" at bounding box center [1536, 664] width 17 height 15
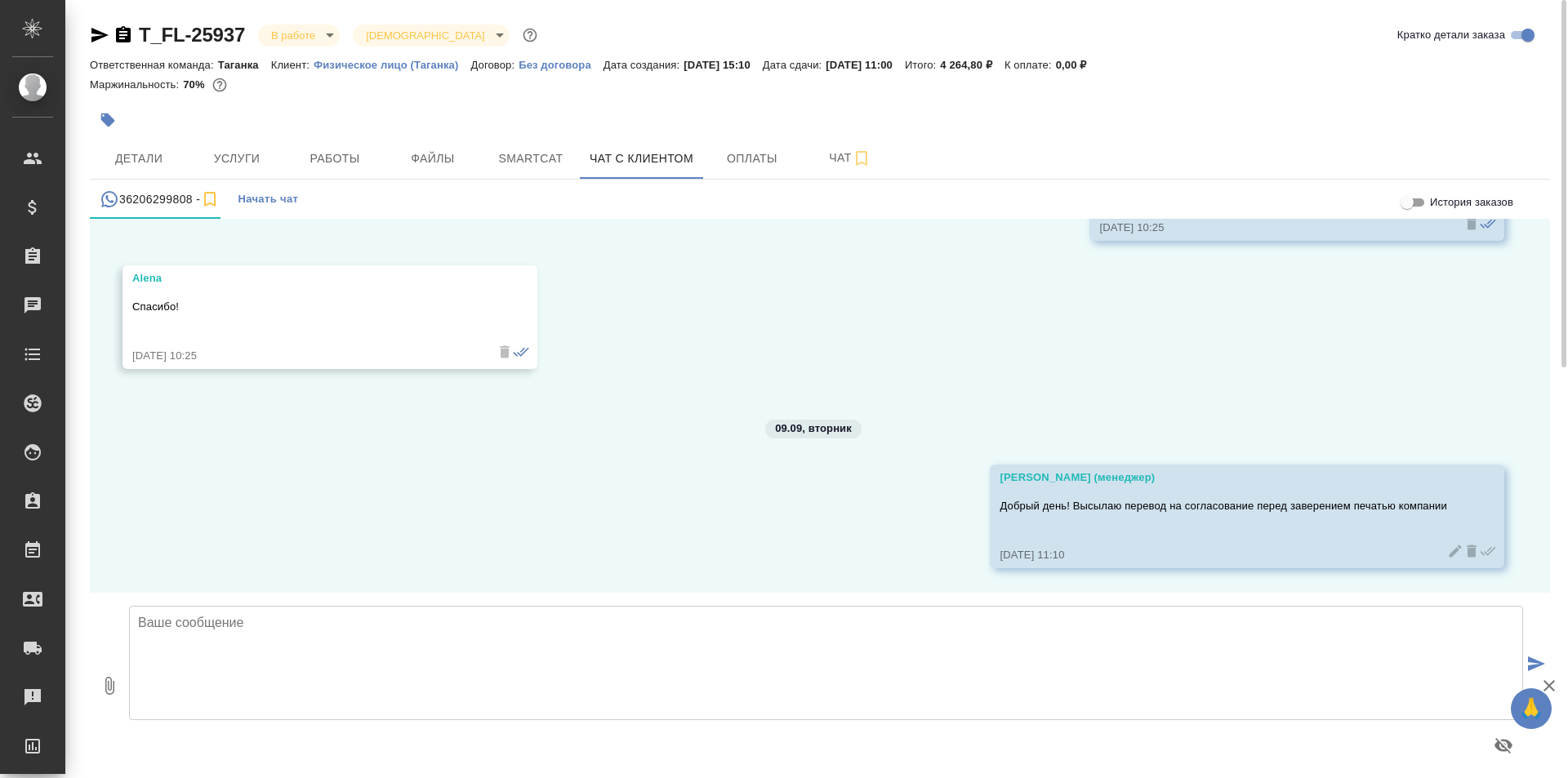
scroll to position [18696, 0]
click at [96, 698] on button "0" at bounding box center [109, 686] width 39 height 186
type input "C:\fakepath\RARITEX_CERT. OF INCORPORATION_[DATE] apostille_eng.docx"
click at [1539, 660] on icon "submit" at bounding box center [1536, 664] width 17 height 15
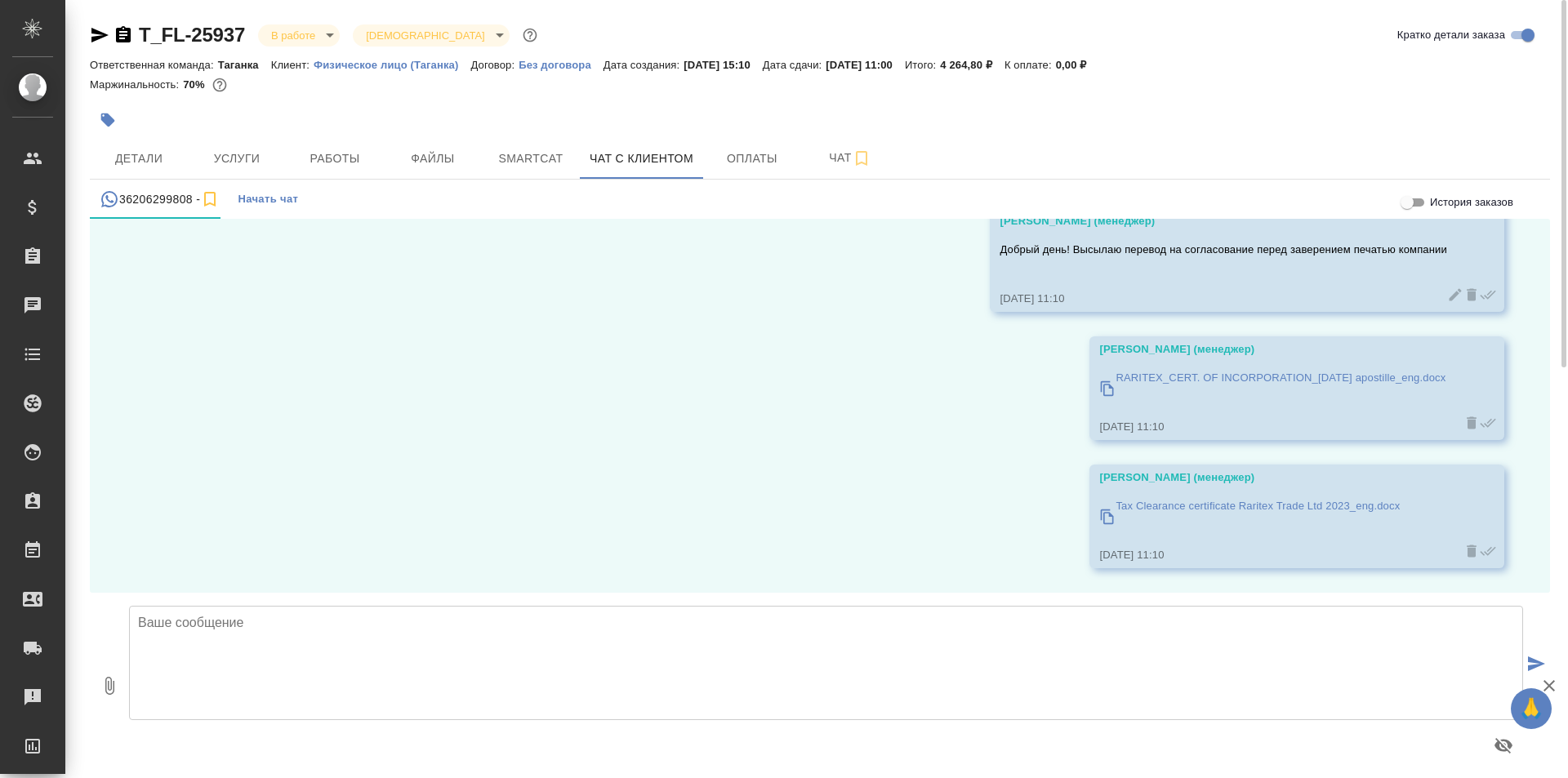
scroll to position [18953, 0]
click at [277, 653] on textarea at bounding box center [826, 663] width 1394 height 114
click at [1508, 751] on icon "button" at bounding box center [1503, 746] width 18 height 16
click at [191, 631] on textarea "ожидаем" at bounding box center [475, 663] width 691 height 114
click at [180, 623] on textarea "ожидаем" at bounding box center [475, 663] width 691 height 114
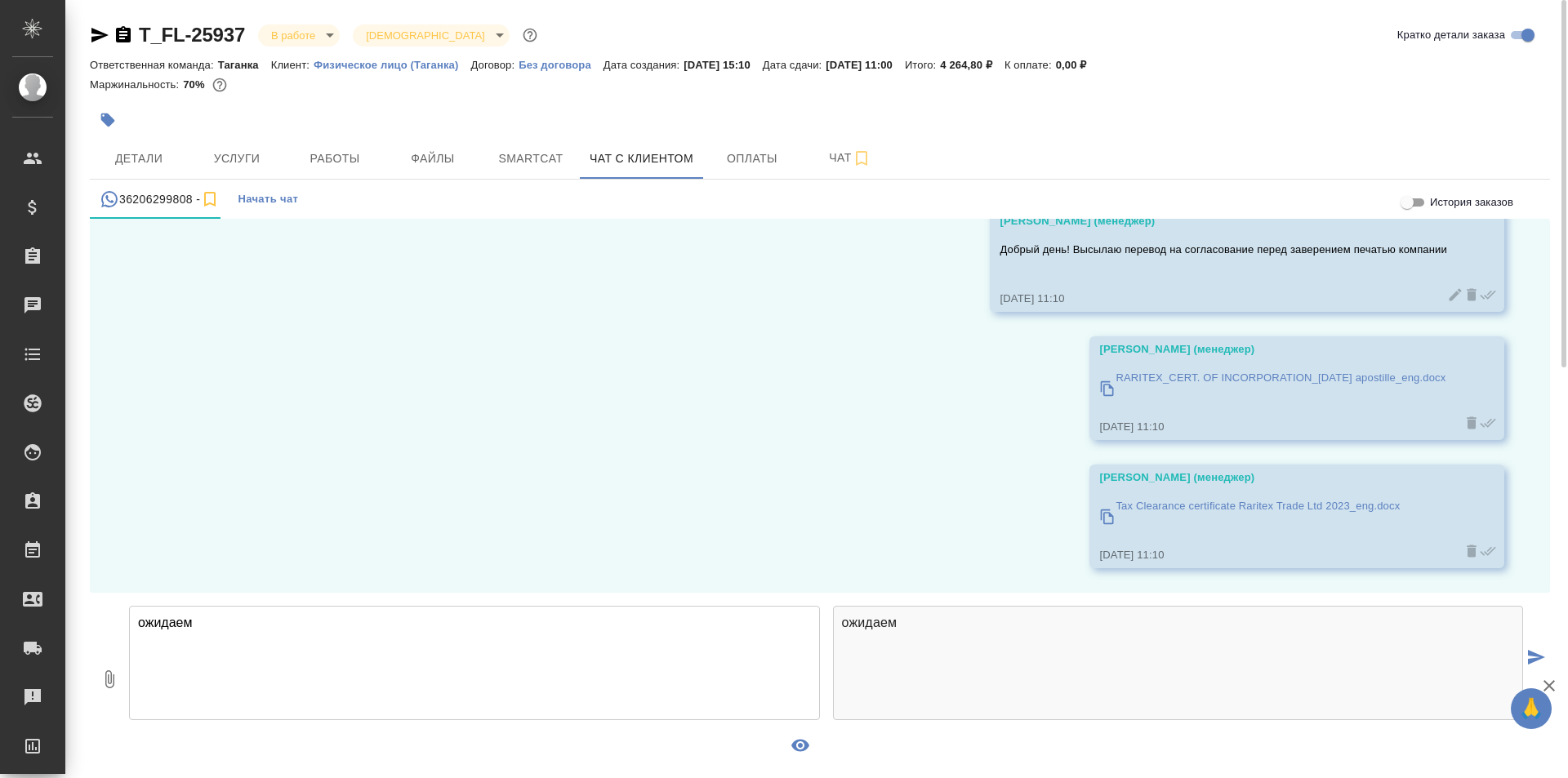
click at [180, 623] on textarea "ожидаем" at bounding box center [475, 663] width 691 height 114
click at [179, 749] on icon "button" at bounding box center [188, 746] width 20 height 20
click at [171, 631] on textarea "_ожидаем_" at bounding box center [475, 663] width 691 height 114
click at [152, 747] on icon "button" at bounding box center [148, 745] width 9 height 12
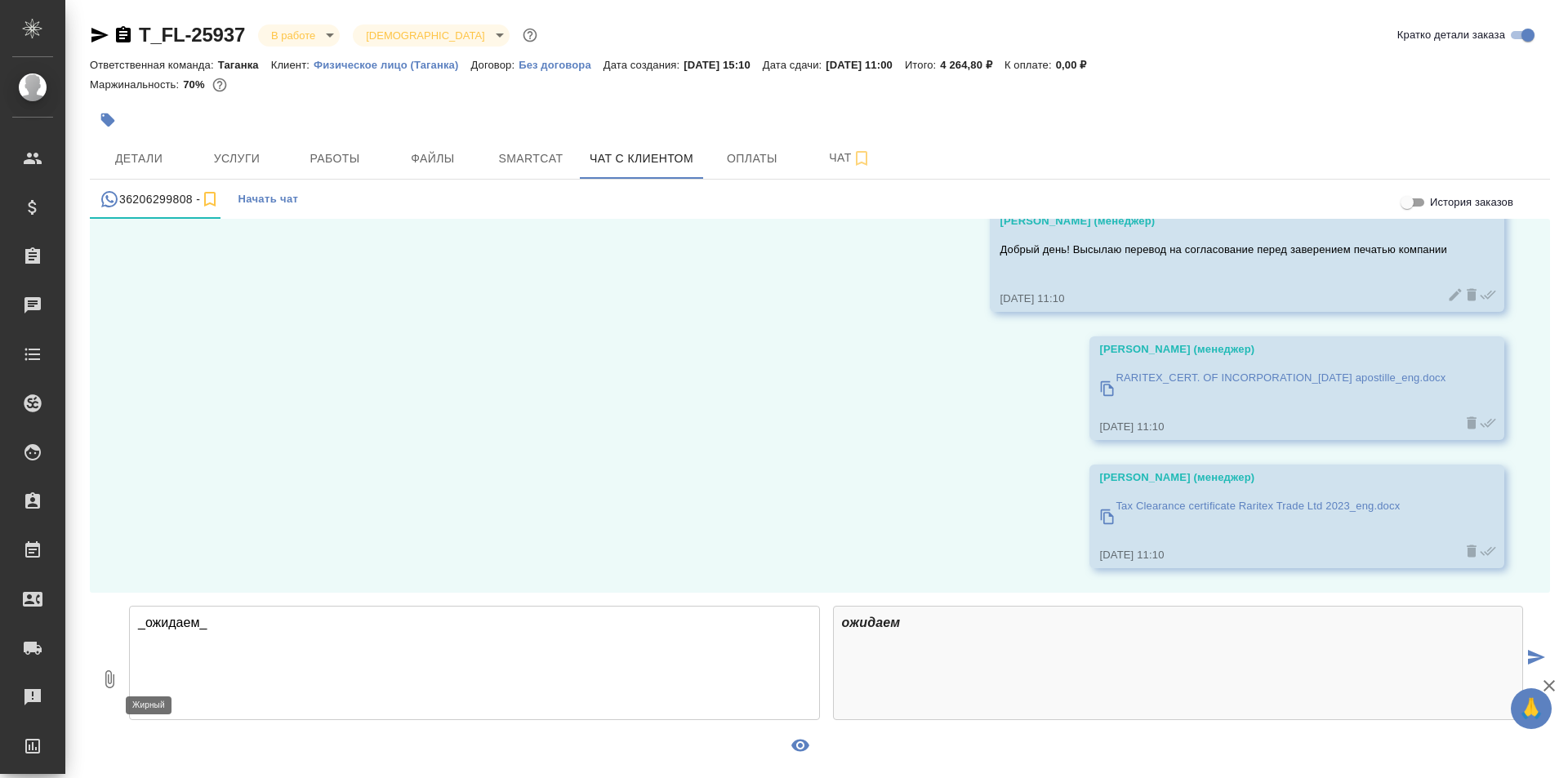
type textarea "*_ожидаем_*"
click at [802, 746] on icon "button" at bounding box center [800, 746] width 18 height 12
drag, startPoint x: 254, startPoint y: 655, endPoint x: 128, endPoint y: 640, distance: 126.9
click at [128, 640] on div "*_ожидаем_*" at bounding box center [826, 685] width 1406 height 172
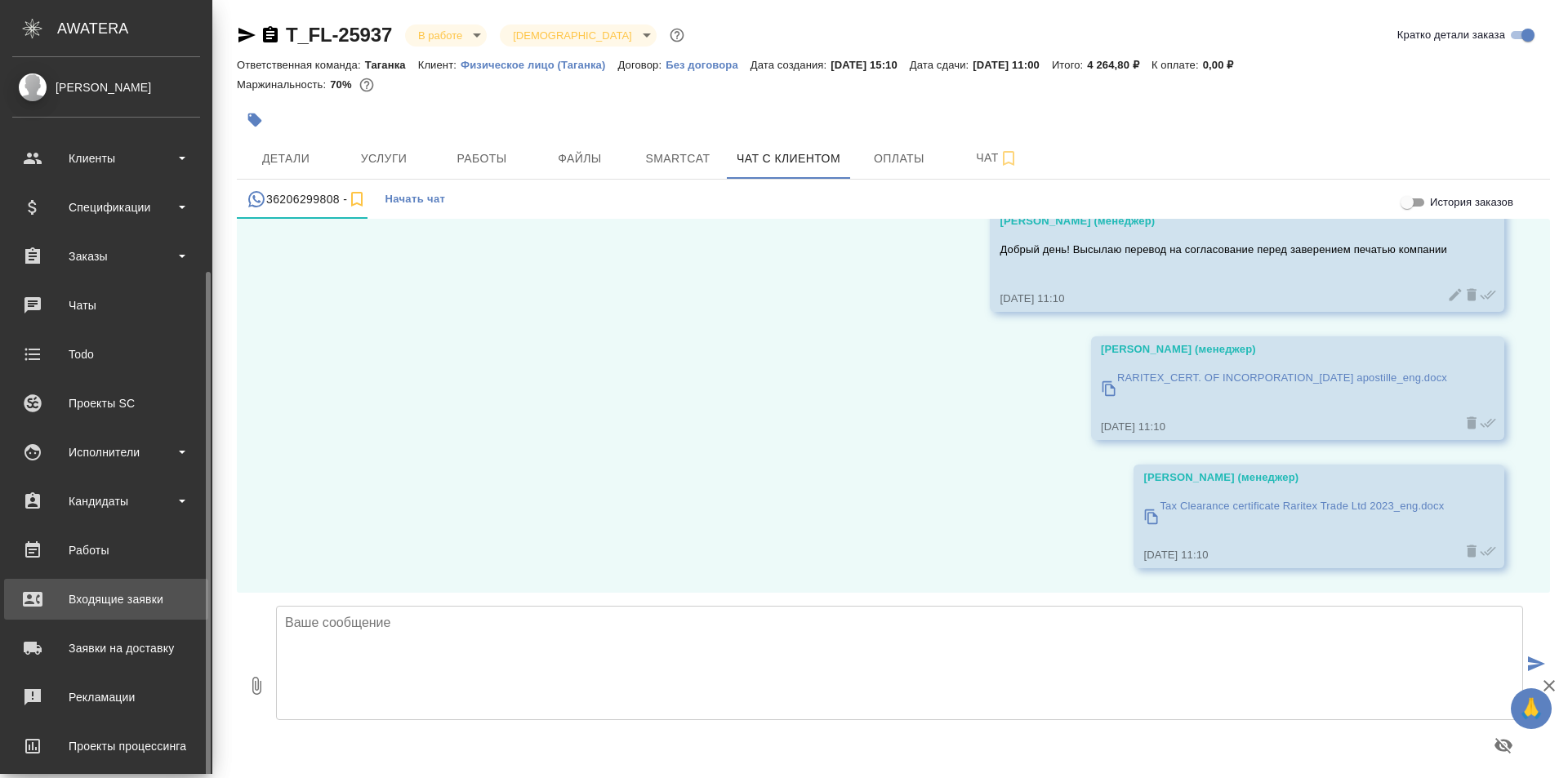
scroll to position [115, 0]
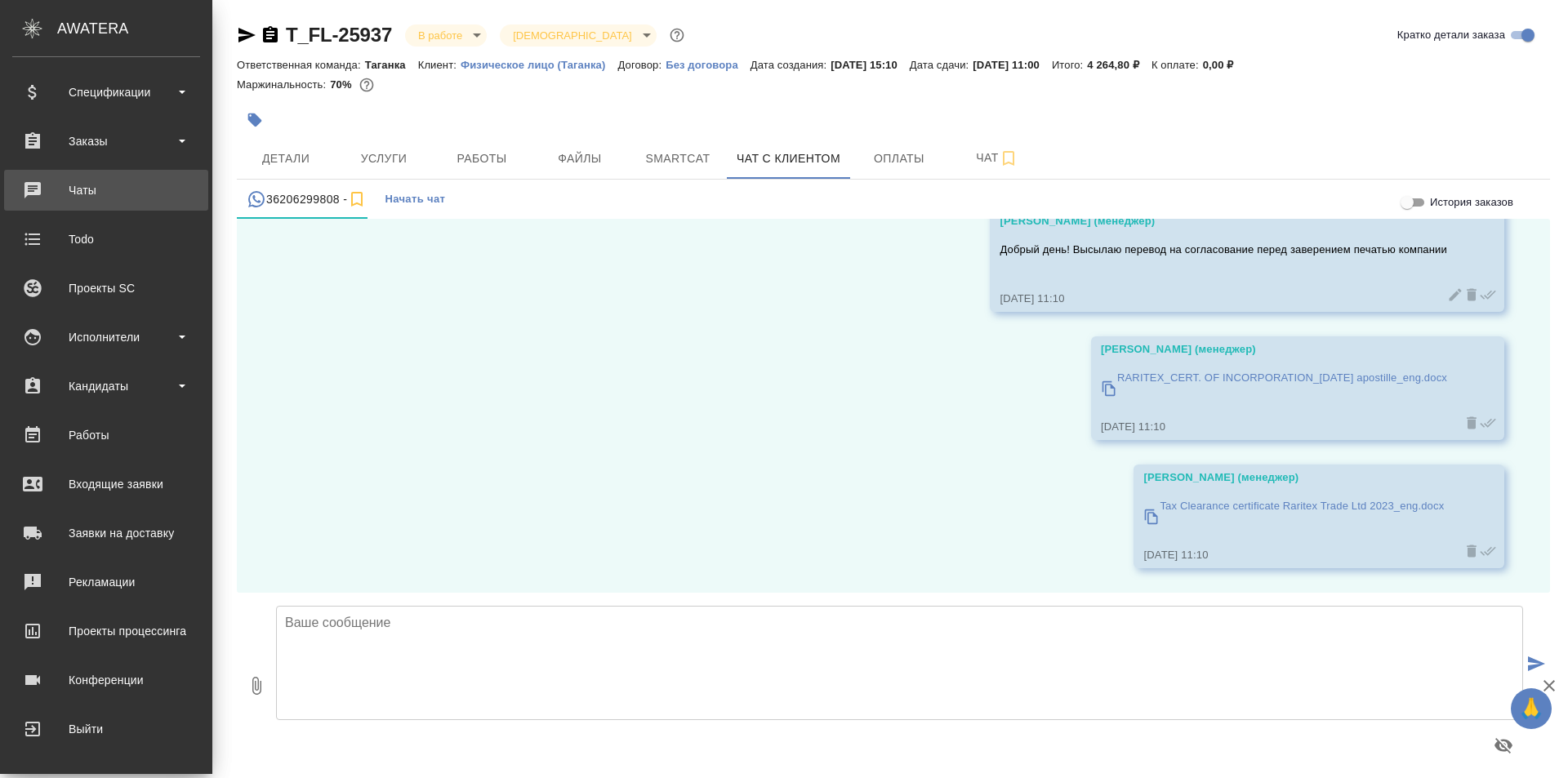
click at [108, 199] on div "Чаты" at bounding box center [106, 191] width 188 height 25
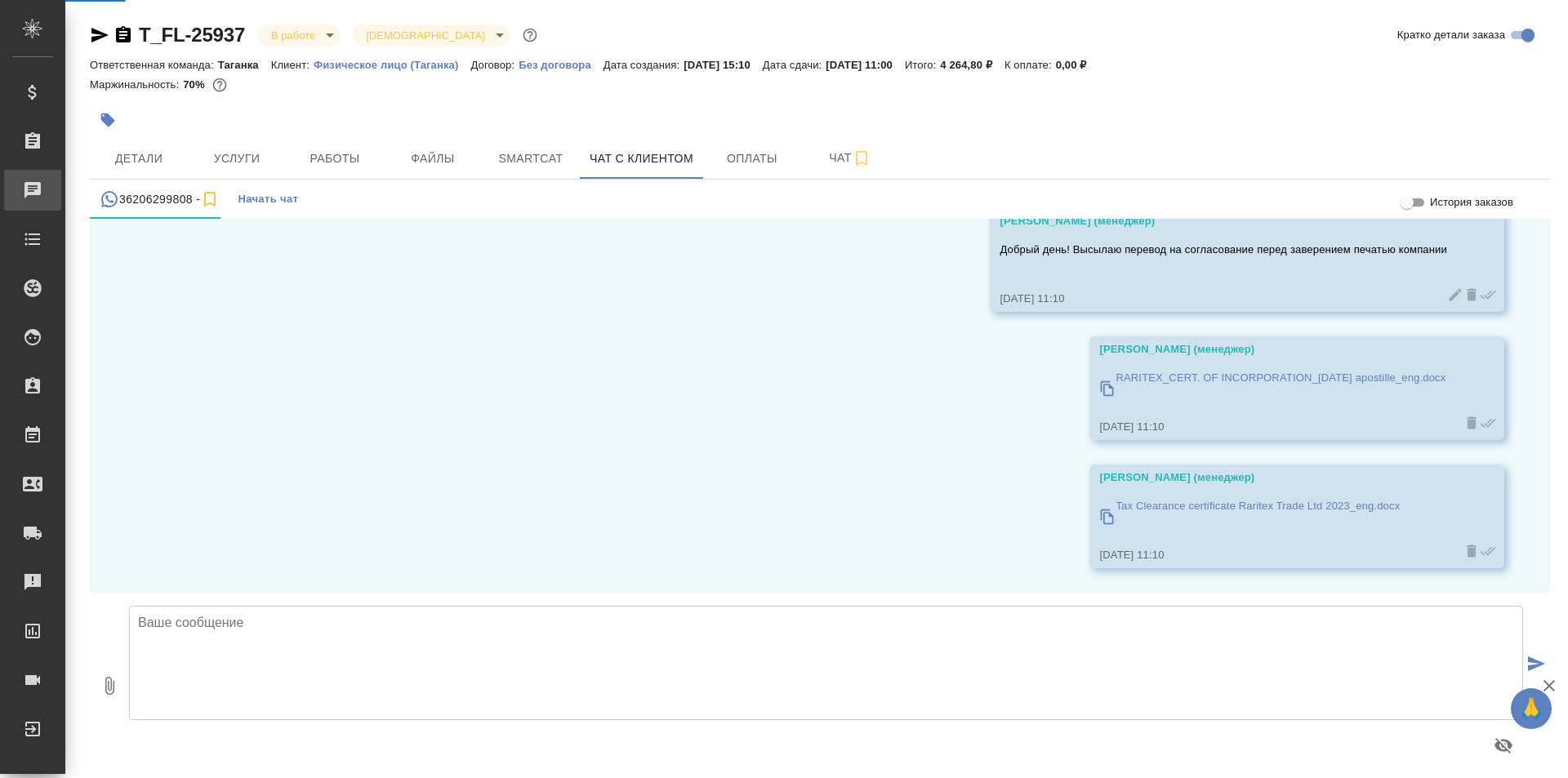
scroll to position [18953, 0]
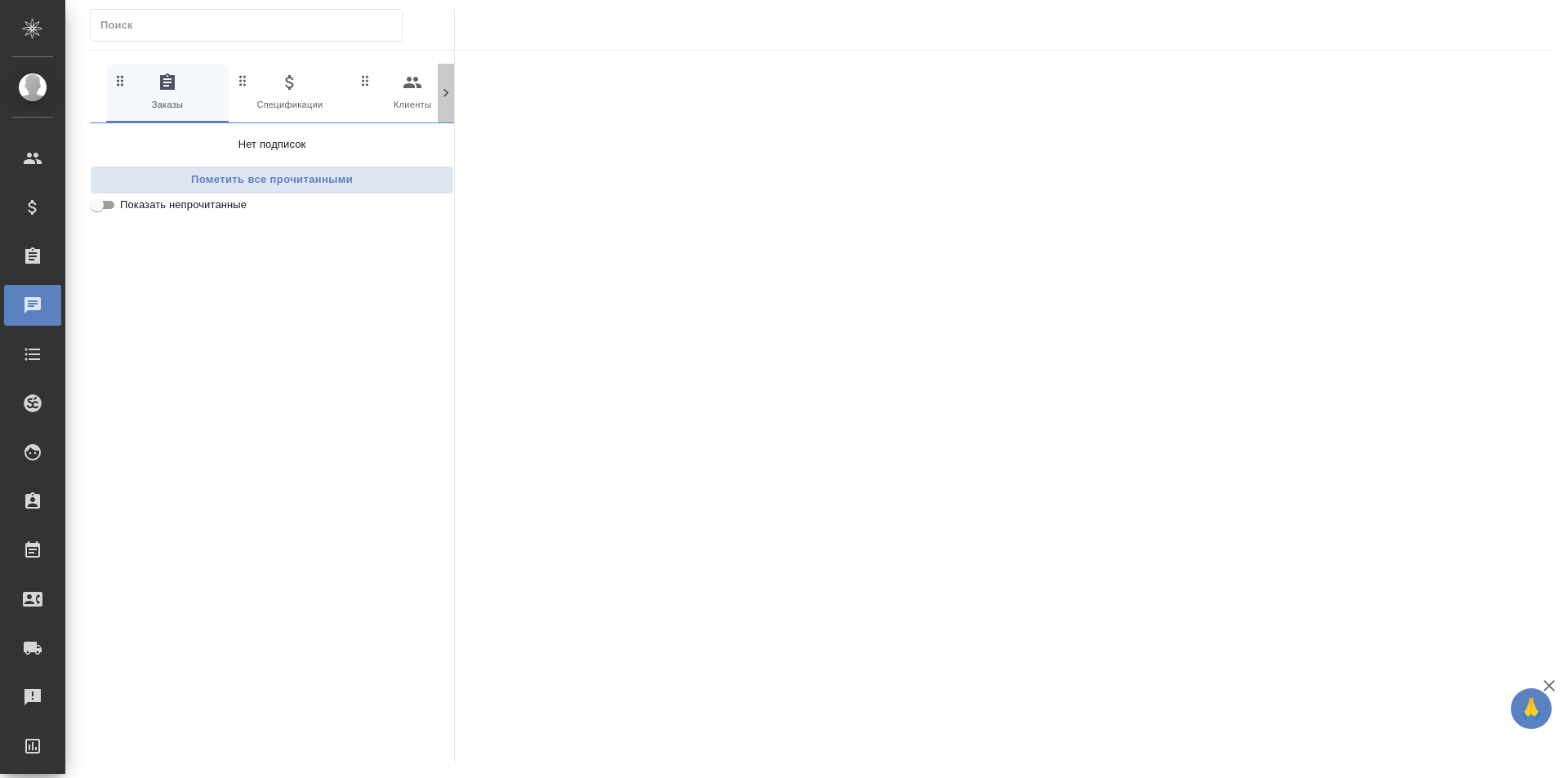
click at [447, 92] on icon at bounding box center [446, 93] width 5 height 8
click at [217, 100] on span "0 Мессенджеры" at bounding box center [203, 93] width 109 height 40
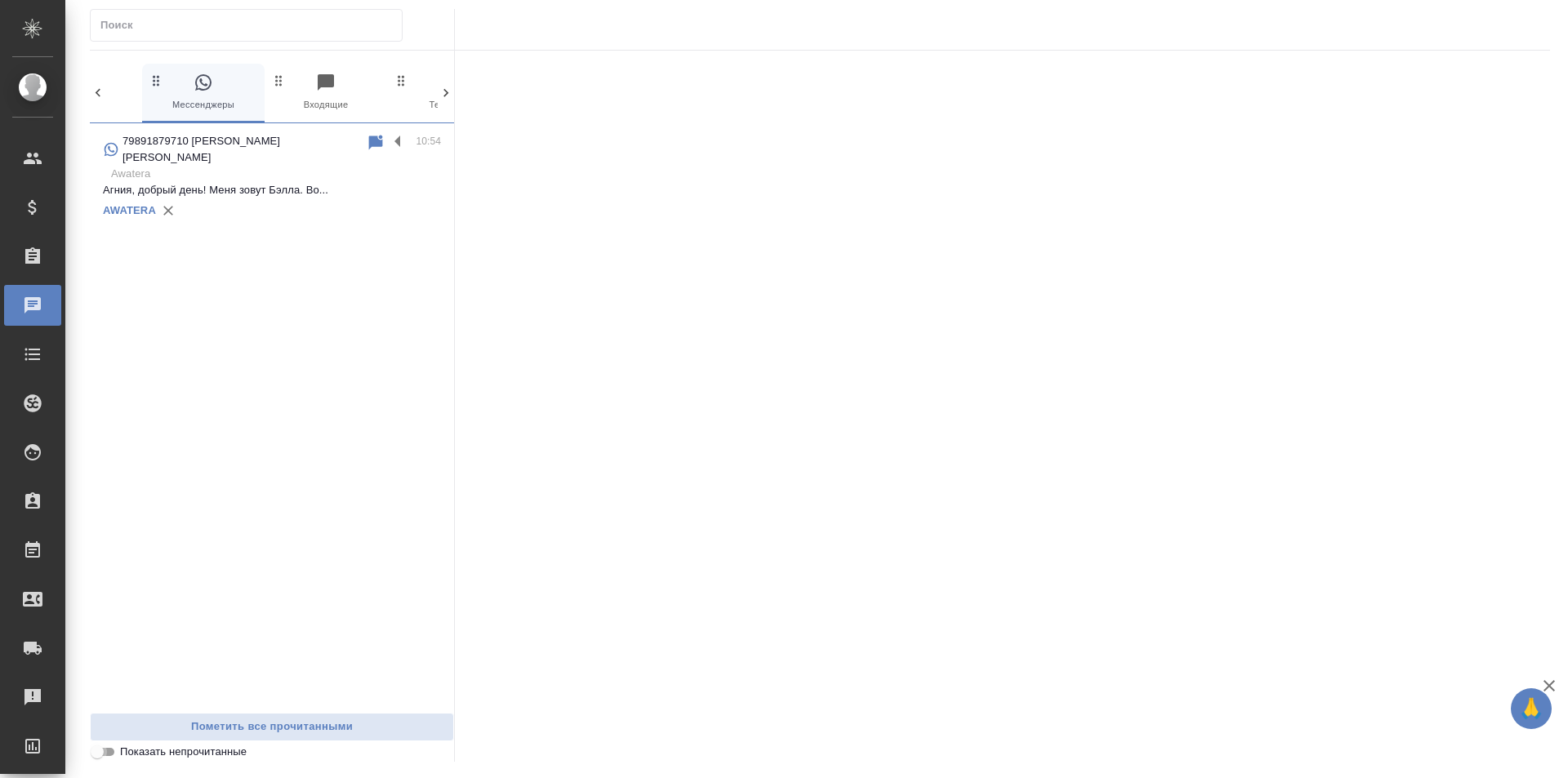
click at [109, 758] on input "Показать непрочитанные" at bounding box center [97, 752] width 59 height 20
click at [107, 758] on input "Показать непрочитанные" at bounding box center [110, 752] width 59 height 20
checkbox input "false"
click at [270, 722] on span "Пометить все прочитанными" at bounding box center [272, 727] width 346 height 19
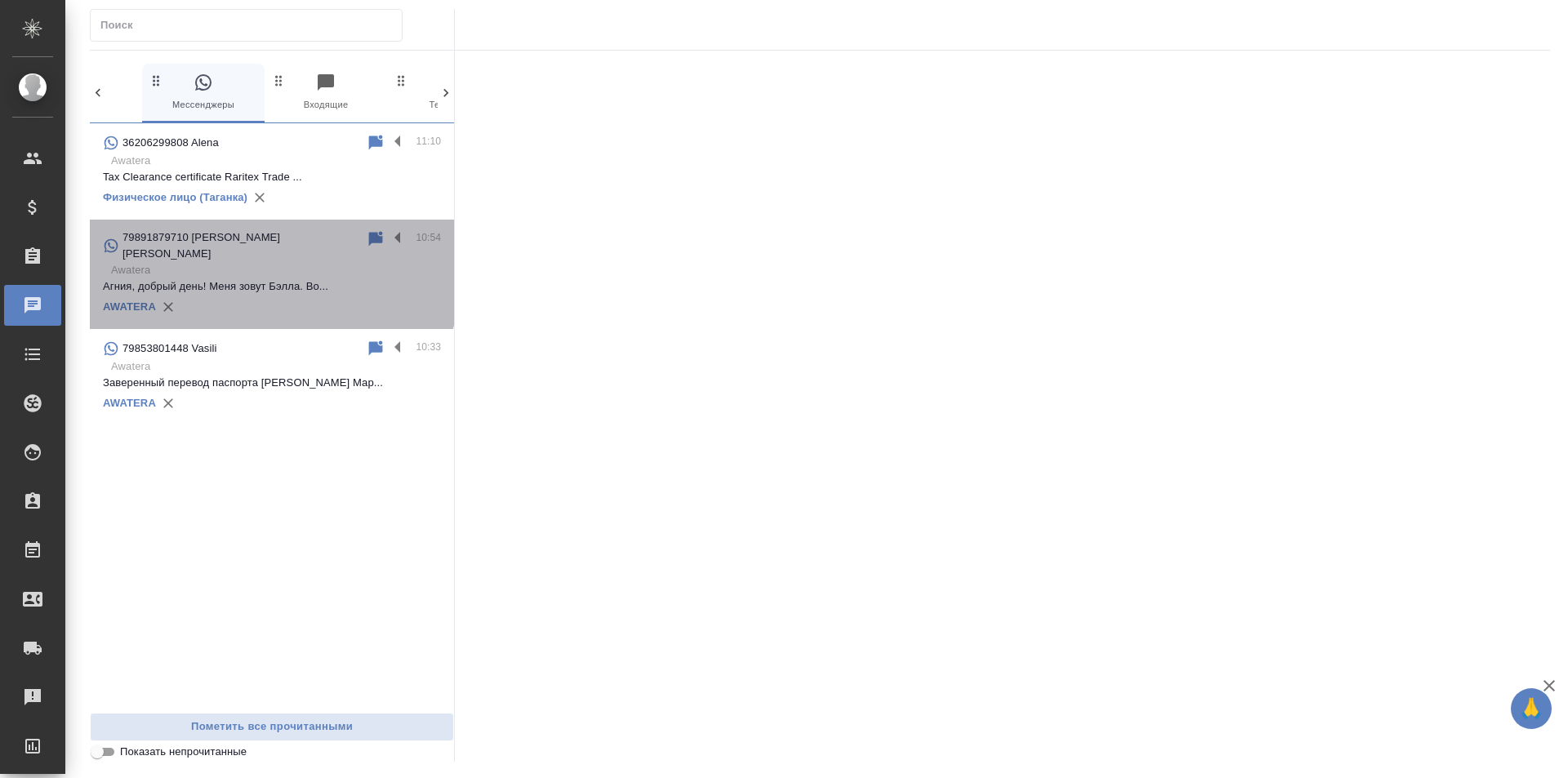
click at [222, 278] on p "Агния, добрый день! Меня зовут Бэлла. Во..." at bounding box center [272, 287] width 338 height 17
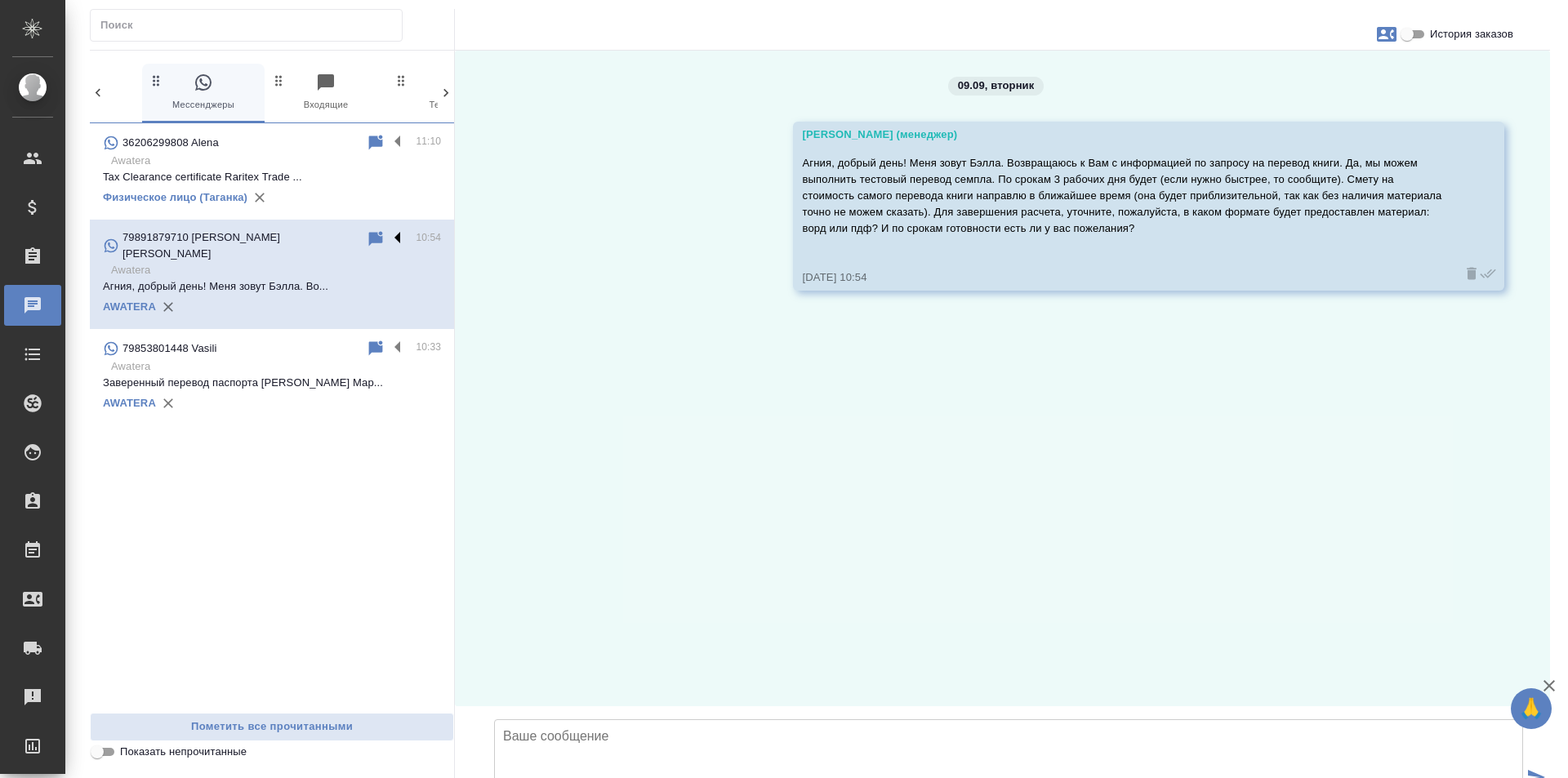
click at [398, 239] on label at bounding box center [402, 239] width 28 height 19
click at [0, 0] on input "checkbox" at bounding box center [0, 0] width 0 height 0
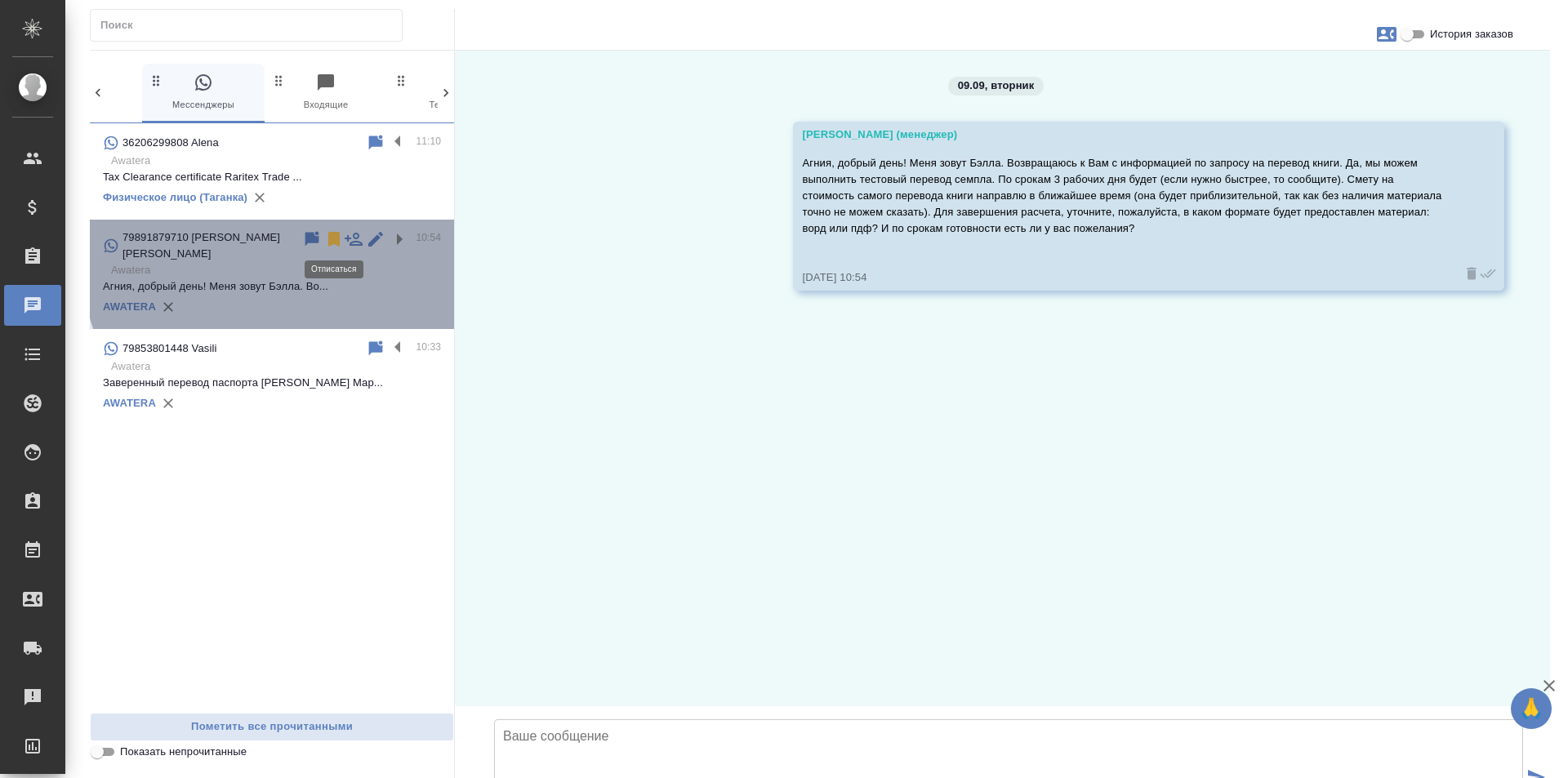
click at [337, 245] on icon at bounding box center [334, 239] width 12 height 15
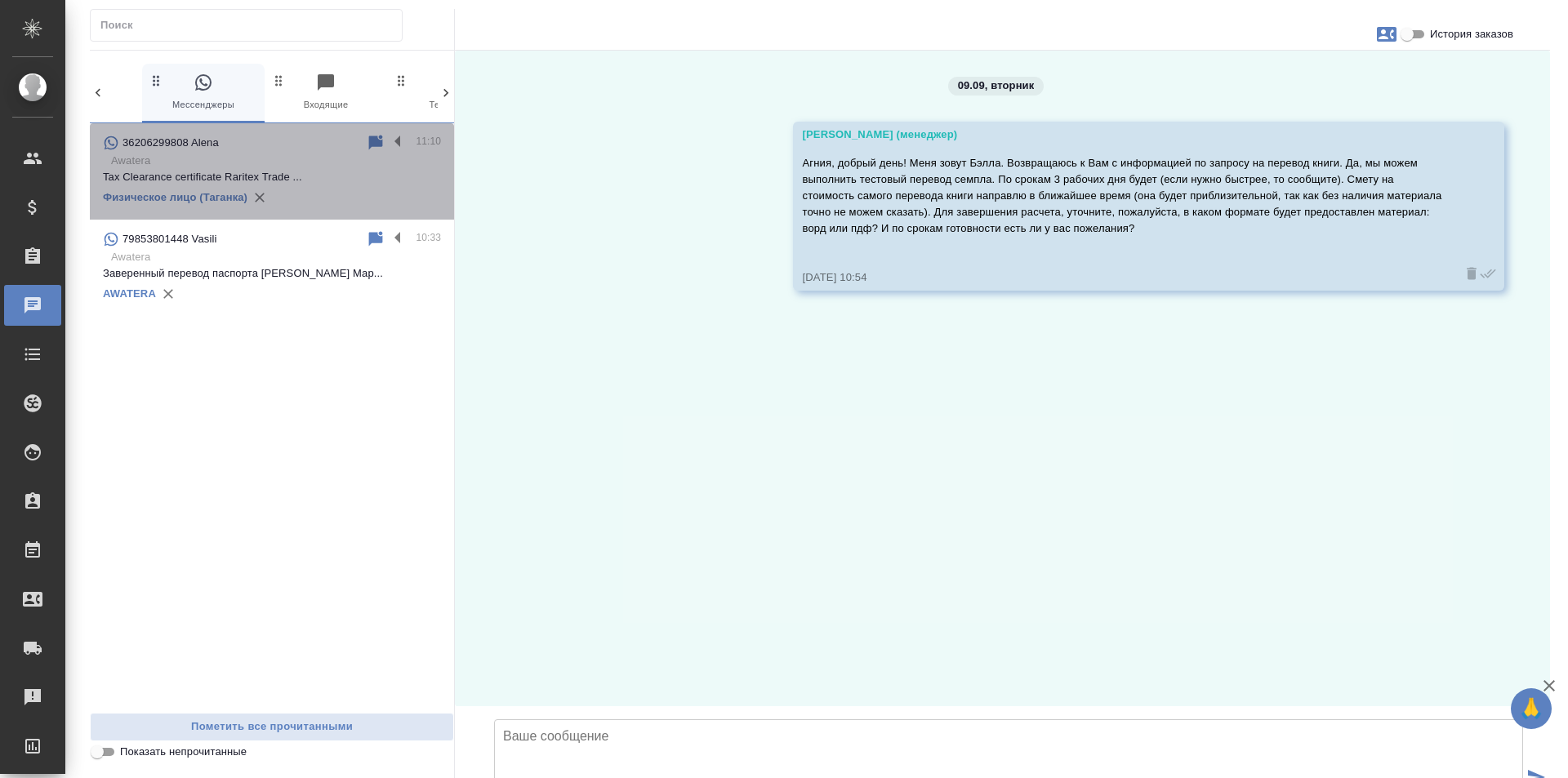
click at [294, 152] on div "36206299808 Alena" at bounding box center [234, 143] width 263 height 20
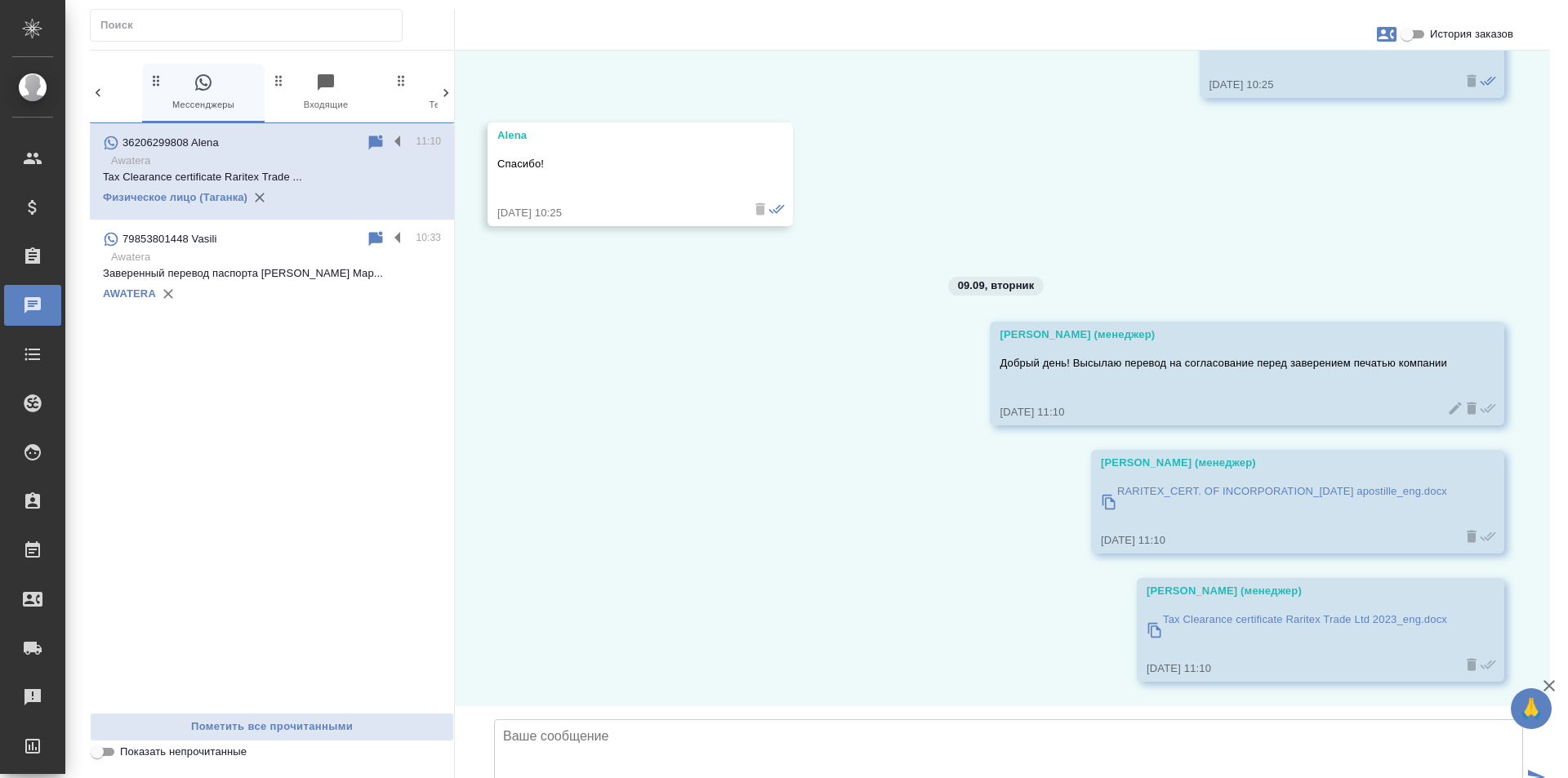
scroll to position [18957, 0]
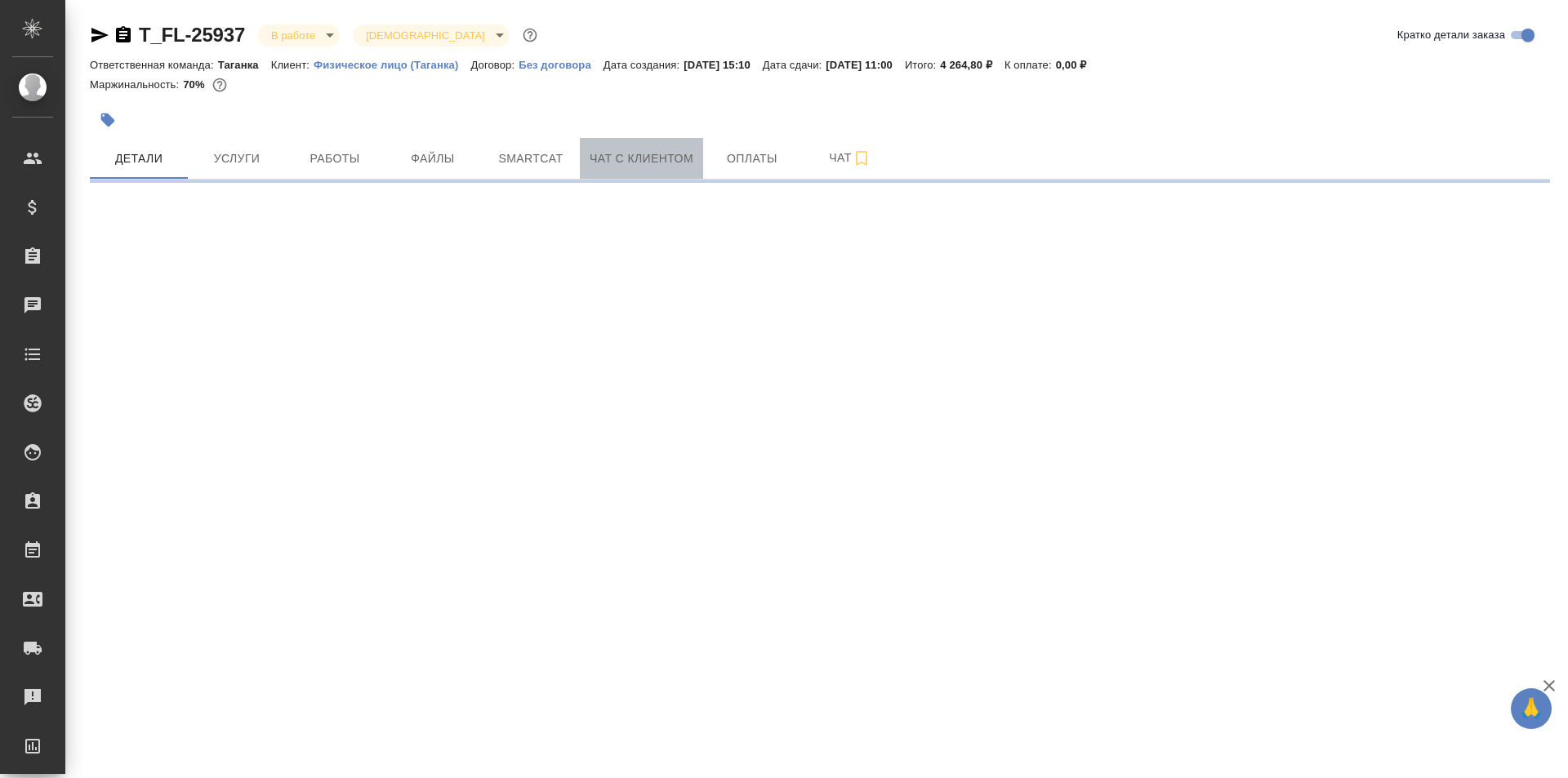
click at [619, 164] on span "Чат с клиентом" at bounding box center [641, 158] width 104 height 21
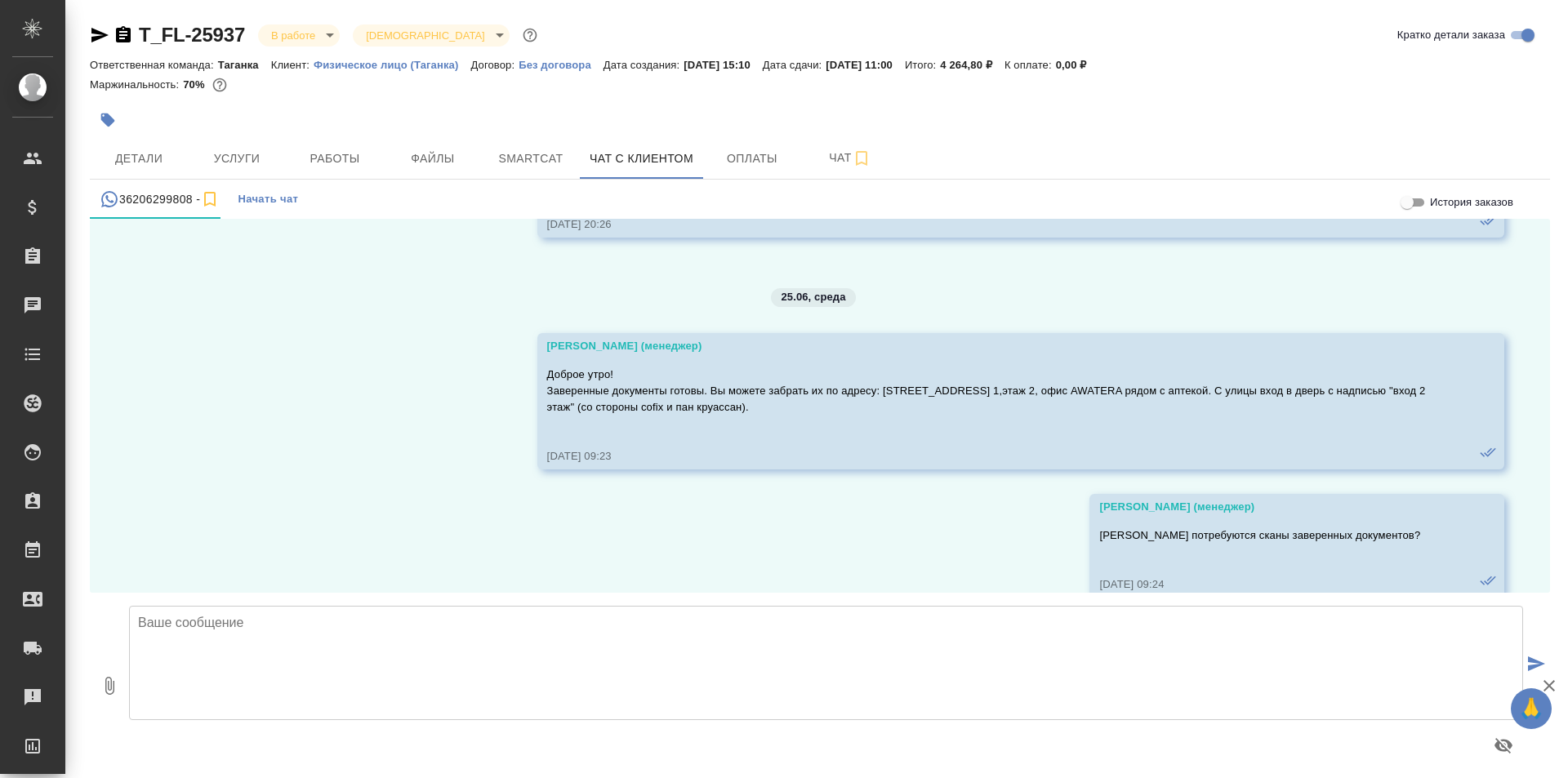
click at [214, 203] on icon "simple tabs example" at bounding box center [210, 200] width 20 height 20
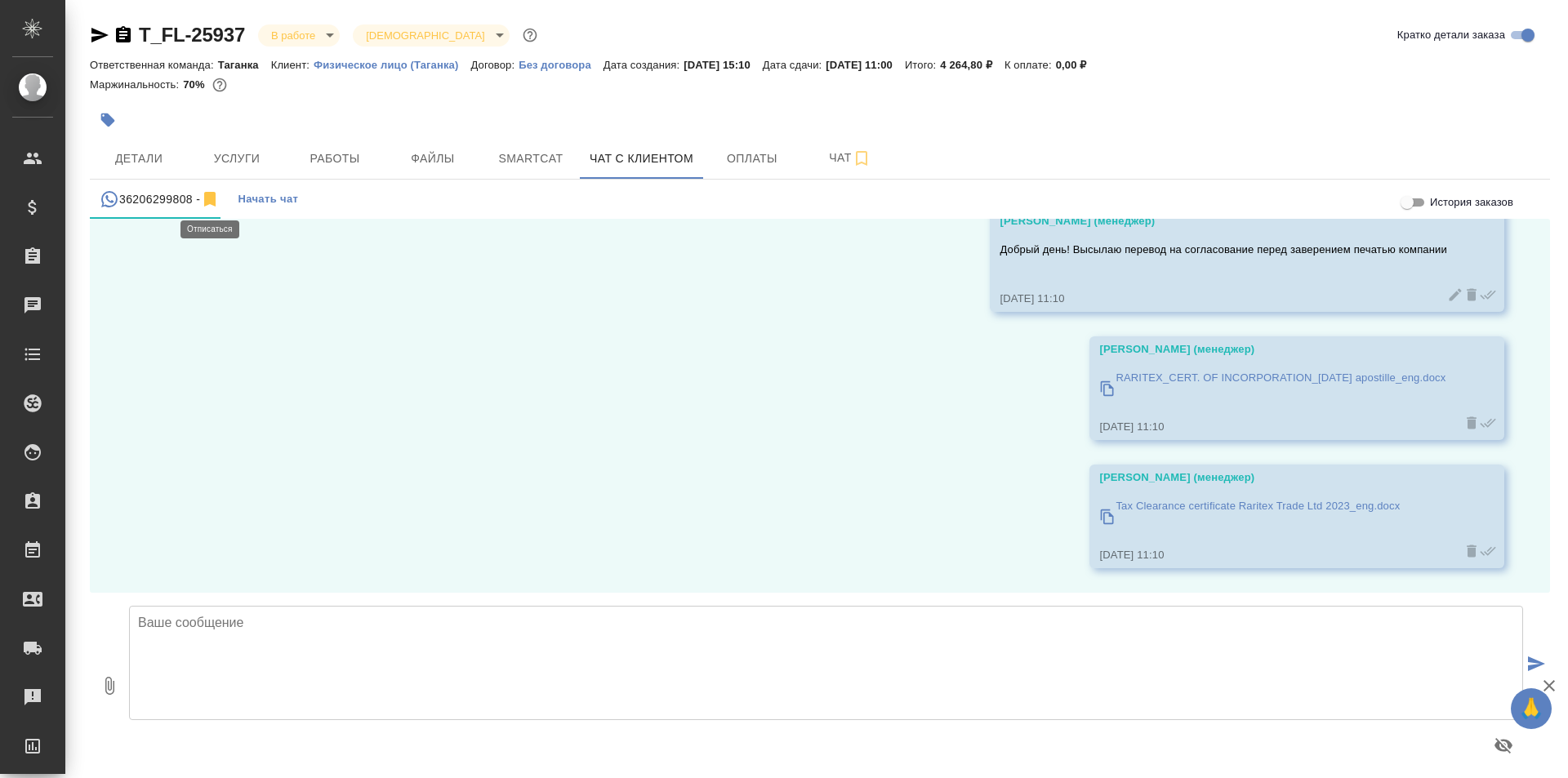
scroll to position [18953, 0]
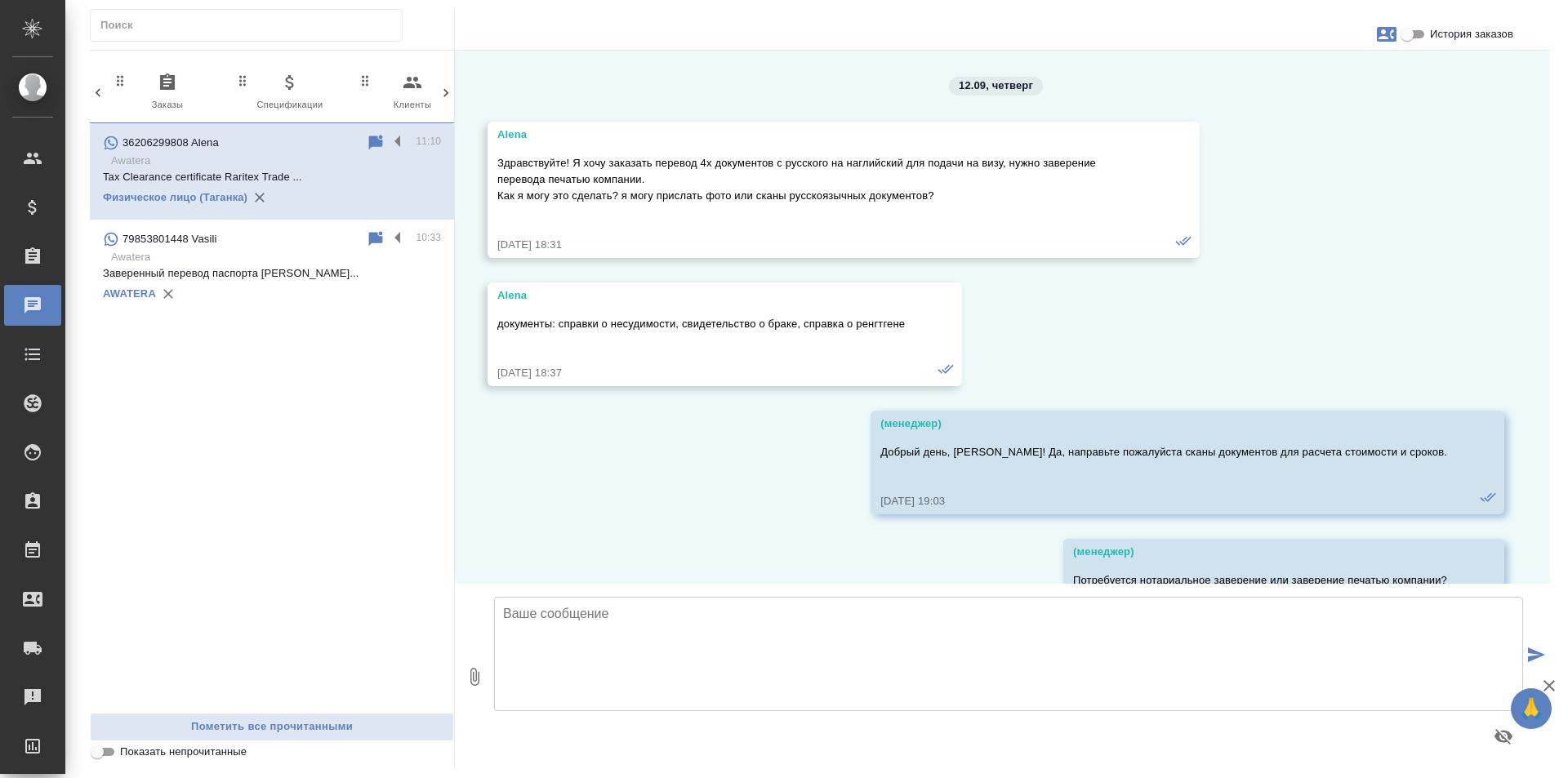
scroll to position [18957, 0]
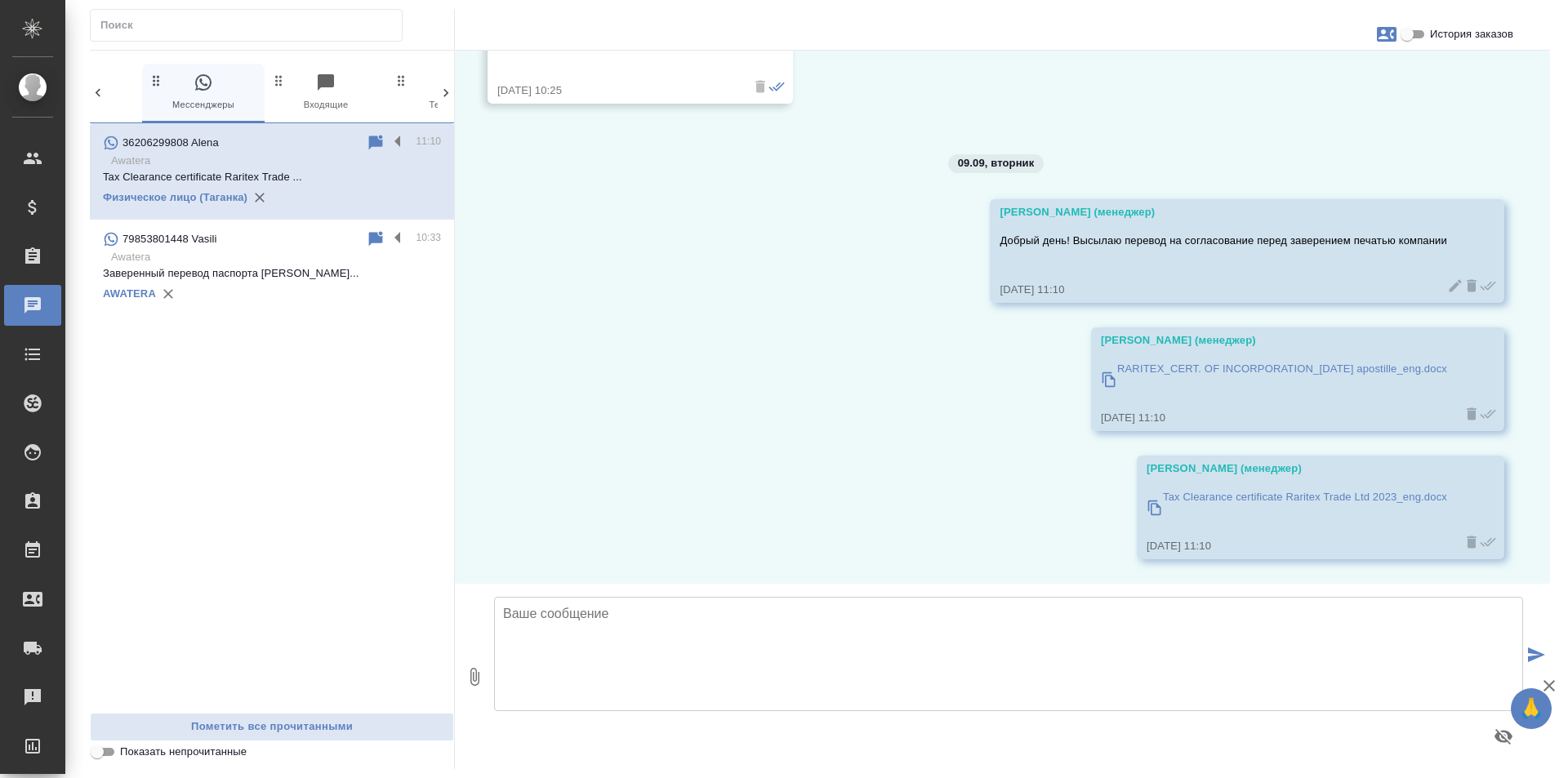
click at [347, 304] on div "AWATERA" at bounding box center [272, 294] width 338 height 25
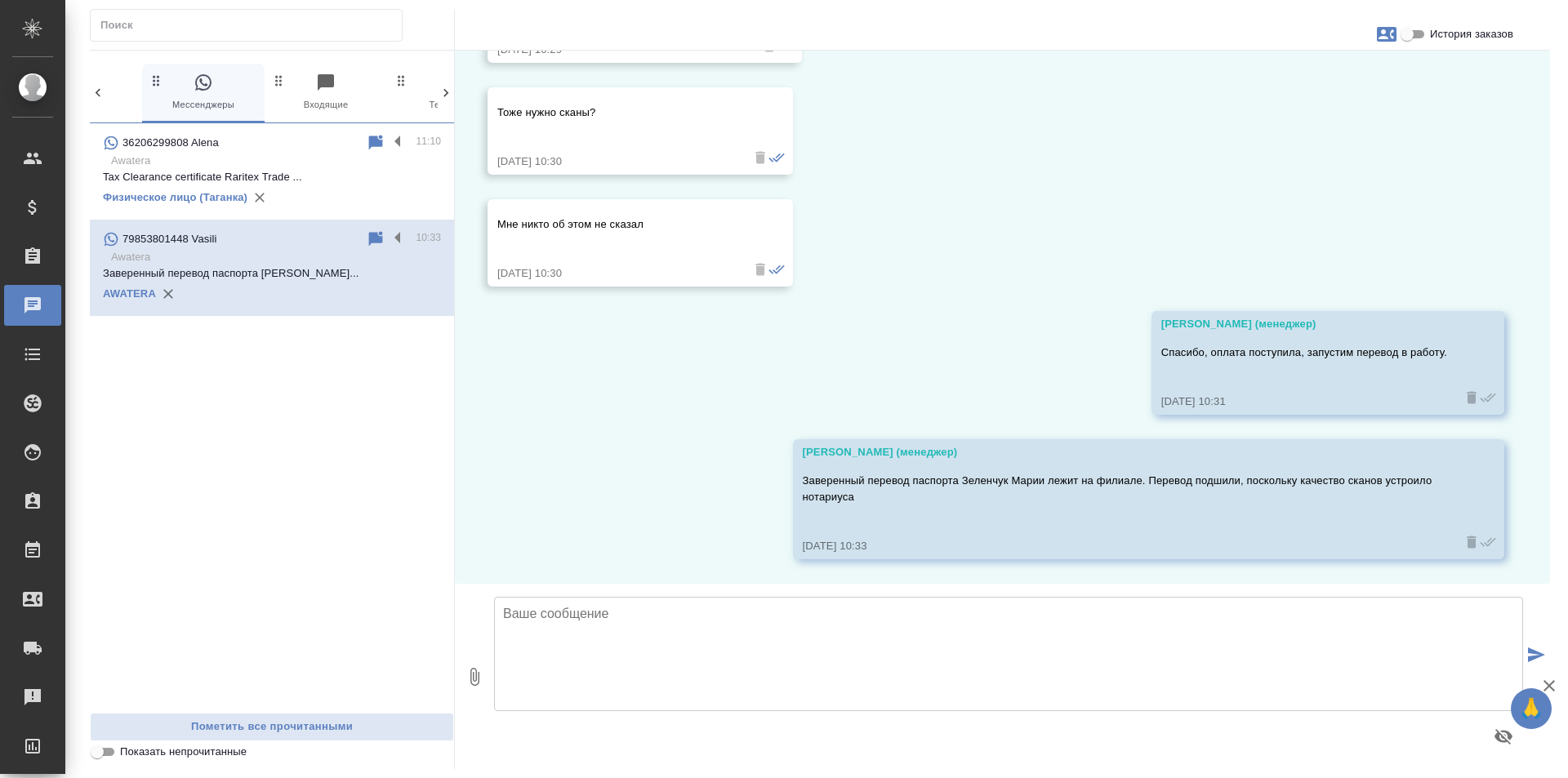
scroll to position [18687, 0]
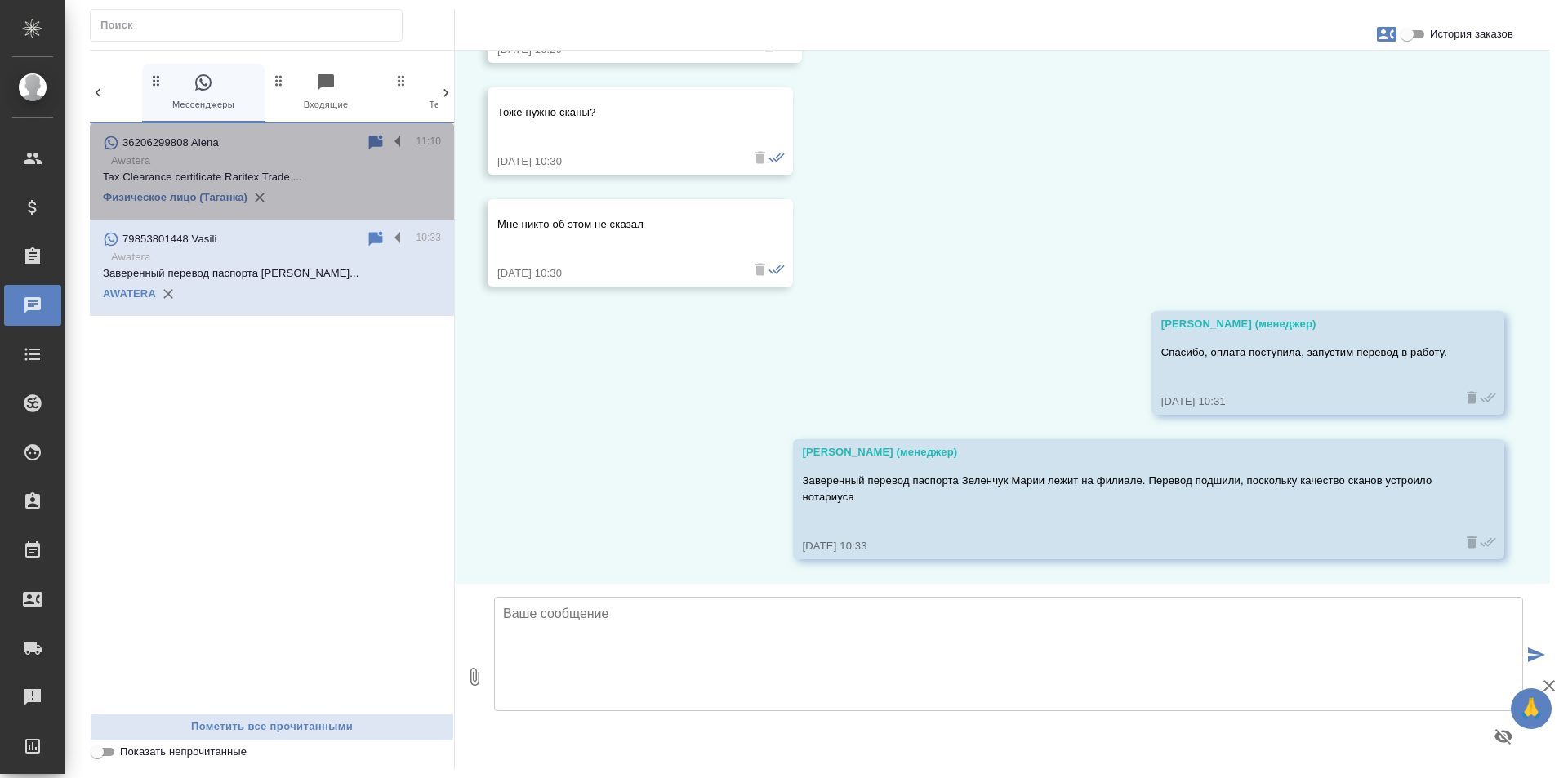
click at [375, 170] on p "Tax Clearance certificate Raritex Trade ..." at bounding box center [272, 177] width 338 height 17
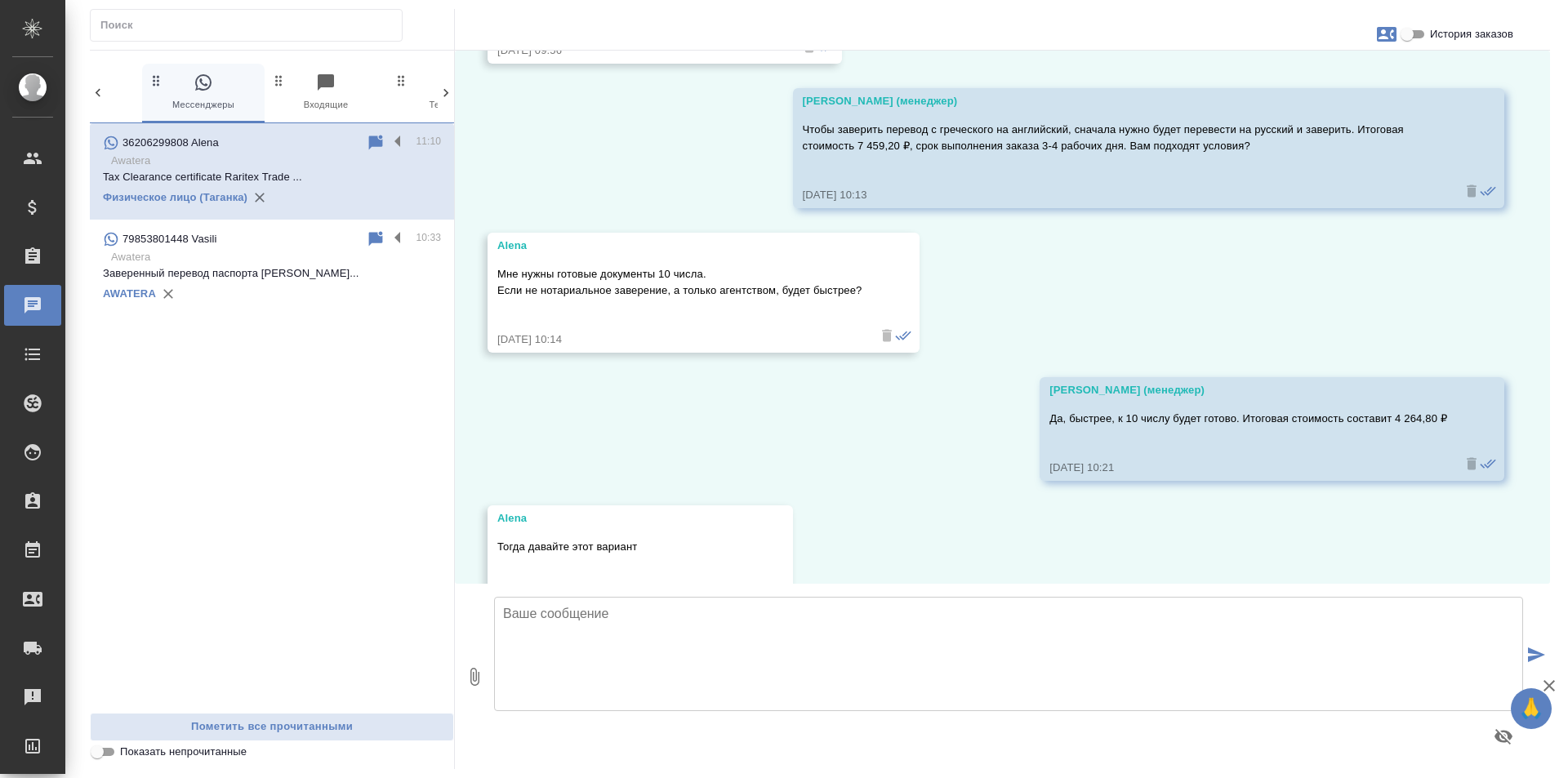
scroll to position [17650, 0]
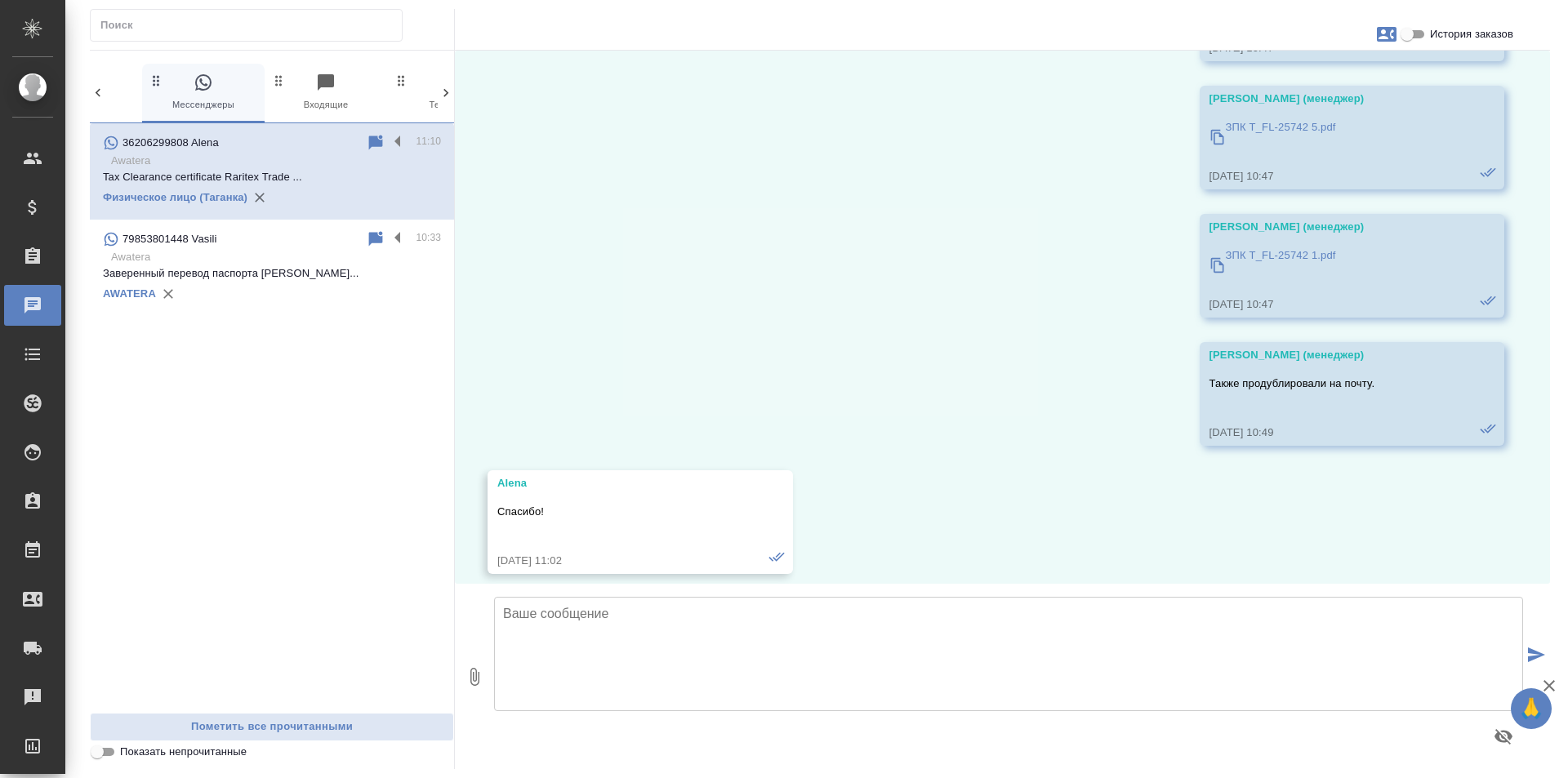
scroll to position [16343, 0]
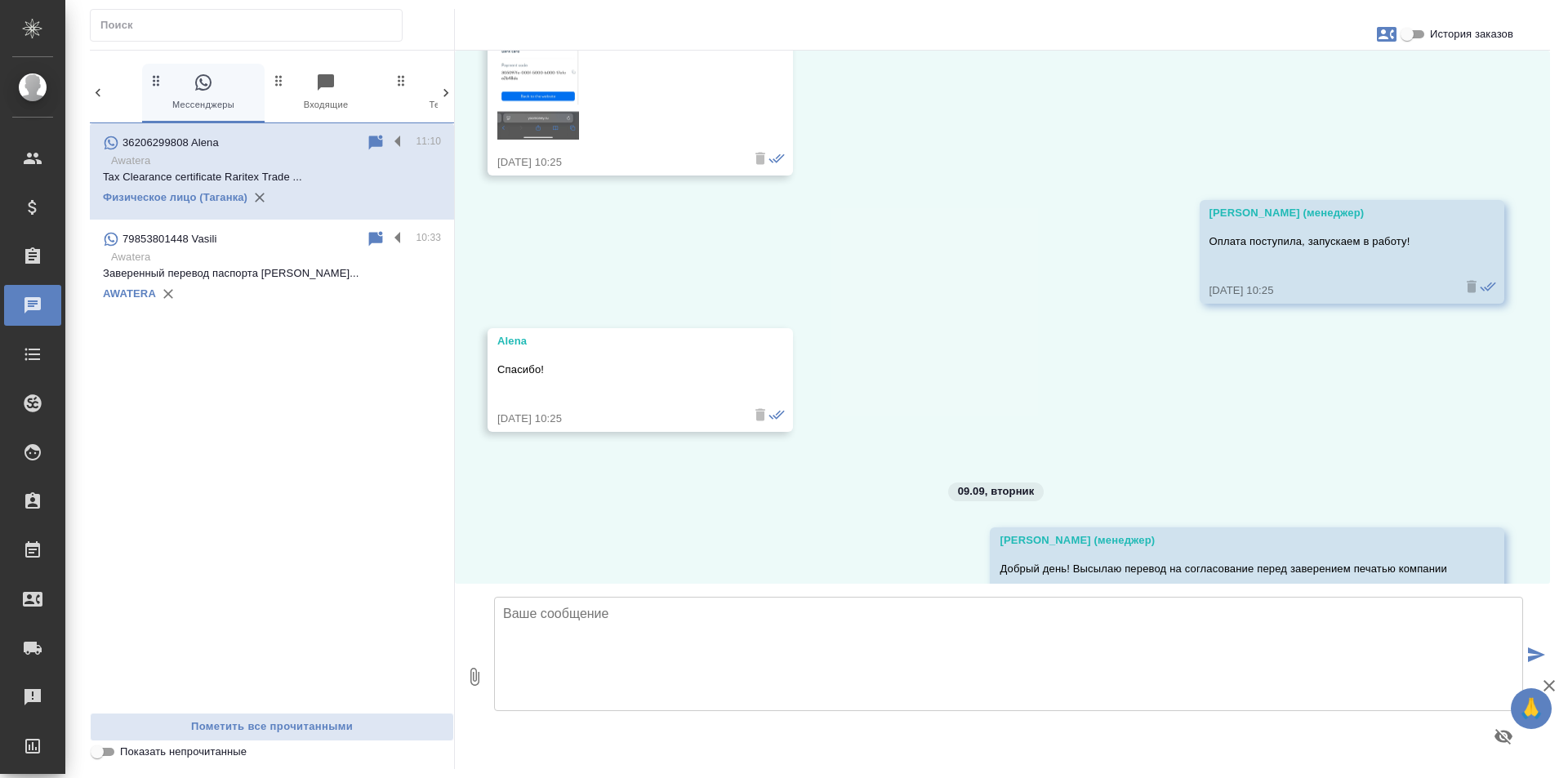
scroll to position [18957, 0]
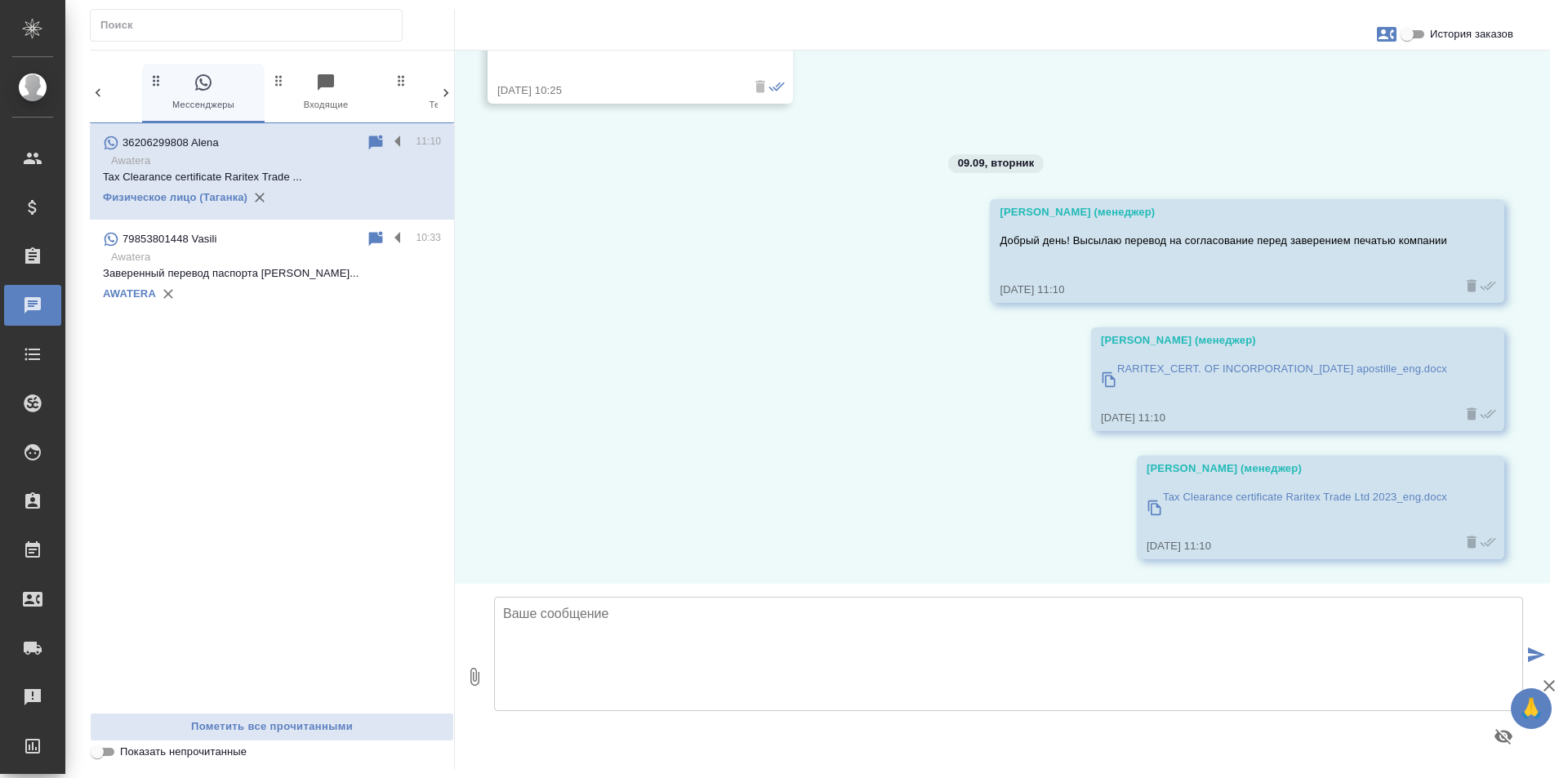
click at [308, 278] on p "Заверенный перевод паспорта [PERSON_NAME]..." at bounding box center [272, 273] width 338 height 17
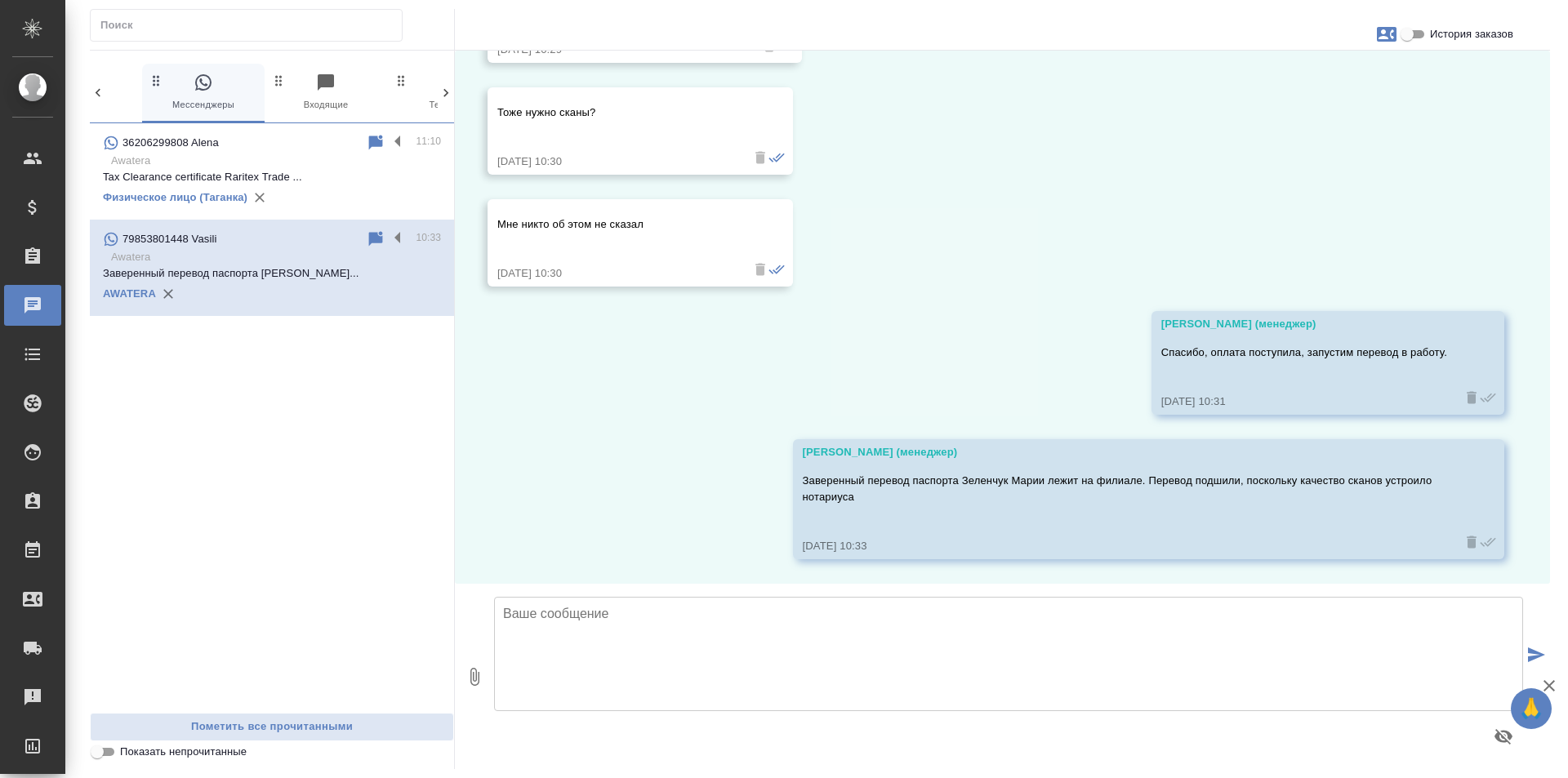
scroll to position [18687, 0]
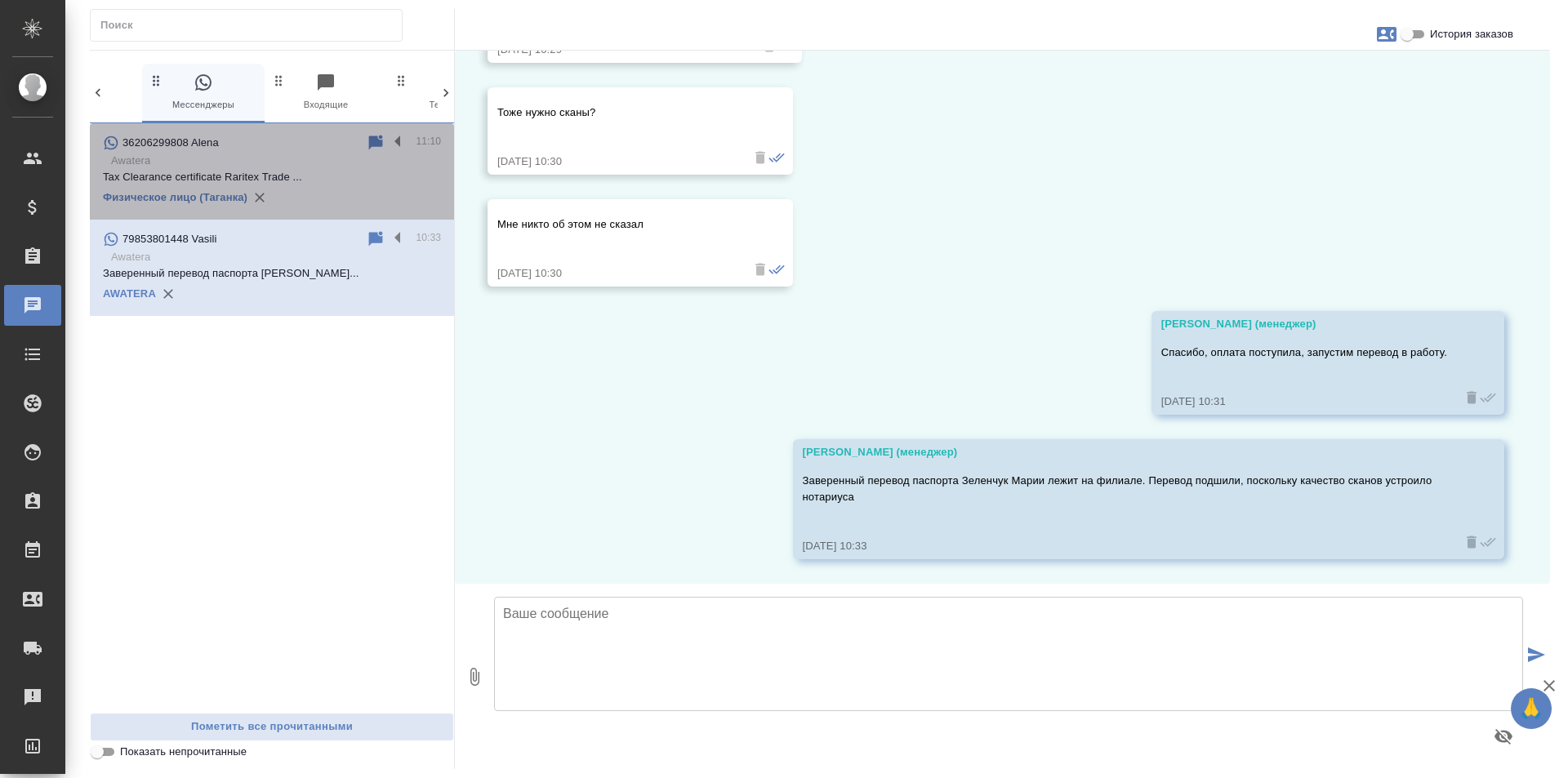
click at [398, 184] on p "Tax Clearance certificate Raritex Trade ..." at bounding box center [272, 177] width 338 height 17
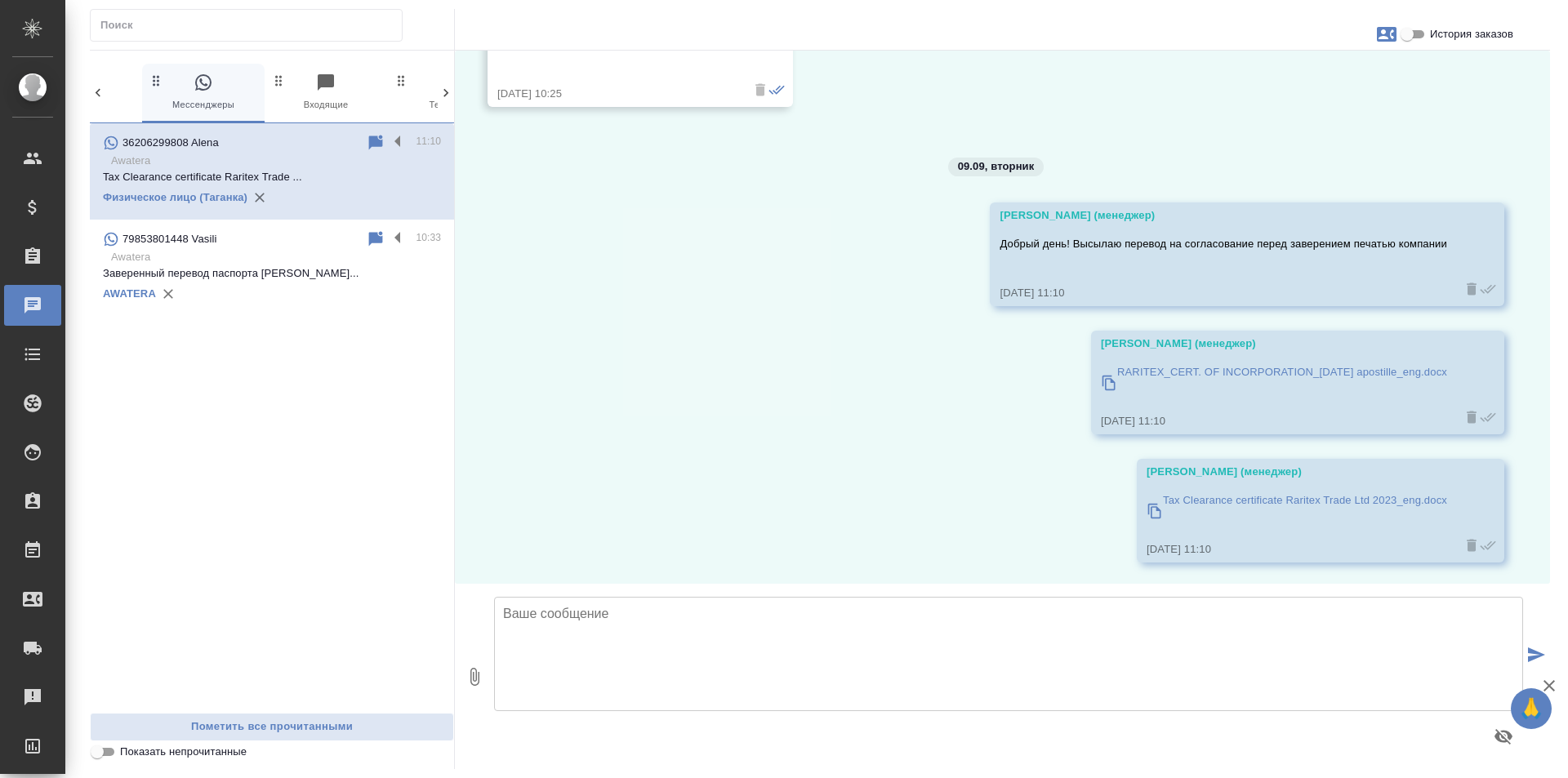
scroll to position [18957, 0]
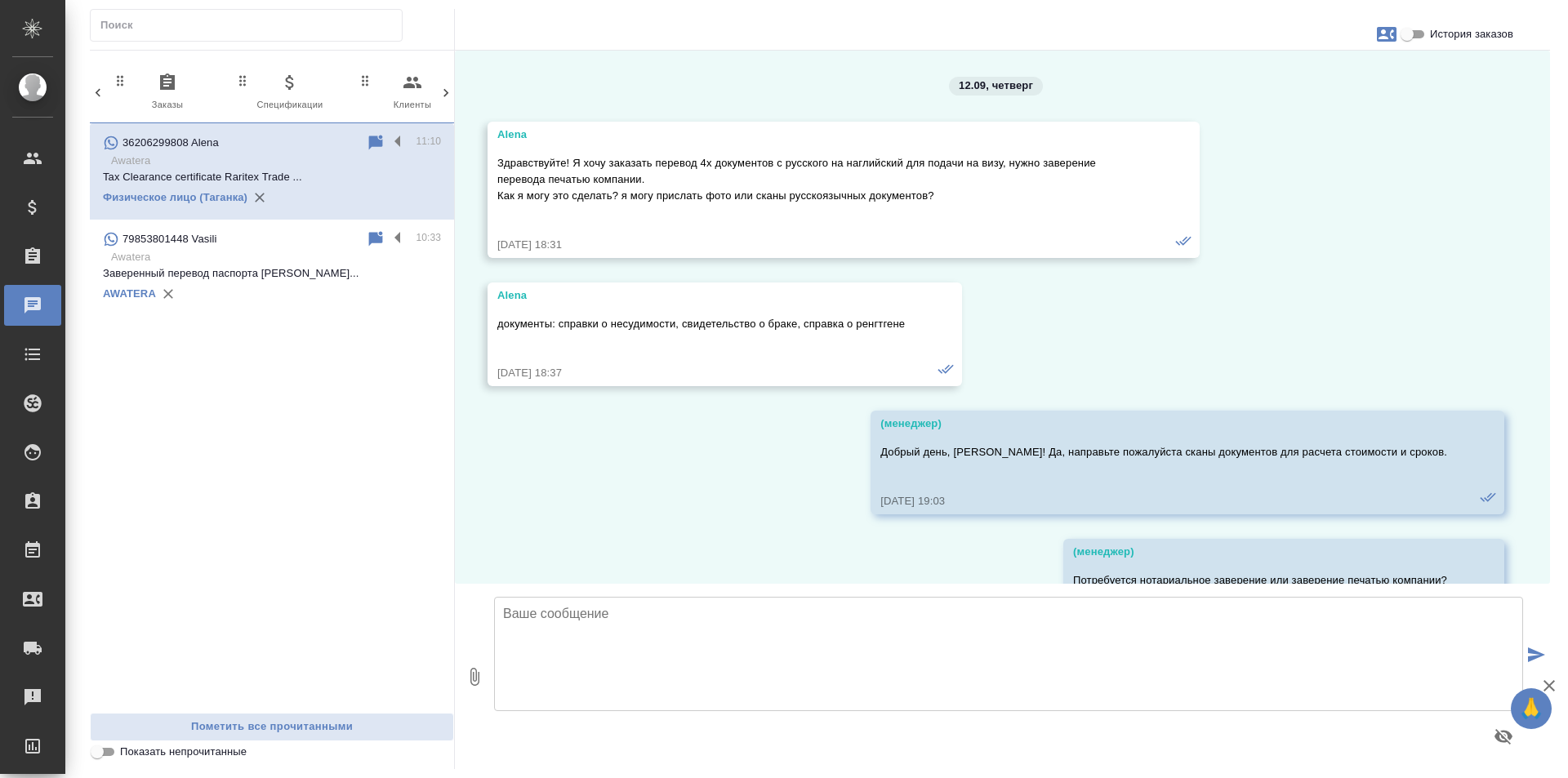
scroll to position [18957, 0]
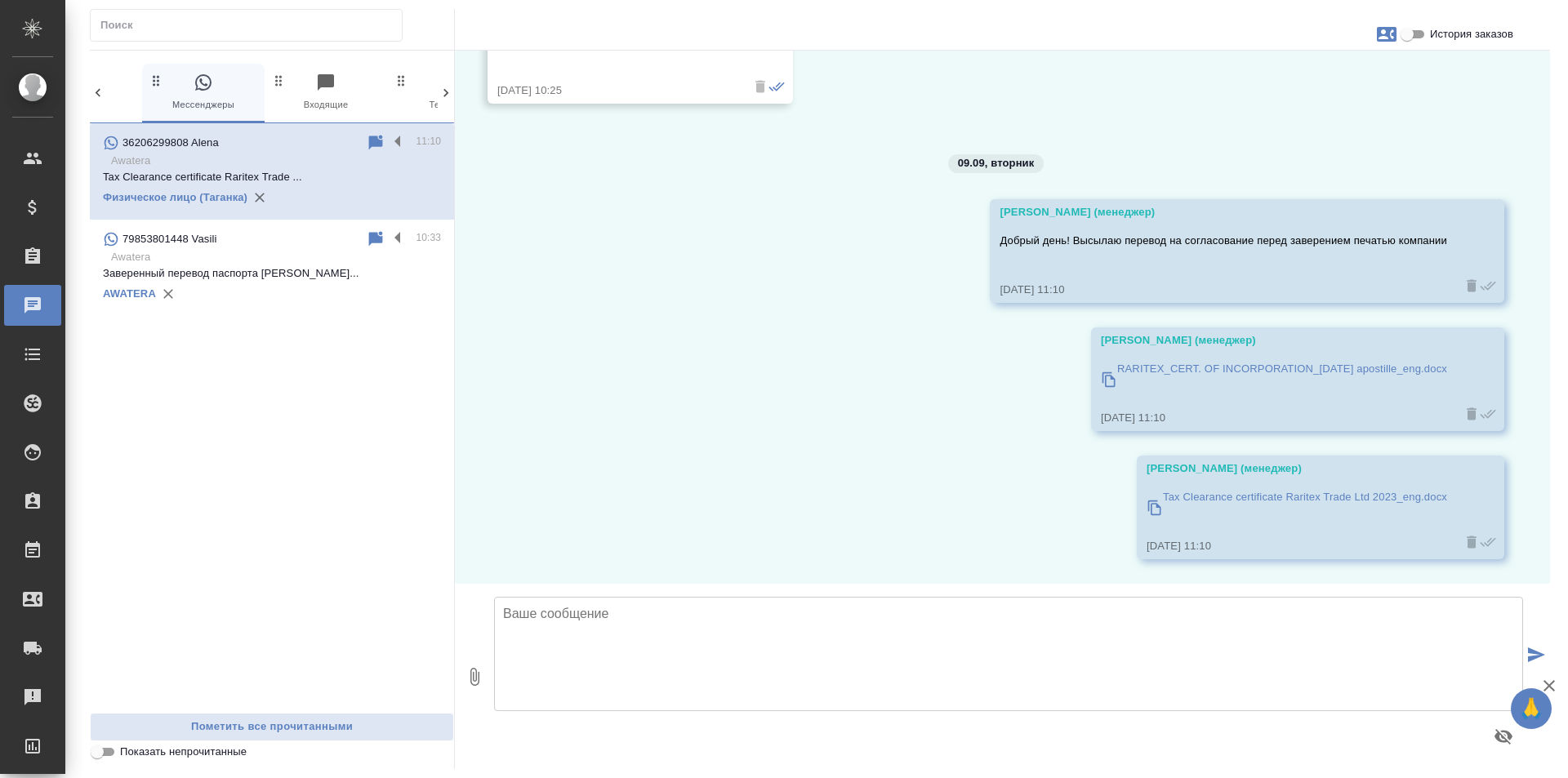
click at [384, 302] on div "AWATERA" at bounding box center [272, 294] width 338 height 25
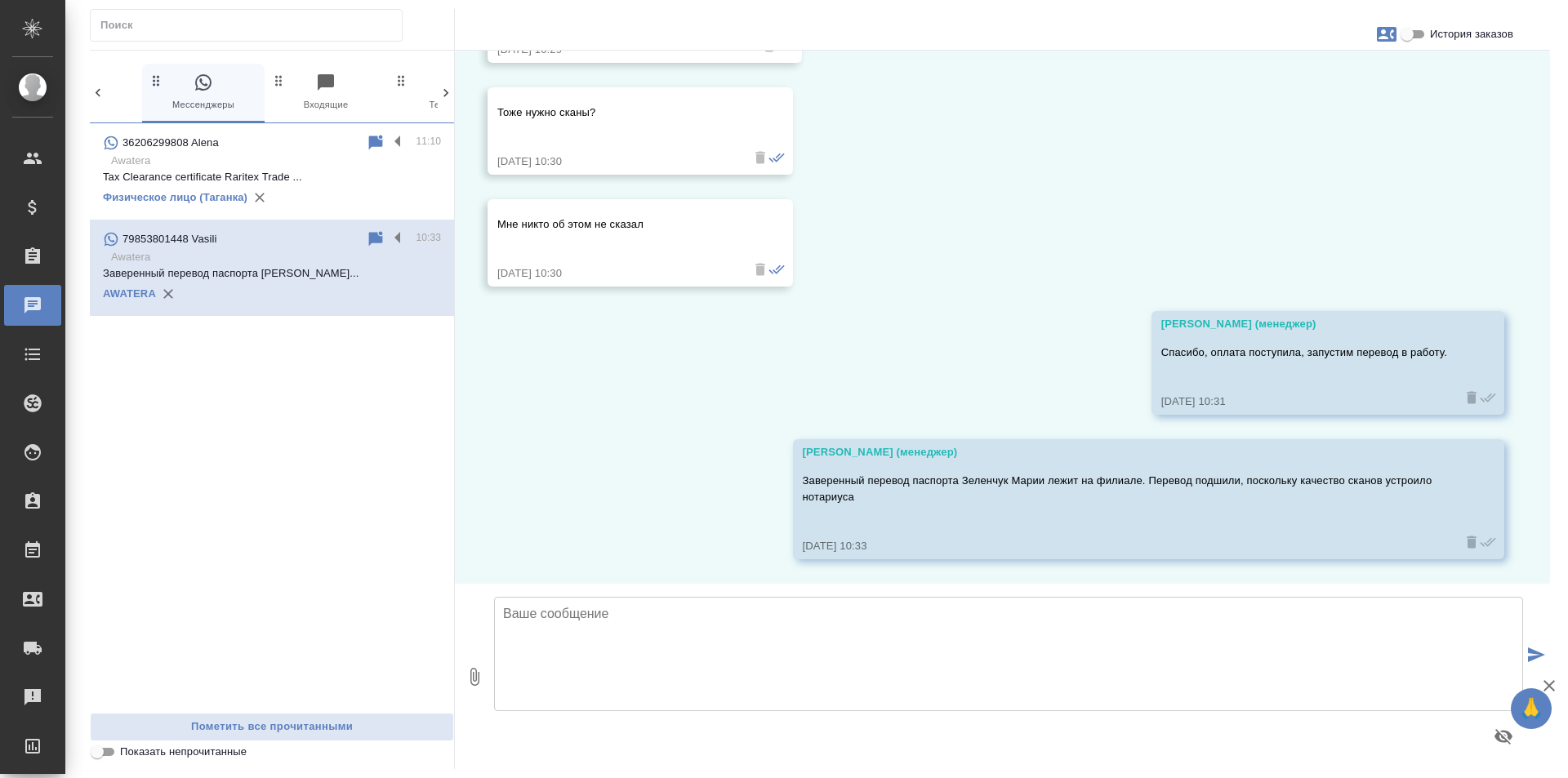
scroll to position [18687, 0]
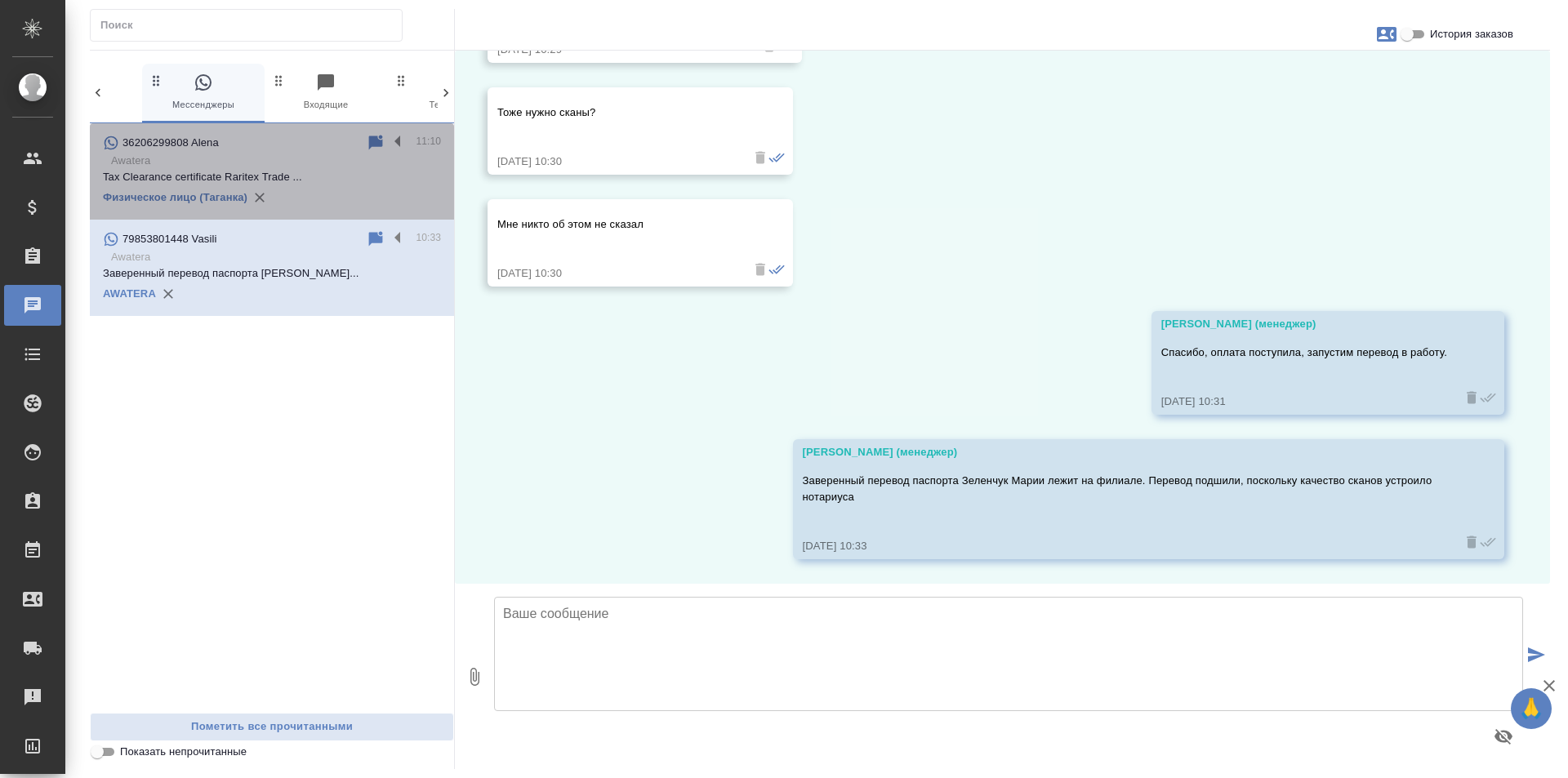
click at [373, 196] on div "Физическое лицо (Таганка)" at bounding box center [272, 198] width 338 height 25
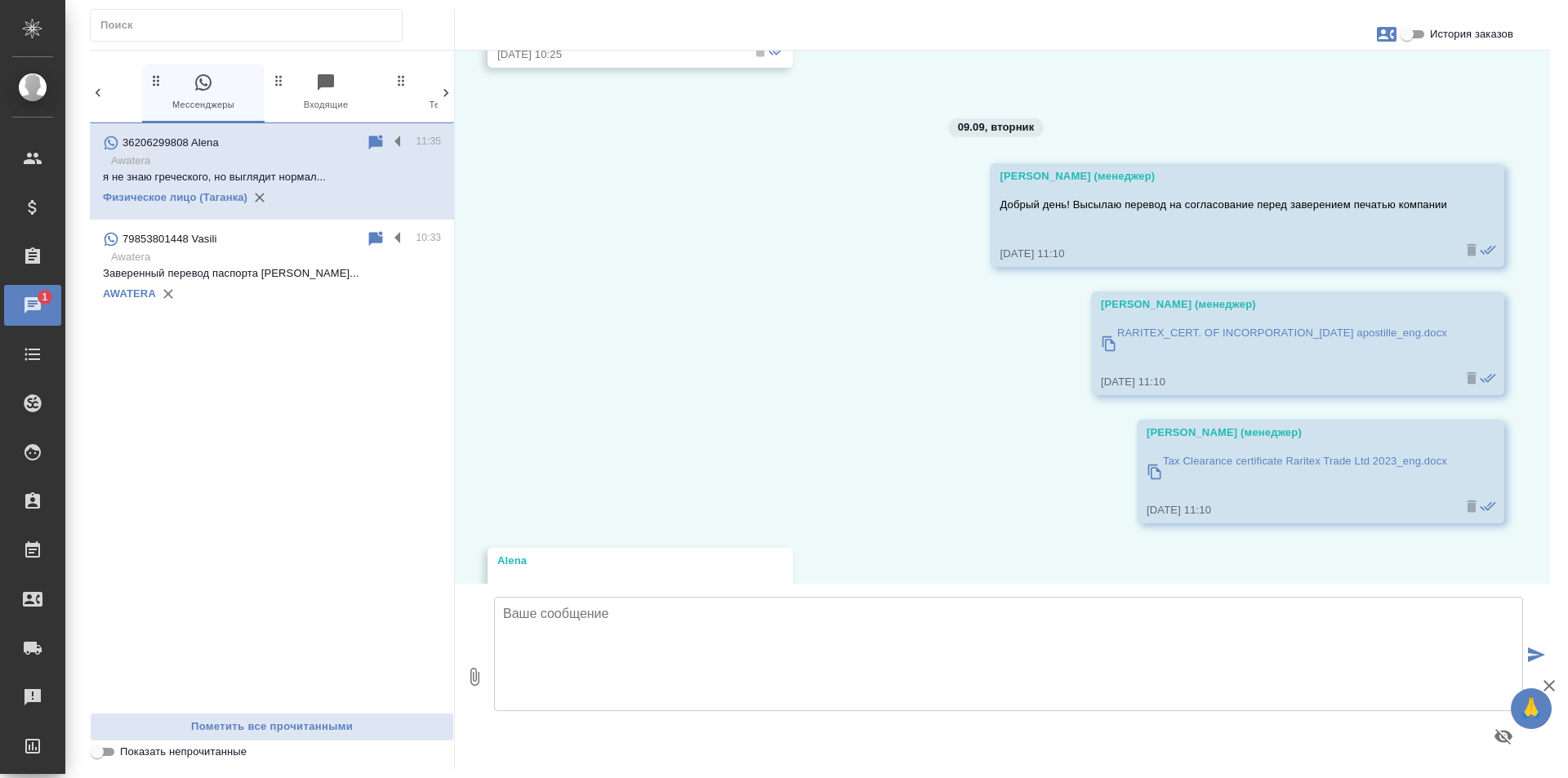
scroll to position [19085, 0]
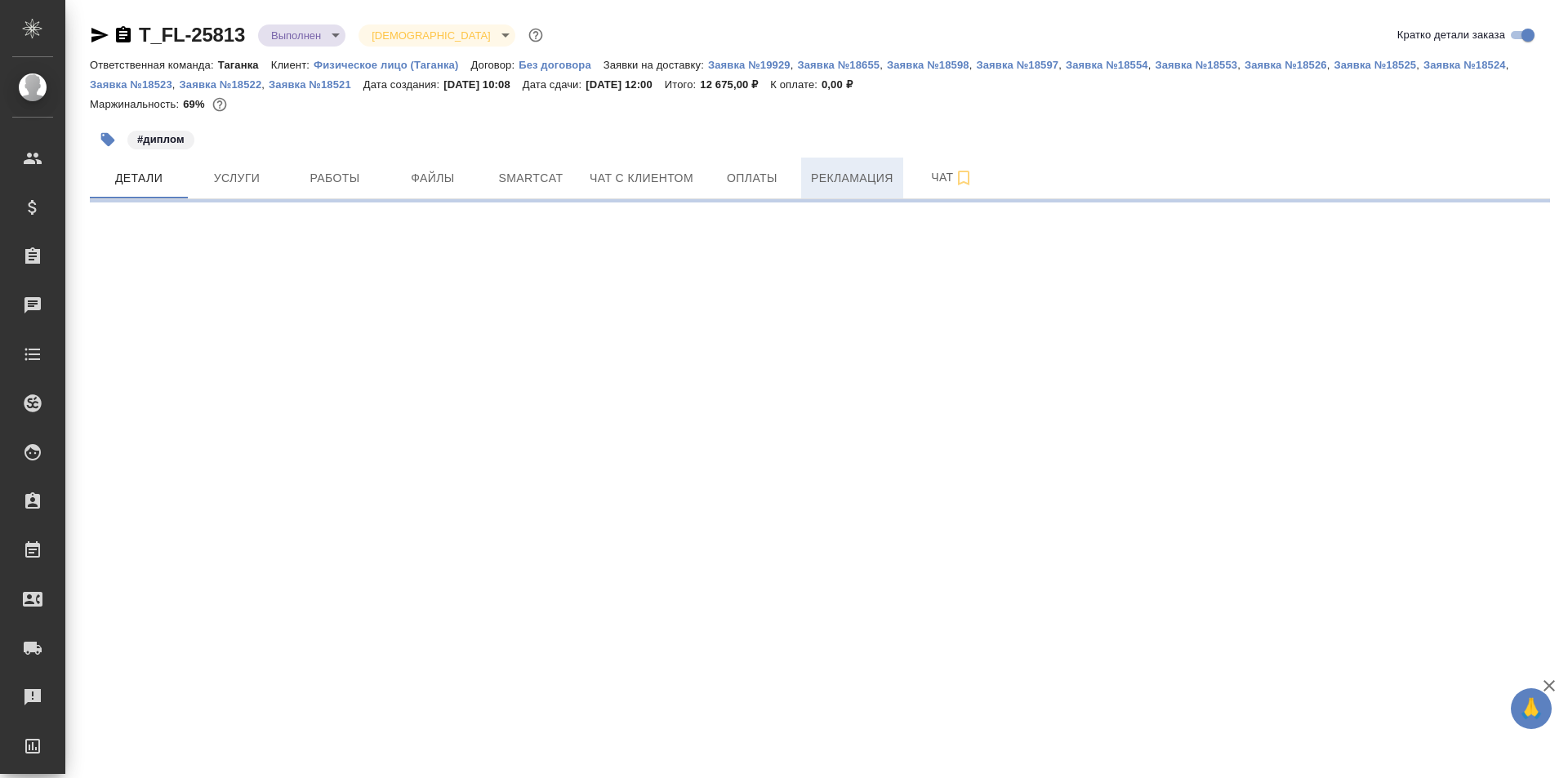
select select "RU"
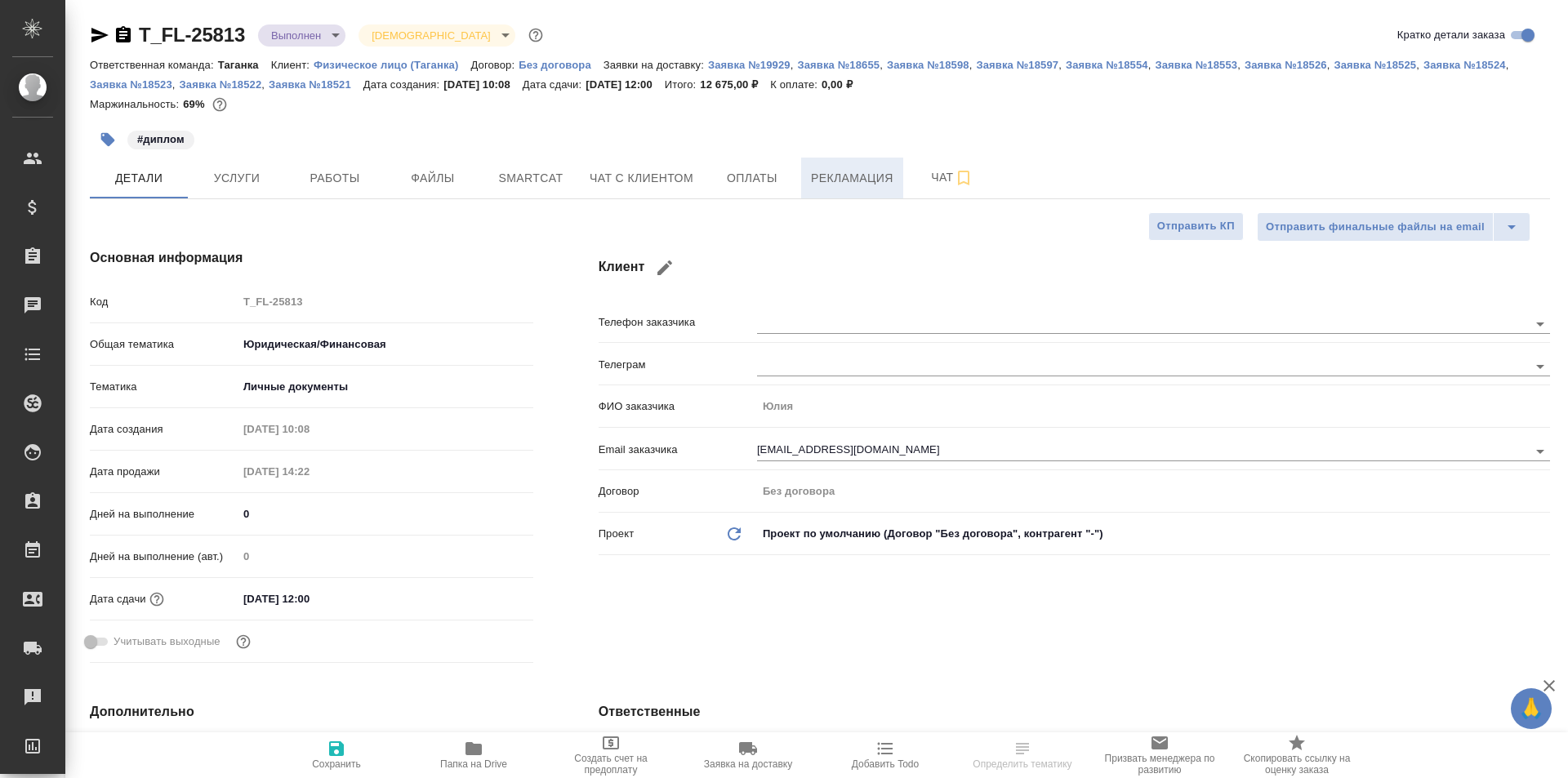
type textarea "x"
type input "[PERSON_NAME] [PERSON_NAME]"
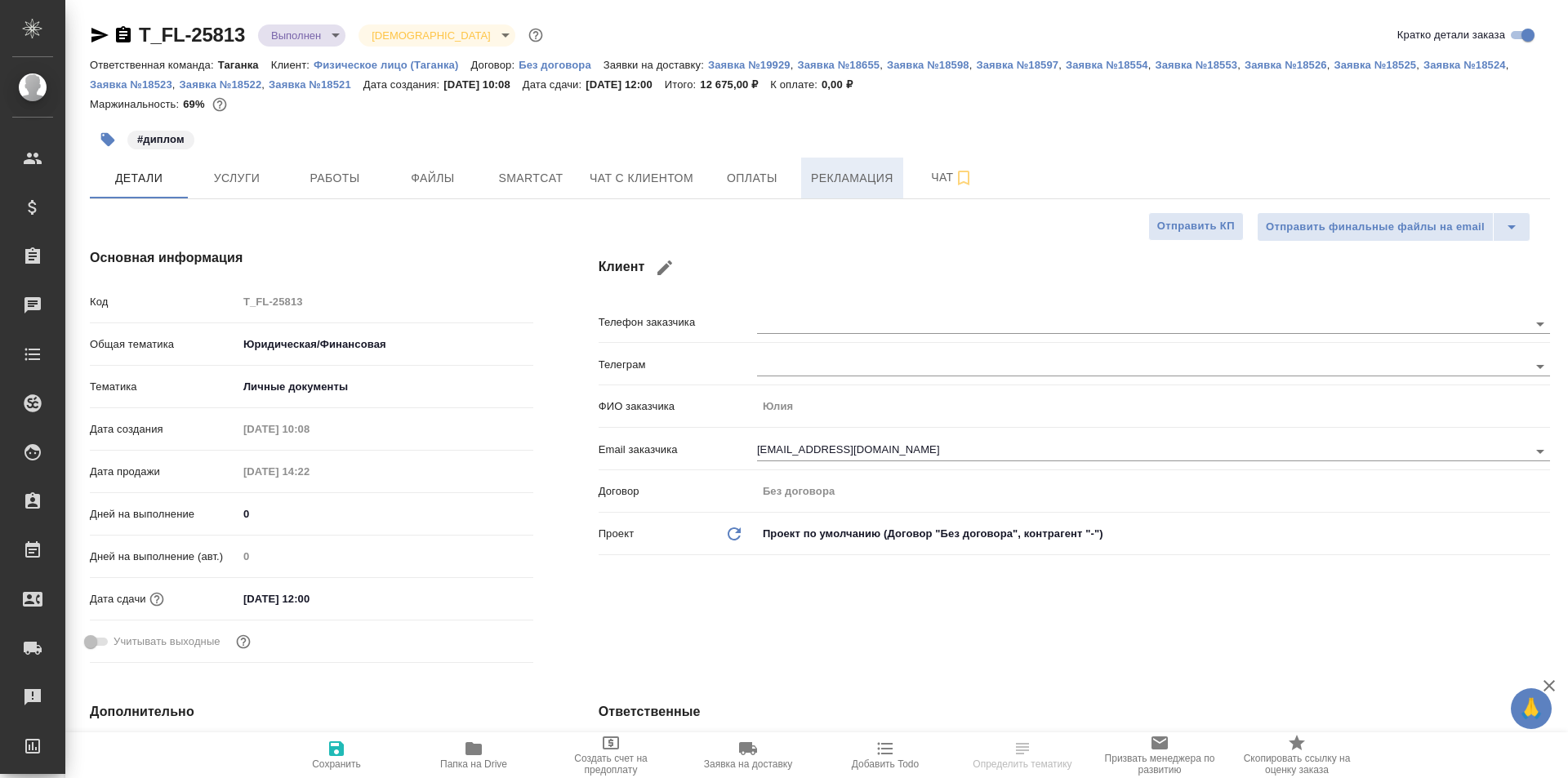
click at [868, 169] on span "Рекламация" at bounding box center [852, 178] width 83 height 21
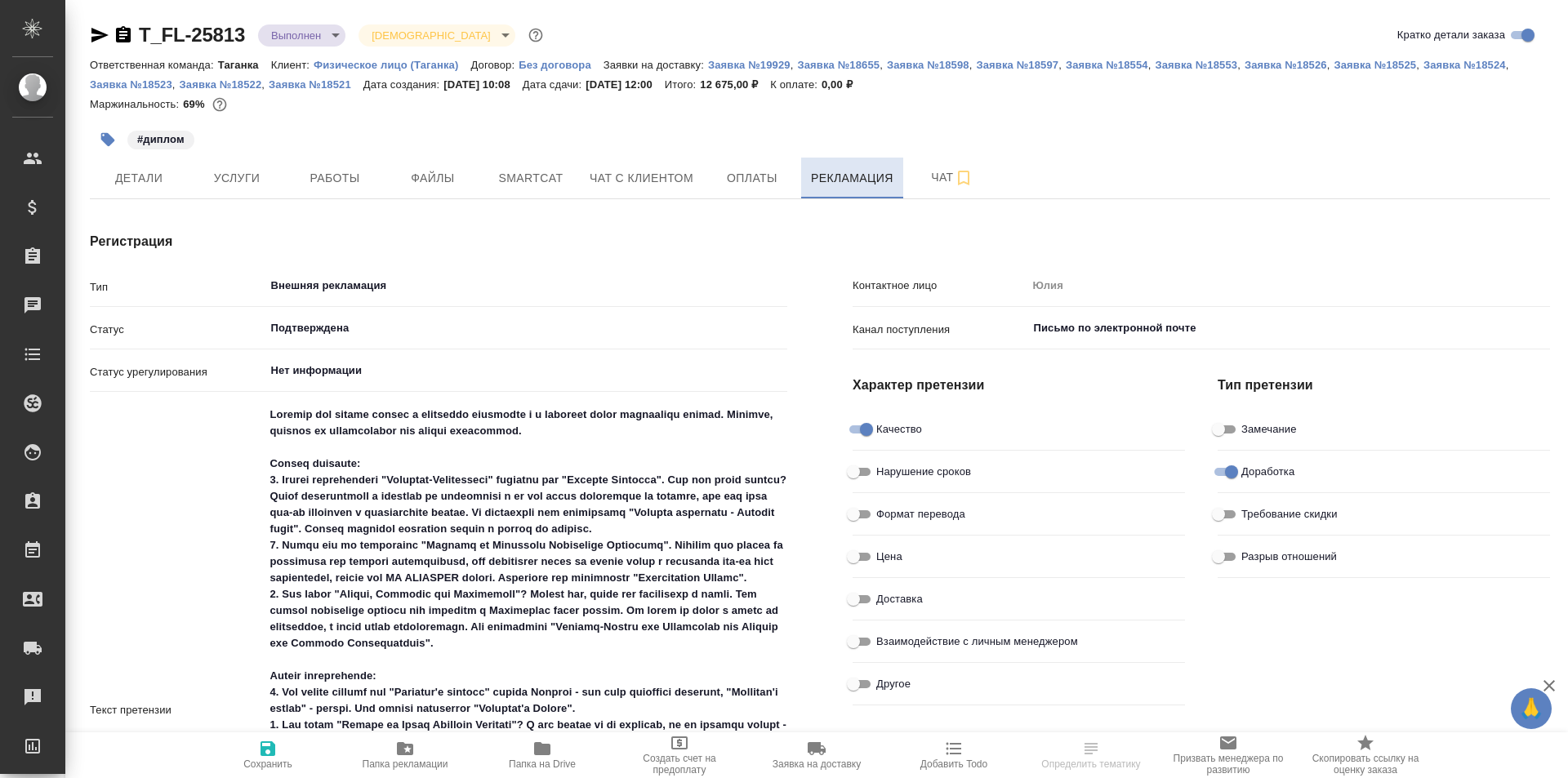
type textarea "x"
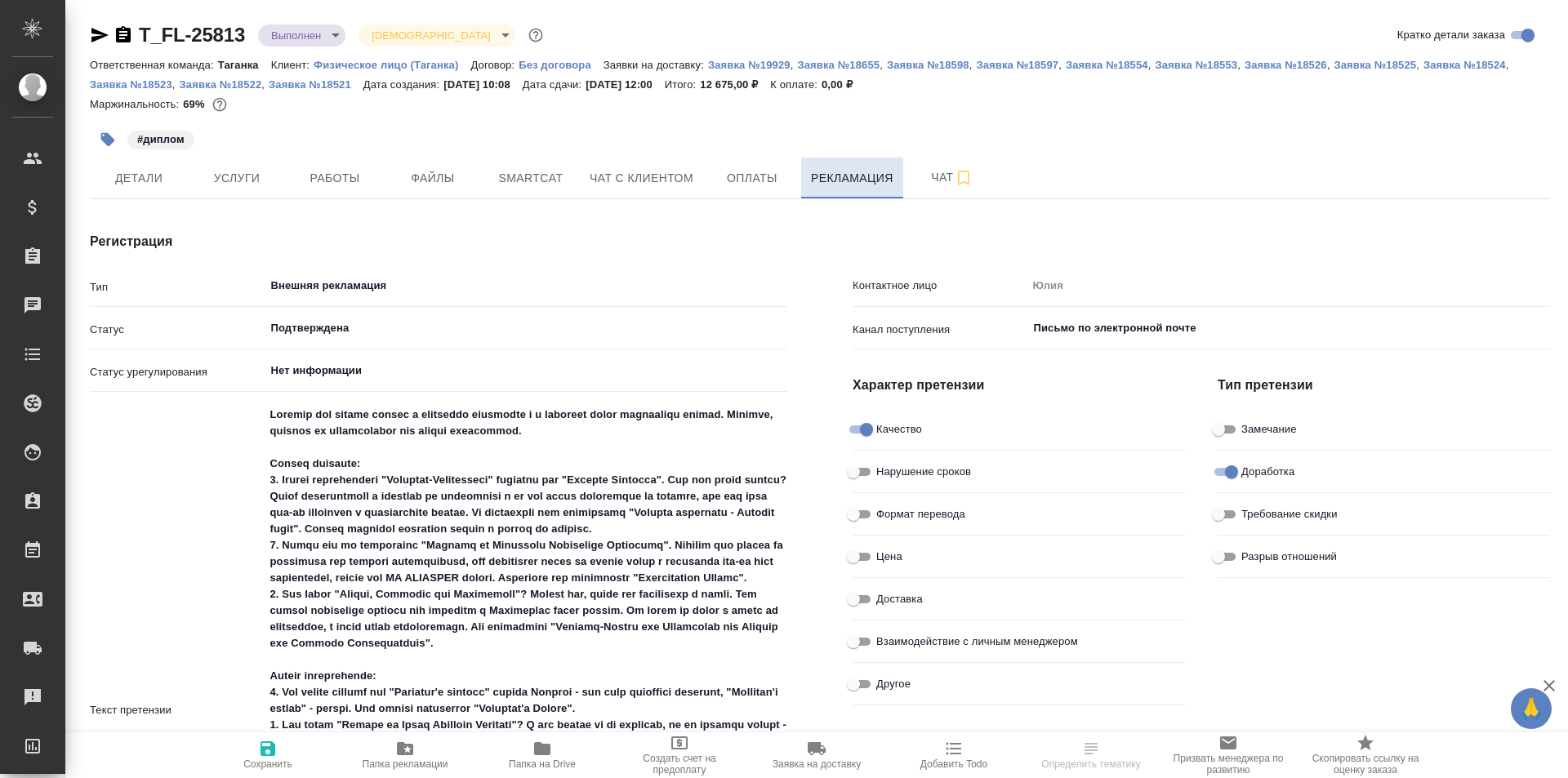
type textarea "x"
type input "Лингвистические причины"
type textarea "x"
type input "[PERSON_NAME] [PERSON_NAME]"
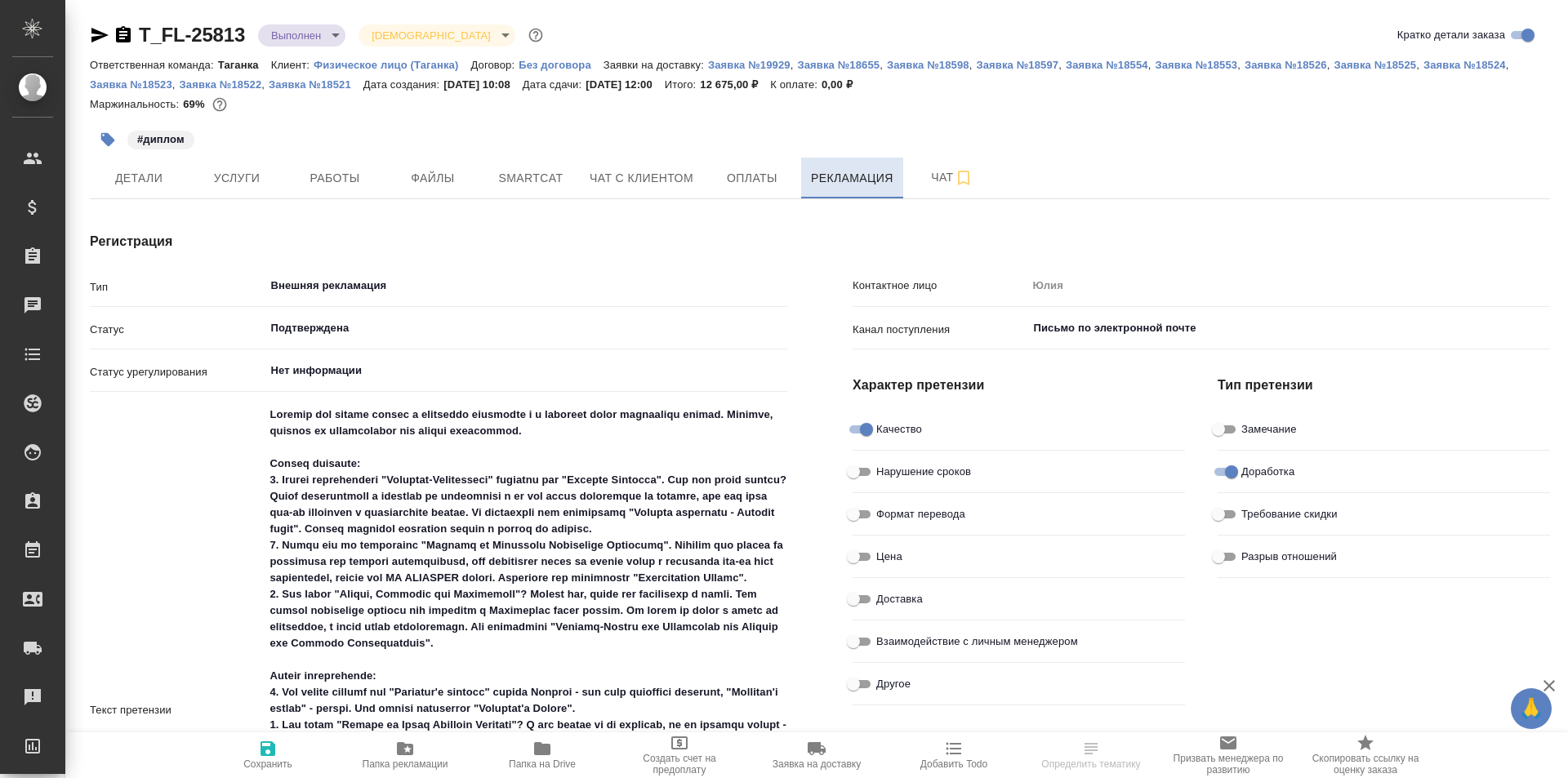
type textarea "x"
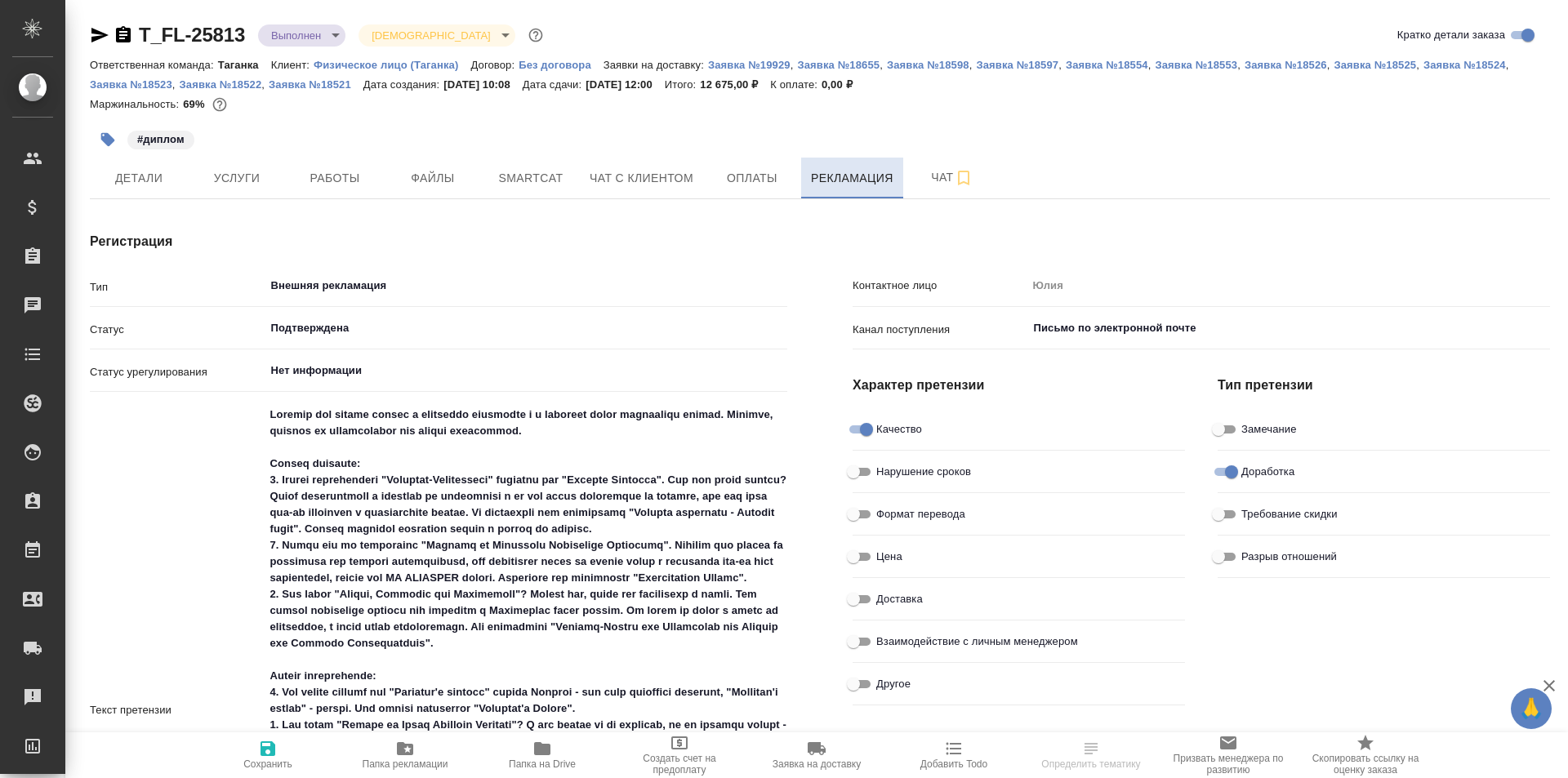
type textarea "x"
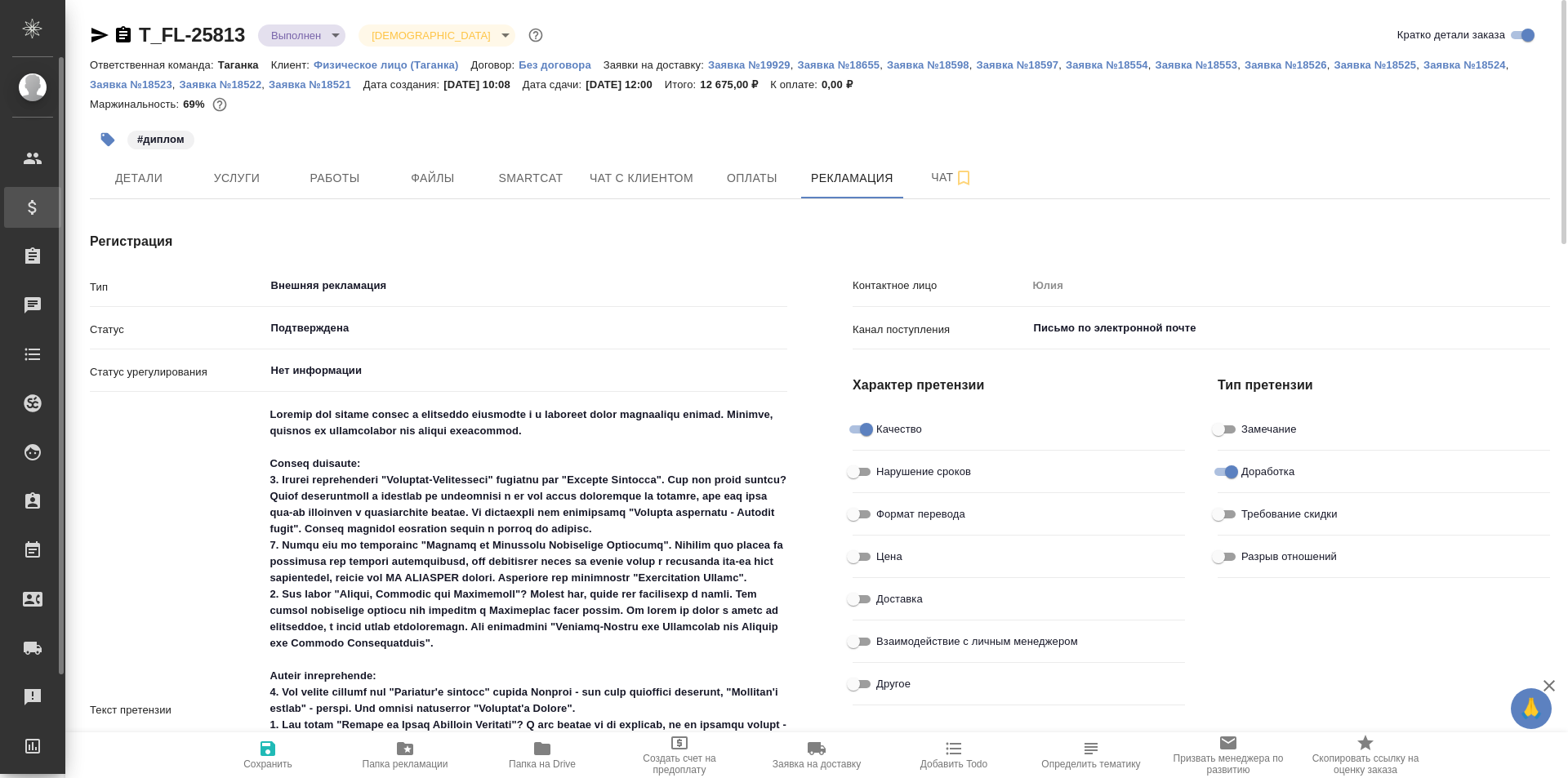
type textarea "x"
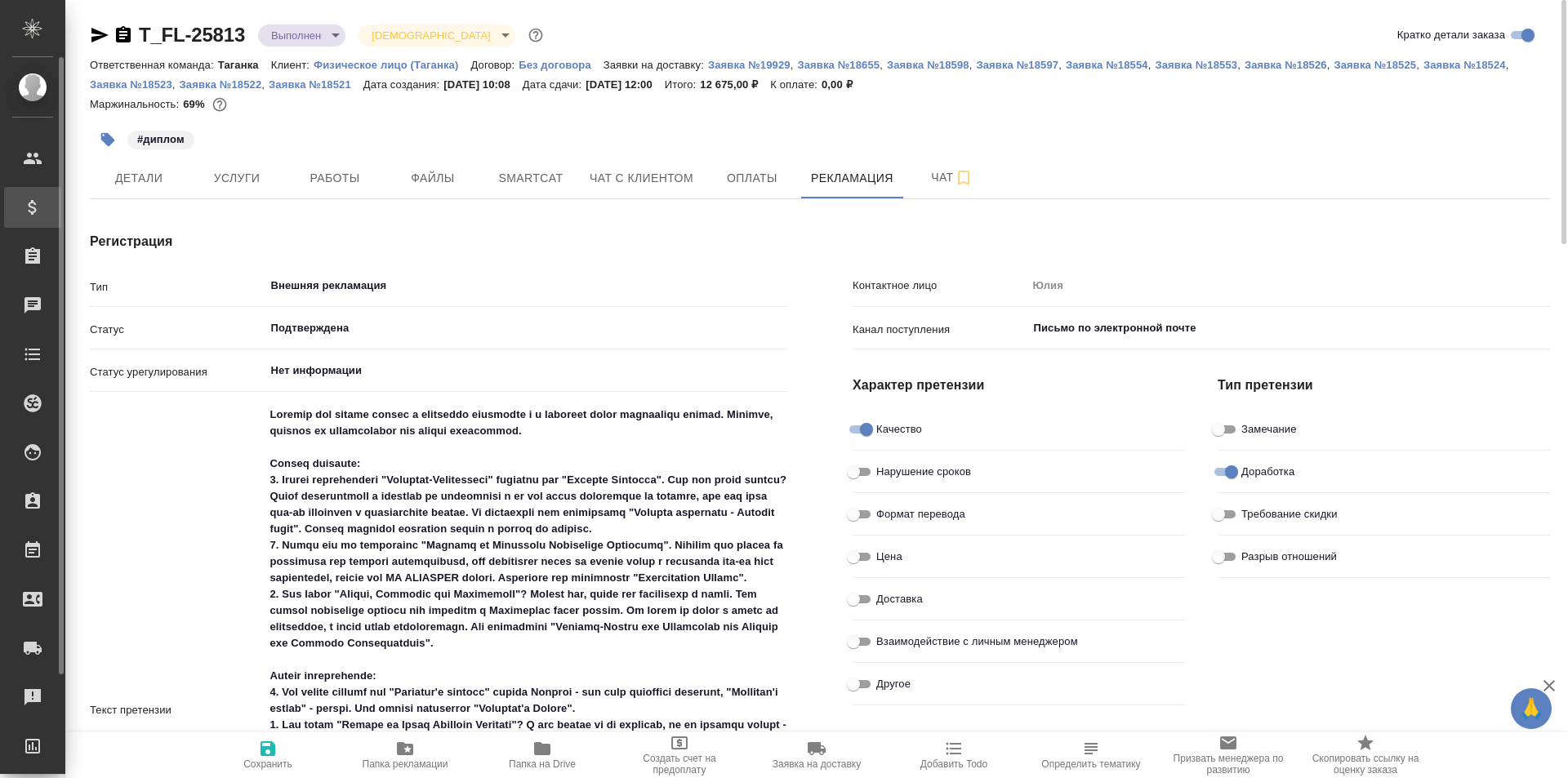
type textarea "x"
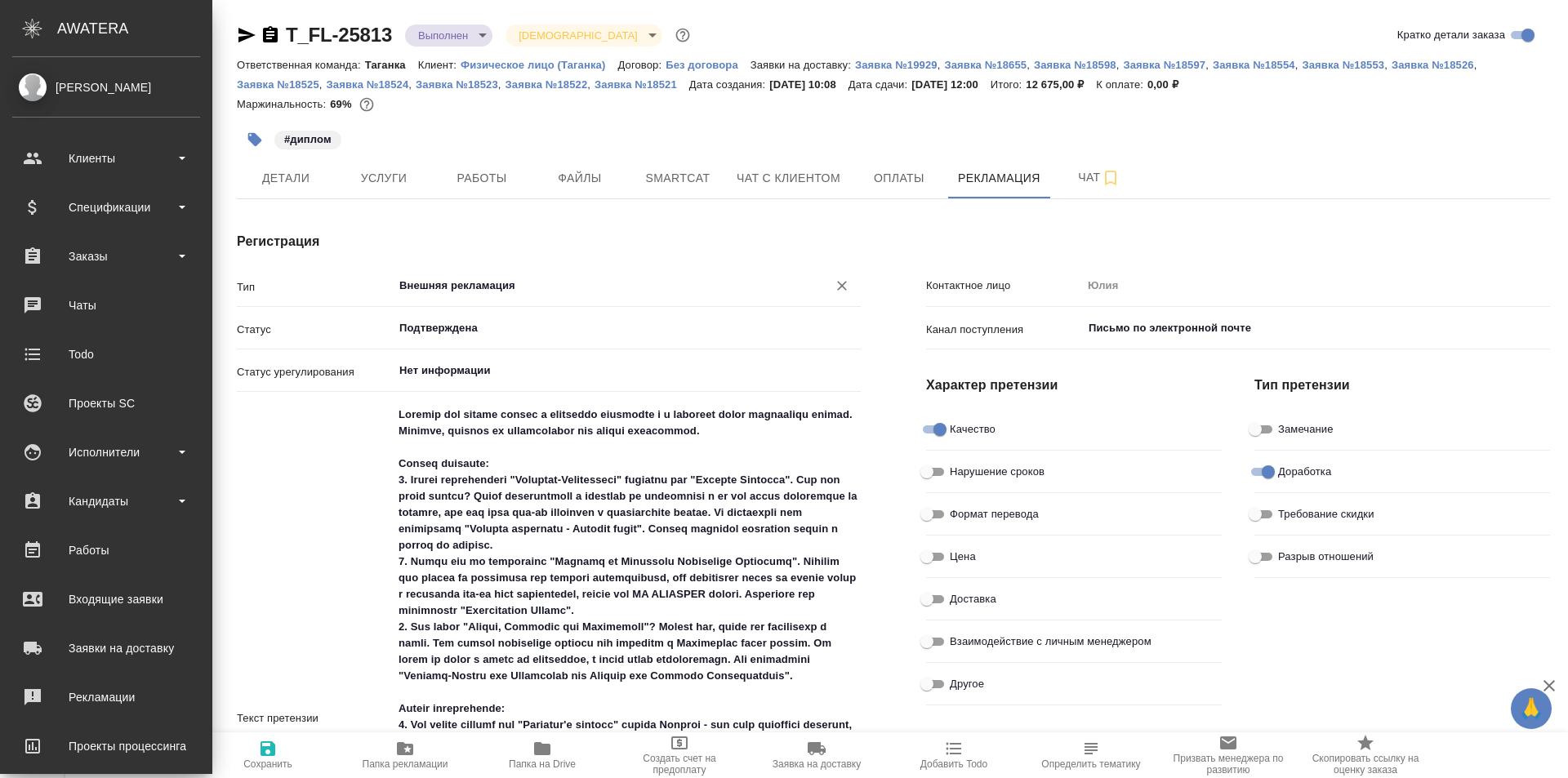
type textarea "x"
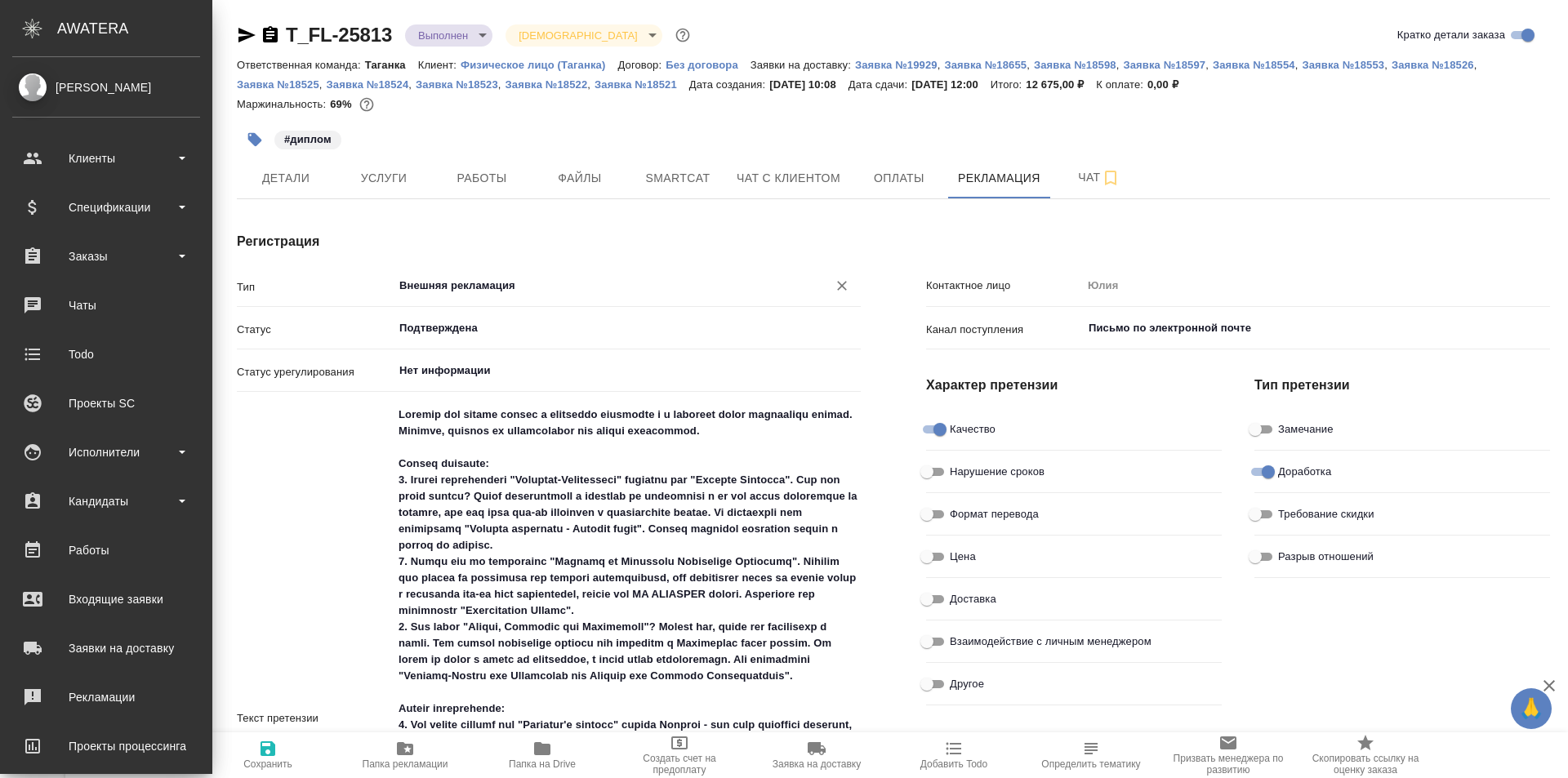
type textarea "x"
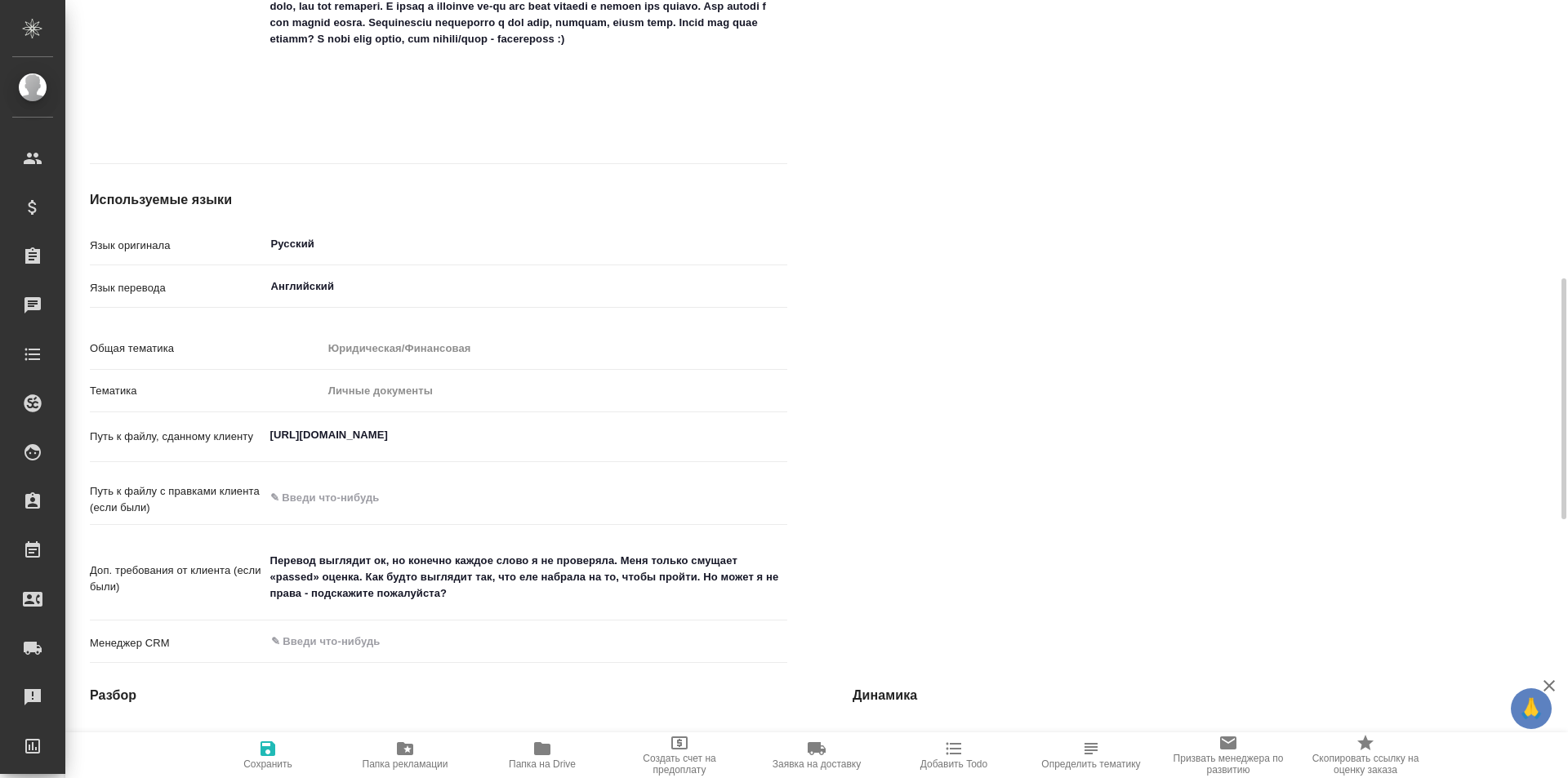
scroll to position [980, 0]
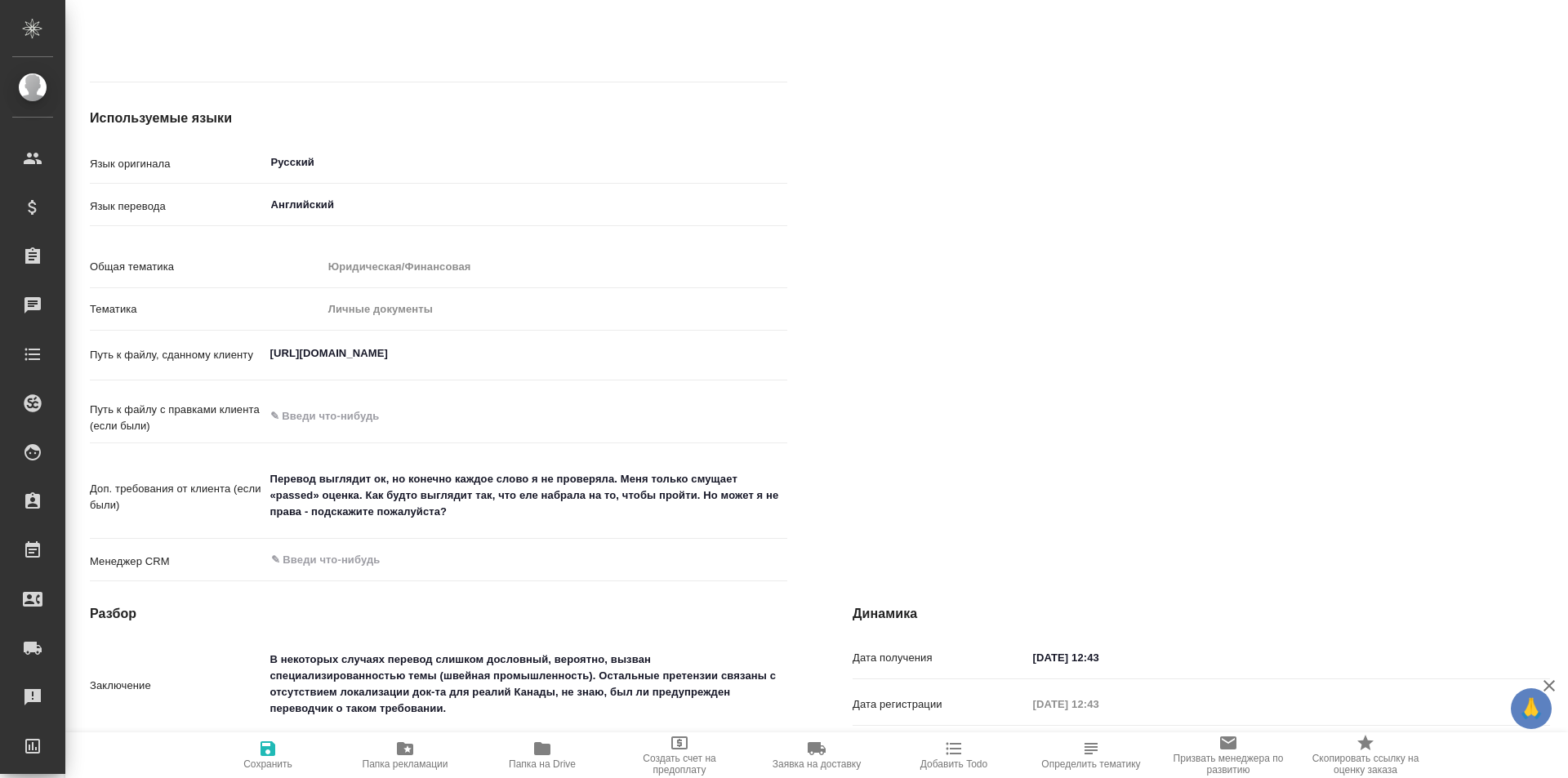
click at [479, 351] on textarea "[URL][DOMAIN_NAME]" at bounding box center [526, 354] width 523 height 28
click at [459, 355] on textarea "[URL][DOMAIN_NAME]" at bounding box center [526, 355] width 522 height 28
click at [572, 361] on textarea "[URL][DOMAIN_NAME]" at bounding box center [526, 355] width 522 height 28
drag, startPoint x: 577, startPoint y: 354, endPoint x: 207, endPoint y: 355, distance: 370.0
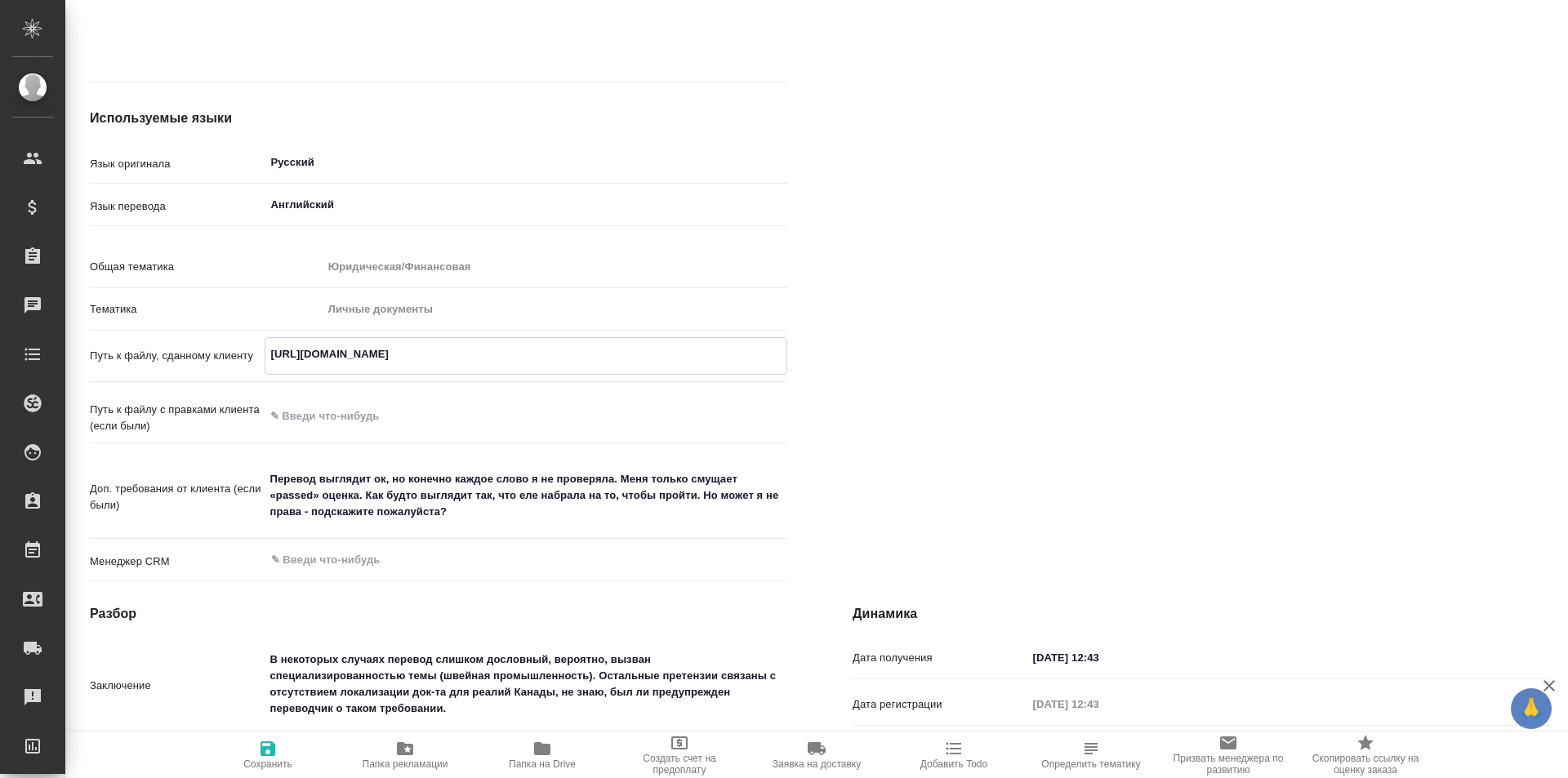
click at [207, 355] on div "Путь к файлу, сданному клиенту [URL][DOMAIN_NAME] x" at bounding box center [438, 355] width 697 height 37
type textarea "x"
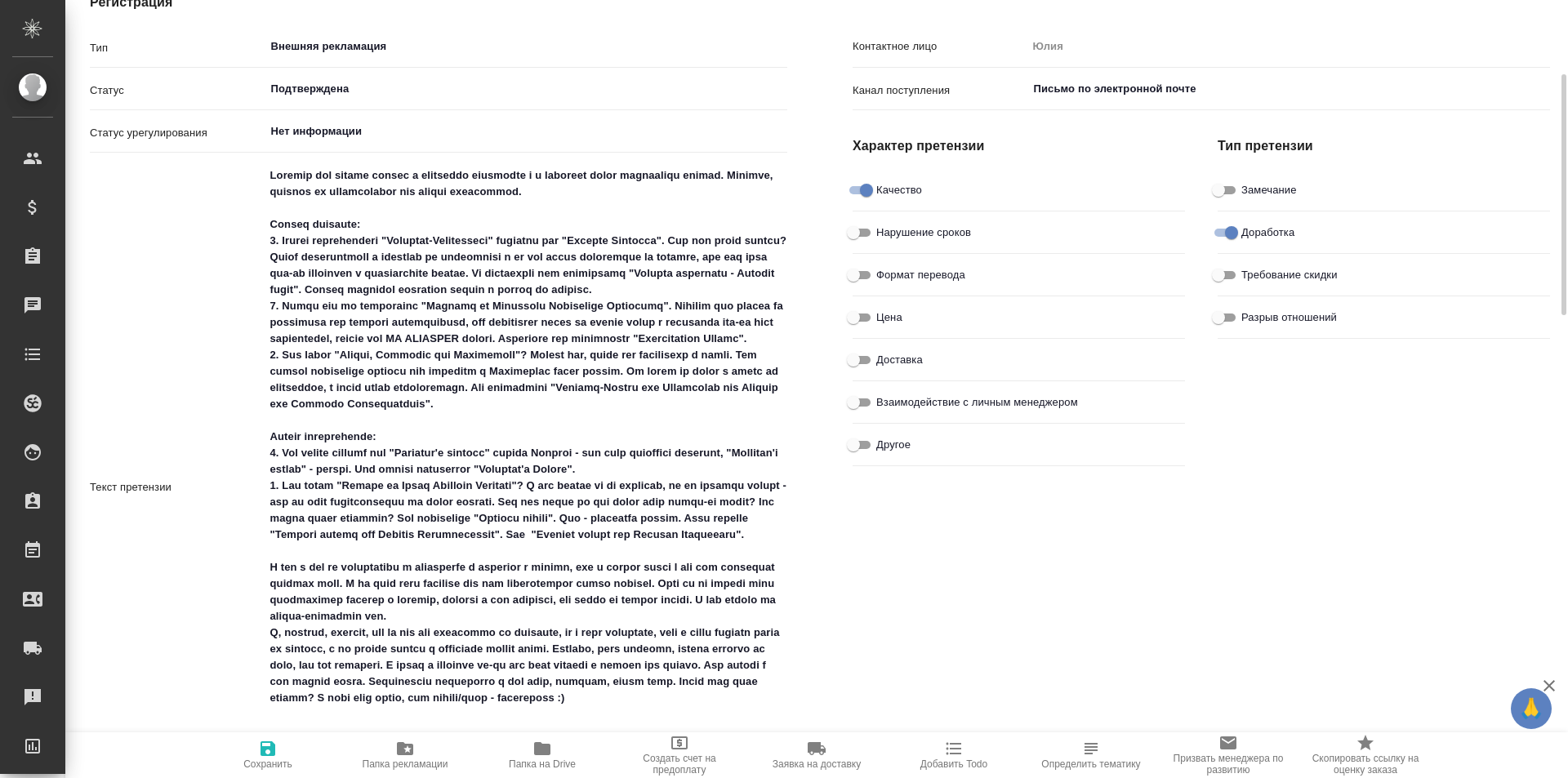
scroll to position [0, 0]
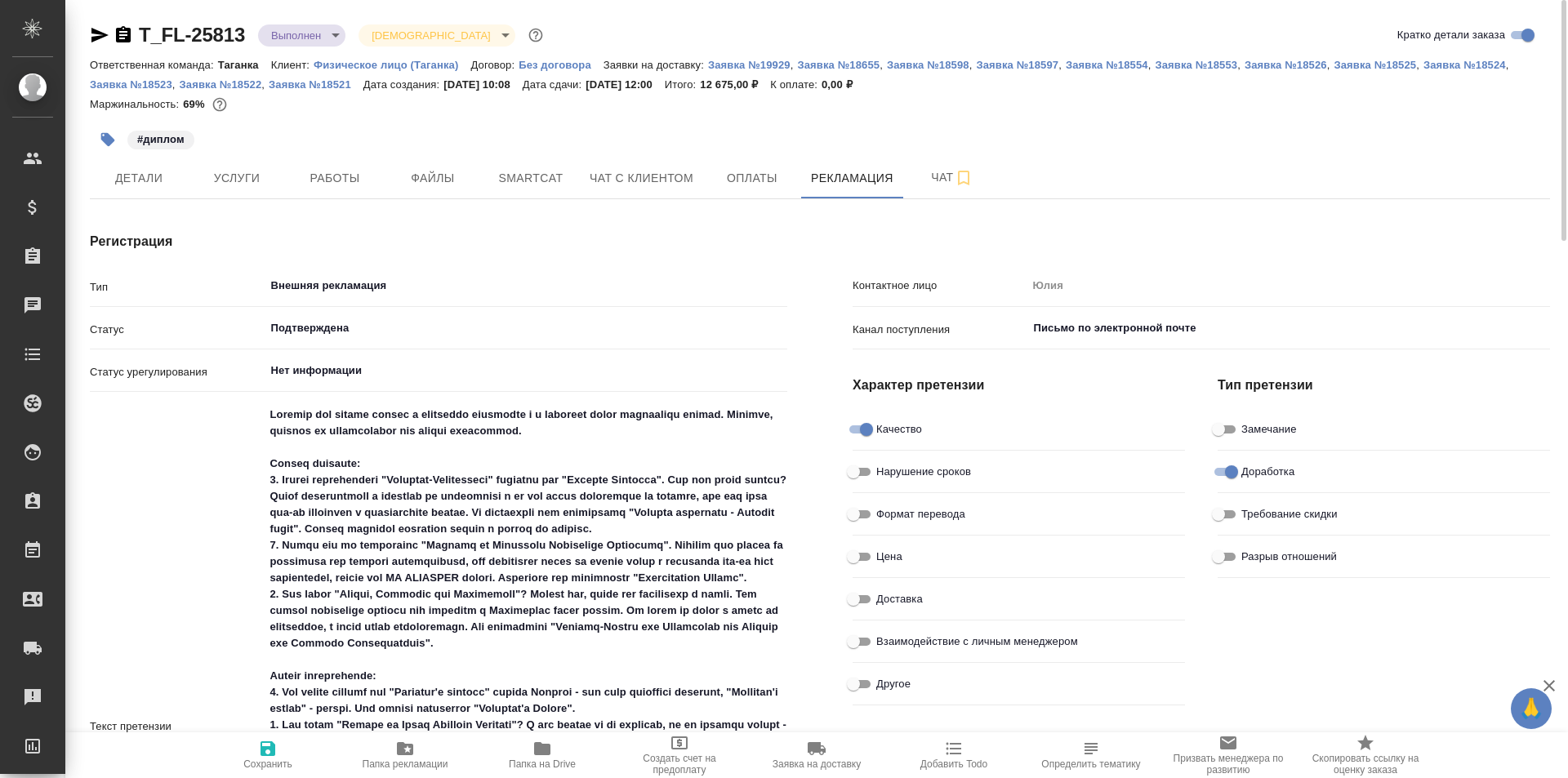
type textarea "x"
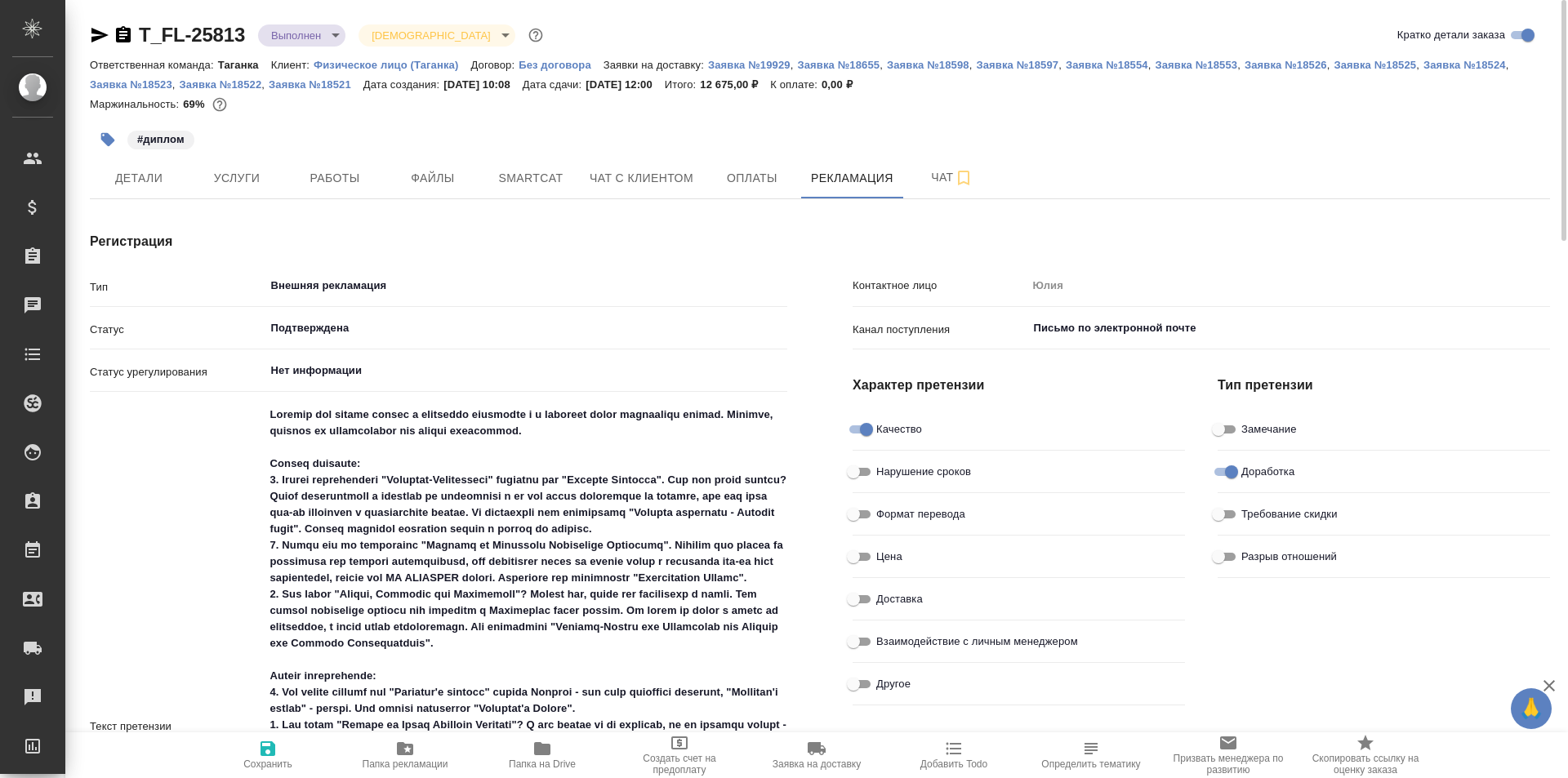
type textarea "x"
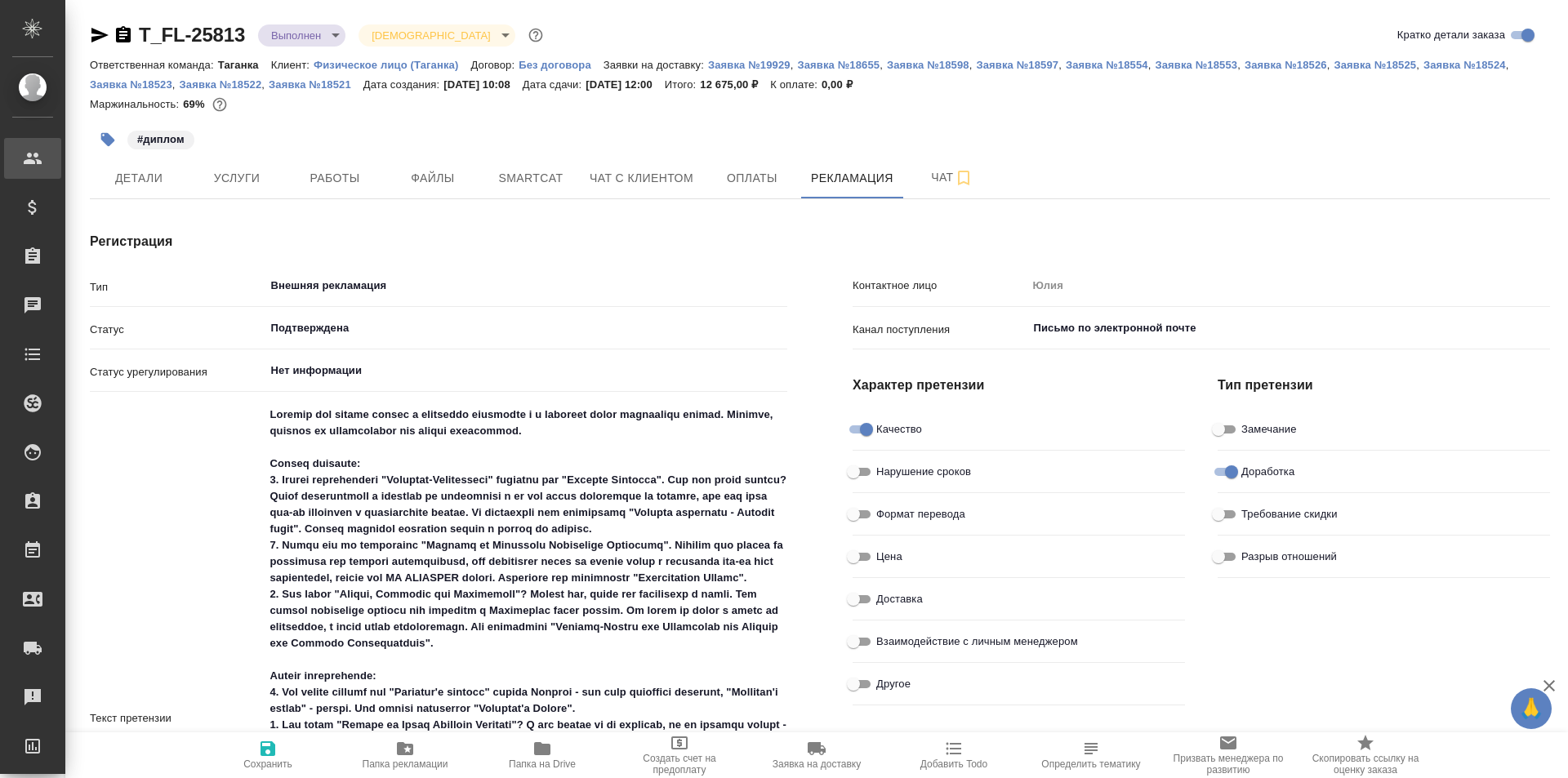
type textarea "x"
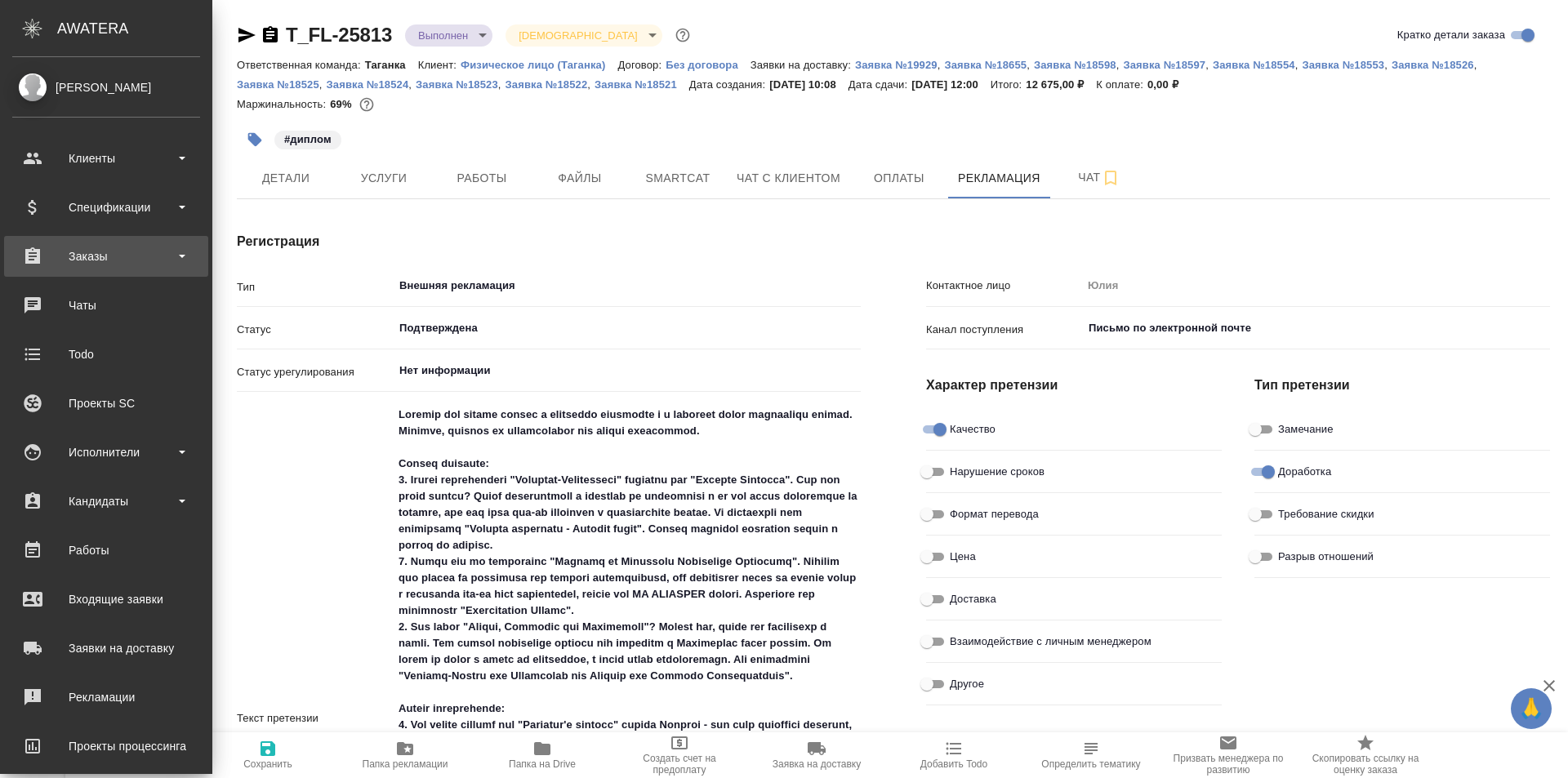
click at [159, 254] on div "Заказы" at bounding box center [106, 257] width 188 height 25
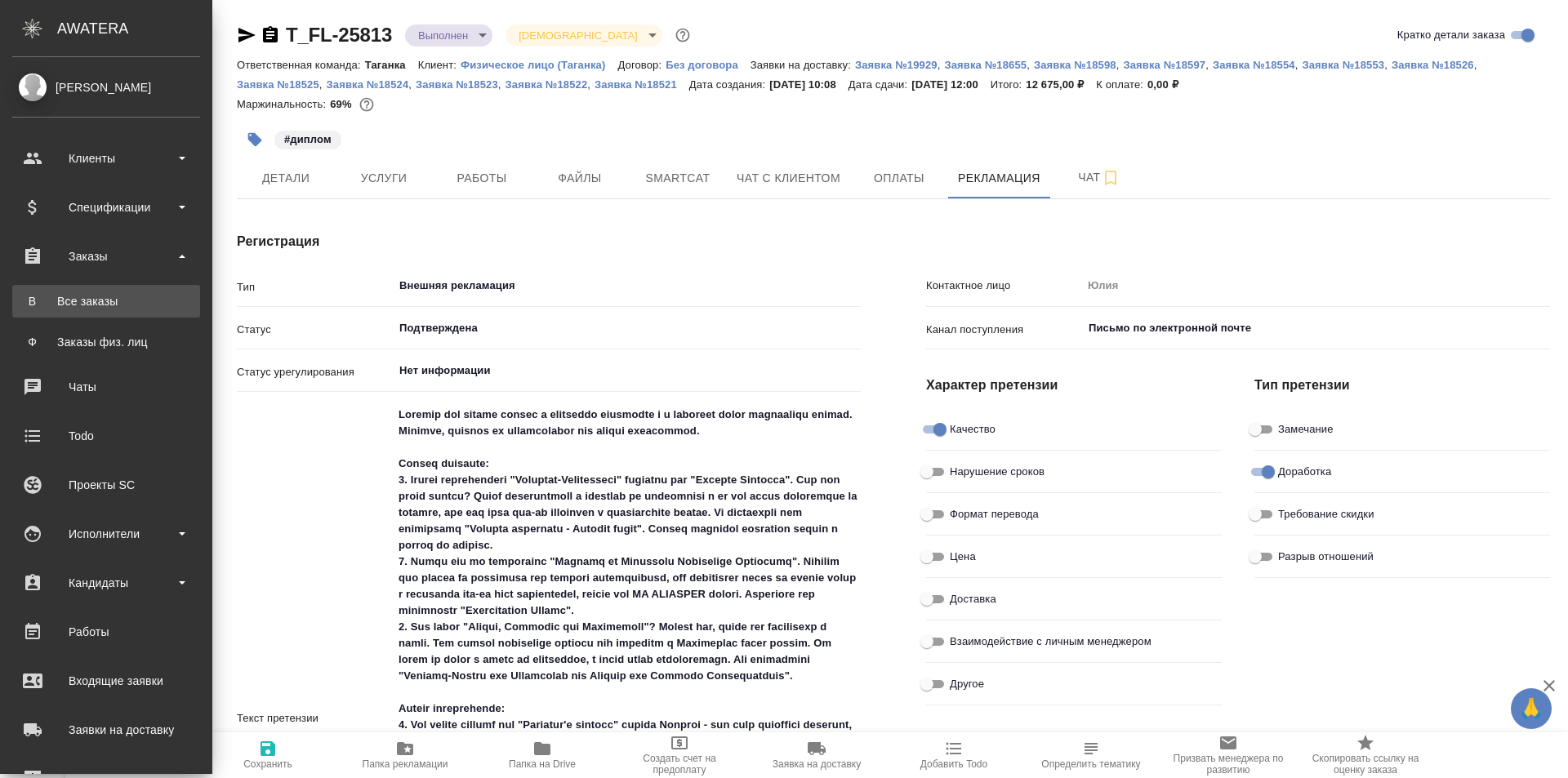
type textarea "x"
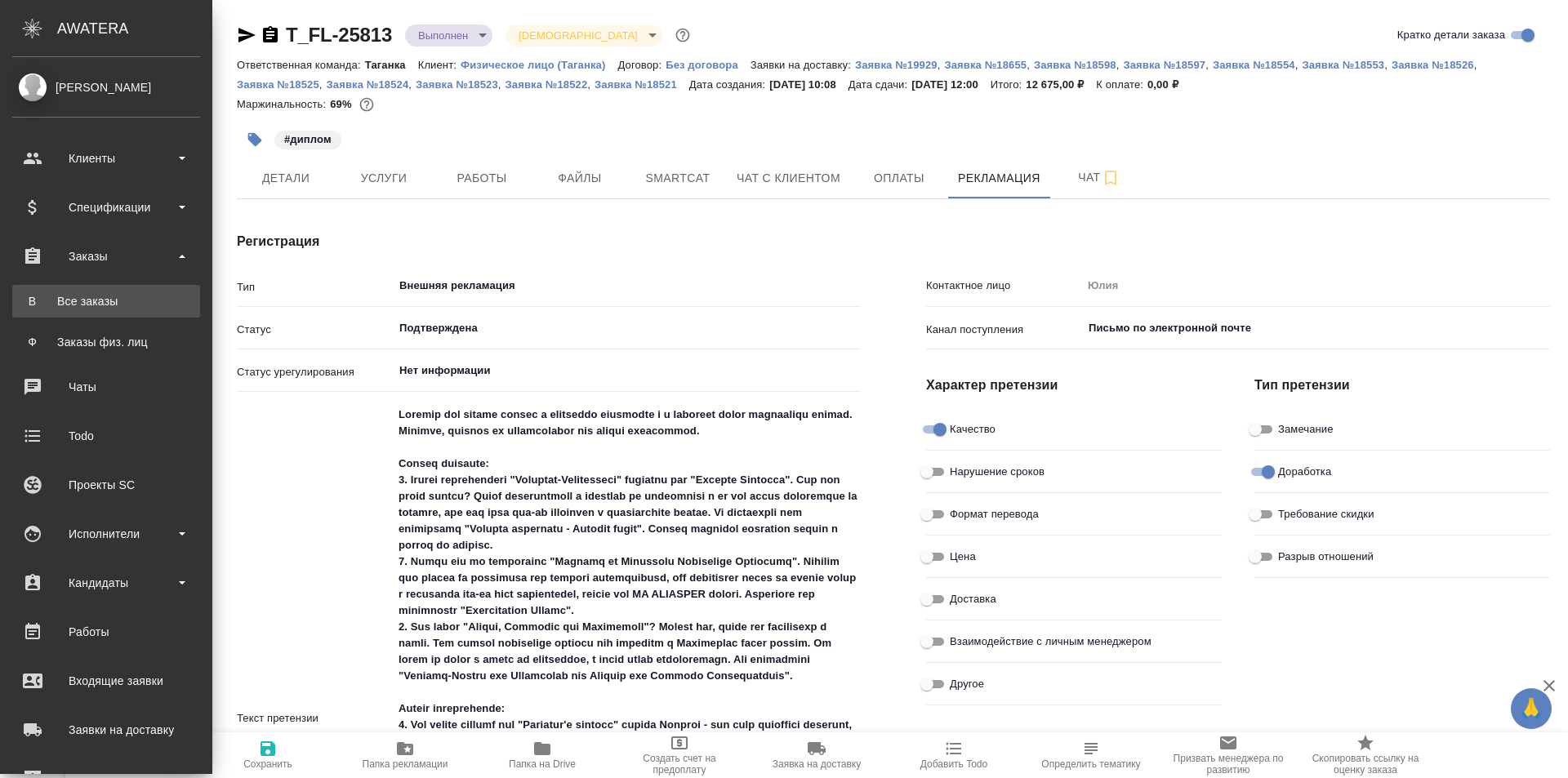
type textarea "x"
click at [142, 306] on div "Все заказы" at bounding box center [106, 302] width 171 height 17
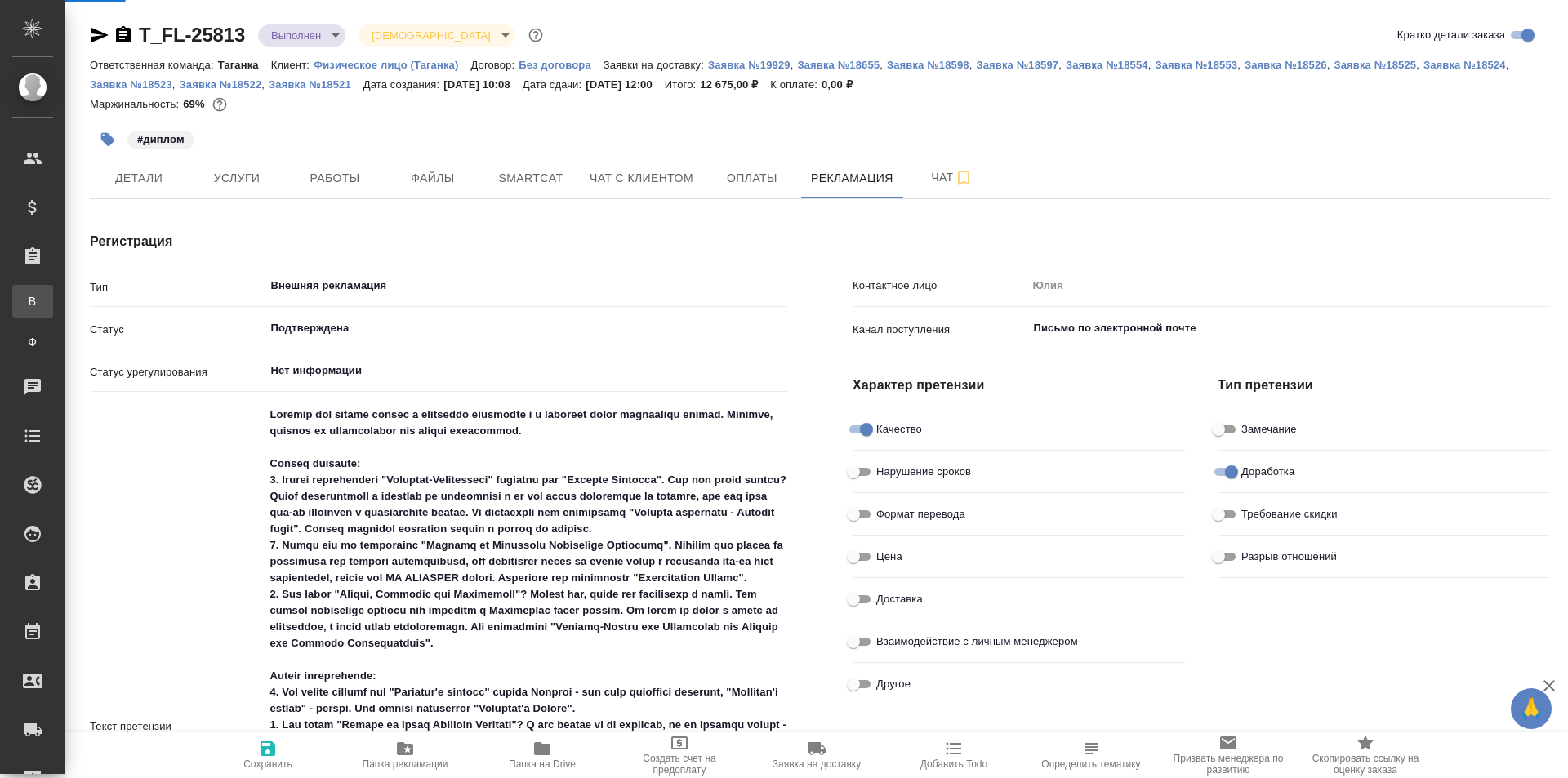
type textarea "x"
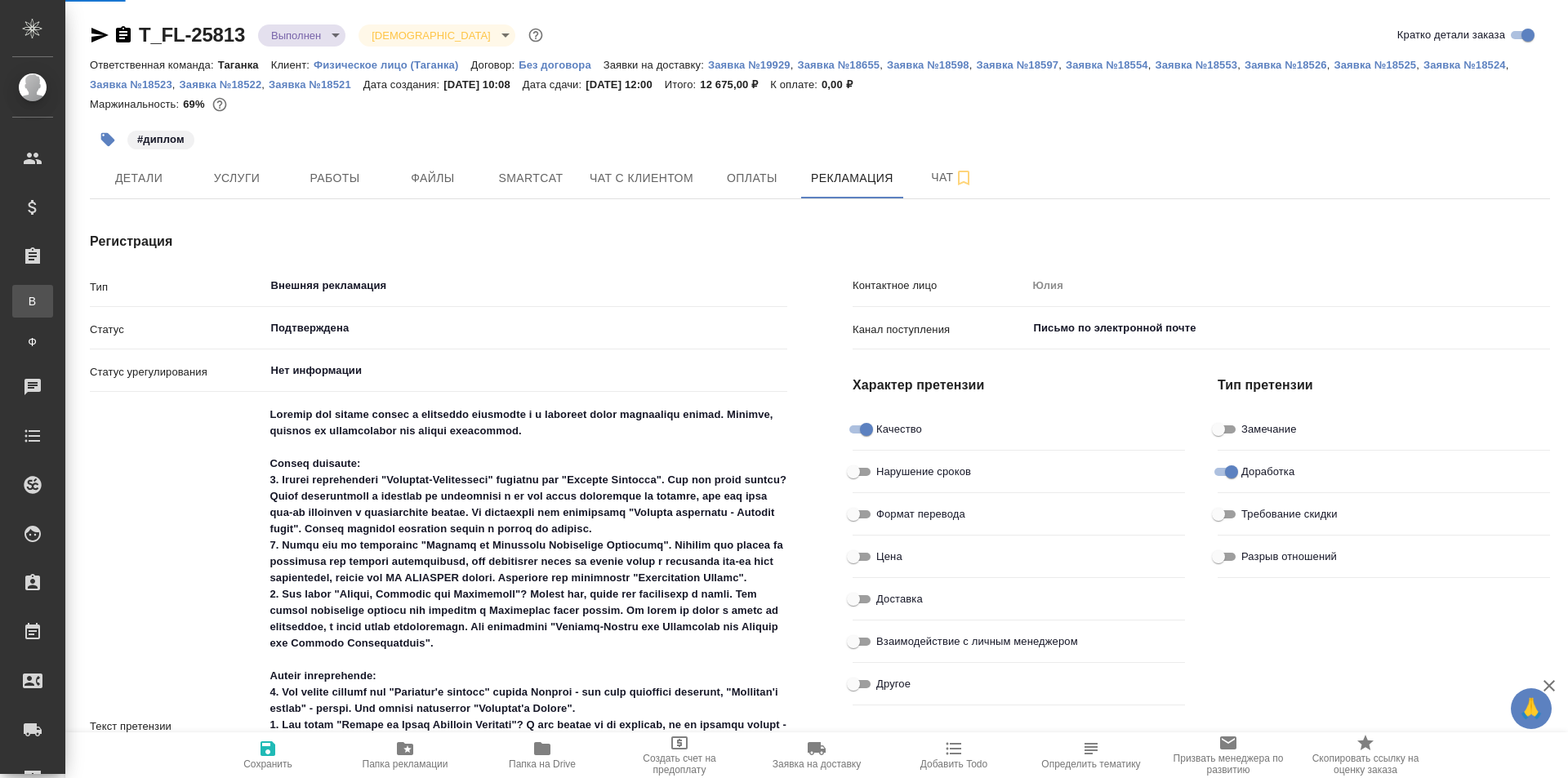
type textarea "x"
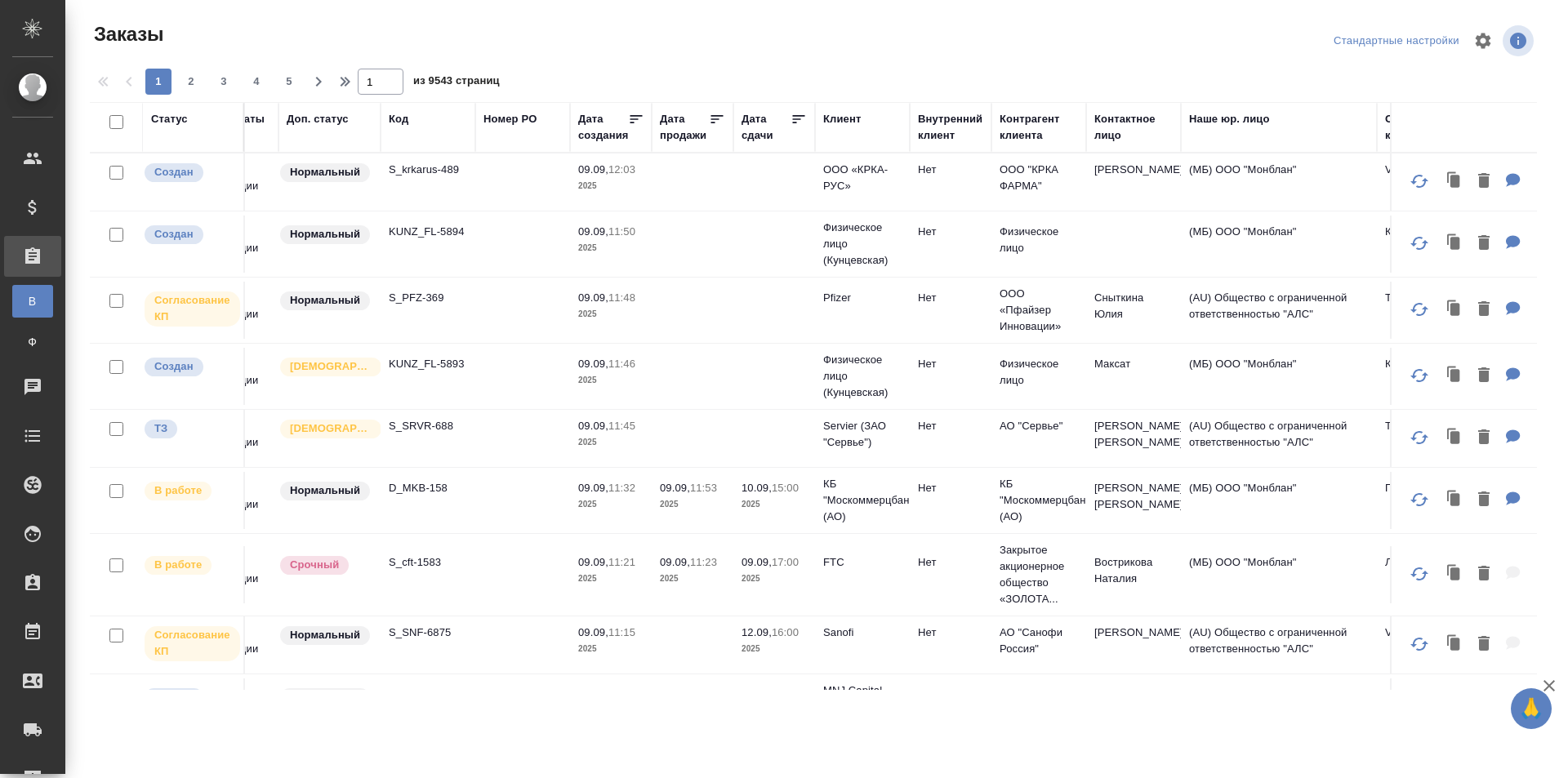
scroll to position [0, 355]
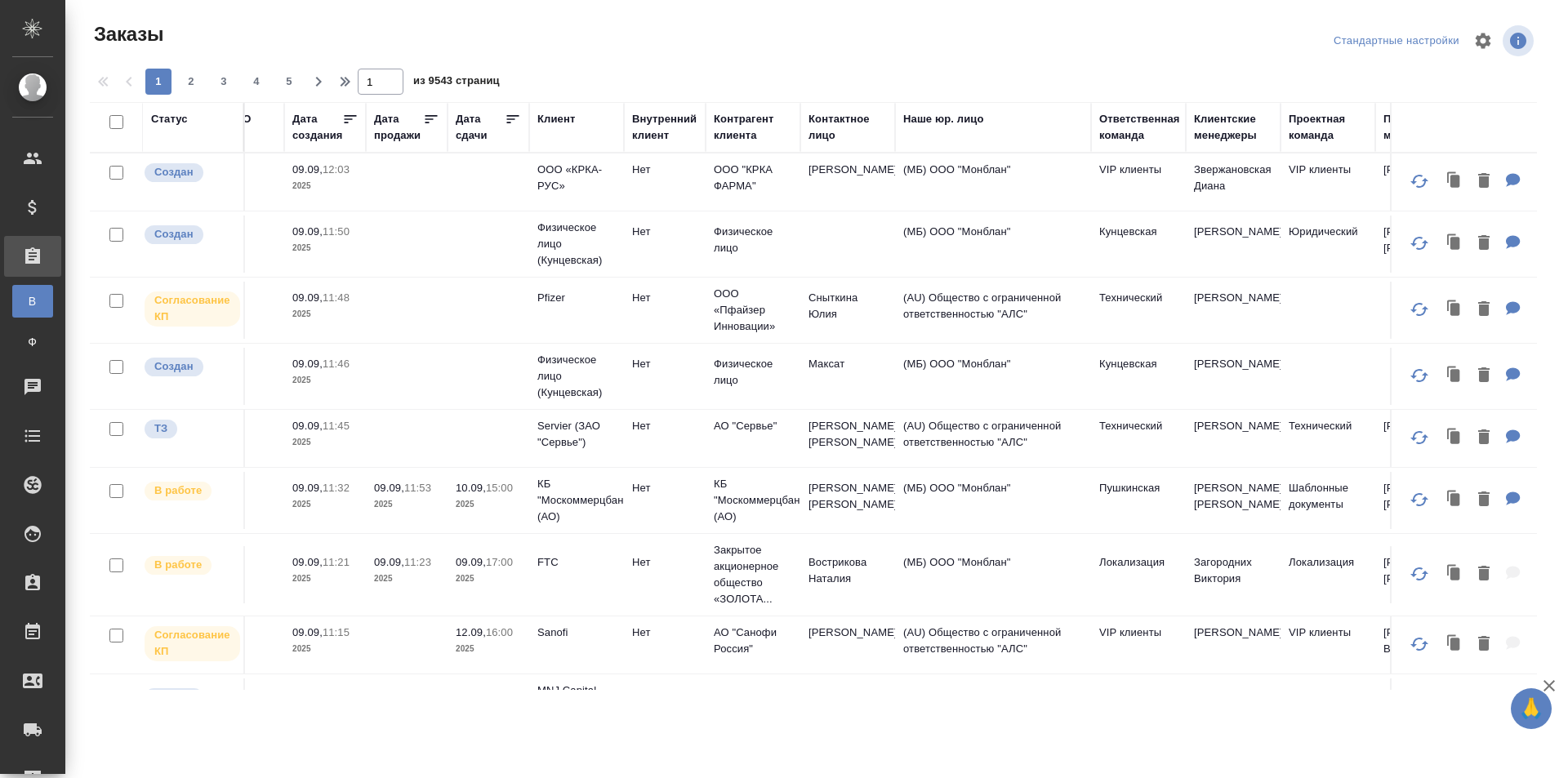
click at [1155, 138] on div "Ответственная команда" at bounding box center [1140, 127] width 81 height 32
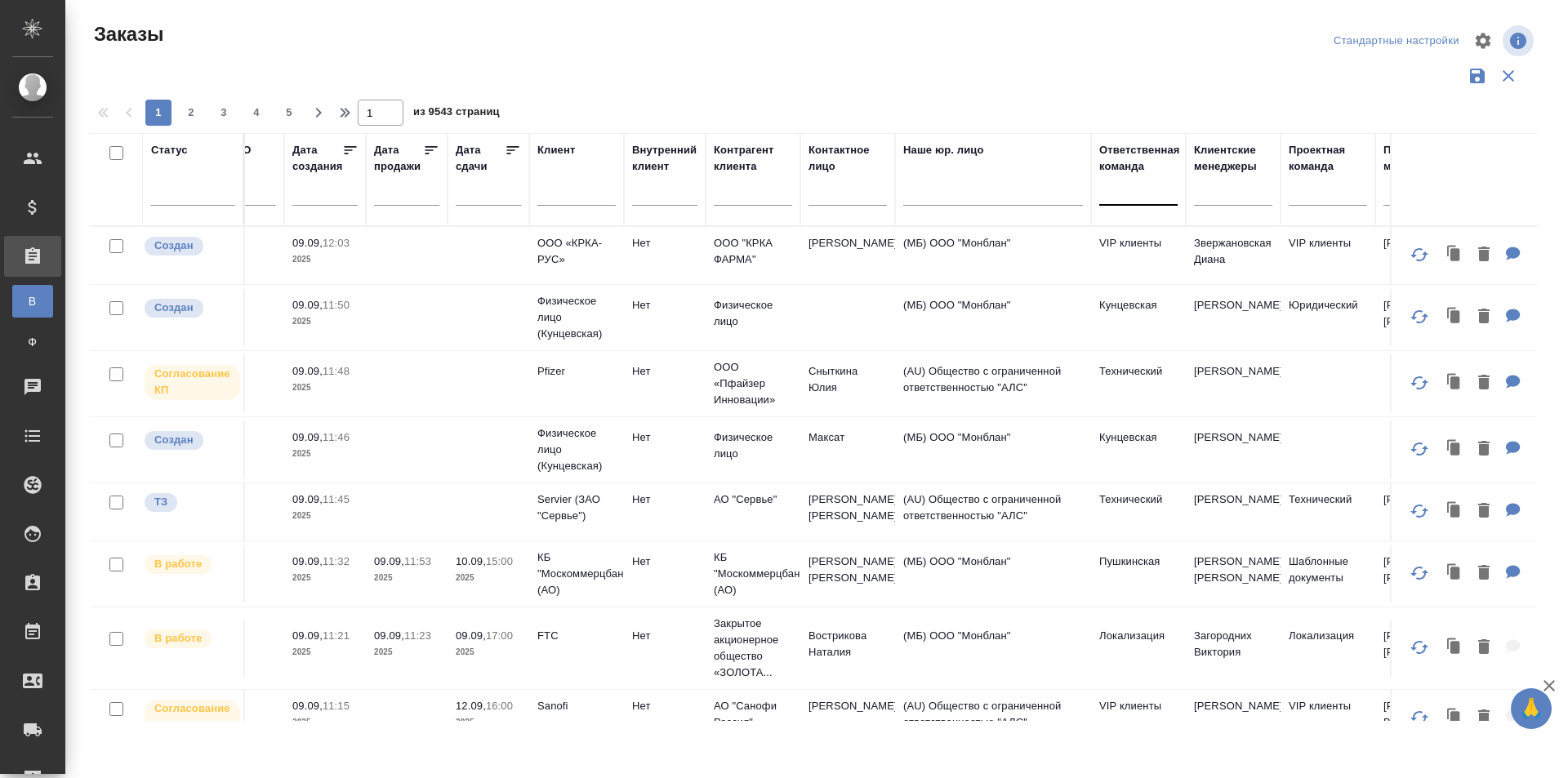
click at [1136, 196] on div at bounding box center [1138, 189] width 79 height 24
type input "таг"
click at [1165, 238] on div "Таганка" at bounding box center [1222, 241] width 245 height 29
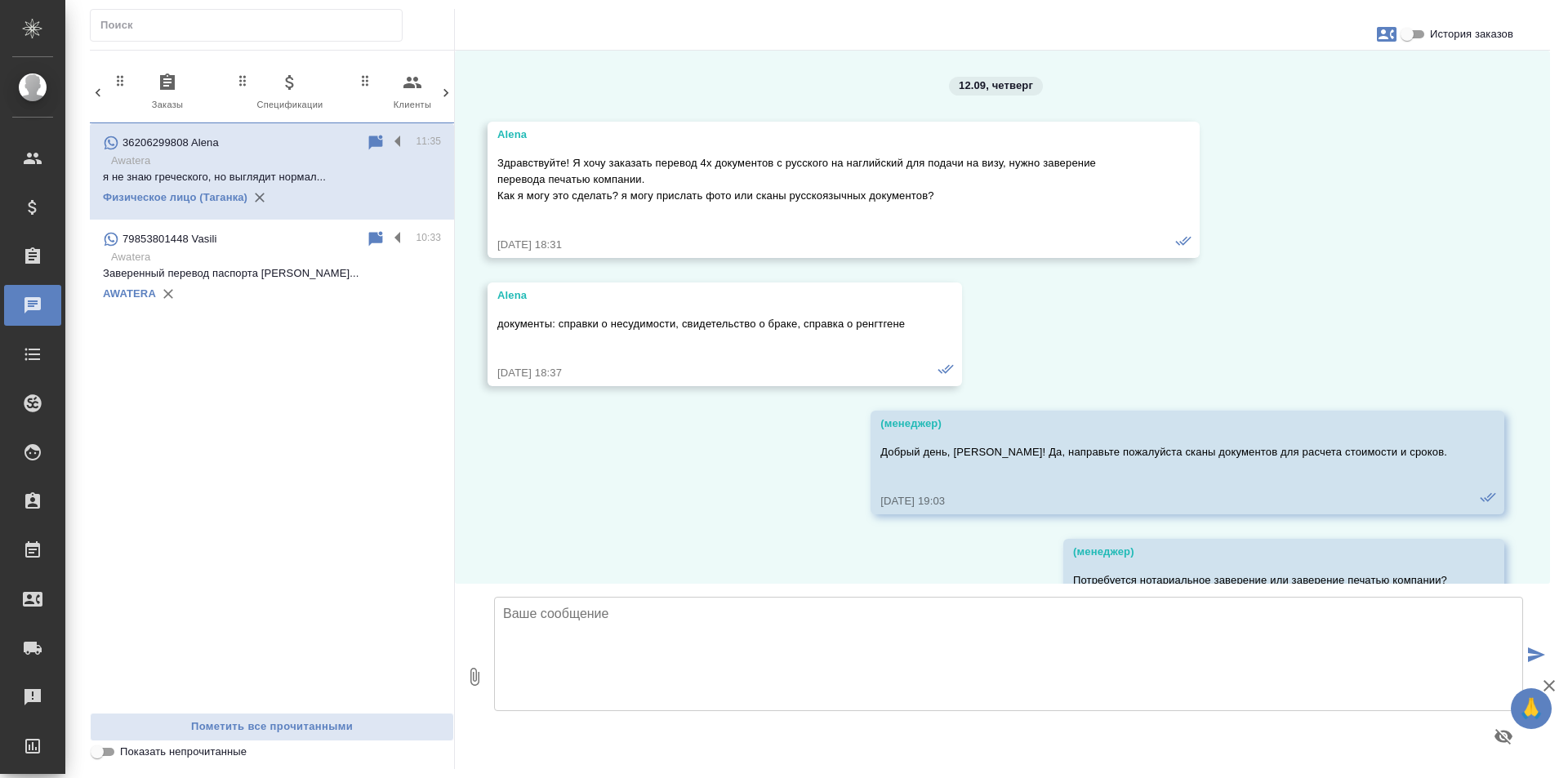
scroll to position [19085, 0]
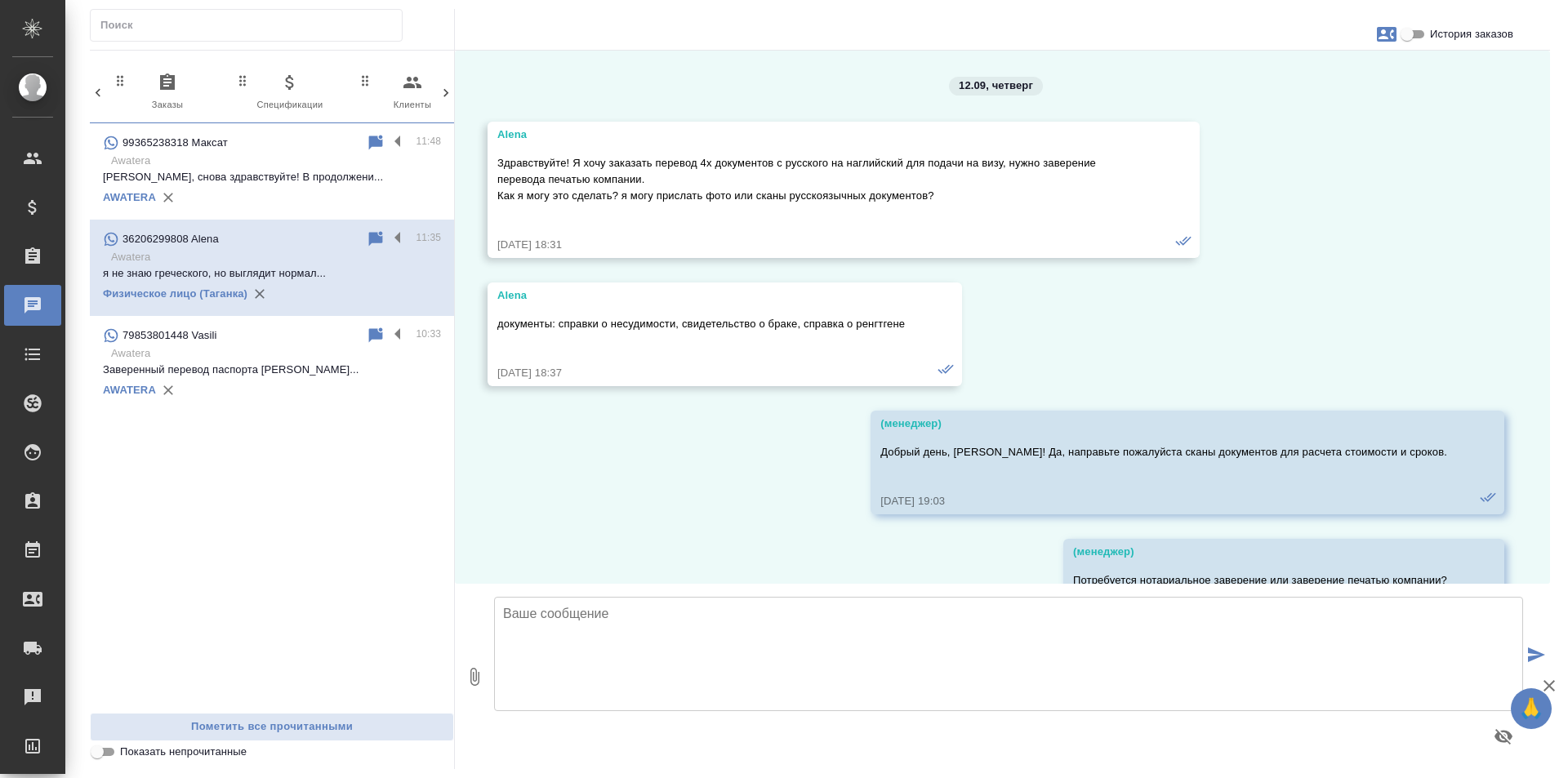
scroll to position [19085, 0]
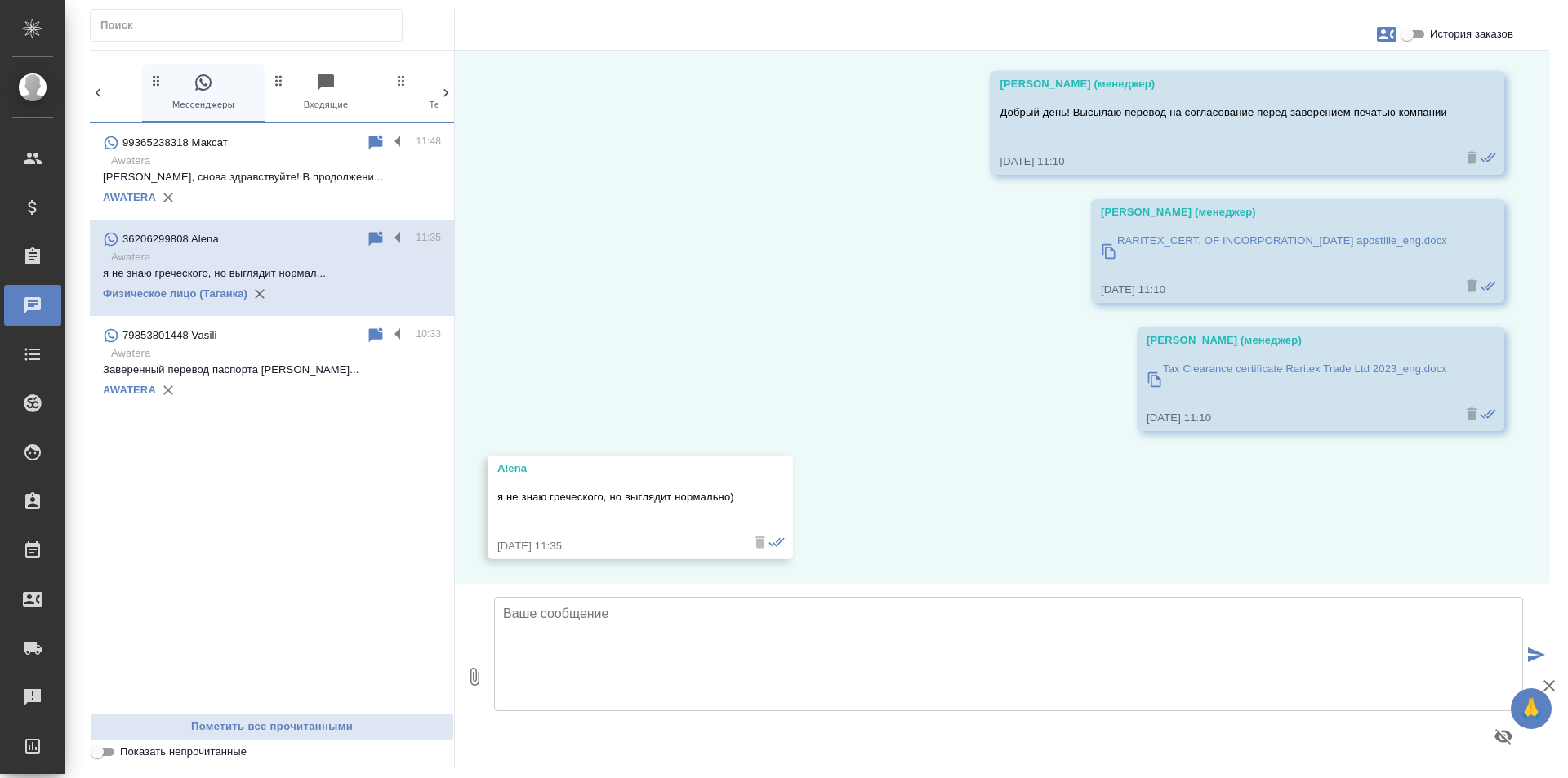
click at [630, 629] on textarea at bounding box center [1008, 655] width 1029 height 114
paste textarea "Заказ готов, можно забрать из офиса. [GEOGRAPHIC_DATA]: [STREET_ADDRESS] 1, эта…"
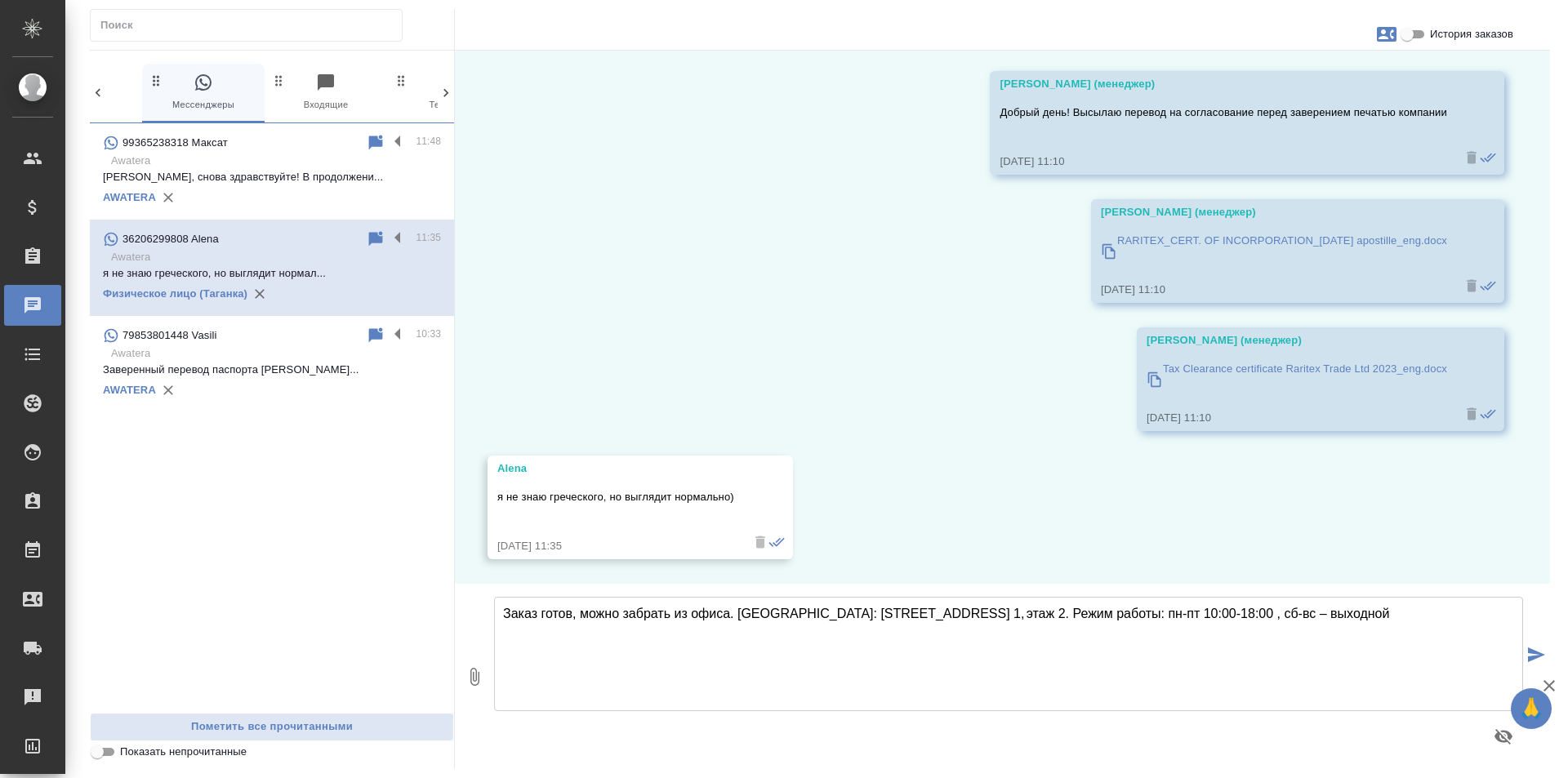
type textarea "Заказ готов, можно забрать из офиса. [GEOGRAPHIC_DATA]: [STREET_ADDRESS] 1, эта…"
click at [1536, 655] on icon "submit" at bounding box center [1536, 655] width 17 height 15
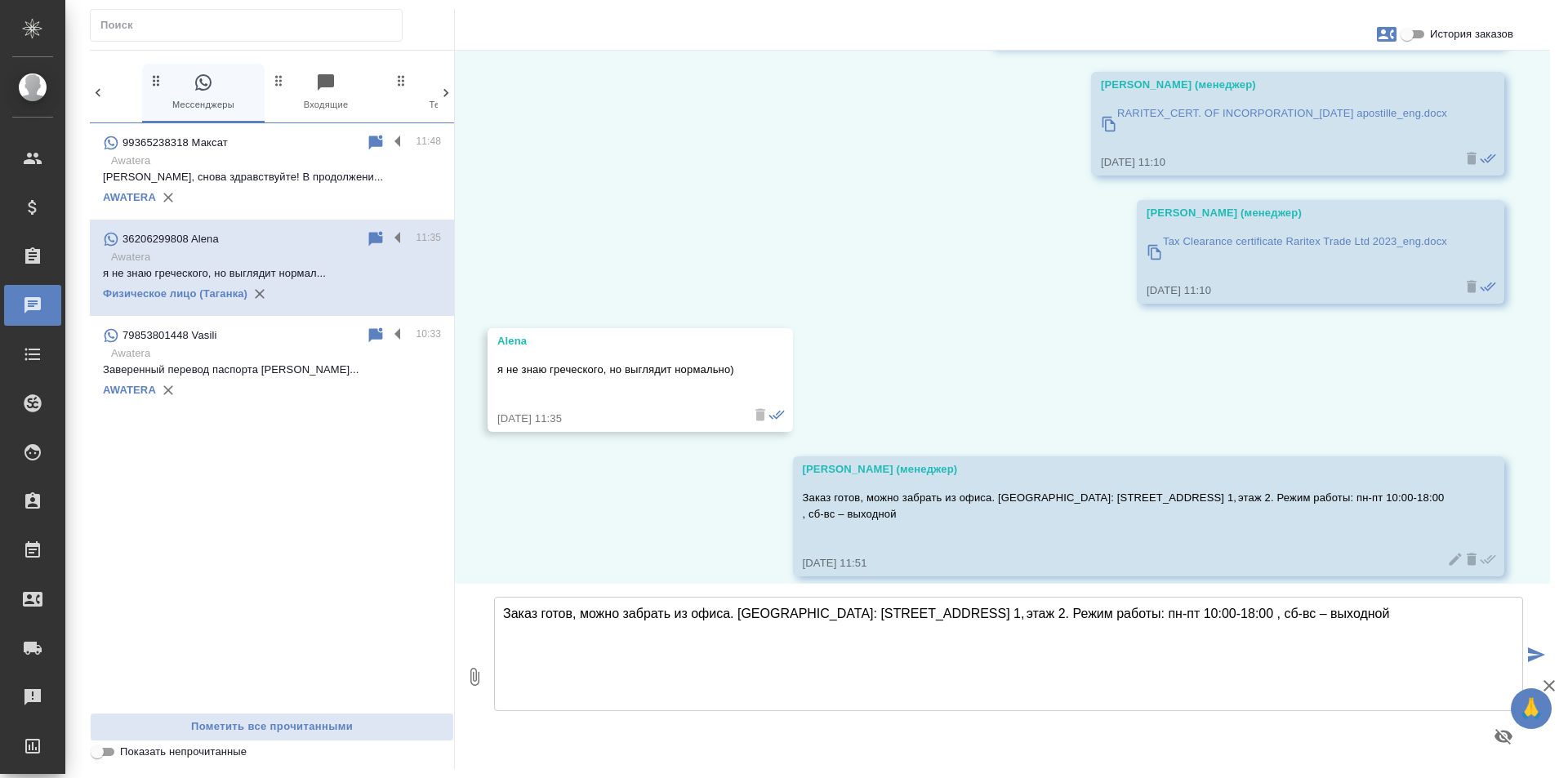
scroll to position [19230, 0]
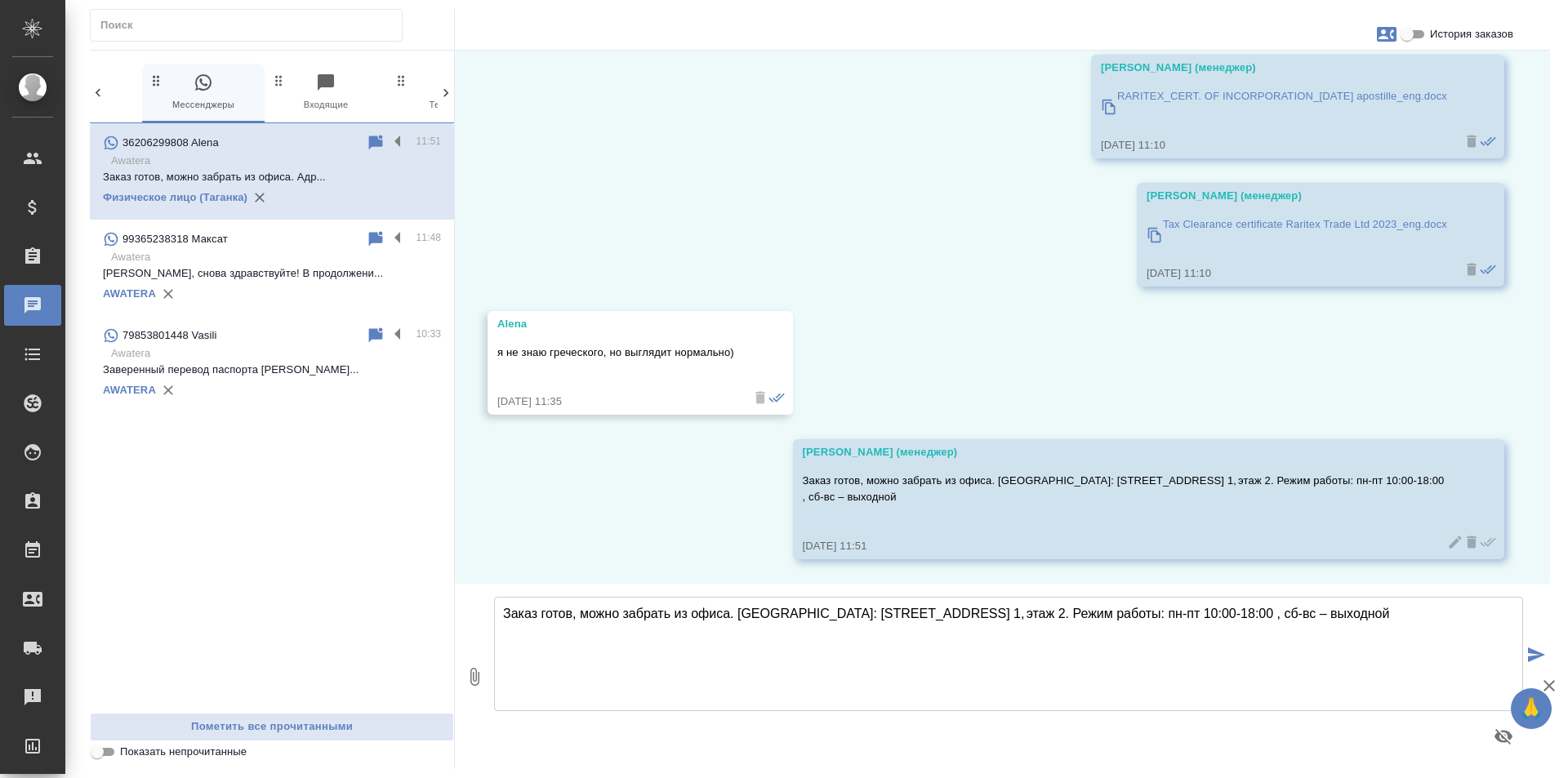
click at [314, 283] on div "AWATERA" at bounding box center [272, 294] width 338 height 25
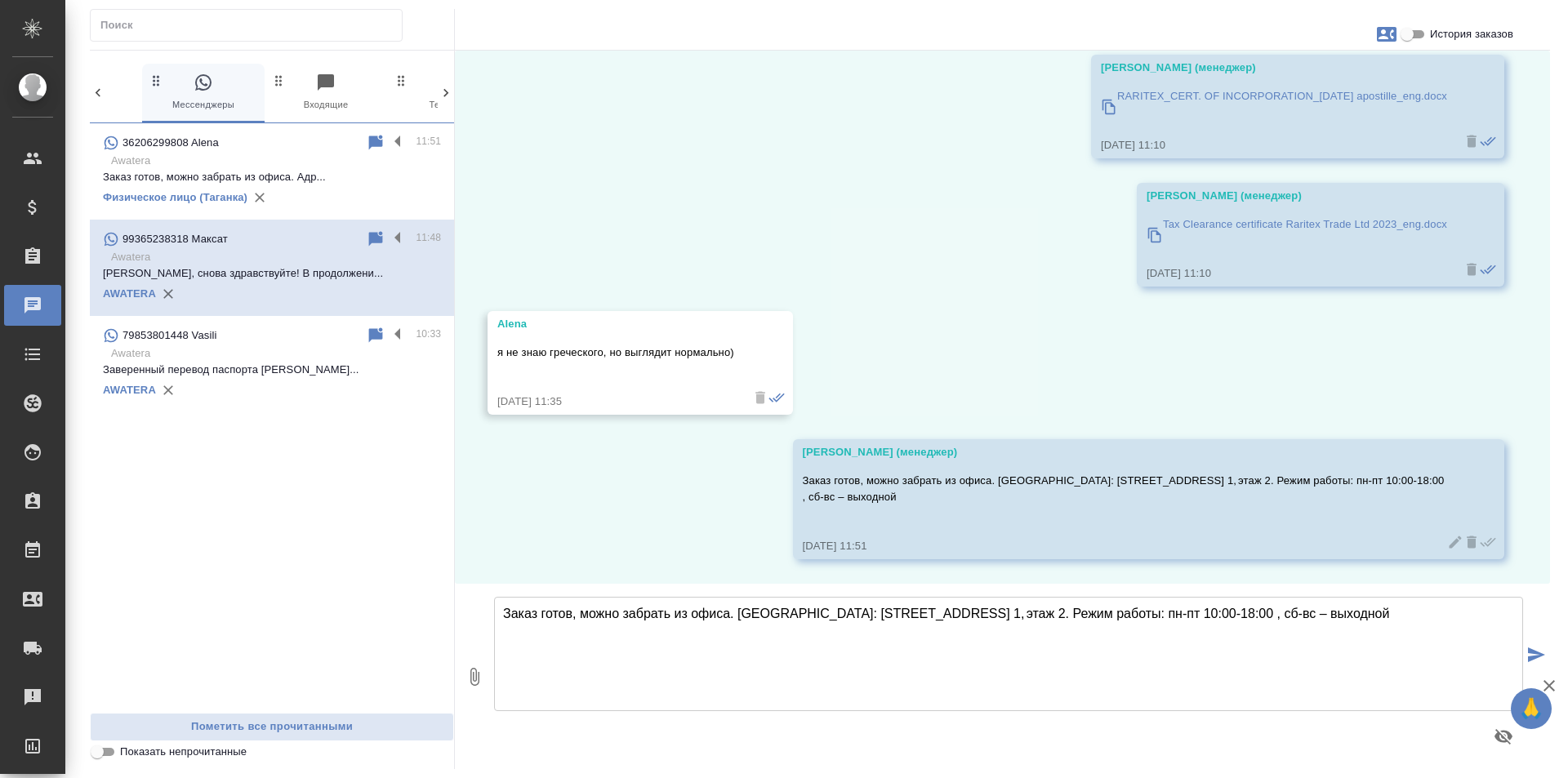
scroll to position [0, 0]
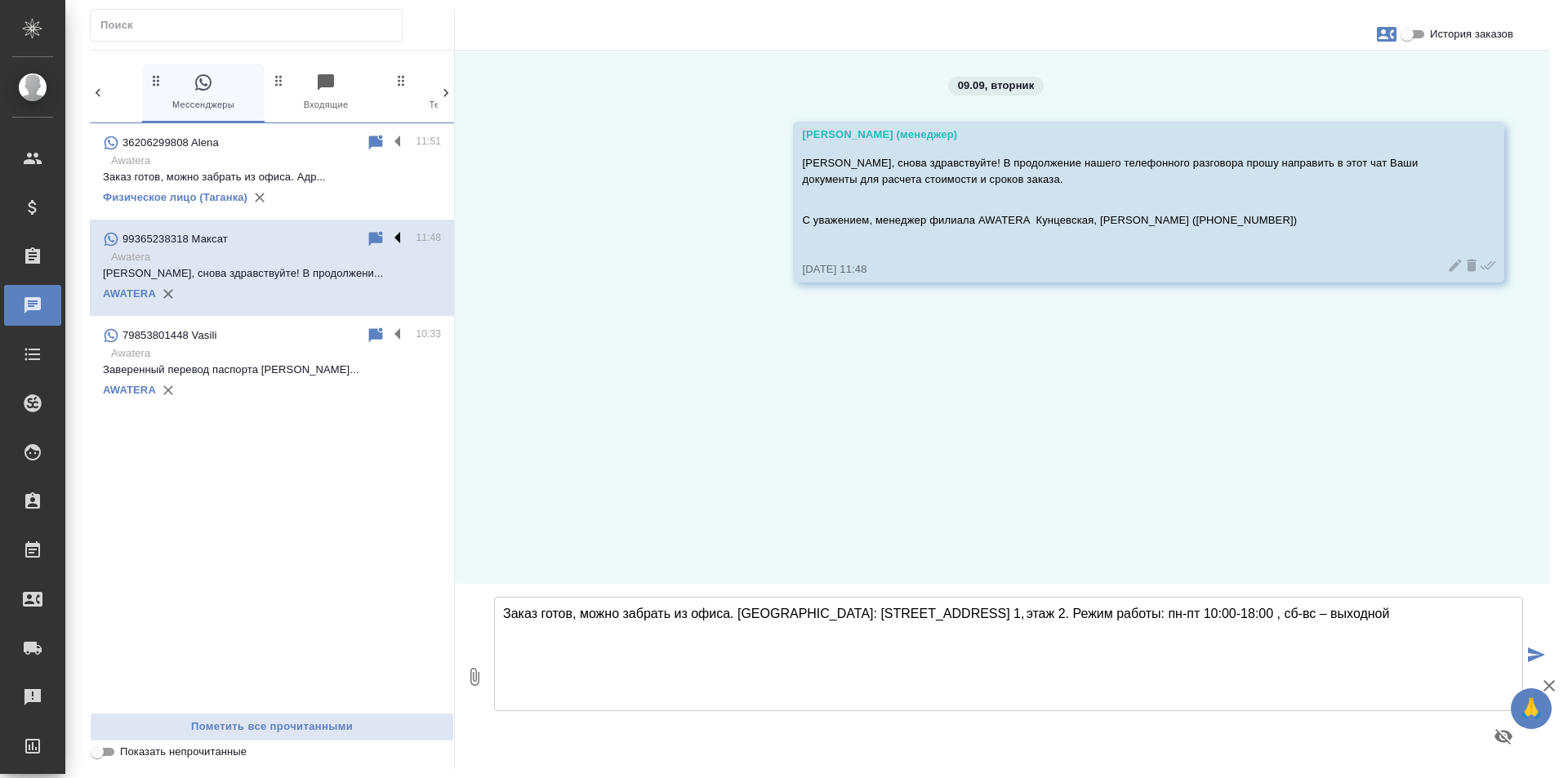
click at [397, 237] on label at bounding box center [402, 239] width 28 height 19
click at [0, 0] on input "checkbox" at bounding box center [0, 0] width 0 height 0
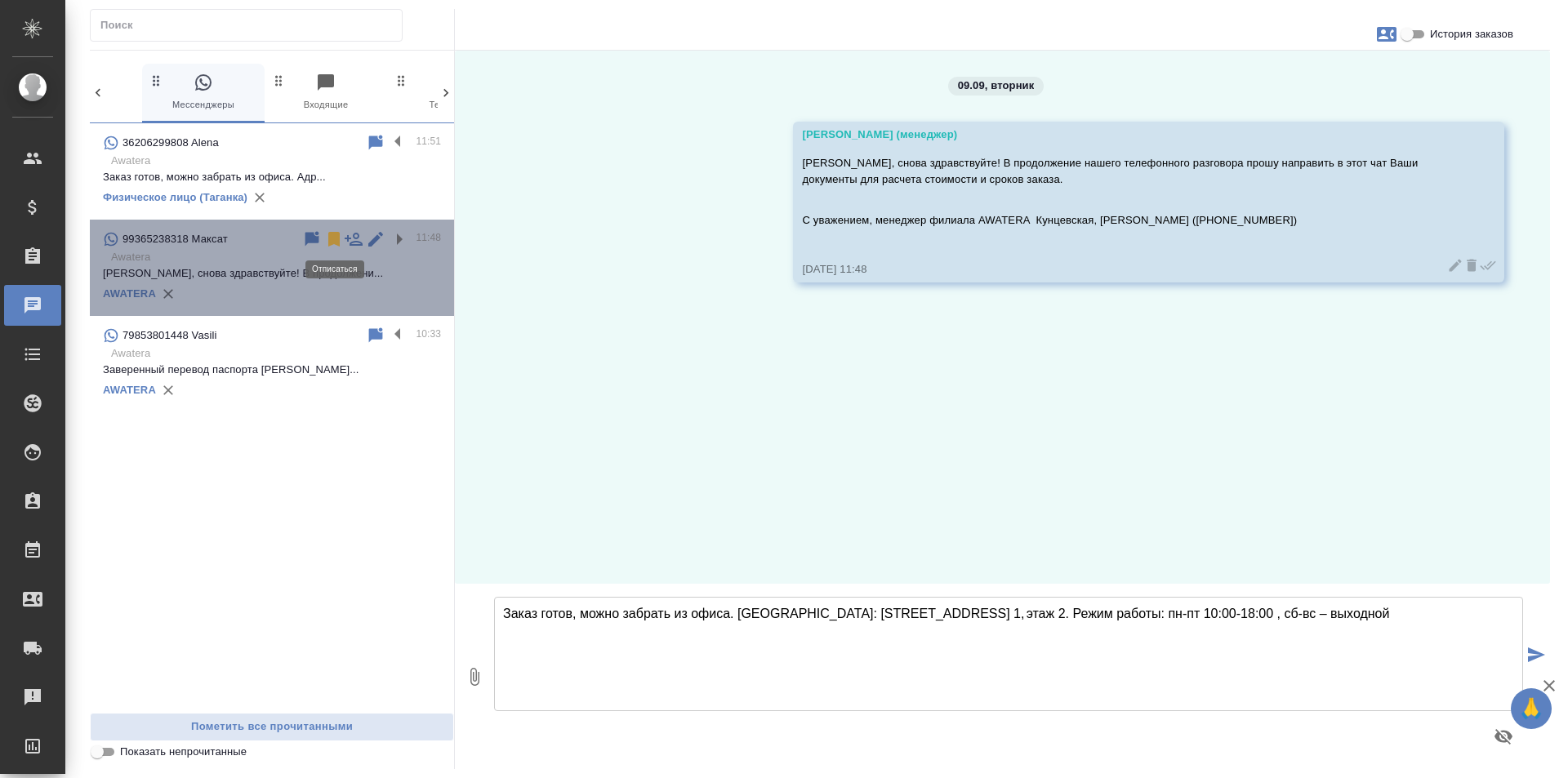
click at [335, 238] on icon at bounding box center [334, 239] width 12 height 15
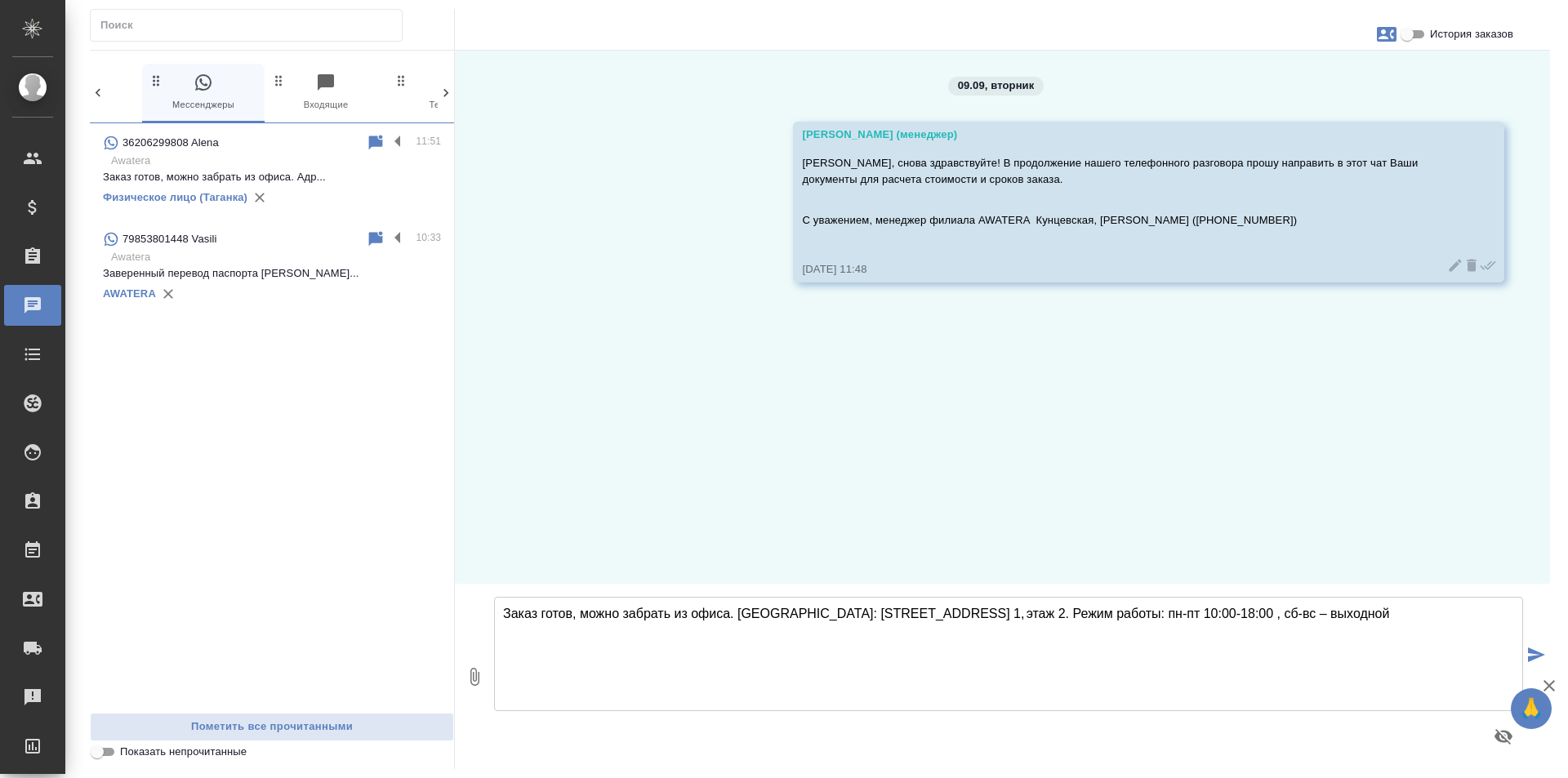
click at [319, 277] on p "Заверенный перевод паспорта [PERSON_NAME]..." at bounding box center [272, 273] width 338 height 17
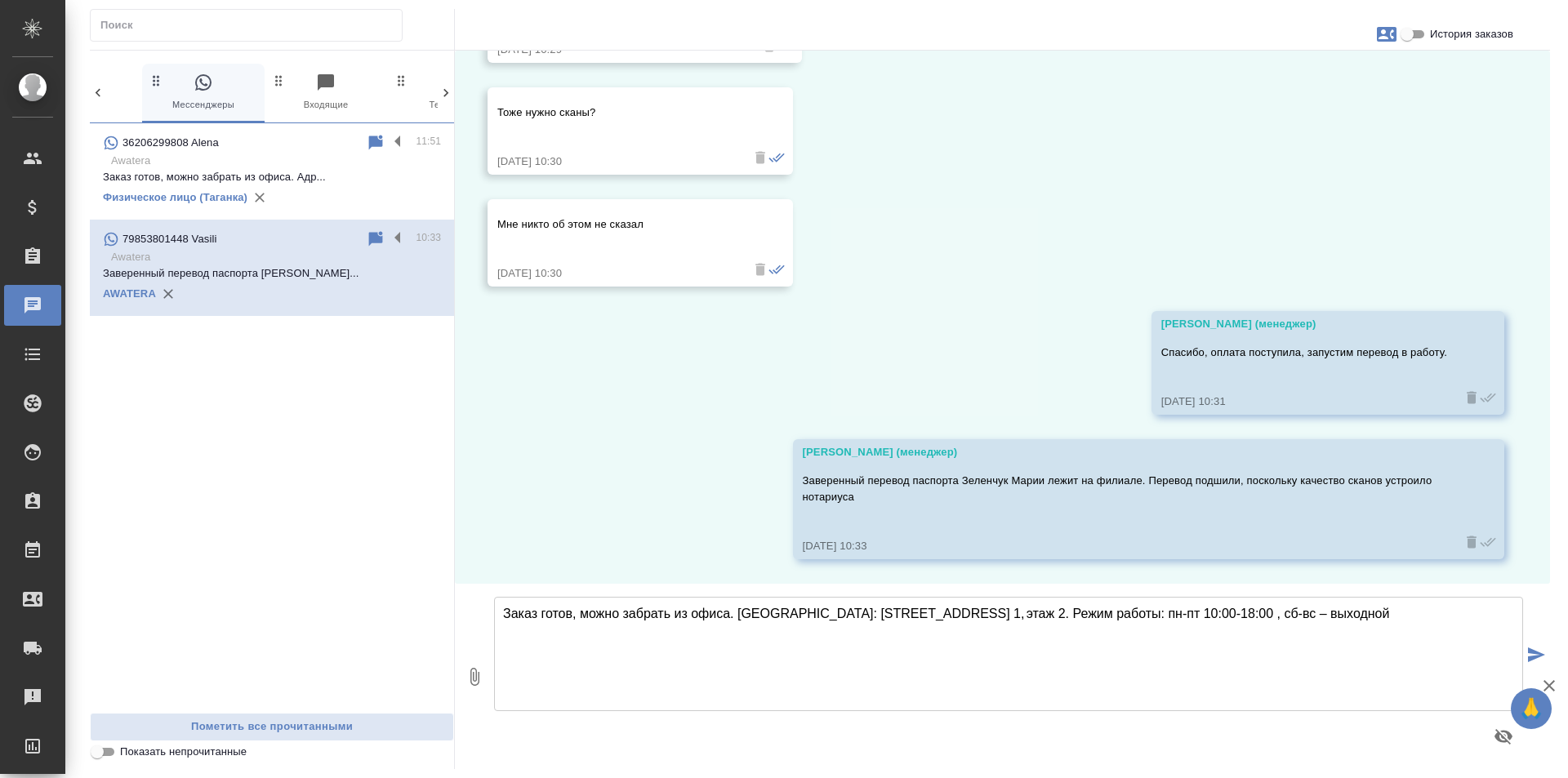
scroll to position [18687, 0]
click at [429, 170] on p "Заказ готов, можно забрать из офиса. Адр..." at bounding box center [272, 177] width 338 height 17
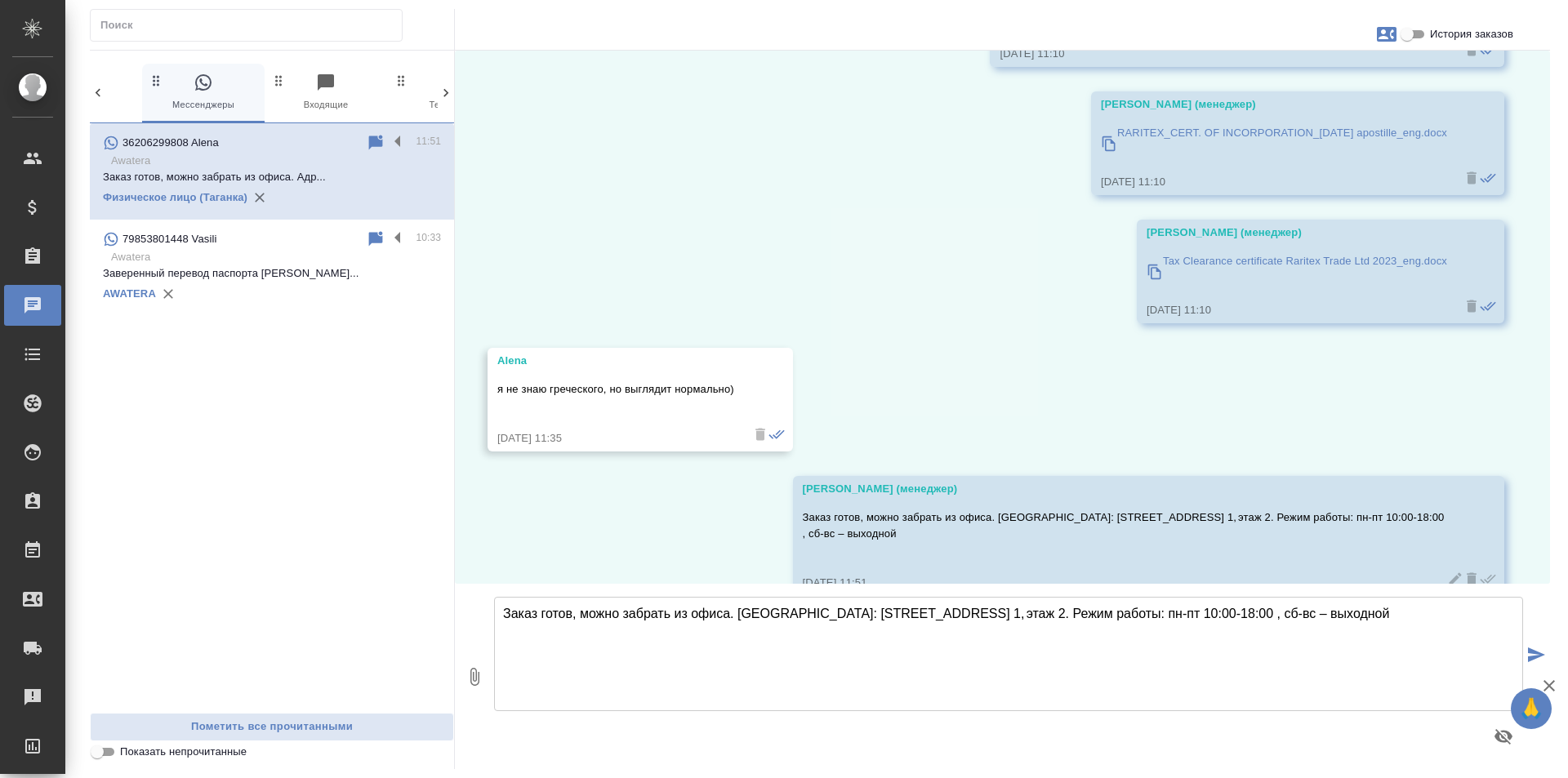
scroll to position [19230, 0]
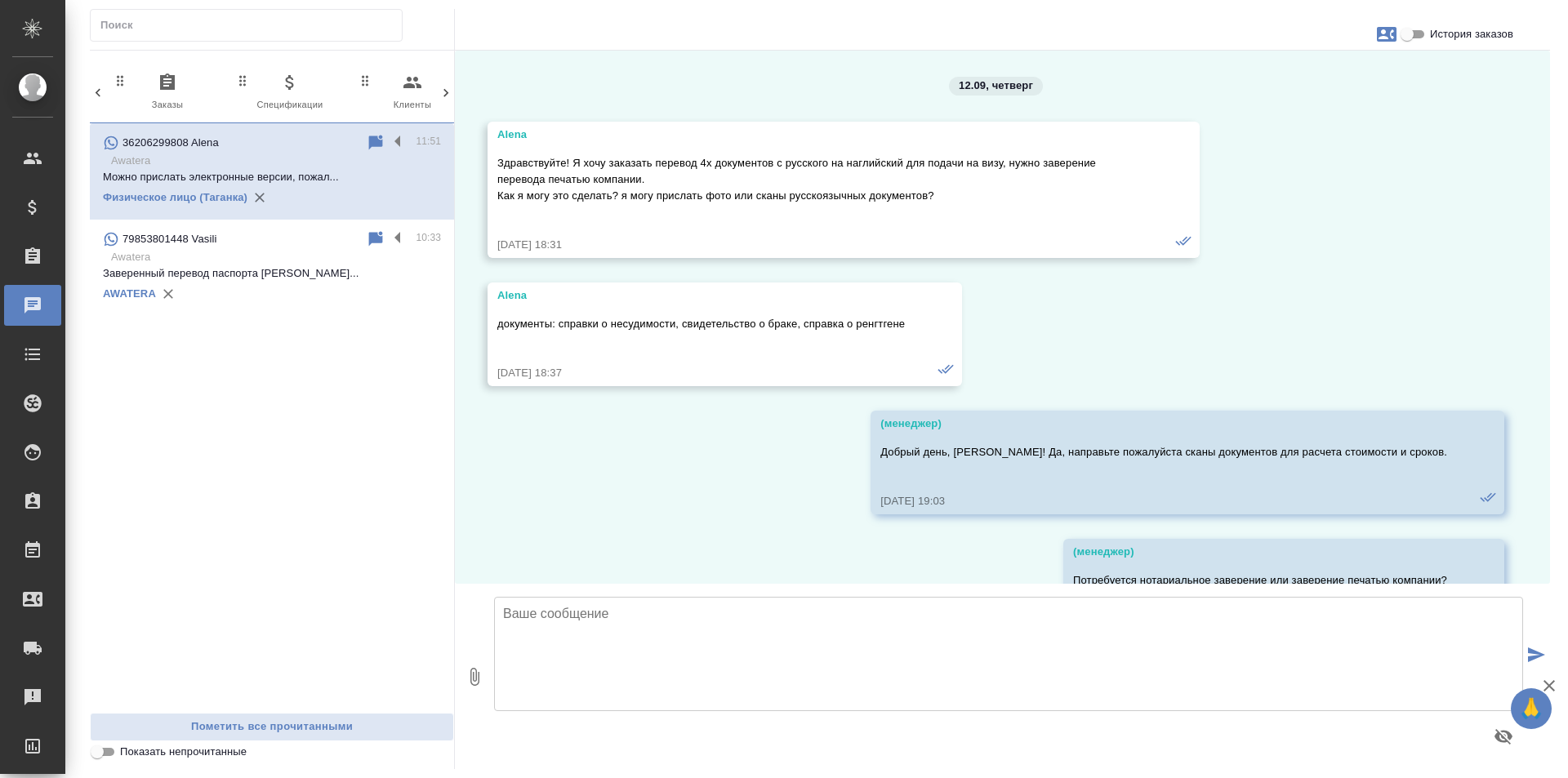
scroll to position [19358, 0]
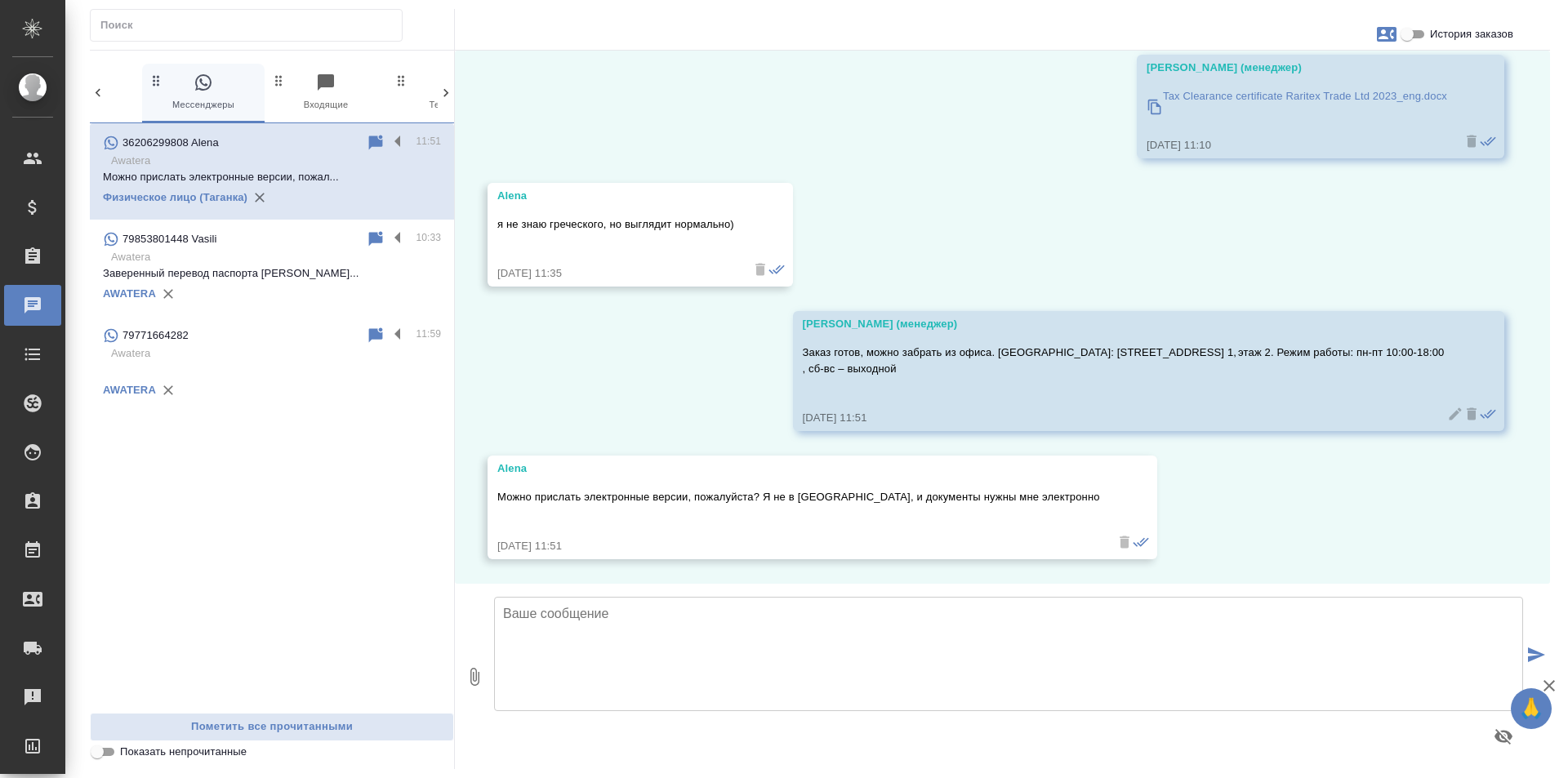
click at [475, 671] on icon "button" at bounding box center [475, 677] width 20 height 20
type input "C:\fakepath\скан 1 T_FL-25937.pdf"
click at [485, 679] on button "1" at bounding box center [474, 677] width 39 height 186
type input "C:\fakepath\скан 2 T_FL-25937.pdf"
click at [482, 675] on icon "button" at bounding box center [475, 677] width 20 height 20
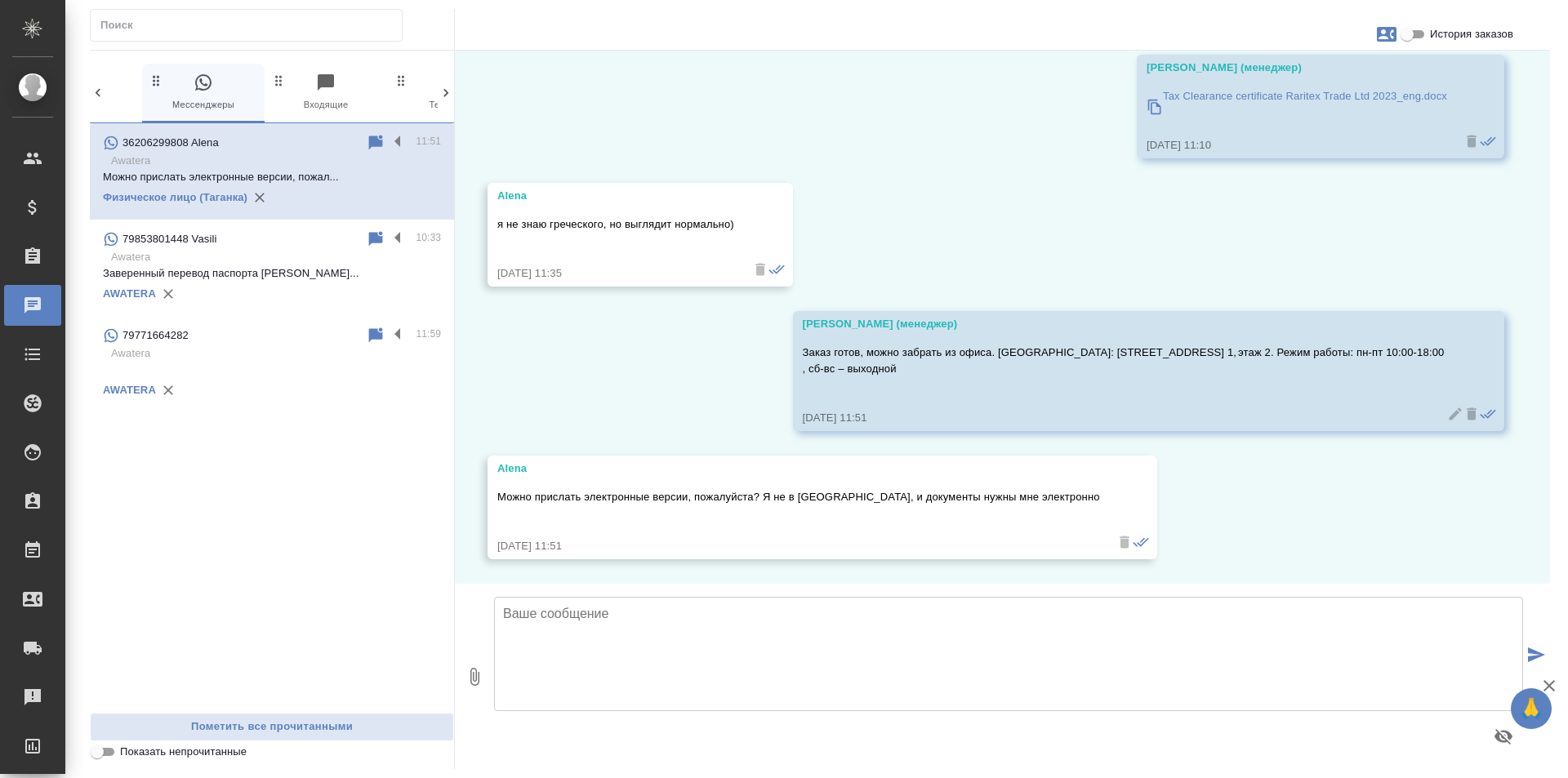
type input "C:\fakepath\скан 1 T_FL-25937.pdf"
click at [482, 678] on icon "button" at bounding box center [475, 677] width 20 height 20
type input "C:\fakepath\скан 2 T_FL-25937.pdf"
click at [680, 626] on textarea at bounding box center [1008, 655] width 1029 height 114
type textarea "ыс"
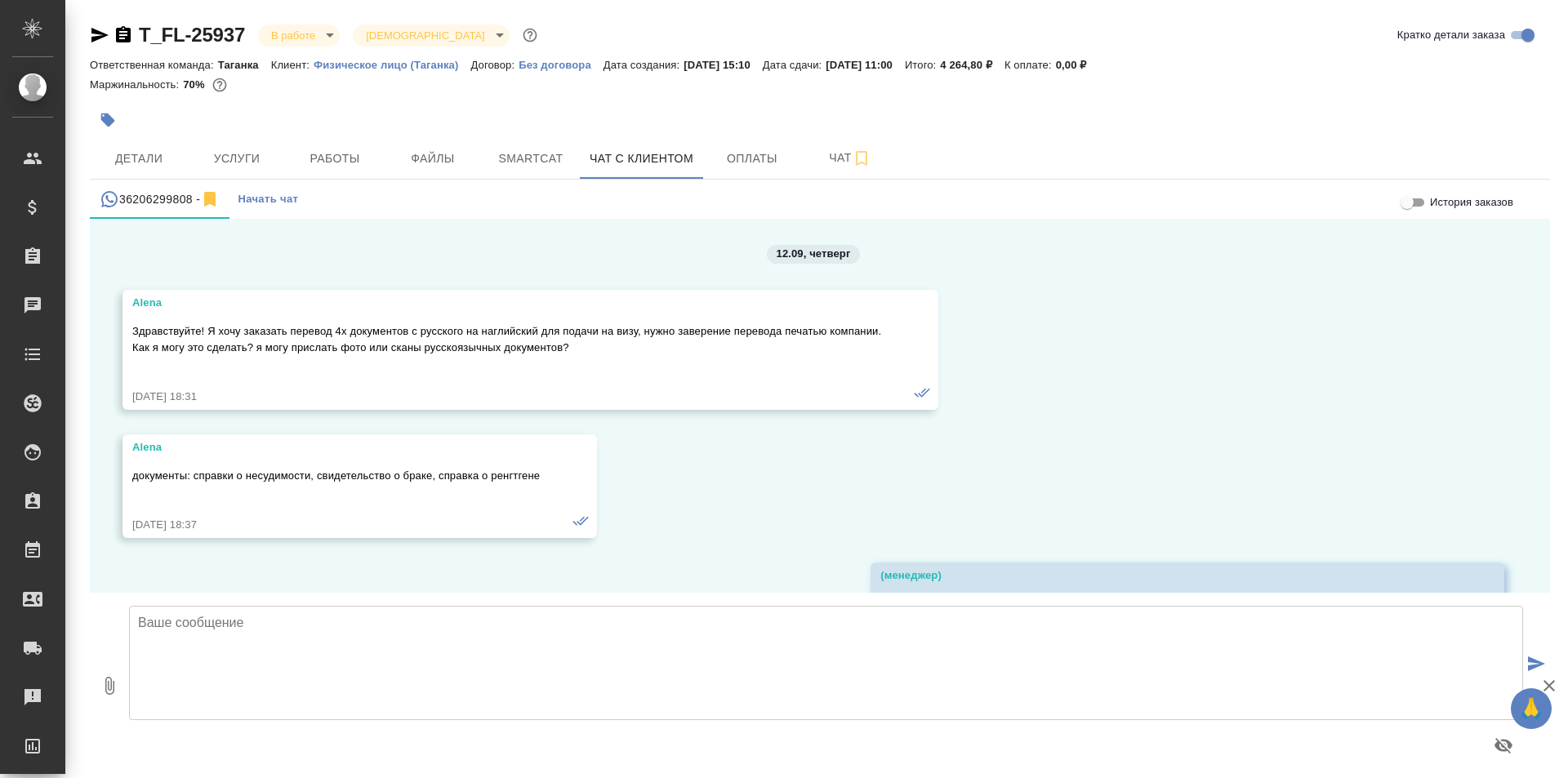
scroll to position [19337, 0]
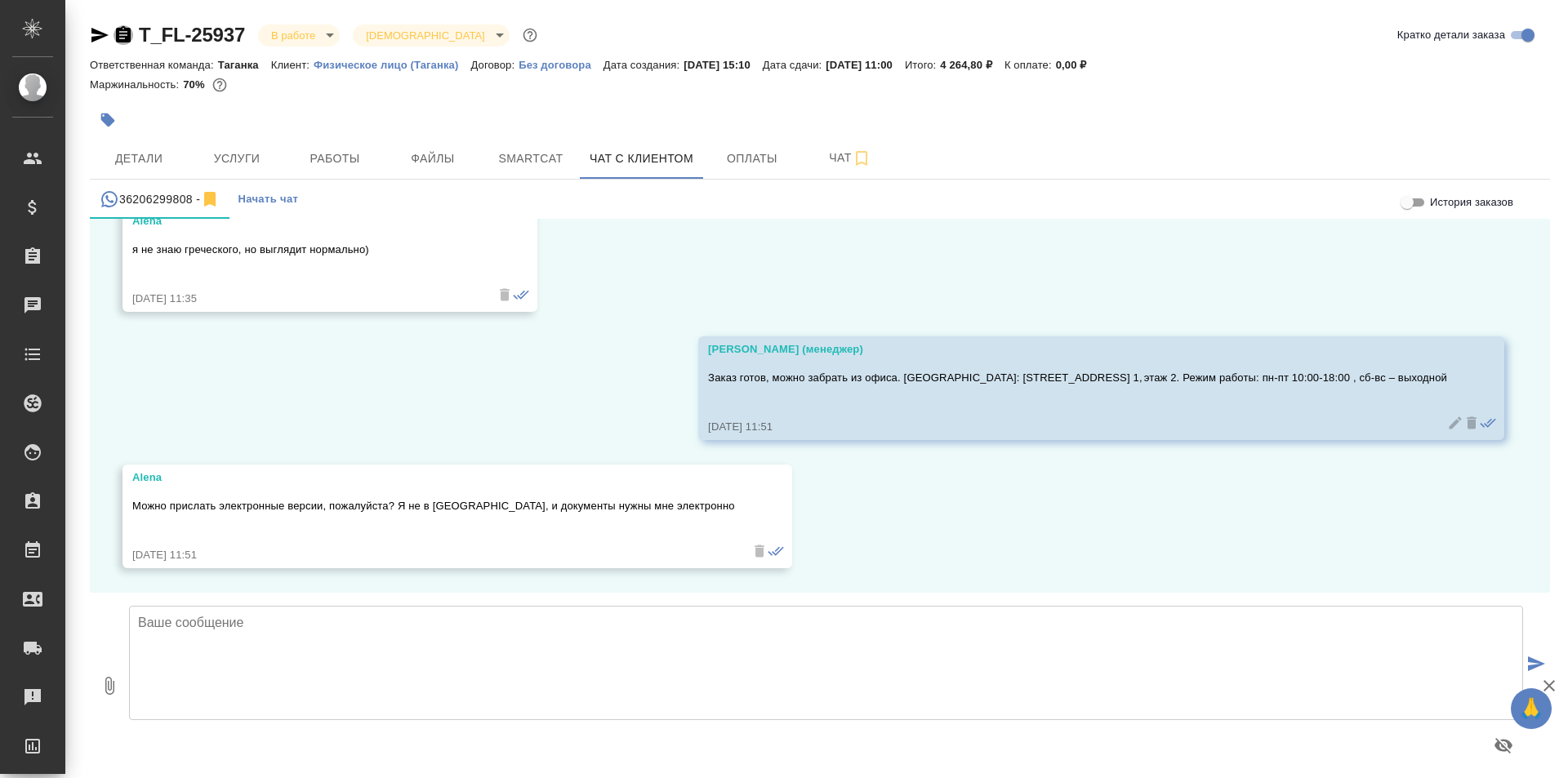
click at [127, 37] on icon "button" at bounding box center [123, 35] width 15 height 17
click at [246, 649] on textarea at bounding box center [826, 663] width 1394 height 114
click at [98, 688] on button "0" at bounding box center [109, 686] width 39 height 186
type input "C:\fakepath\скан 1 T_FL-25937.pdf"
click at [122, 682] on span "1" at bounding box center [119, 676] width 17 height 17
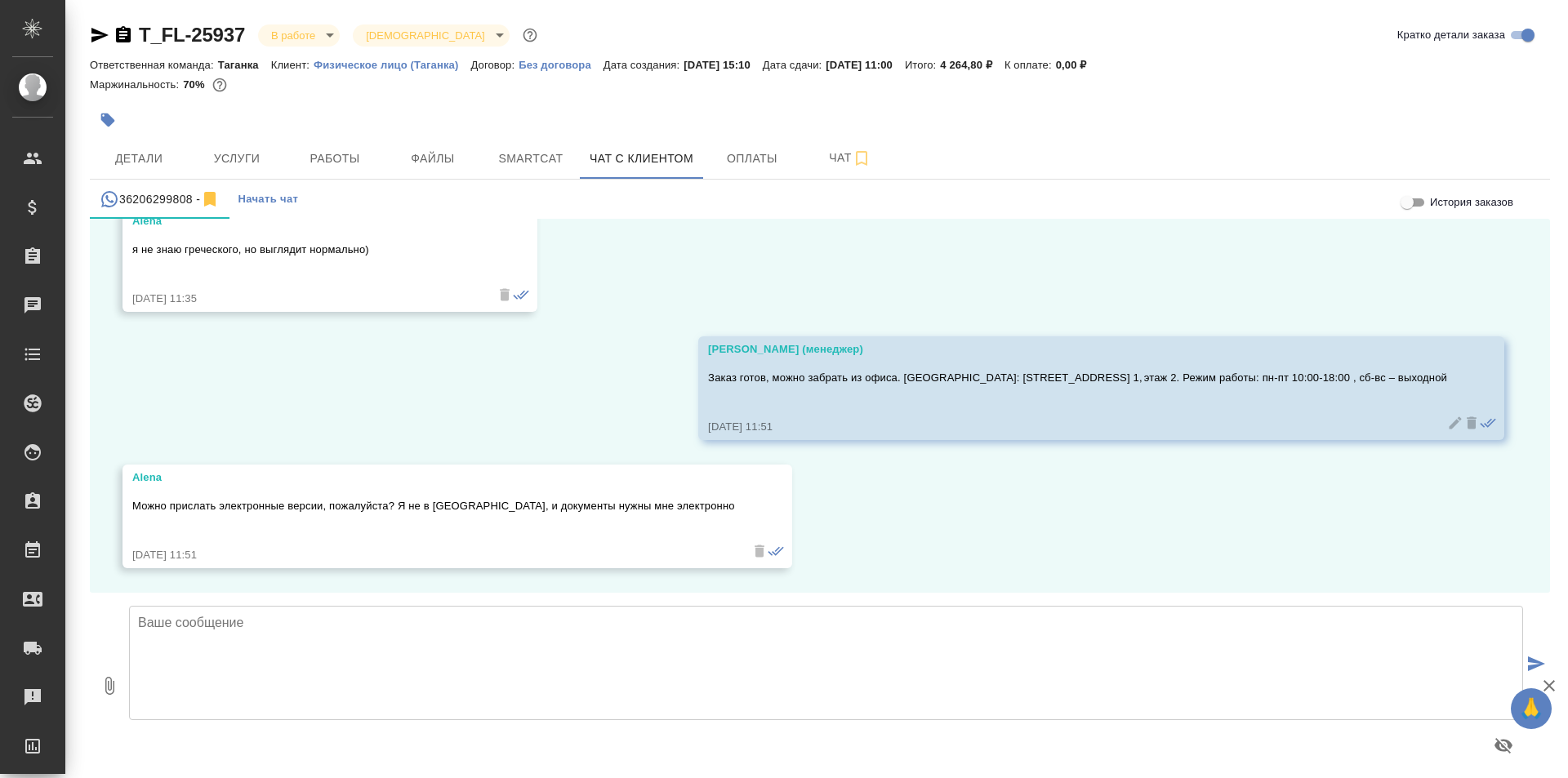
type input "C:\fakepath\скан 2 T_FL-25937.pdf"
click at [515, 626] on textarea at bounding box center [826, 663] width 1394 height 114
click at [117, 676] on span "1" at bounding box center [119, 676] width 17 height 17
click at [258, 658] on textarea at bounding box center [826, 663] width 1394 height 114
click at [109, 687] on icon "button" at bounding box center [109, 686] width 20 height 20
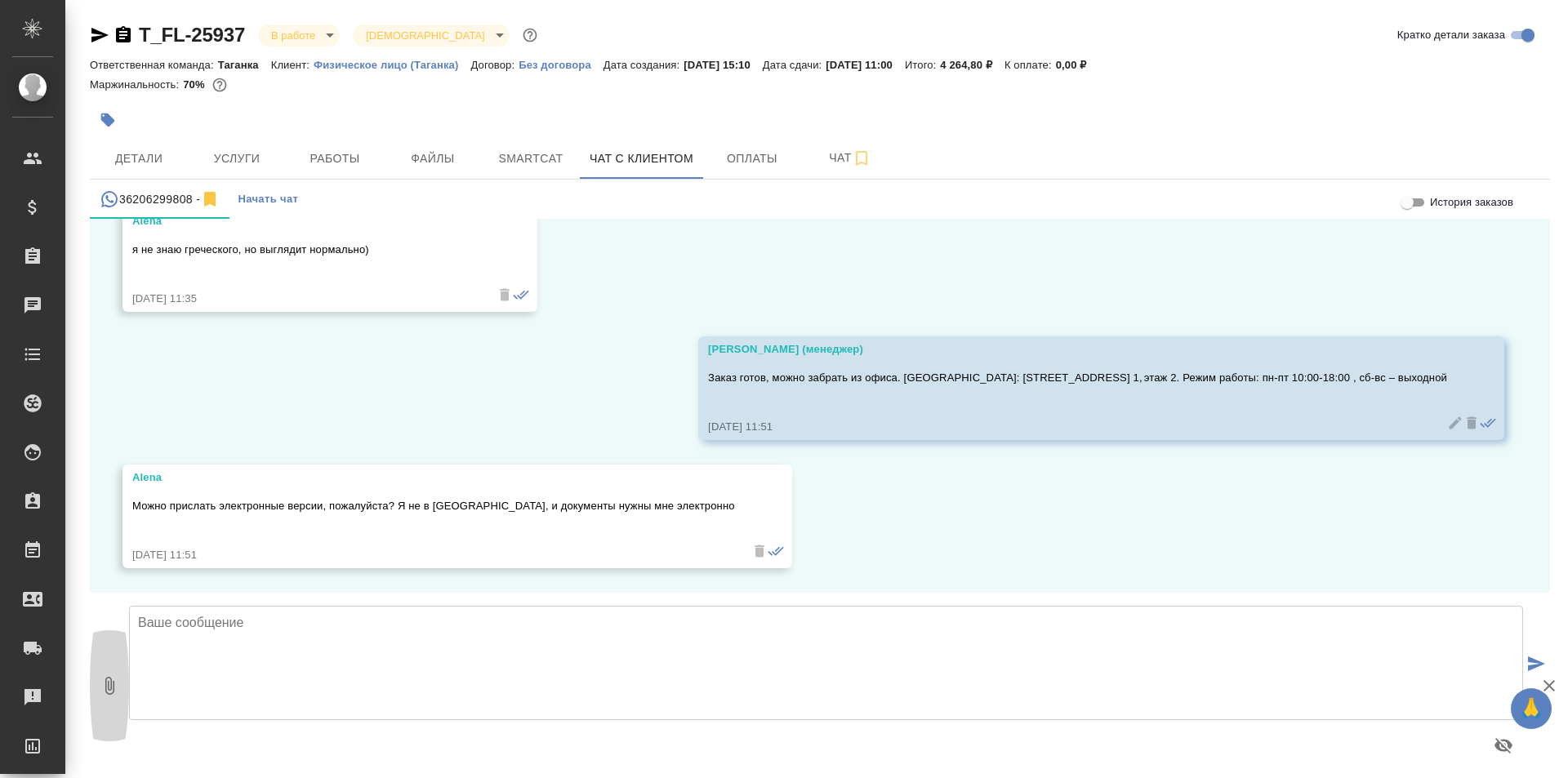
click at [95, 679] on button "0" at bounding box center [109, 686] width 39 height 186
click at [113, 692] on icon "button" at bounding box center [109, 686] width 9 height 18
type input "C:\fakepath\скан 1 T_FL-25937.pdf"
click at [97, 696] on button "1" at bounding box center [109, 686] width 39 height 186
click at [1551, 681] on icon "button" at bounding box center [1549, 686] width 20 height 20
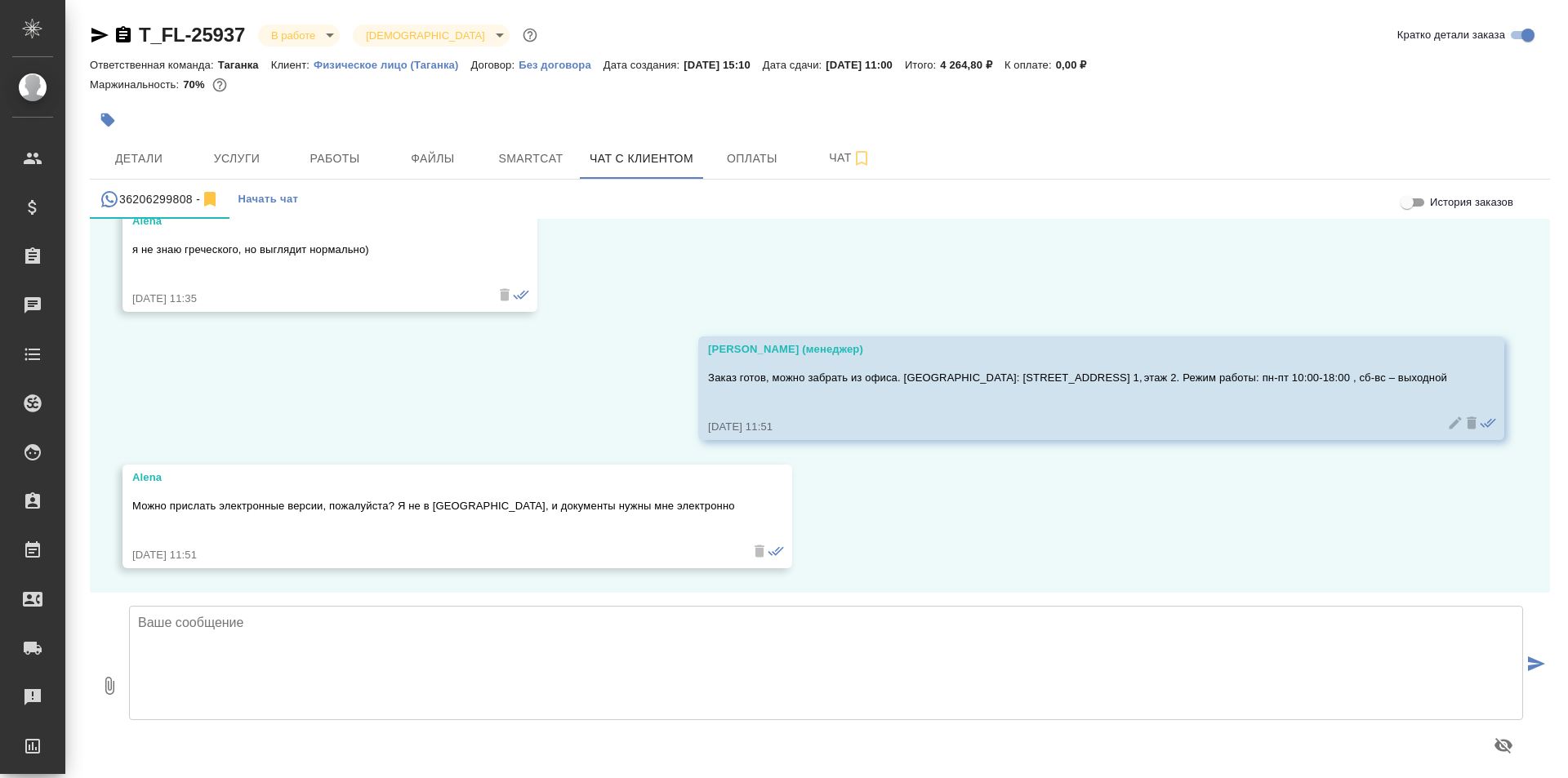
click at [105, 688] on icon "button" at bounding box center [109, 686] width 9 height 18
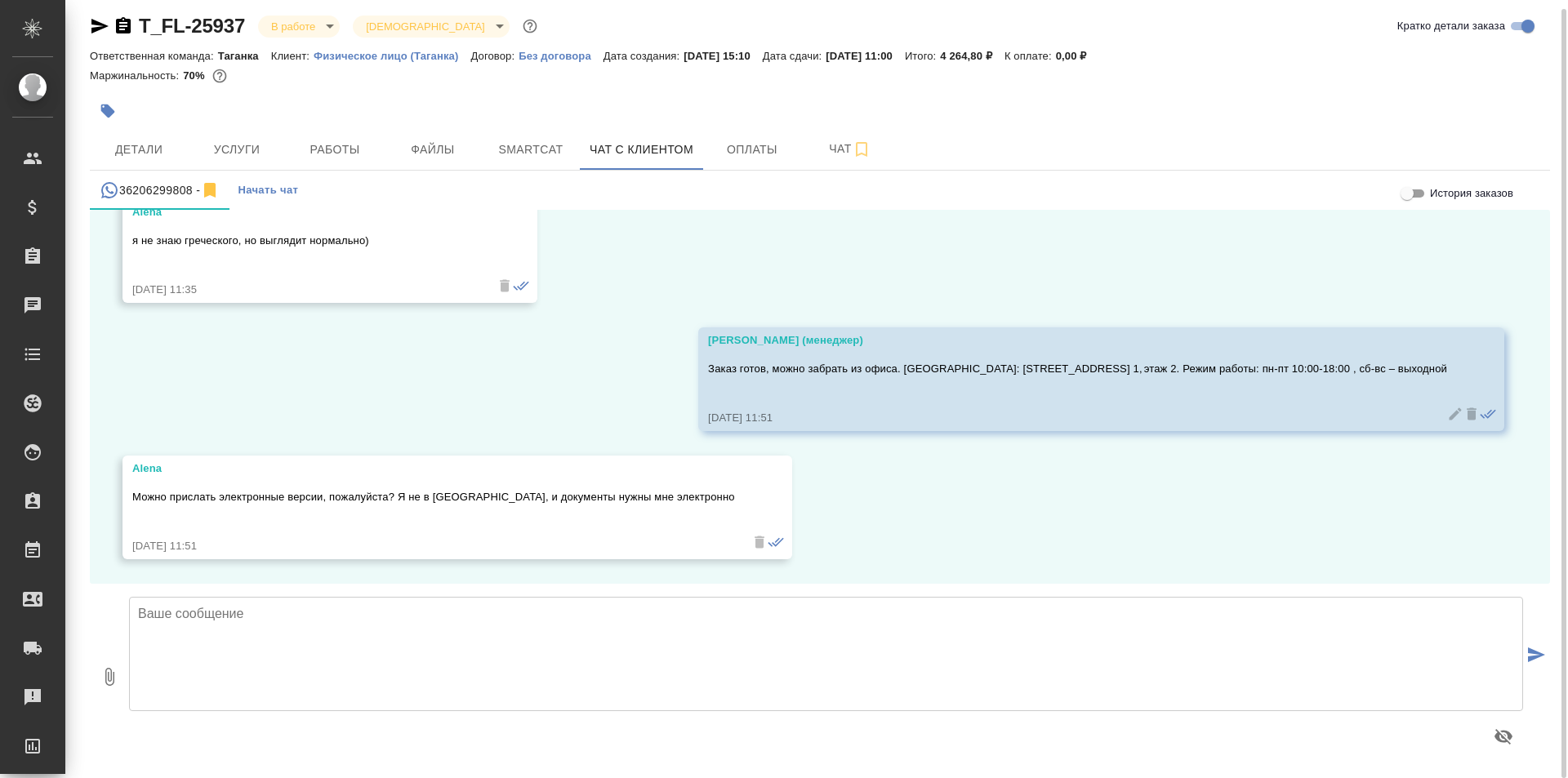
scroll to position [0, 0]
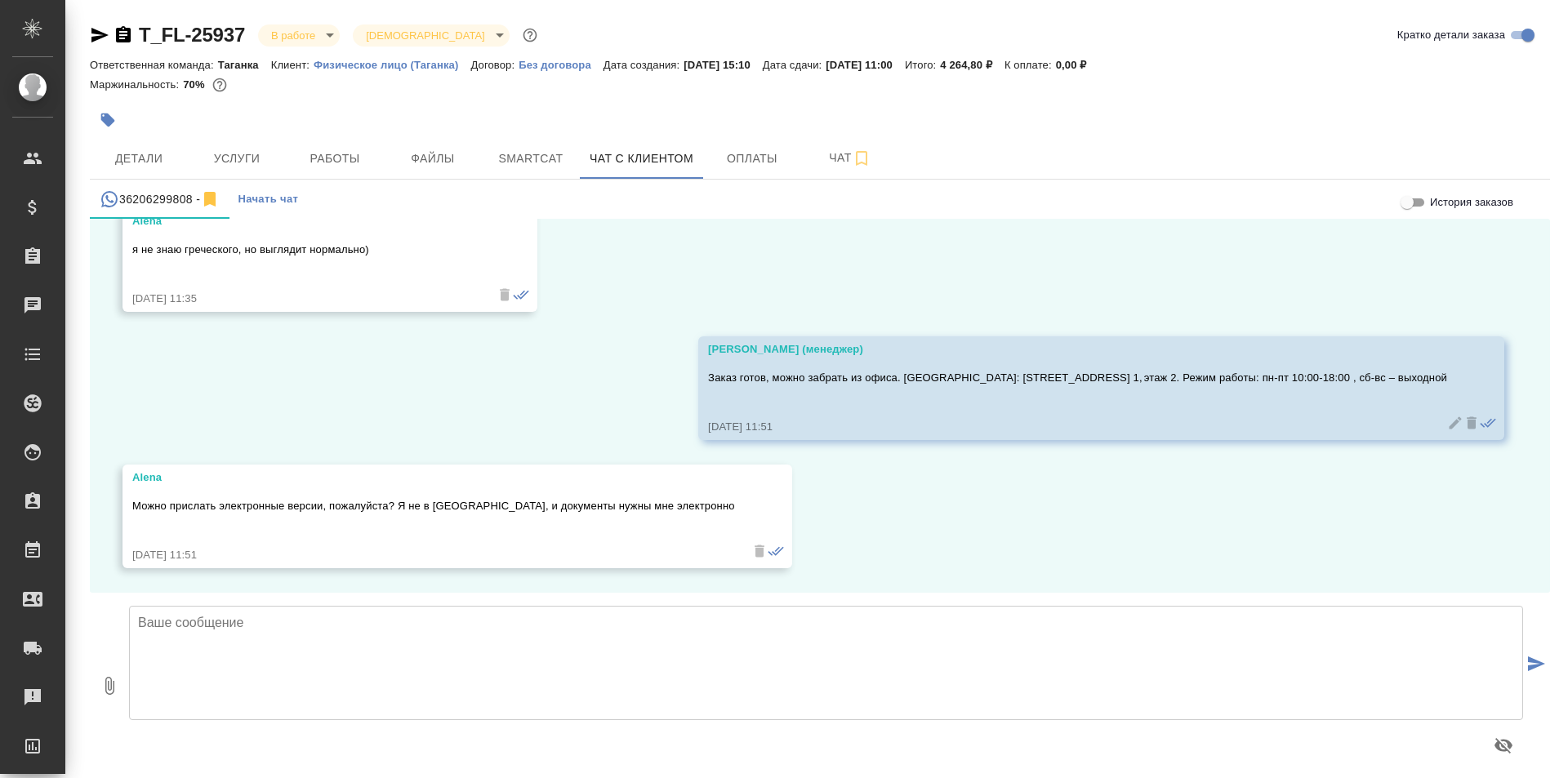
click at [107, 693] on icon "button" at bounding box center [109, 686] width 9 height 18
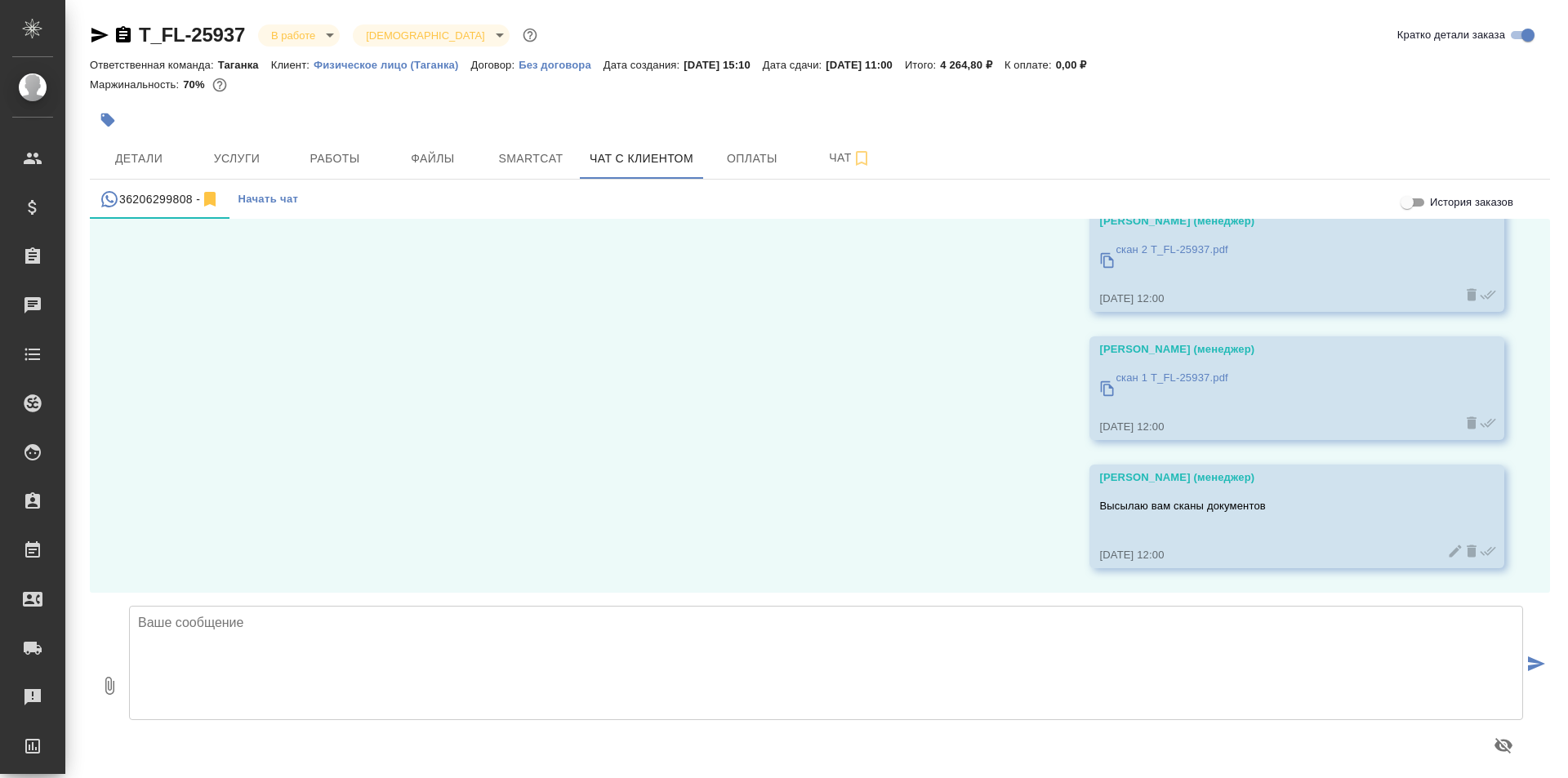
scroll to position [19722, 0]
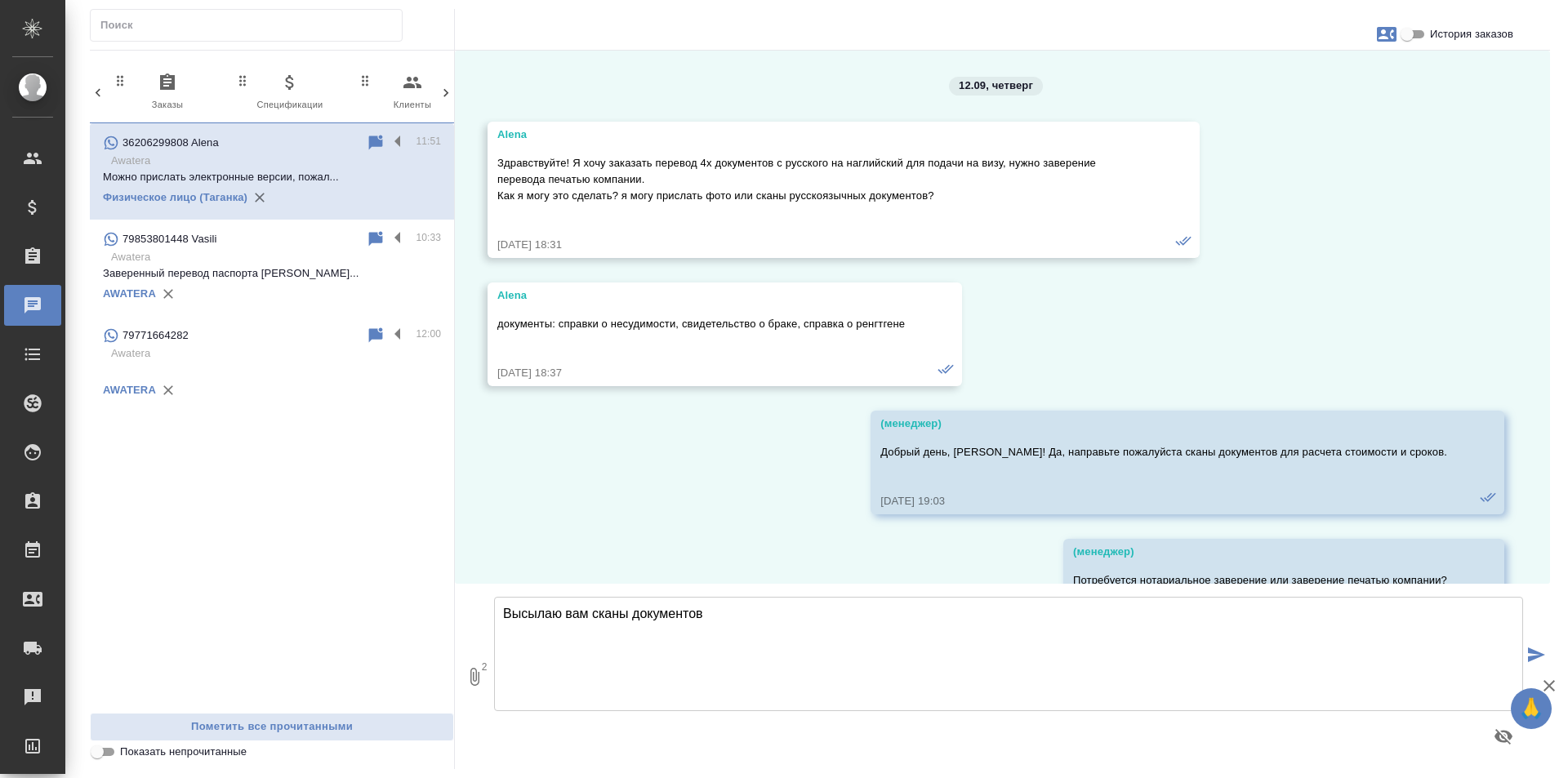
scroll to position [19358, 0]
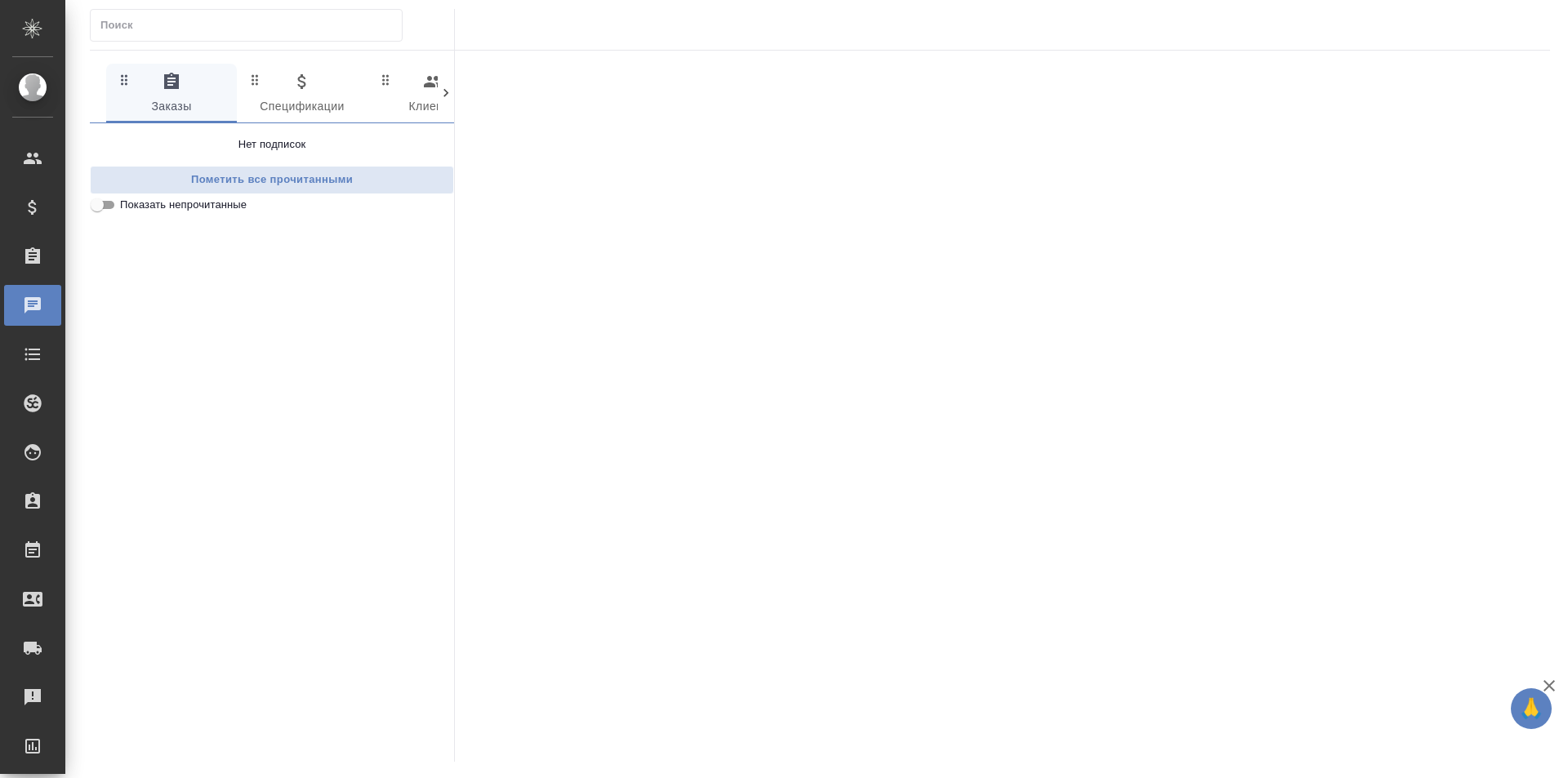
click at [443, 94] on icon at bounding box center [446, 94] width 17 height 17
click at [245, 89] on span "0 Мессенджеры" at bounding box center [232, 94] width 111 height 45
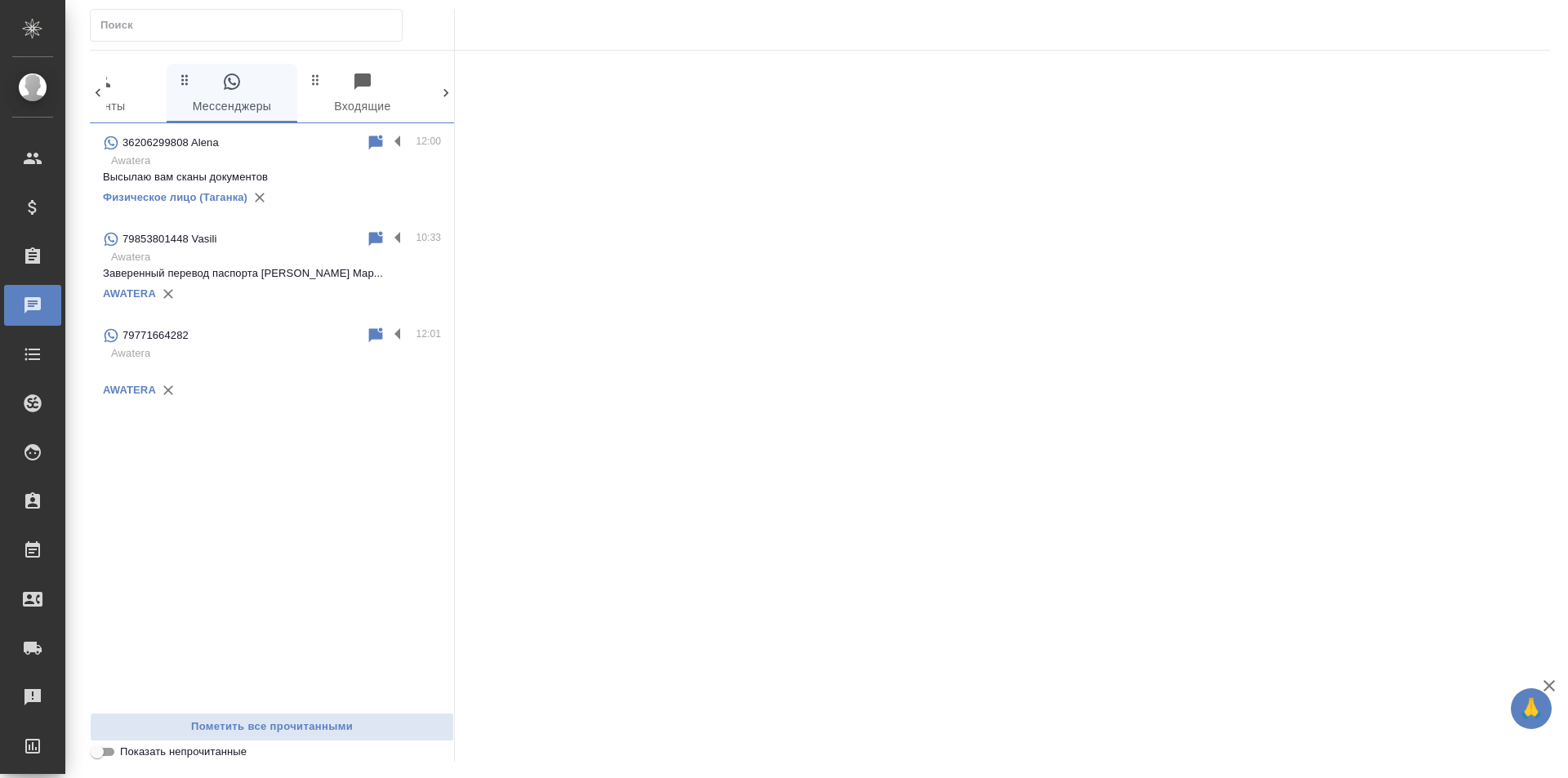
click at [317, 181] on p "Высылаю вам сканы документов" at bounding box center [272, 177] width 338 height 17
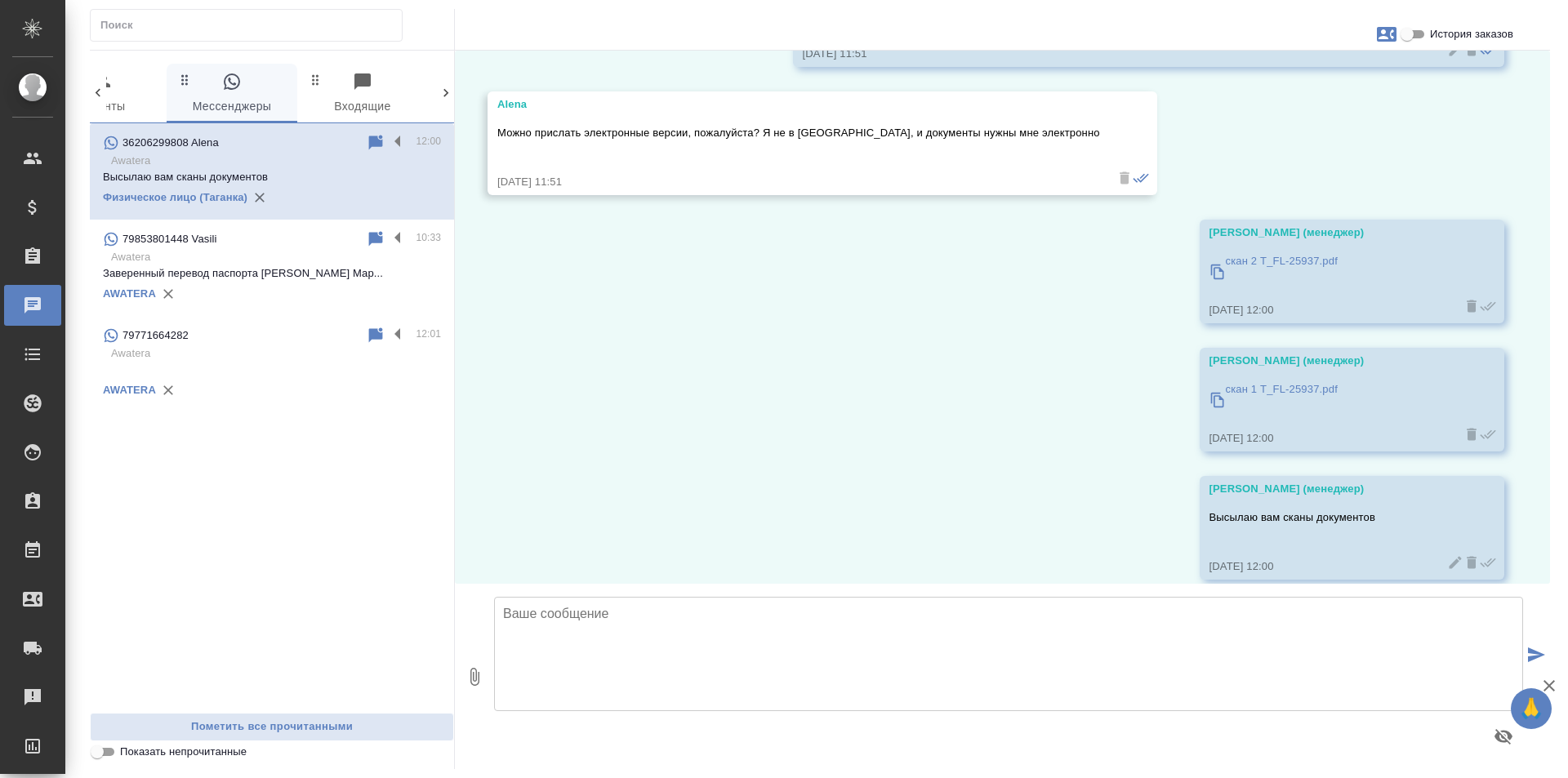
scroll to position [19742, 0]
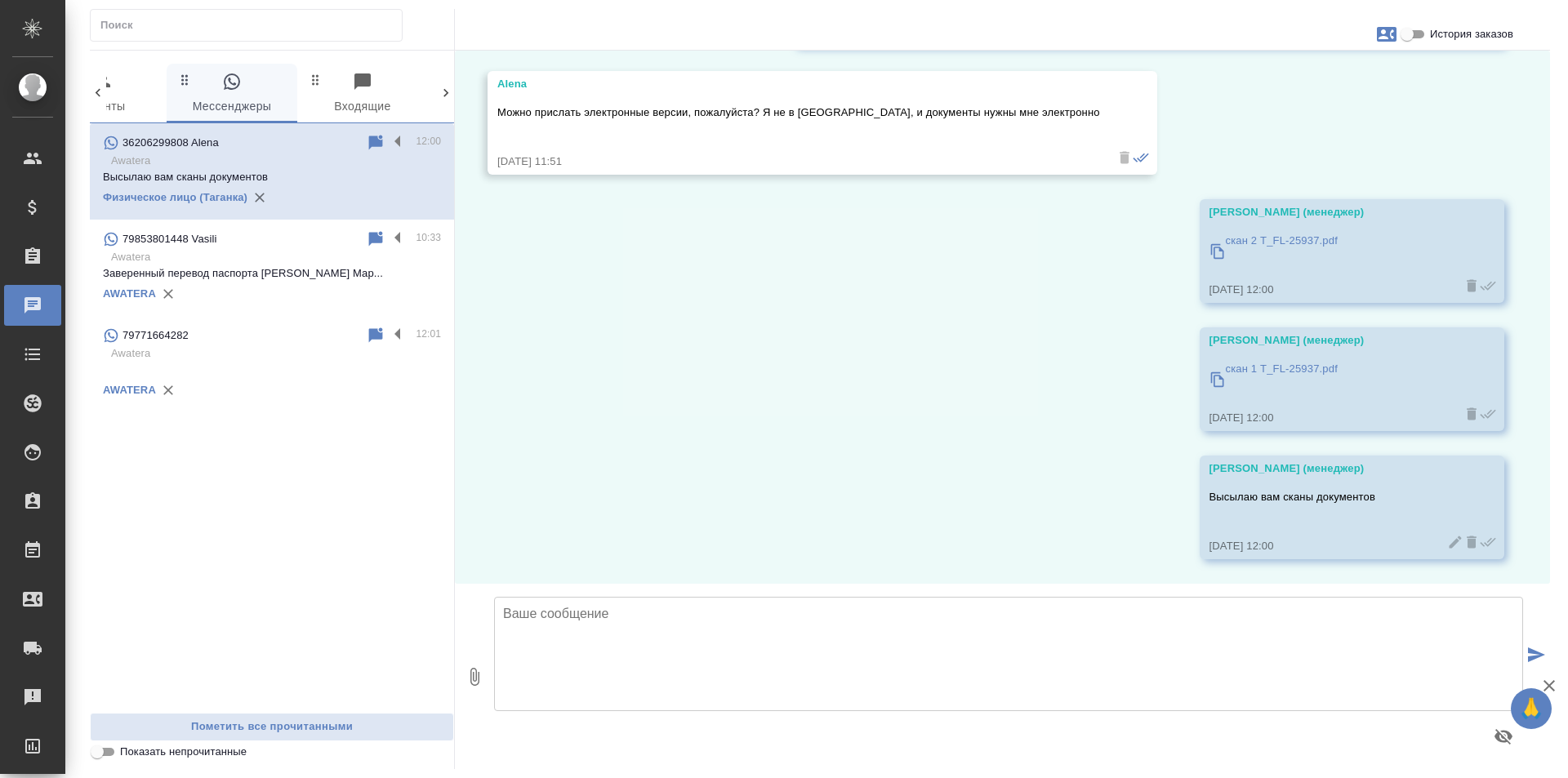
click at [184, 342] on p "79771664282" at bounding box center [156, 336] width 66 height 17
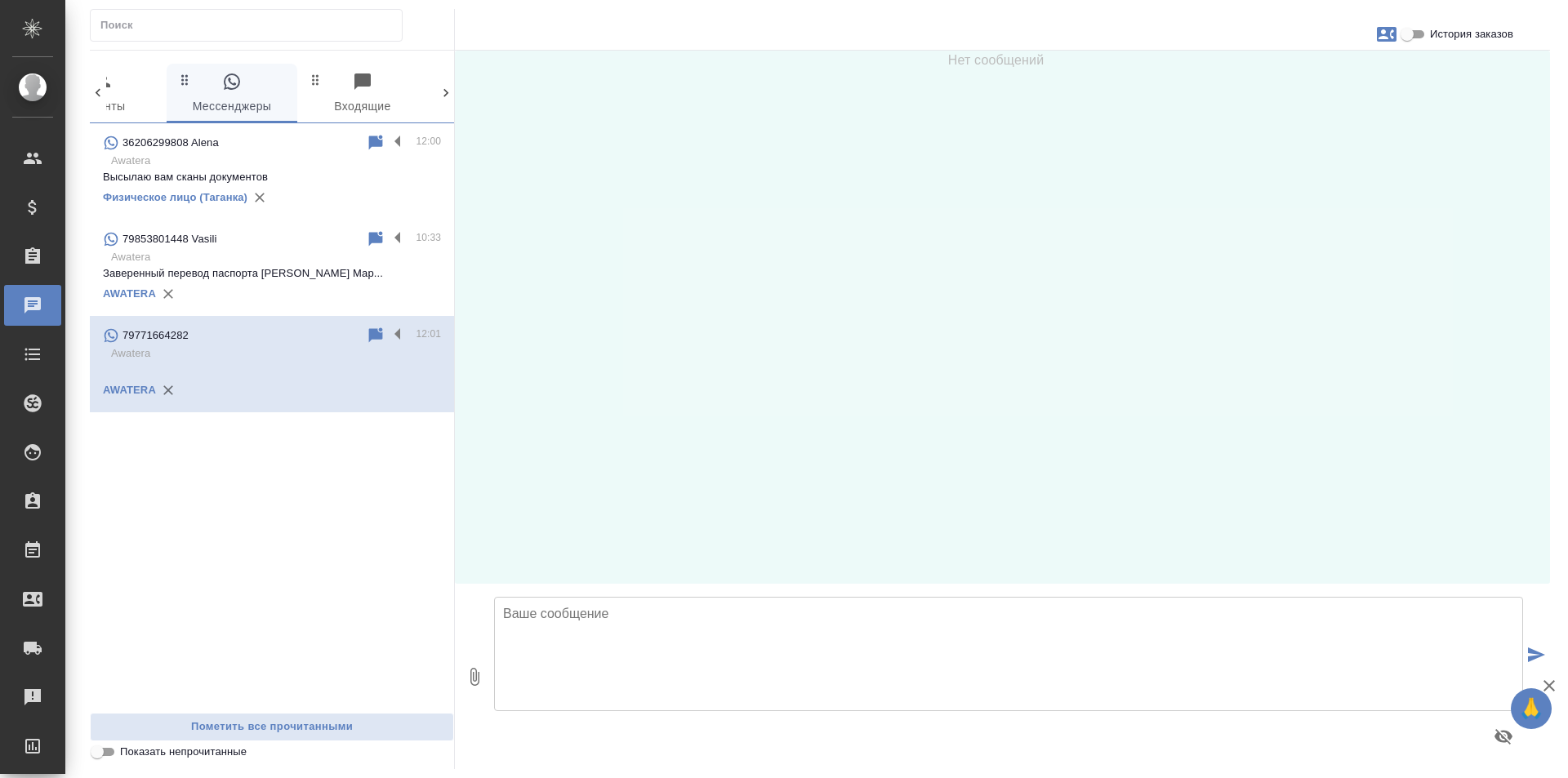
scroll to position [0, 0]
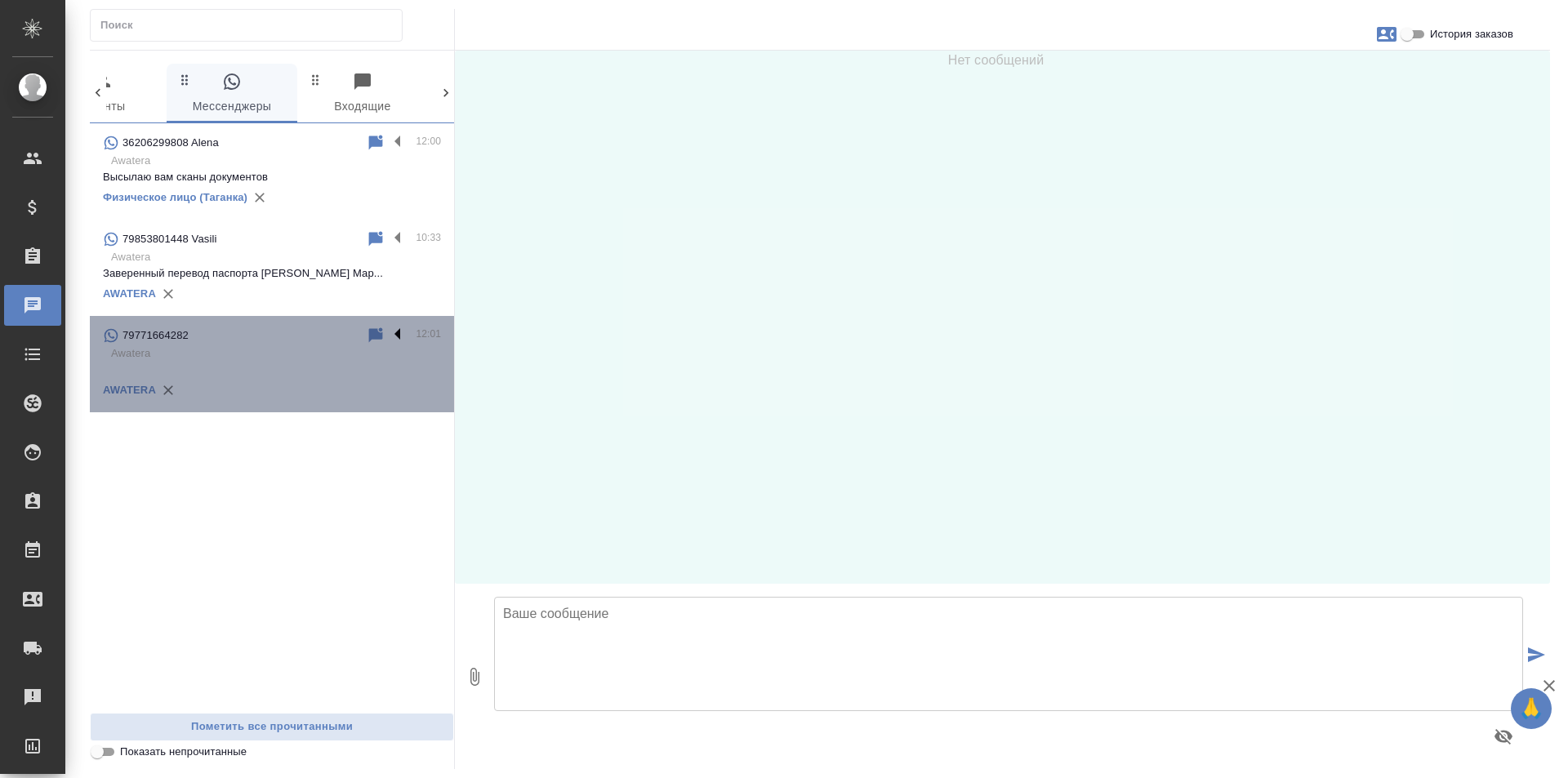
click at [398, 334] on label at bounding box center [402, 335] width 28 height 19
click at [0, 0] on input "checkbox" at bounding box center [0, 0] width 0 height 0
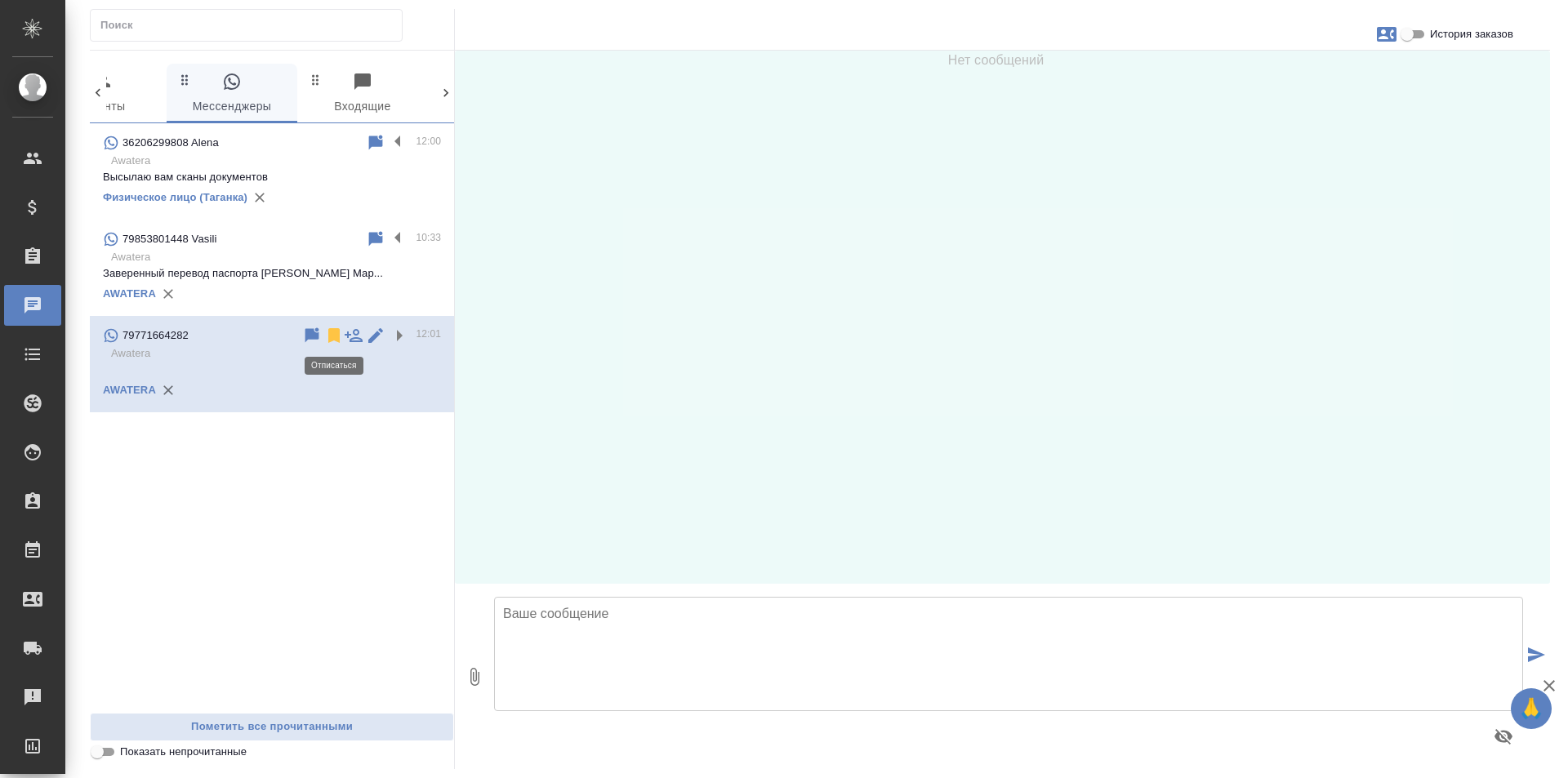
click at [329, 332] on icon at bounding box center [334, 336] width 12 height 15
drag, startPoint x: 385, startPoint y: 515, endPoint x: 316, endPoint y: 529, distance: 70.4
click at [380, 515] on div "36206299808 Alena 12:00 Awatera Высылаю вам сканы документов Физическое лицо (Т…" at bounding box center [272, 418] width 364 height 590
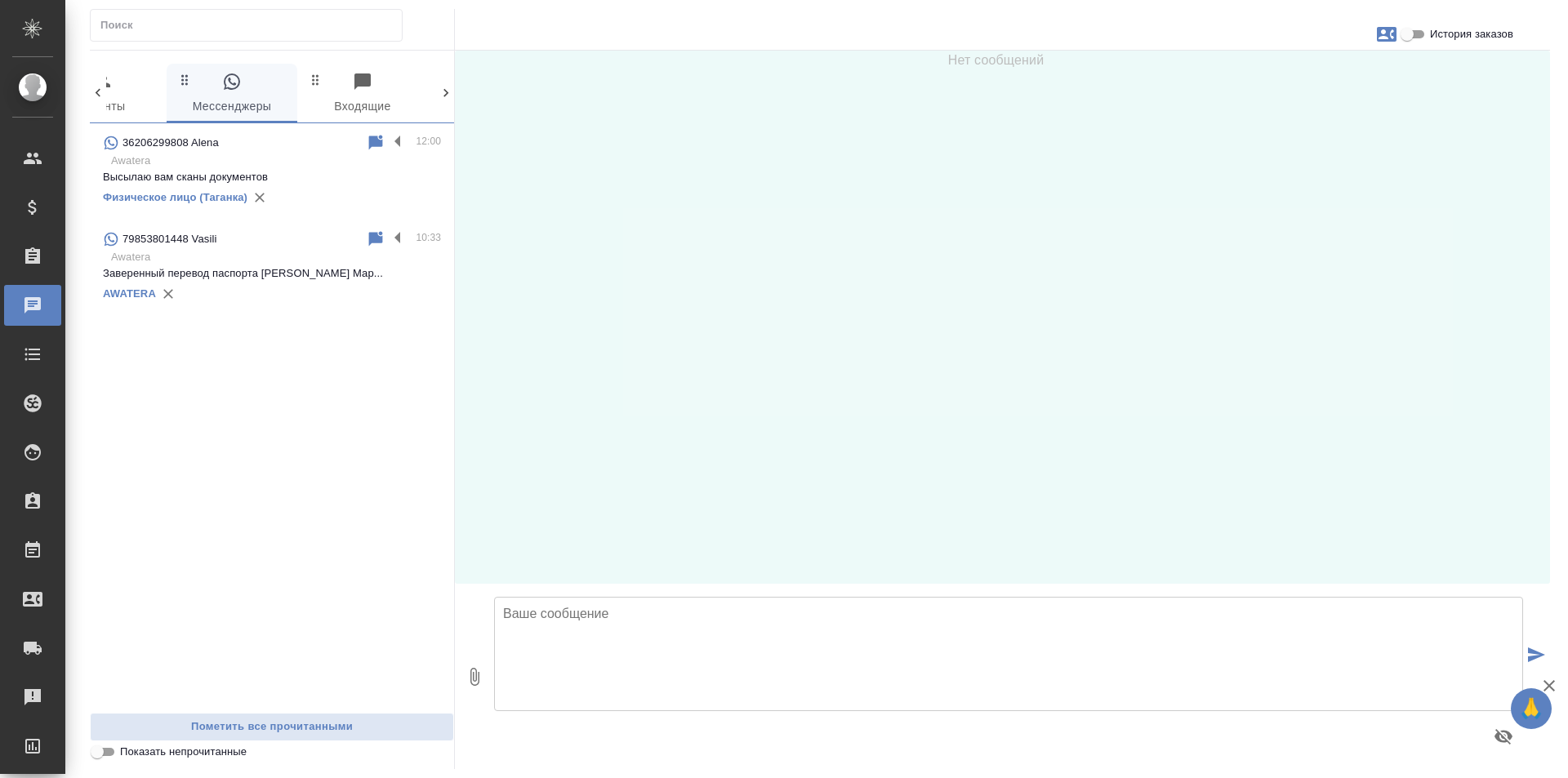
click at [327, 140] on div "36206299808 Alena" at bounding box center [234, 143] width 263 height 20
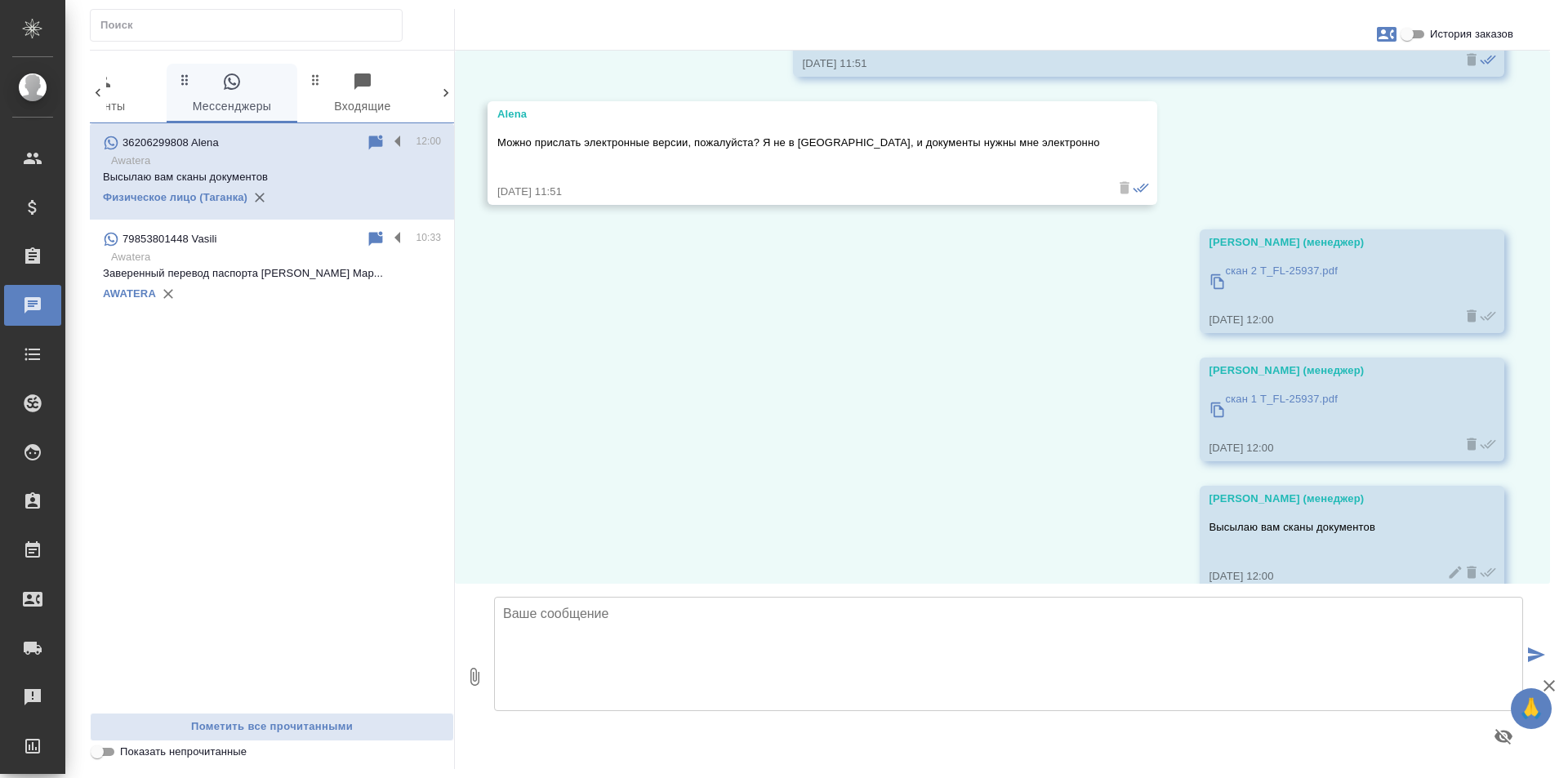
scroll to position [19742, 0]
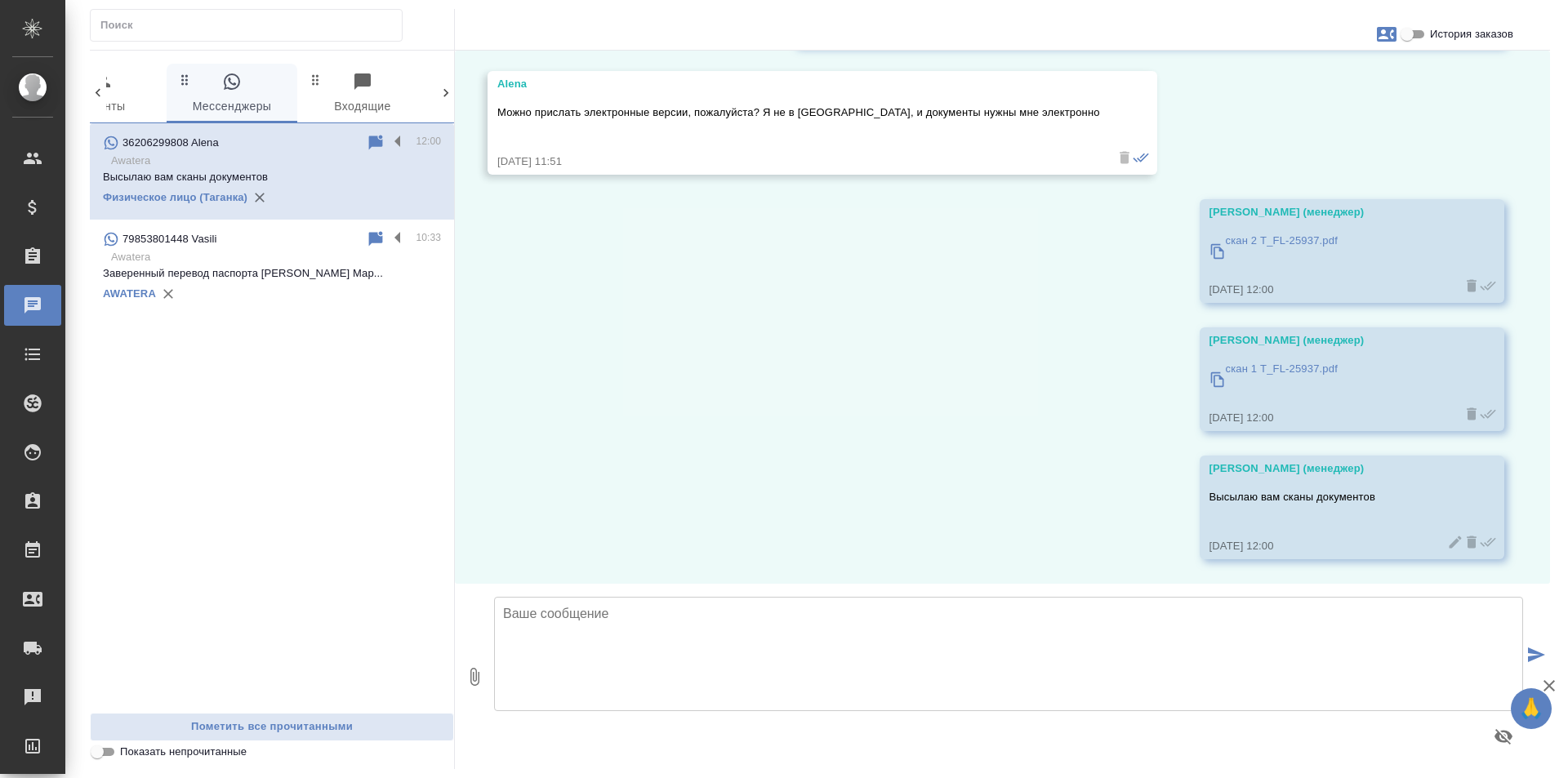
click at [318, 259] on p "Awatera" at bounding box center [276, 258] width 330 height 17
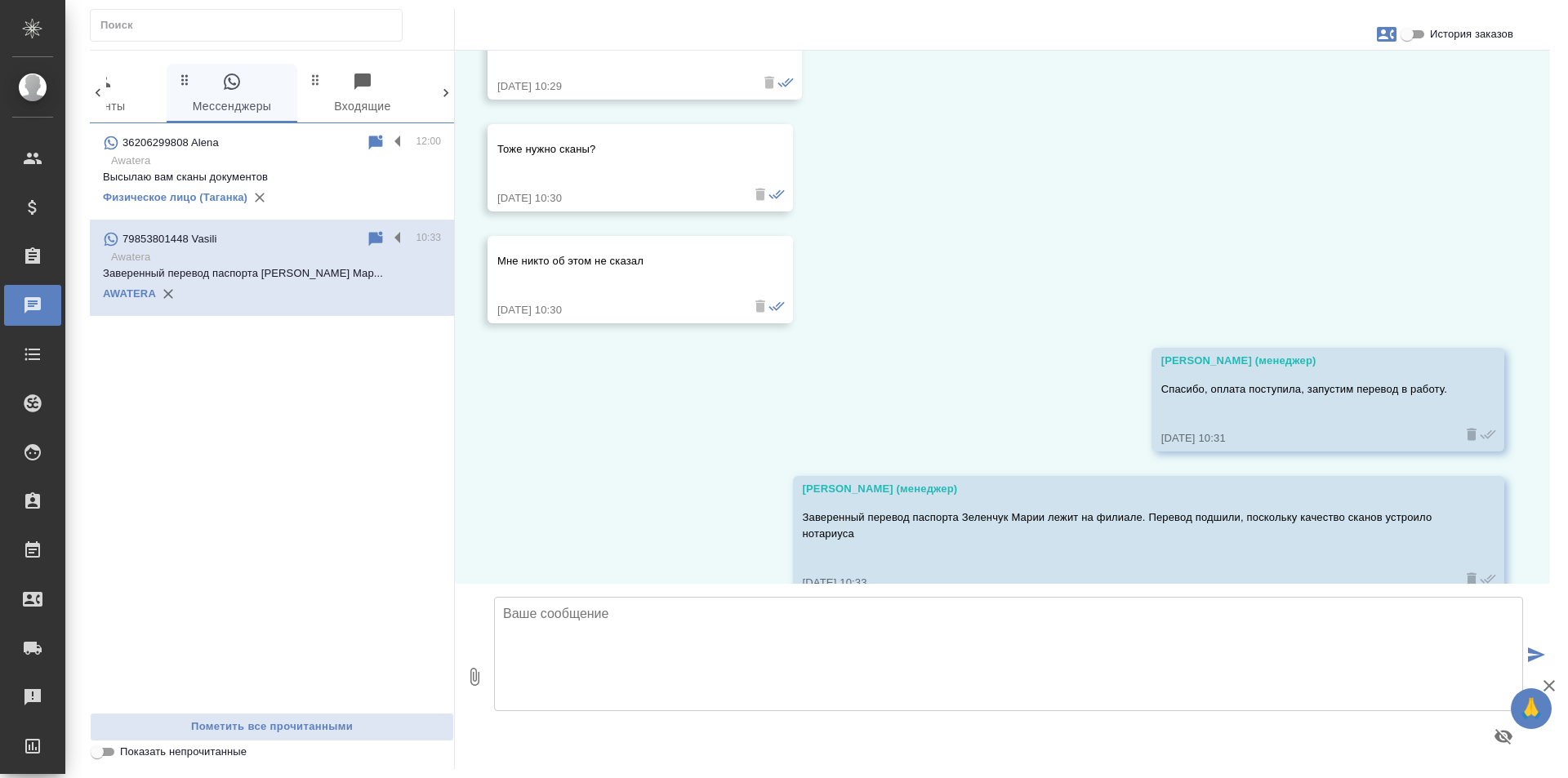
scroll to position [18687, 0]
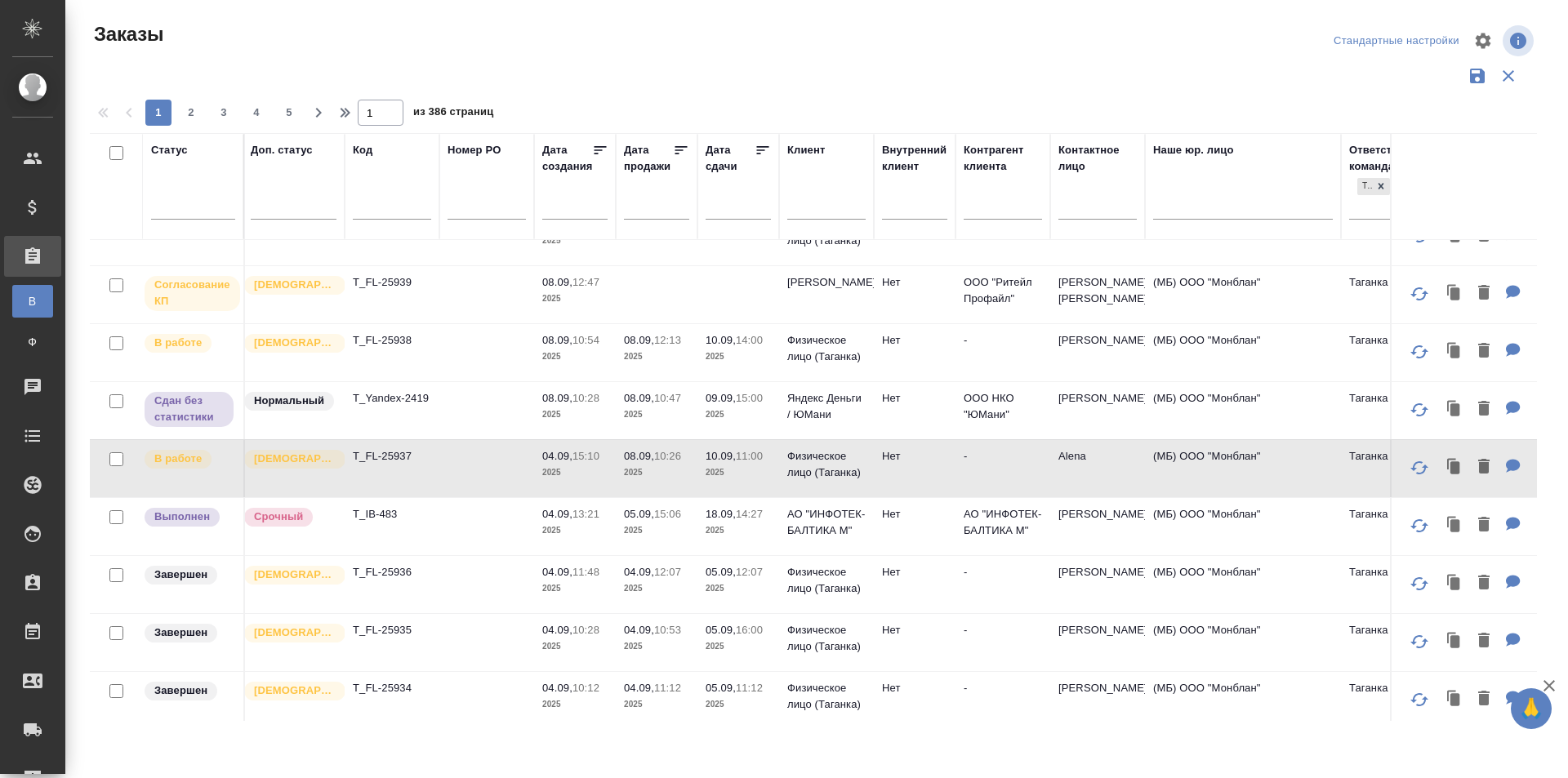
scroll to position [0, 104]
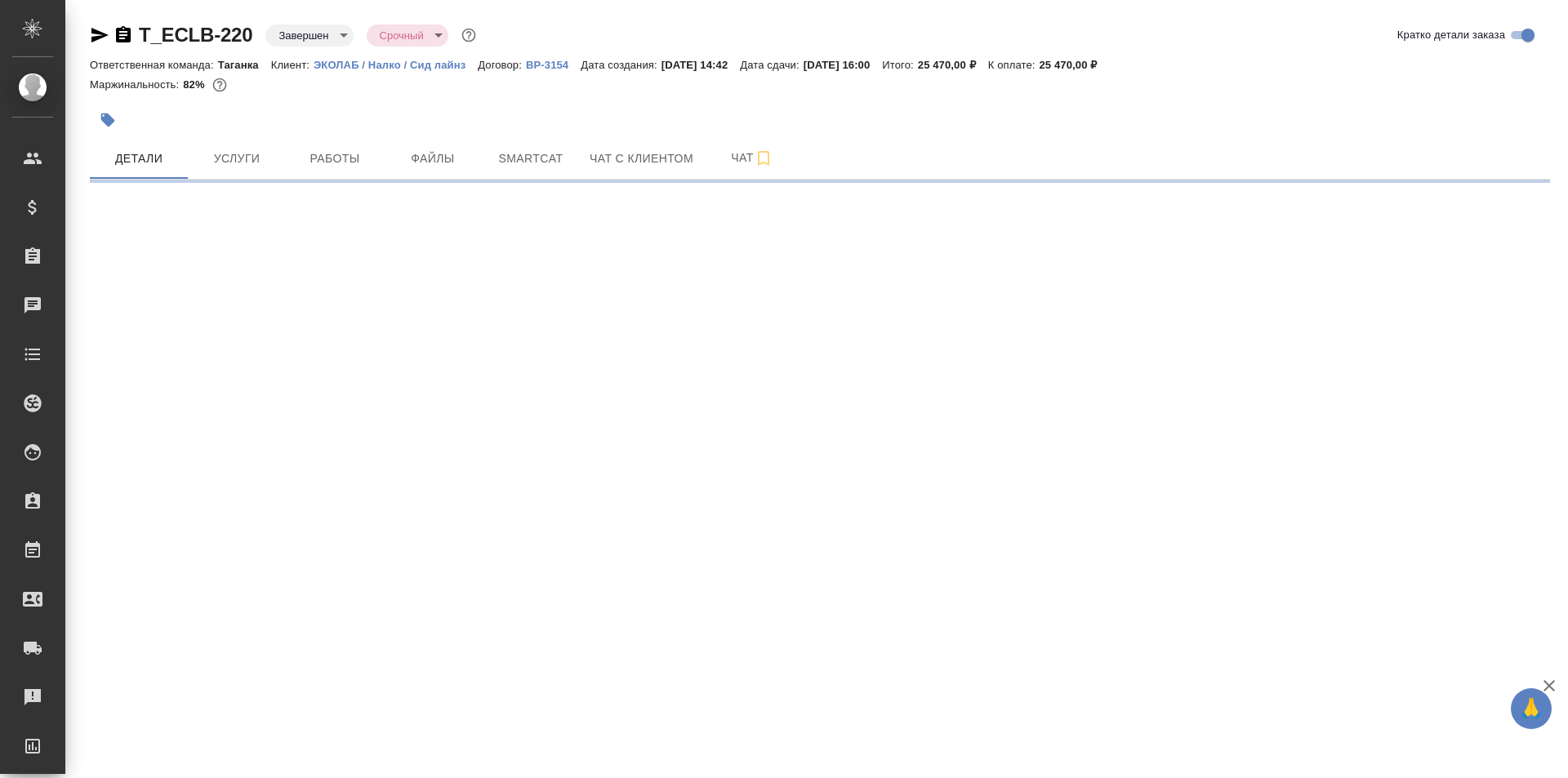
select select "RU"
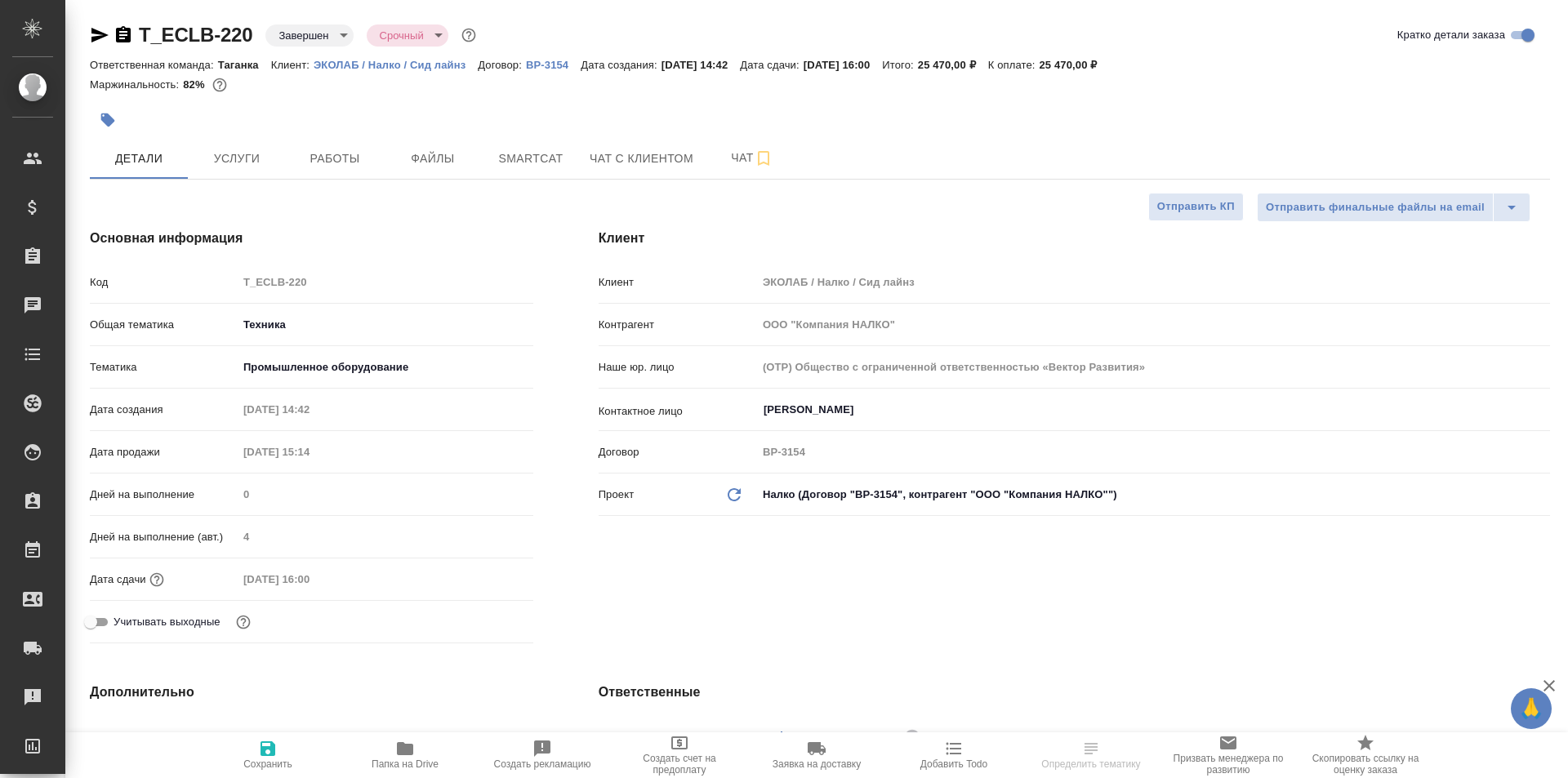
type textarea "x"
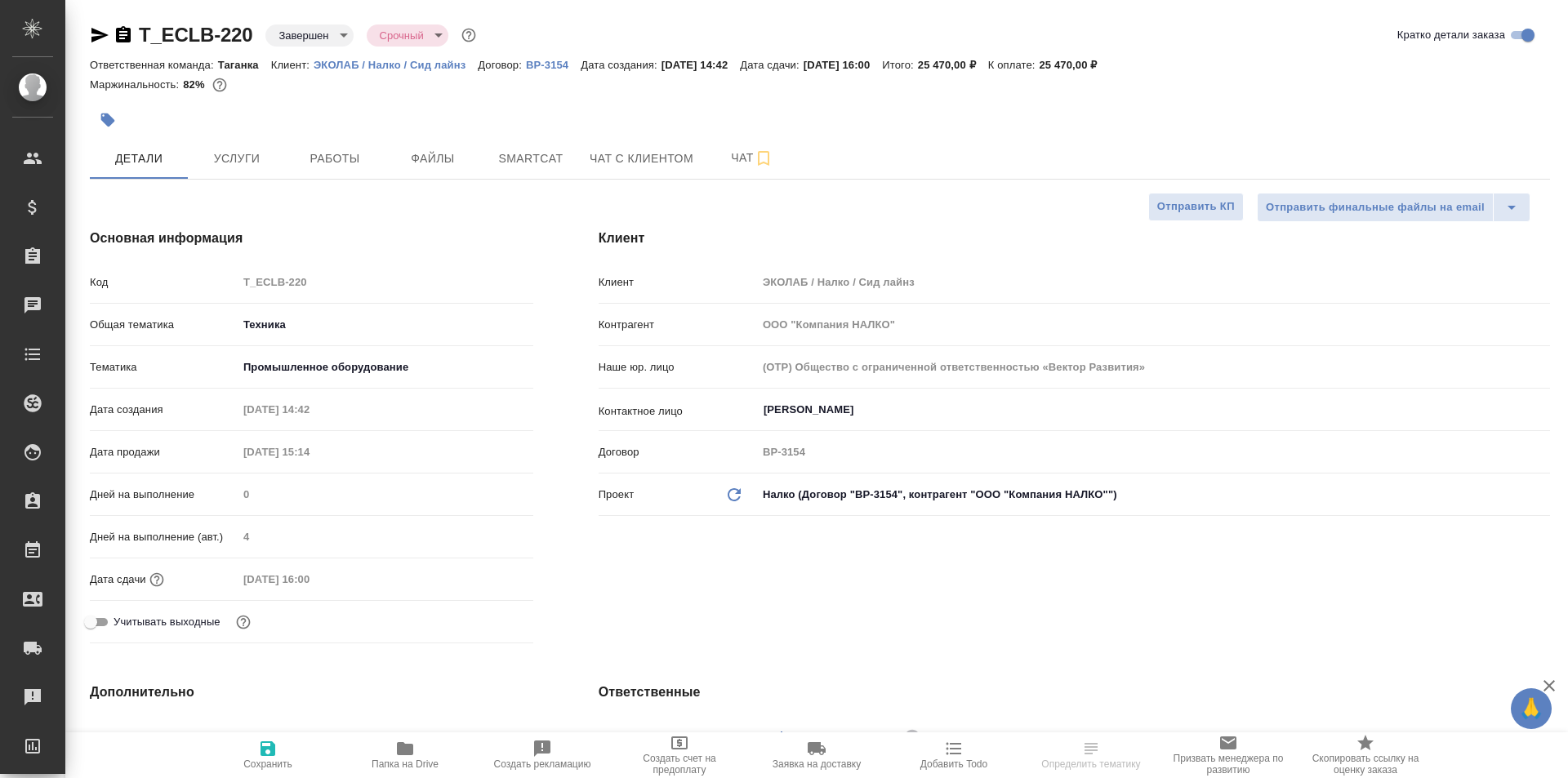
type textarea "x"
click at [366, 69] on p "ЭКОЛАБ / Налко / Сид лайнз" at bounding box center [396, 65] width 164 height 12
type textarea "x"
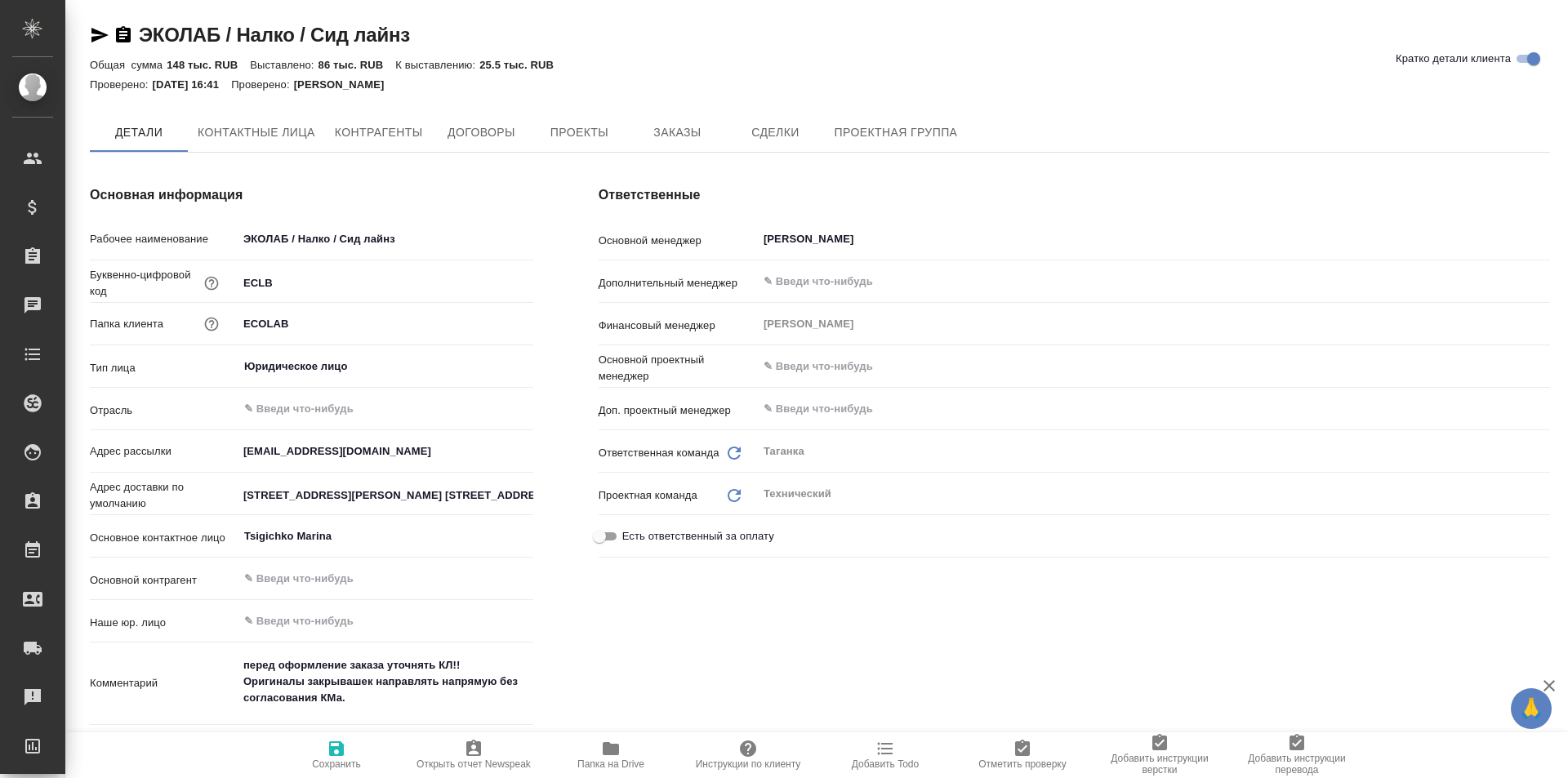
type textarea "x"
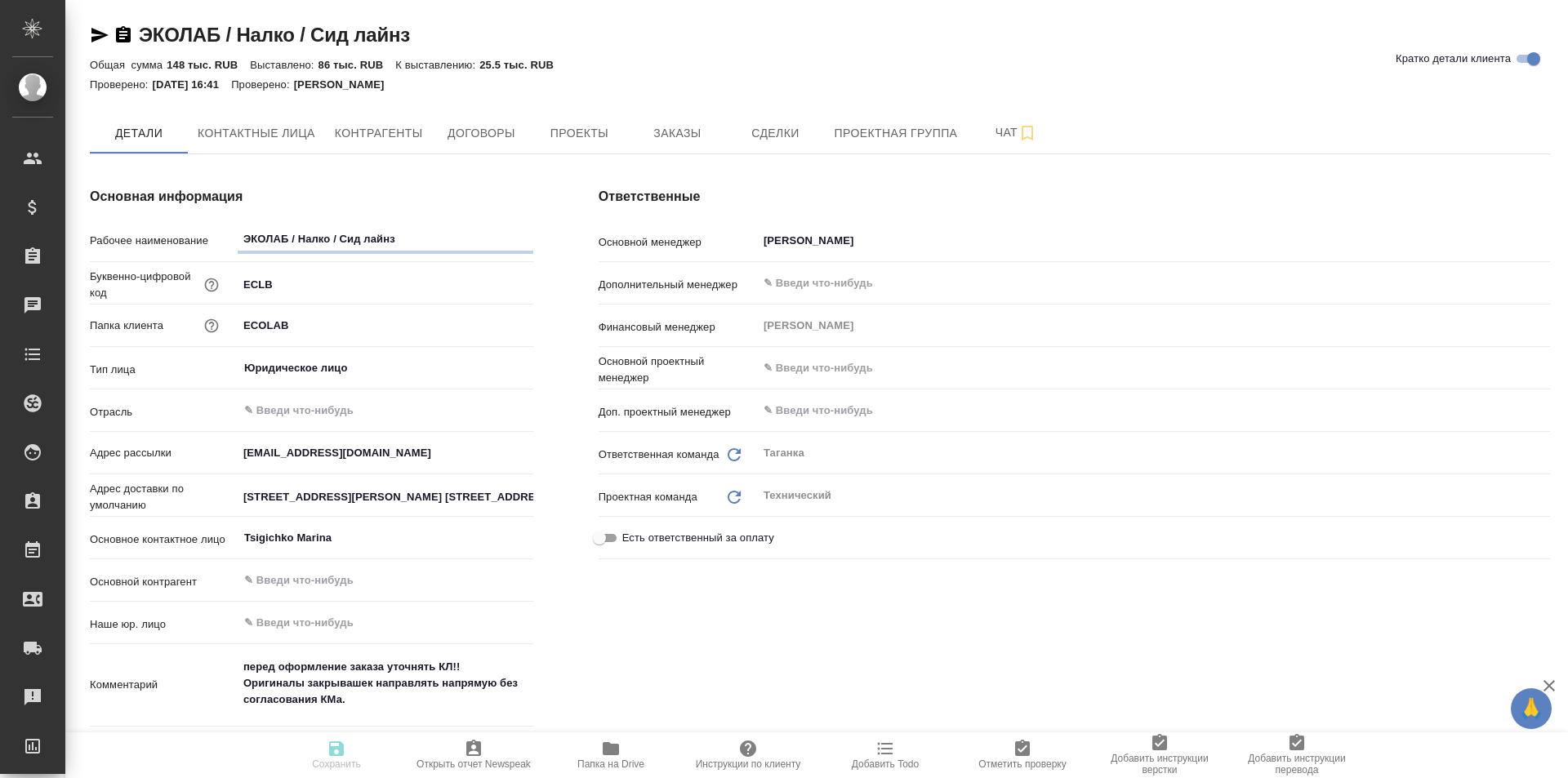
type textarea "x"
click at [355, 143] on span "Контрагенты" at bounding box center [379, 133] width 88 height 21
type textarea "x"
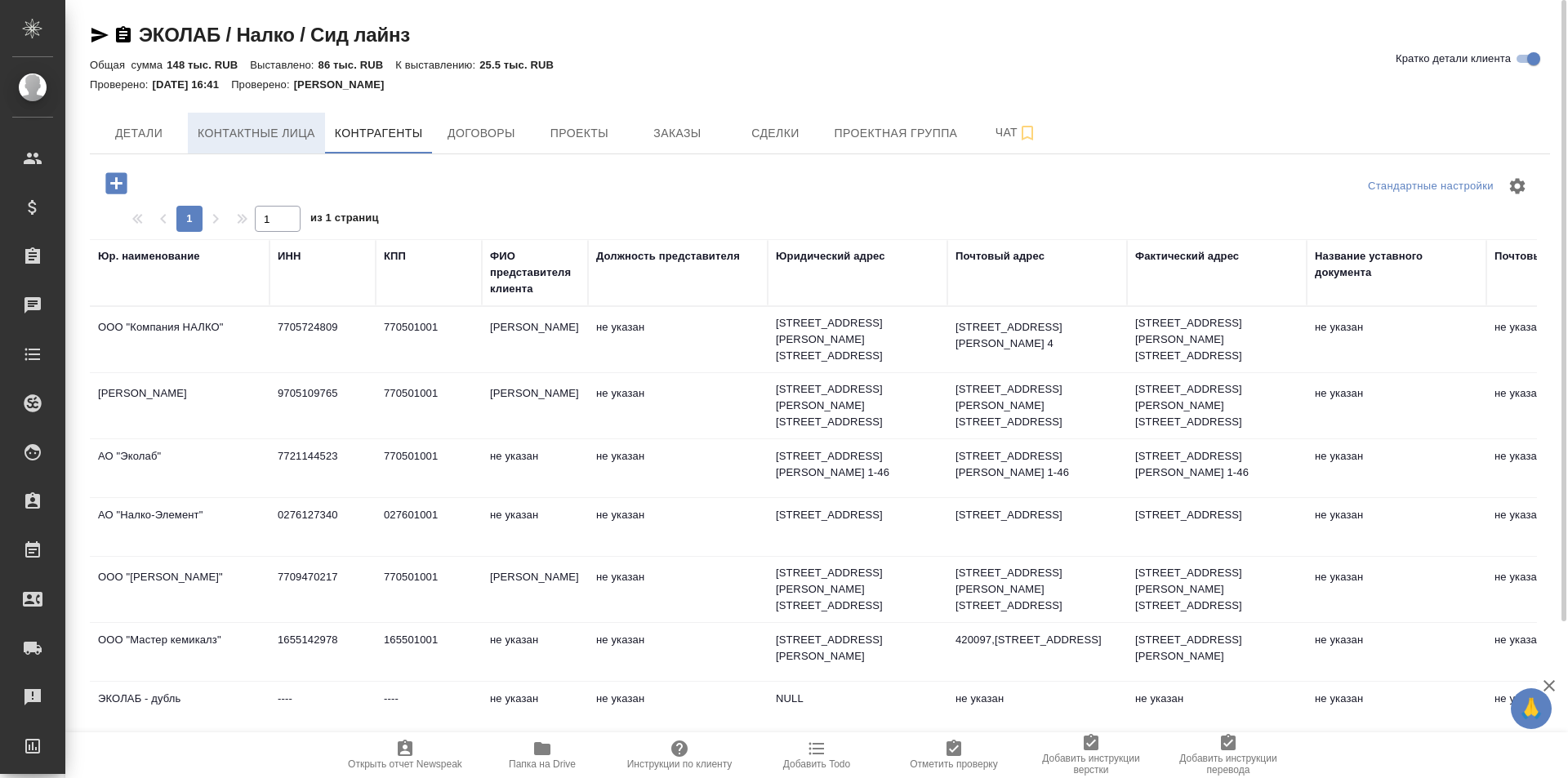
click at [275, 131] on span "Контактные лица" at bounding box center [257, 133] width 118 height 21
select select "RU"
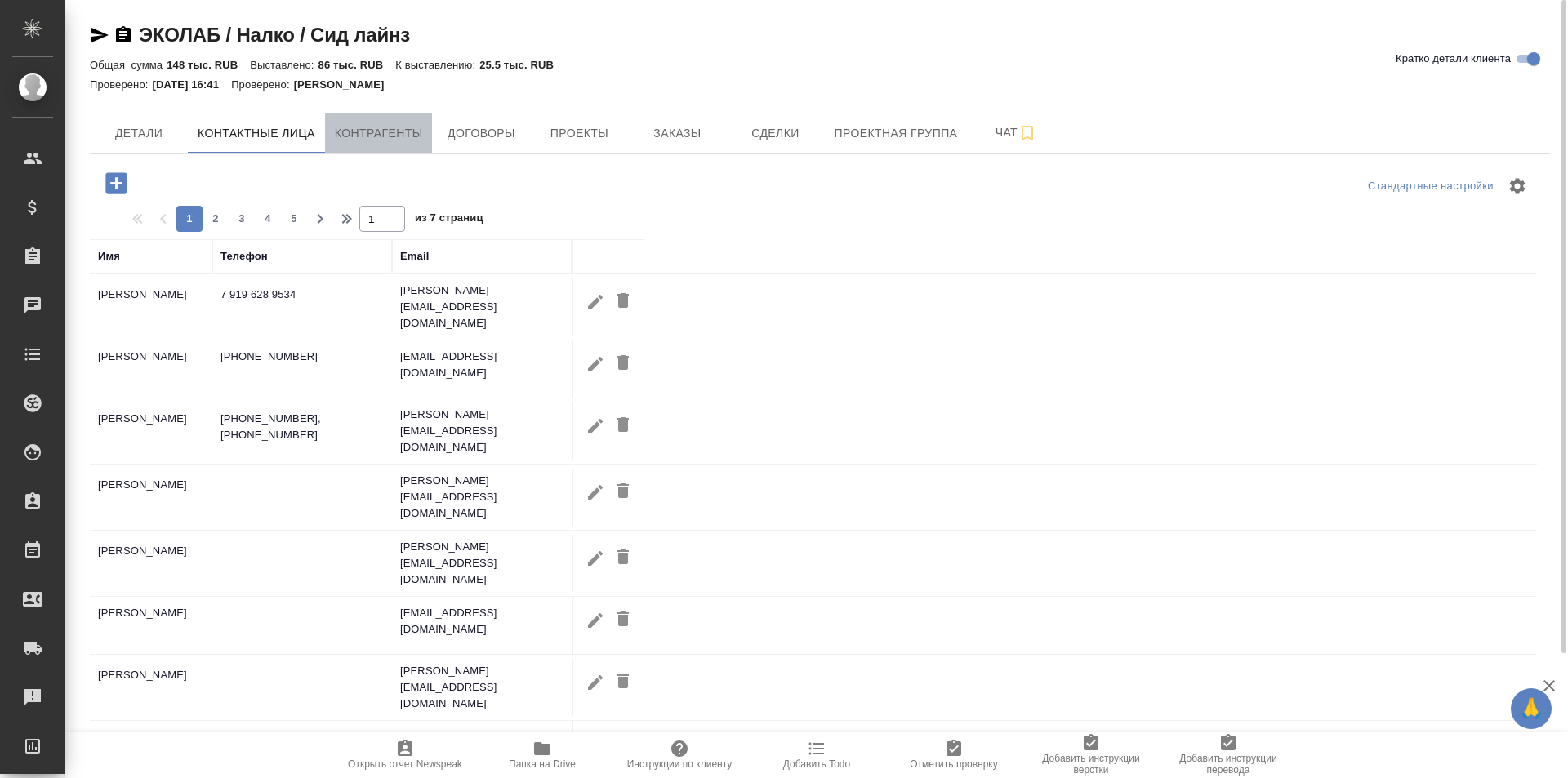
click at [369, 145] on button "Контрагенты" at bounding box center [379, 133] width 108 height 41
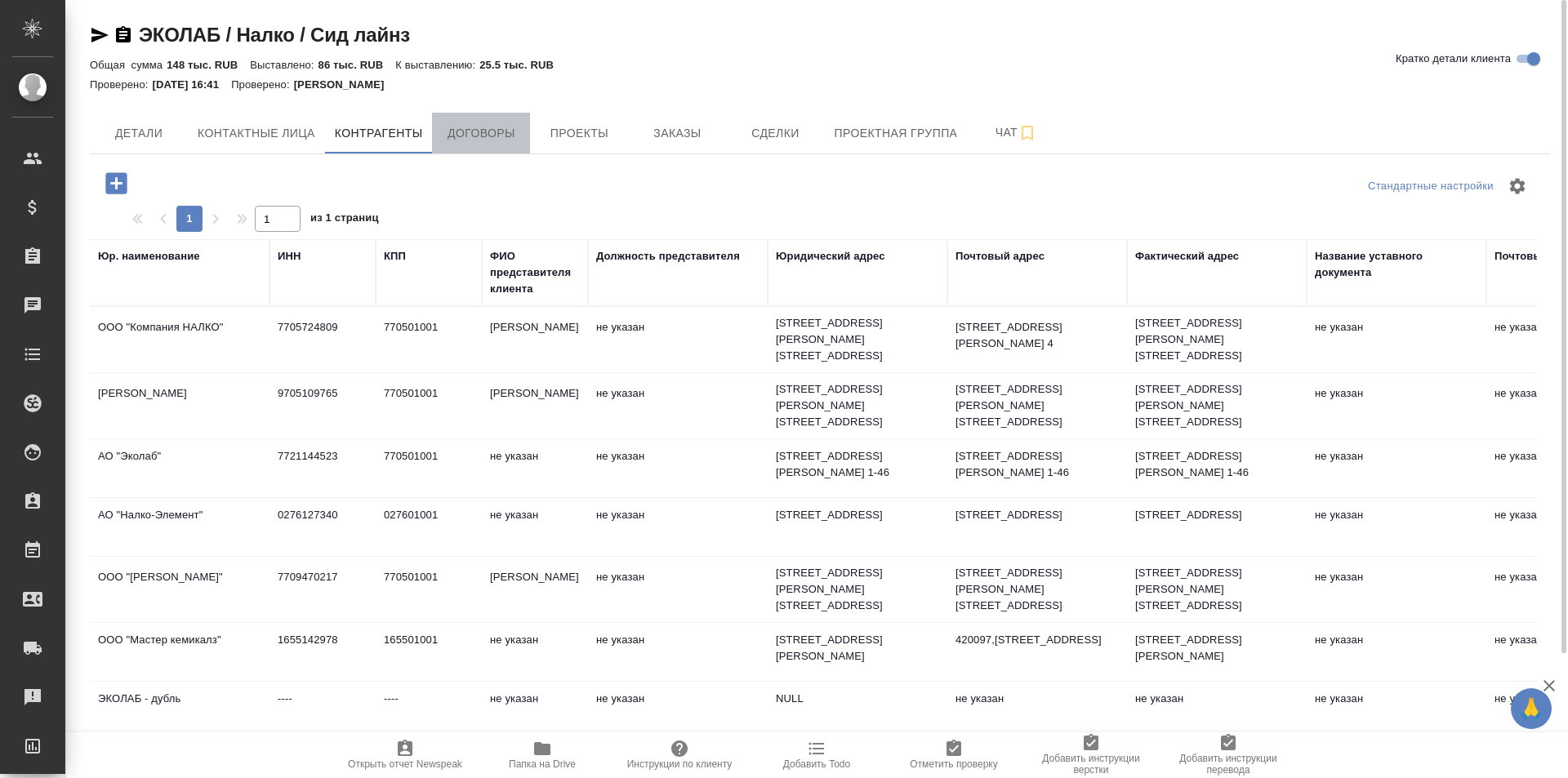
click at [467, 147] on button "Договоры" at bounding box center [480, 133] width 98 height 41
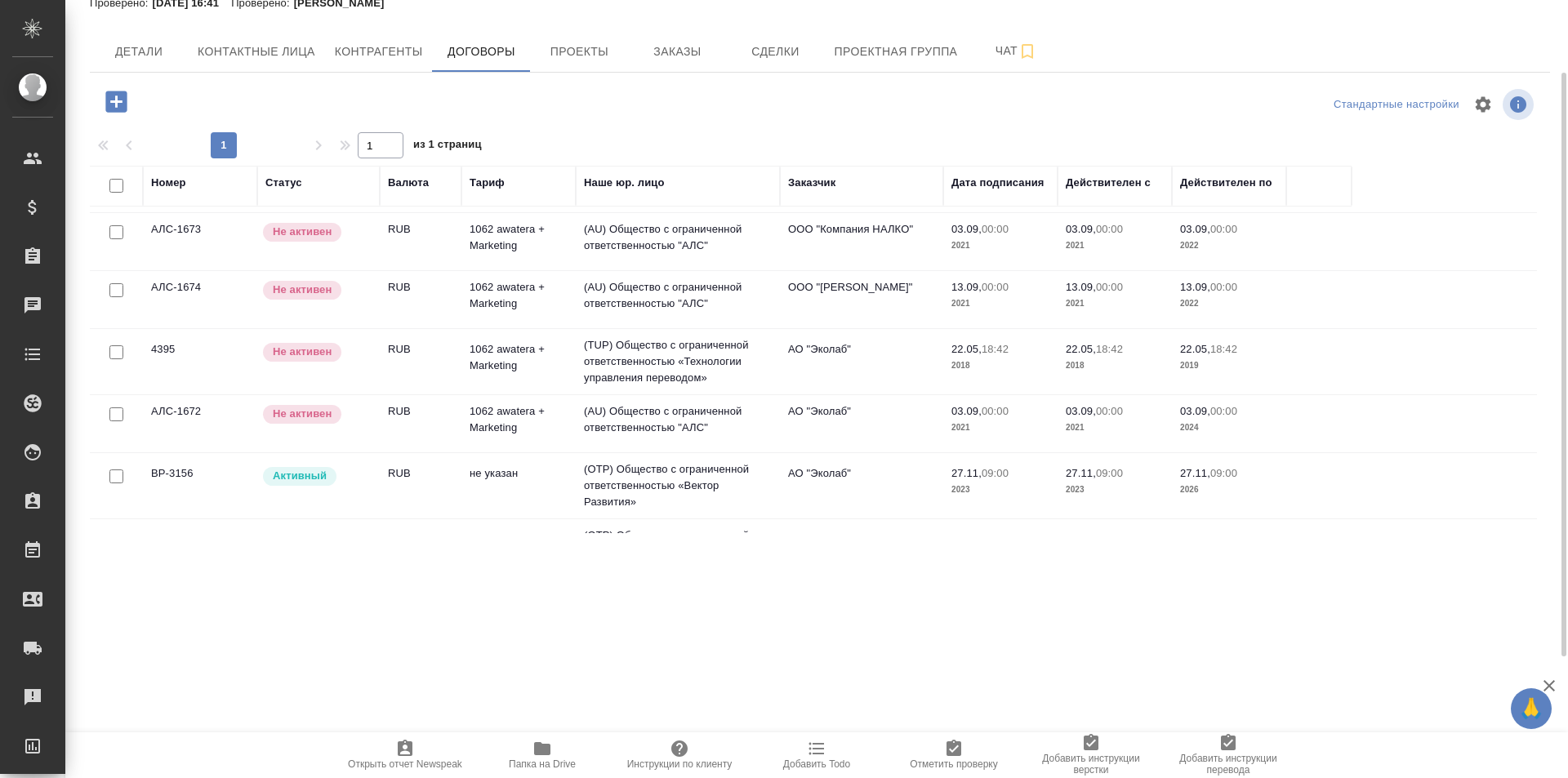
scroll to position [370, 0]
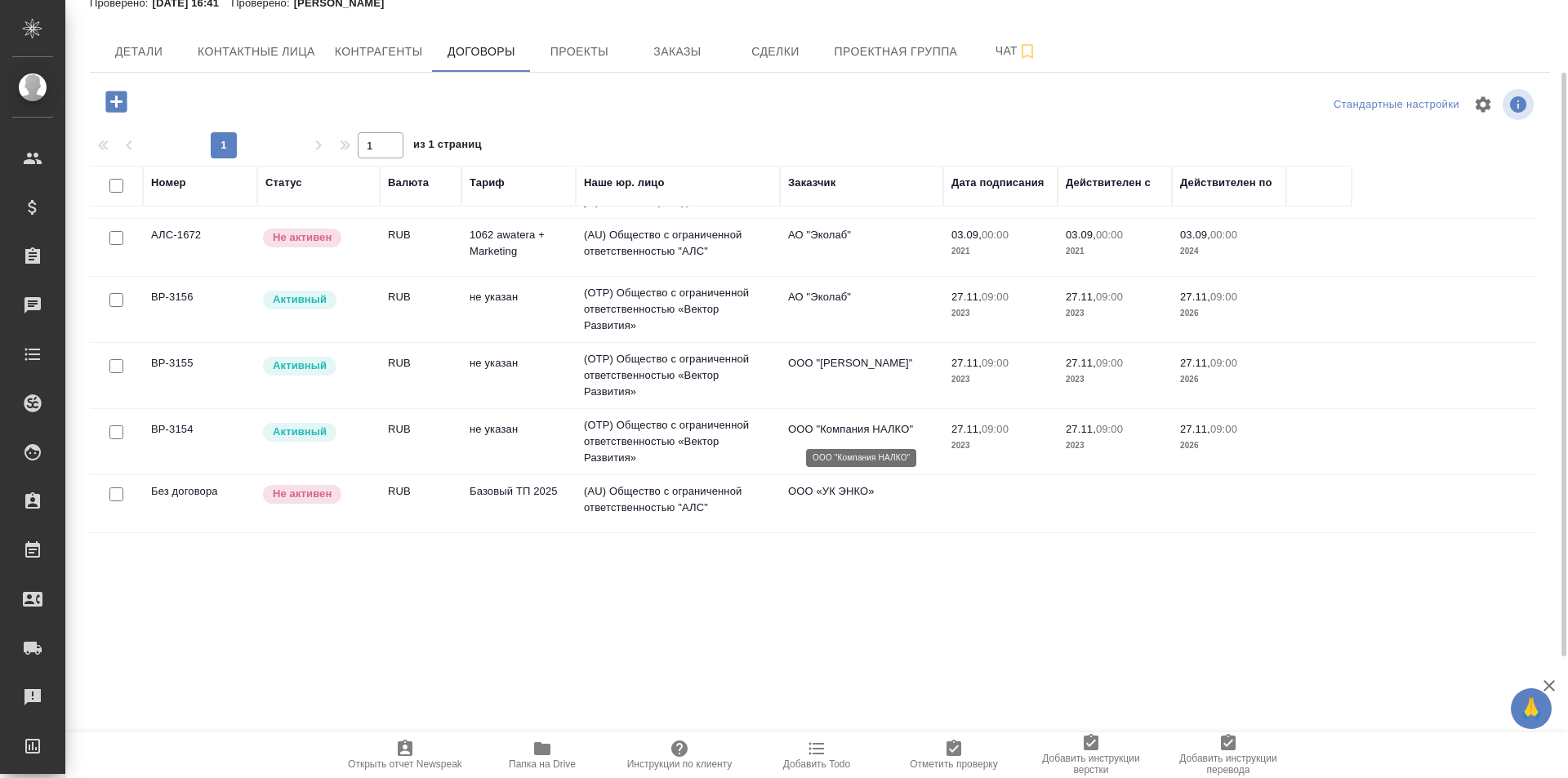
click at [843, 432] on p "ООО "Компания НАЛКО"" at bounding box center [861, 430] width 147 height 17
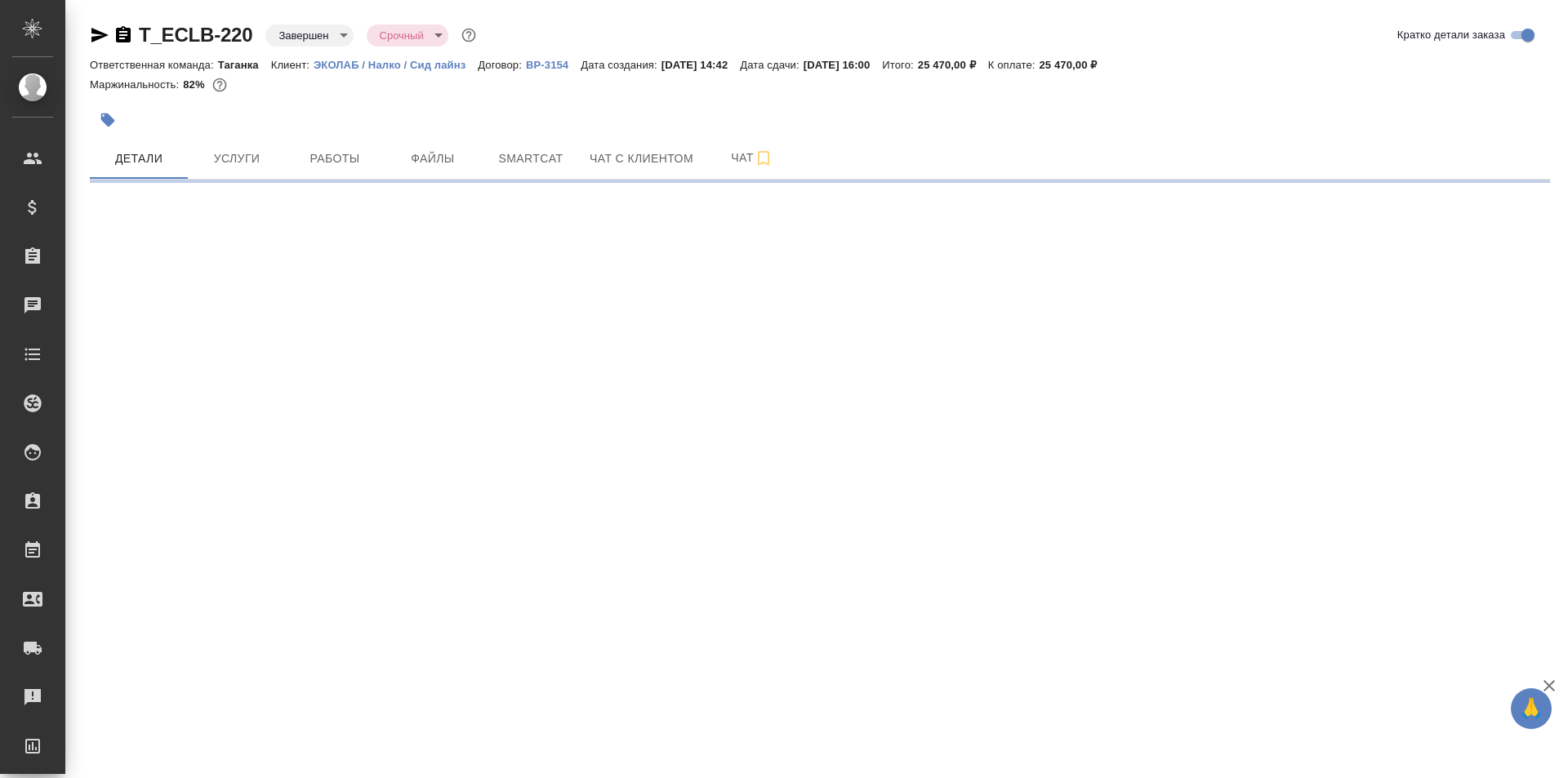
select select "RU"
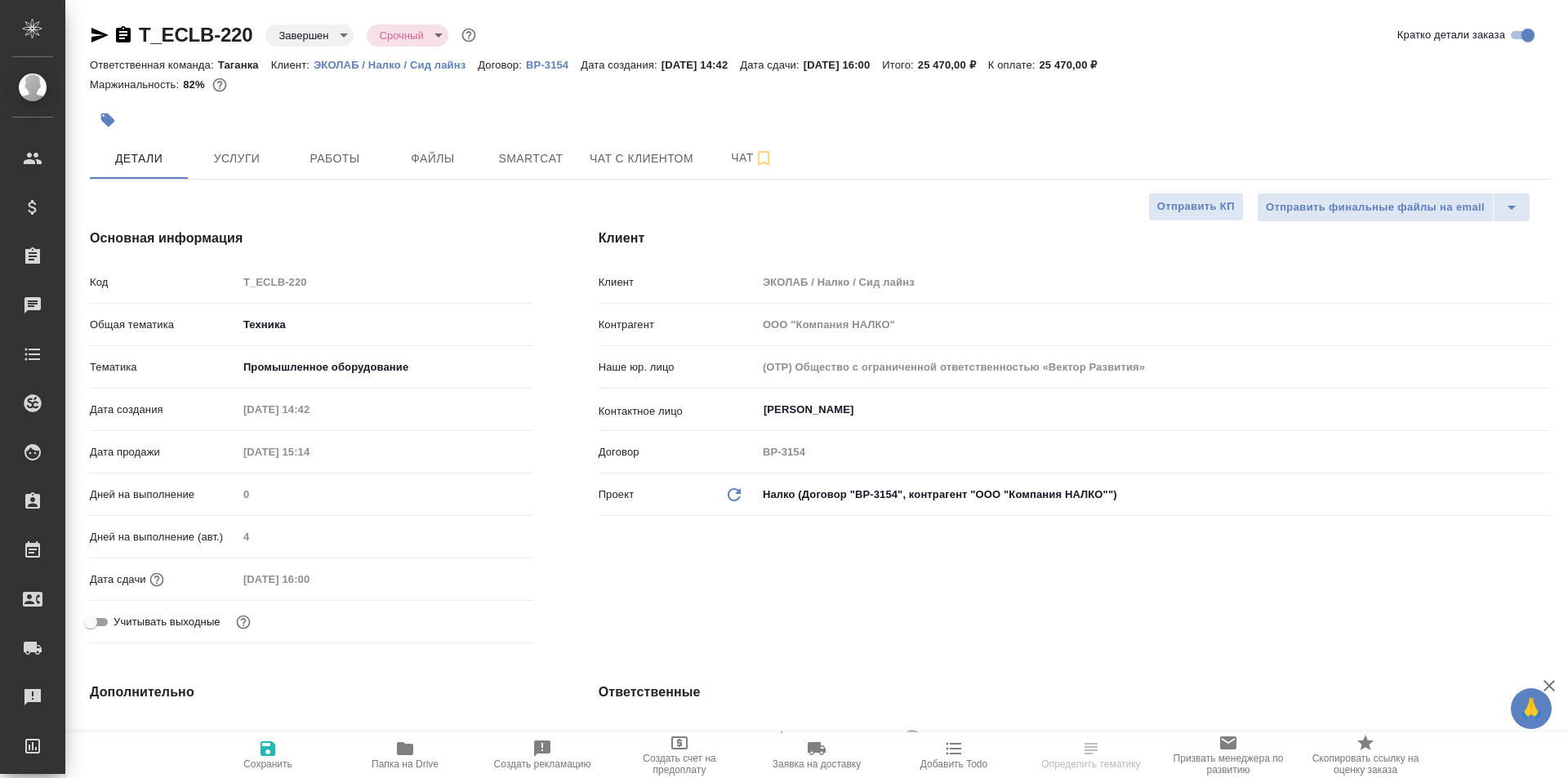
type textarea "x"
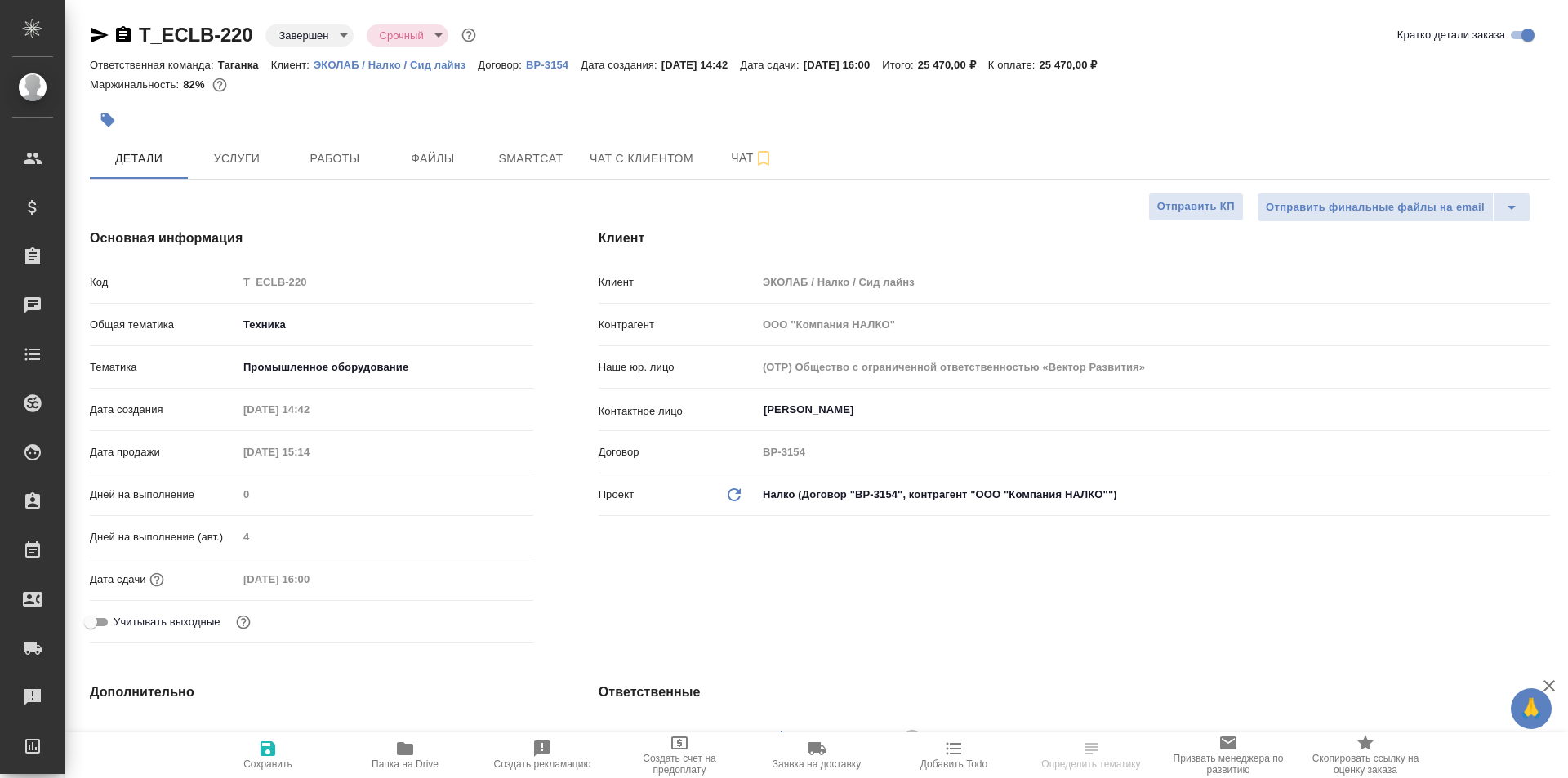
type textarea "x"
click at [734, 500] on icon at bounding box center [734, 495] width 13 height 13
type textarea "x"
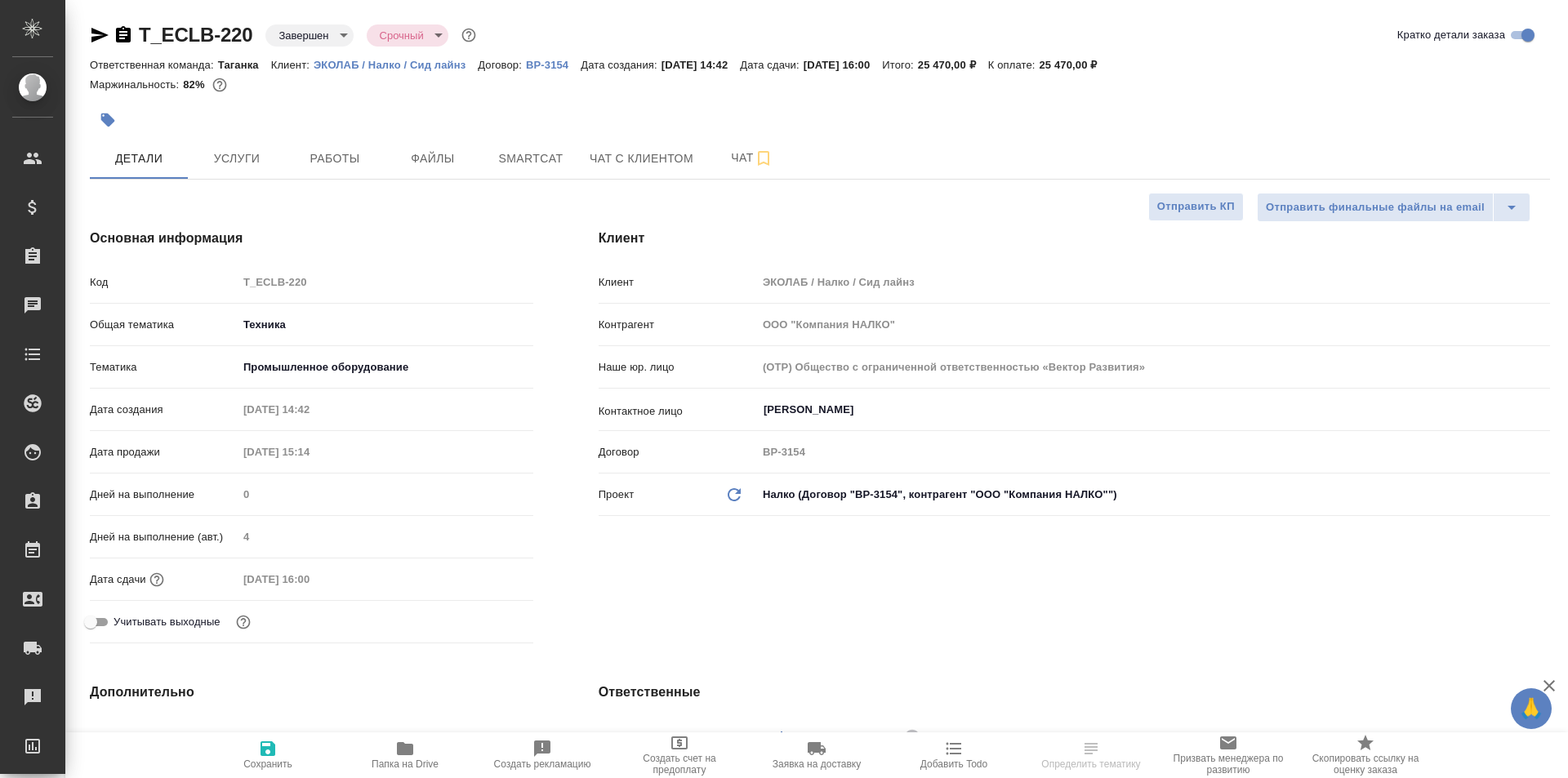
type textarea "x"
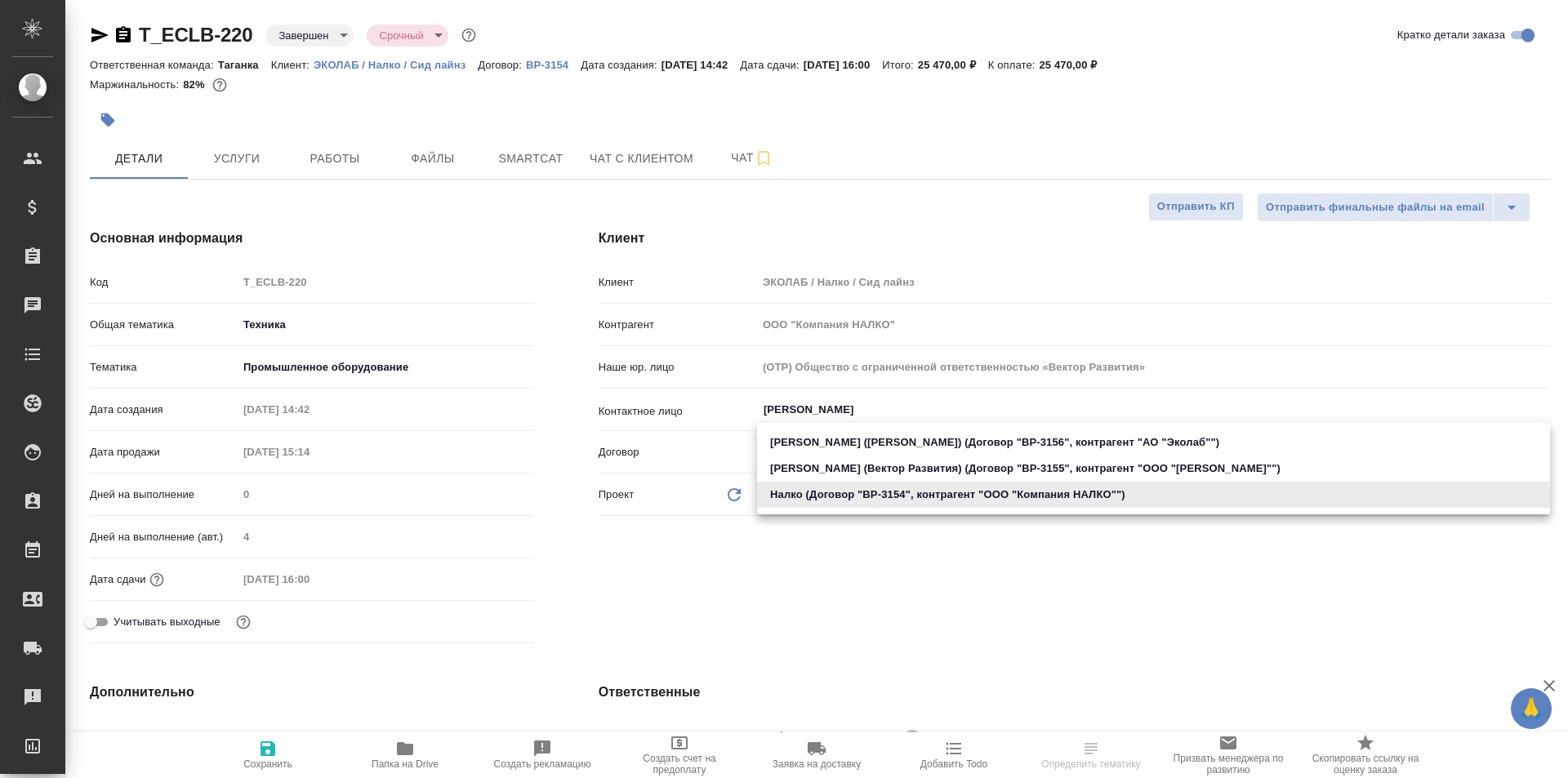
click at [807, 493] on body "🙏 .cls-1 fill:#fff; AWATERA Galisheva [PERSON_NAME] Спецификации Заказы Чаты To…" at bounding box center [784, 389] width 1568 height 778
click at [880, 608] on div at bounding box center [784, 389] width 1568 height 778
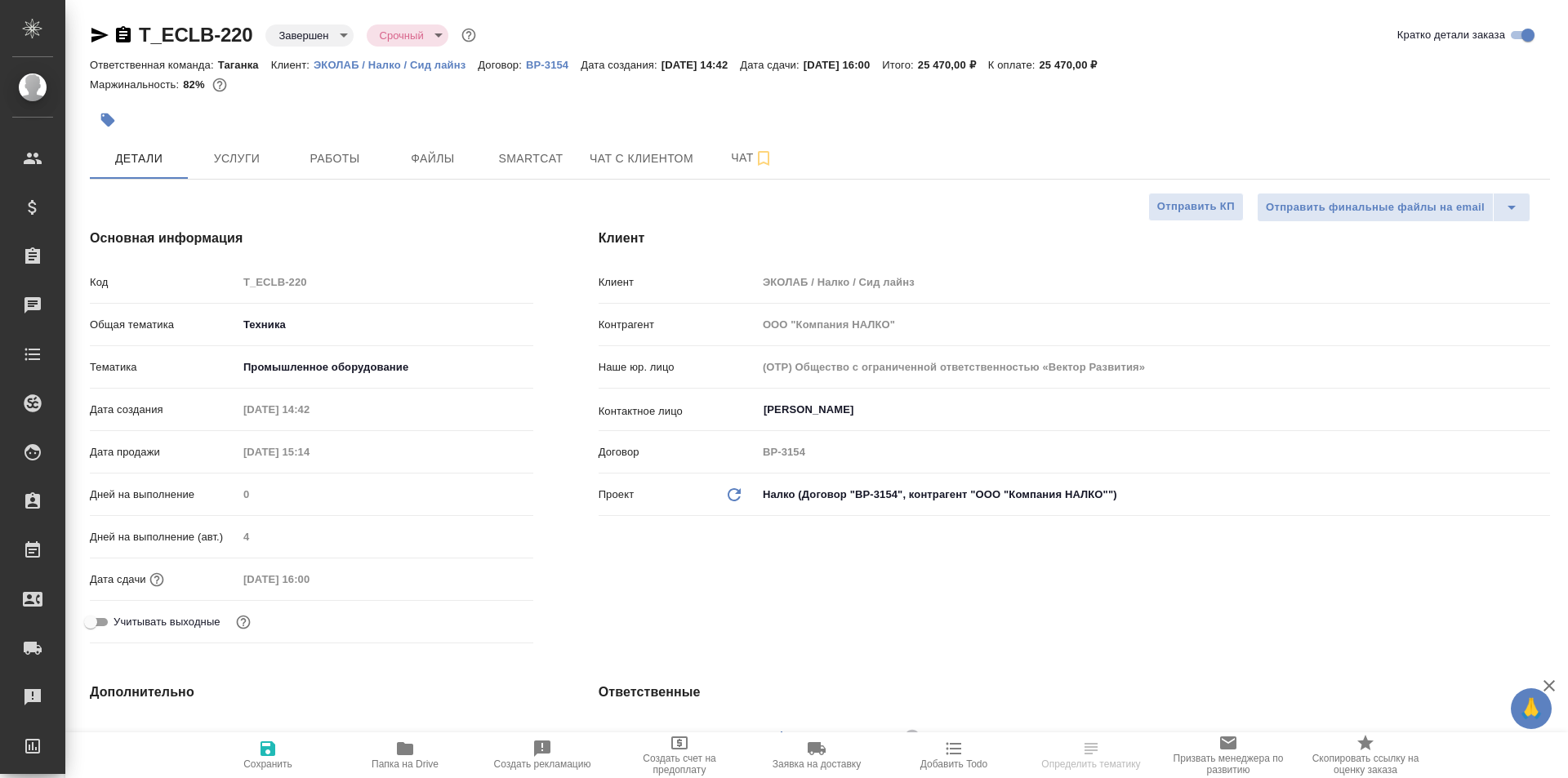
type textarea "x"
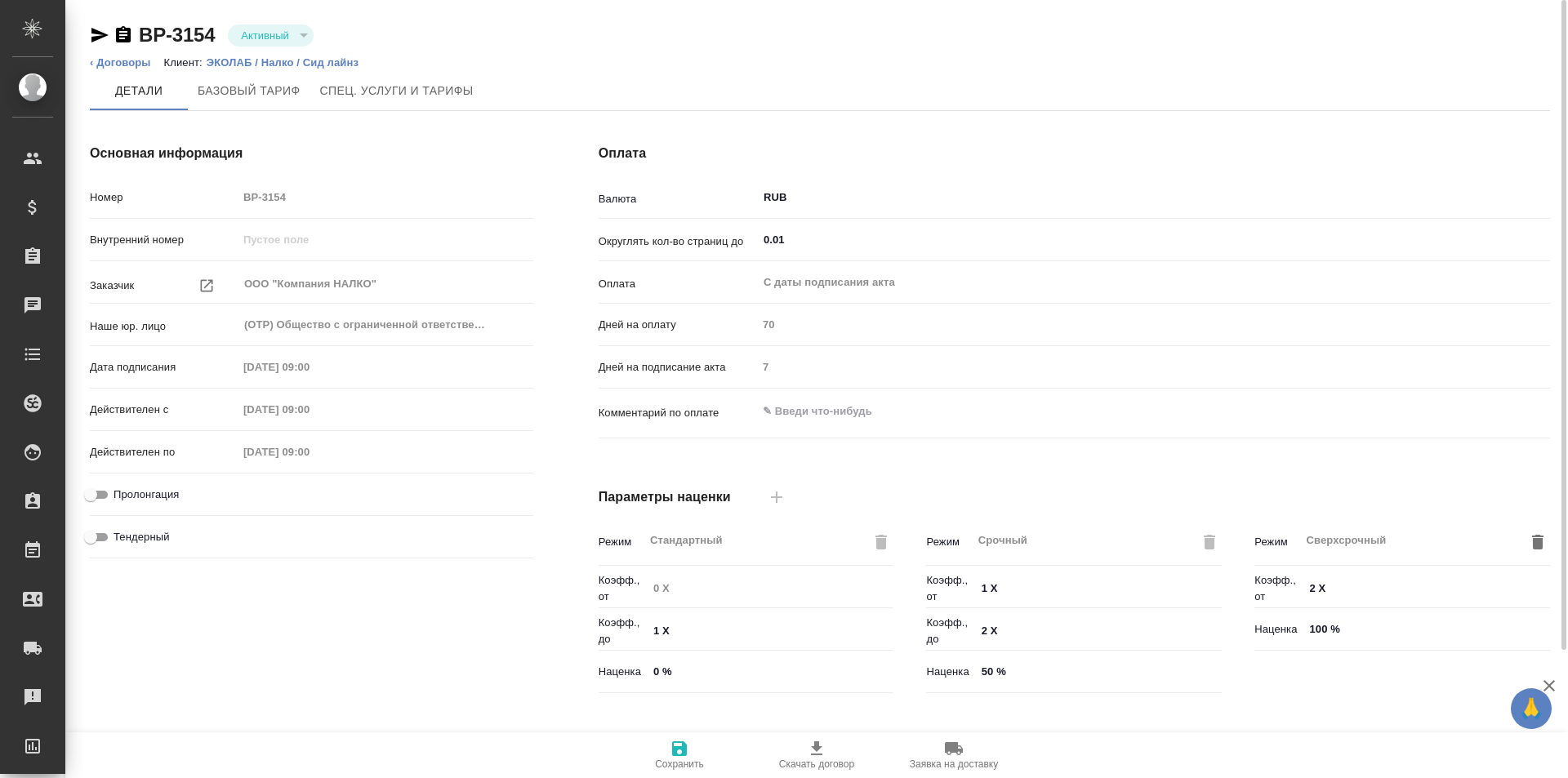
scroll to position [332, 0]
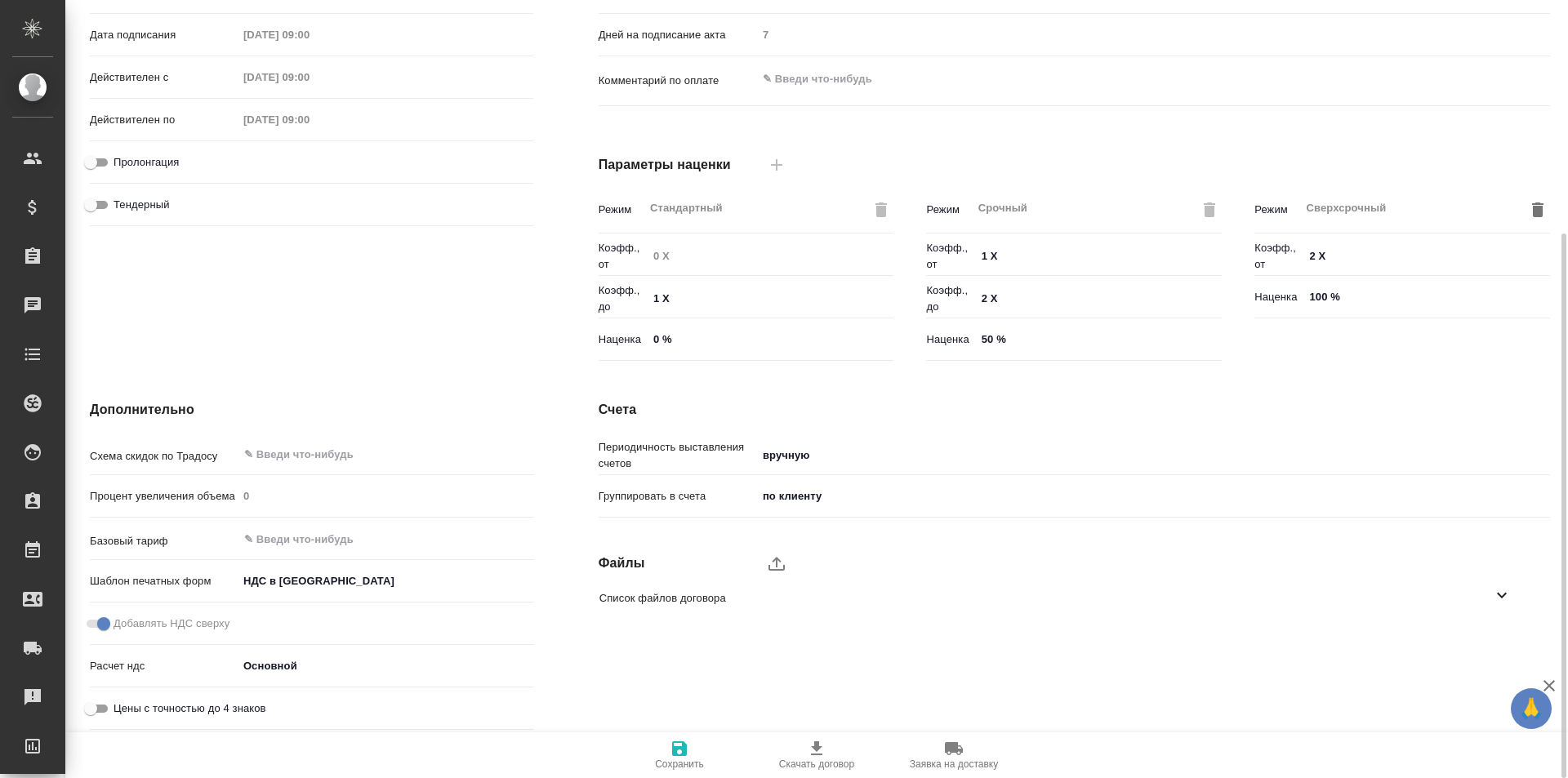
click at [675, 603] on span "Список файлов договора" at bounding box center [1045, 599] width 892 height 17
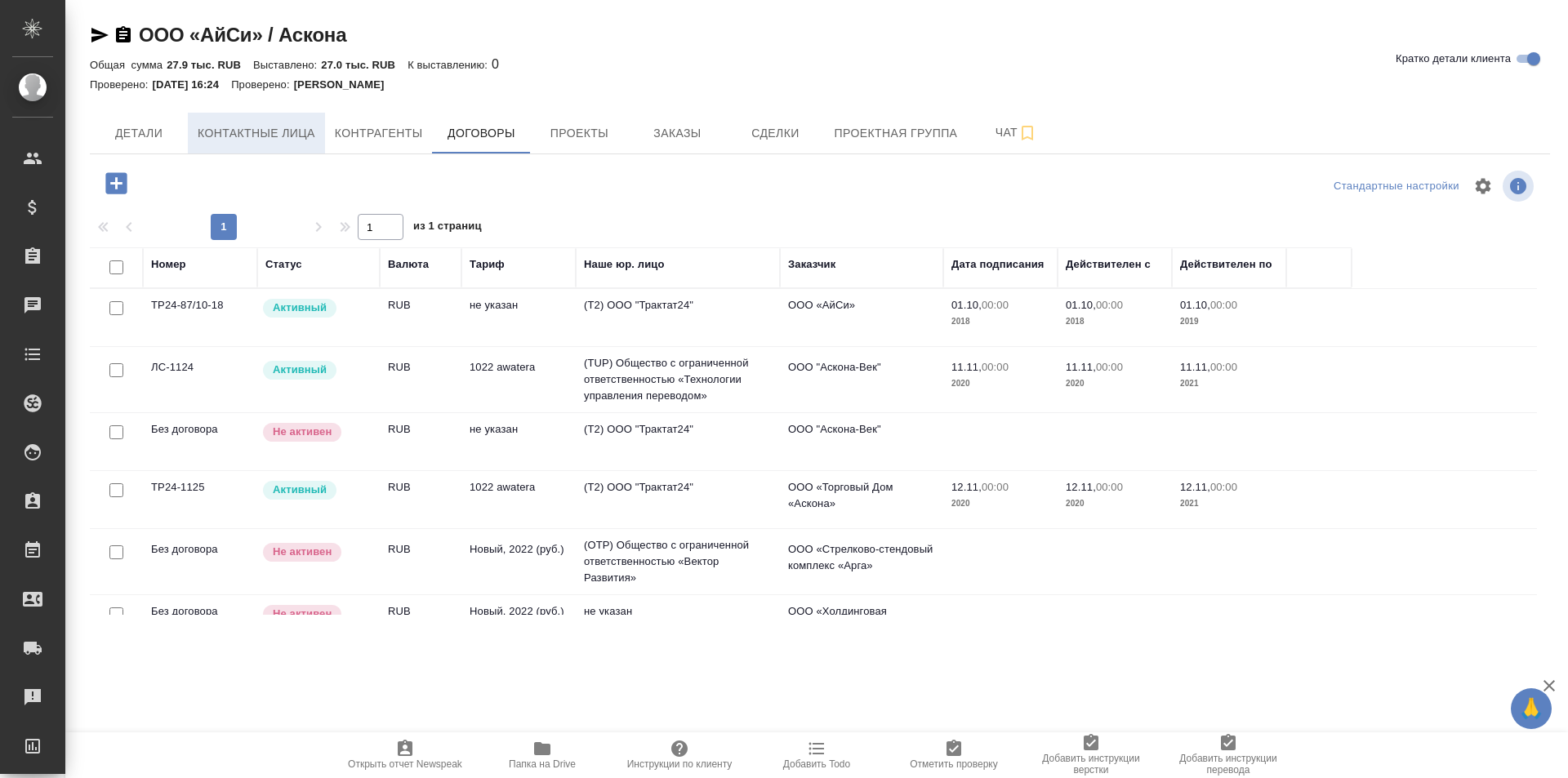
click at [250, 120] on button "Контактные лица" at bounding box center [257, 133] width 138 height 41
click at [367, 134] on span "Контрагенты" at bounding box center [379, 133] width 88 height 21
select select "RU"
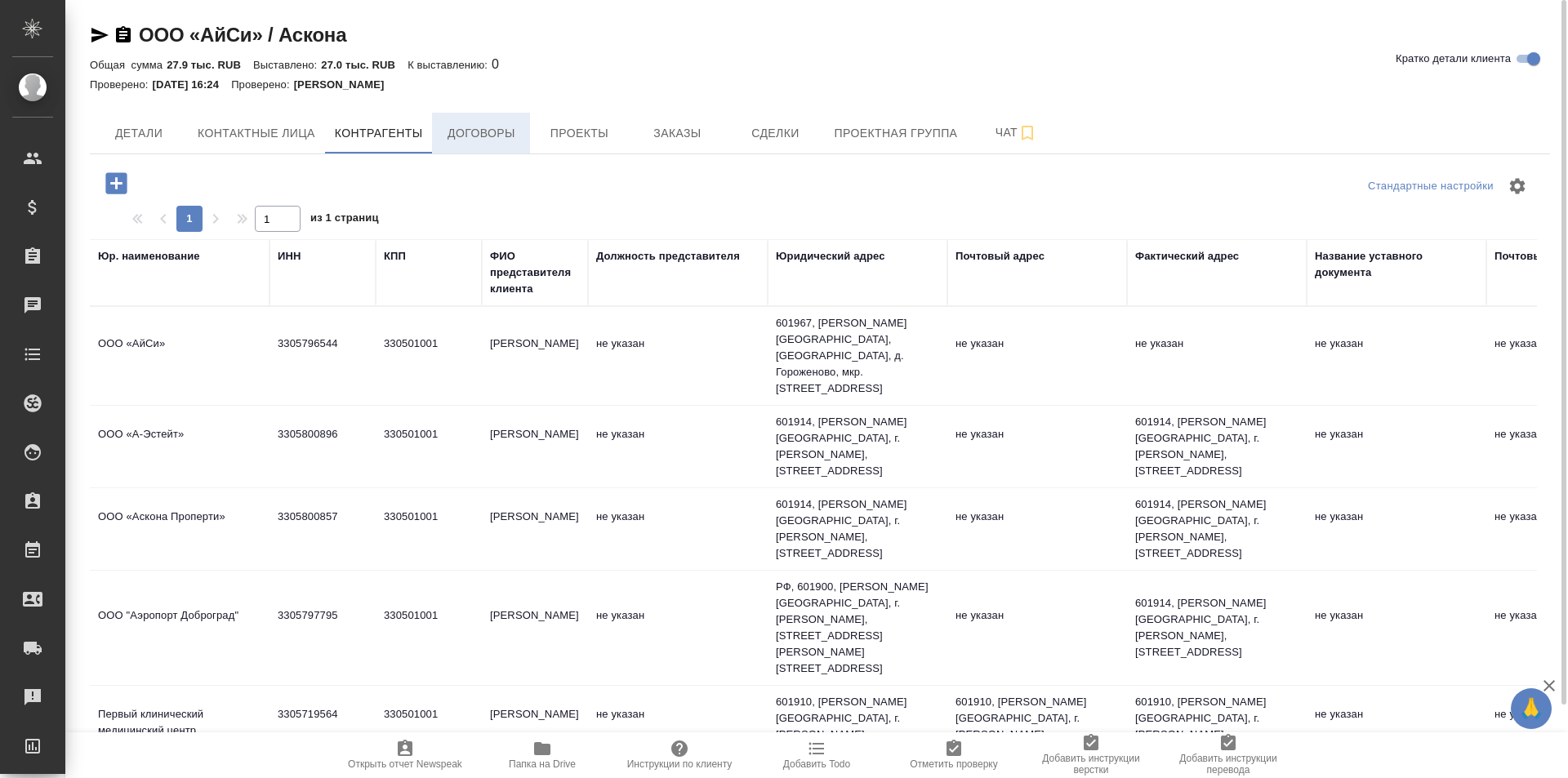
click at [472, 138] on span "Договоры" at bounding box center [480, 133] width 79 height 21
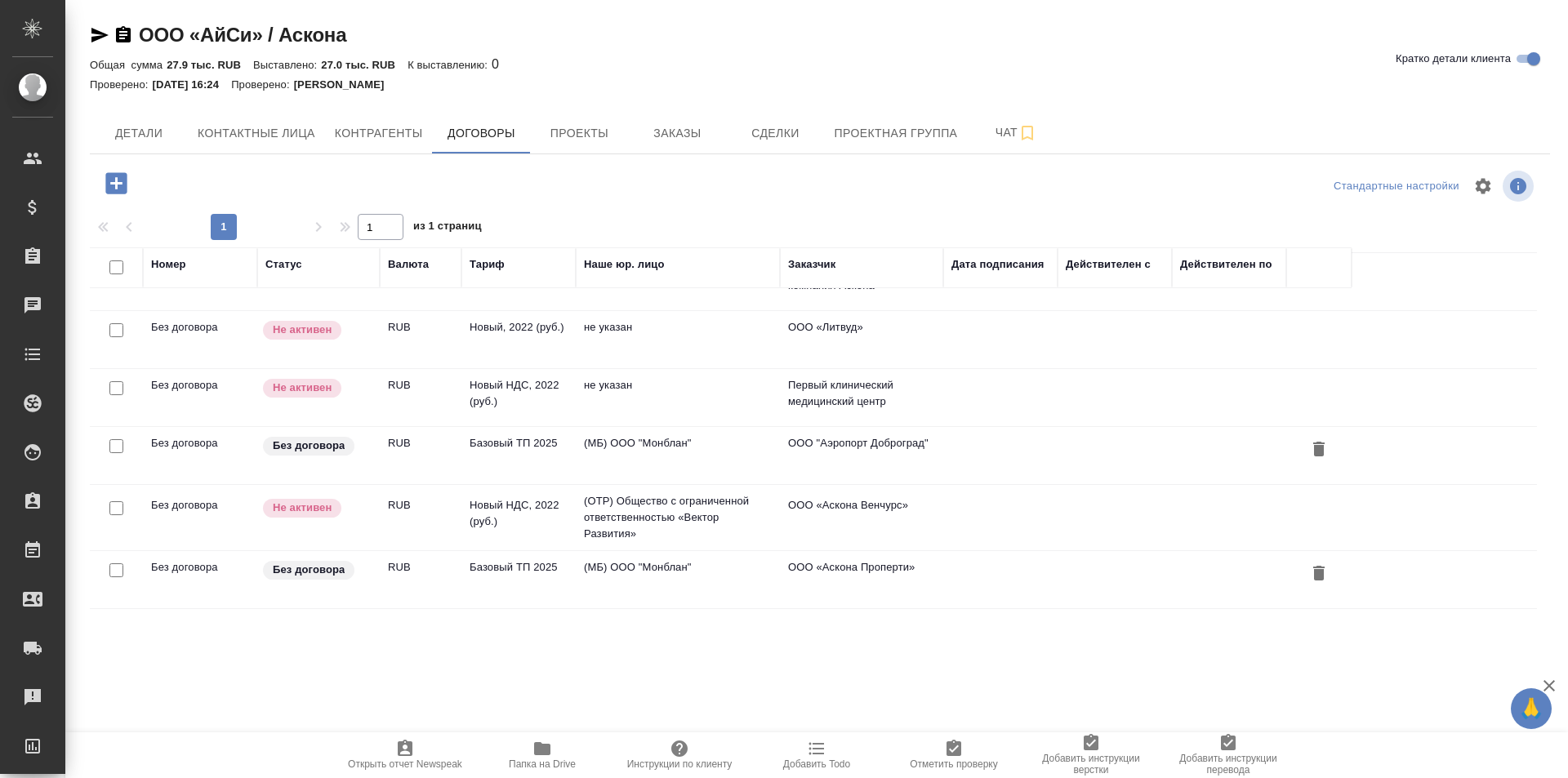
scroll to position [179, 0]
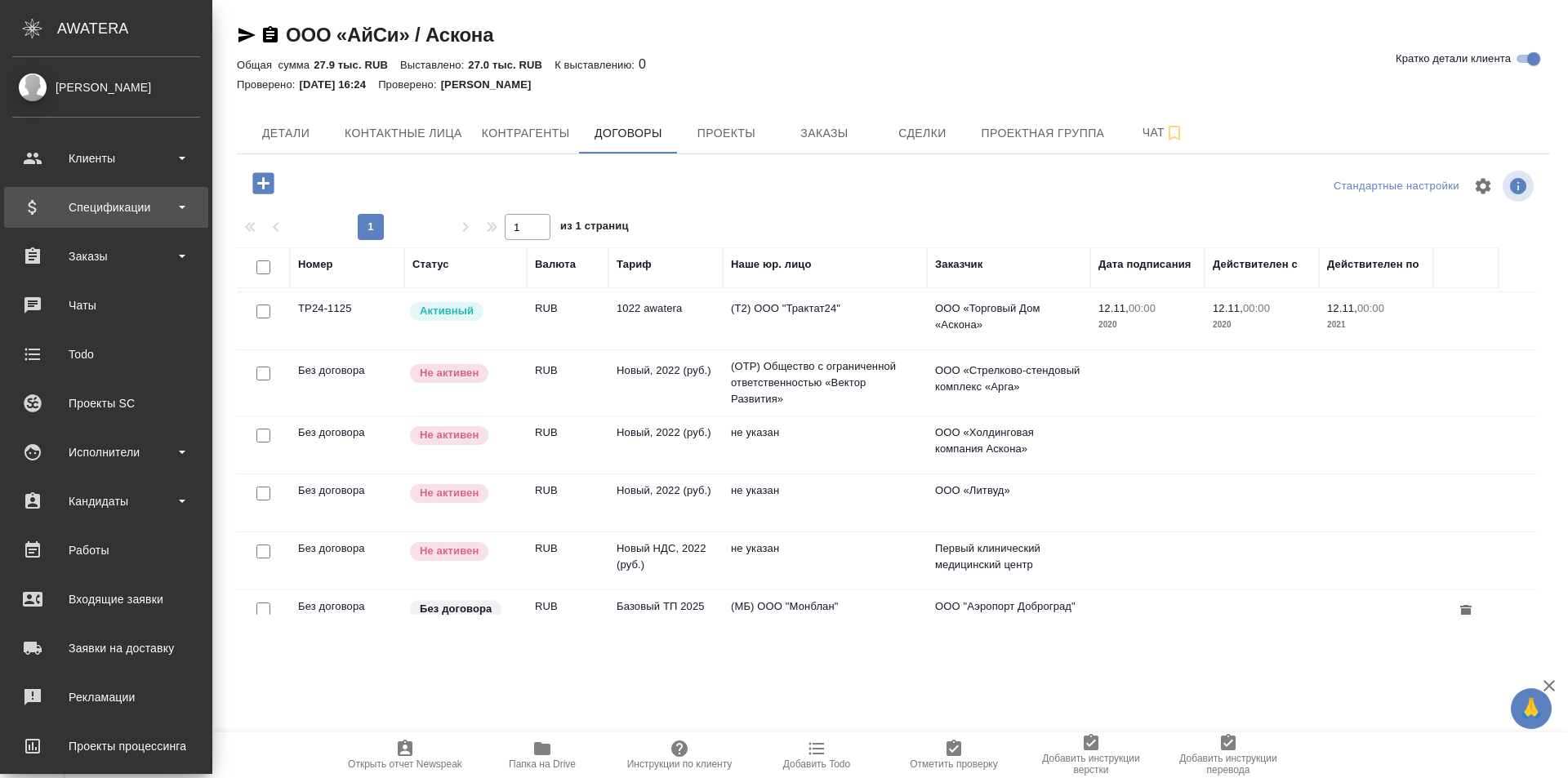
click at [80, 204] on div "Спецификации" at bounding box center [106, 208] width 188 height 25
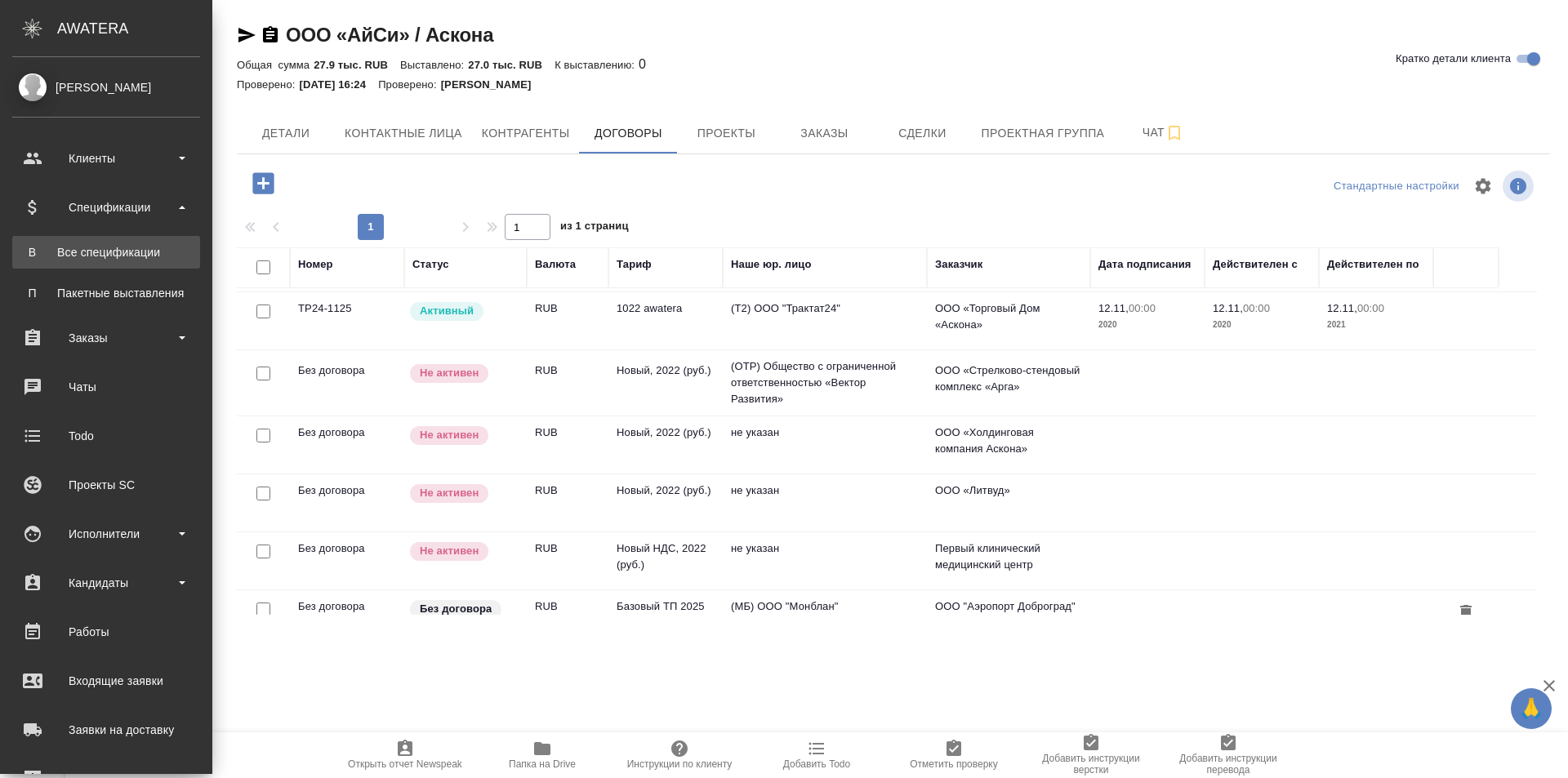
click at [107, 257] on div "Все спецификации" at bounding box center [106, 253] width 171 height 17
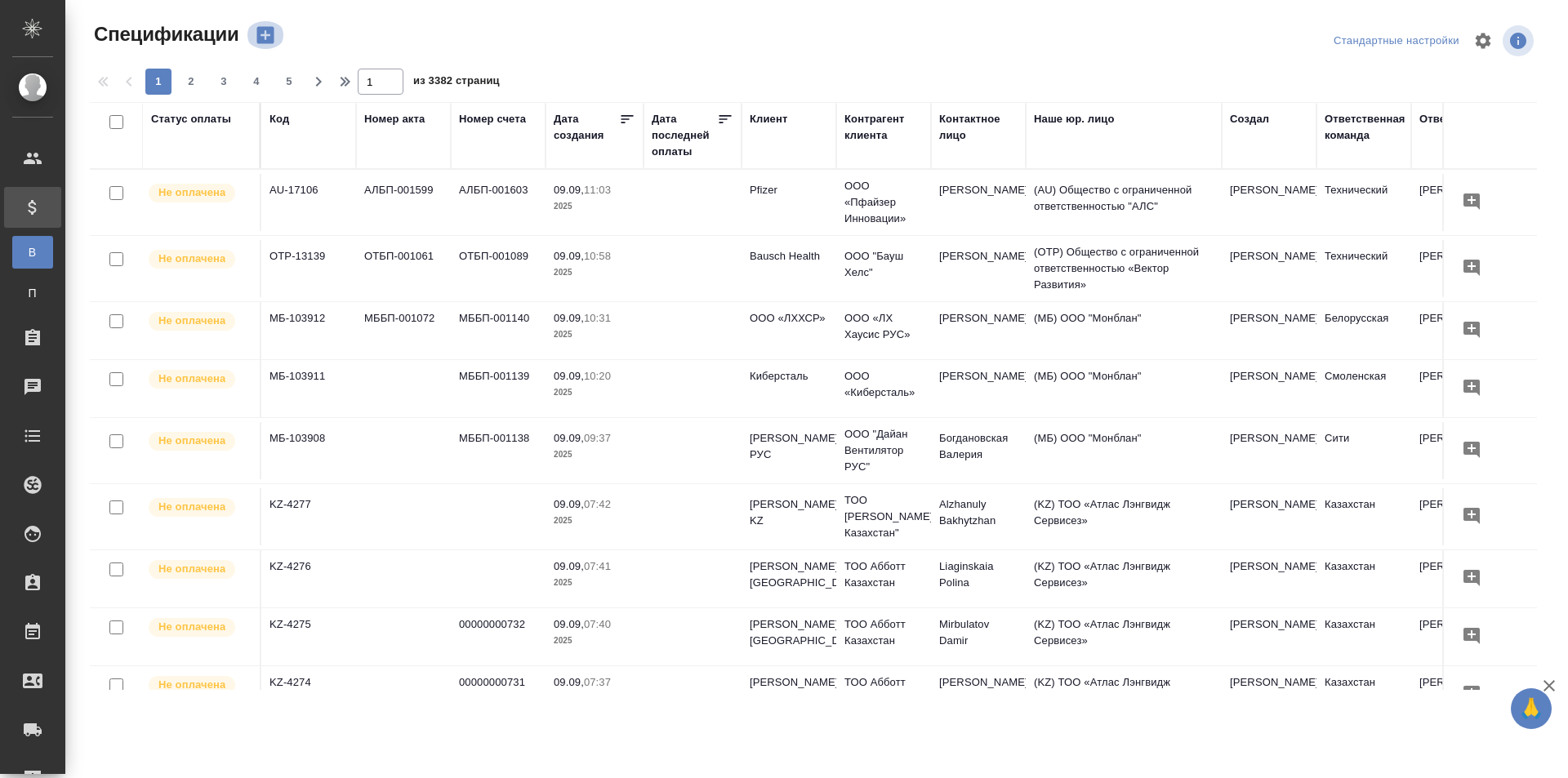
click at [268, 37] on icon "button" at bounding box center [265, 36] width 17 height 17
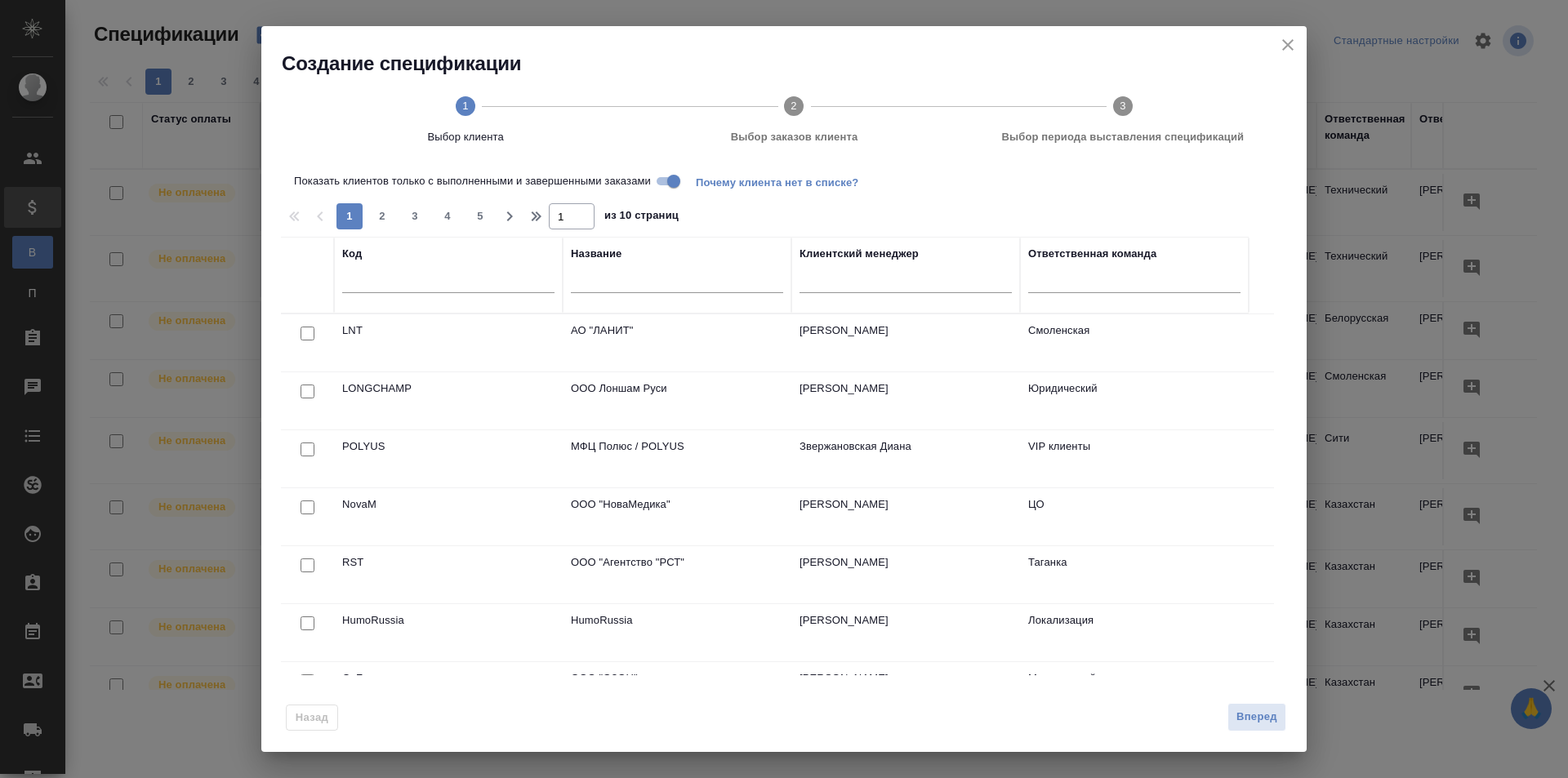
click at [393, 276] on input "text" at bounding box center [448, 283] width 212 height 21
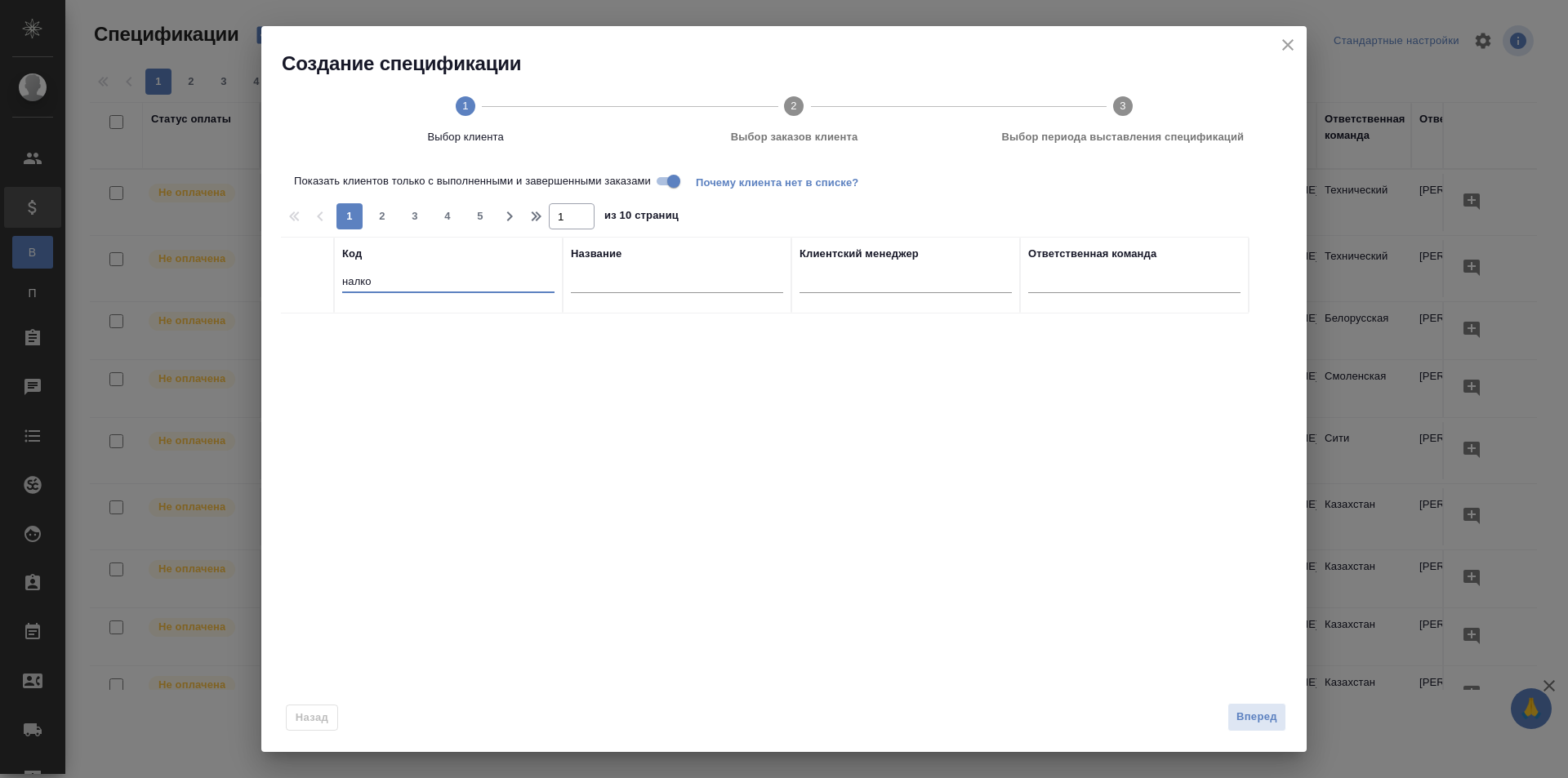
click at [390, 279] on input "налко" at bounding box center [448, 283] width 212 height 21
type input "н"
type input "э"
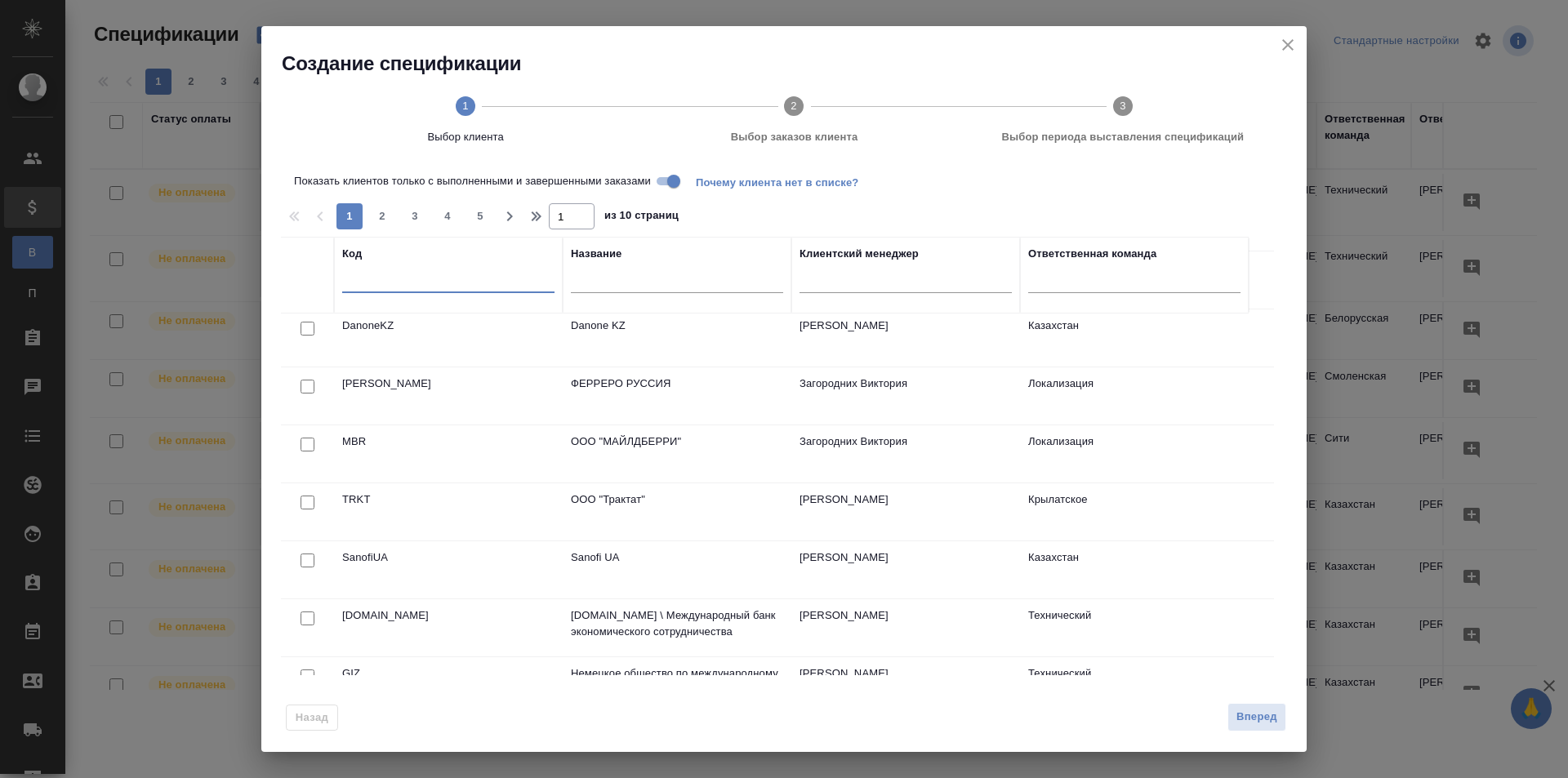
scroll to position [245, 0]
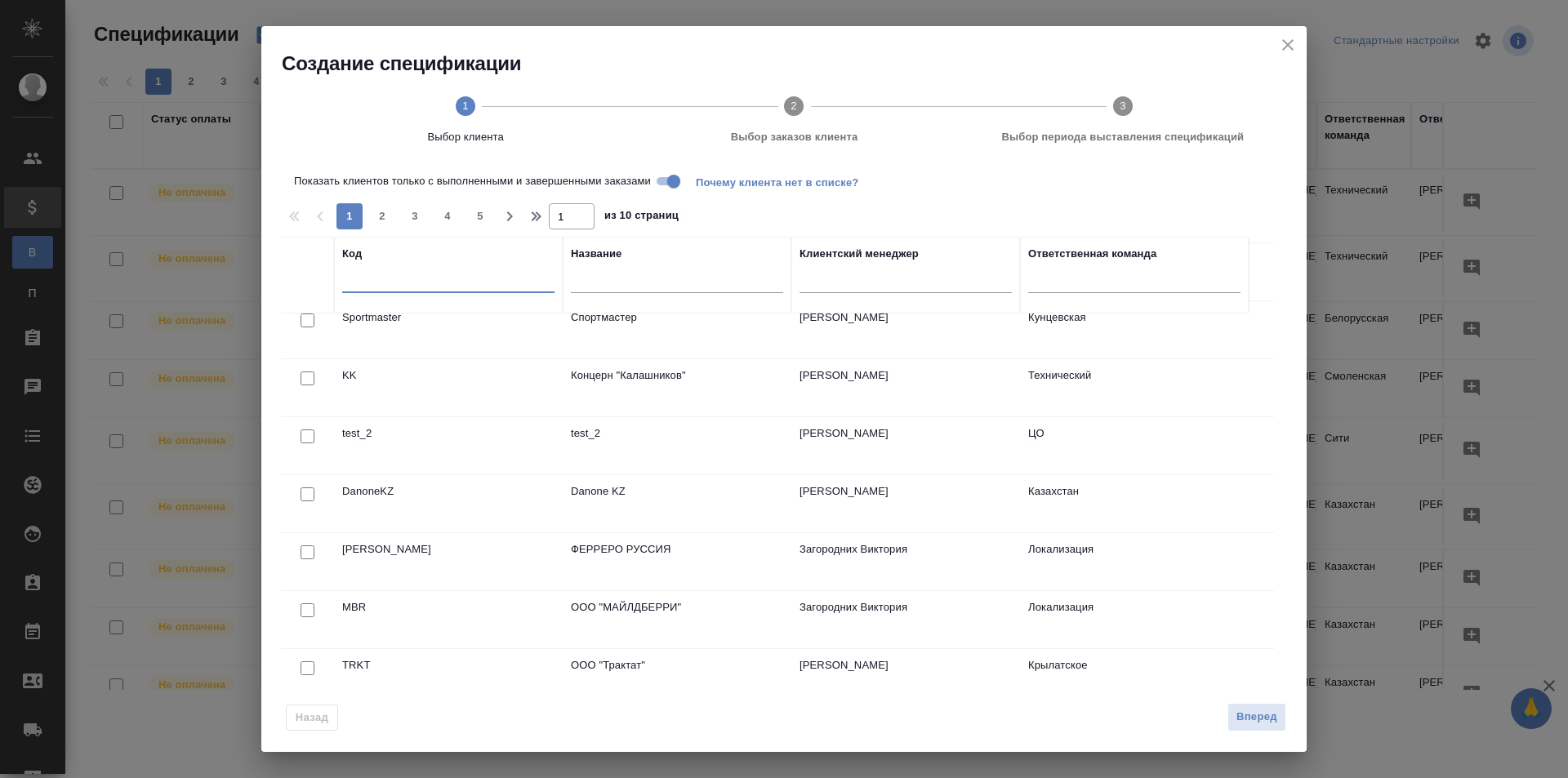
click at [1282, 48] on icon "close" at bounding box center [1288, 45] width 20 height 20
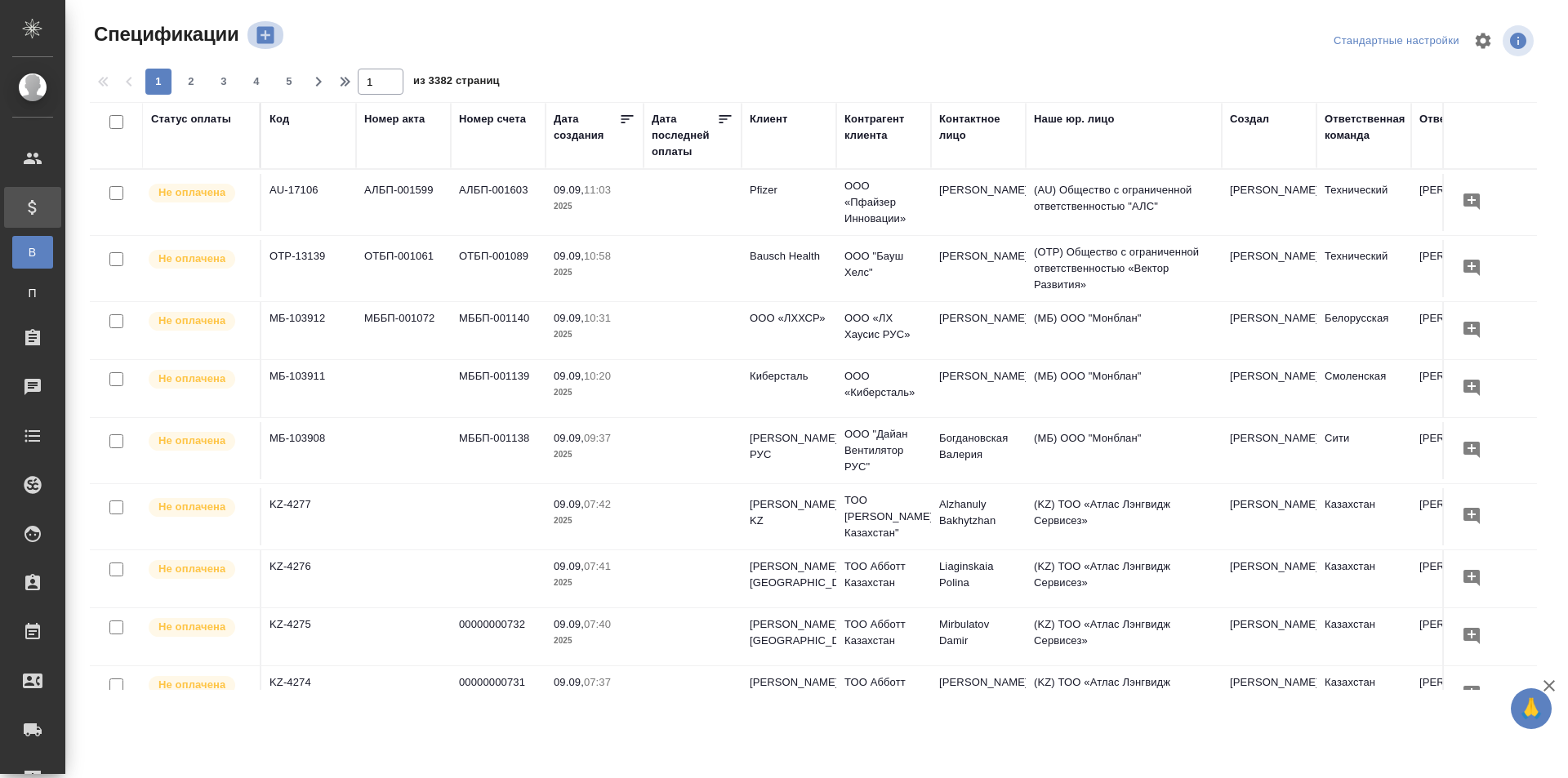
click at [263, 39] on icon "button" at bounding box center [265, 36] width 17 height 17
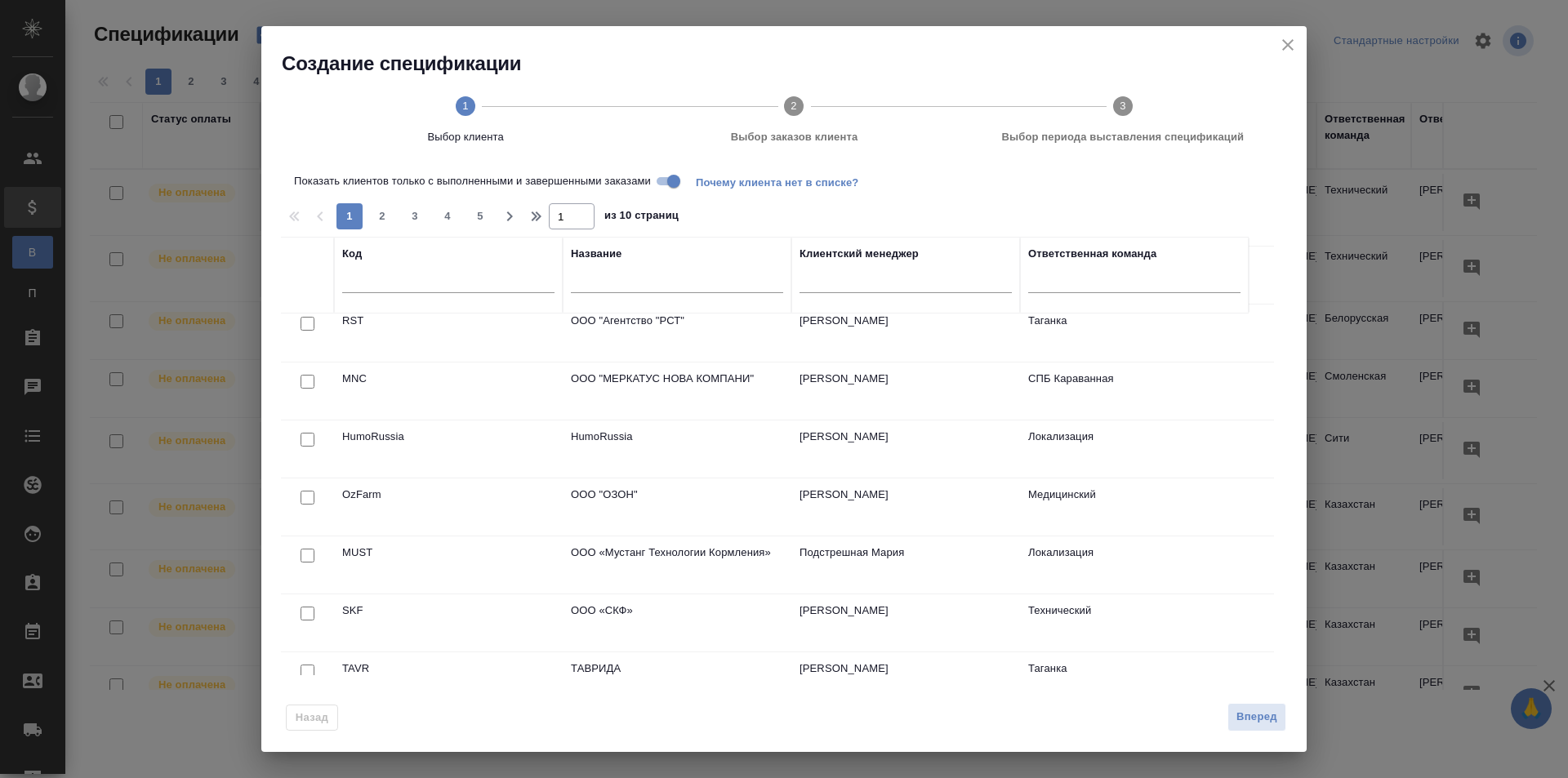
scroll to position [1086, 0]
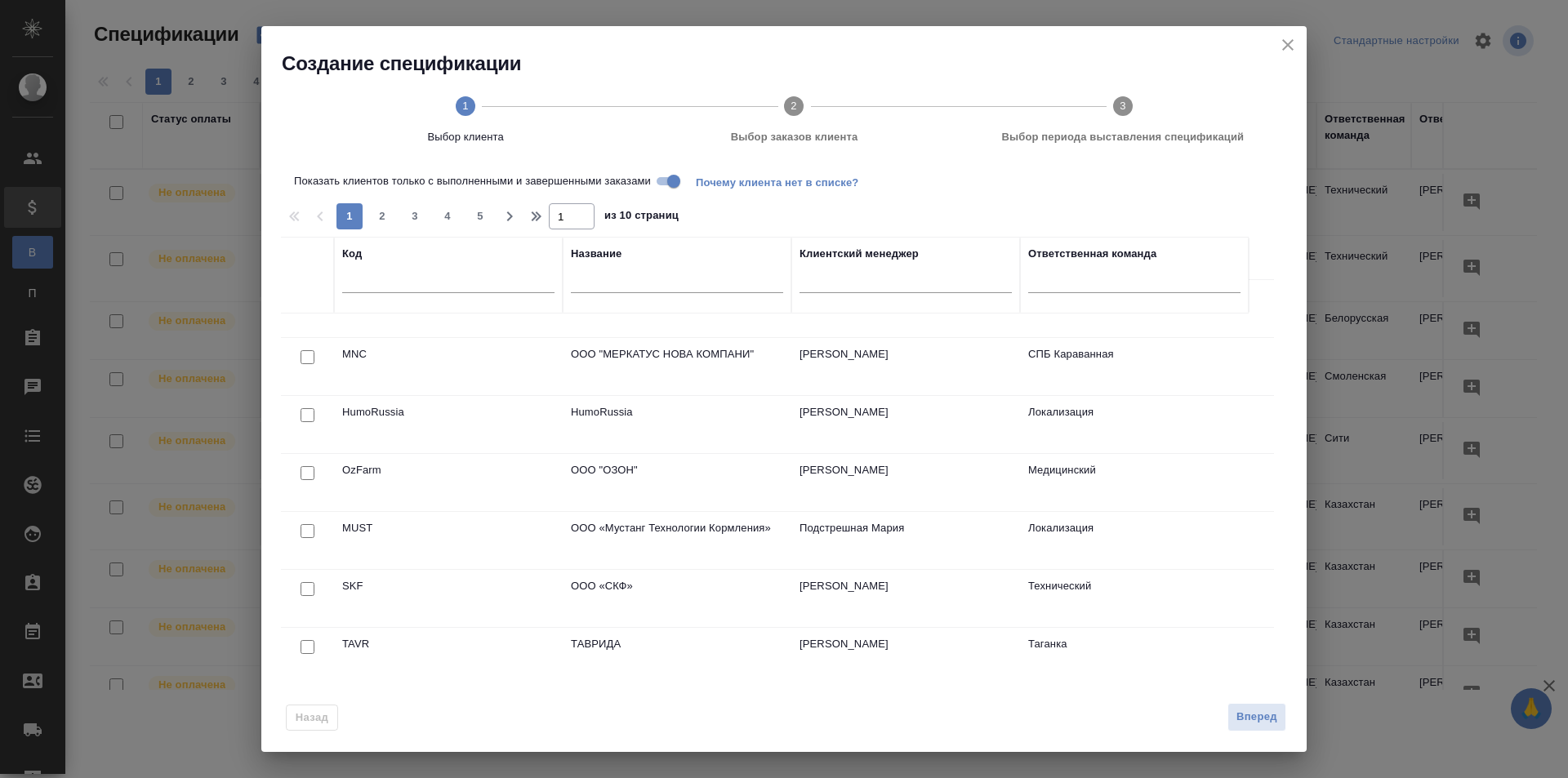
click at [368, 215] on div "1 2 3 4 5" at bounding box center [414, 216] width 163 height 27
click at [379, 215] on span "2" at bounding box center [383, 216] width 27 height 17
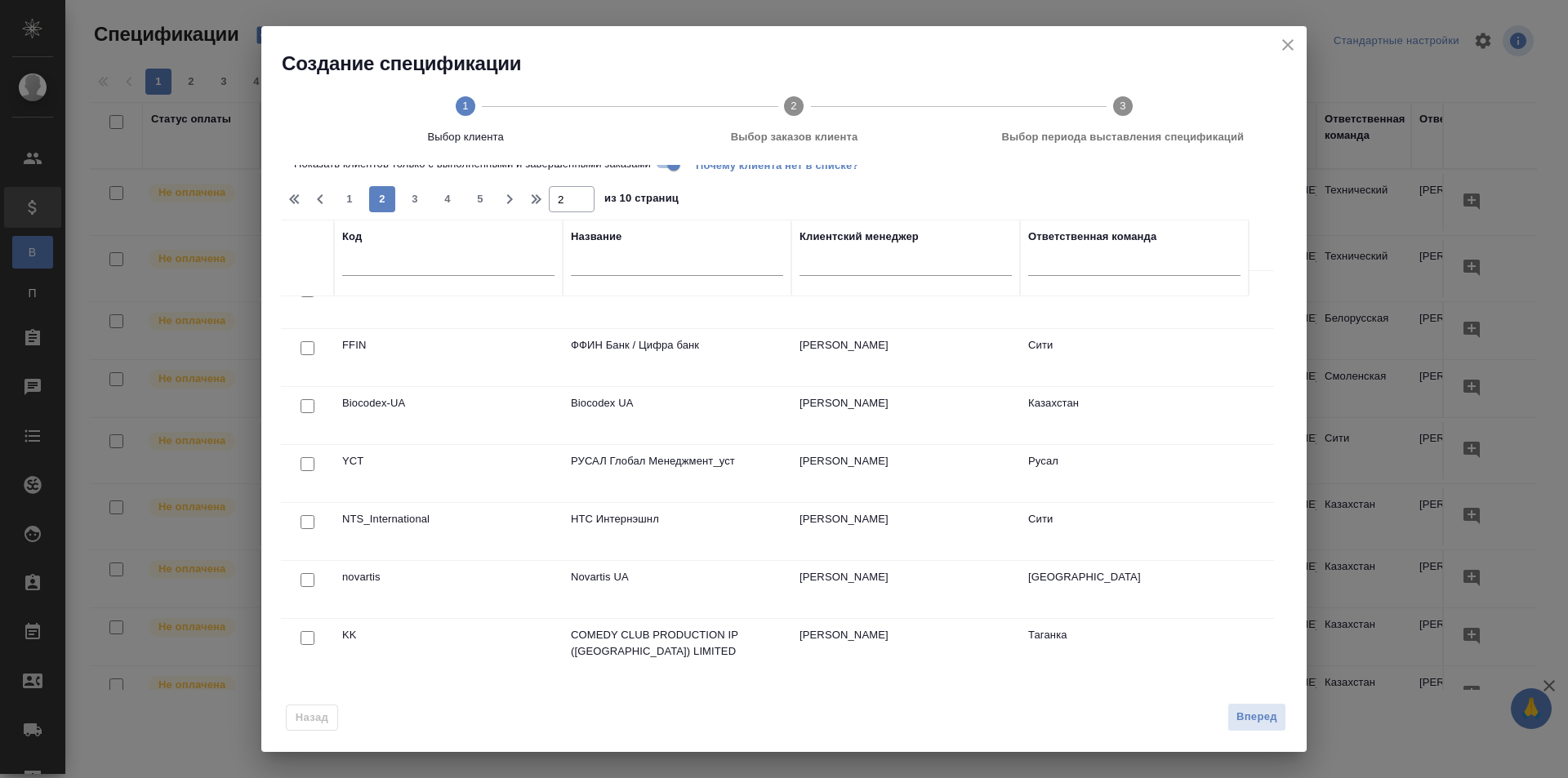
scroll to position [0, 0]
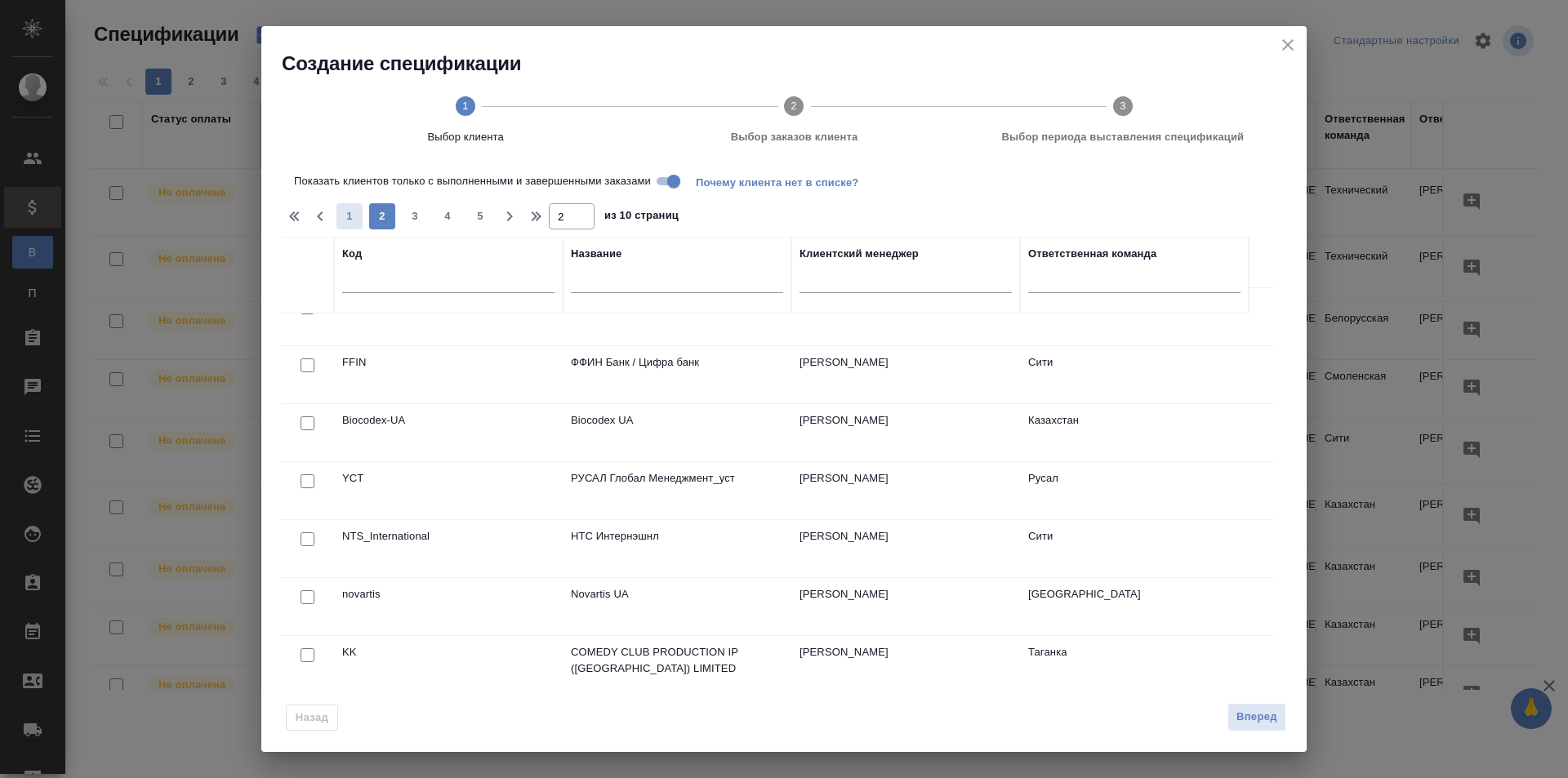
click at [350, 217] on span "1" at bounding box center [350, 216] width 27 height 17
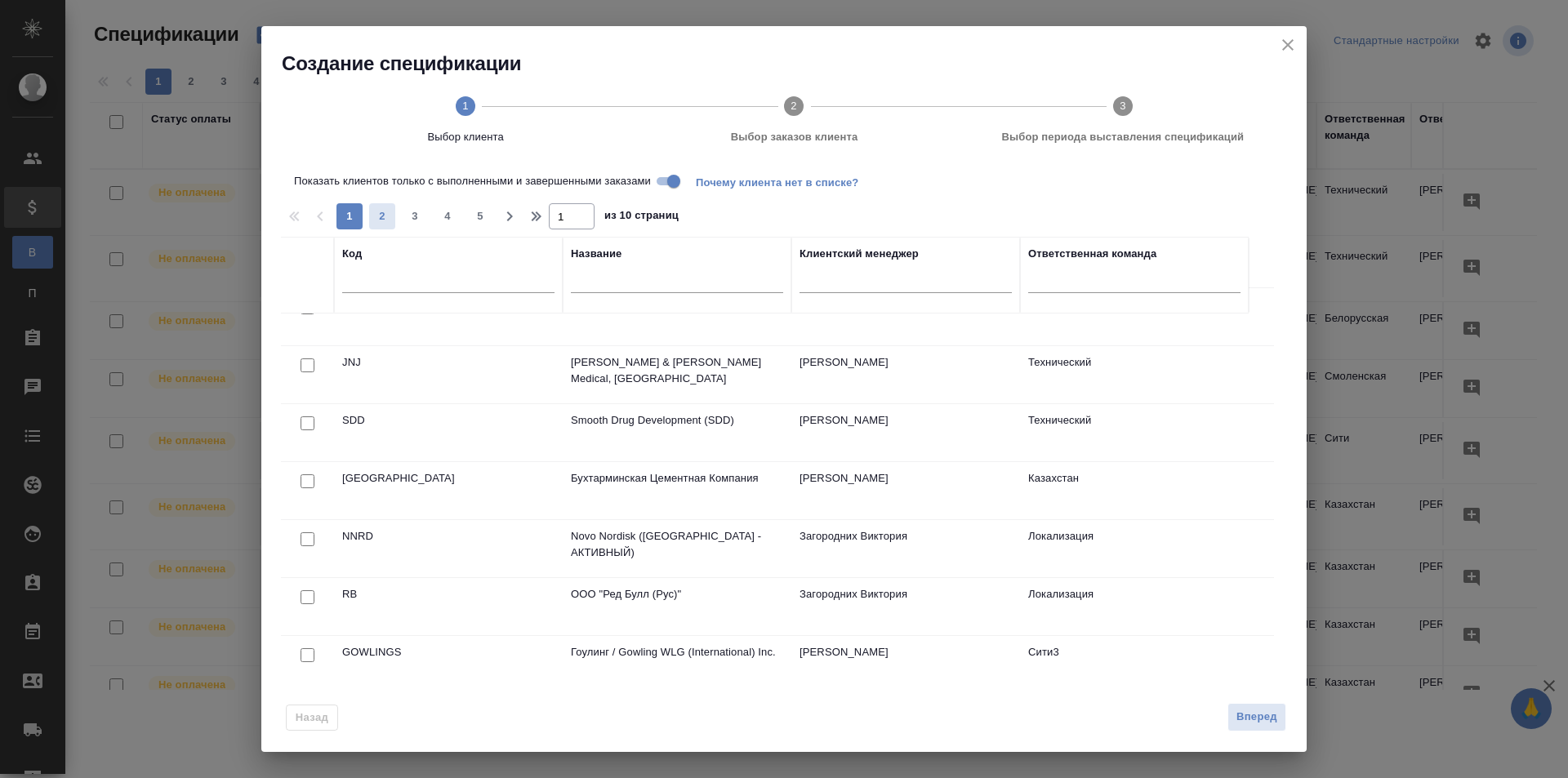
click at [386, 217] on span "2" at bounding box center [383, 216] width 27 height 17
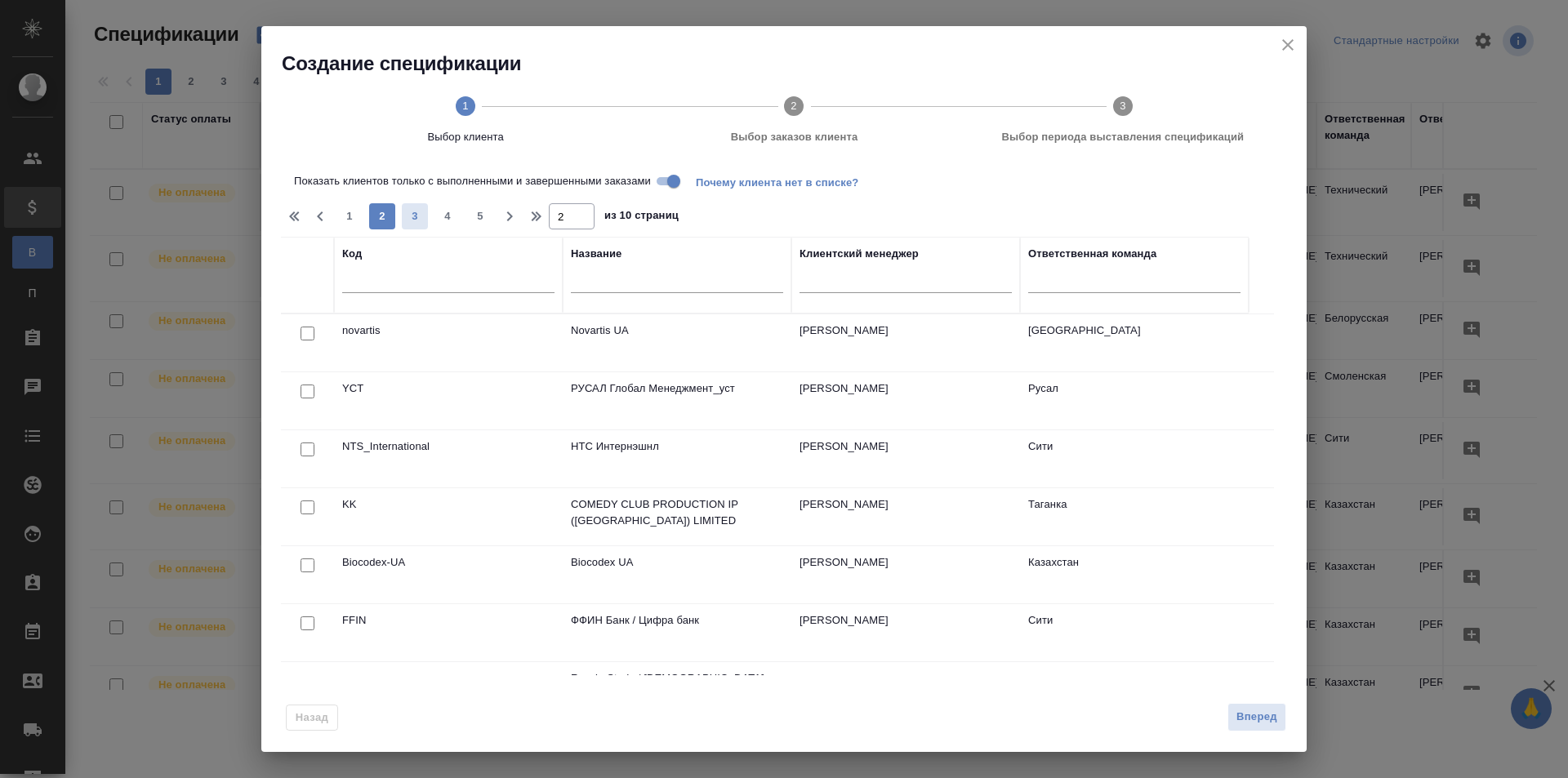
click at [413, 220] on span "3" at bounding box center [415, 216] width 27 height 17
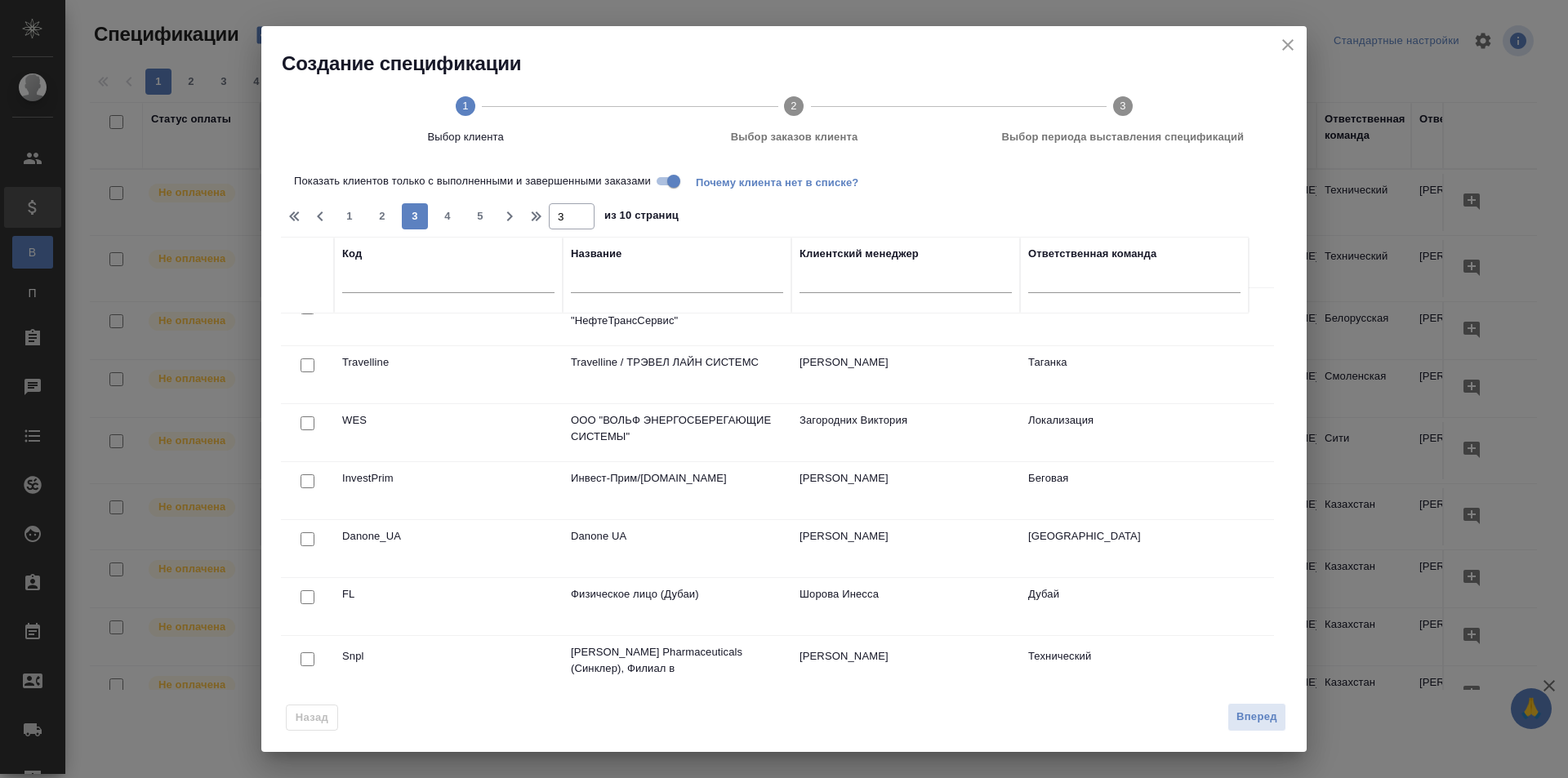
scroll to position [654, 0]
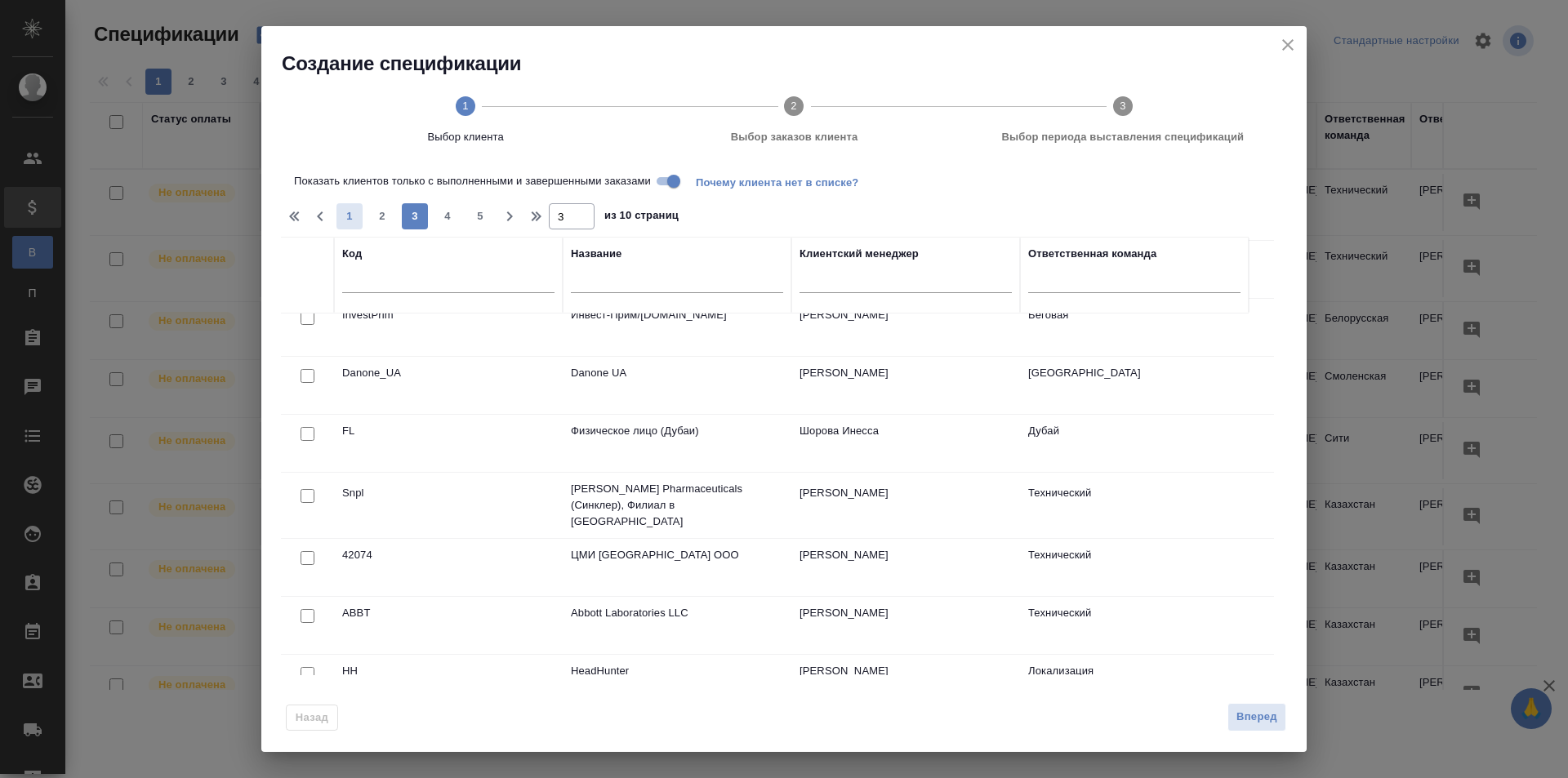
click at [351, 223] on span "1" at bounding box center [350, 216] width 27 height 17
type input "1"
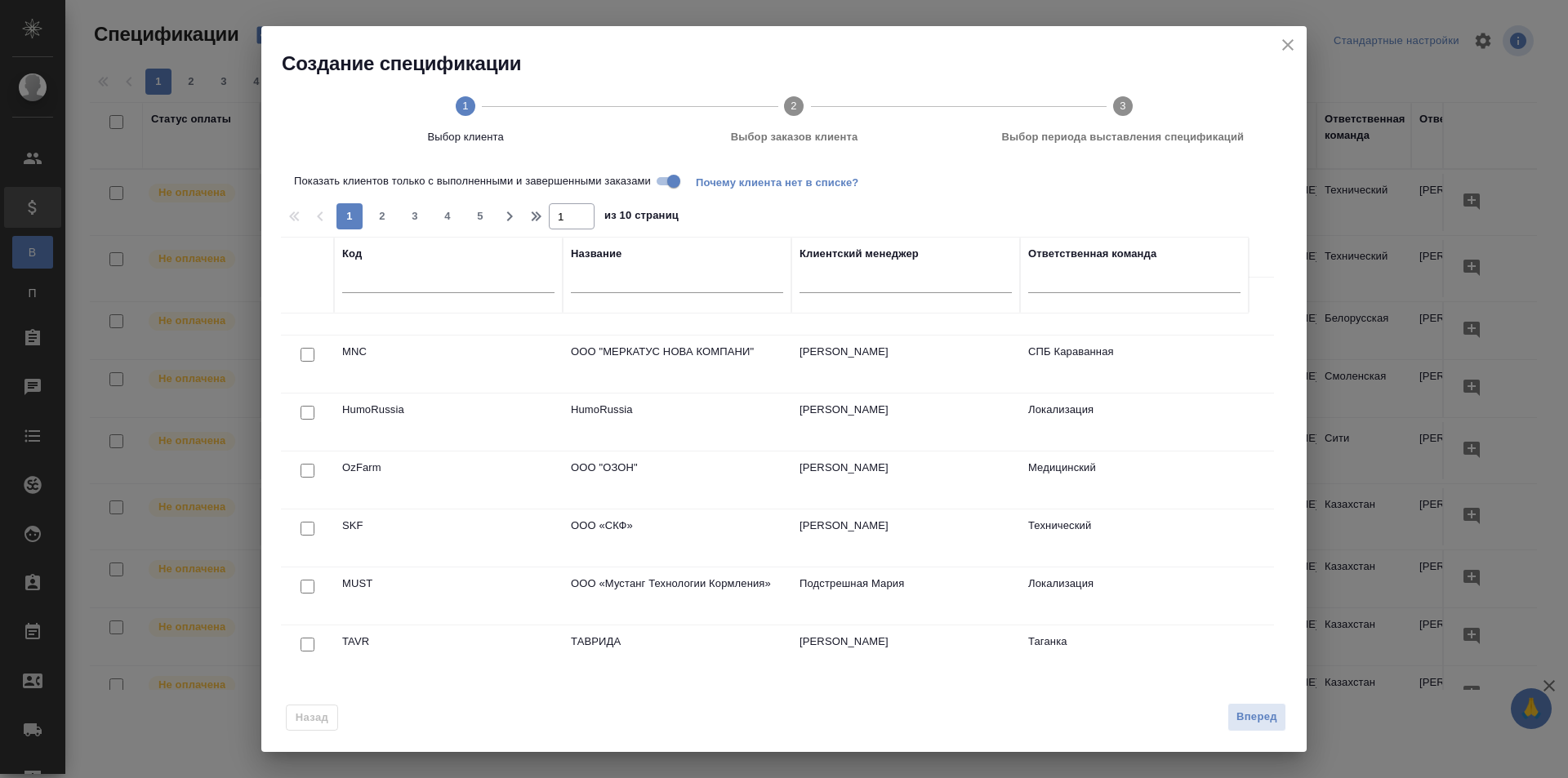
scroll to position [0, 0]
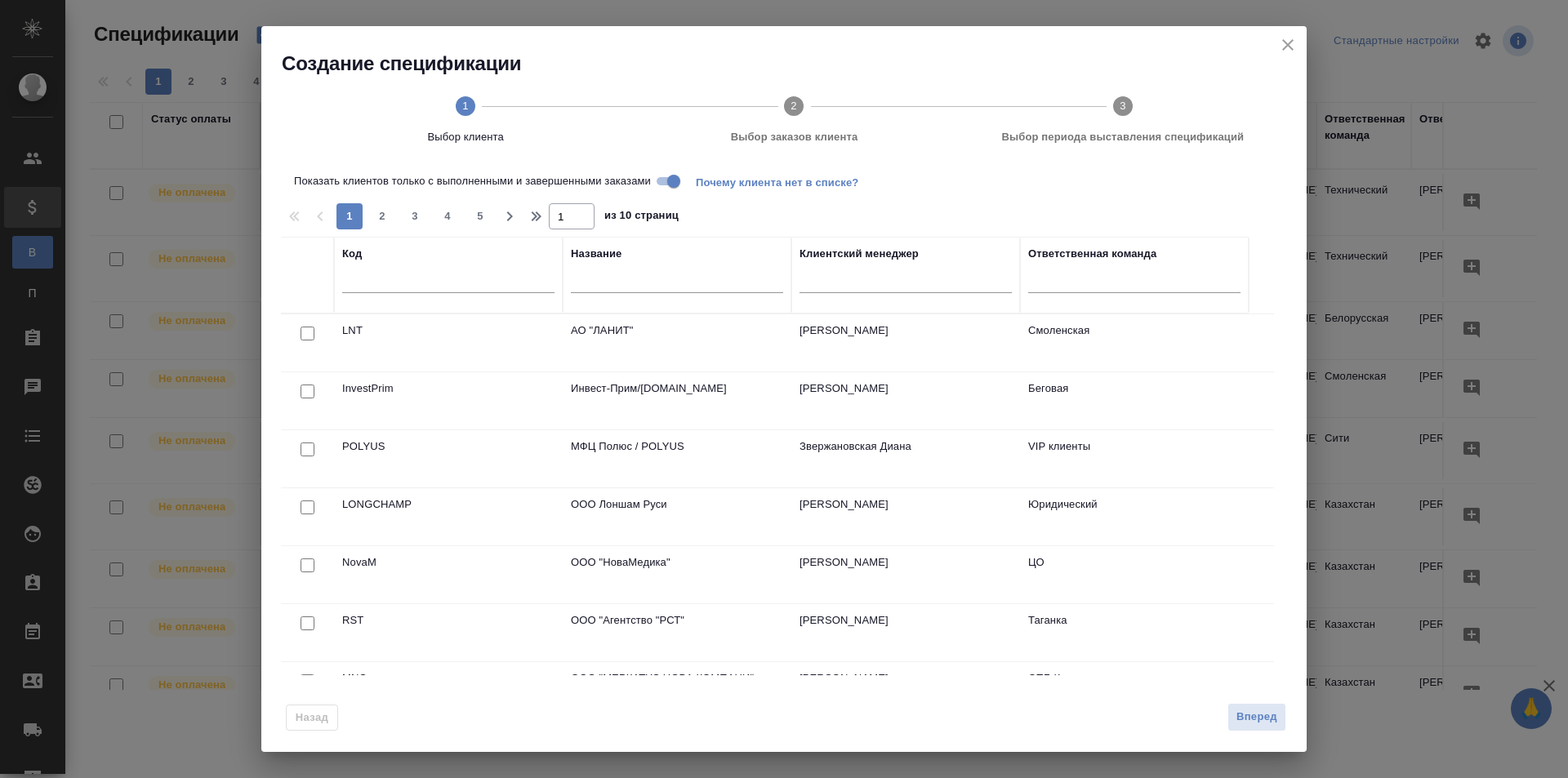
click at [458, 271] on div at bounding box center [448, 284] width 212 height 40
click at [403, 273] on input "text" at bounding box center [448, 283] width 212 height 21
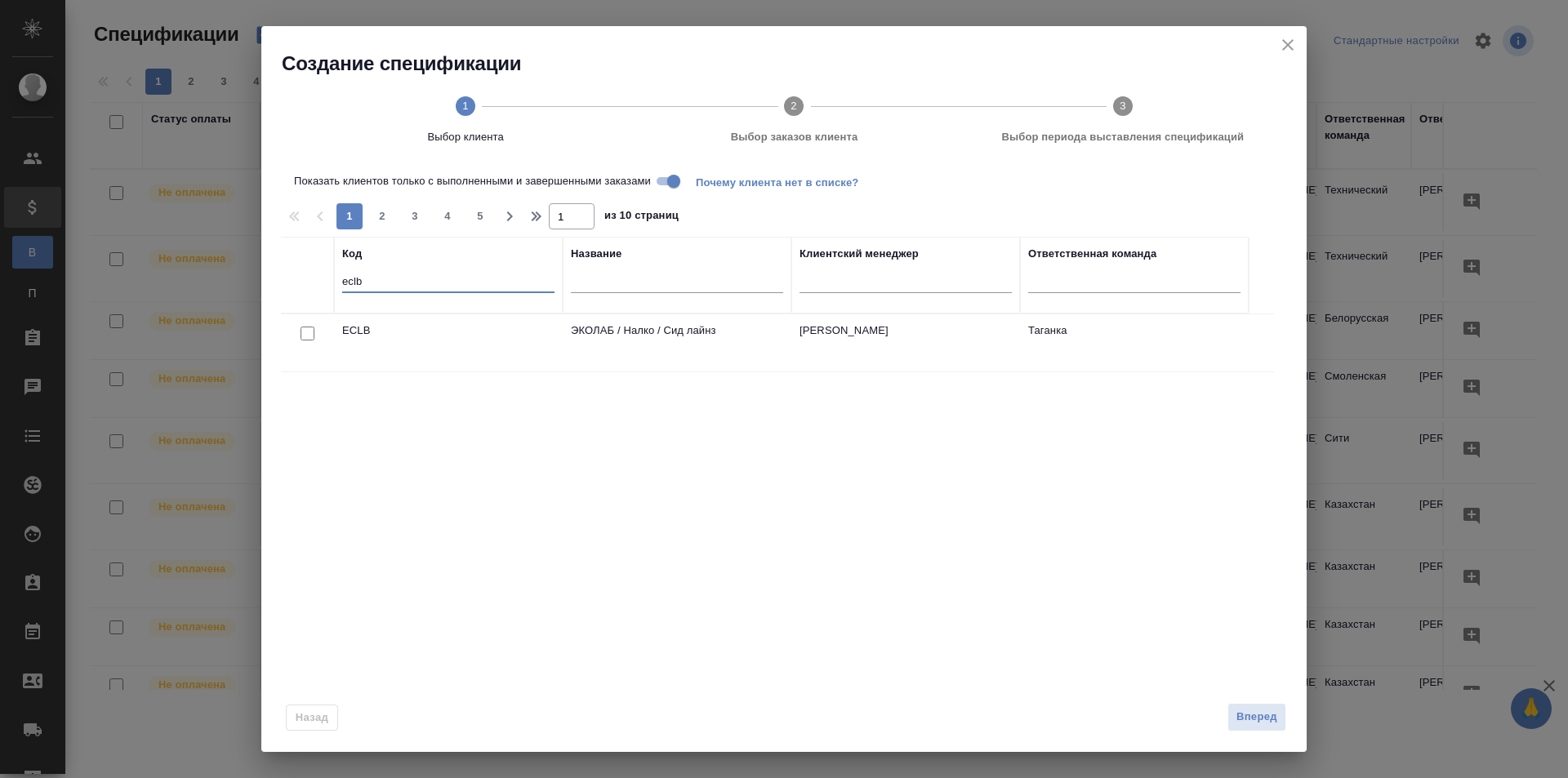
type input "eclb"
click at [542, 336] on td "ECLB" at bounding box center [448, 342] width 229 height 57
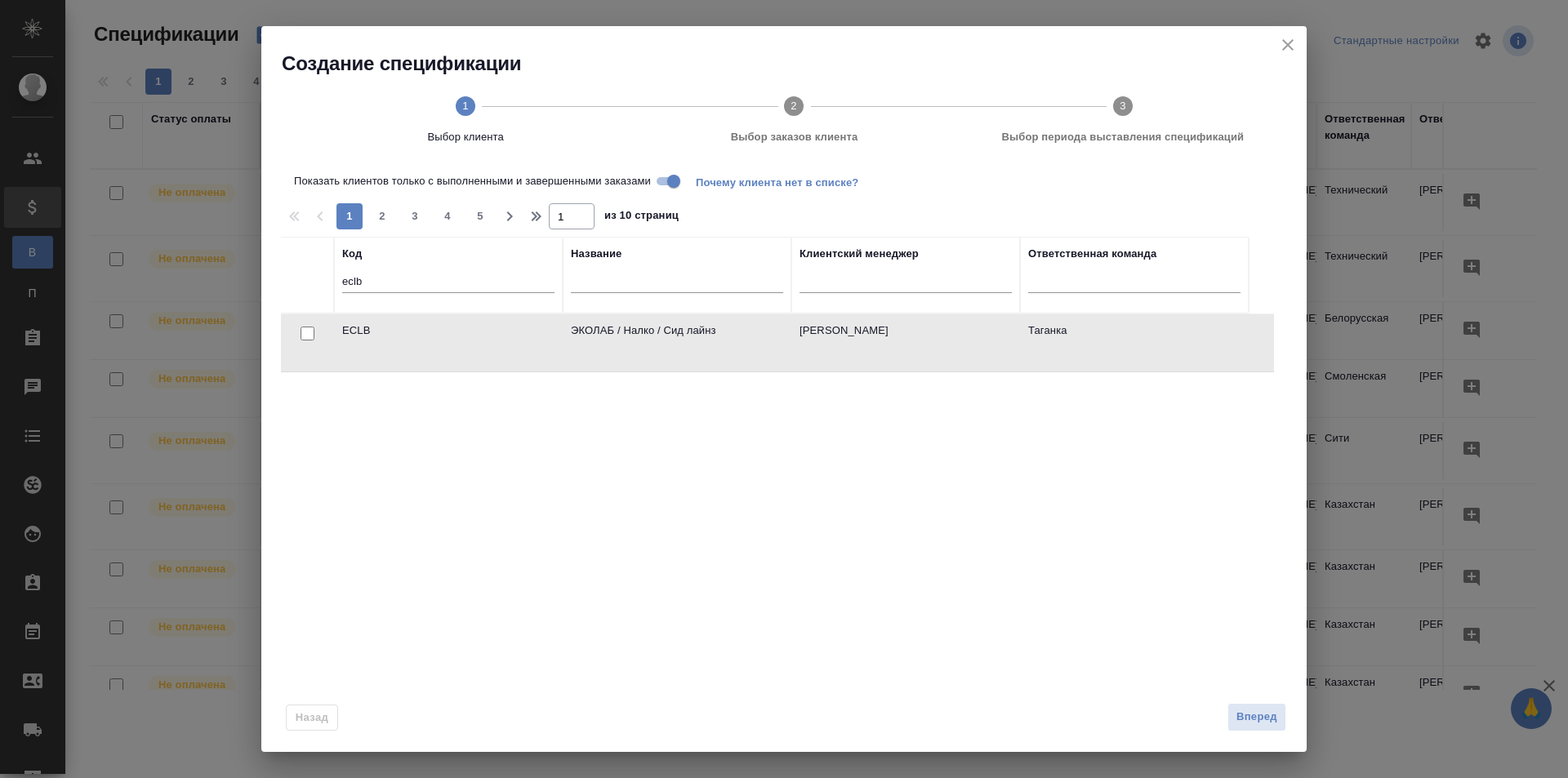
click at [542, 336] on td "ECLB" at bounding box center [448, 342] width 229 height 57
click at [307, 335] on input "checkbox" at bounding box center [307, 333] width 14 height 14
checkbox input "true"
click at [1260, 722] on span "Вперед" at bounding box center [1256, 718] width 41 height 19
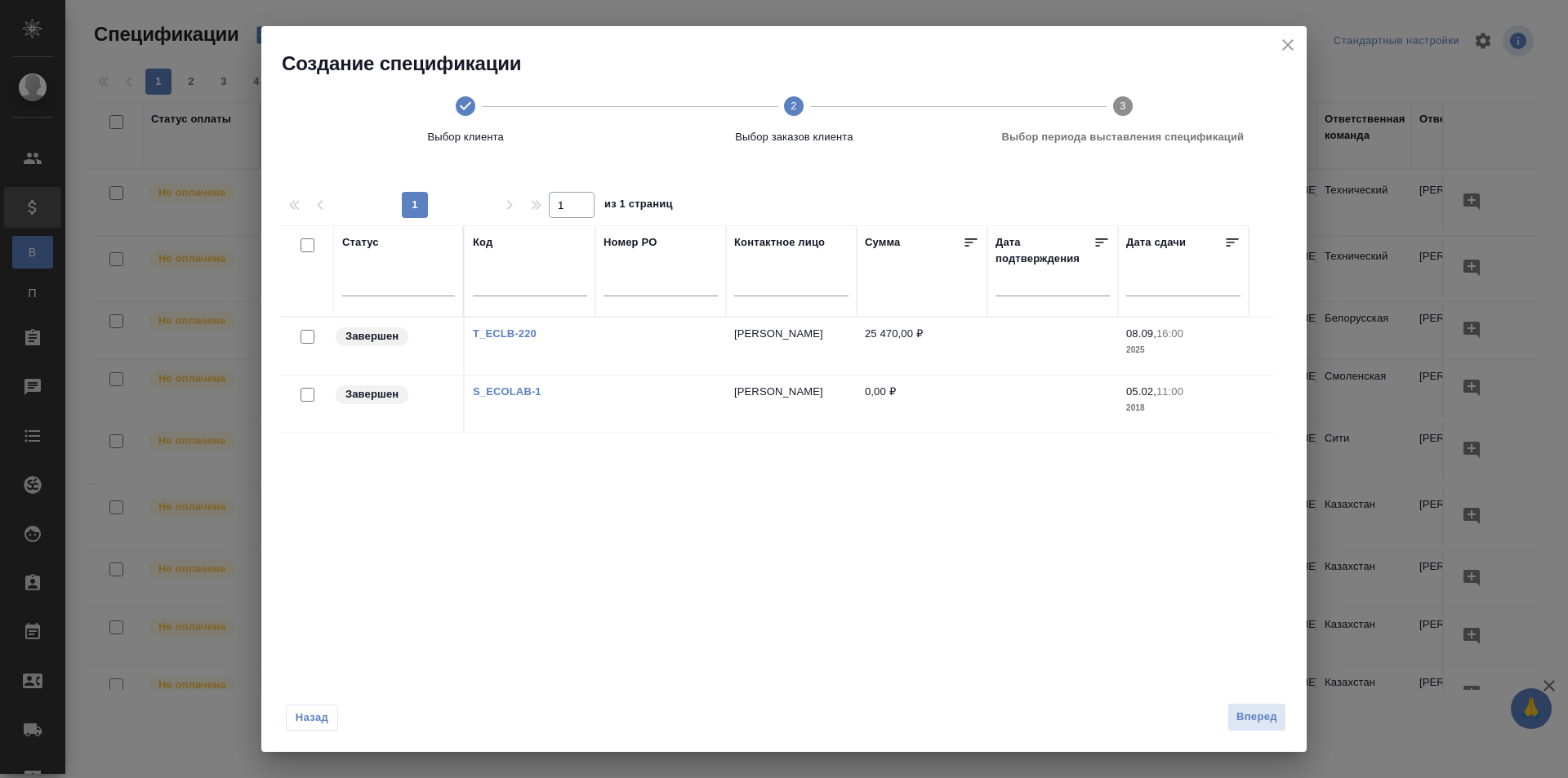
click at [309, 340] on input "checkbox" at bounding box center [307, 336] width 14 height 14
checkbox input "true"
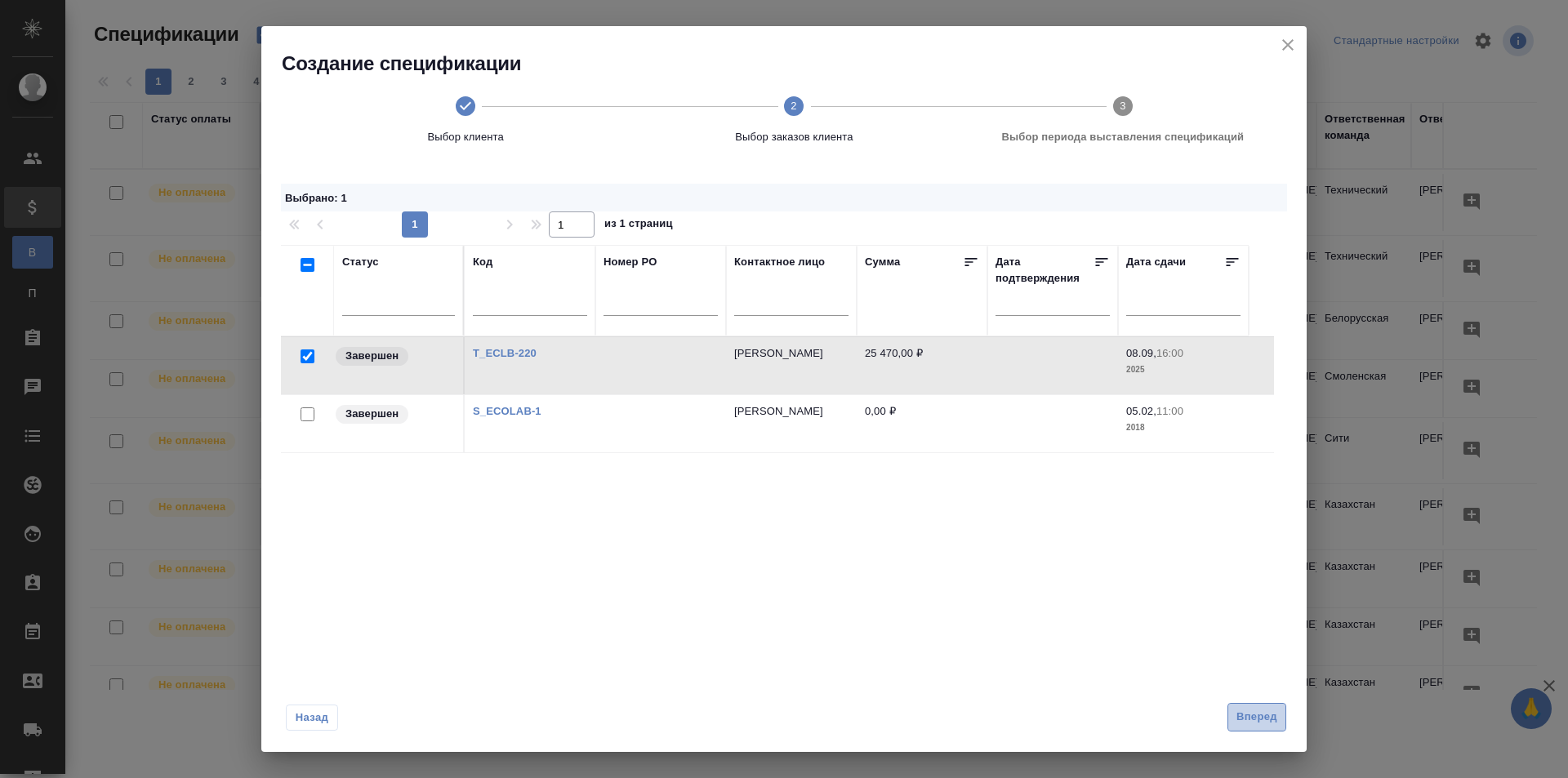
click at [1249, 718] on span "Вперед" at bounding box center [1256, 718] width 41 height 19
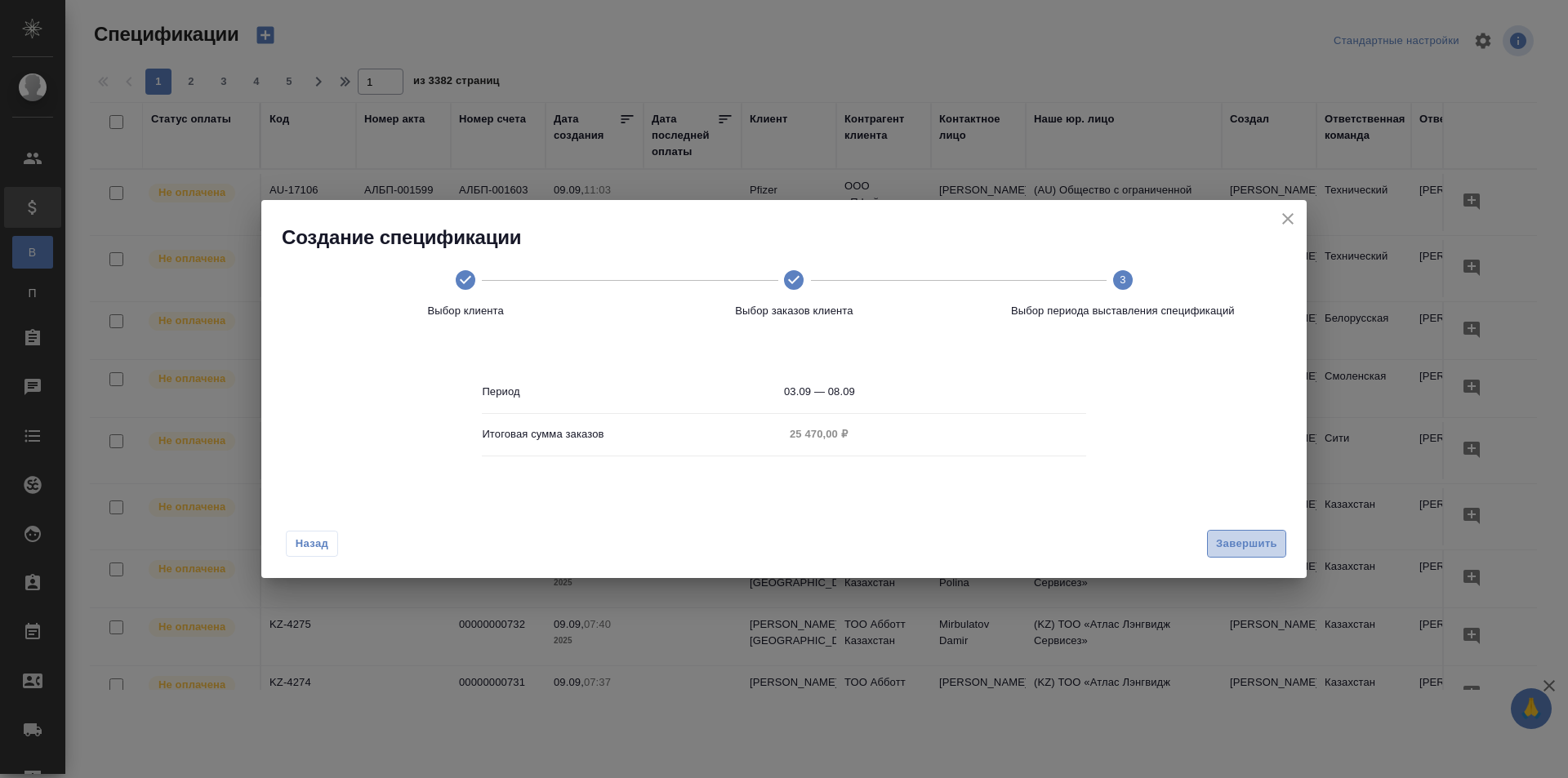
click at [1263, 545] on span "Завершить" at bounding box center [1247, 544] width 61 height 19
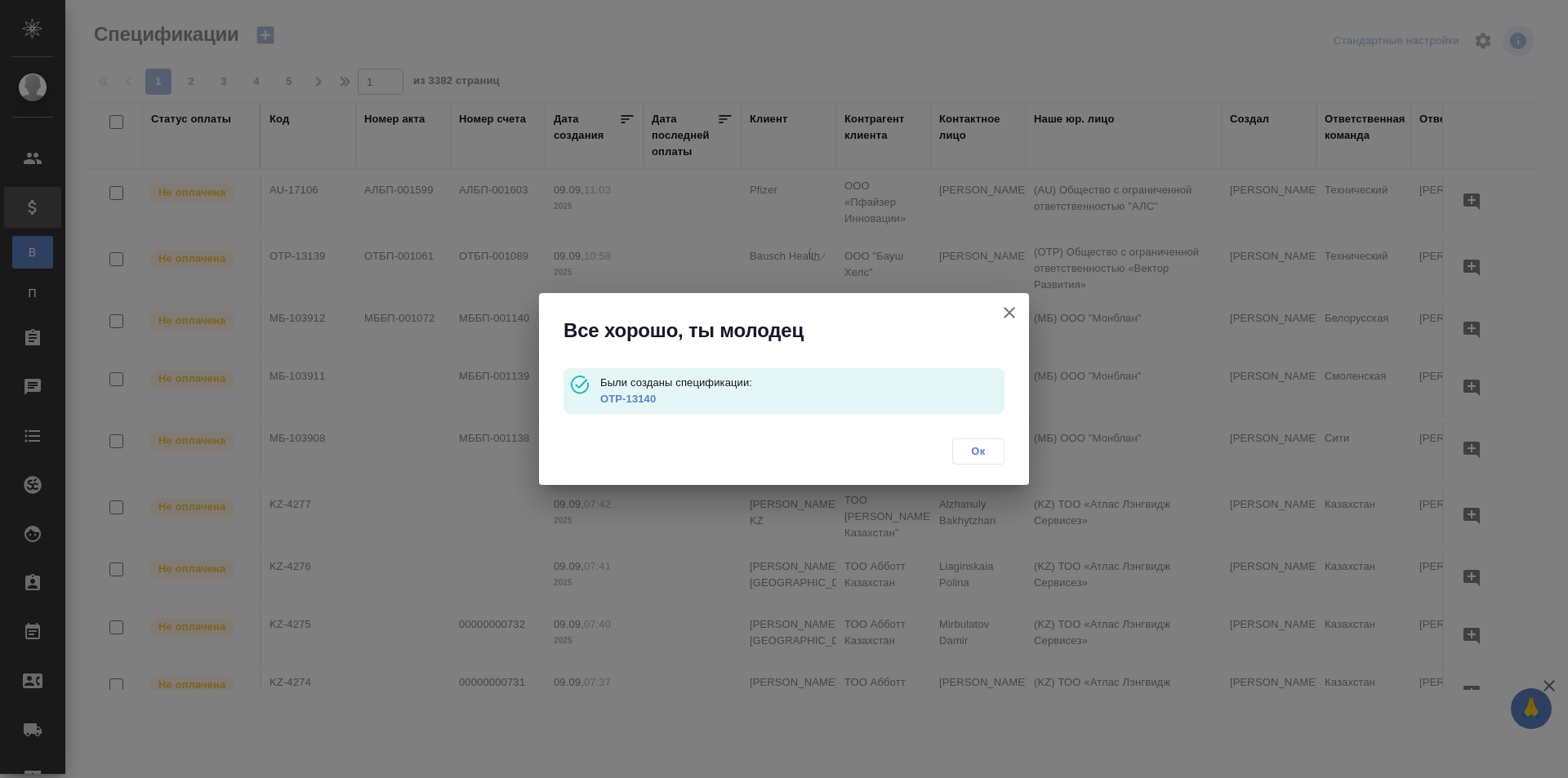
click at [992, 454] on span "Ок" at bounding box center [977, 452] width 34 height 17
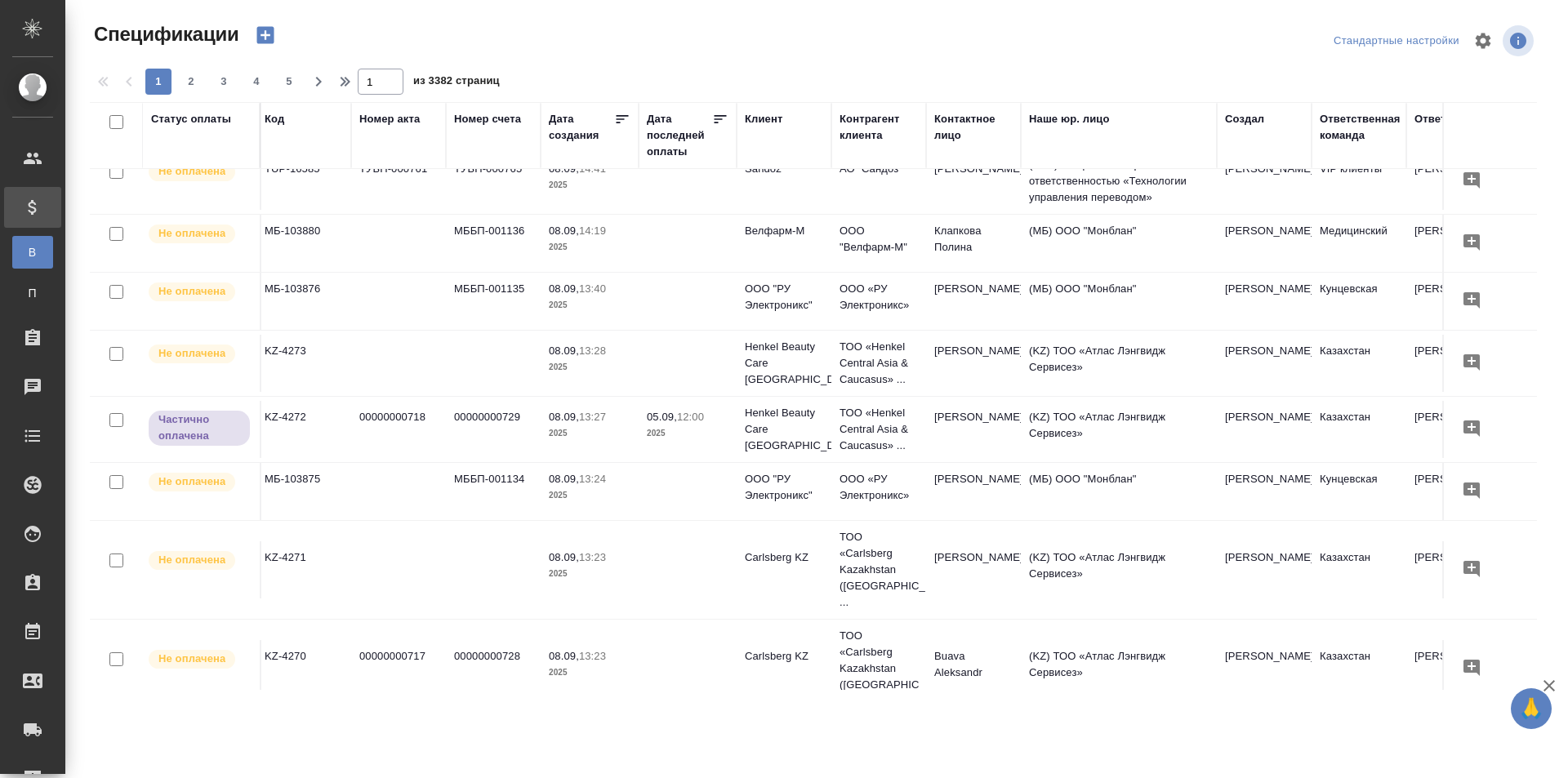
scroll to position [898, 0]
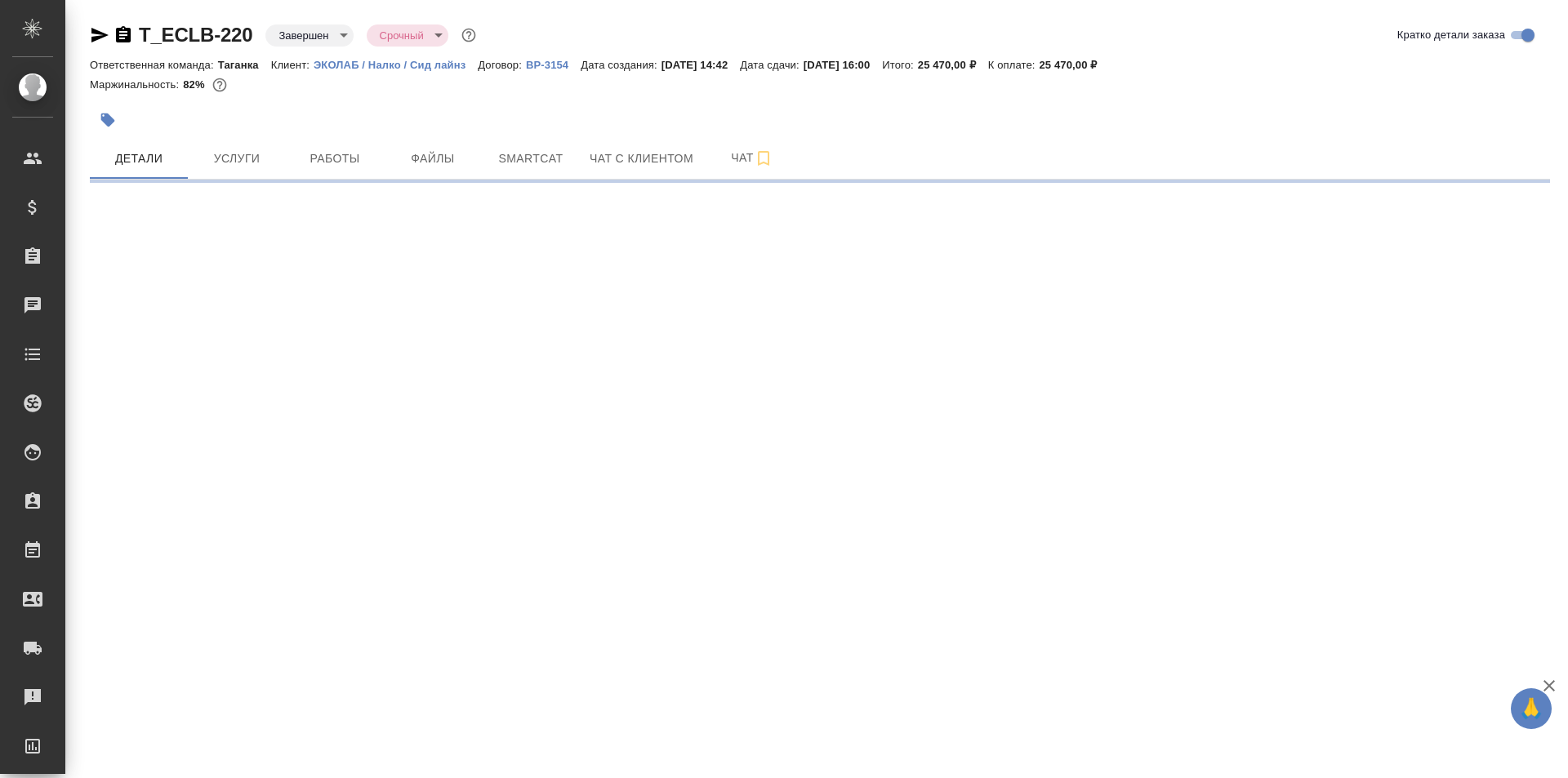
select select "RU"
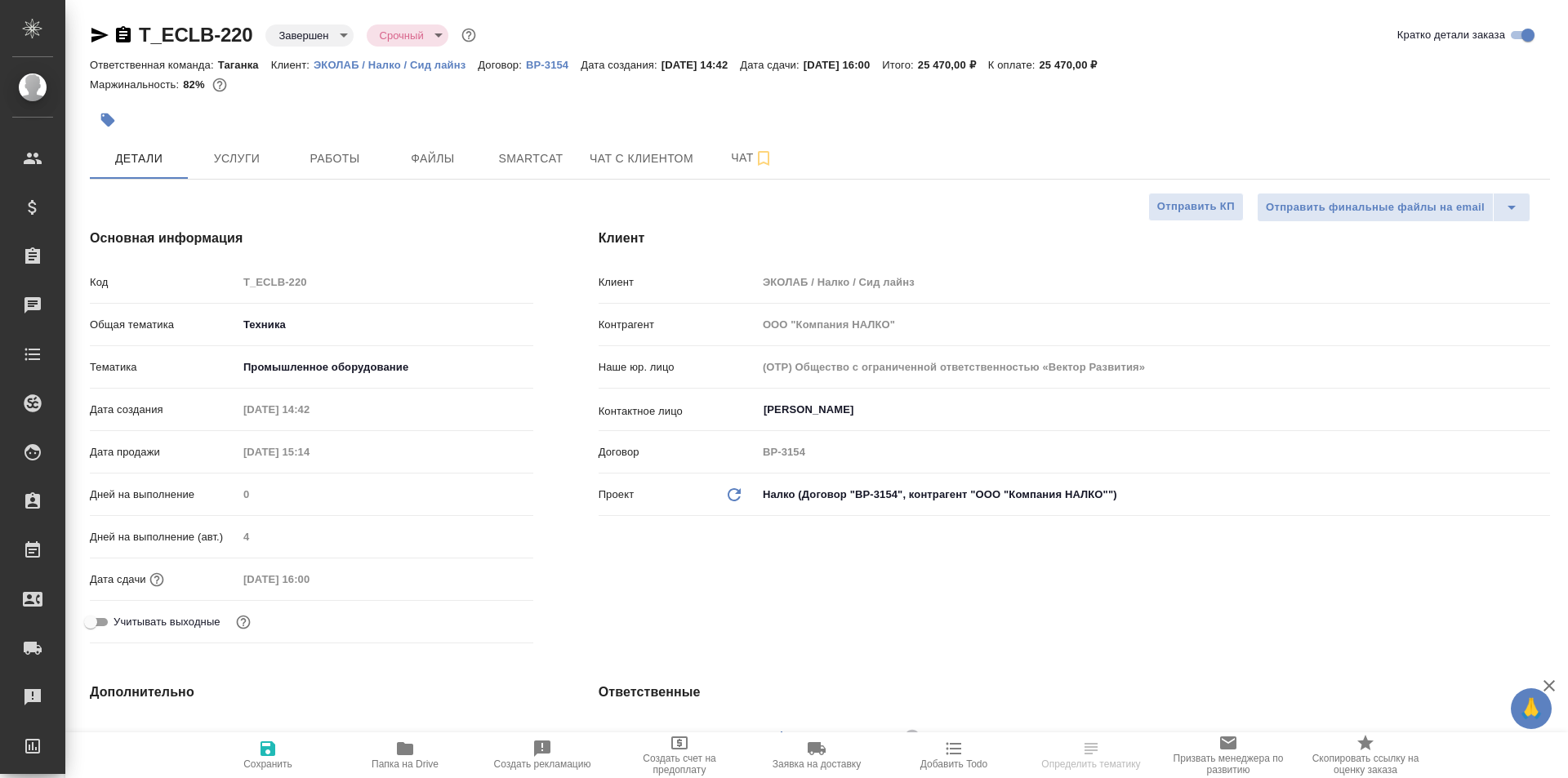
type textarea "x"
click at [120, 39] on icon "button" at bounding box center [123, 35] width 15 height 17
type textarea "x"
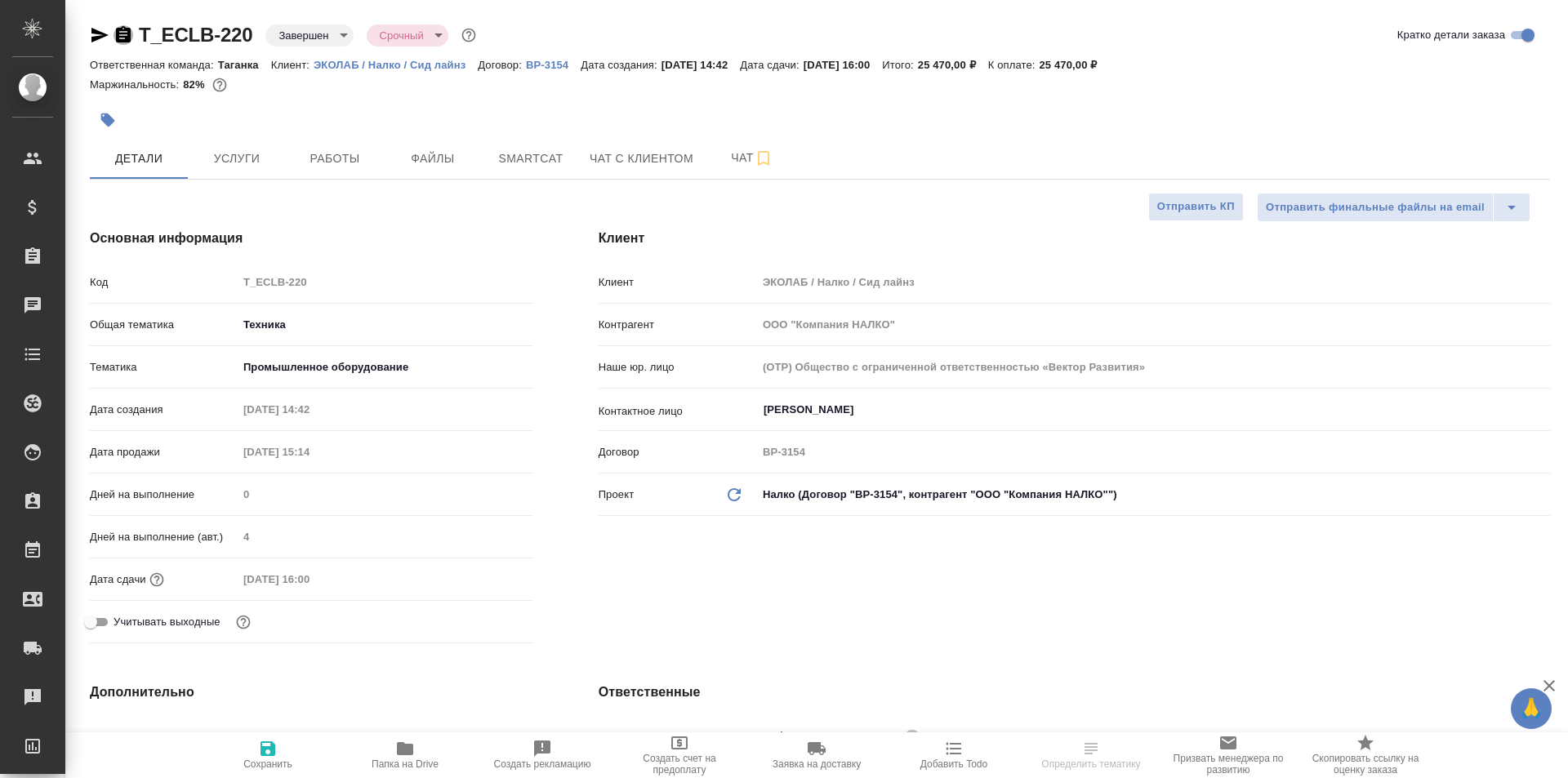
type textarea "x"
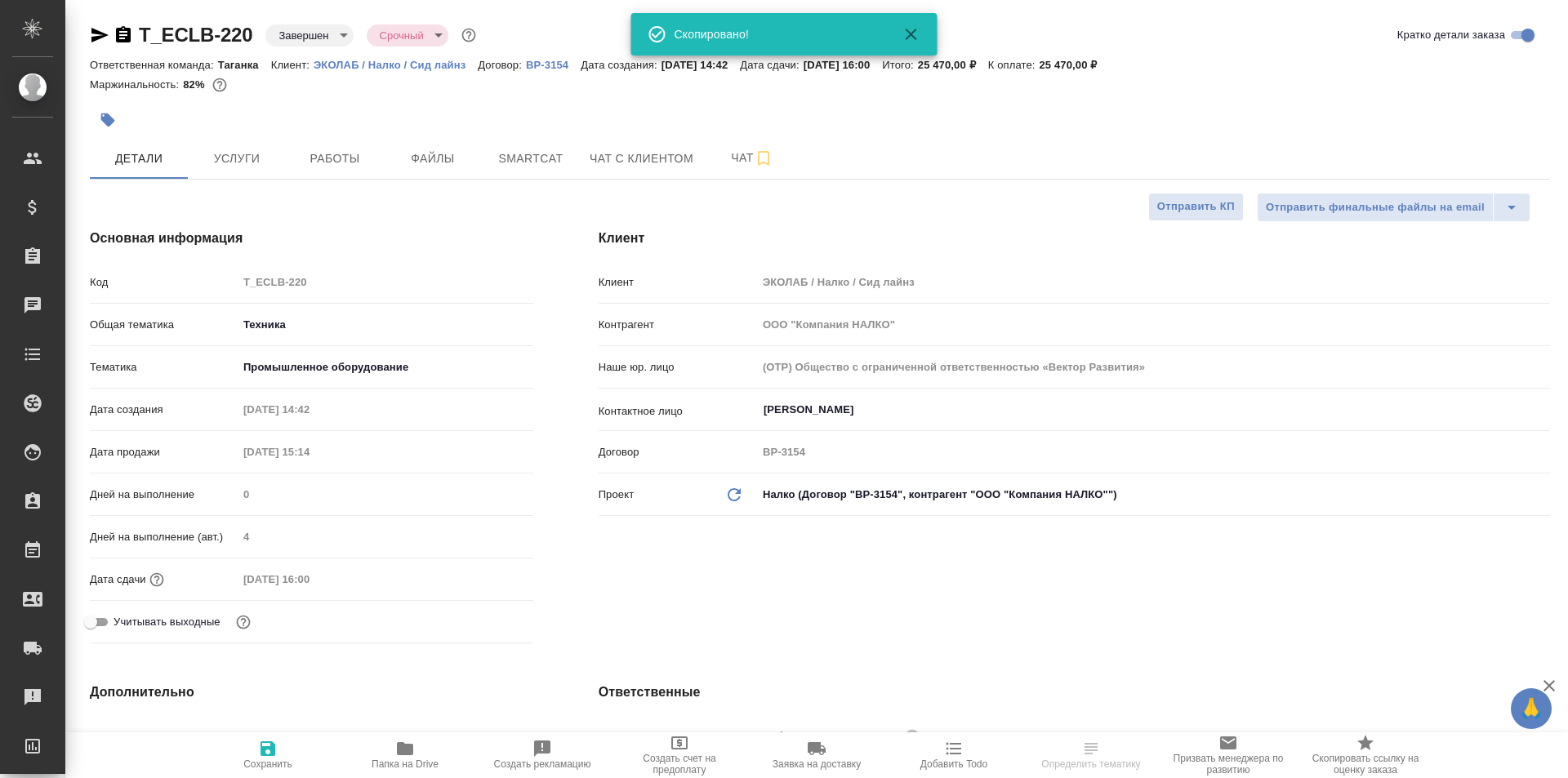
type textarea "x"
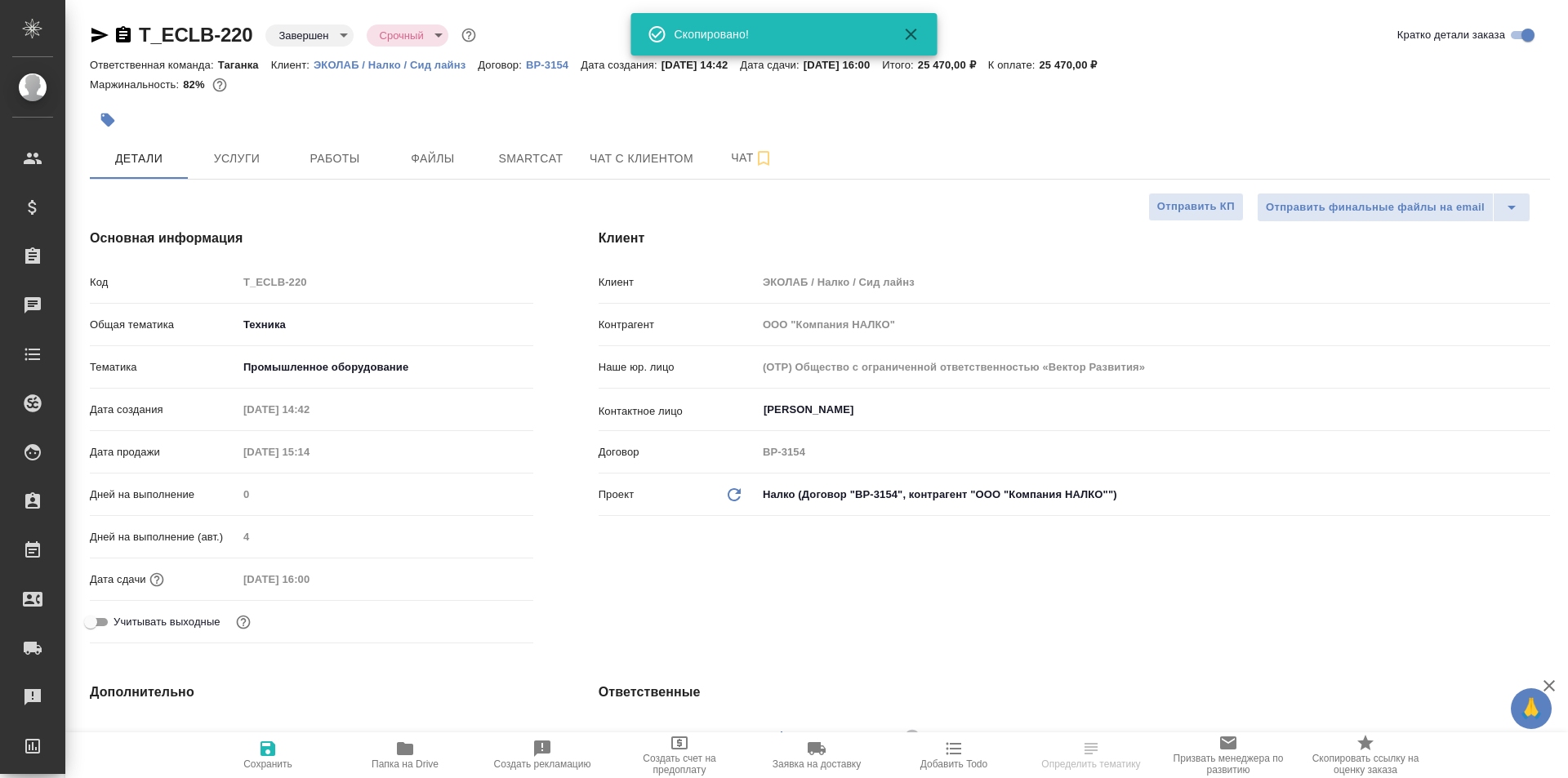
type textarea "x"
select select "RU"
type textarea "x"
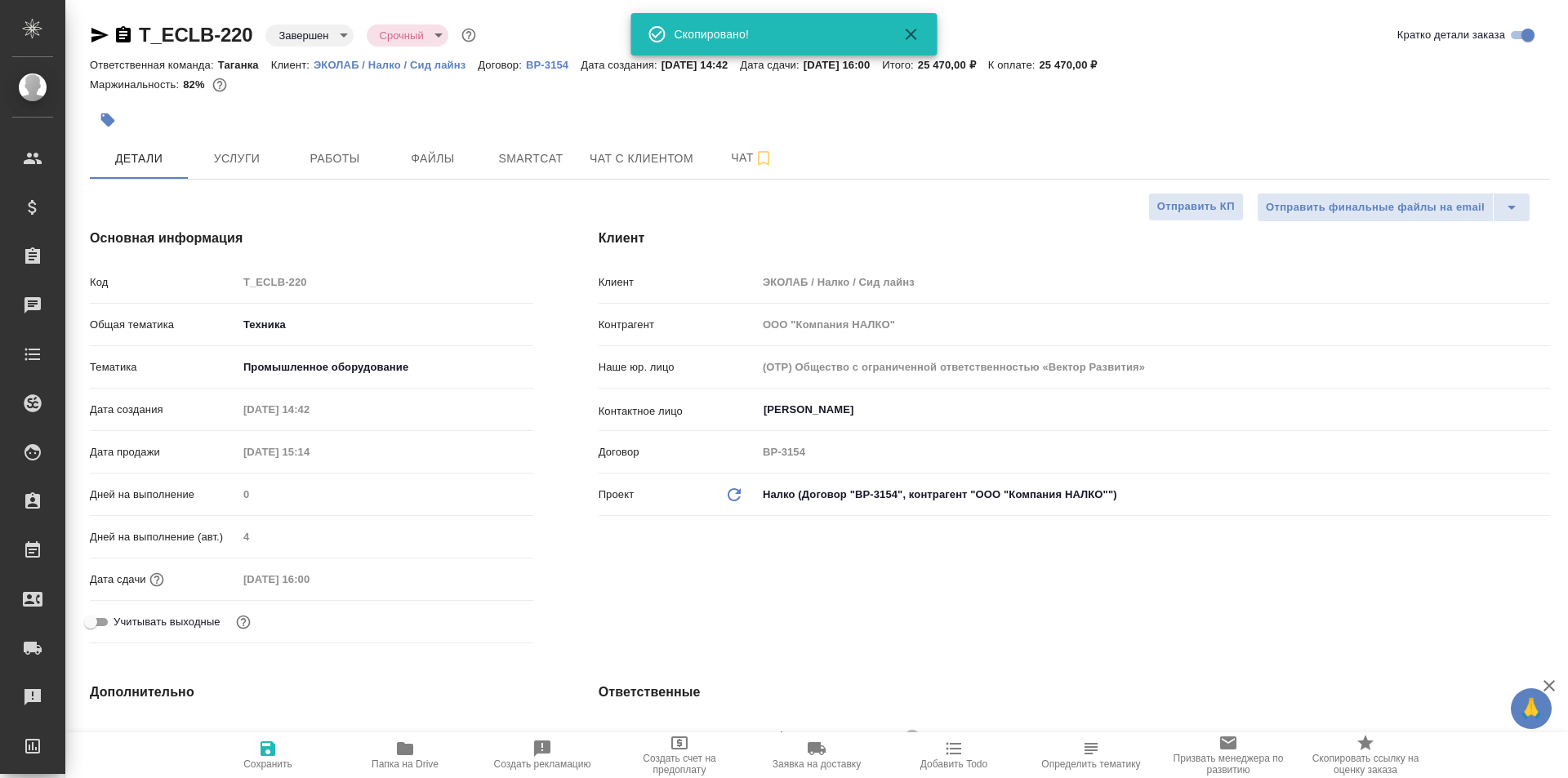
type textarea "x"
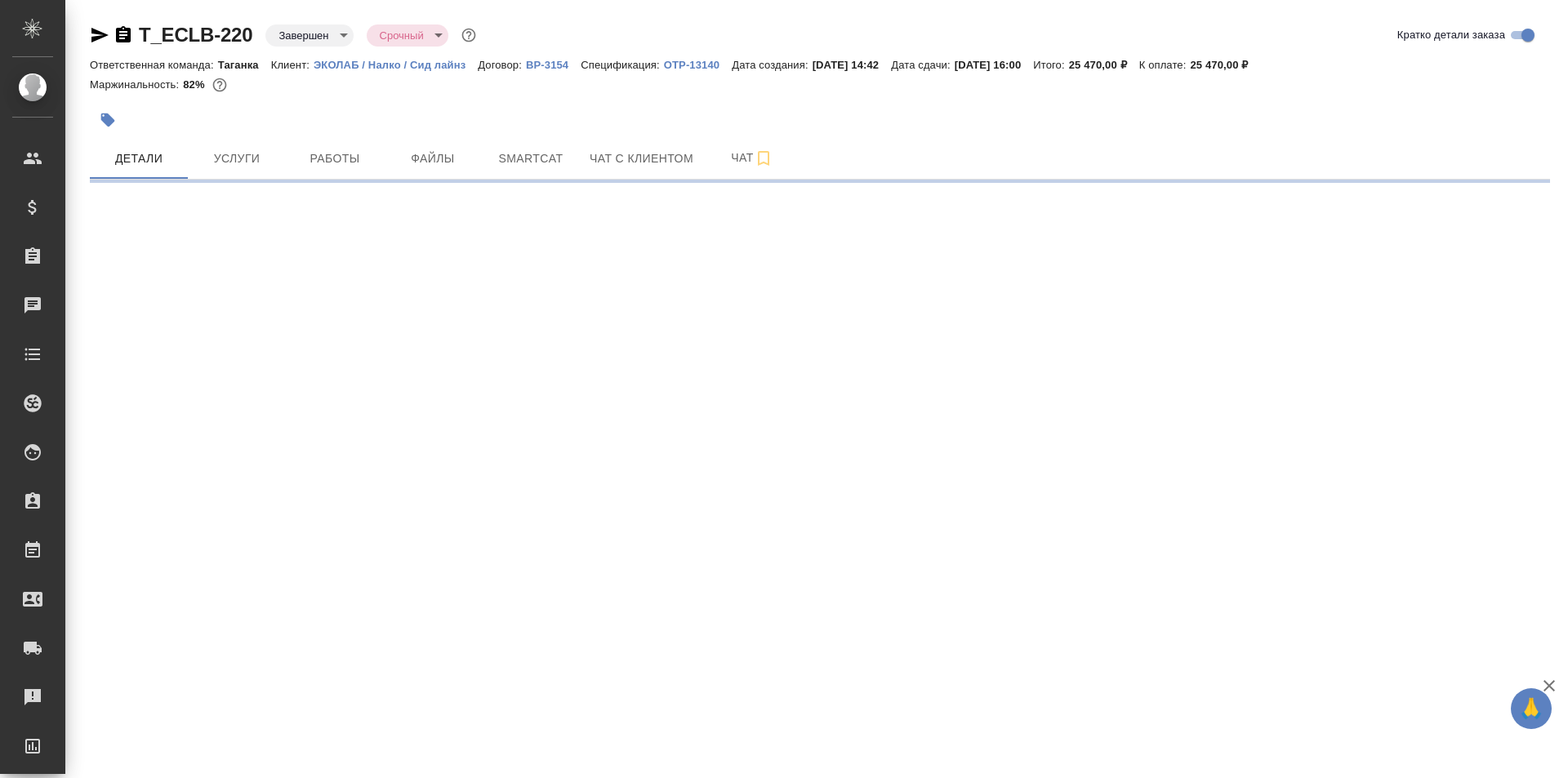
select select "RU"
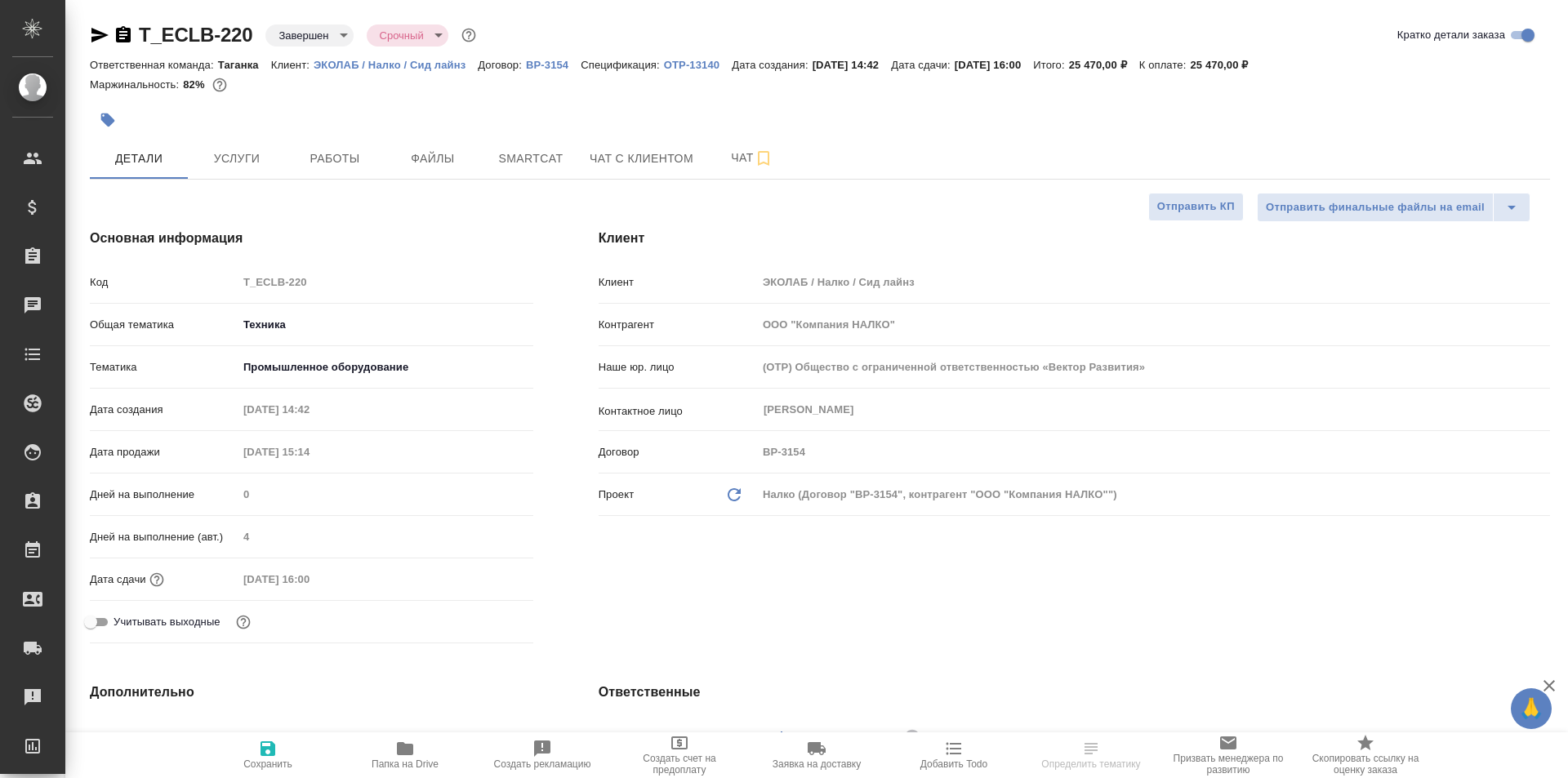
type textarea "x"
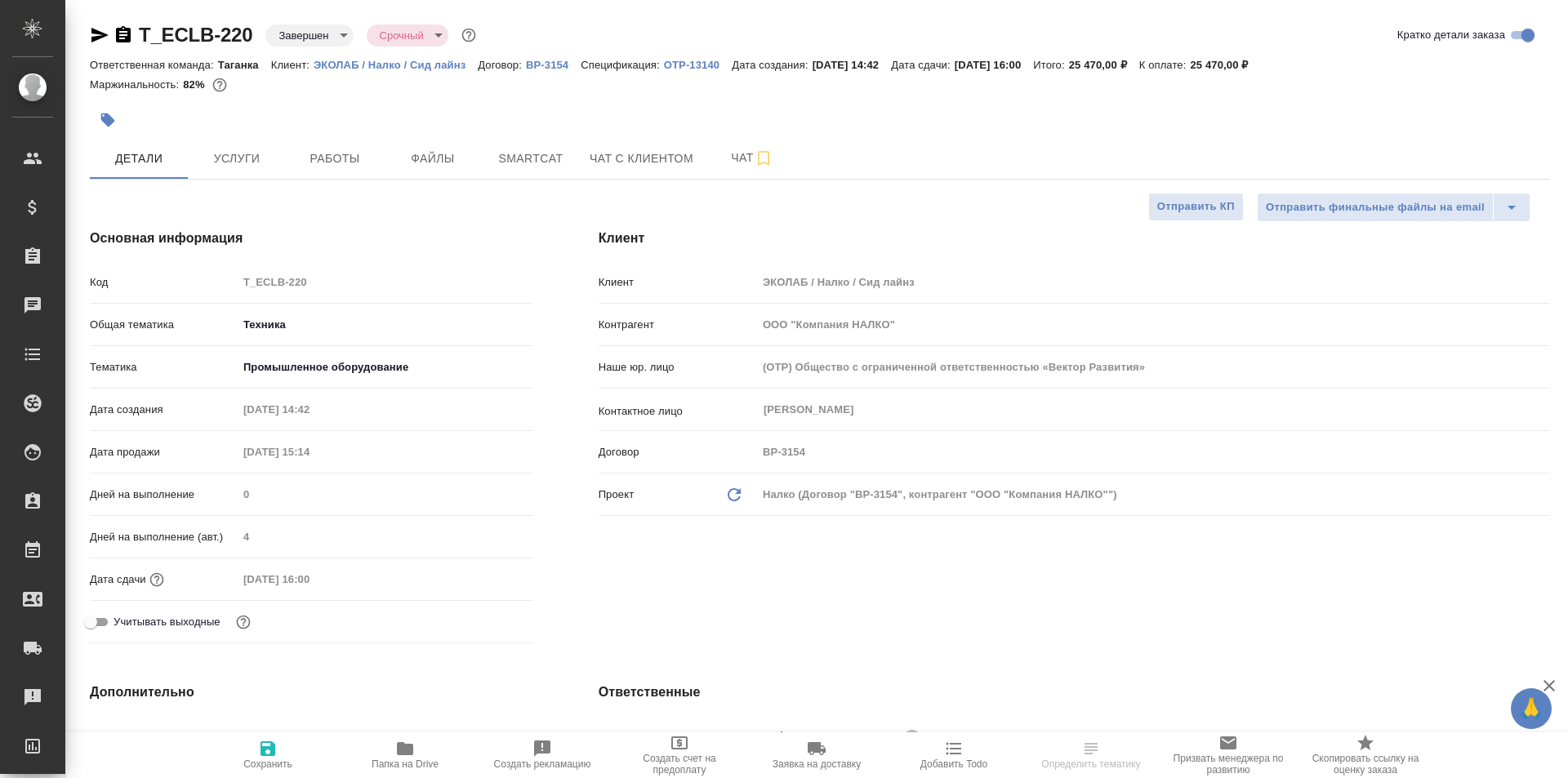
type textarea "x"
click at [688, 62] on p "OTP-13140" at bounding box center [697, 65] width 68 height 12
type textarea "x"
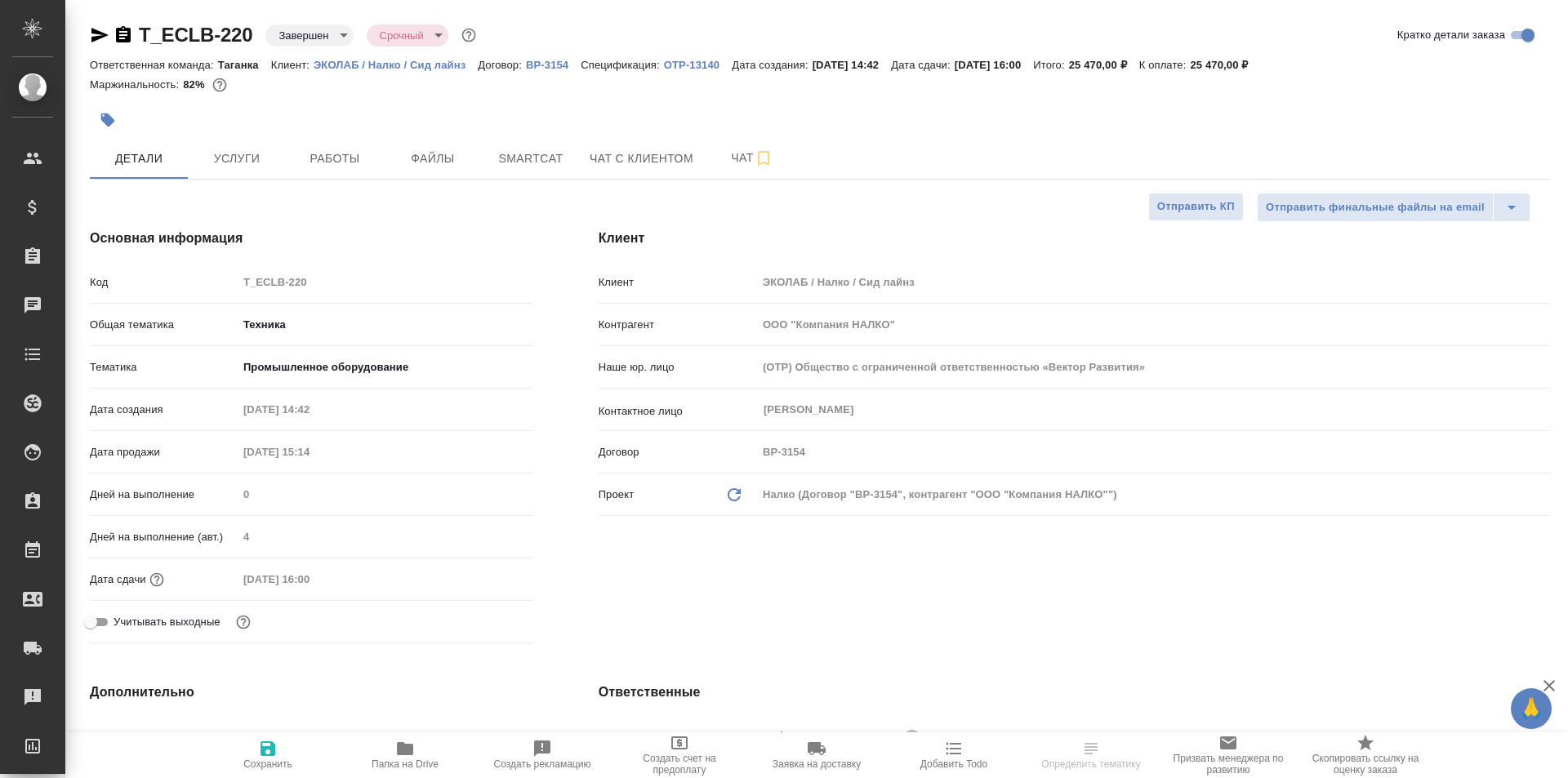
select select "RU"
type textarea "x"
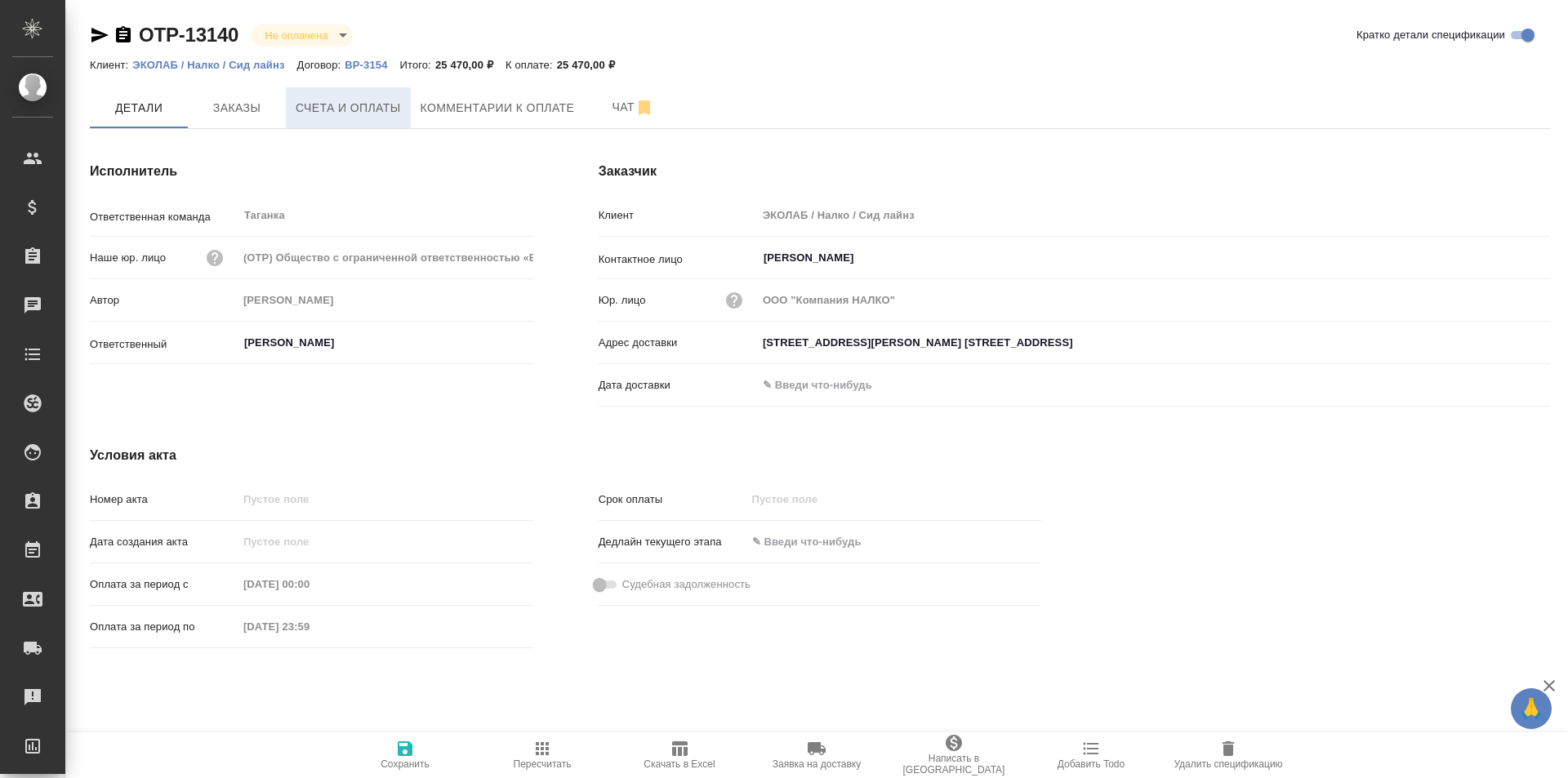
click at [333, 99] on span "Счета и оплаты" at bounding box center [348, 108] width 105 height 21
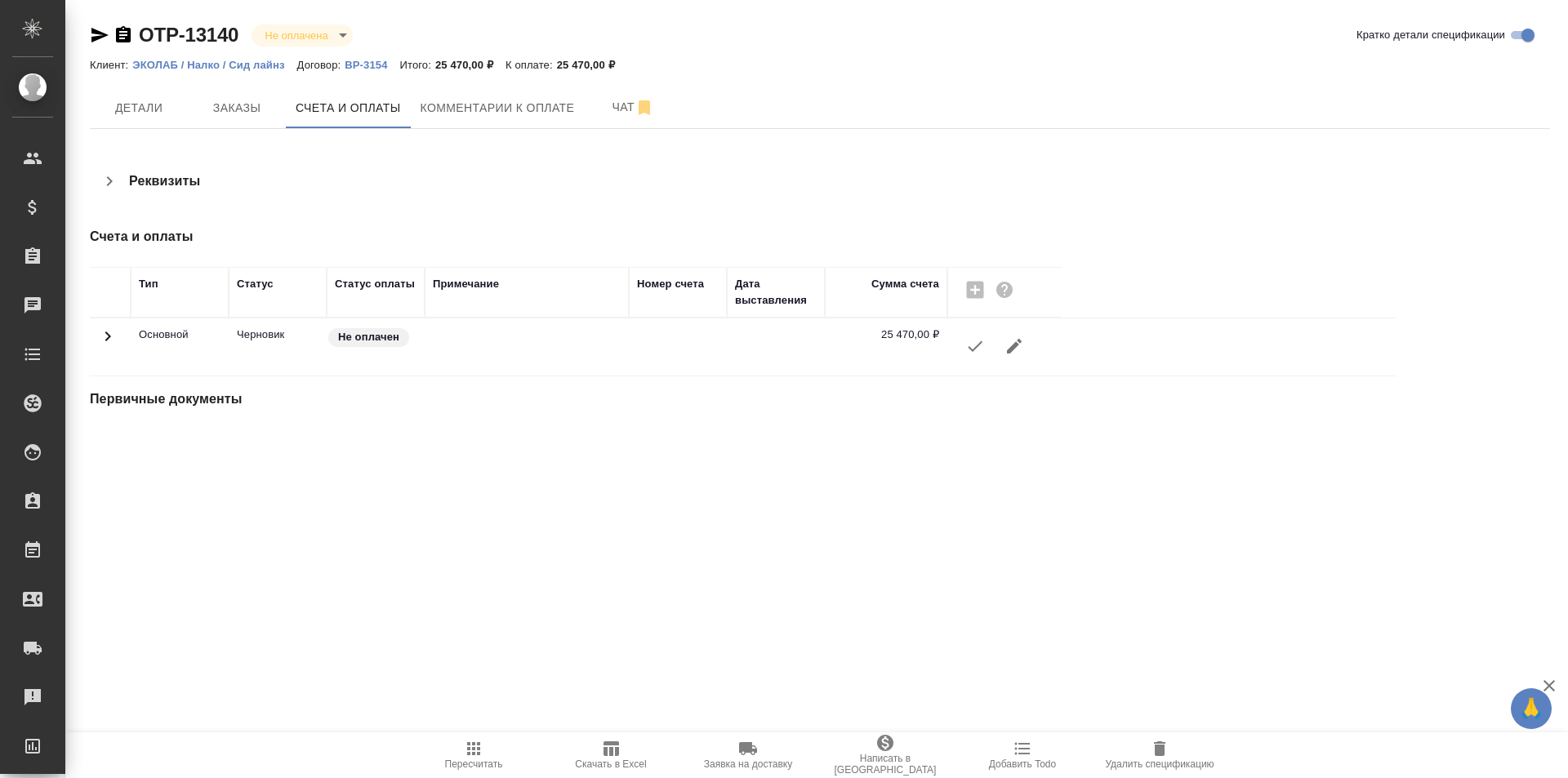
click at [975, 352] on icon "button" at bounding box center [975, 346] width 20 height 20
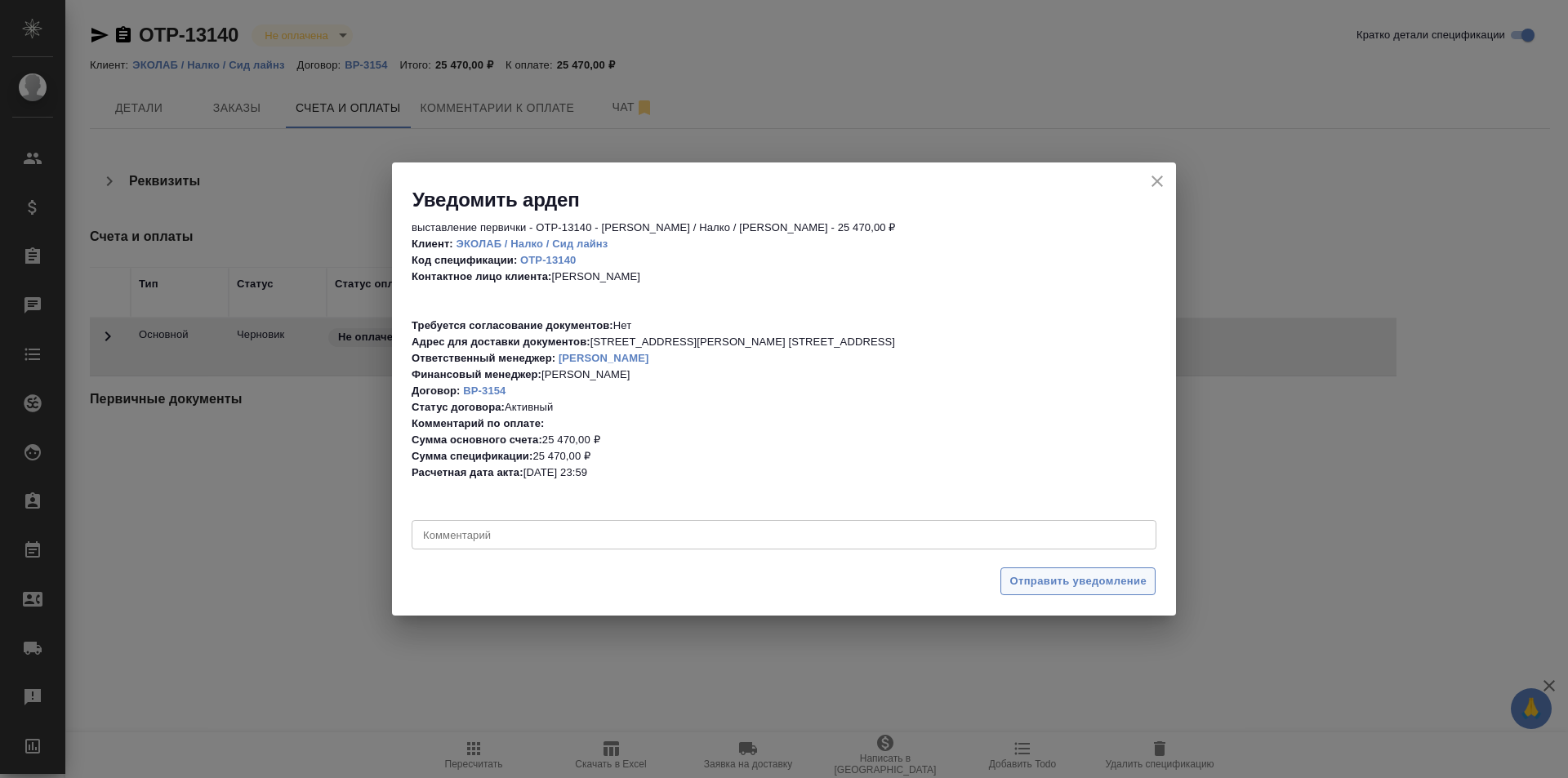
click at [1044, 587] on span "Отправить уведомление" at bounding box center [1078, 582] width 138 height 19
